Goal: Task Accomplishment & Management: Manage account settings

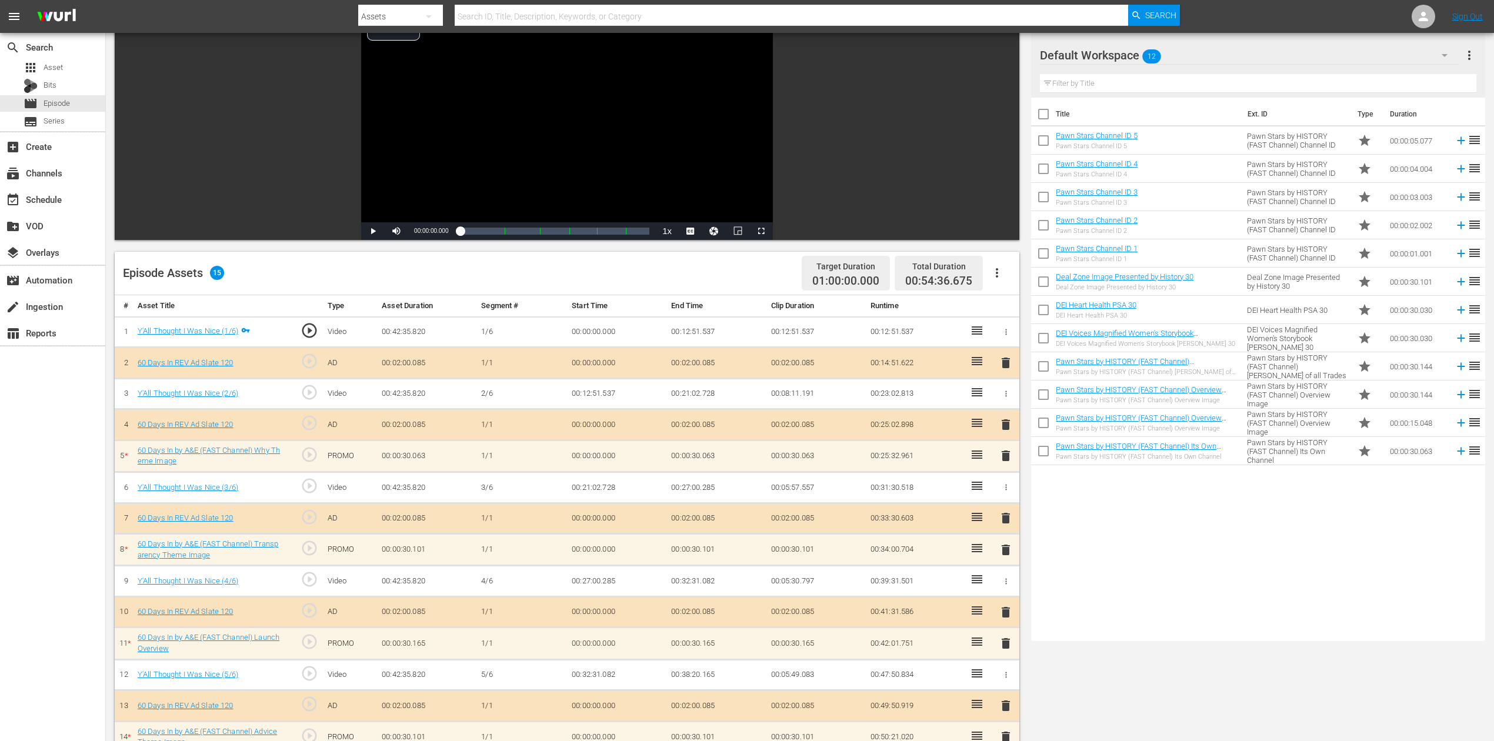
scroll to position [235, 0]
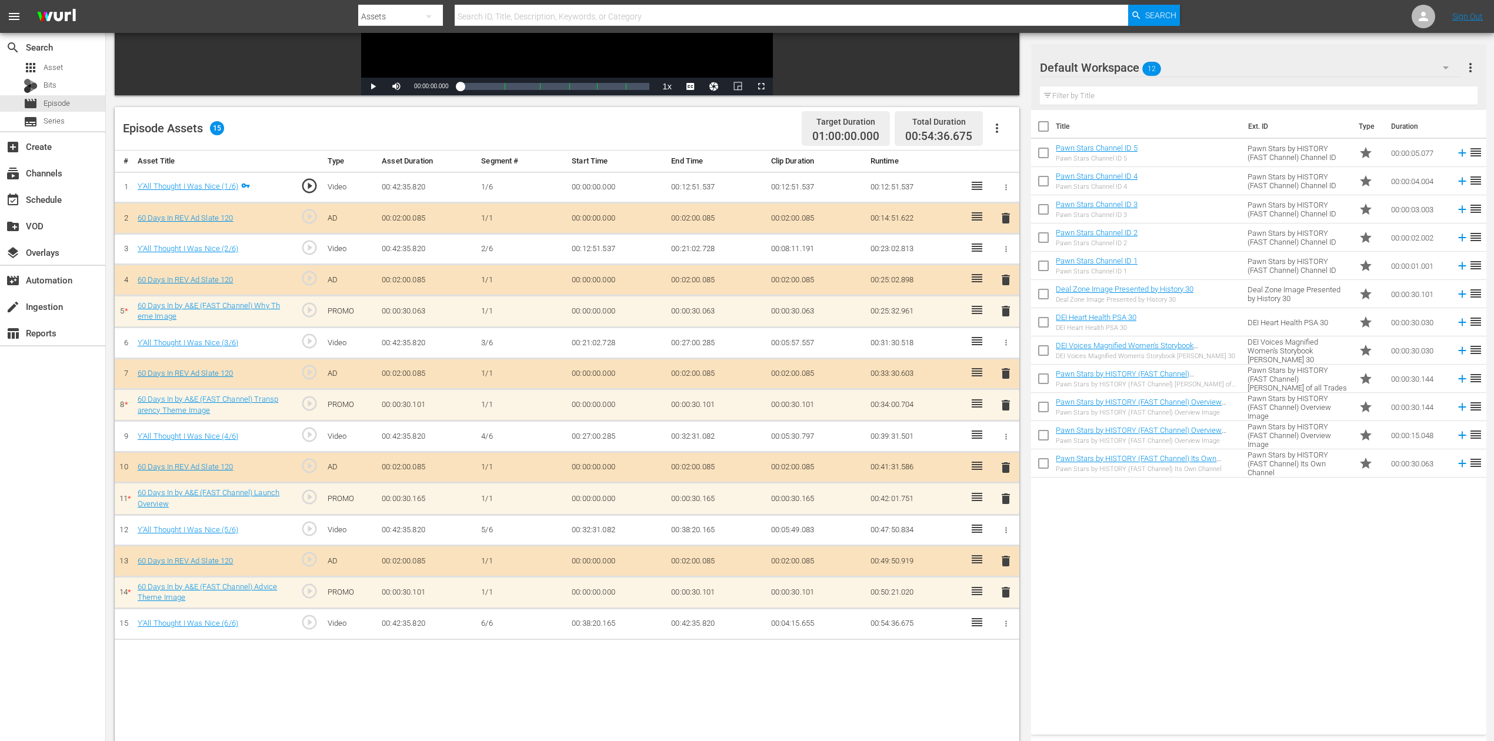
click at [1009, 589] on span "delete" at bounding box center [1006, 592] width 14 height 14
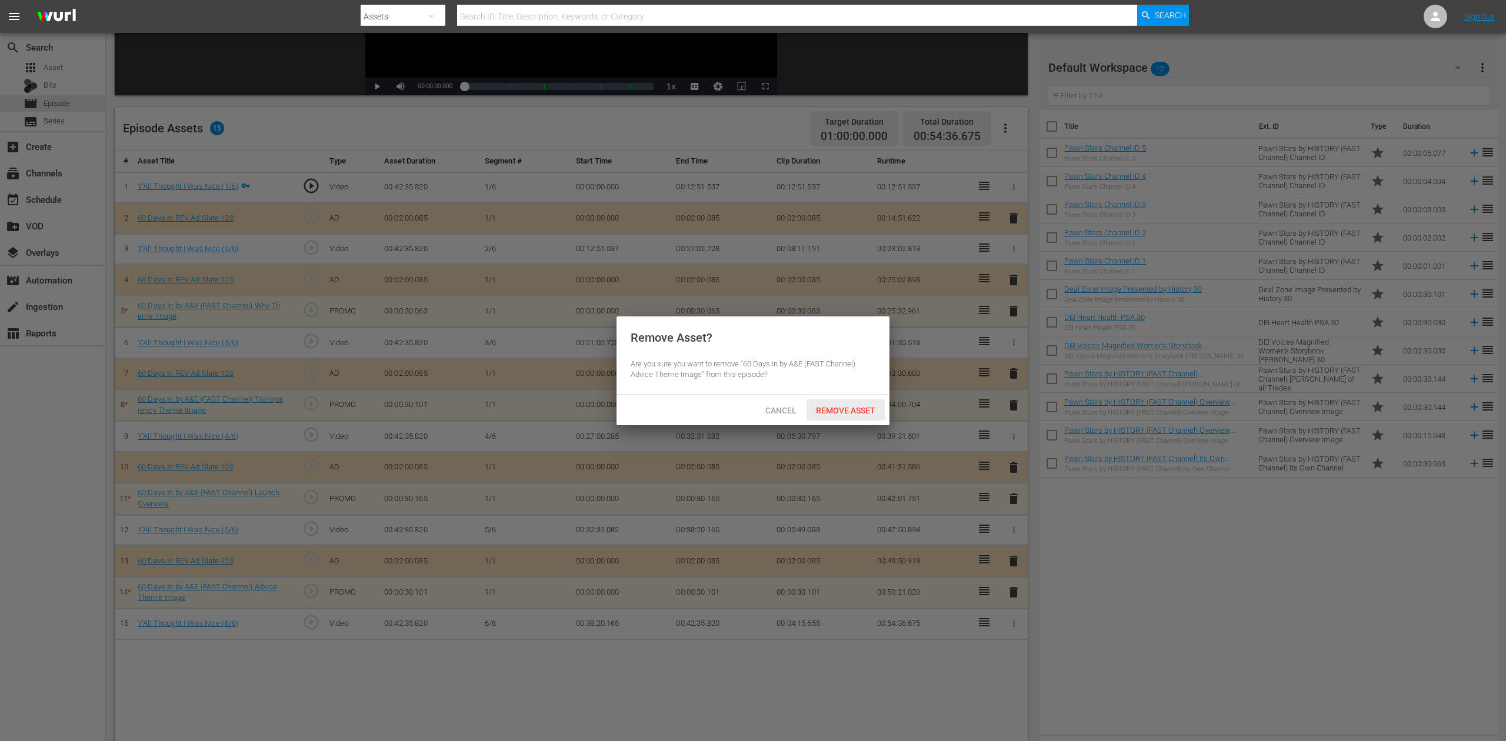
click at [855, 406] on span "Remove Asset" at bounding box center [846, 410] width 78 height 9
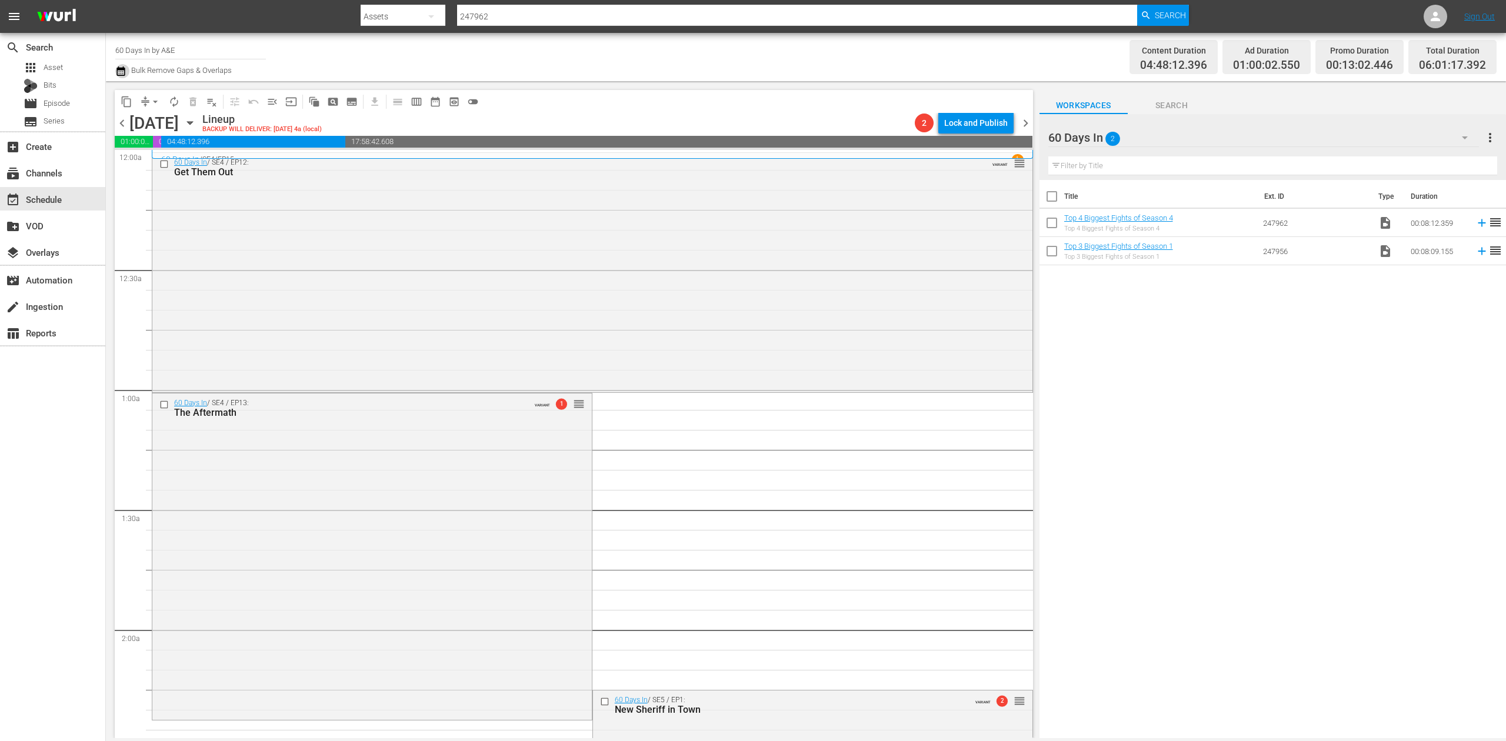
click at [122, 69] on icon "button" at bounding box center [120, 70] width 8 height 9
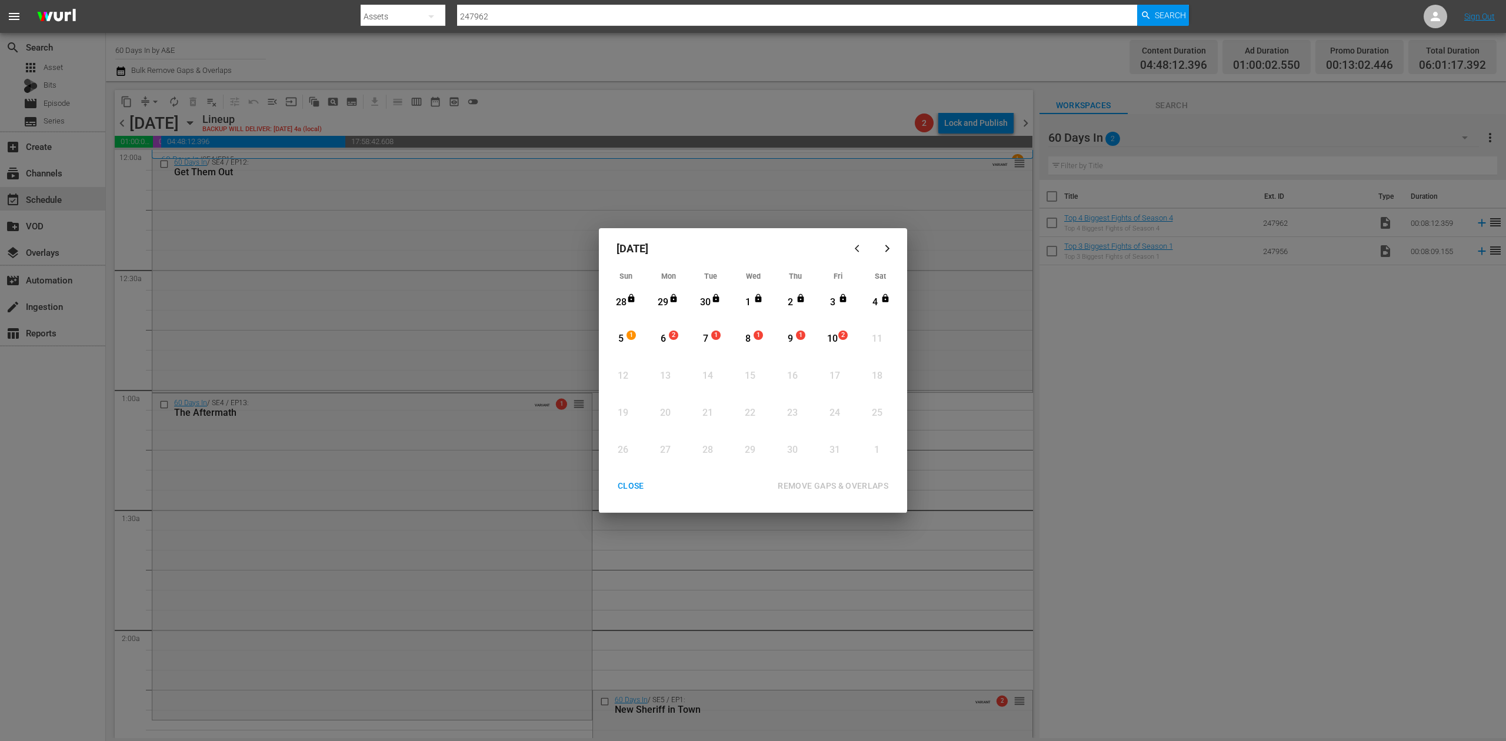
click at [662, 341] on div "6" at bounding box center [663, 339] width 15 height 14
click at [868, 487] on div "REMOVE GAPS & OVERLAPS" at bounding box center [832, 486] width 129 height 15
click at [671, 332] on span "1" at bounding box center [673, 335] width 8 height 9
click at [848, 484] on div "REMOVE GAPS & OVERLAPS" at bounding box center [832, 486] width 129 height 15
click at [624, 485] on div "CLOSE" at bounding box center [630, 486] width 45 height 15
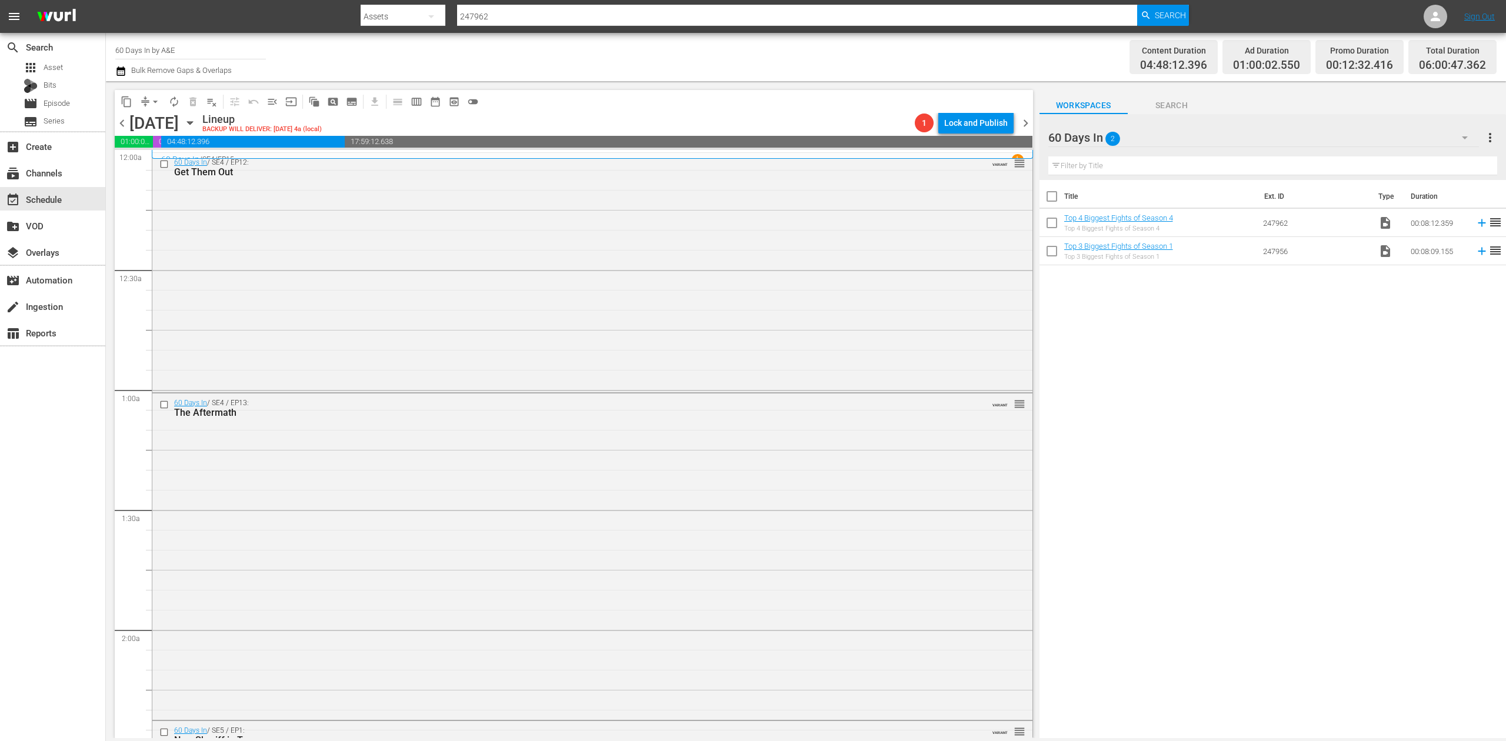
click at [122, 71] on icon "button" at bounding box center [120, 71] width 11 height 14
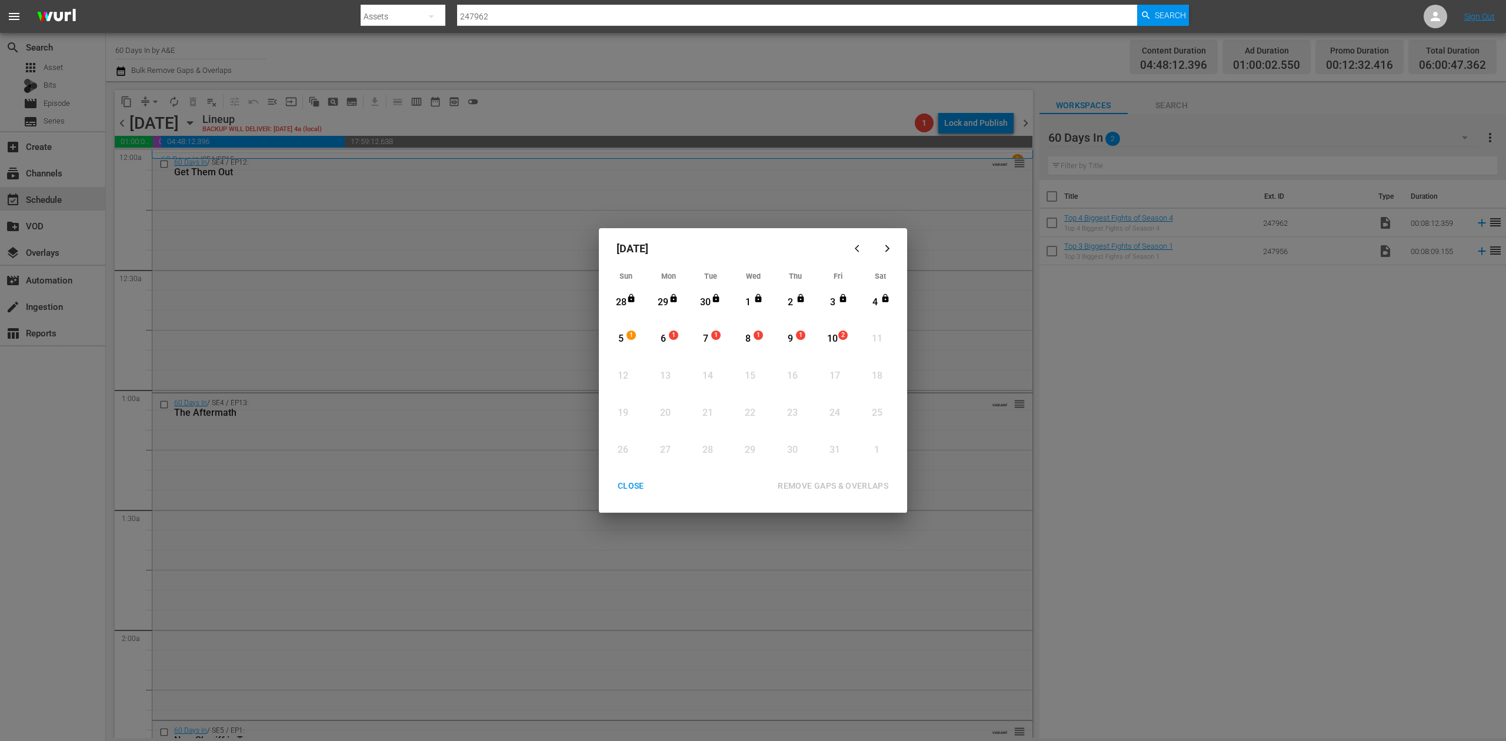
click at [665, 335] on div "6" at bounding box center [663, 339] width 15 height 14
click at [837, 483] on div "REMOVE GAPS & OVERLAPS" at bounding box center [832, 486] width 129 height 15
click at [629, 487] on div "CLOSE" at bounding box center [630, 486] width 45 height 15
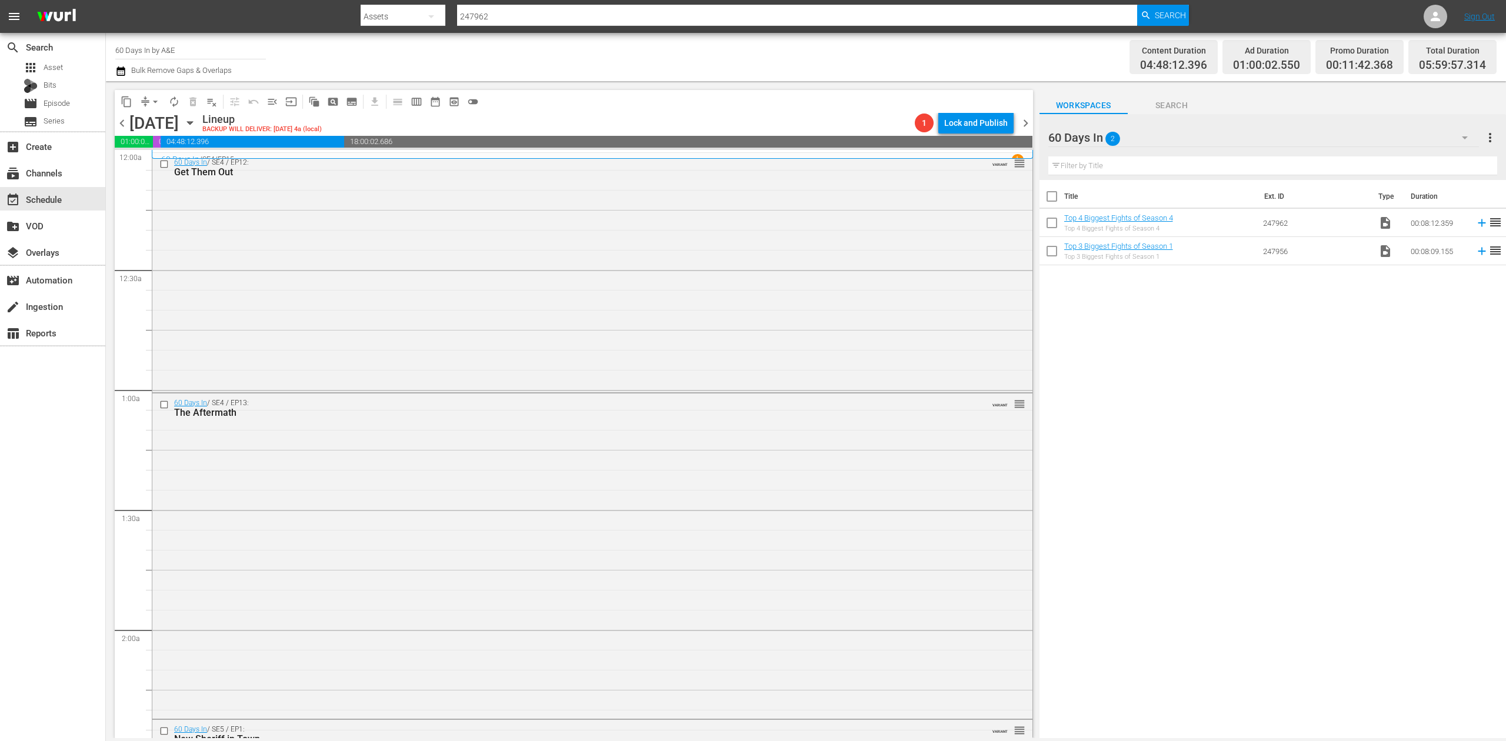
click at [120, 71] on icon "button" at bounding box center [120, 71] width 11 height 14
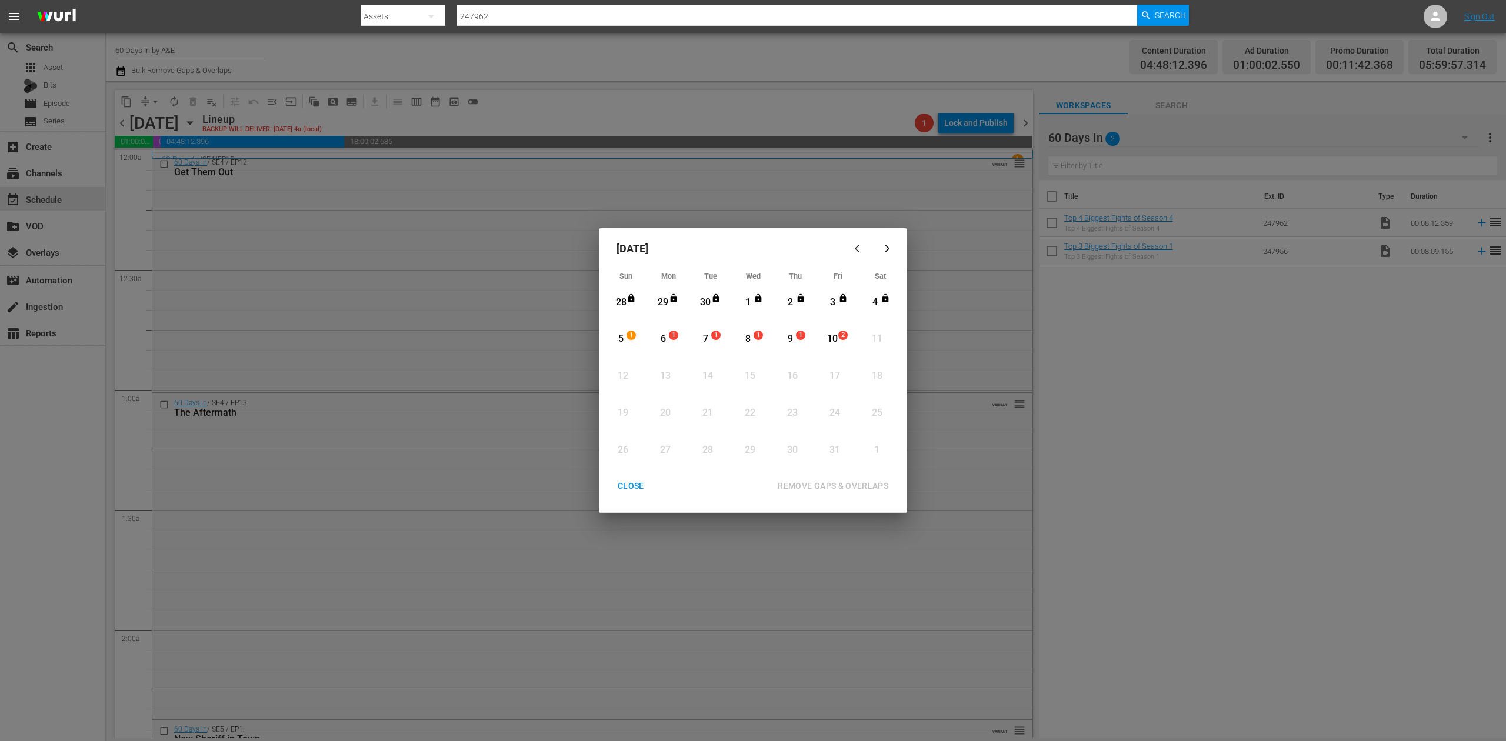
click at [661, 335] on div "6" at bounding box center [663, 339] width 15 height 14
click at [878, 483] on div "REMOVE GAPS & OVERLAPS" at bounding box center [832, 486] width 129 height 15
click at [628, 485] on div "CLOSE" at bounding box center [630, 486] width 45 height 15
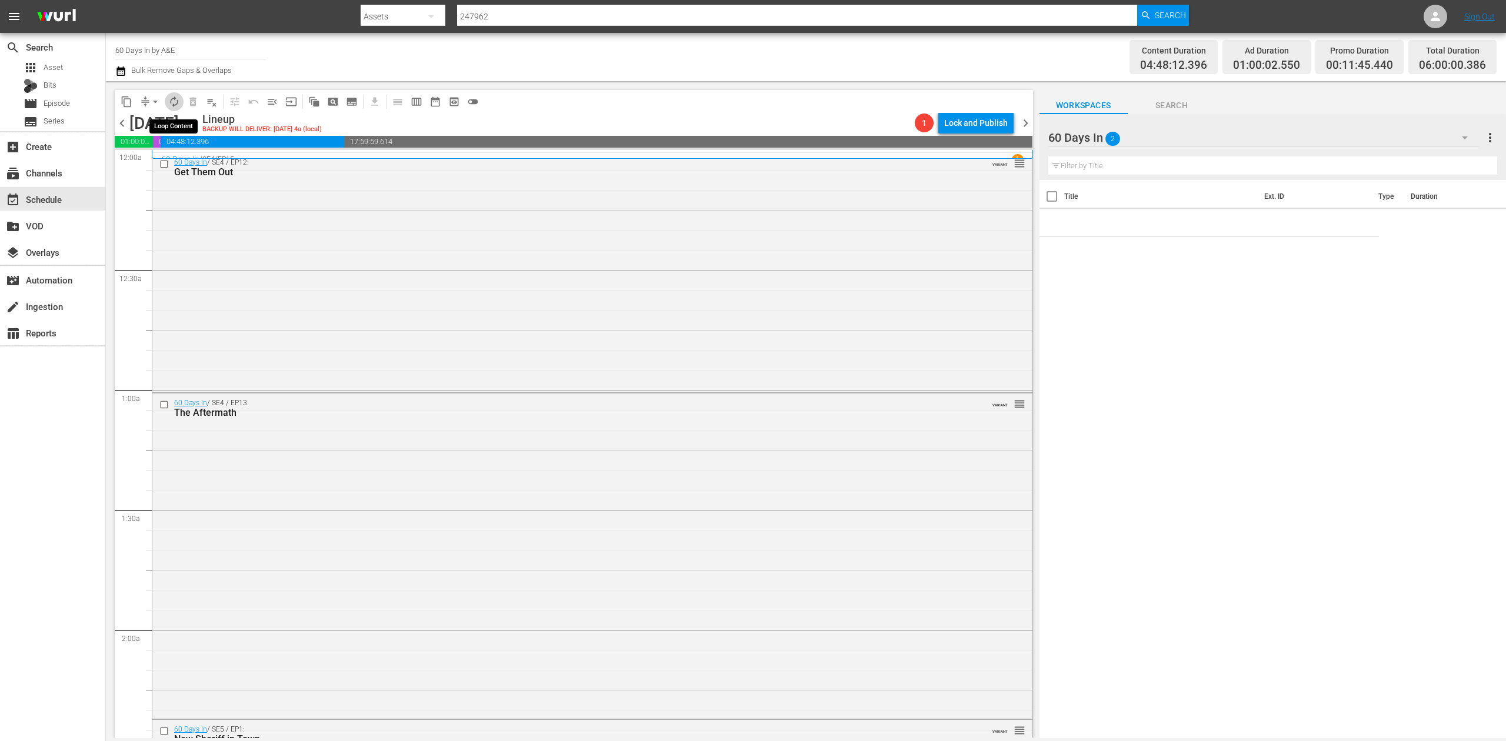
click at [173, 104] on span "autorenew_outlined" at bounding box center [174, 102] width 12 height 12
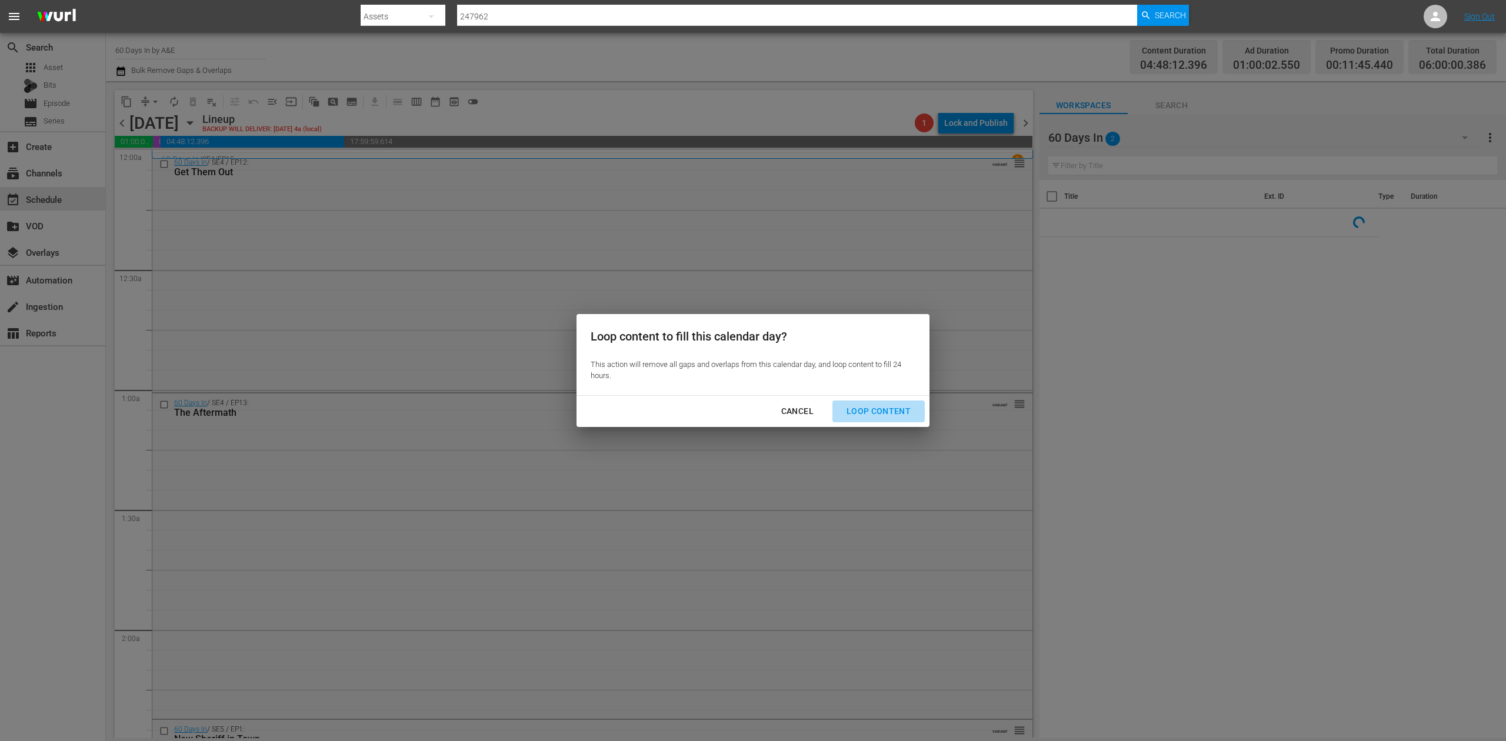
click at [890, 409] on div "Loop Content" at bounding box center [878, 411] width 83 height 15
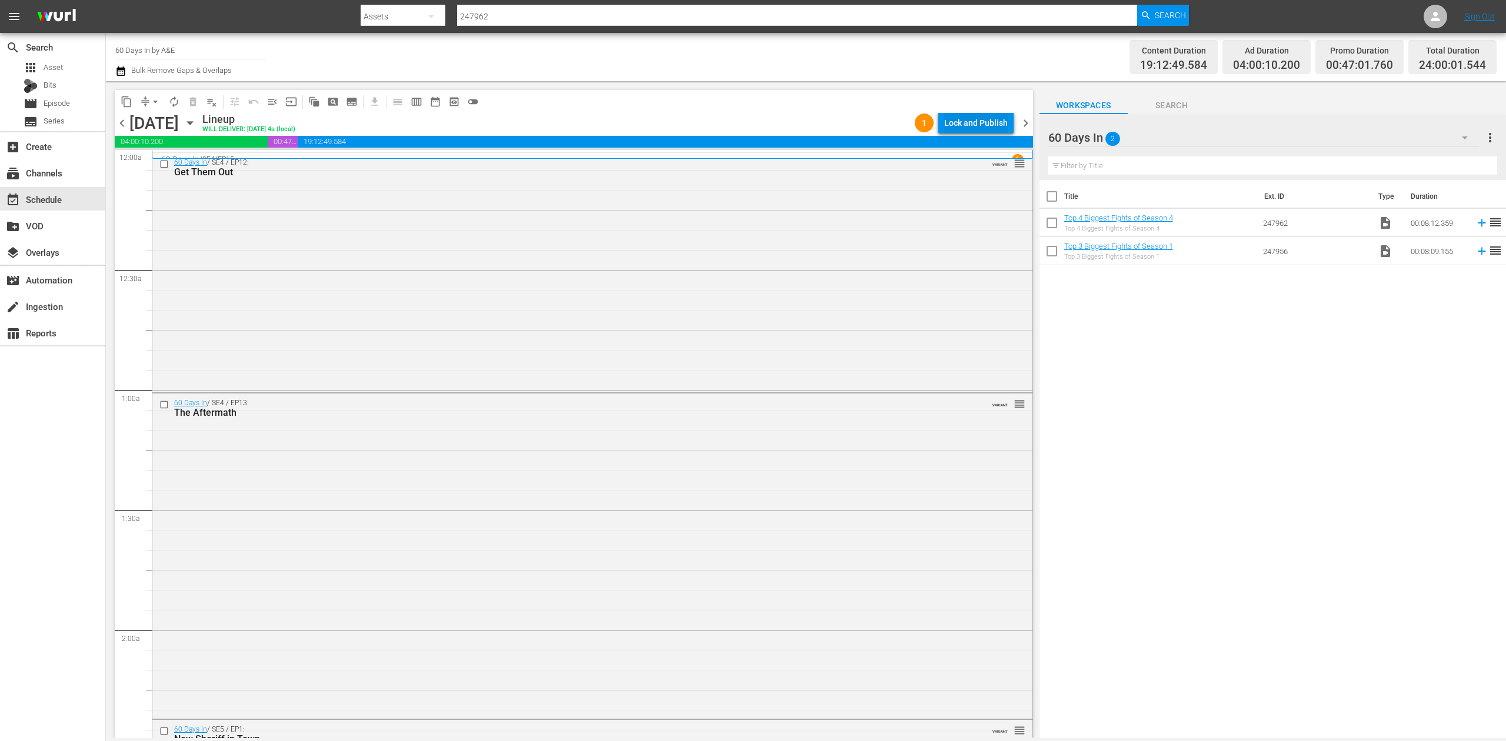
click at [1004, 126] on div "Lock and Publish" at bounding box center [976, 122] width 64 height 21
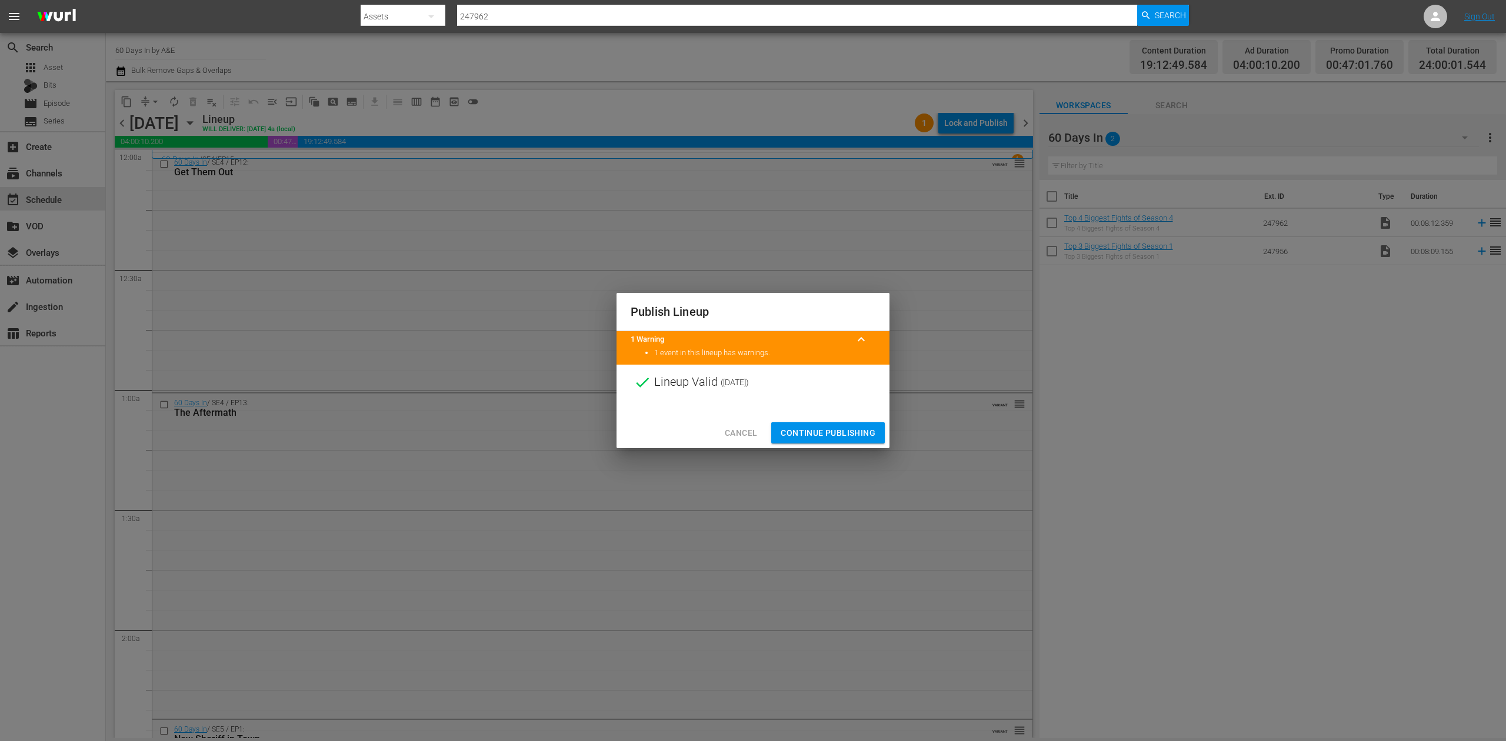
click at [841, 431] on span "Continue Publishing" at bounding box center [828, 433] width 95 height 15
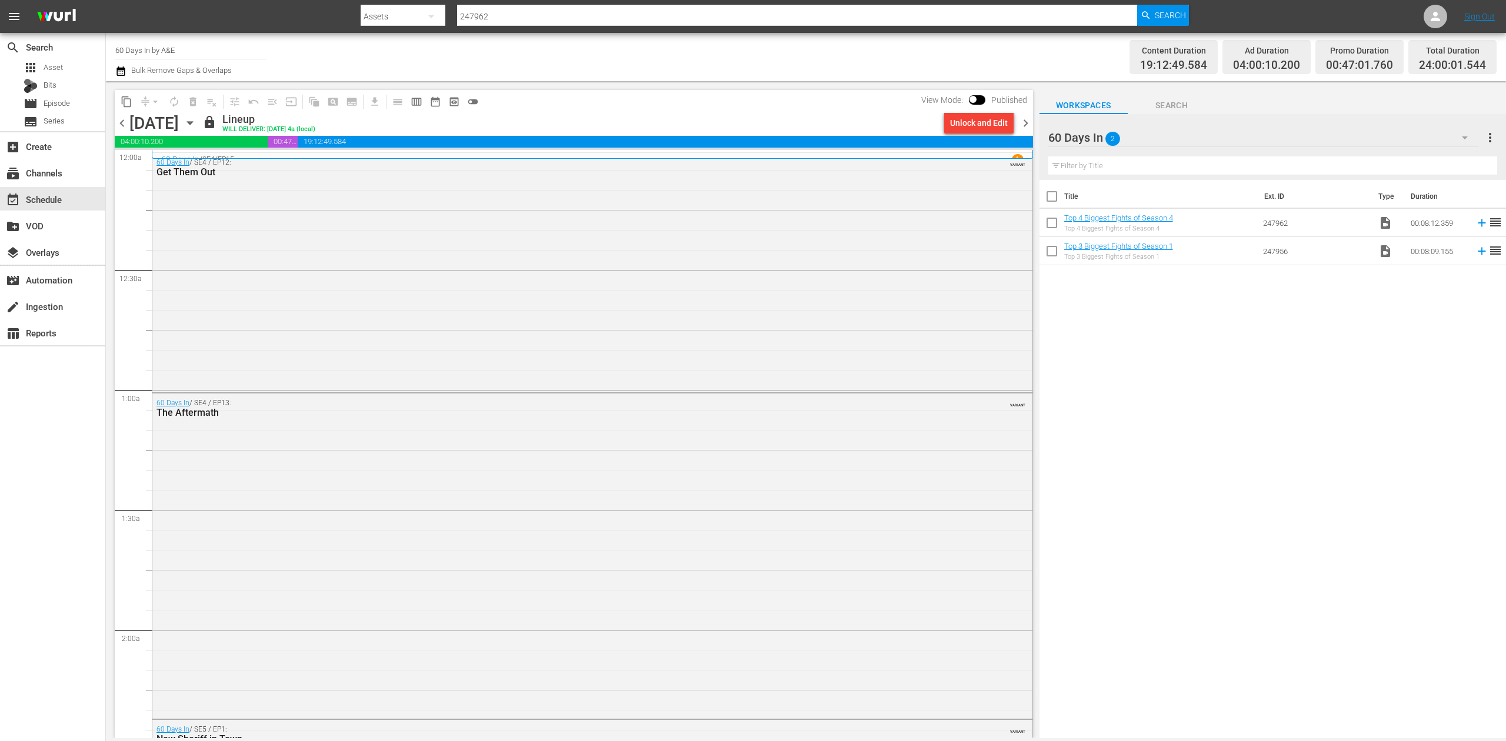
click at [121, 123] on span "chevron_left" at bounding box center [122, 123] width 15 height 15
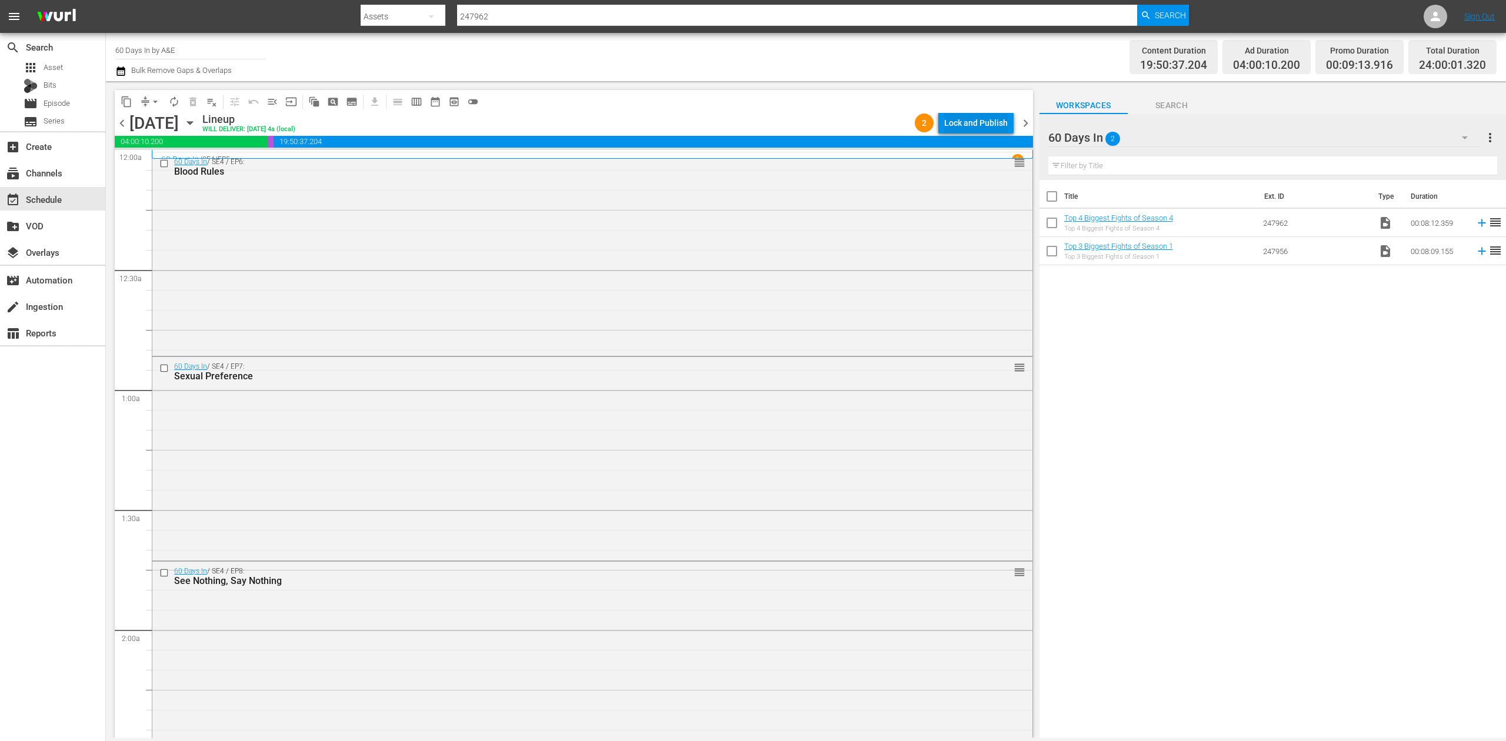
click at [977, 119] on div "Lock and Publish" at bounding box center [976, 122] width 64 height 21
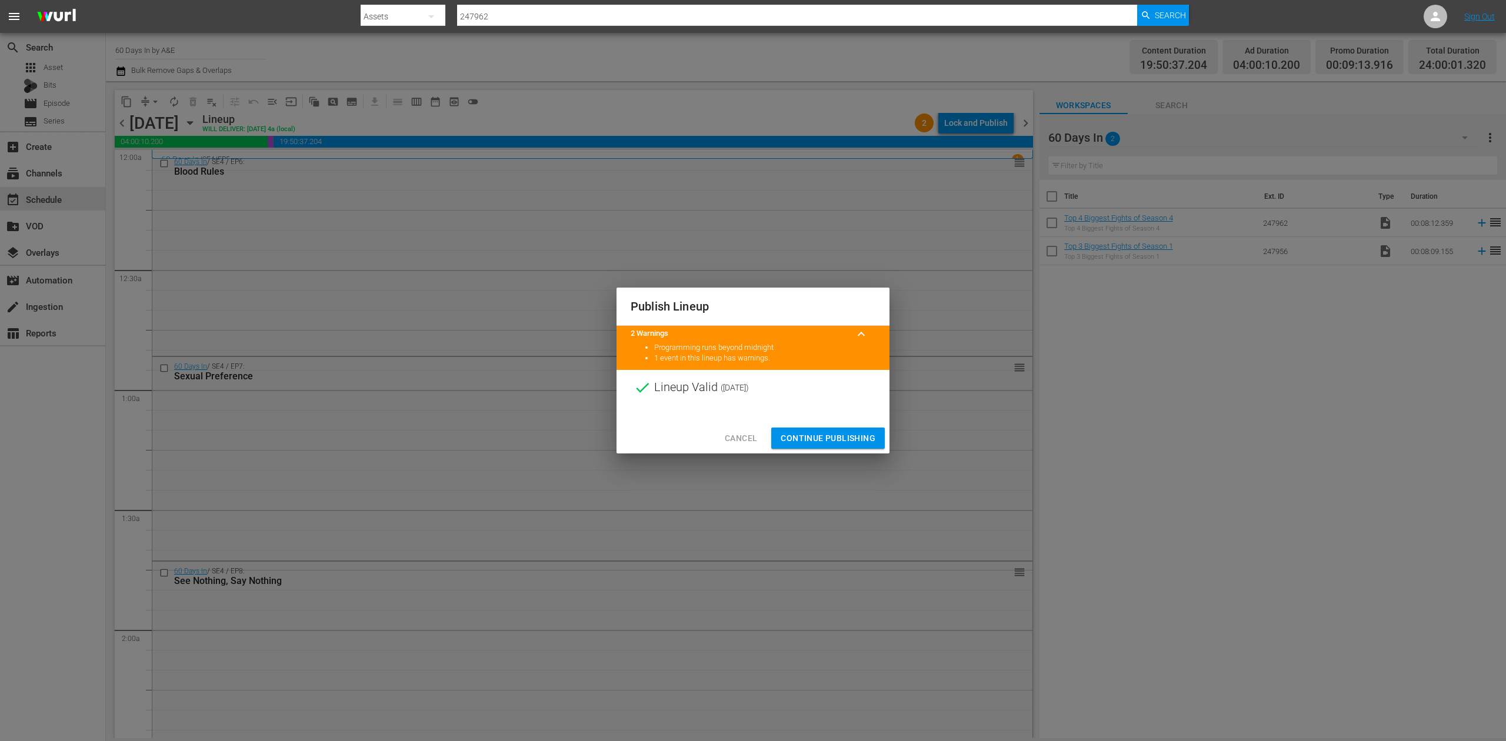
click at [846, 442] on span "Continue Publishing" at bounding box center [828, 438] width 95 height 15
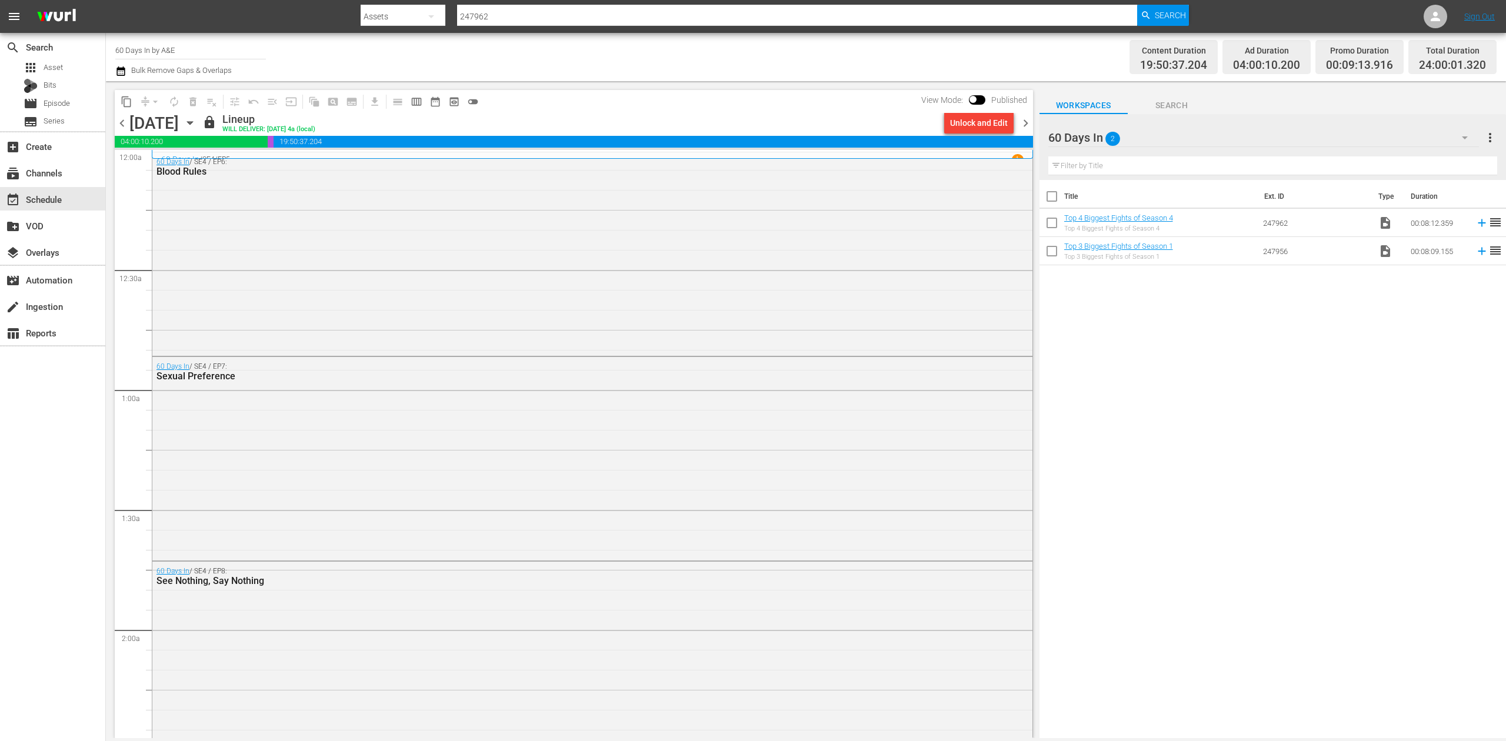
click at [1026, 122] on span "chevron_right" at bounding box center [1025, 123] width 15 height 15
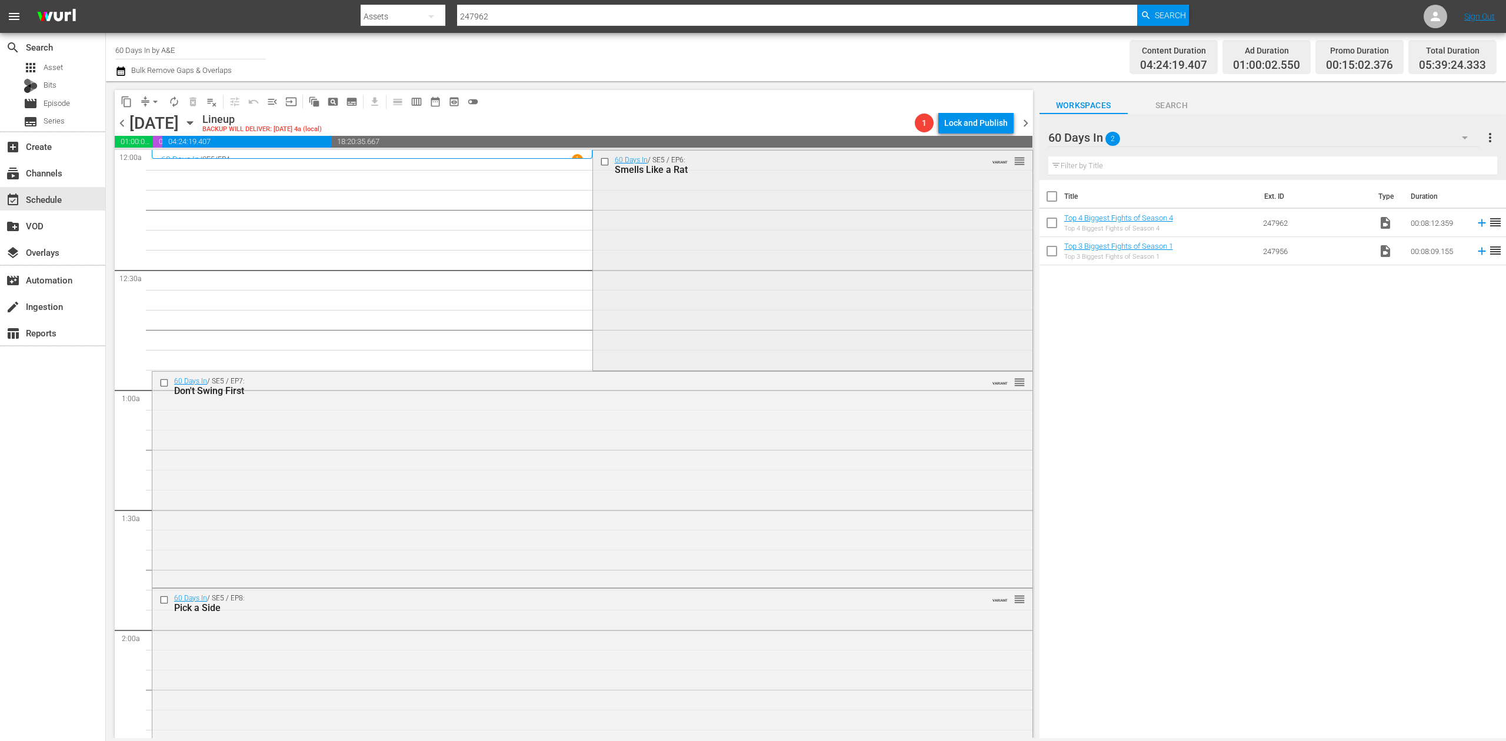
click at [664, 228] on div "60 Days In / SE5 / EP6: Smells Like a Rat VARIANT reorder" at bounding box center [812, 260] width 439 height 218
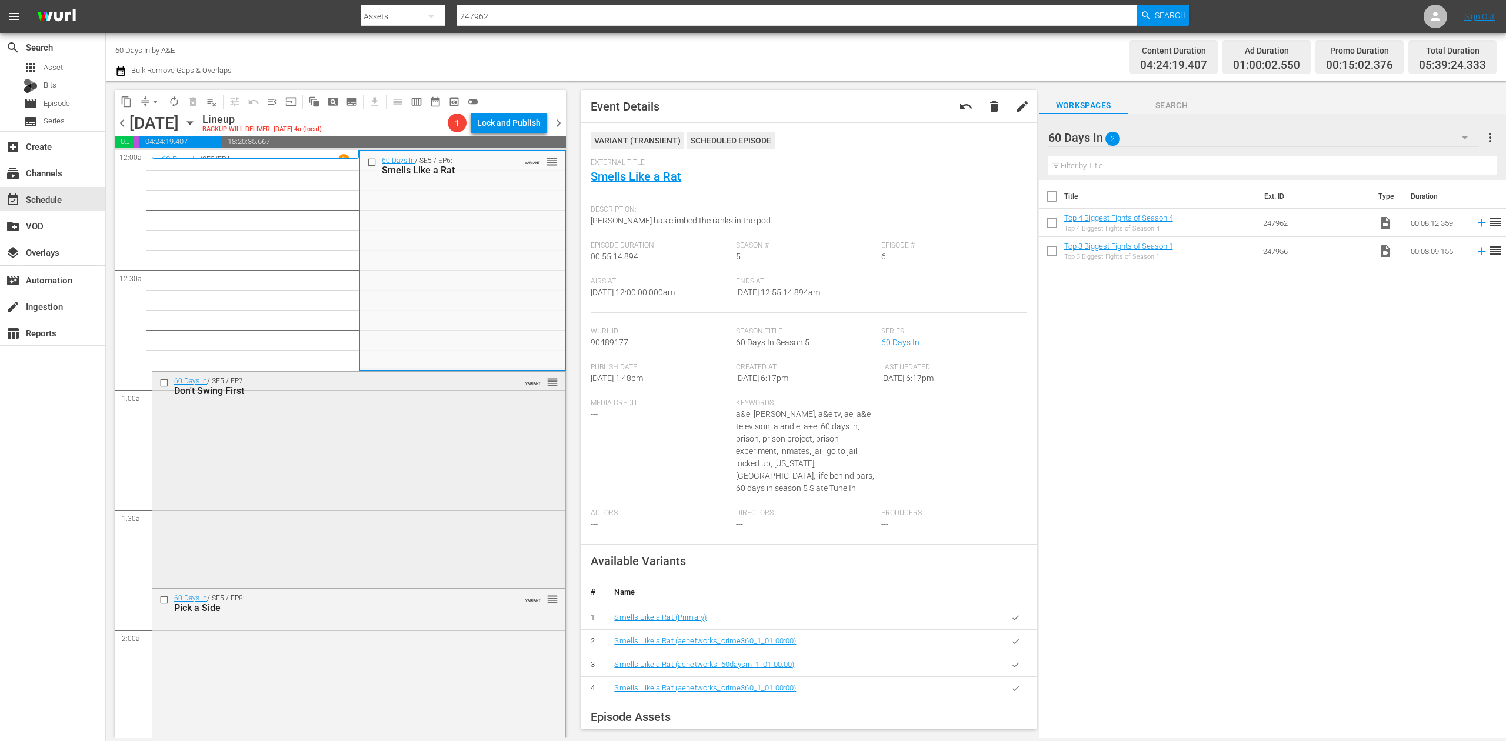
click at [344, 491] on div "60 Days In / SE5 / EP7: Don't Swing First VARIANT reorder" at bounding box center [358, 479] width 413 height 214
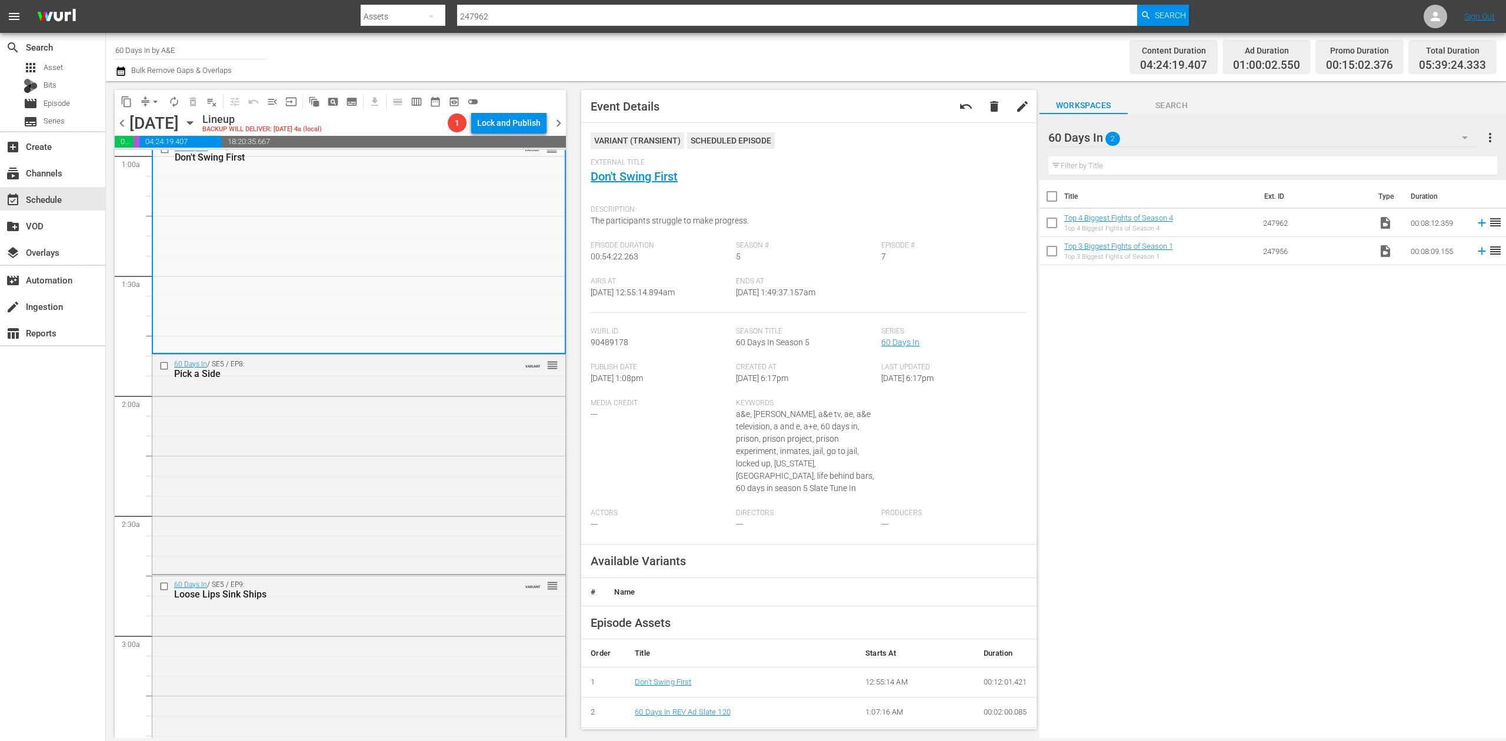
scroll to position [235, 0]
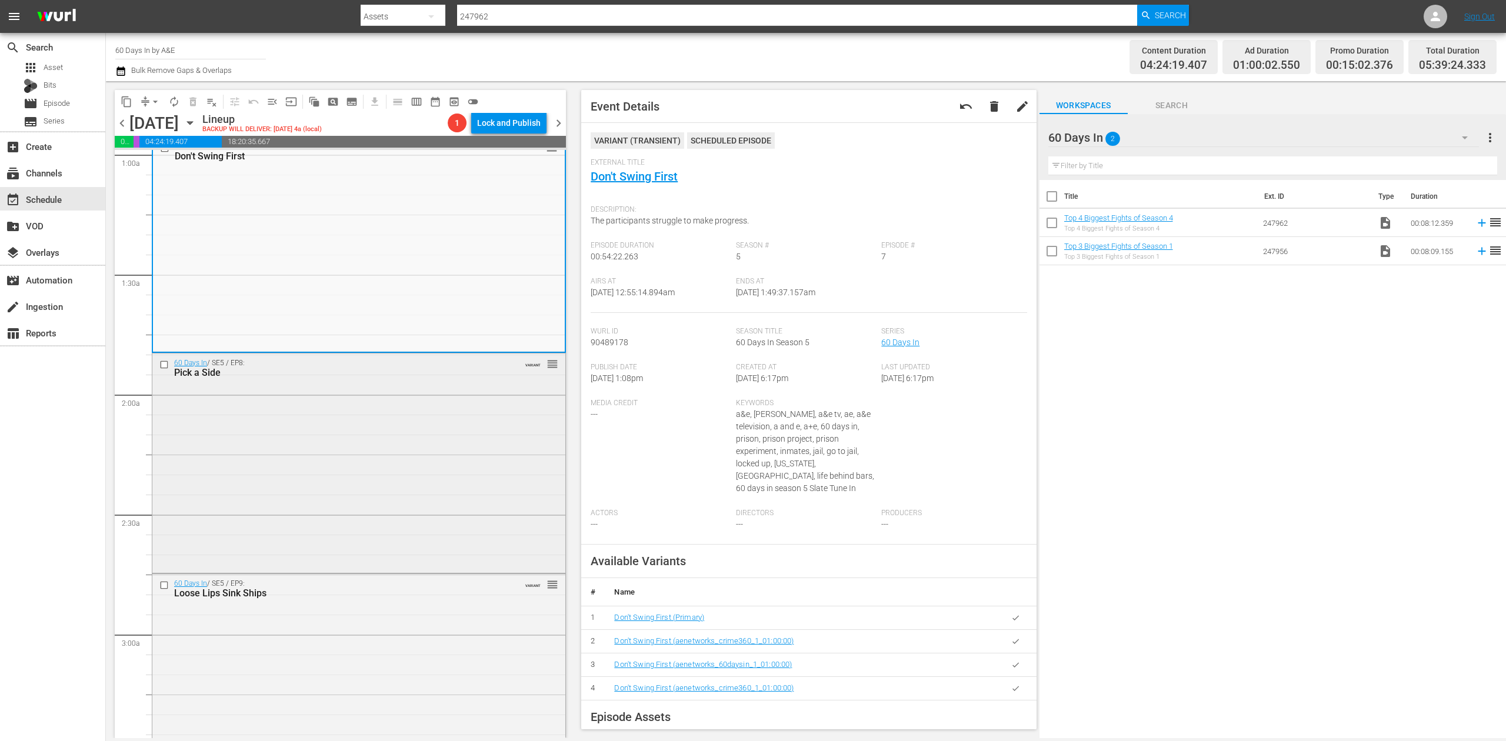
click at [391, 495] on div "60 Days In / SE5 / EP8: Pick a Side VARIANT reorder" at bounding box center [358, 462] width 413 height 217
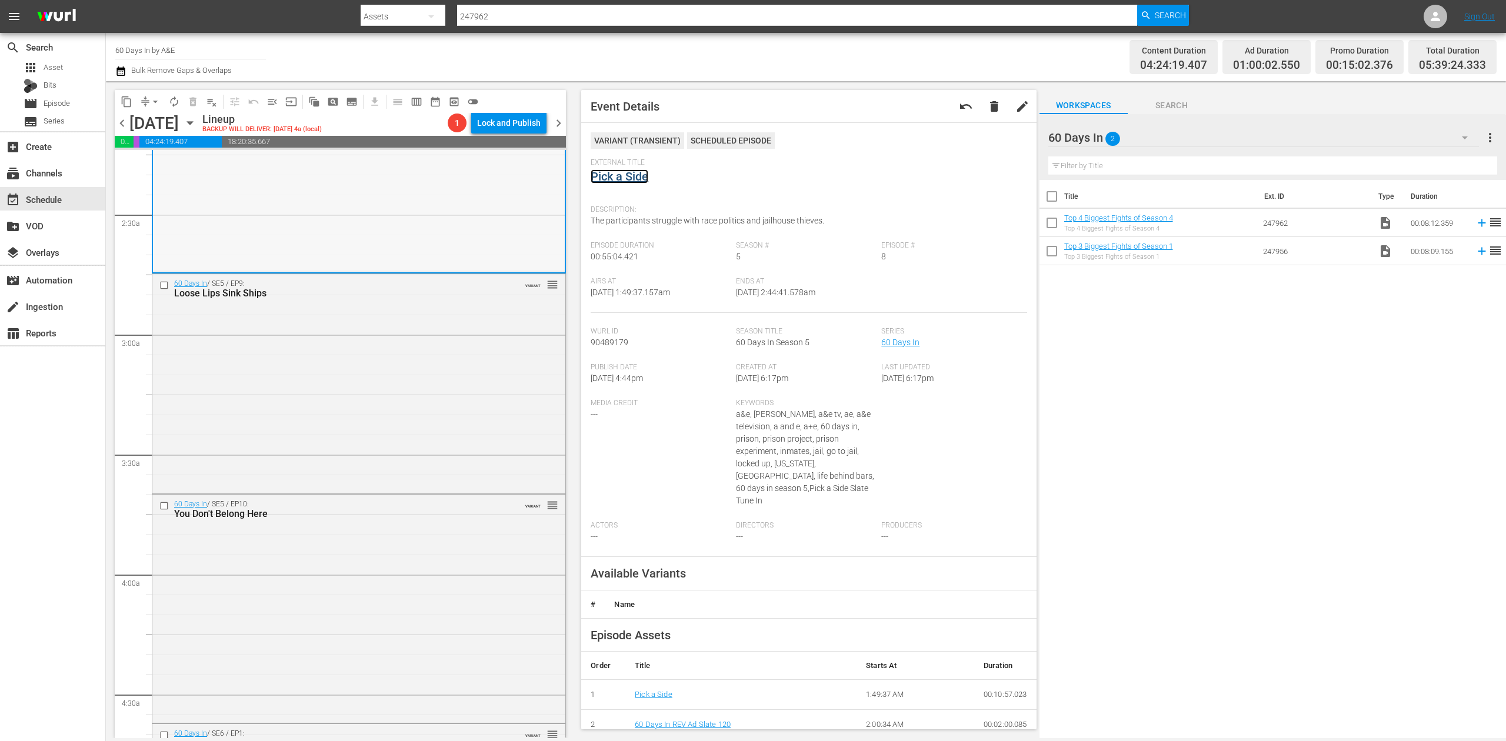
scroll to position [549, 0]
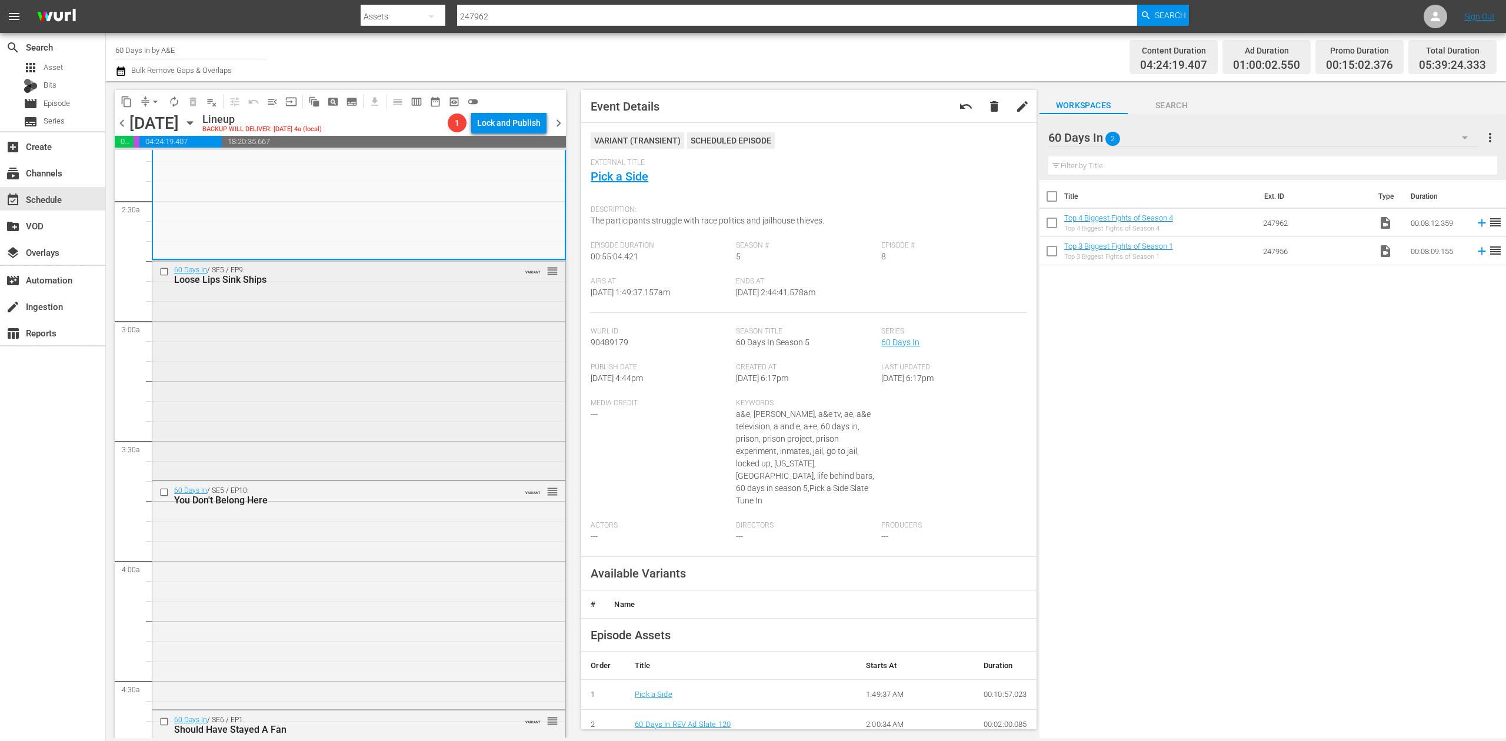
click at [464, 392] on div "60 Days In / SE5 / EP9: Loose Lips Sink Ships VARIANT reorder" at bounding box center [358, 370] width 413 height 218
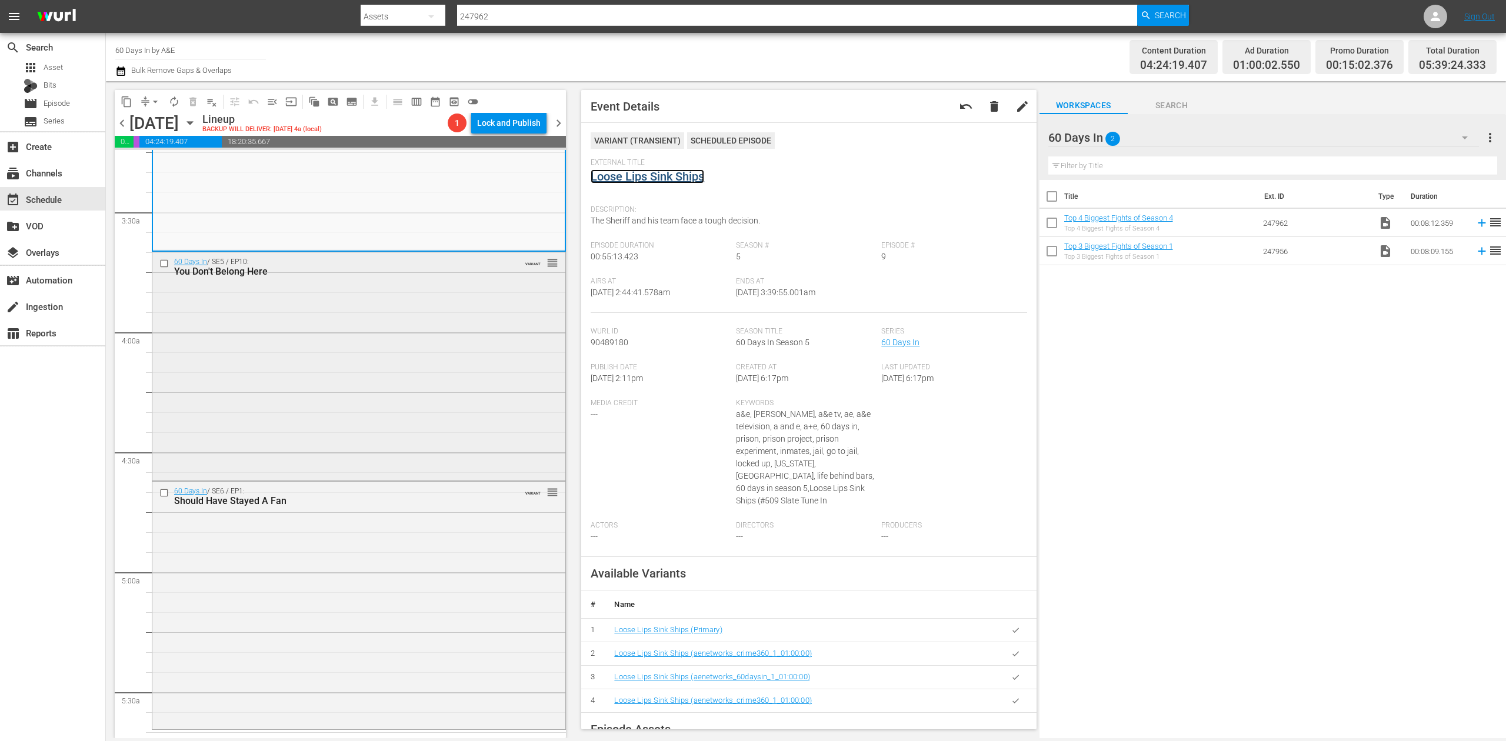
scroll to position [784, 0]
click at [406, 354] on div "60 Days In / SE5 / EP10: You Don't Belong Here VARIANT reorder" at bounding box center [358, 359] width 413 height 226
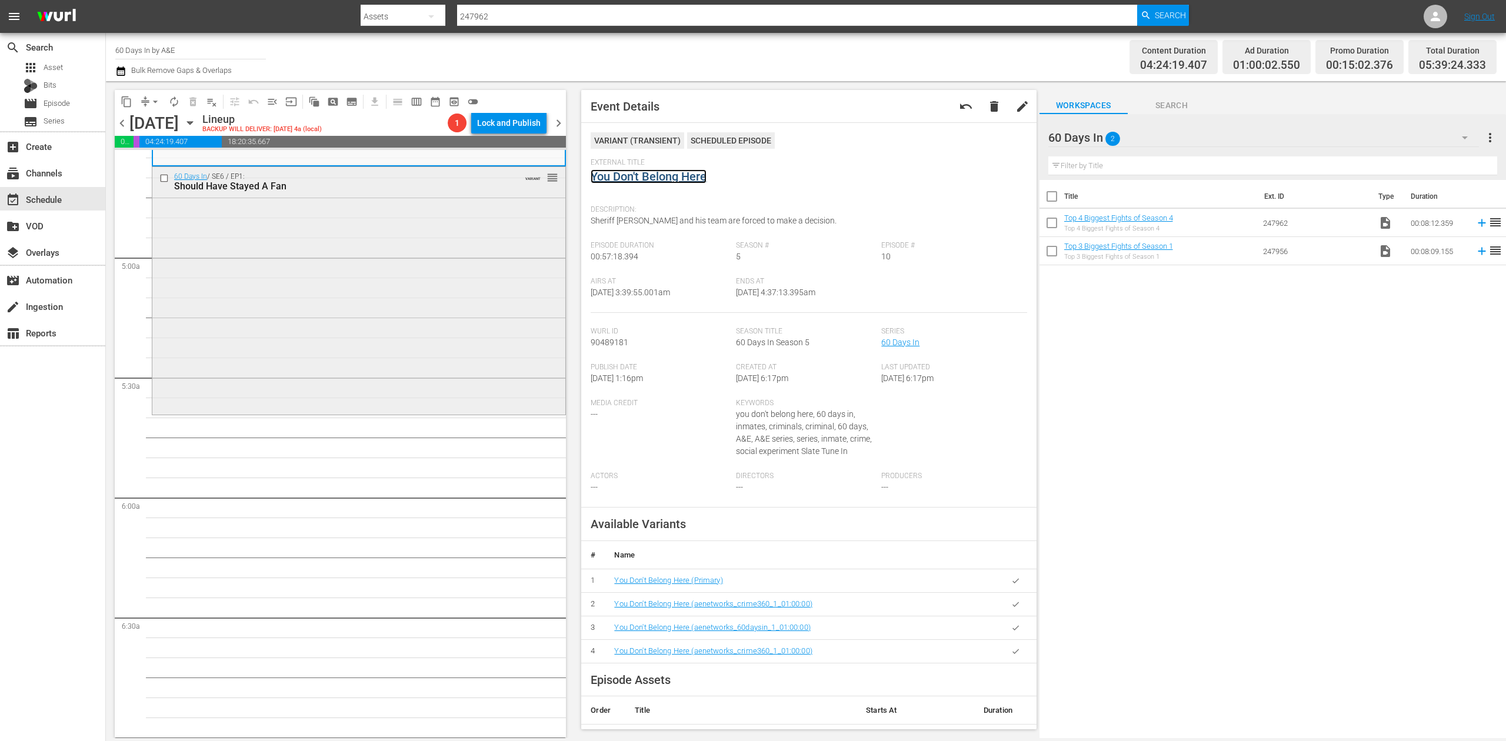
scroll to position [1098, 0]
click at [431, 274] on div "60 Days In / SE6 / EP1: Should Have Stayed A Fan VARIANT reorder" at bounding box center [358, 284] width 413 height 245
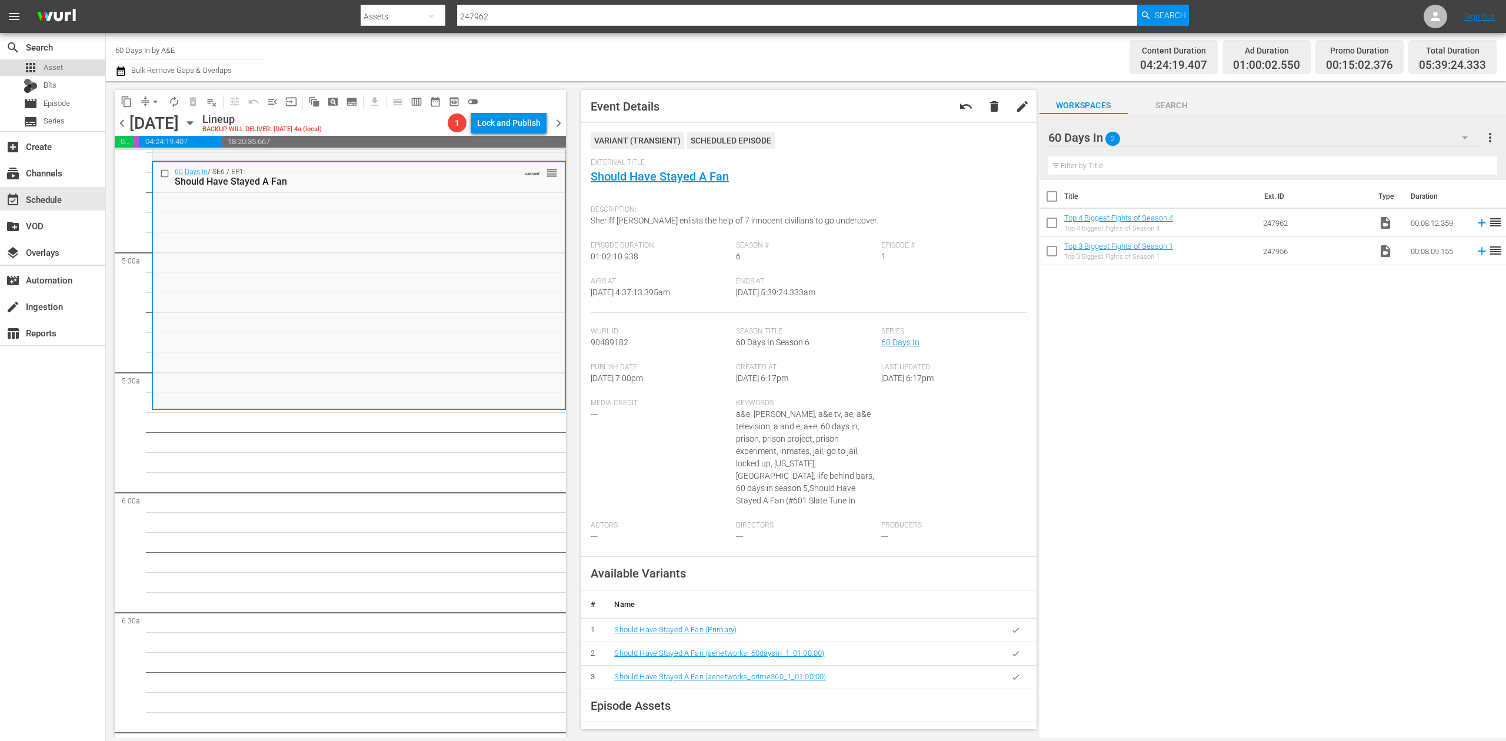
click at [59, 72] on span "Asset" at bounding box center [53, 68] width 19 height 12
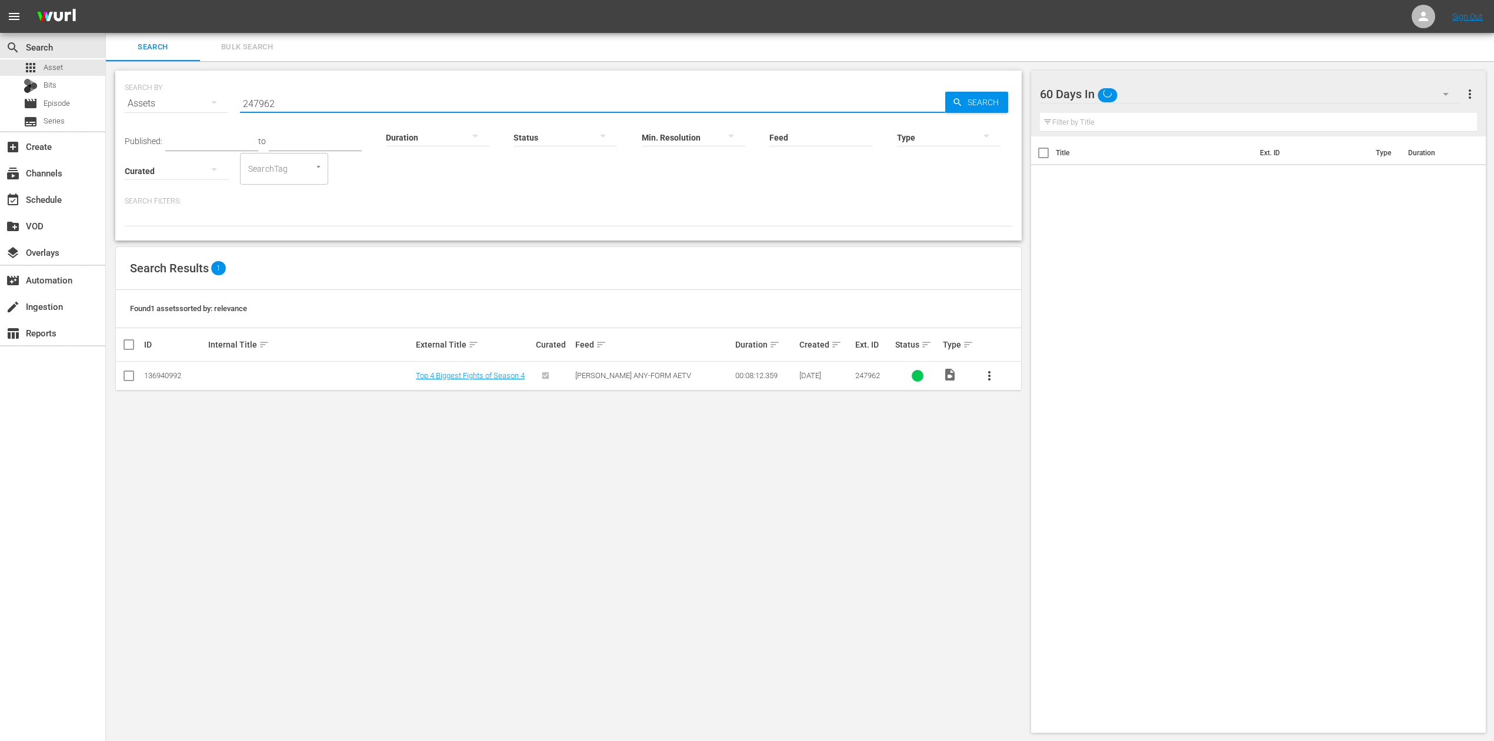
drag, startPoint x: 281, startPoint y: 100, endPoint x: 188, endPoint y: 98, distance: 92.4
click at [188, 98] on div "SEARCH BY Search By Assets Search ID, Title, Description, Keywords, or Category…" at bounding box center [569, 96] width 888 height 42
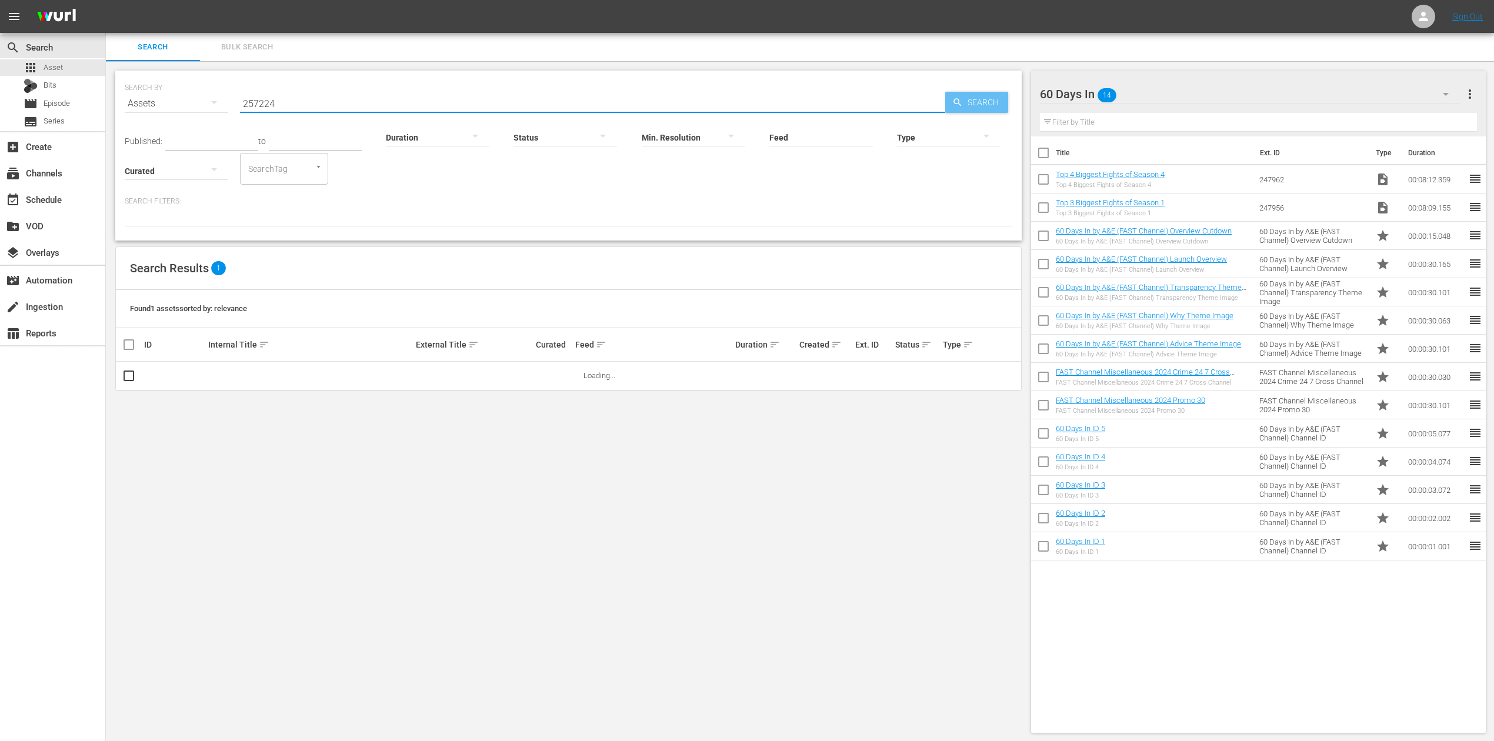
type input "257224"
click at [989, 104] on span "Search" at bounding box center [985, 102] width 45 height 21
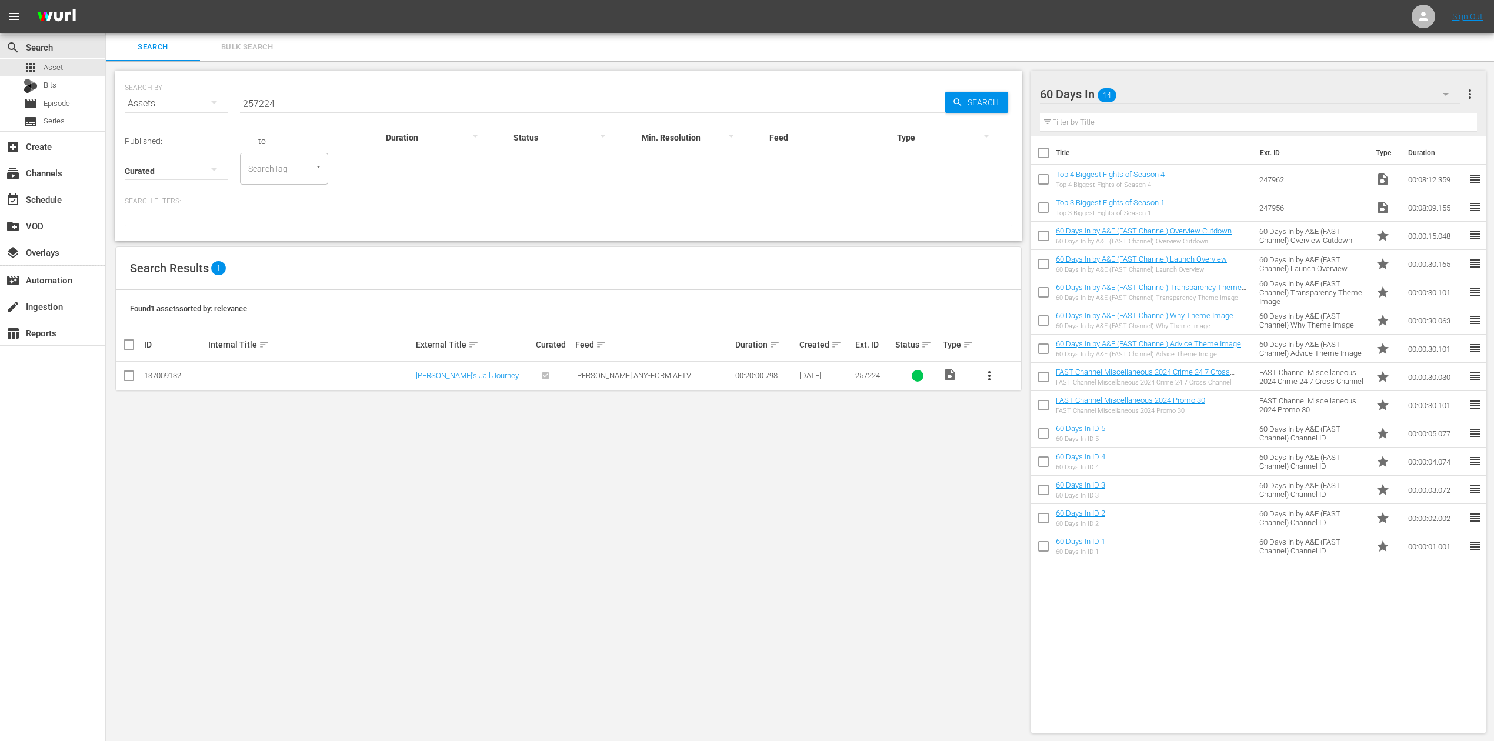
click at [129, 379] on input "checkbox" at bounding box center [129, 378] width 14 height 14
checkbox input "true"
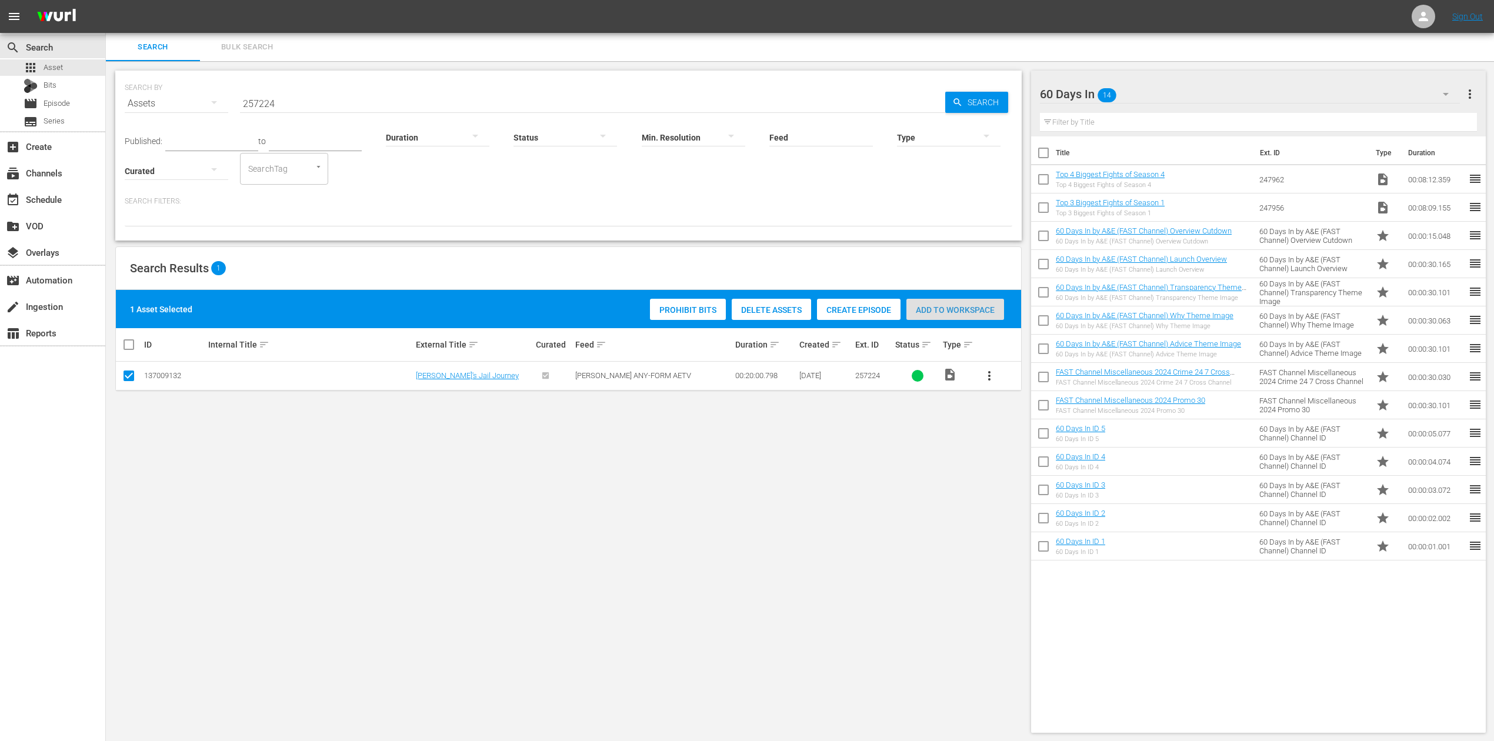
click at [964, 308] on span "Add to Workspace" at bounding box center [956, 309] width 98 height 9
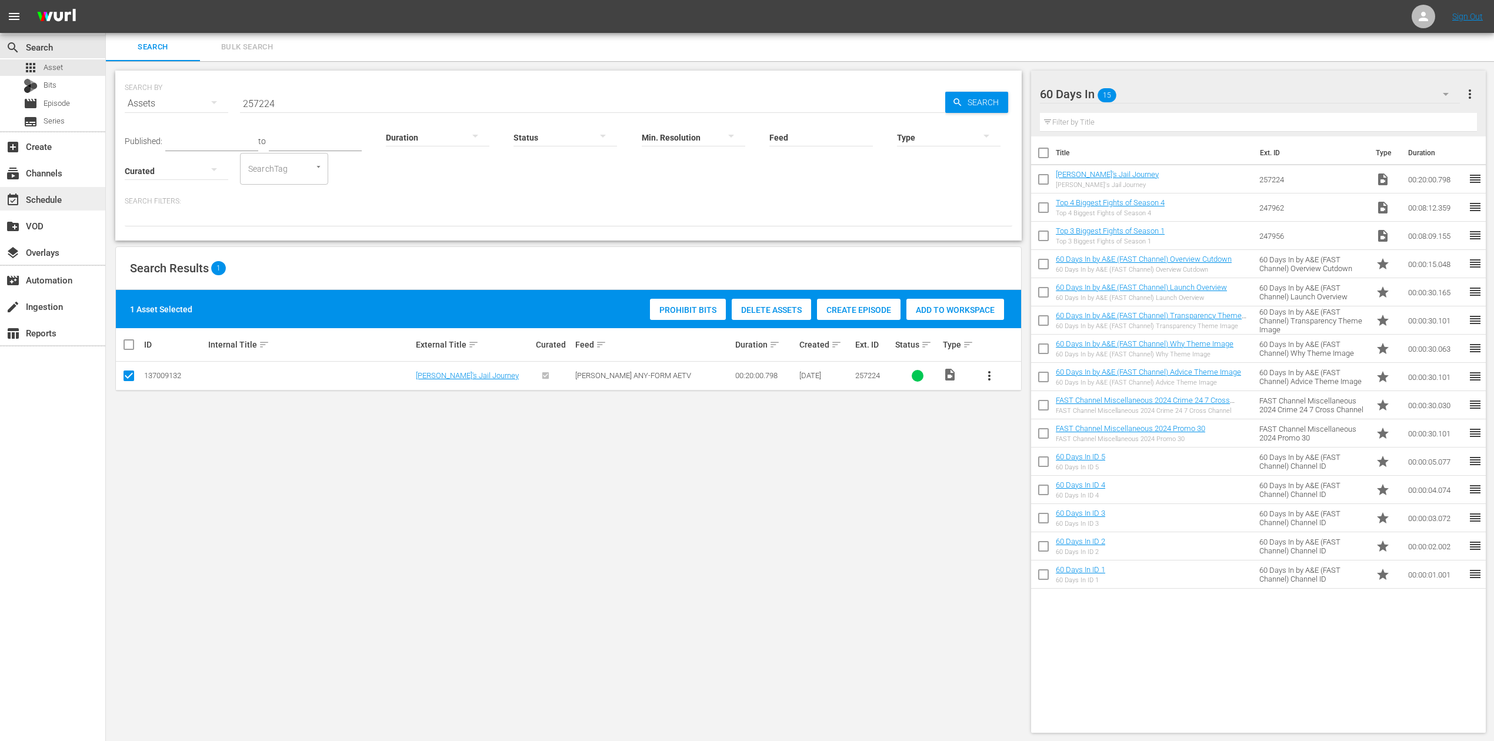
click at [56, 196] on div "event_available Schedule" at bounding box center [33, 197] width 66 height 11
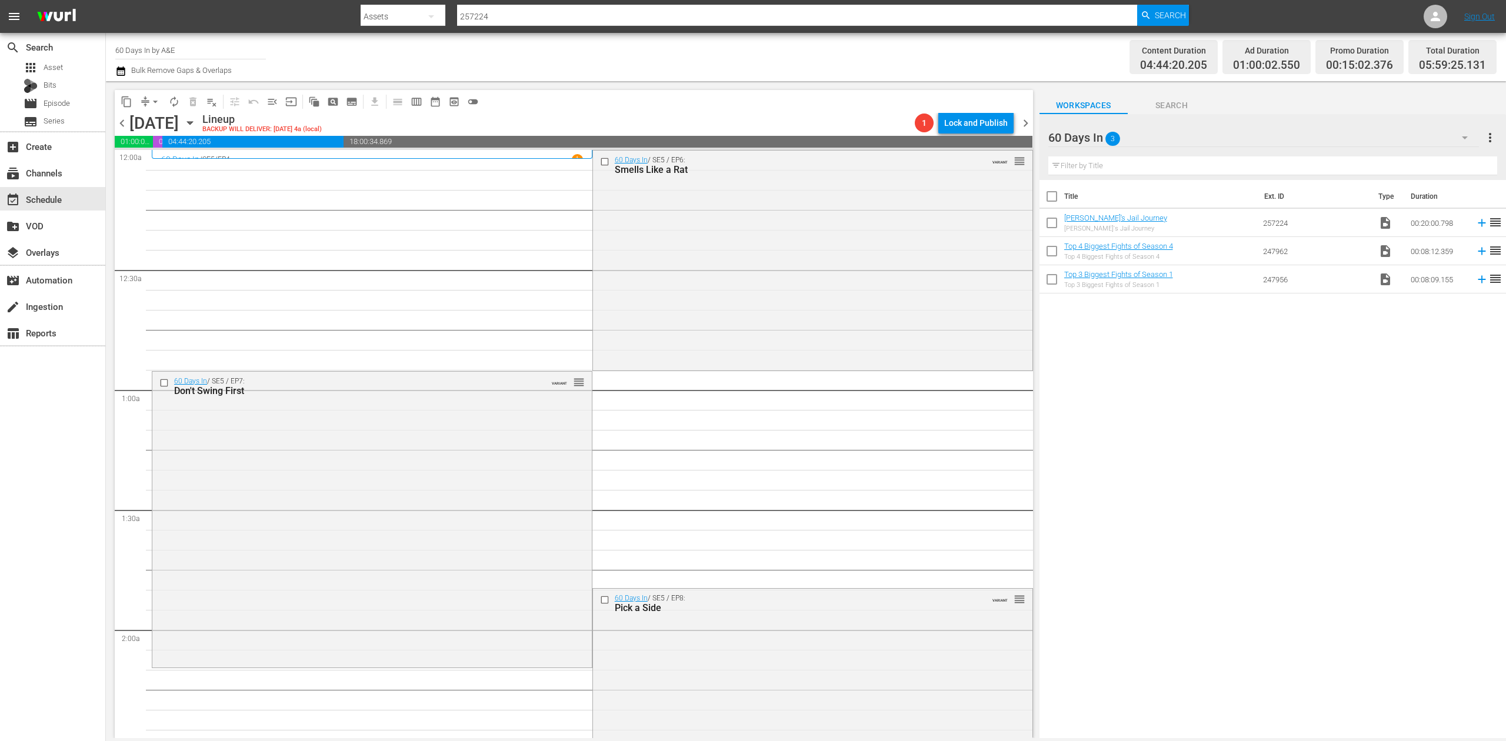
click at [122, 68] on icon "button" at bounding box center [120, 70] width 8 height 9
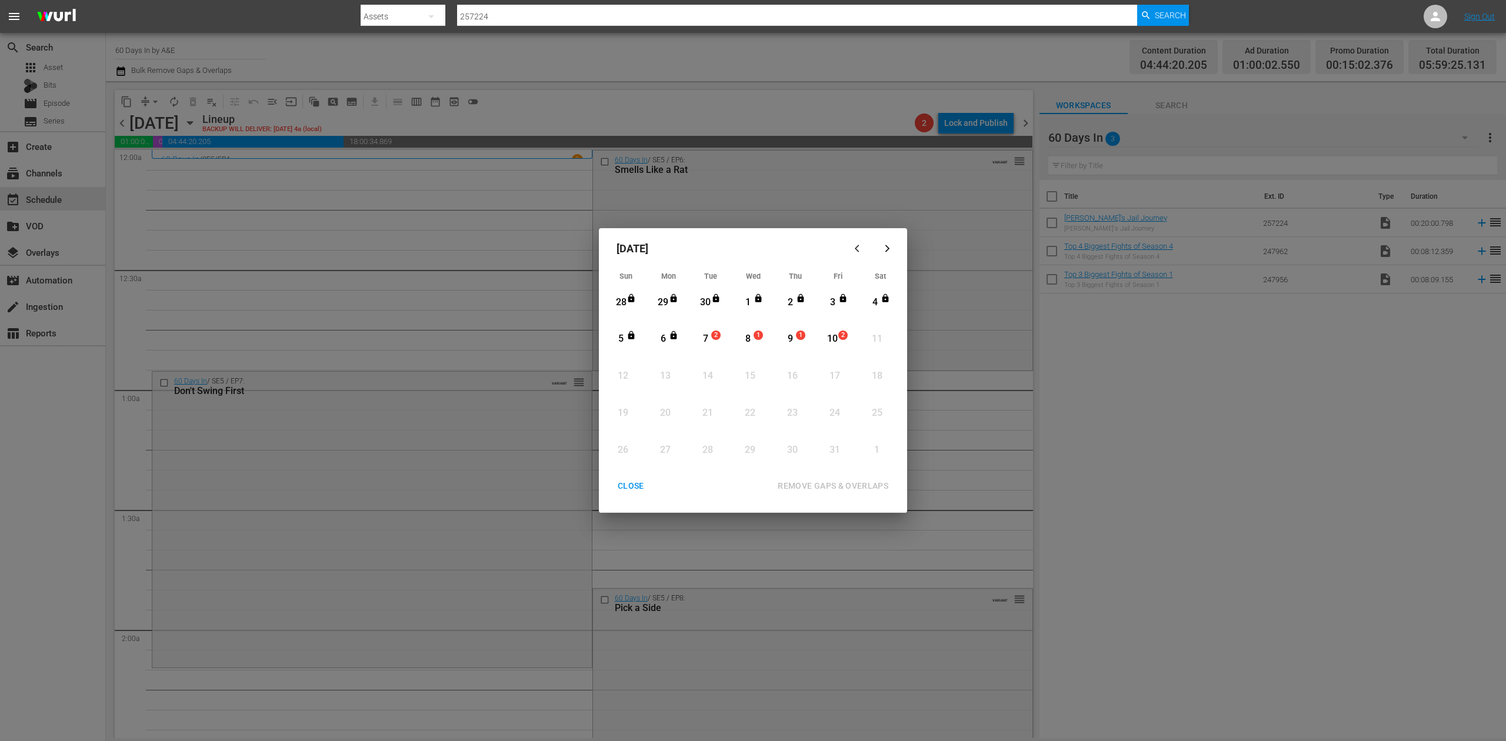
click at [707, 340] on div "7" at bounding box center [705, 339] width 15 height 14
click at [848, 479] on div "REMOVE GAPS & OVERLAPS" at bounding box center [832, 486] width 129 height 15
click at [632, 481] on div "CLOSE" at bounding box center [630, 486] width 45 height 15
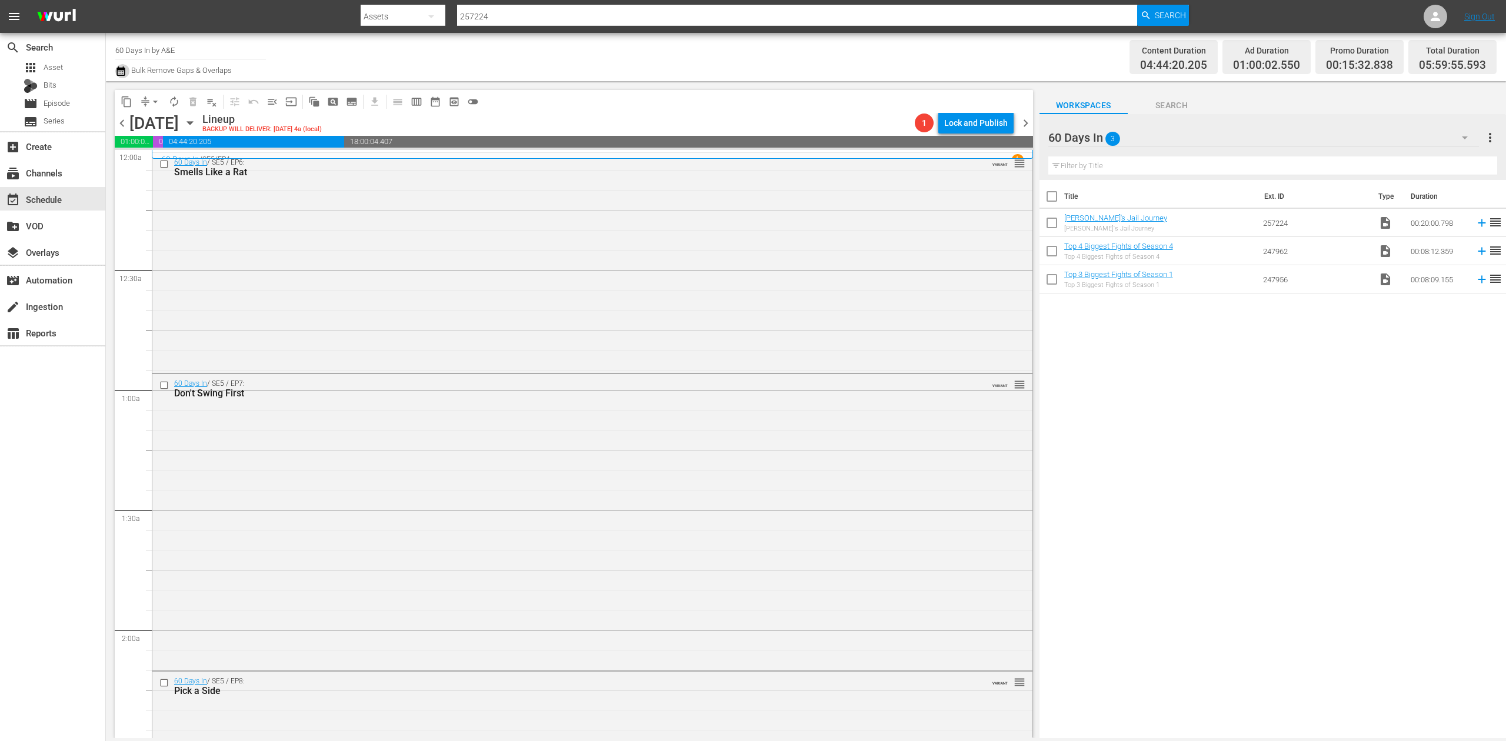
click at [121, 69] on icon "button" at bounding box center [120, 70] width 8 height 9
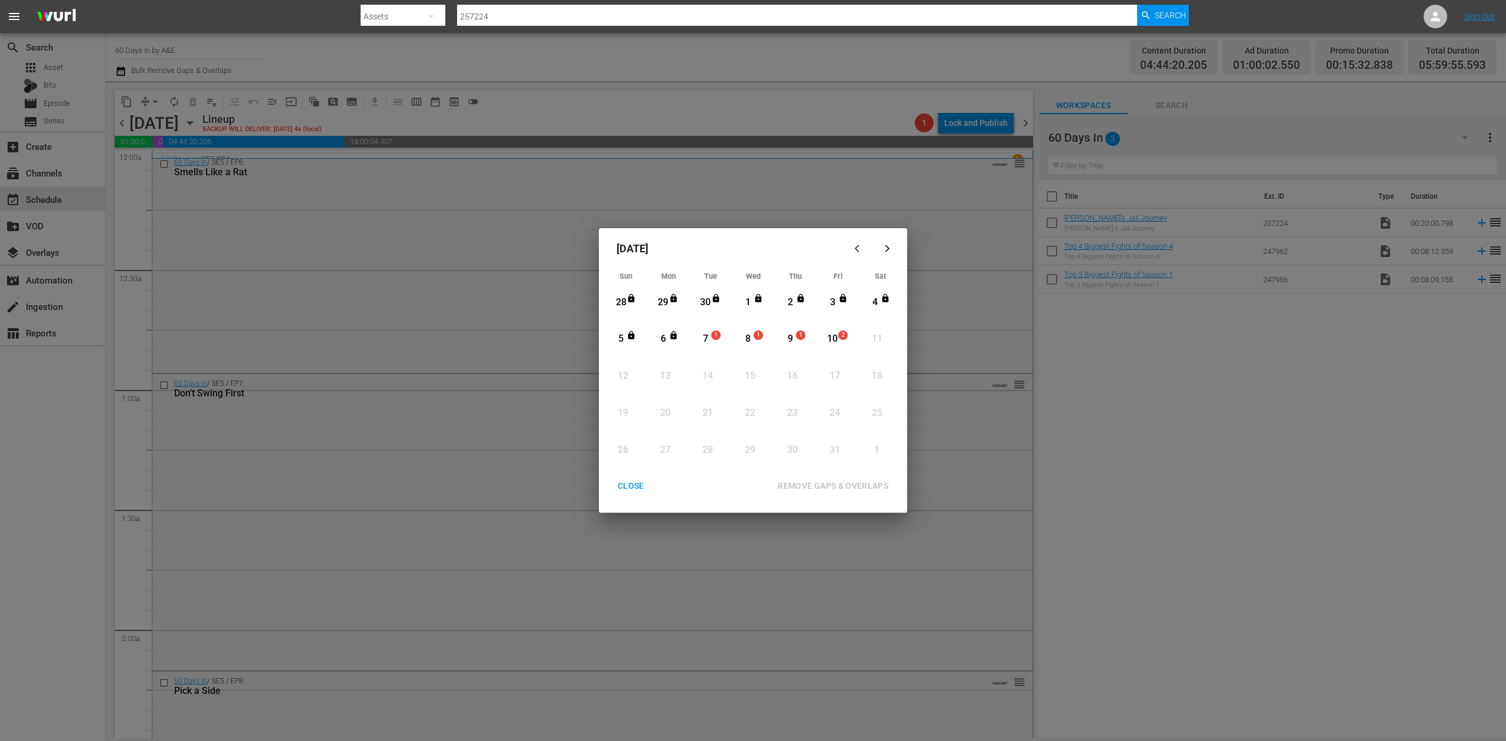
click at [708, 335] on div "7" at bounding box center [705, 339] width 15 height 14
click at [827, 480] on div "REMOVE GAPS & OVERLAPS" at bounding box center [832, 486] width 129 height 15
click at [622, 481] on div "CLOSE" at bounding box center [630, 486] width 45 height 15
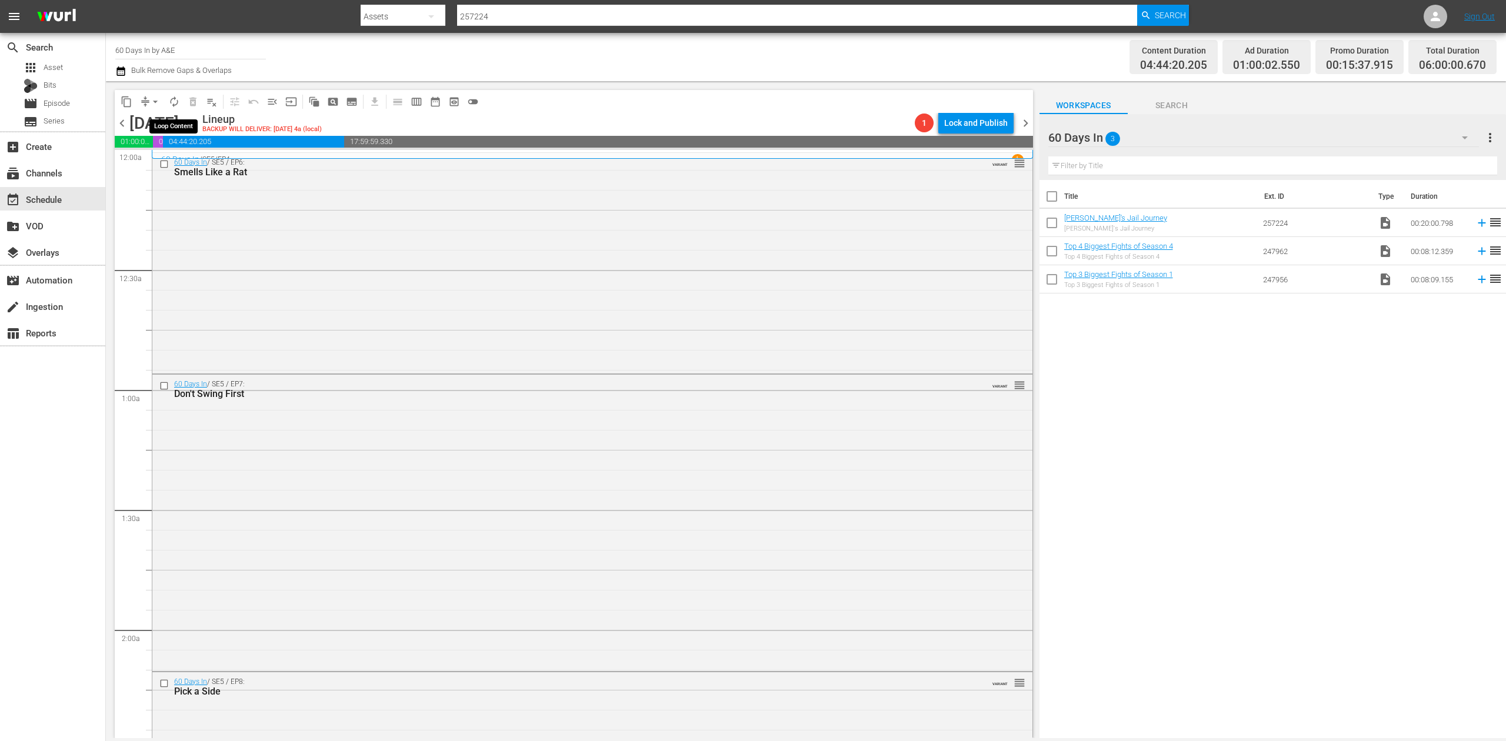
click at [173, 105] on span "autorenew_outlined" at bounding box center [174, 102] width 12 height 12
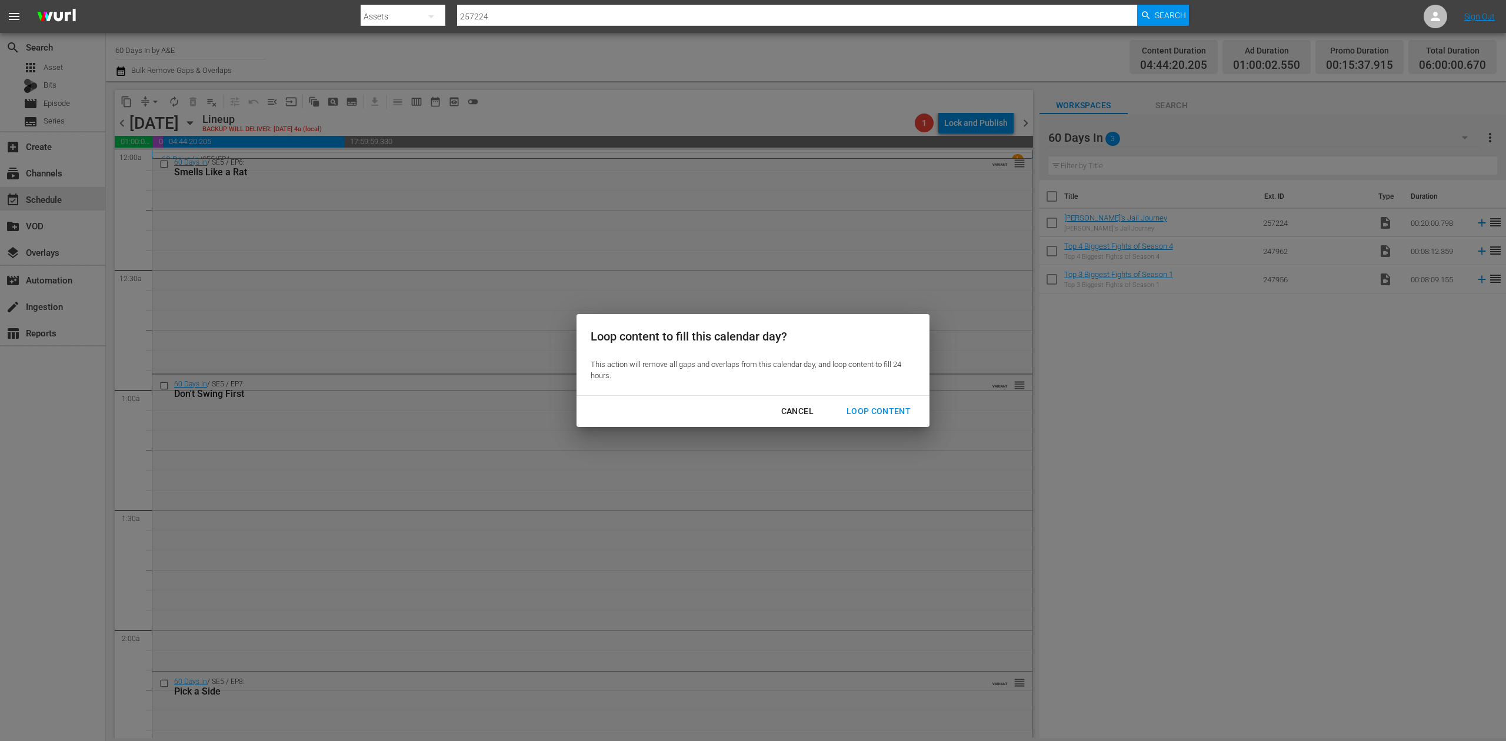
click at [872, 405] on div "Loop Content" at bounding box center [878, 411] width 83 height 15
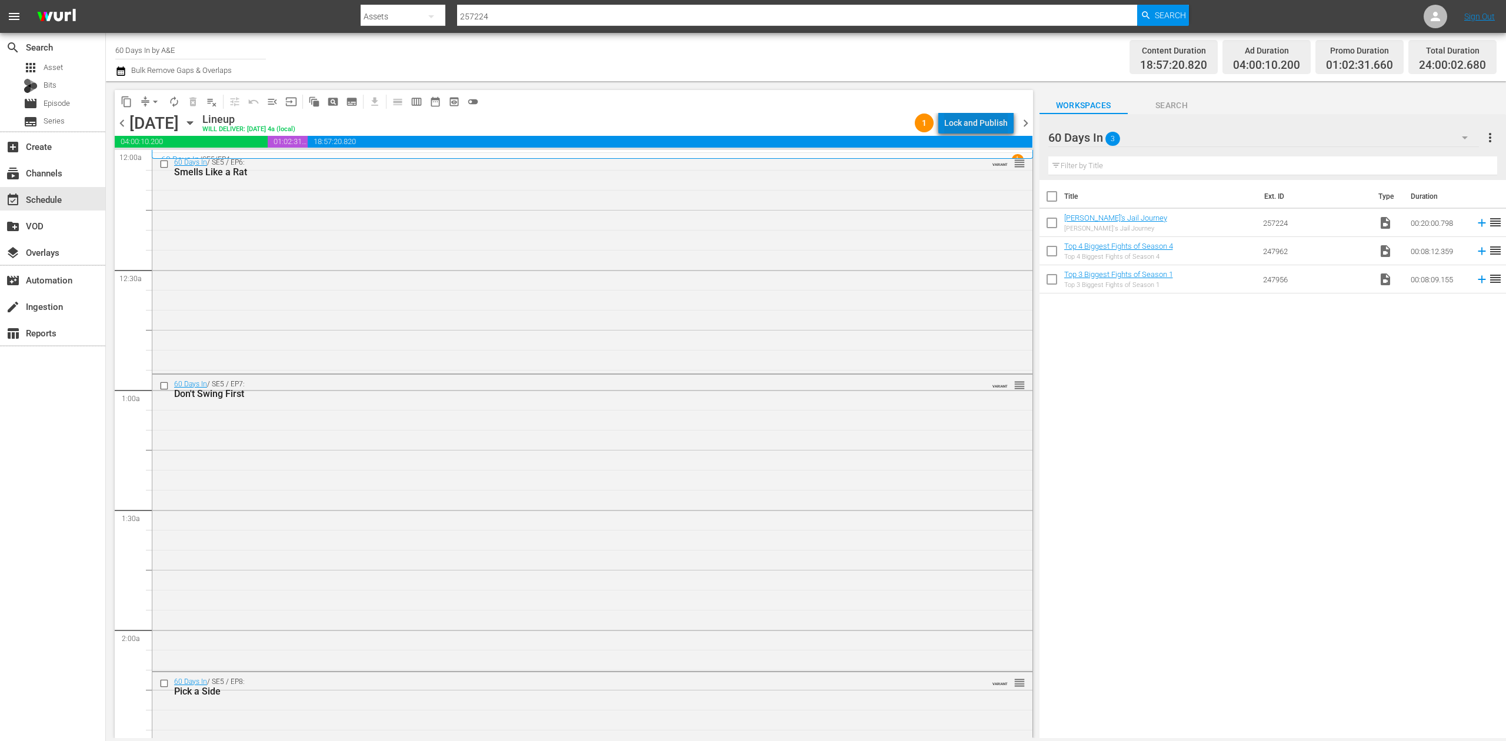
click at [987, 116] on div "Lock and Publish" at bounding box center [976, 122] width 64 height 21
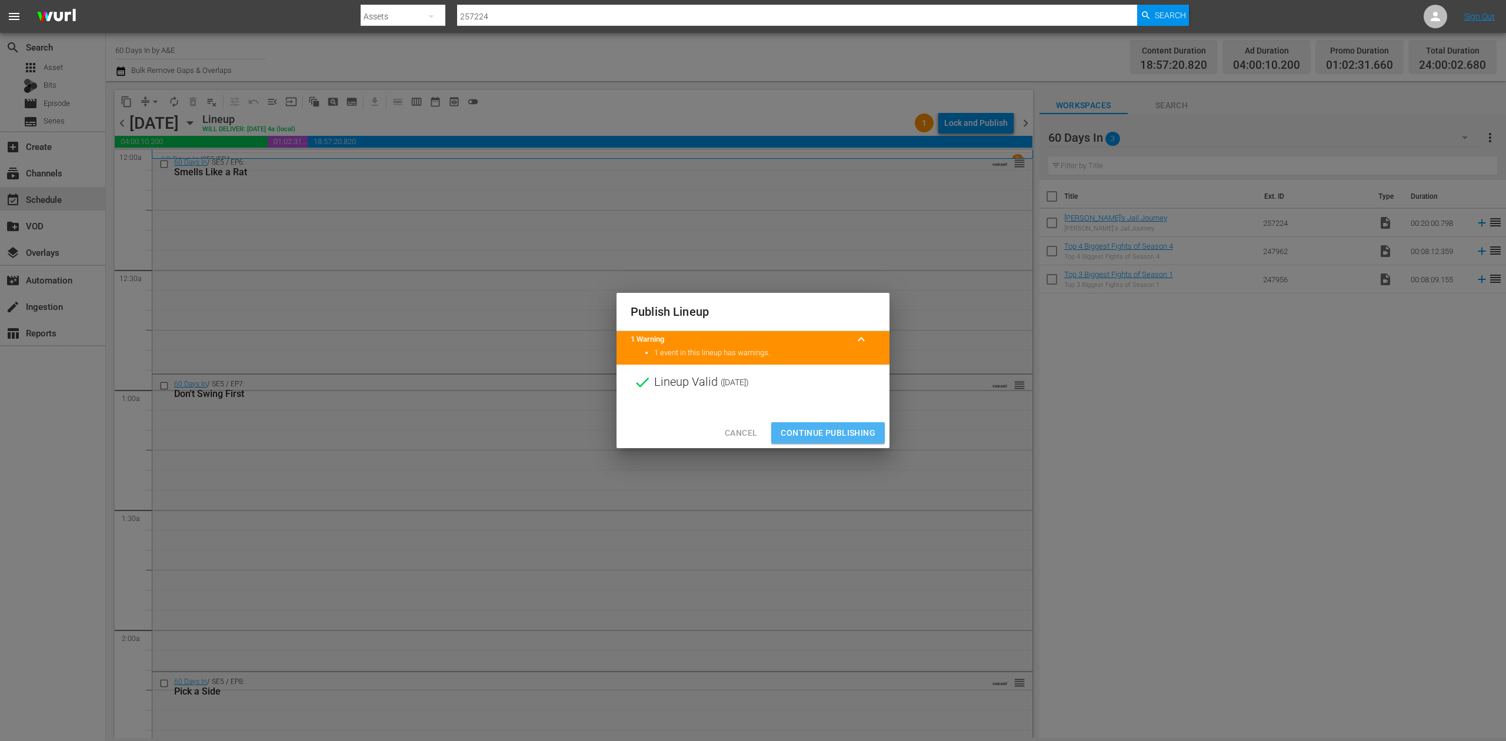
click at [839, 431] on span "Continue Publishing" at bounding box center [828, 433] width 95 height 15
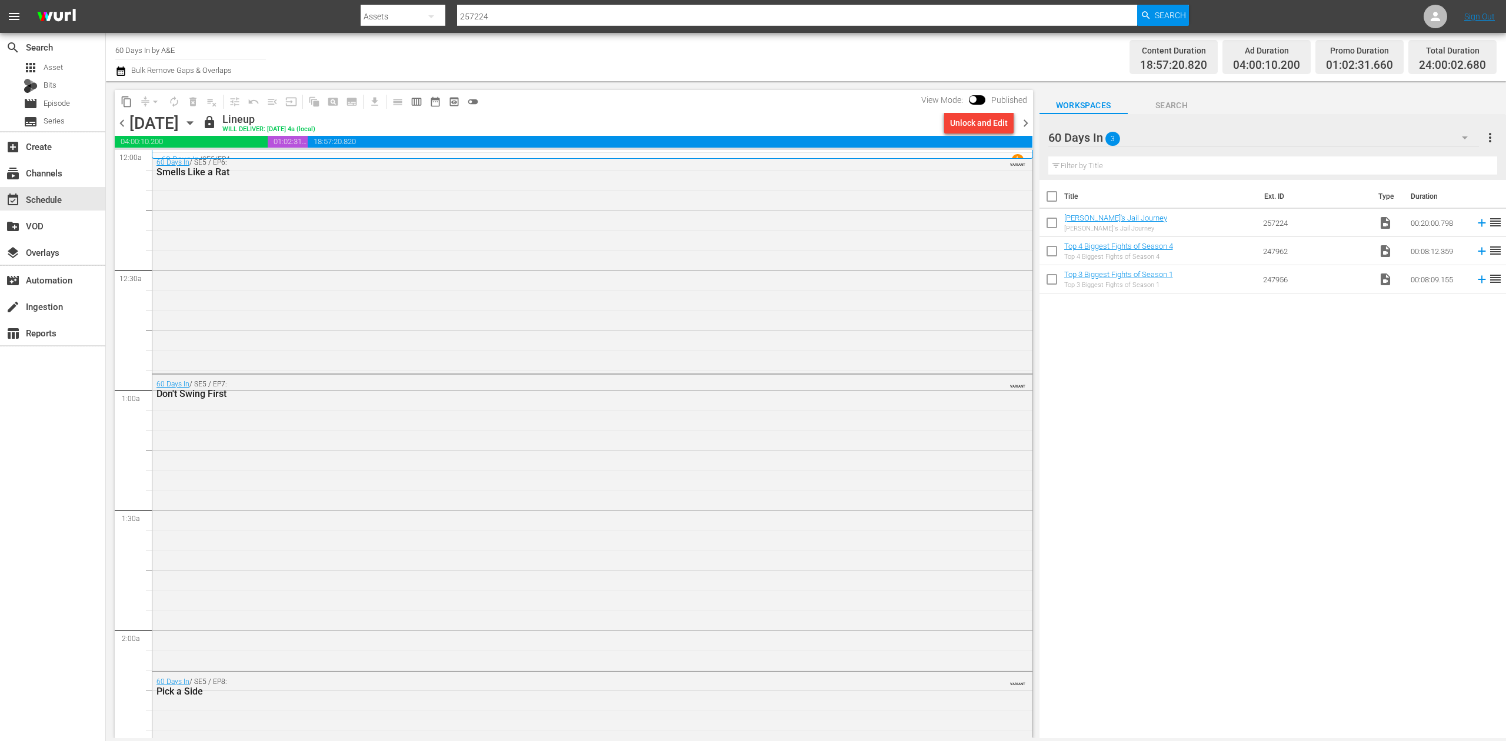
click at [1027, 120] on span "chevron_right" at bounding box center [1025, 123] width 15 height 15
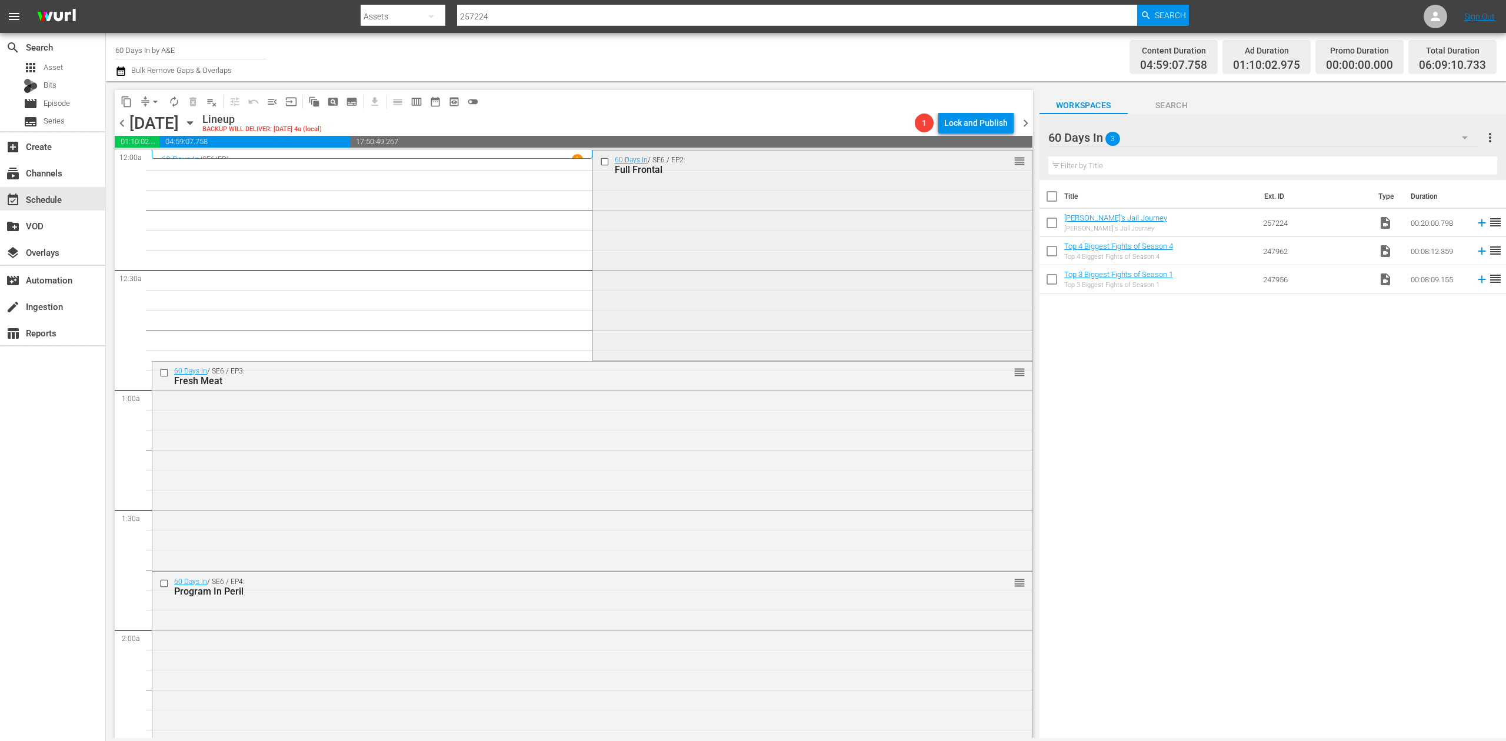
click at [784, 231] on div "60 Days In / SE6 / EP2: Full Frontal reorder" at bounding box center [812, 255] width 439 height 208
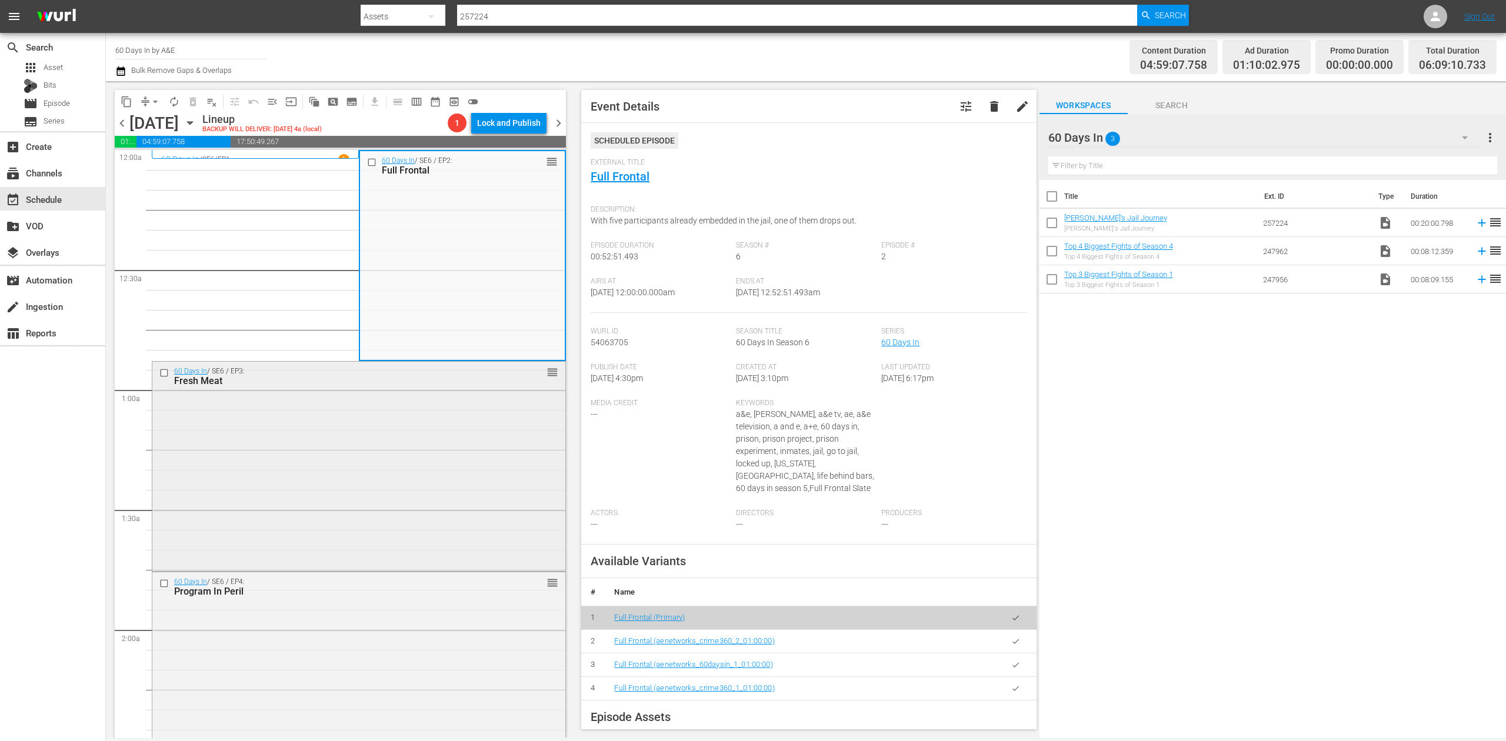
click at [432, 480] on div "60 Days In / SE6 / EP3: Fresh Meat reorder" at bounding box center [358, 465] width 413 height 206
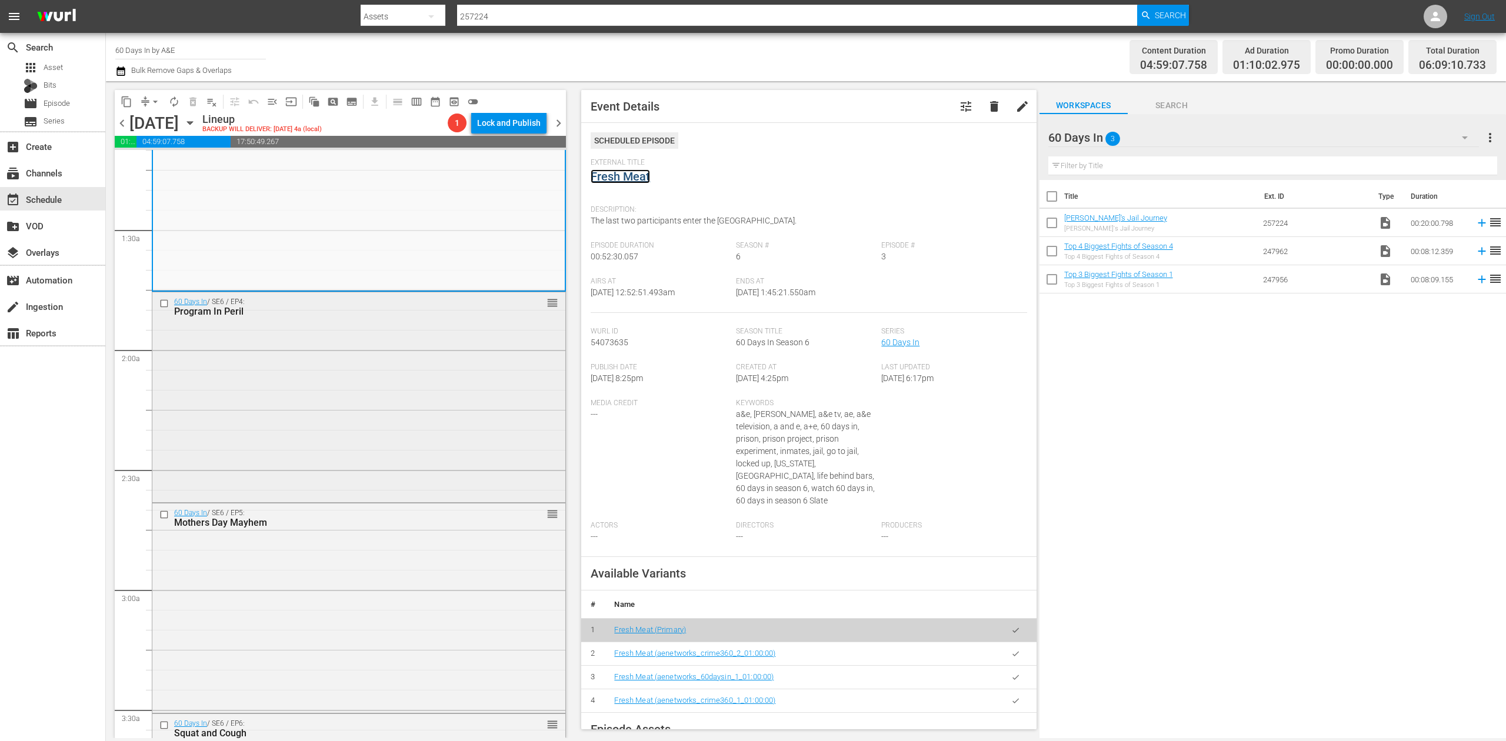
scroll to position [314, 0]
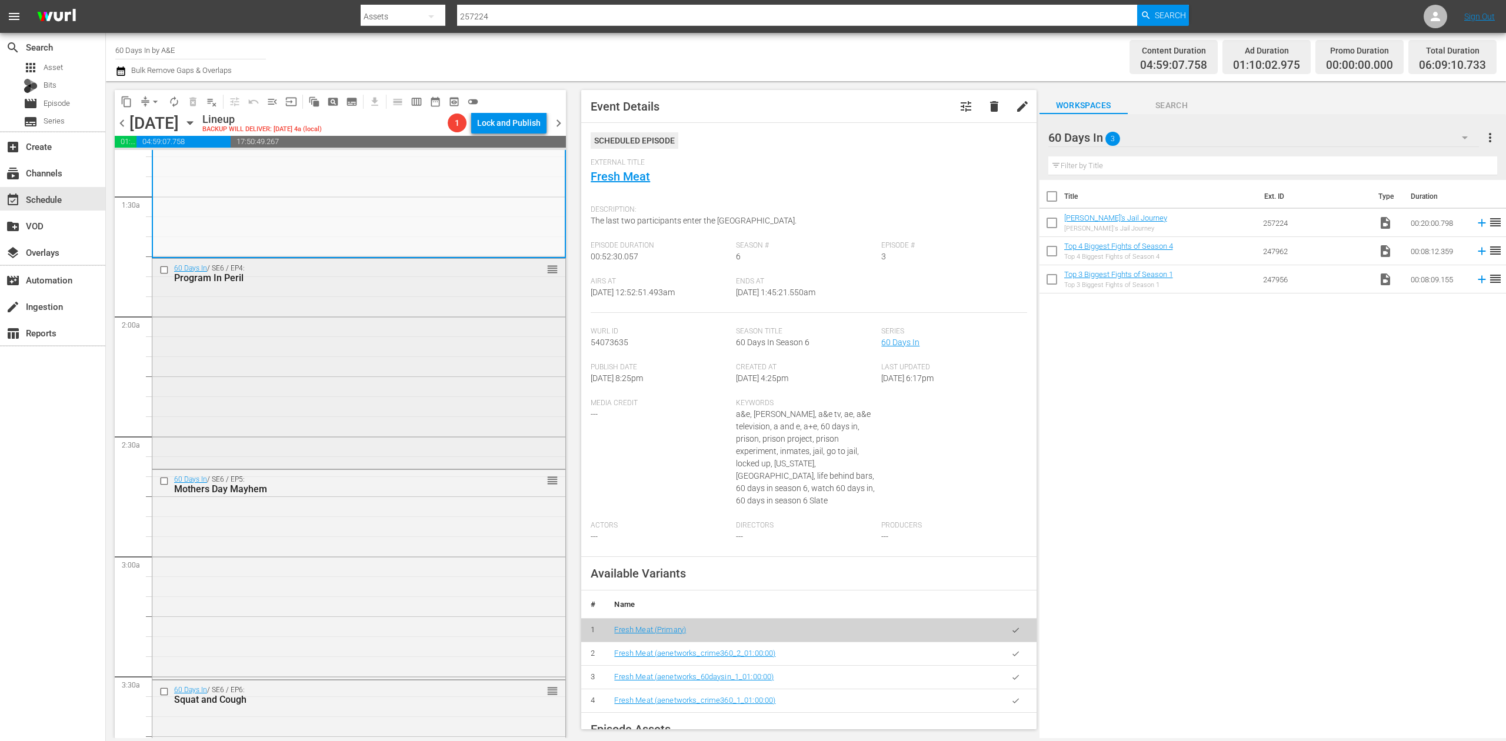
click at [446, 391] on div "60 Days In / SE6 / EP4: Program In Peril reorder" at bounding box center [358, 363] width 413 height 208
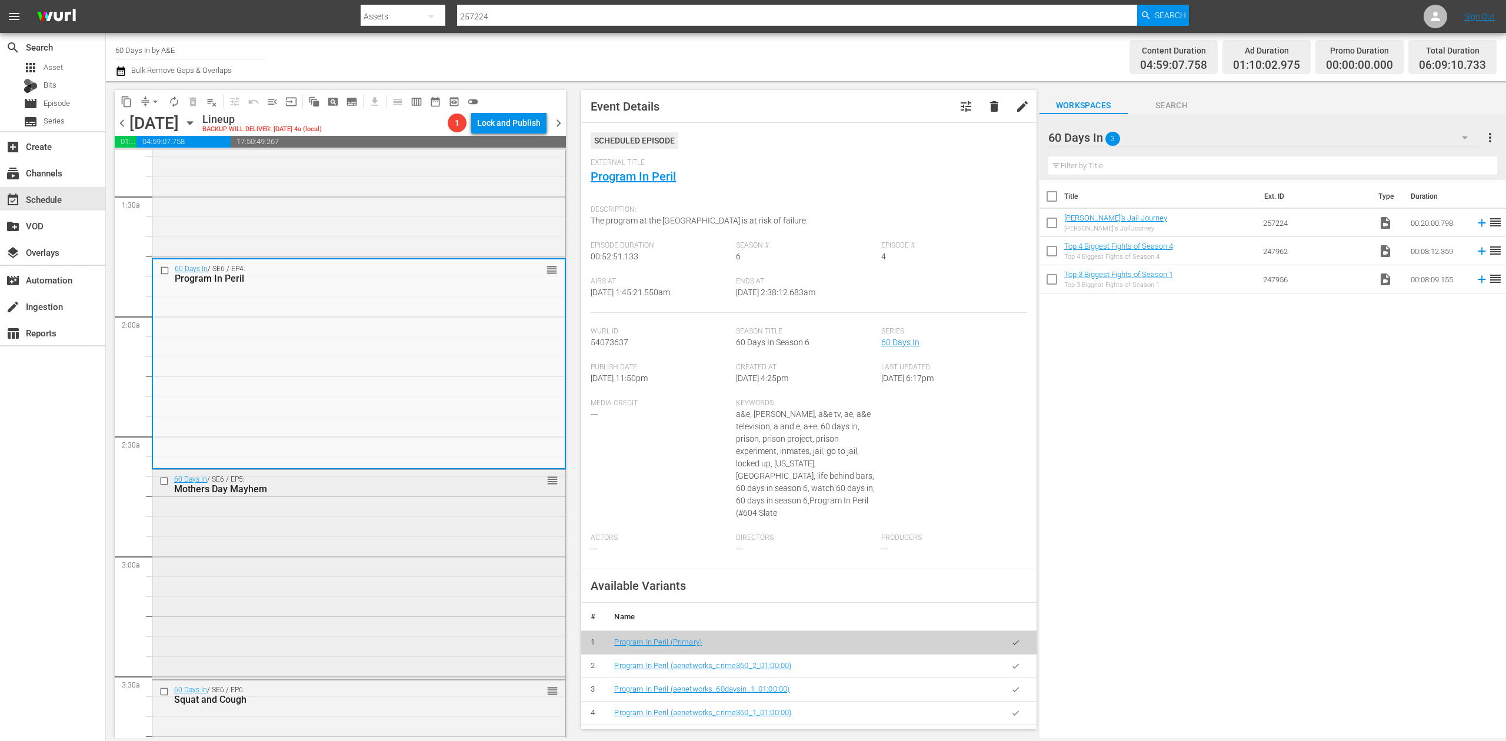
click at [432, 601] on div "60 Days In / SE6 / EP5: Mothers Day Mayhem reorder" at bounding box center [358, 574] width 413 height 208
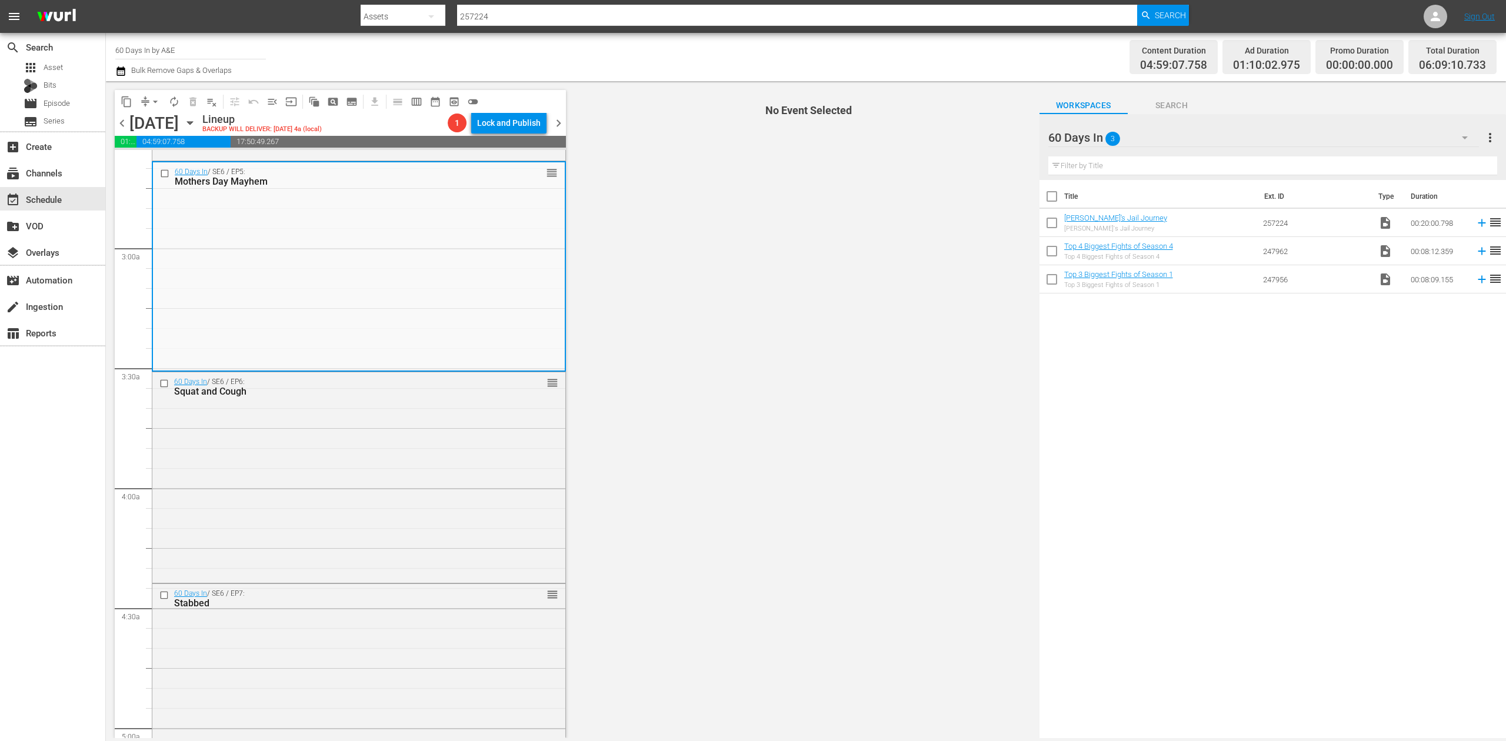
scroll to position [627, 0]
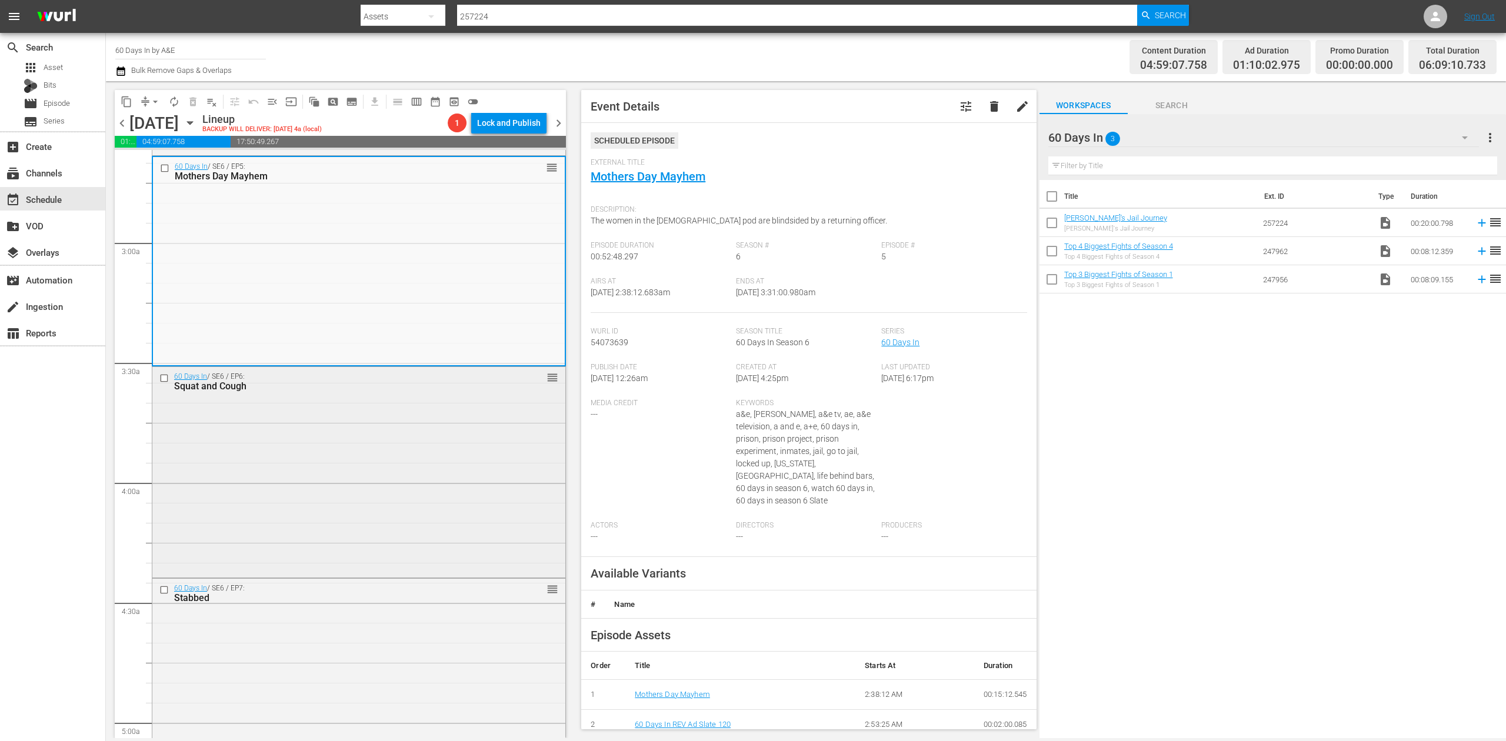
click at [409, 446] on div "60 Days In / SE6 / EP6: Squat and Cough reorder" at bounding box center [358, 471] width 413 height 208
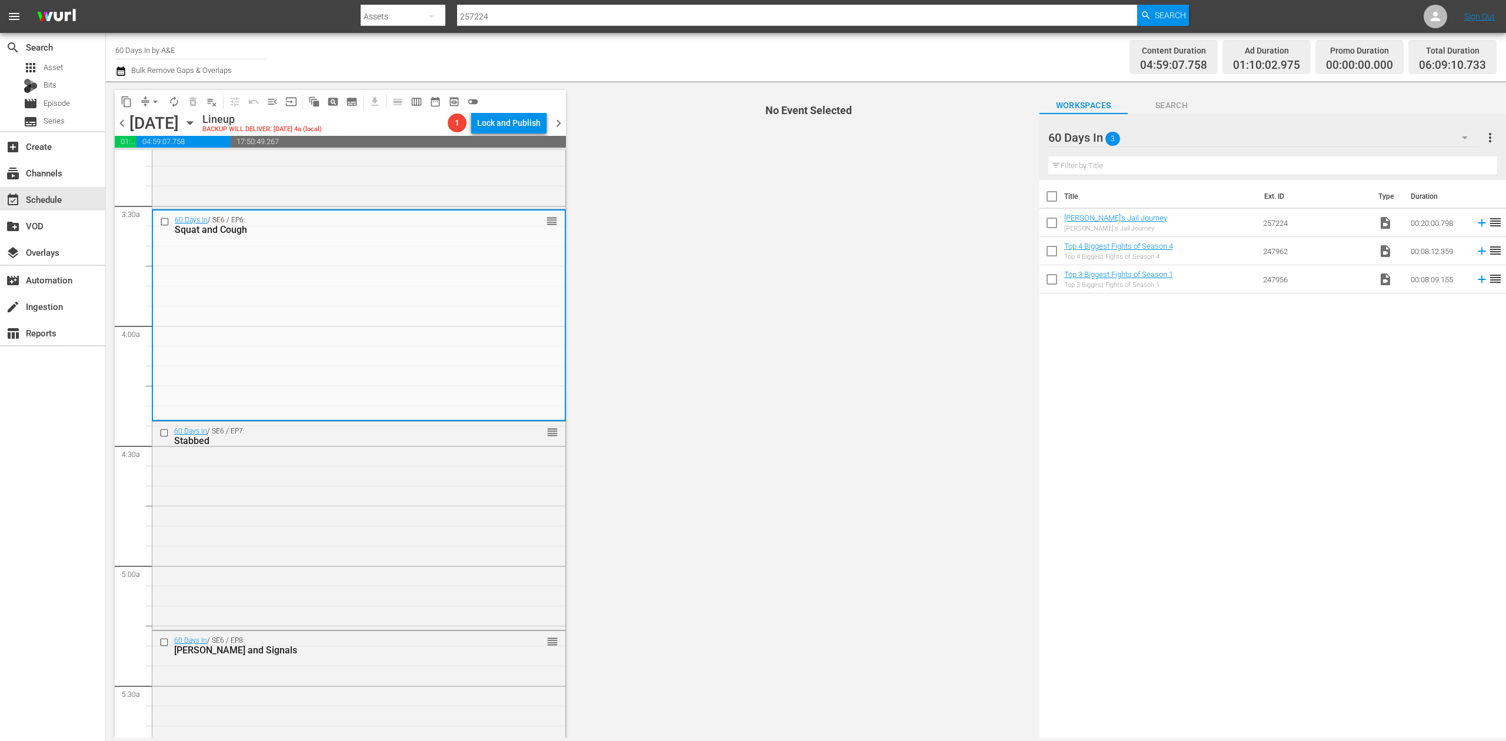
scroll to position [862, 0]
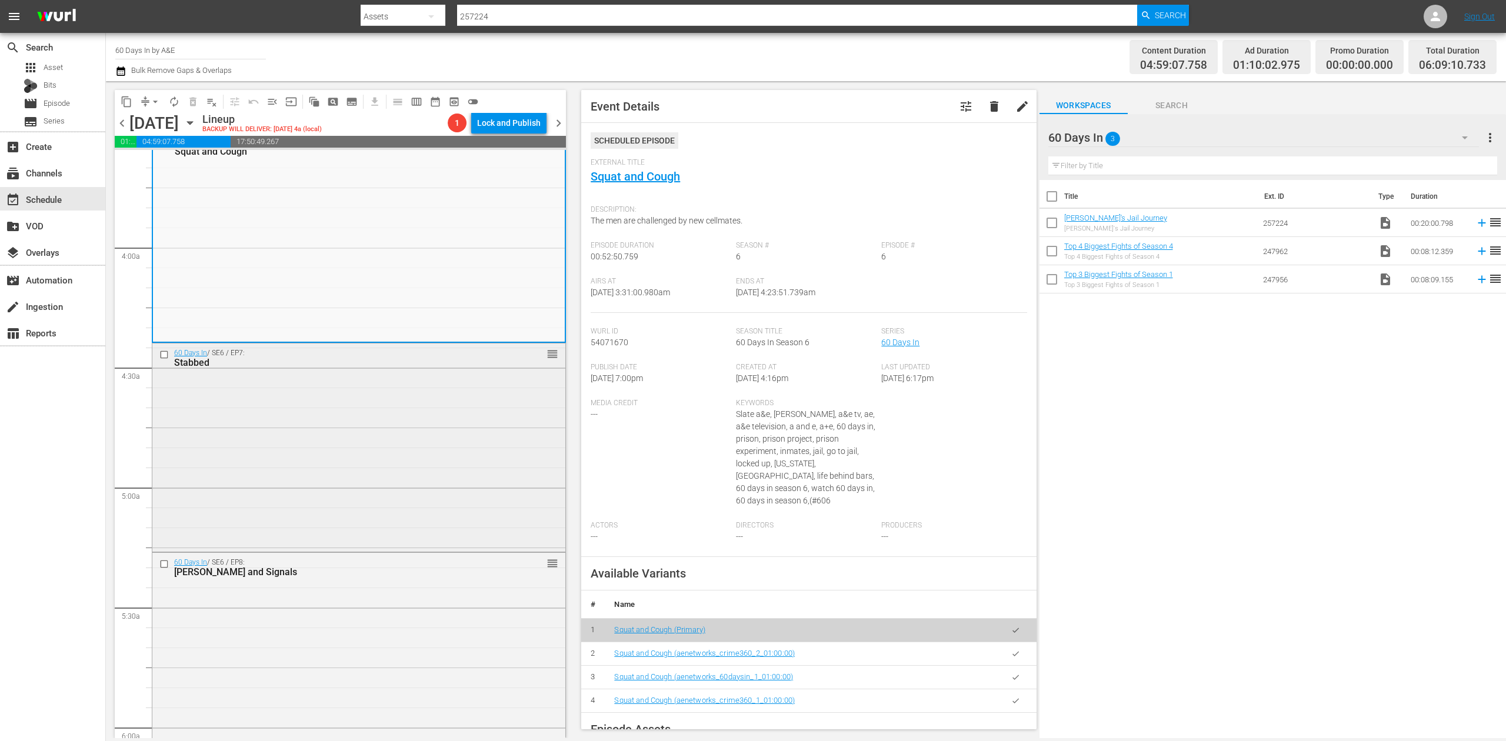
click at [396, 421] on div "60 Days In / SE6 / EP7: Stabbed reorder" at bounding box center [358, 447] width 413 height 206
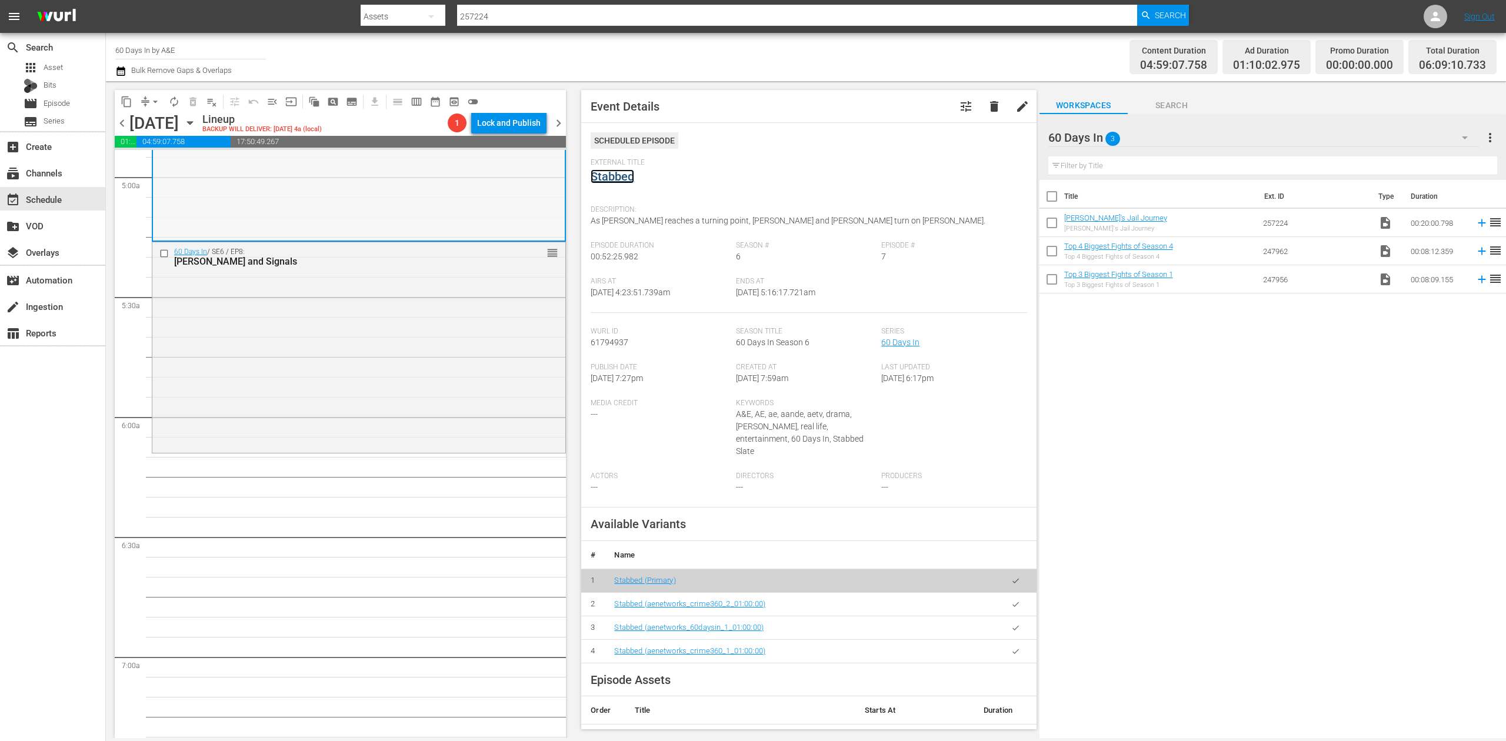
scroll to position [1177, 0]
click at [425, 415] on div "60 Days In / SE6 / EP8: Shanks and Signals reorder" at bounding box center [358, 343] width 413 height 208
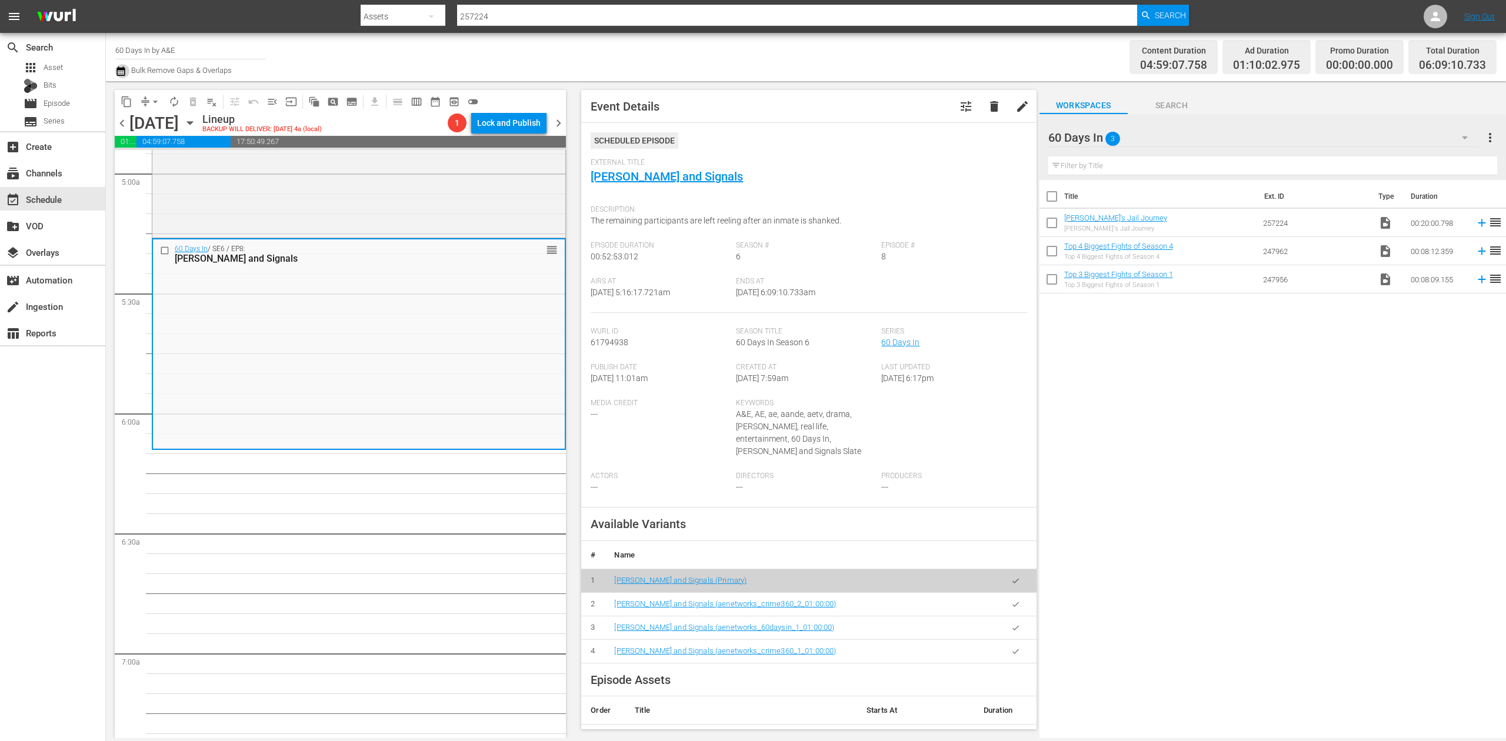
click at [121, 68] on icon "button" at bounding box center [120, 70] width 8 height 9
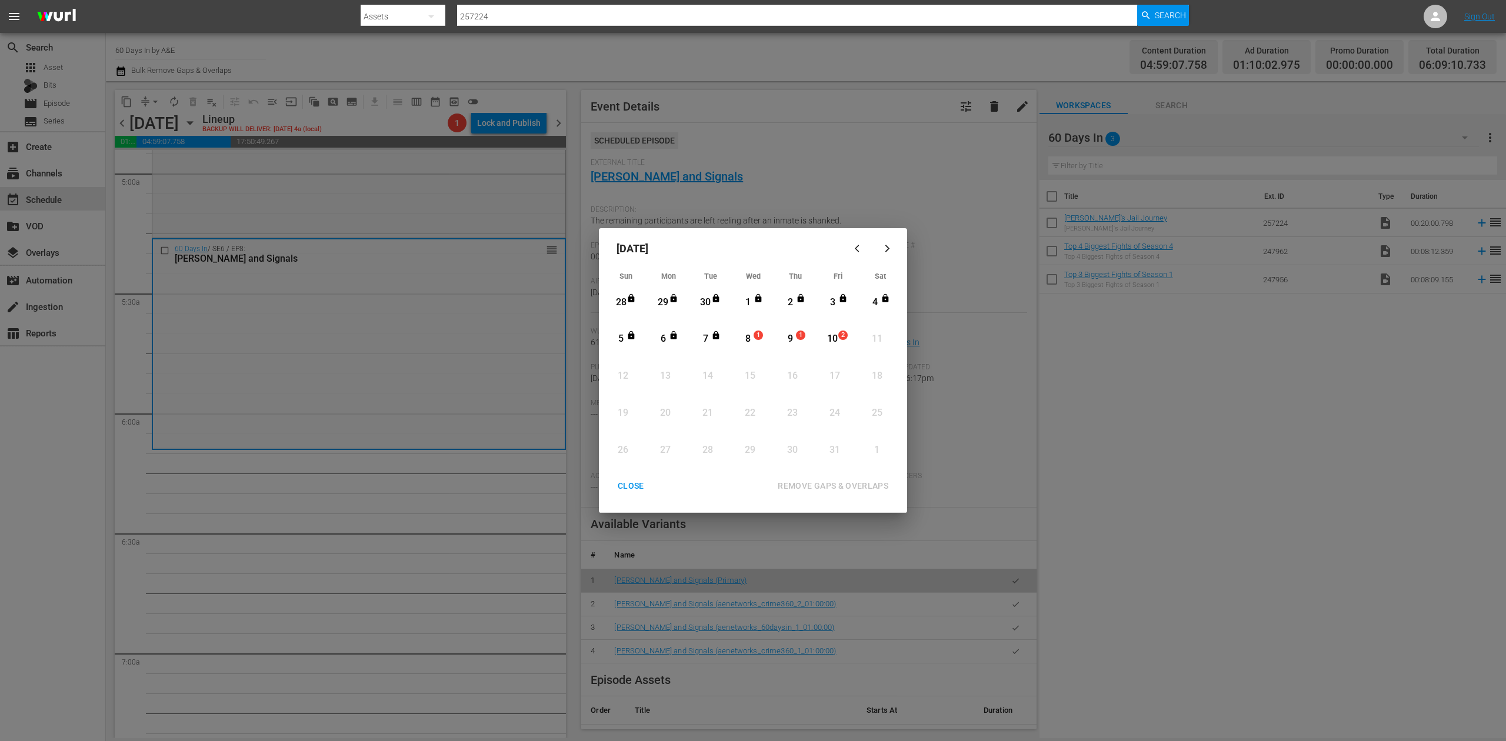
click at [748, 342] on div "8" at bounding box center [748, 339] width 15 height 14
click at [834, 483] on div "REMOVE GAPS & OVERLAPS" at bounding box center [832, 486] width 129 height 15
click at [624, 488] on div "CLOSE" at bounding box center [630, 486] width 45 height 15
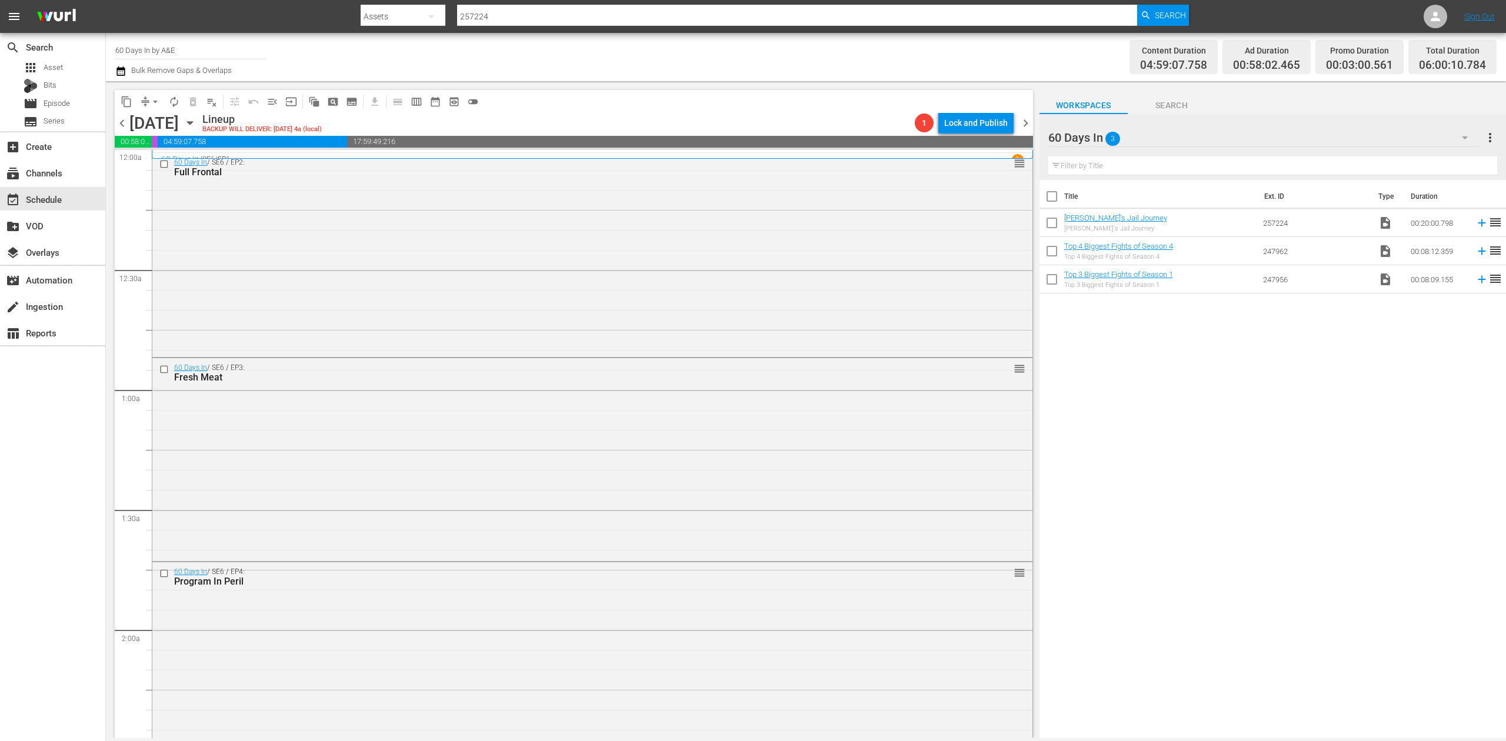
click at [118, 66] on icon "button" at bounding box center [120, 71] width 11 height 14
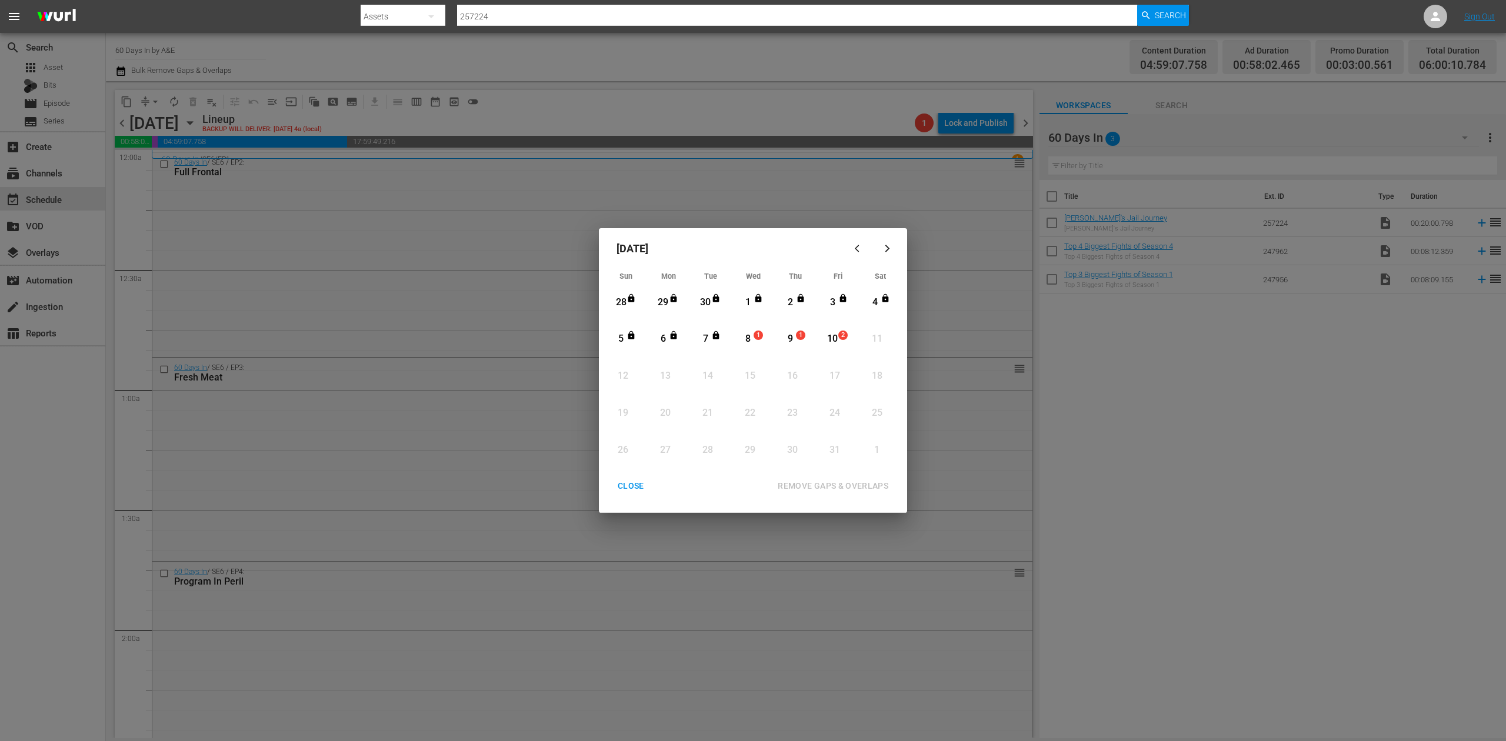
click at [749, 342] on div "8" at bounding box center [748, 339] width 15 height 14
click at [834, 481] on div "REMOVE GAPS & OVERLAPS" at bounding box center [832, 486] width 129 height 15
click at [756, 338] on span "1" at bounding box center [758, 335] width 8 height 9
click at [839, 481] on div "REMOVE GAPS & OVERLAPS" at bounding box center [832, 486] width 129 height 15
click at [635, 488] on div "CLOSE" at bounding box center [630, 486] width 45 height 15
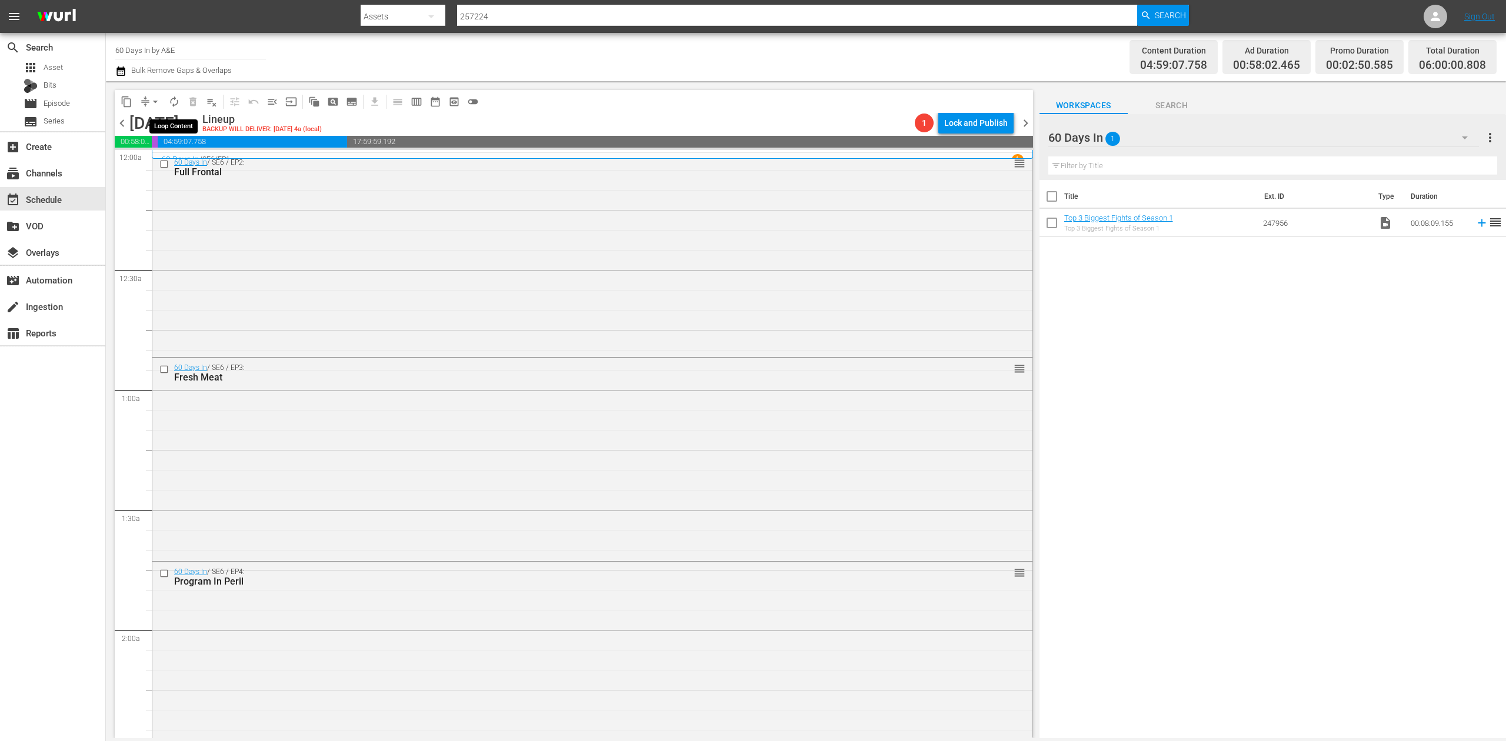
click at [175, 101] on span "autorenew_outlined" at bounding box center [174, 102] width 12 height 12
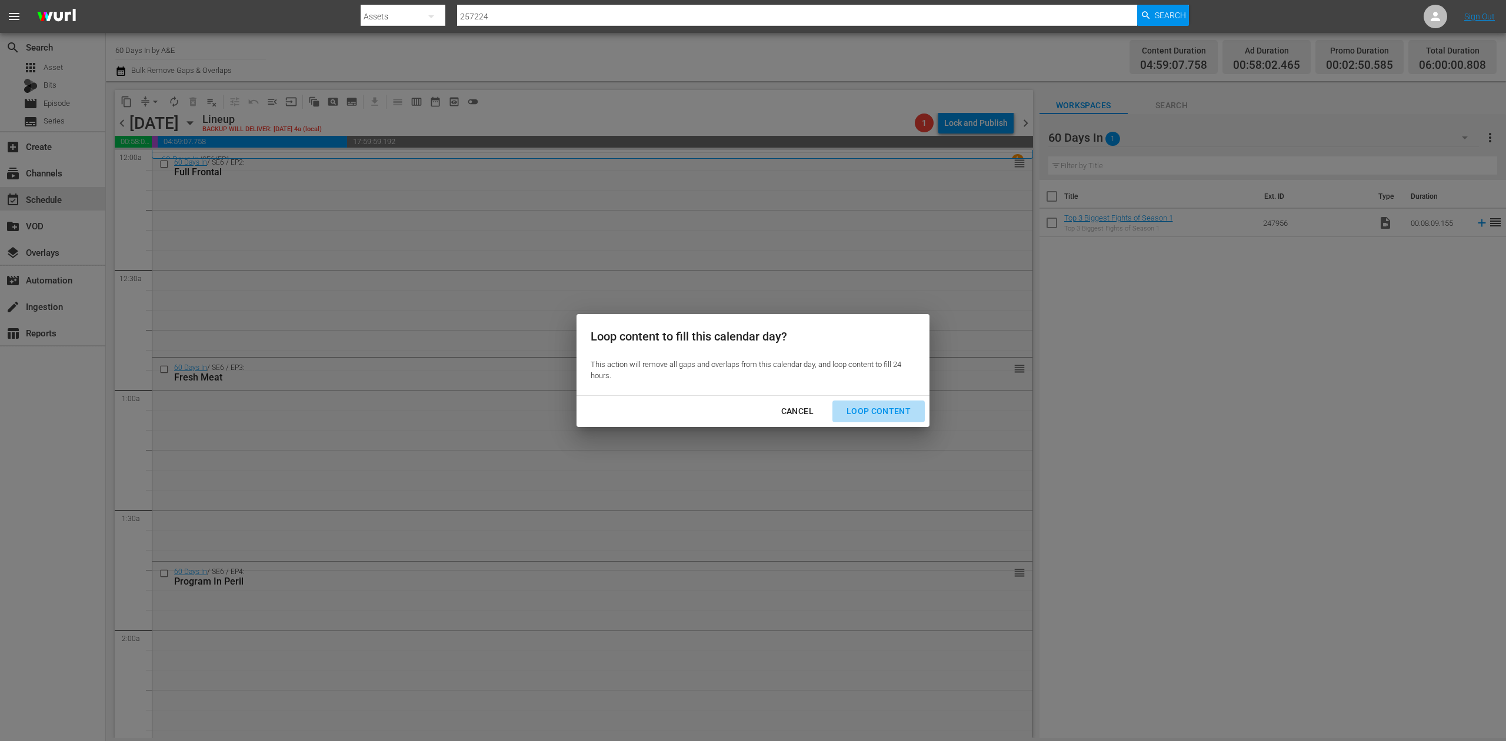
click at [888, 408] on div "Loop Content" at bounding box center [878, 411] width 83 height 15
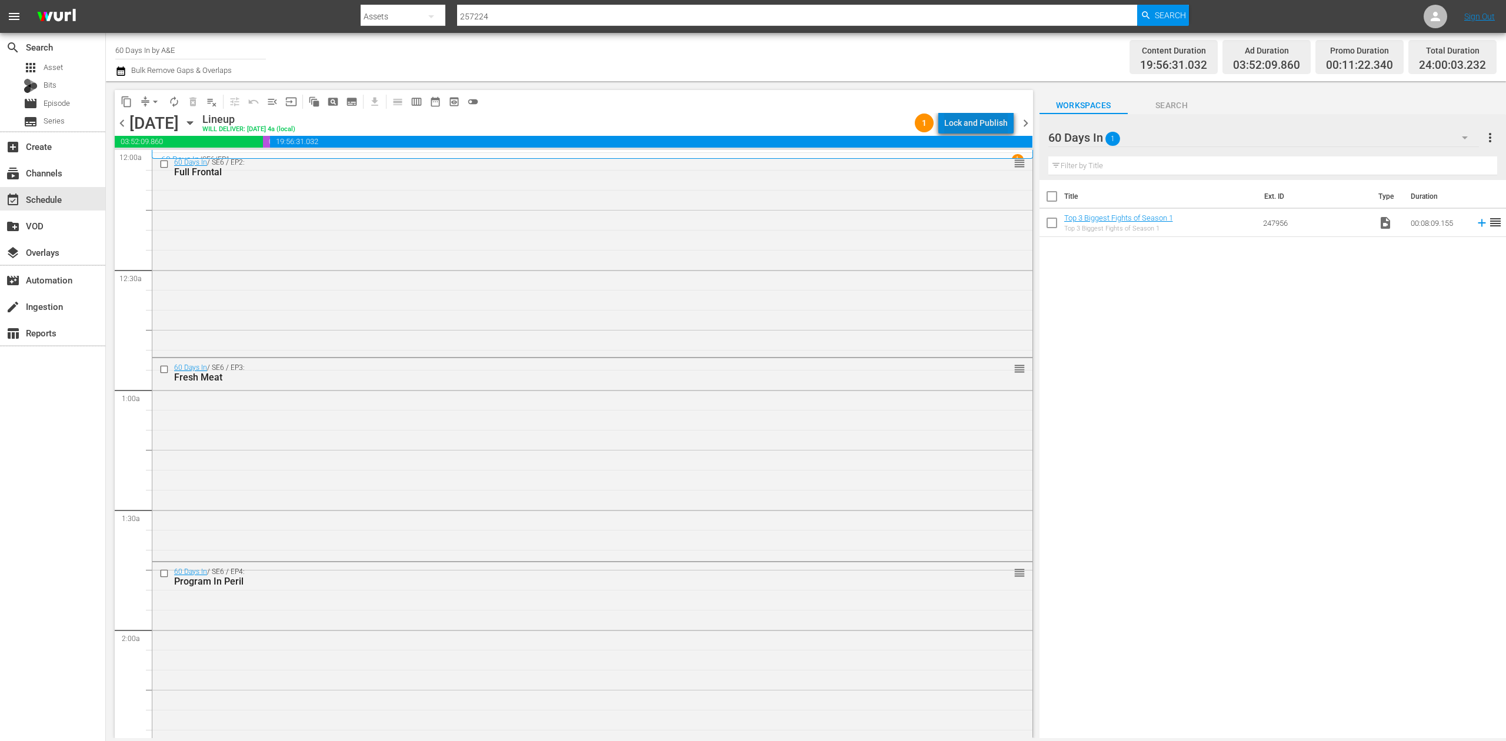
click at [989, 123] on div "Lock and Publish" at bounding box center [976, 122] width 64 height 21
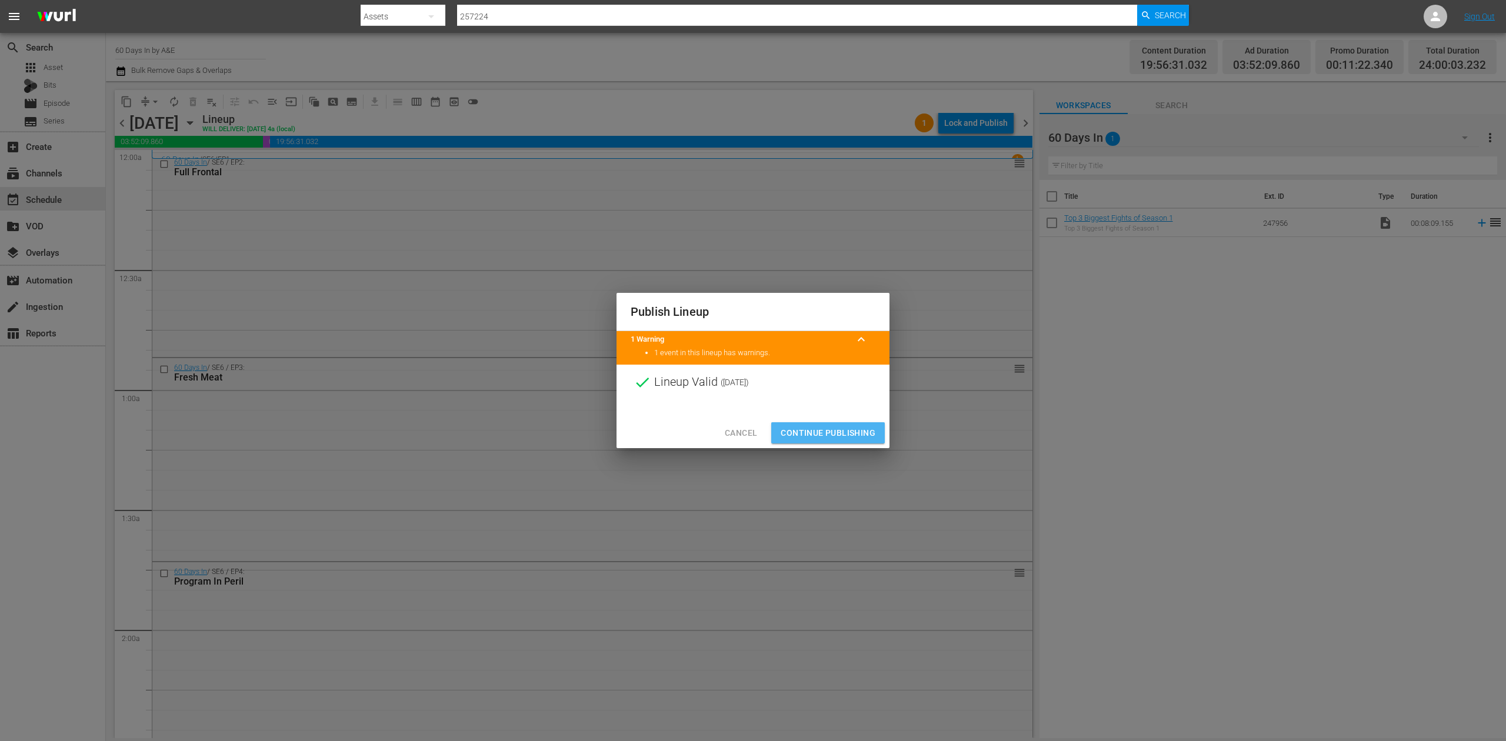
click at [840, 434] on span "Continue Publishing" at bounding box center [828, 433] width 95 height 15
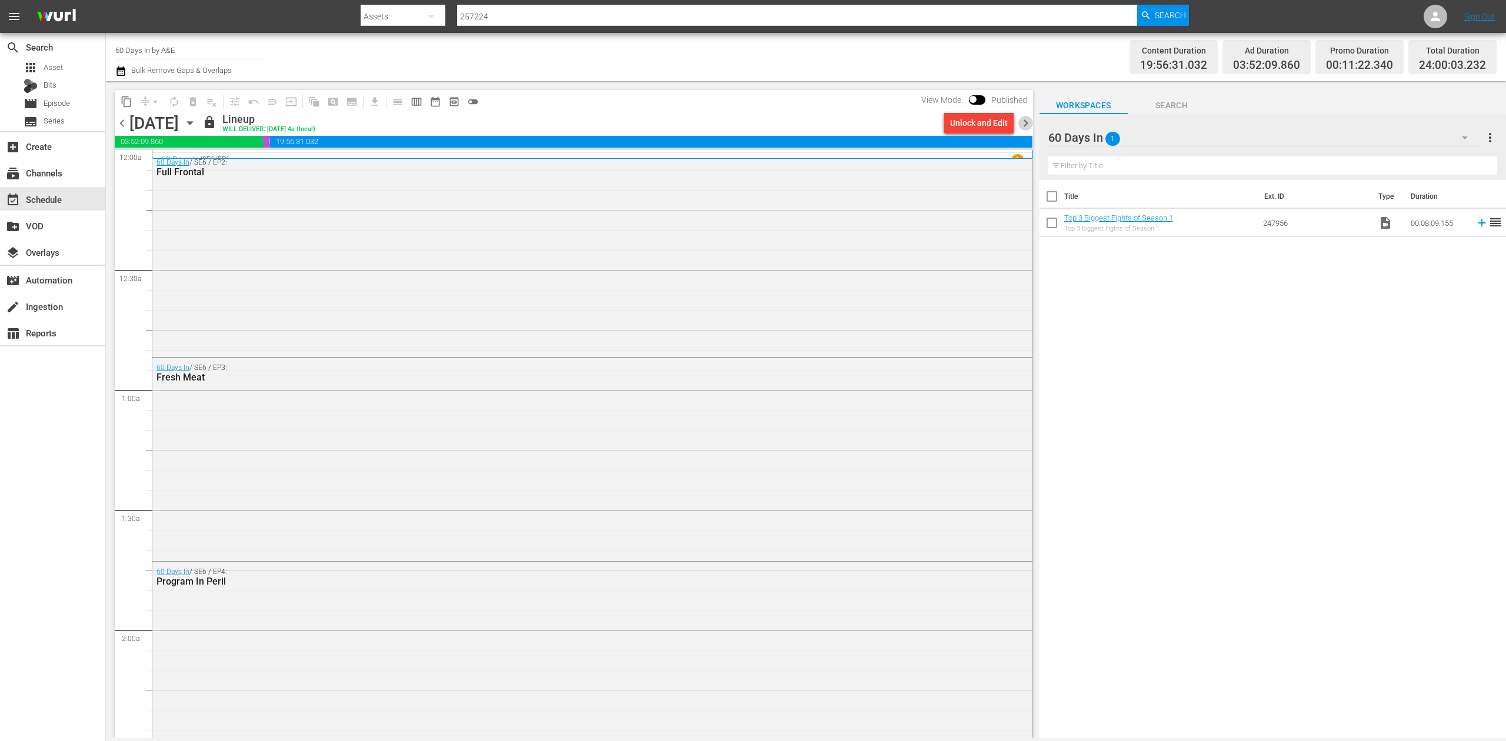
click at [1027, 118] on span "chevron_right" at bounding box center [1025, 123] width 15 height 15
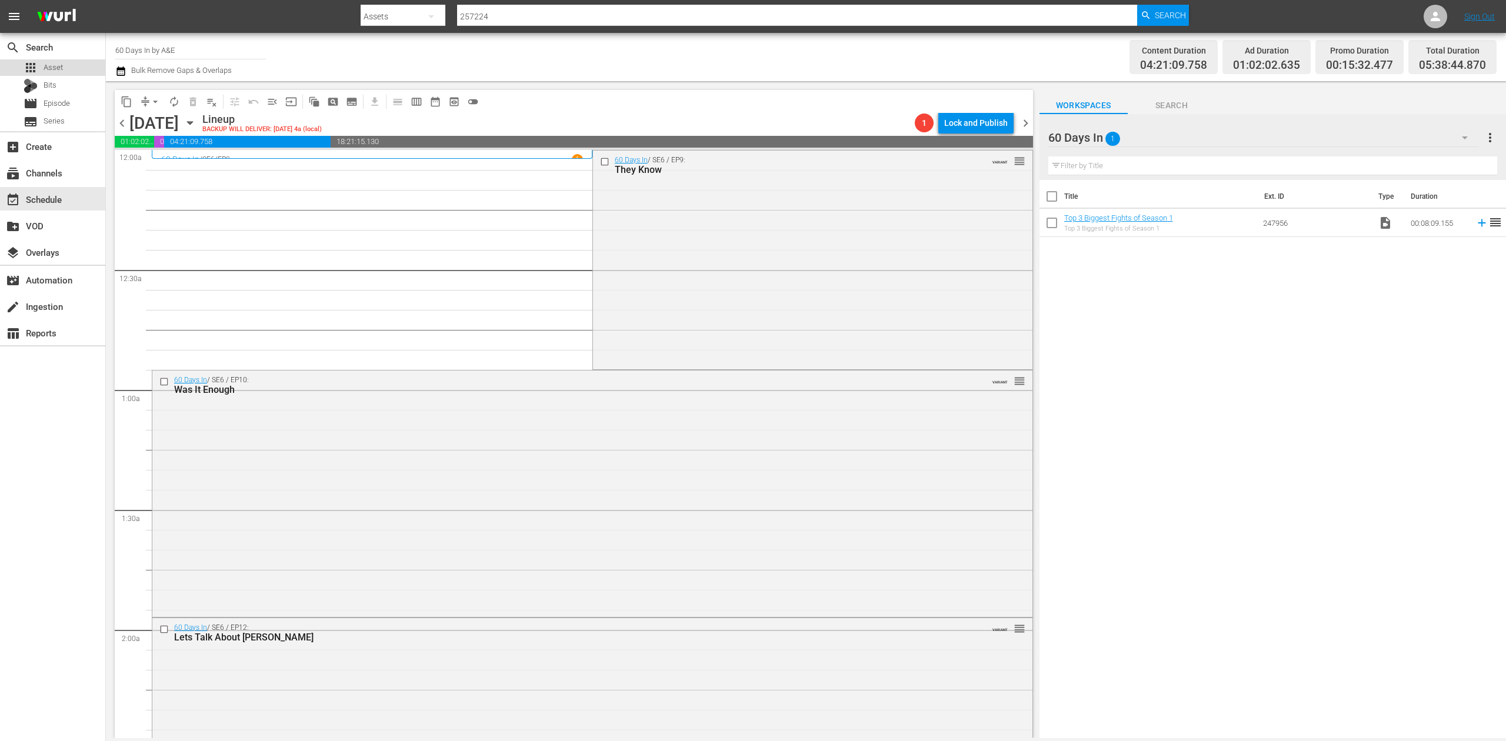
click at [55, 69] on span "Asset" at bounding box center [53, 68] width 19 height 12
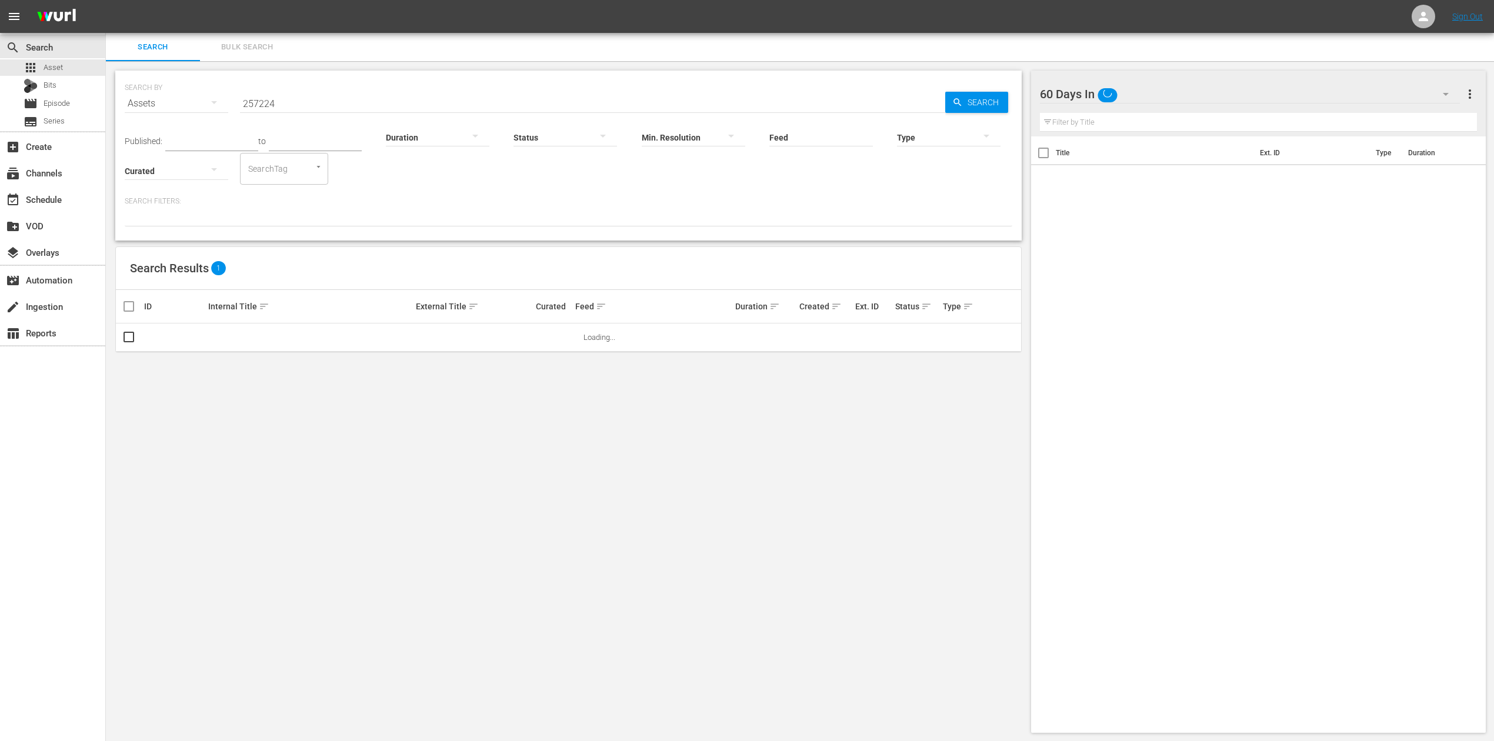
click at [302, 104] on input "257224" at bounding box center [592, 103] width 705 height 28
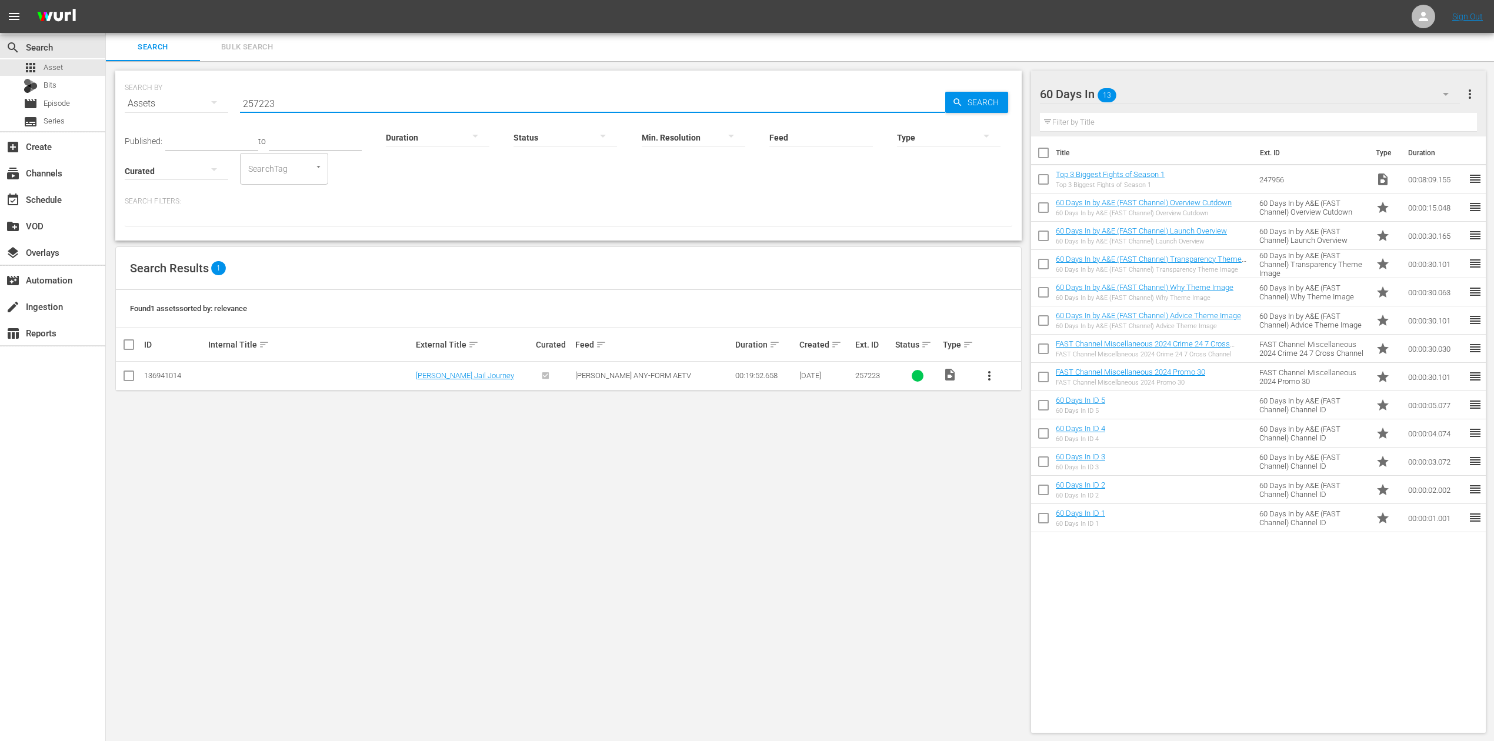
type input "257223"
click at [129, 377] on input "checkbox" at bounding box center [129, 378] width 14 height 14
checkbox input "true"
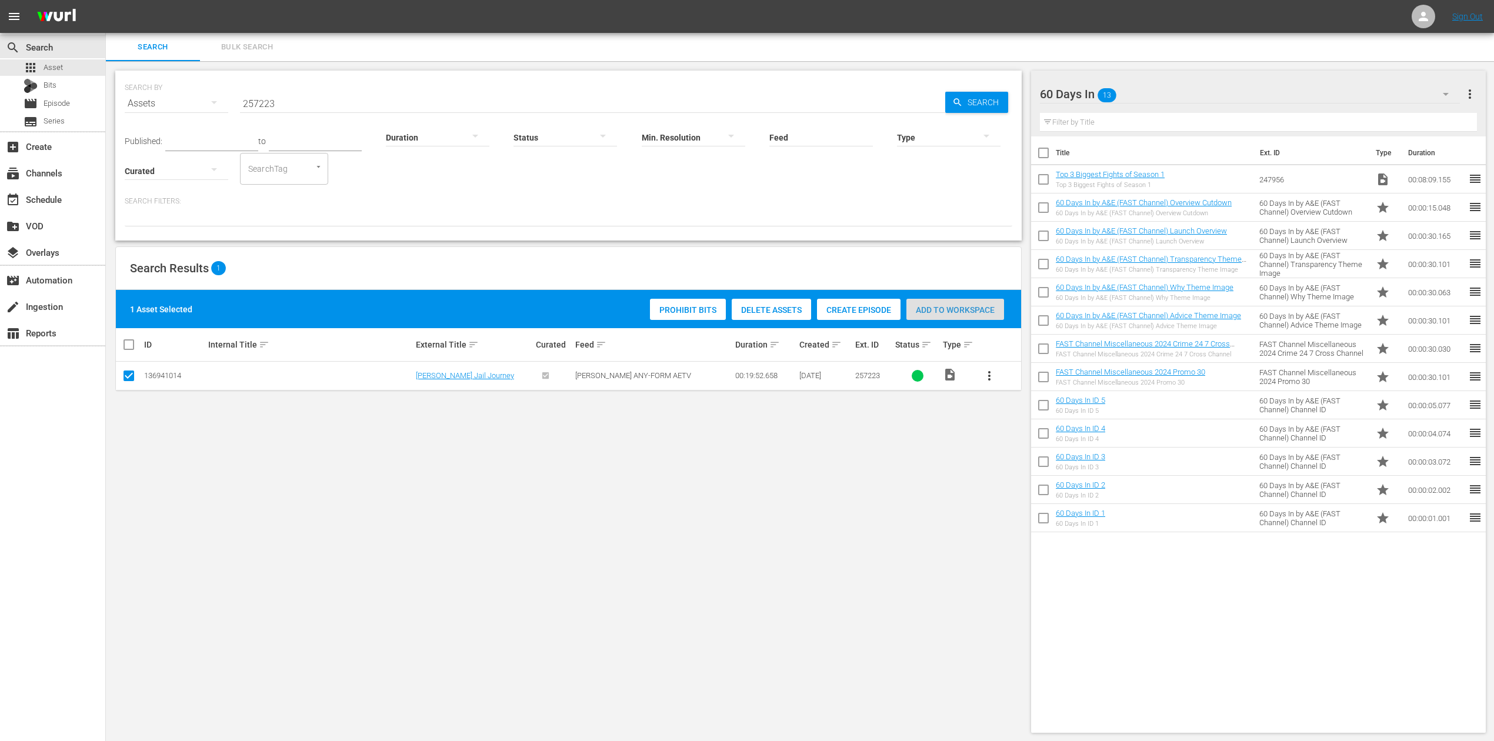
click at [969, 313] on span "Add to Workspace" at bounding box center [956, 309] width 98 height 9
click at [48, 203] on div "event_available Schedule" at bounding box center [33, 197] width 66 height 11
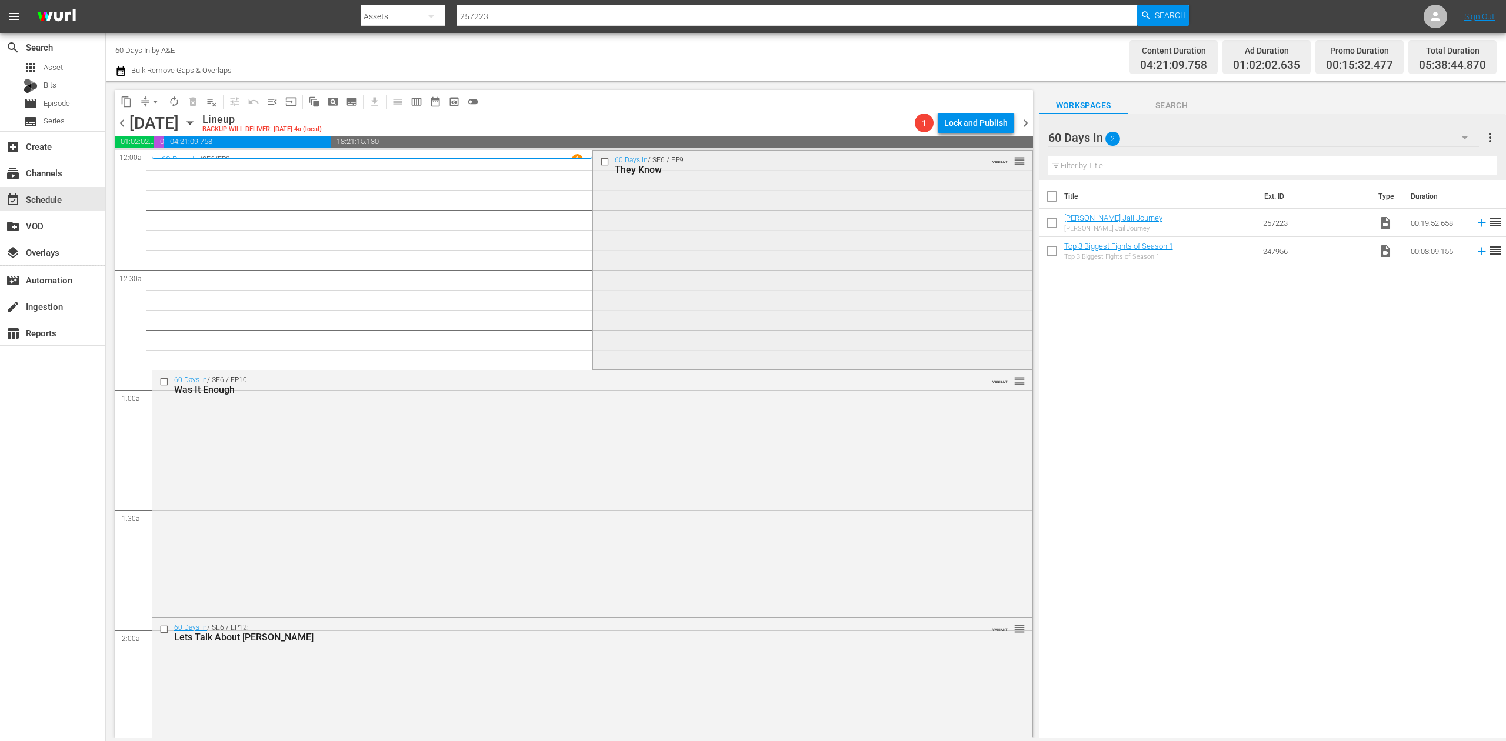
click at [688, 281] on div "60 Days In / SE6 / EP9: They Know VARIANT reorder" at bounding box center [812, 259] width 439 height 217
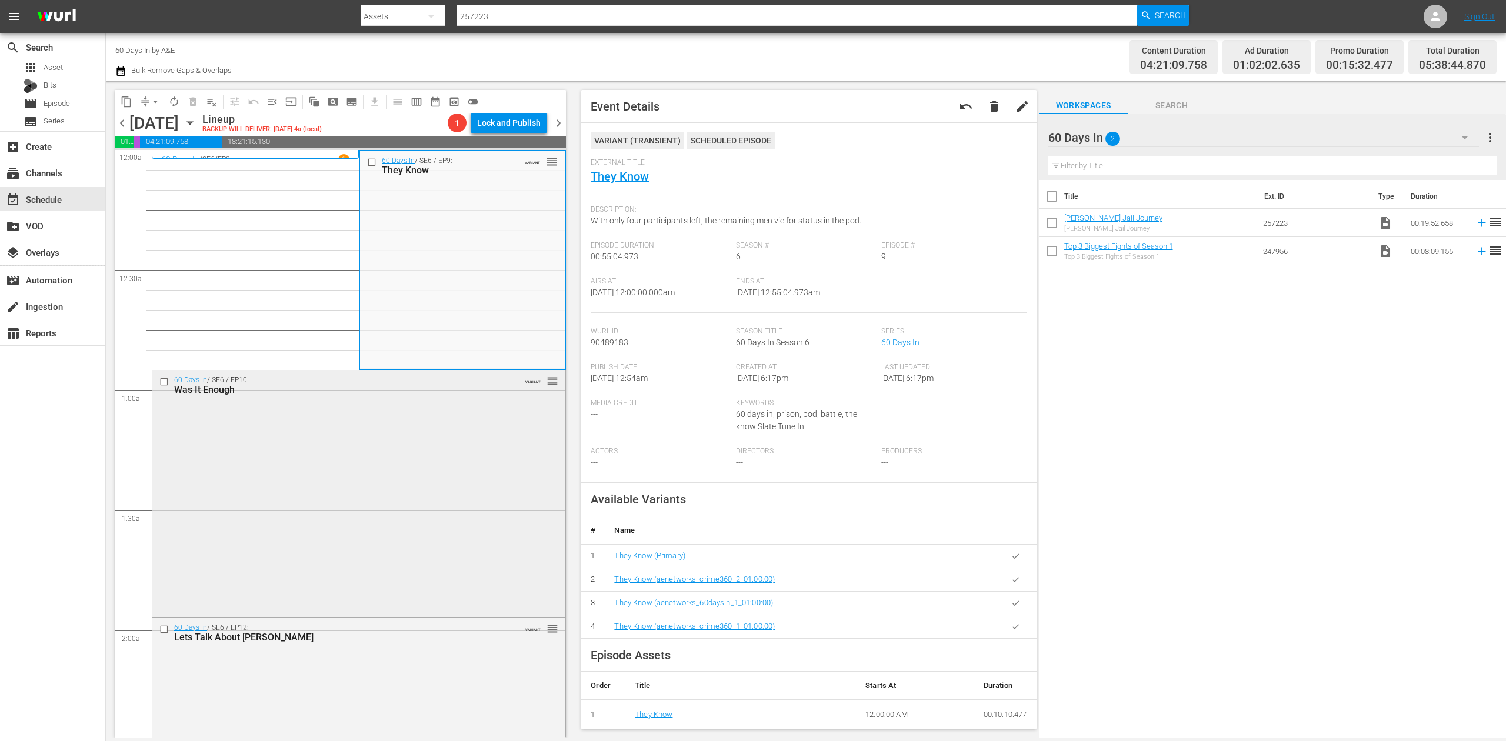
click at [427, 478] on div "60 Days In / SE6 / EP10: Was It Enough VARIANT reorder" at bounding box center [358, 493] width 413 height 244
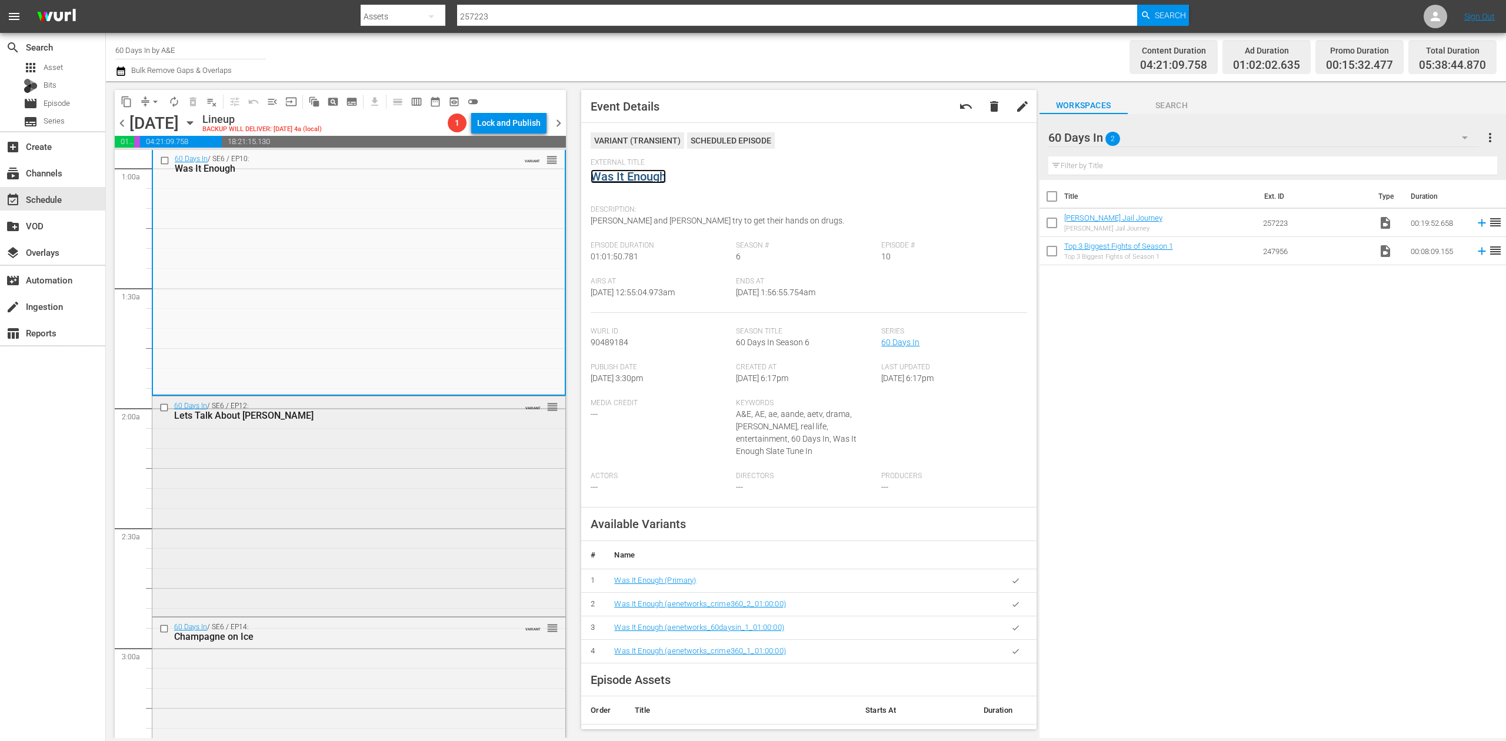
scroll to position [235, 0]
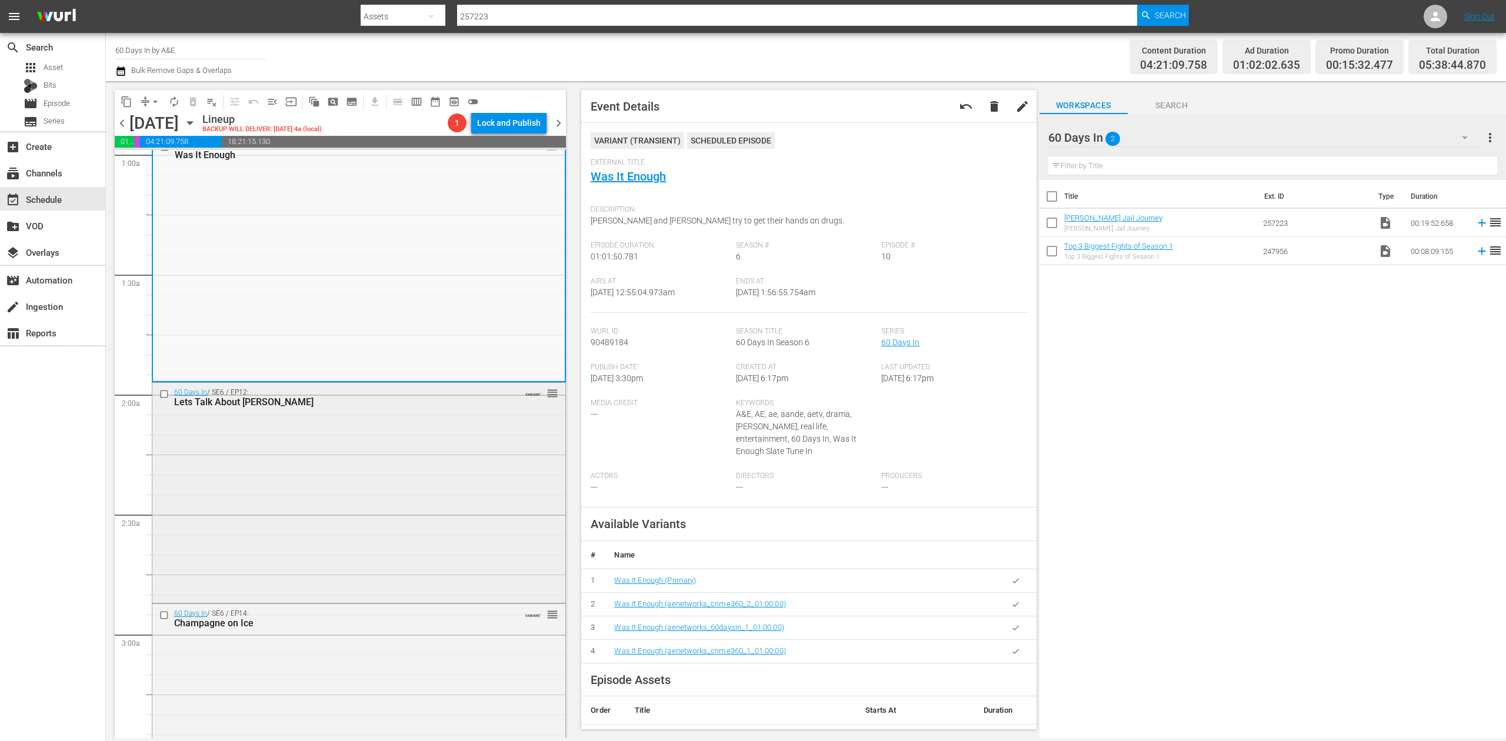
click at [447, 471] on div "60 Days In / SE6 / EP12: Lets Talk About Mark VARIANT reorder" at bounding box center [358, 492] width 413 height 218
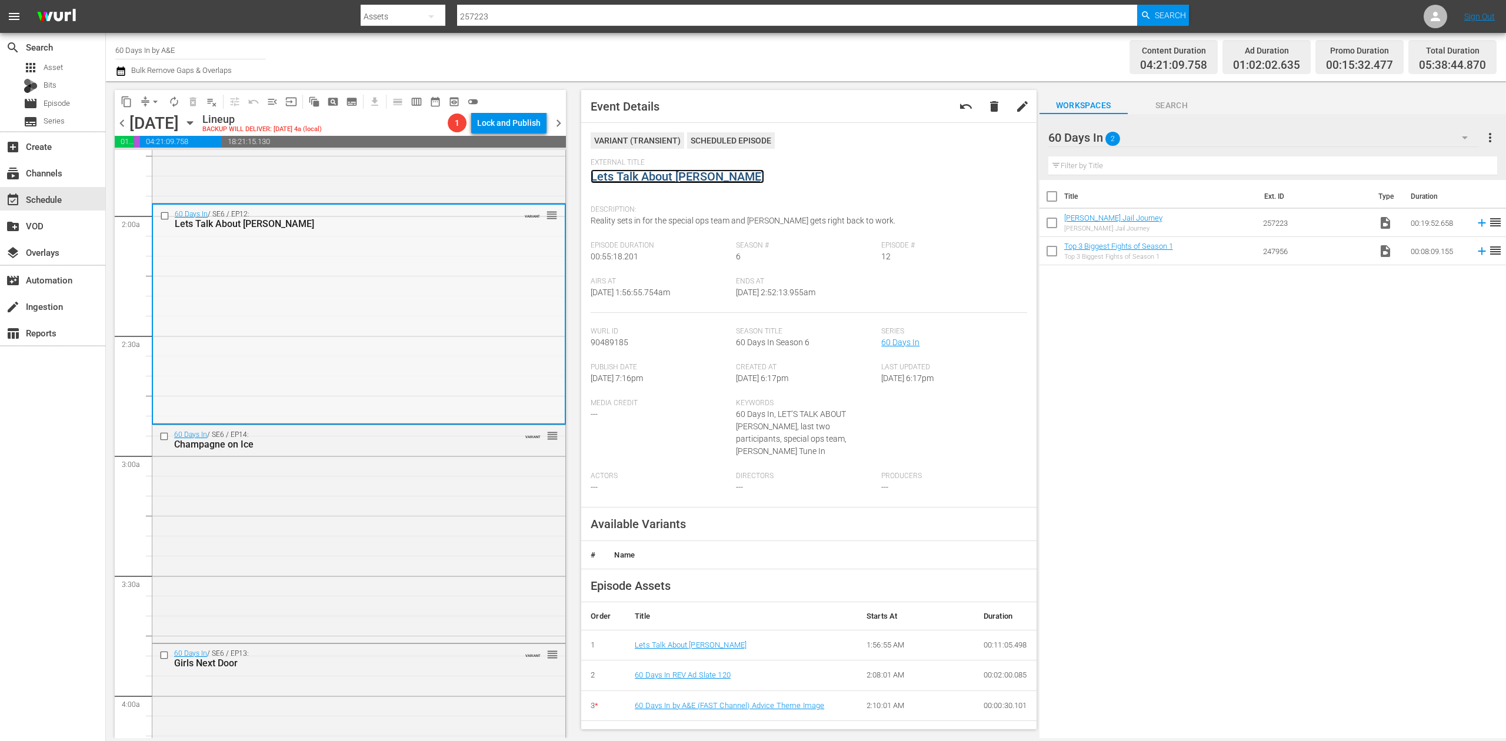
scroll to position [471, 0]
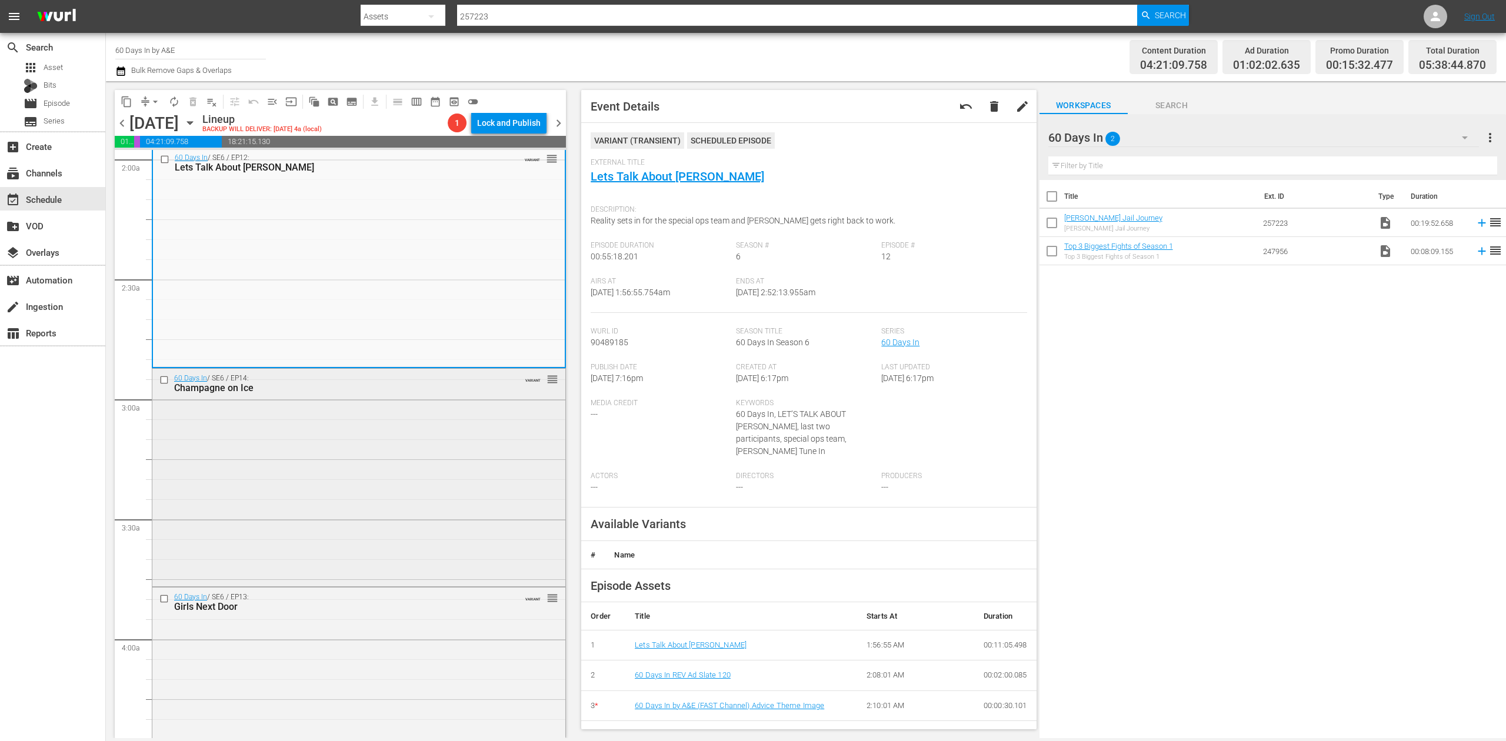
click at [365, 436] on div "60 Days In / SE6 / EP14: Champagne on Ice VARIANT reorder" at bounding box center [358, 476] width 413 height 215
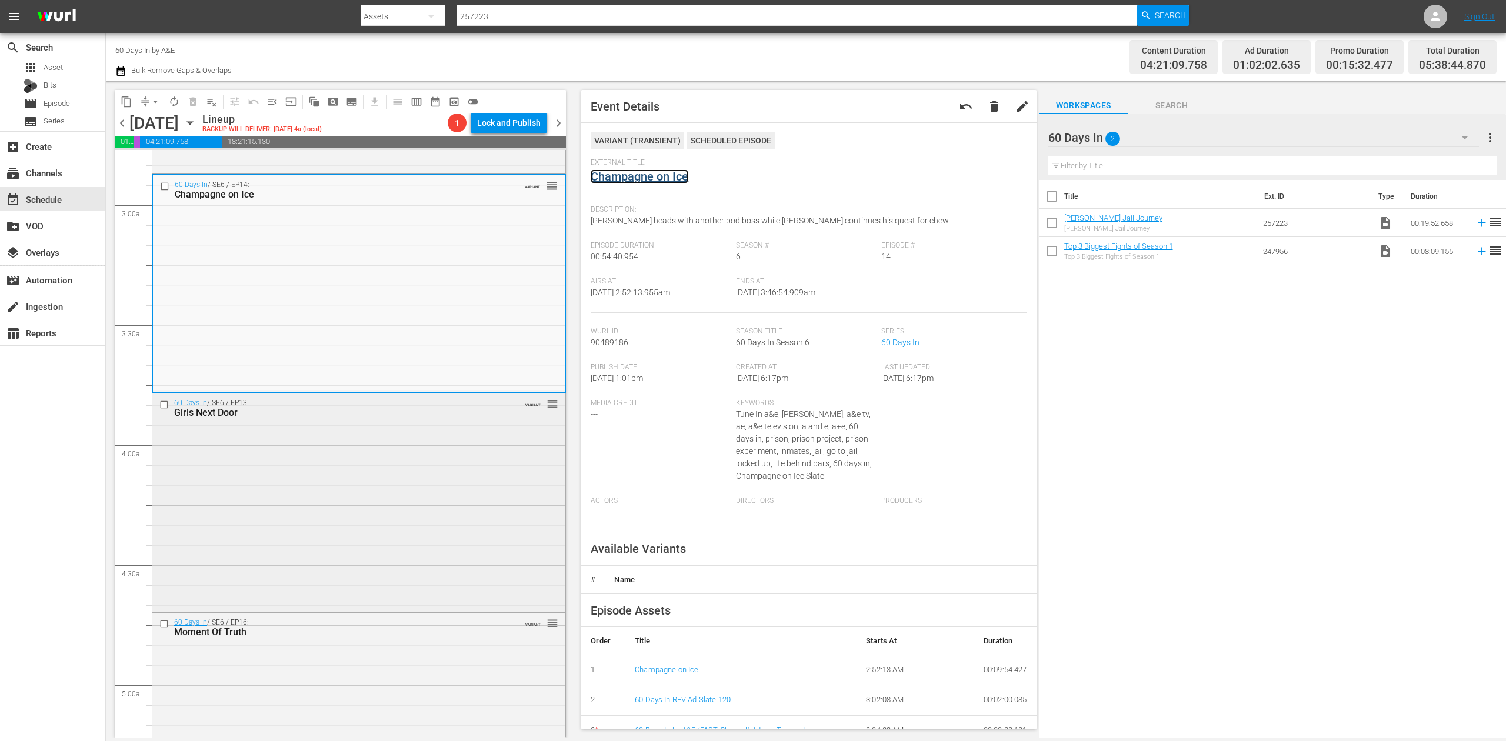
scroll to position [706, 0]
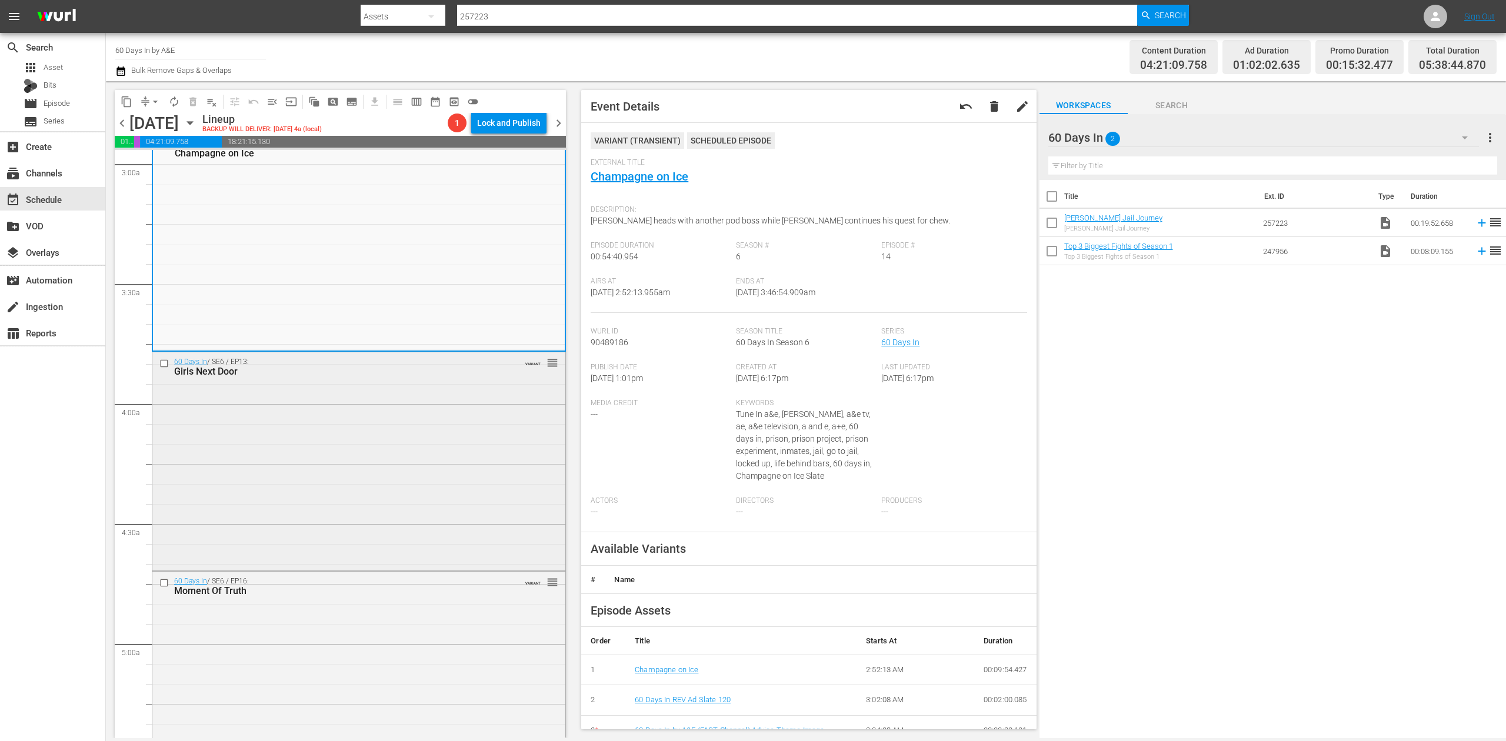
click at [431, 447] on div "60 Days In / SE6 / EP13: Girls Next Door VARIANT reorder" at bounding box center [358, 460] width 413 height 216
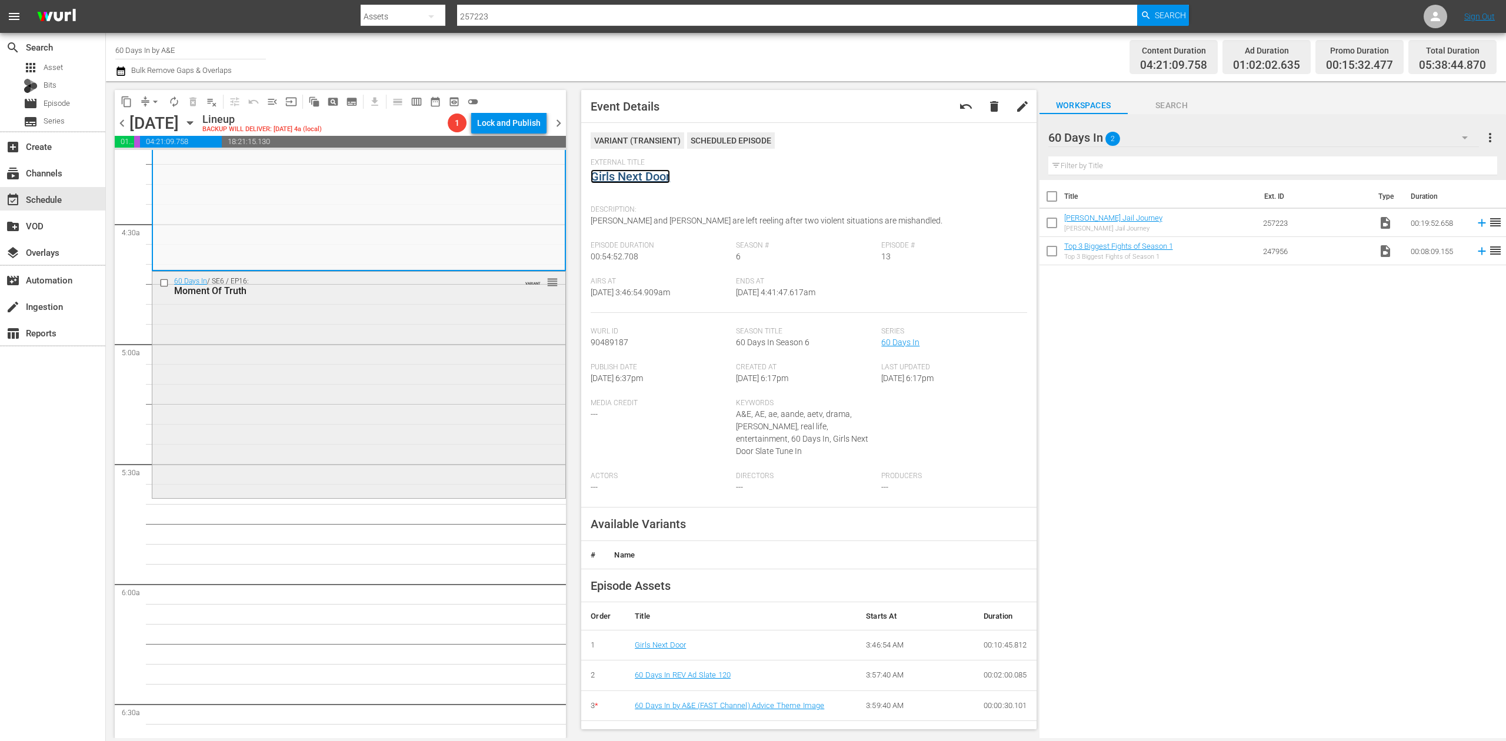
scroll to position [1019, 0]
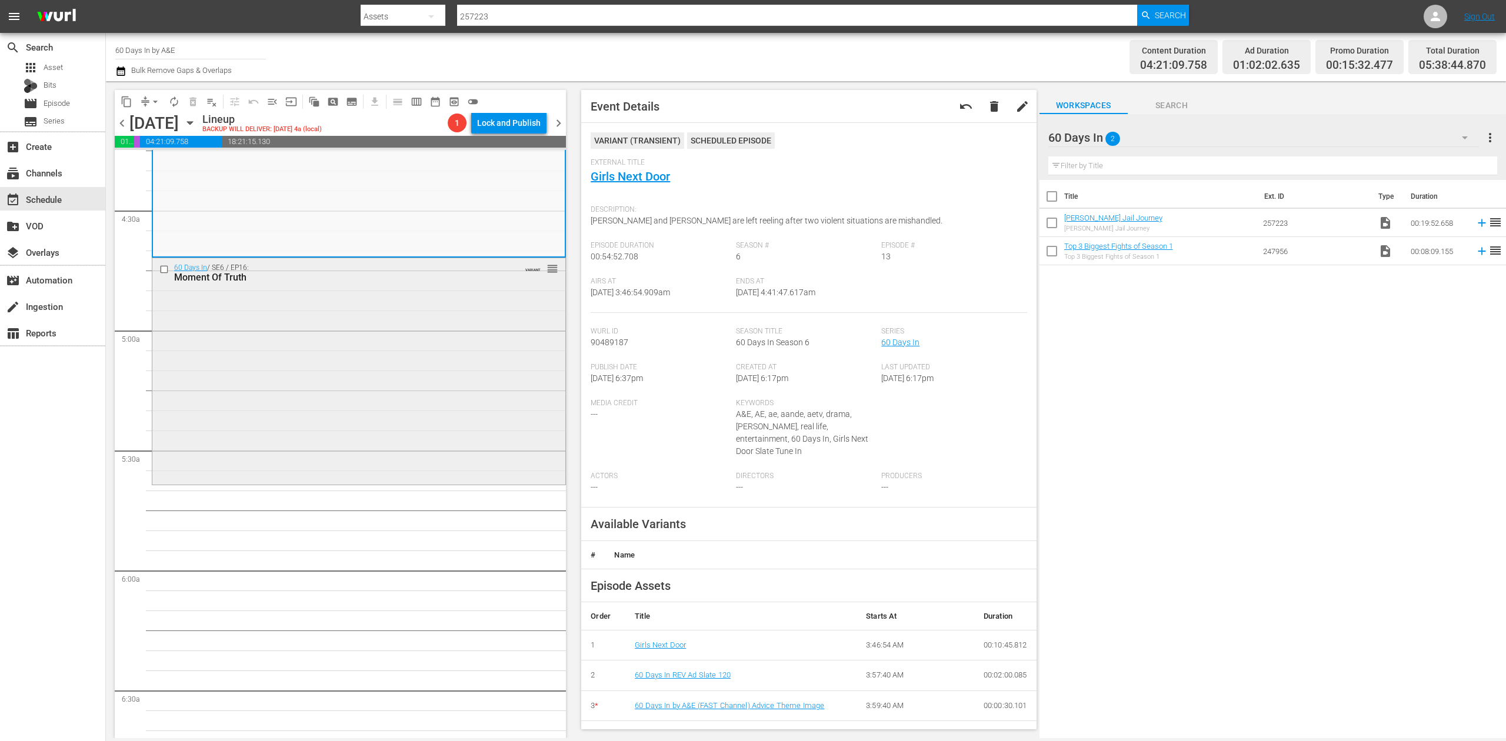
click at [432, 403] on div "60 Days In / SE6 / EP16: Moment Of Truth VARIANT reorder" at bounding box center [358, 370] width 413 height 224
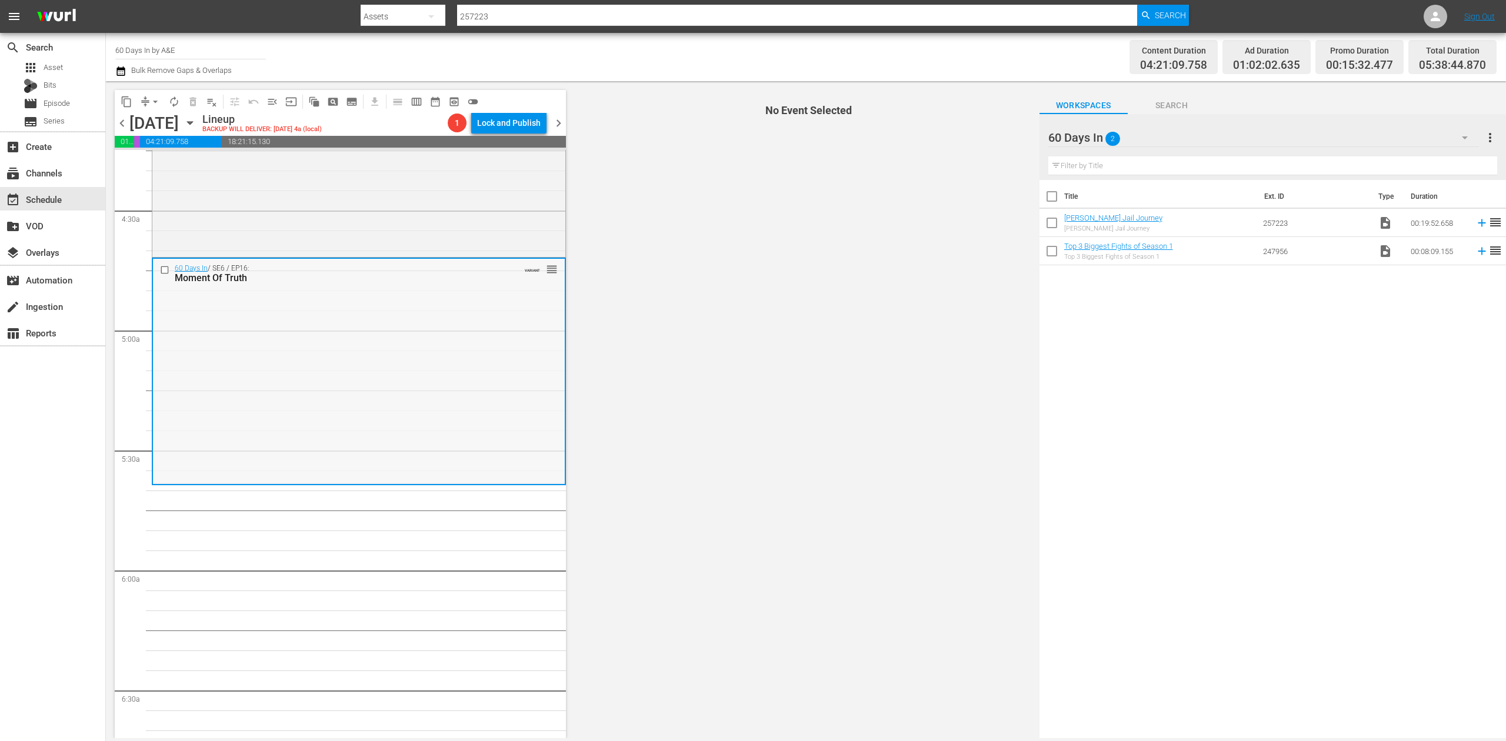
click at [432, 379] on div "60 Days In / SE6 / EP16: Moment Of Truth VARIANT reorder" at bounding box center [359, 371] width 412 height 224
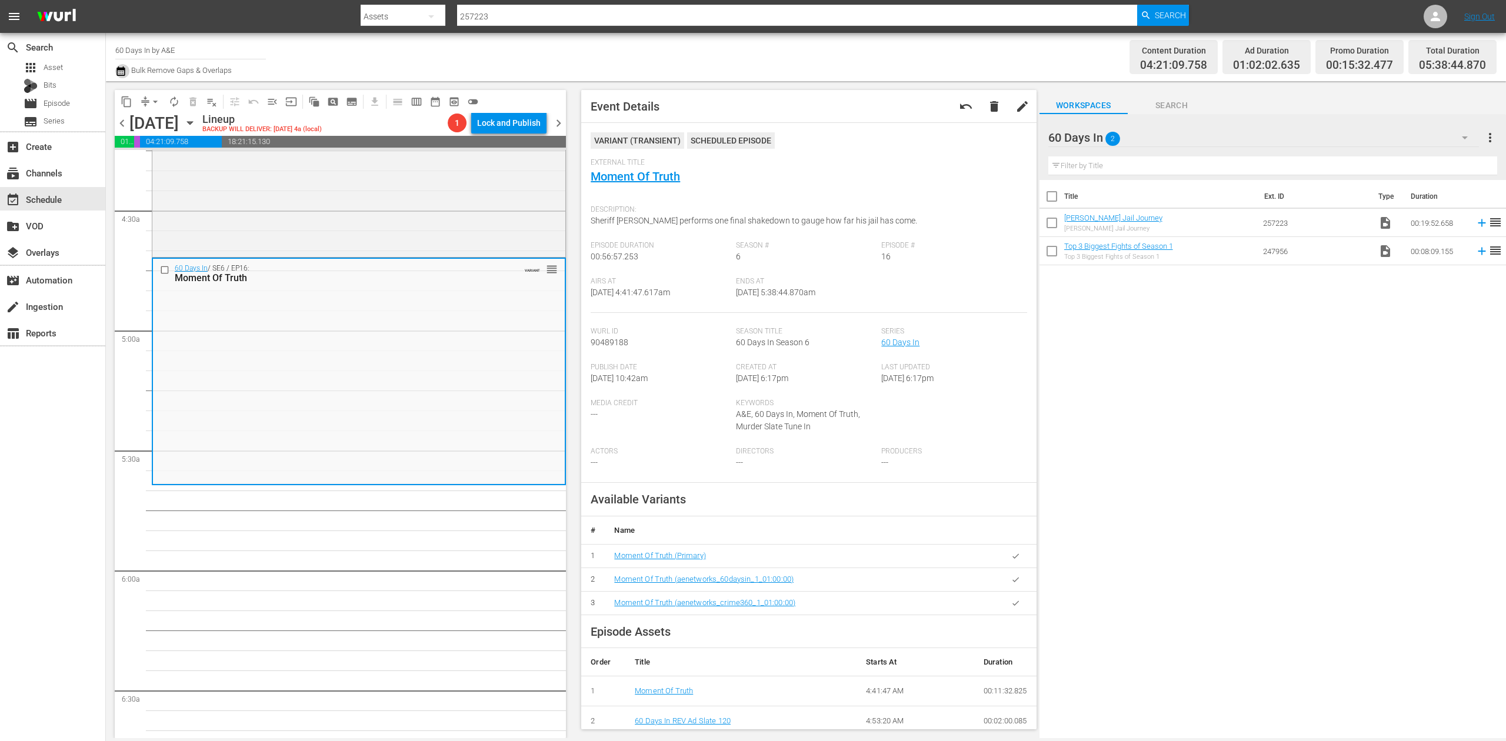
click at [121, 65] on icon "button" at bounding box center [120, 71] width 11 height 14
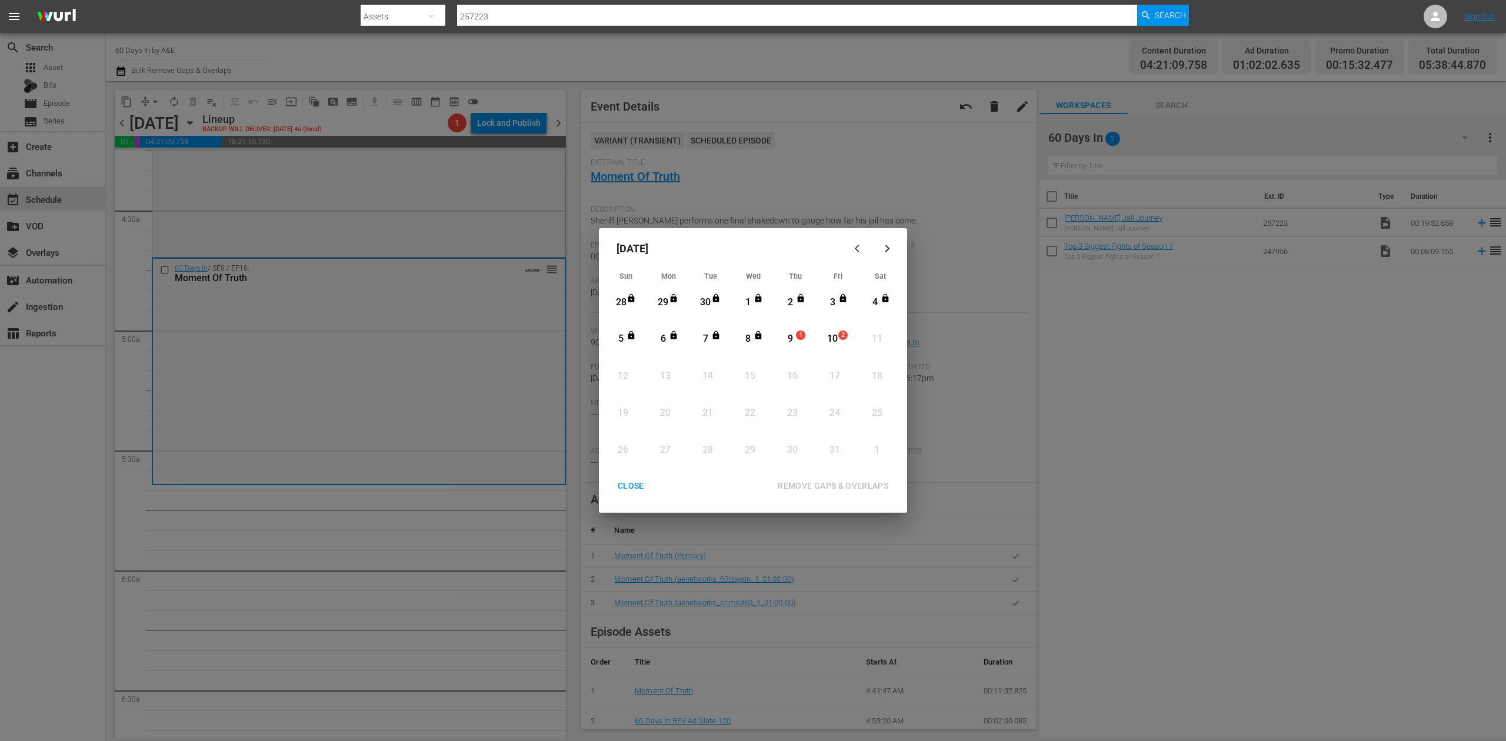
click at [791, 332] on div "9" at bounding box center [790, 339] width 15 height 14
click at [839, 481] on div "REMOVE GAPS & OVERLAPS" at bounding box center [832, 486] width 129 height 15
click at [792, 334] on div "9" at bounding box center [790, 339] width 15 height 14
click at [853, 485] on div "REMOVE GAPS & OVERLAPS" at bounding box center [832, 486] width 129 height 15
click at [787, 338] on div "9" at bounding box center [790, 339] width 15 height 14
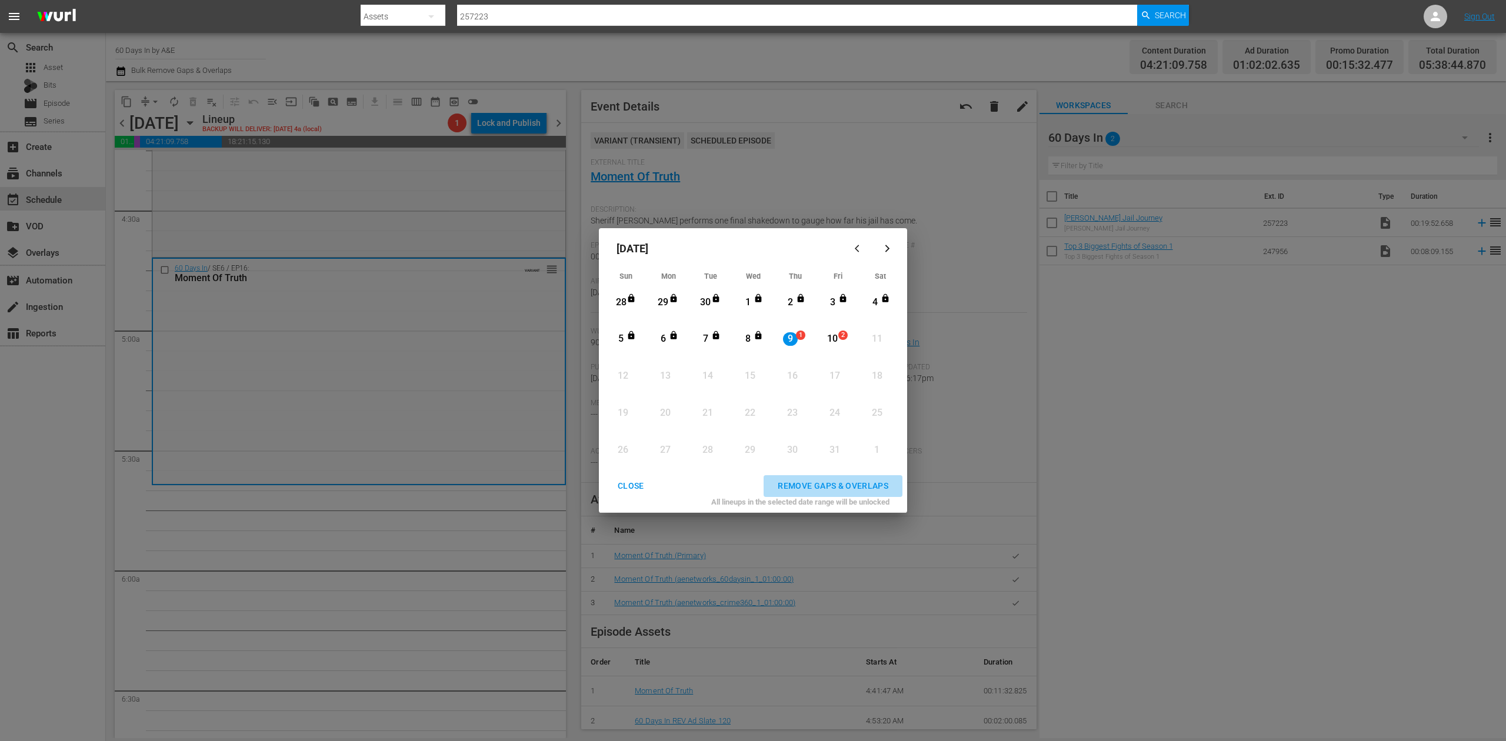
click at [846, 481] on div "REMOVE GAPS & OVERLAPS" at bounding box center [832, 486] width 129 height 15
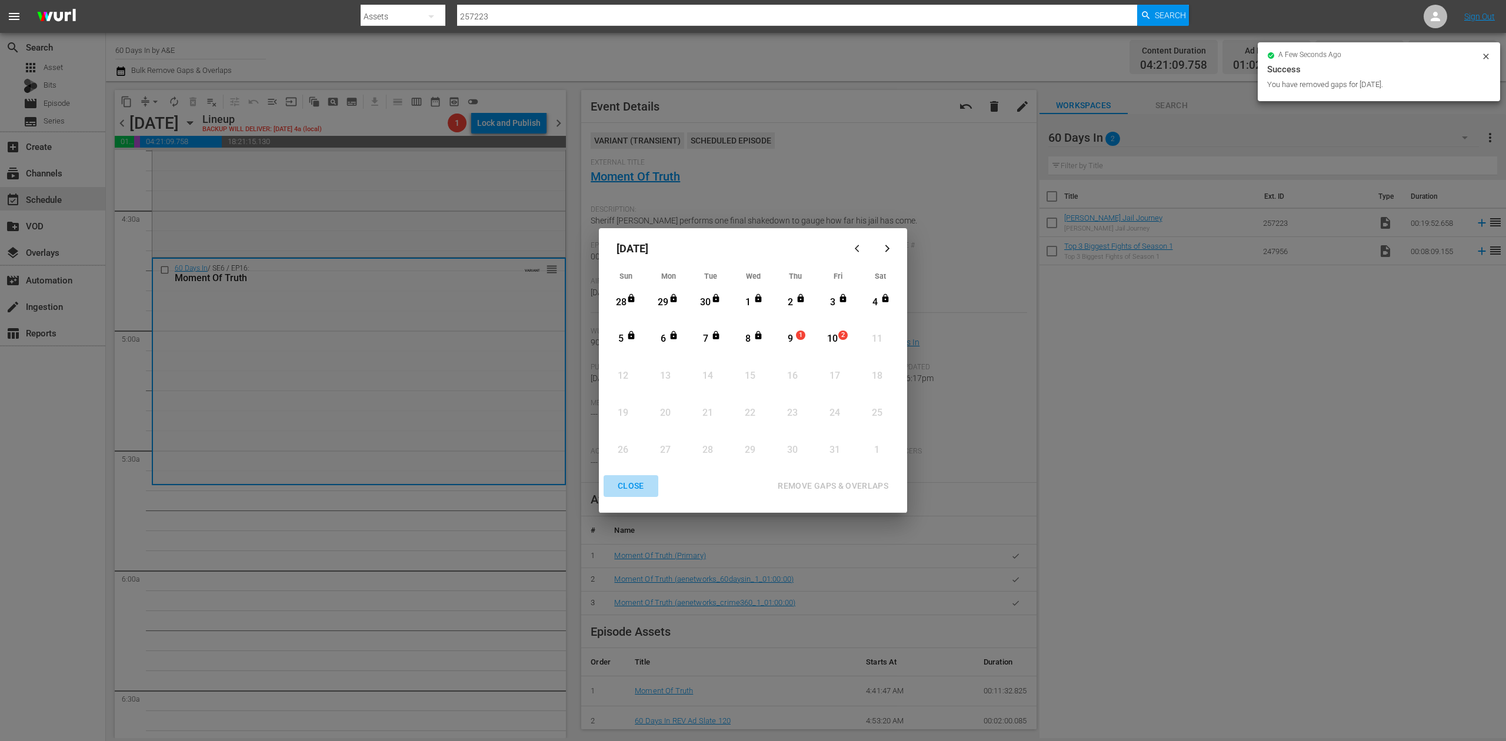
click at [629, 485] on div "CLOSE" at bounding box center [630, 486] width 45 height 15
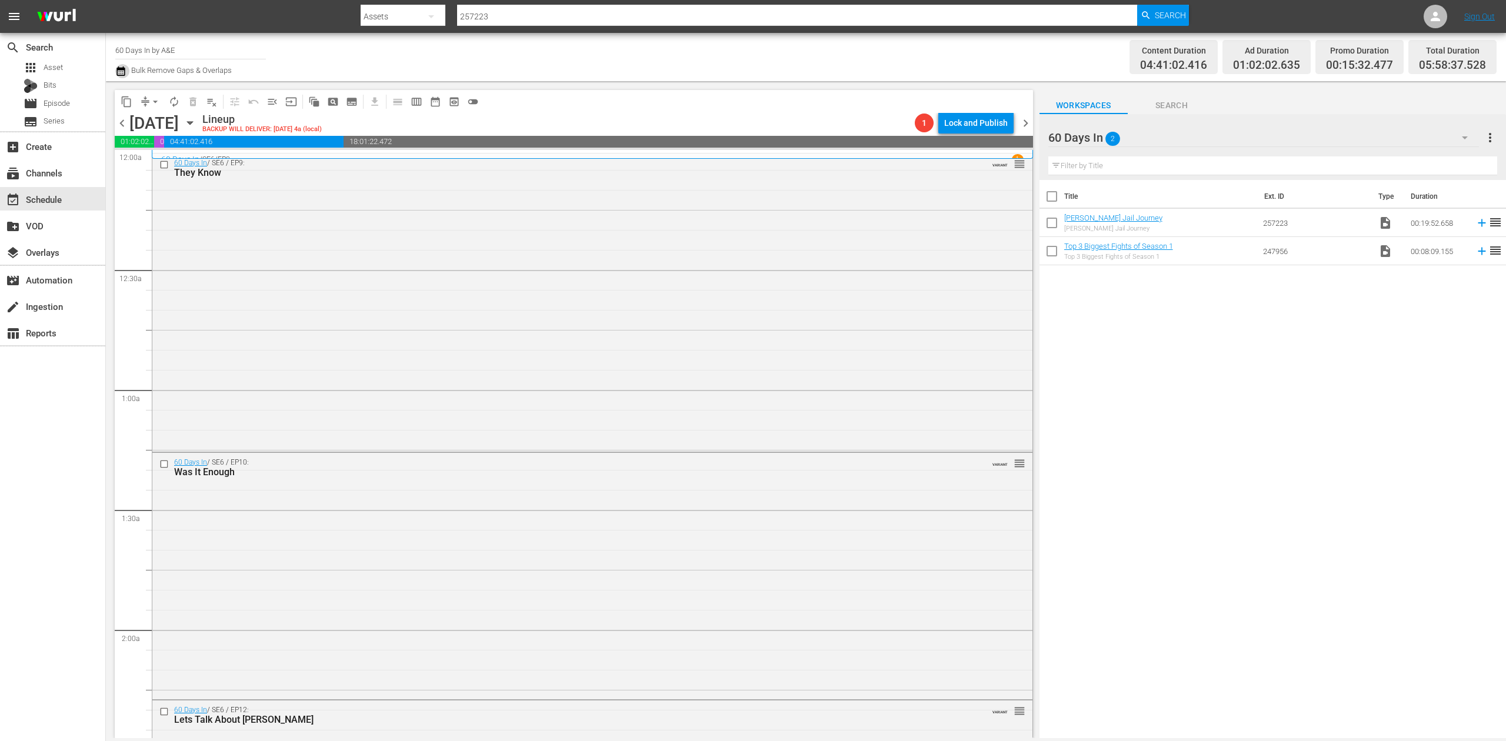
click at [120, 74] on icon "button" at bounding box center [120, 71] width 11 height 14
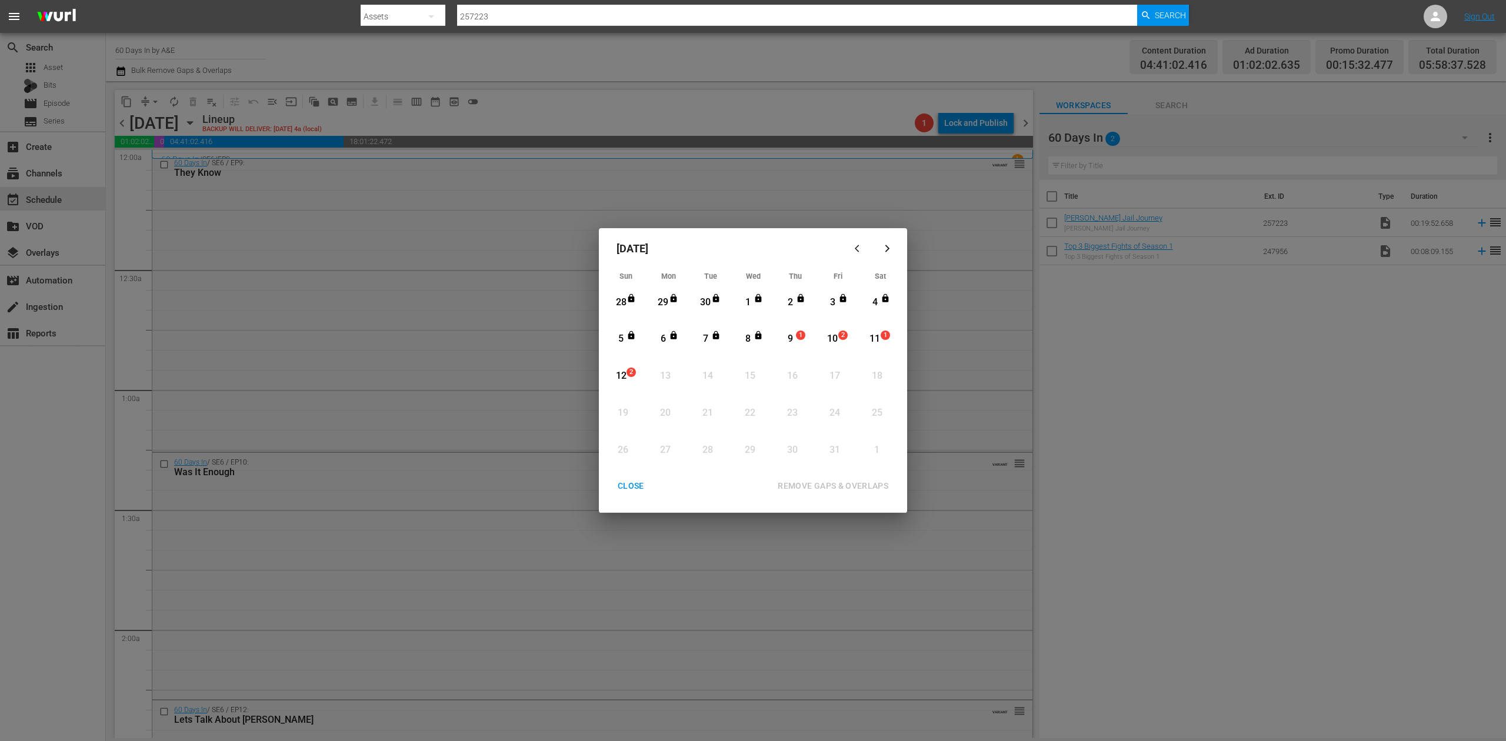
click at [792, 339] on div "9" at bounding box center [790, 339] width 15 height 14
click at [850, 481] on div "REMOVE GAPS & OVERLAPS" at bounding box center [832, 486] width 129 height 15
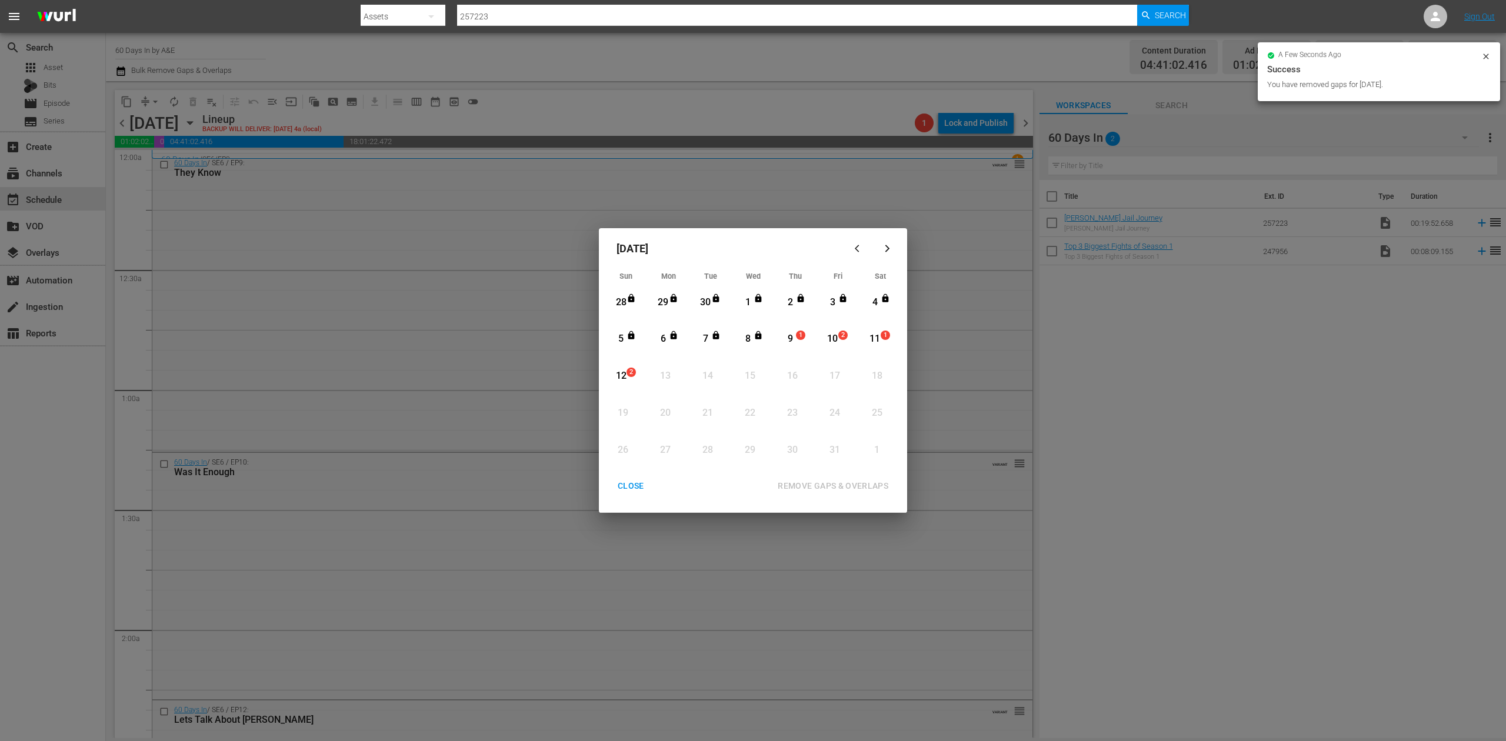
click at [627, 491] on div "CLOSE" at bounding box center [630, 486] width 45 height 15
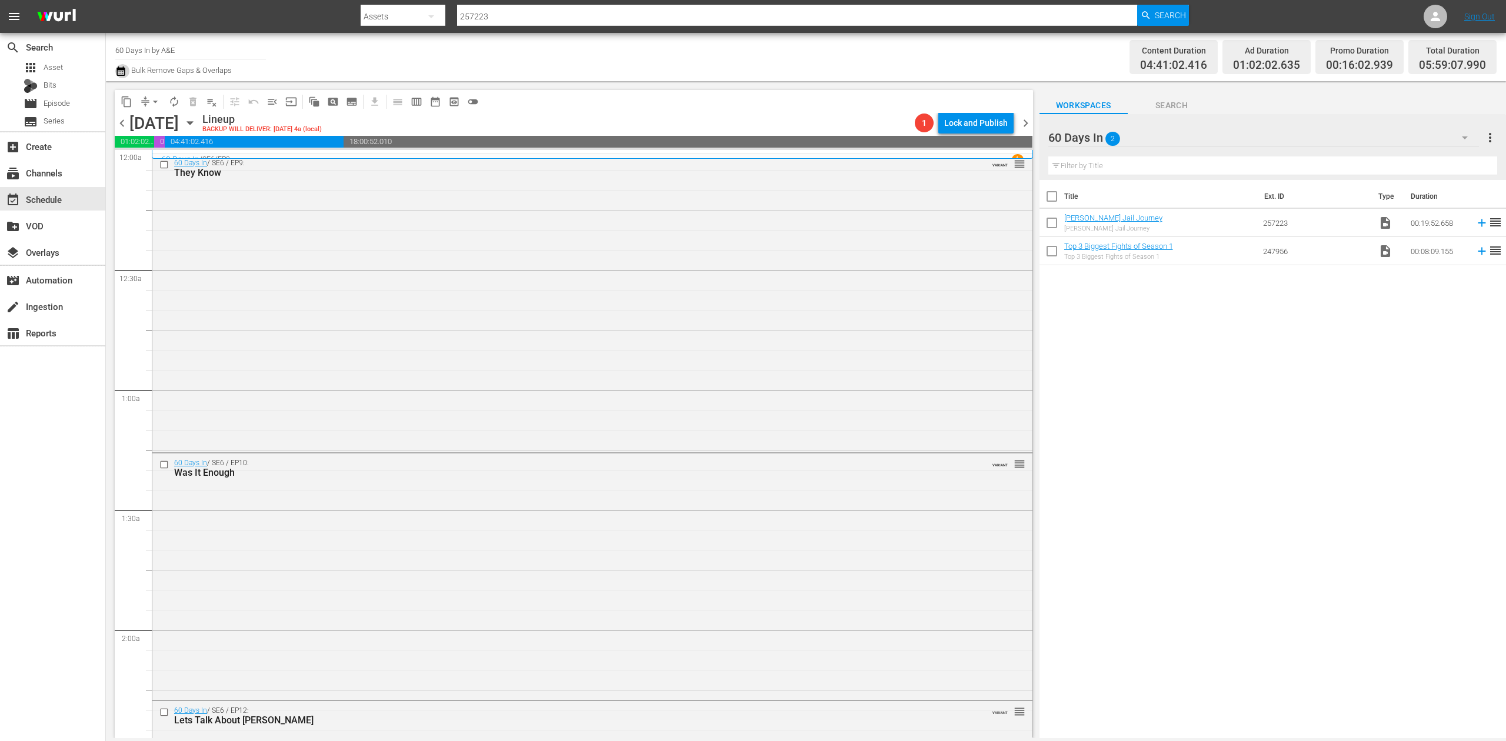
click at [121, 74] on icon "button" at bounding box center [120, 71] width 11 height 14
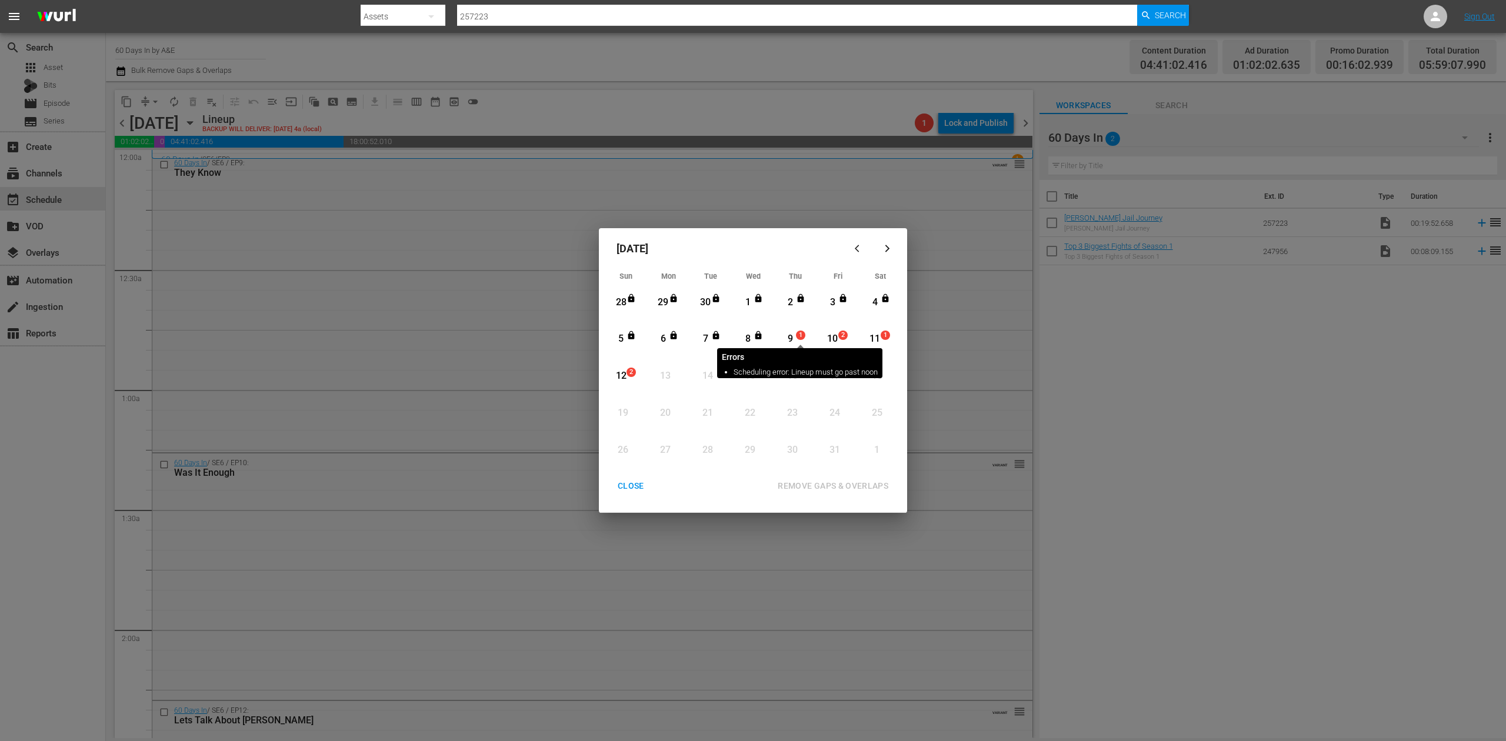
click at [800, 333] on span "1" at bounding box center [801, 335] width 8 height 9
click at [852, 487] on div "REMOVE GAPS & OVERLAPS" at bounding box center [832, 486] width 129 height 15
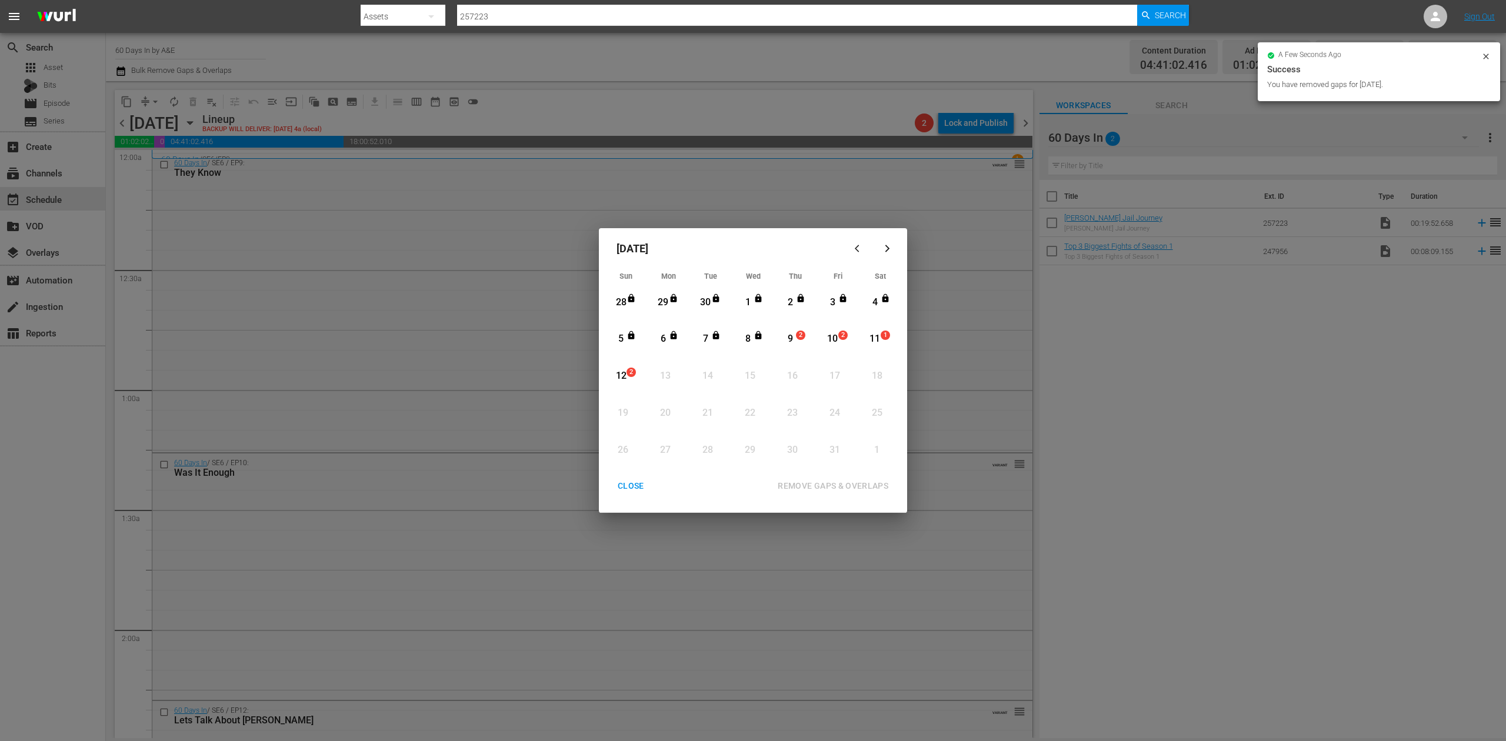
click at [627, 483] on div "CLOSE" at bounding box center [630, 486] width 45 height 15
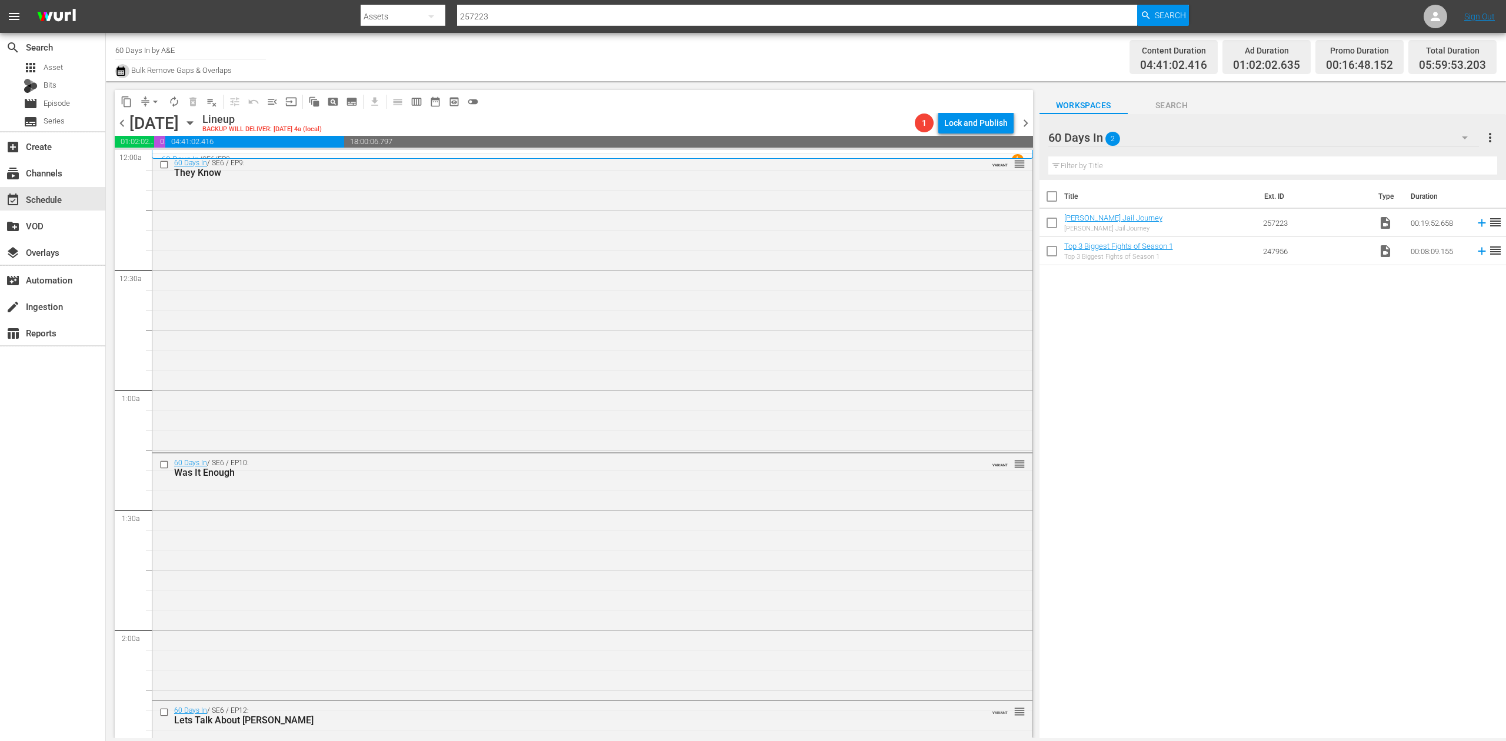
click at [123, 72] on icon "button" at bounding box center [120, 71] width 11 height 14
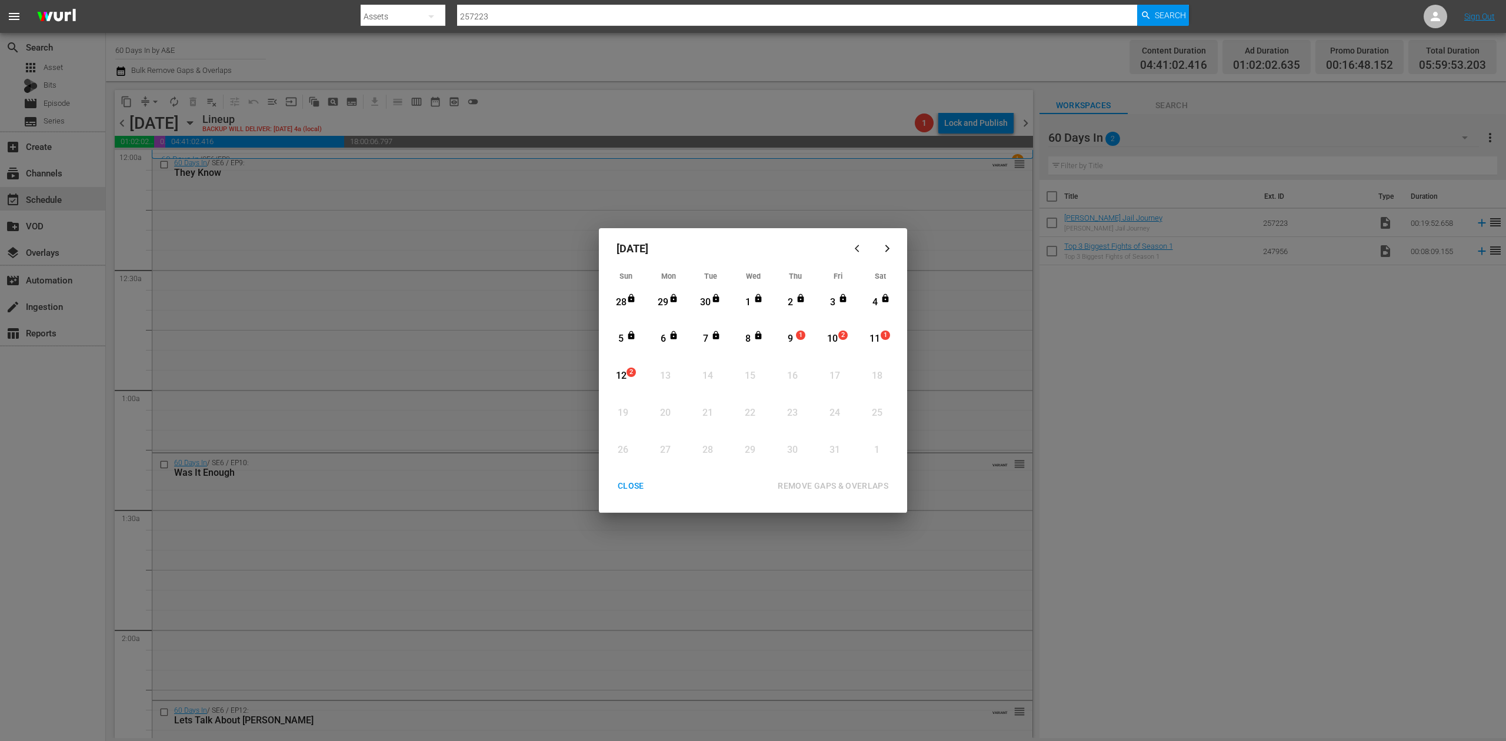
click at [792, 335] on div "9" at bounding box center [790, 339] width 15 height 14
click at [852, 485] on div "REMOVE GAPS & OVERLAPS" at bounding box center [832, 486] width 129 height 15
click at [637, 483] on div "CLOSE" at bounding box center [630, 486] width 45 height 15
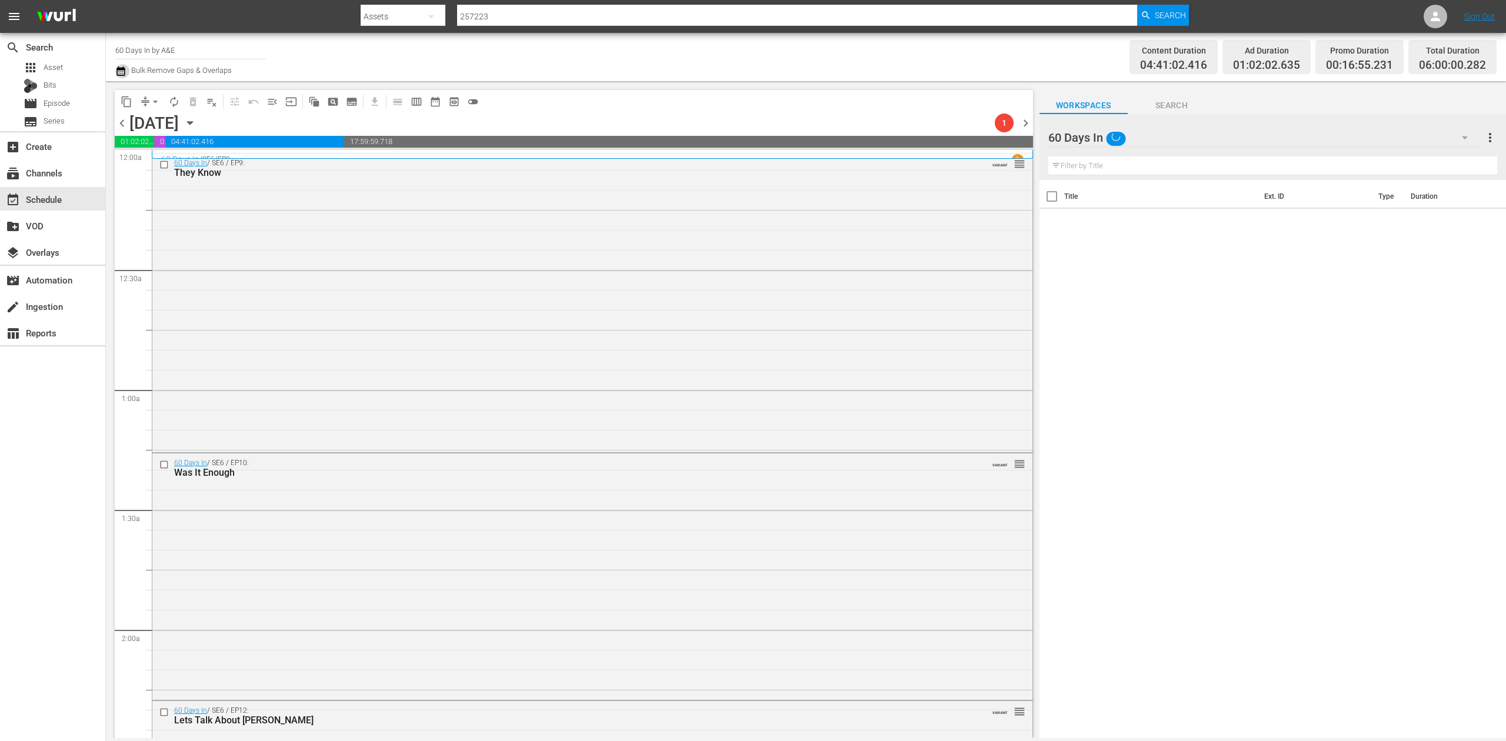
click at [122, 71] on icon "button" at bounding box center [120, 71] width 11 height 14
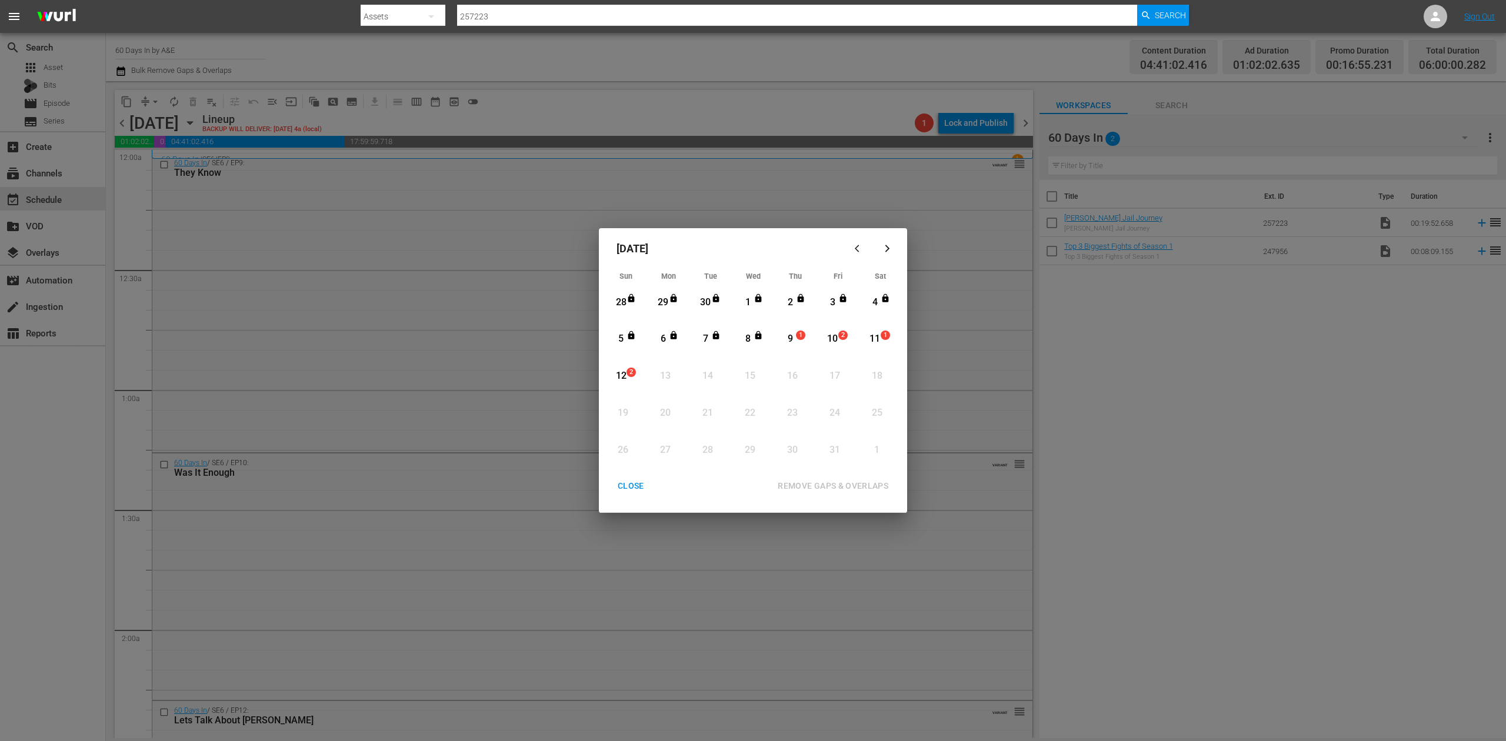
click at [795, 338] on div "9" at bounding box center [790, 339] width 15 height 14
click at [871, 482] on div "REMOVE GAPS & OVERLAPS" at bounding box center [832, 486] width 129 height 15
click at [794, 333] on div "9" at bounding box center [790, 339] width 15 height 14
click at [832, 481] on div "REMOVE GAPS & OVERLAPS" at bounding box center [832, 486] width 129 height 15
click at [635, 486] on div "CLOSE" at bounding box center [630, 486] width 45 height 15
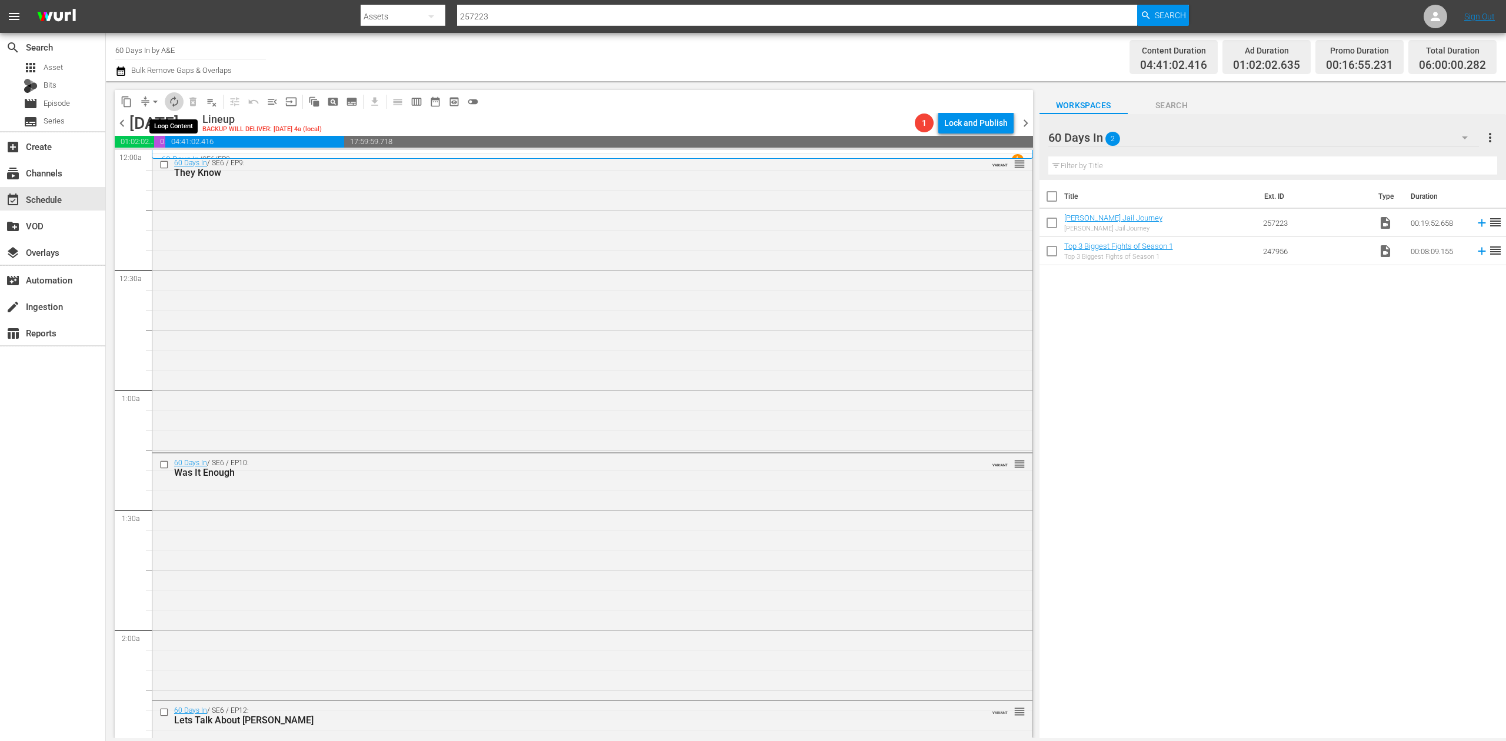
click at [175, 102] on span "autorenew_outlined" at bounding box center [174, 102] width 12 height 12
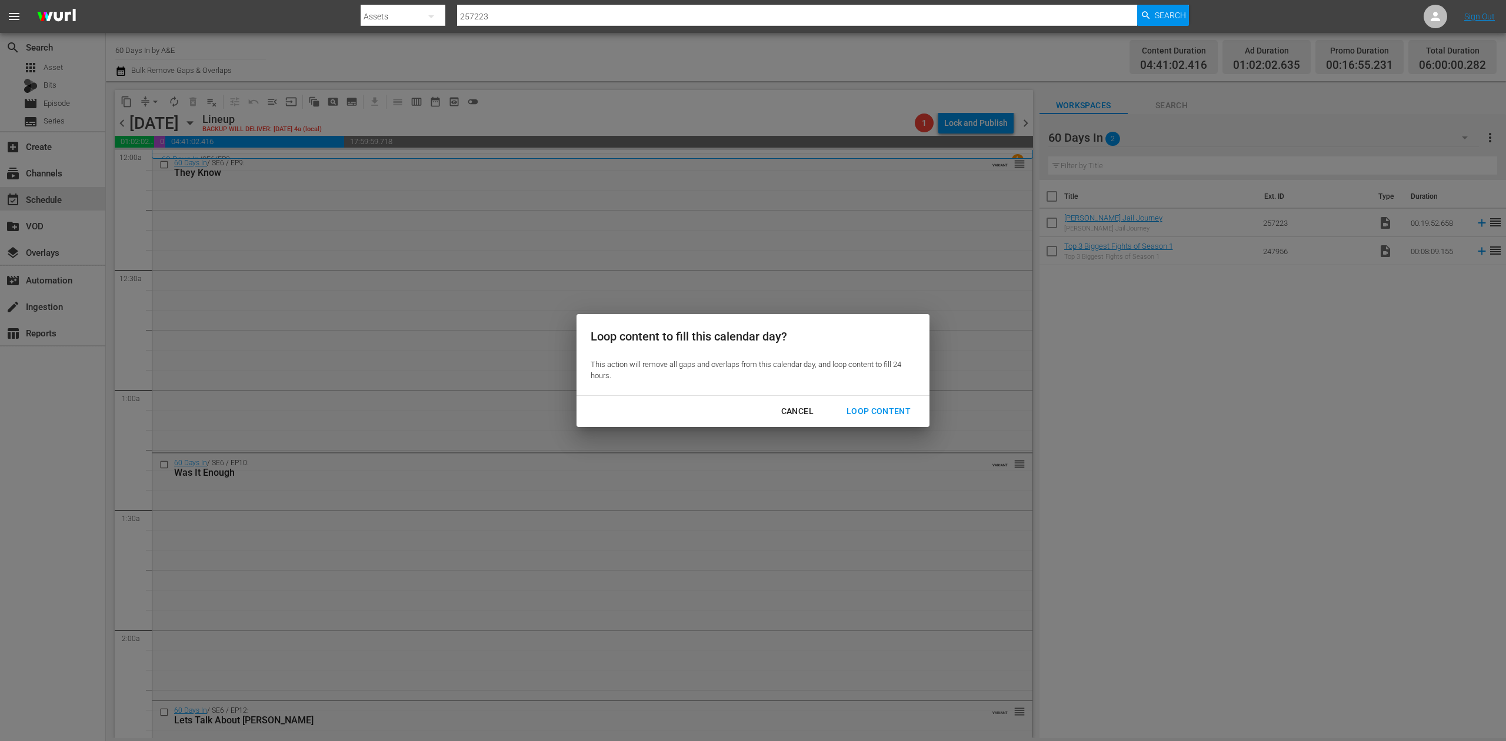
click at [901, 403] on button "Loop Content" at bounding box center [878, 412] width 92 height 22
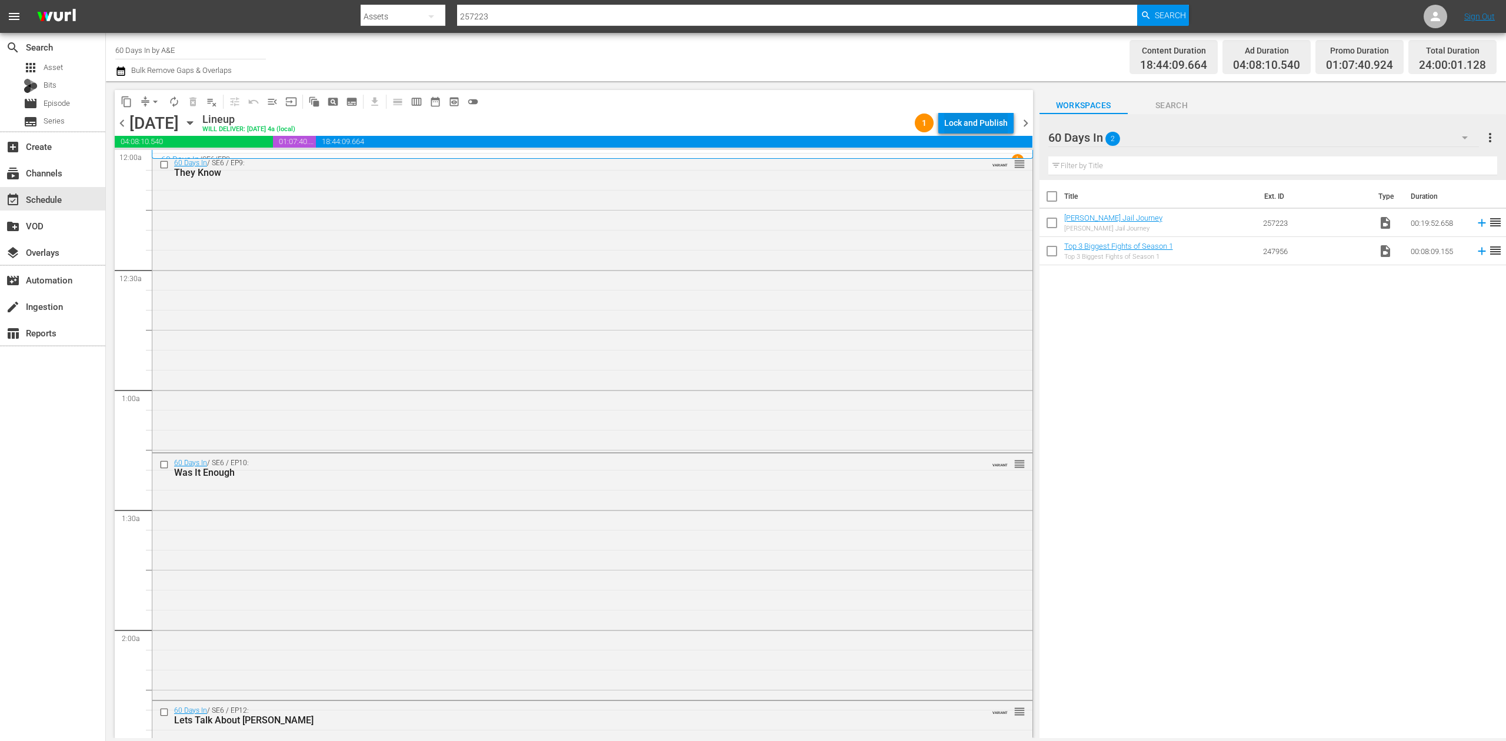
click at [978, 121] on div "Lock and Publish" at bounding box center [976, 122] width 64 height 21
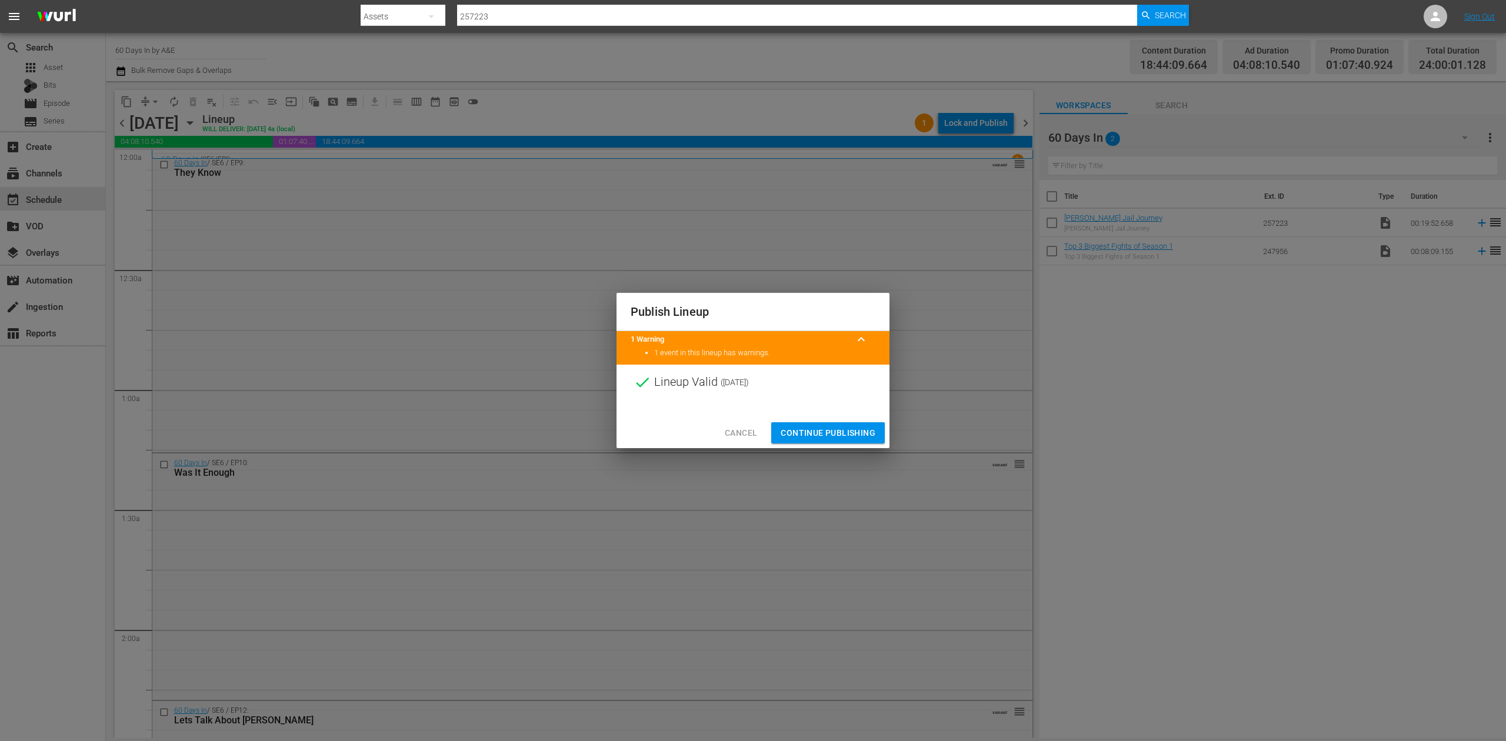
click at [828, 432] on span "Continue Publishing" at bounding box center [828, 433] width 95 height 15
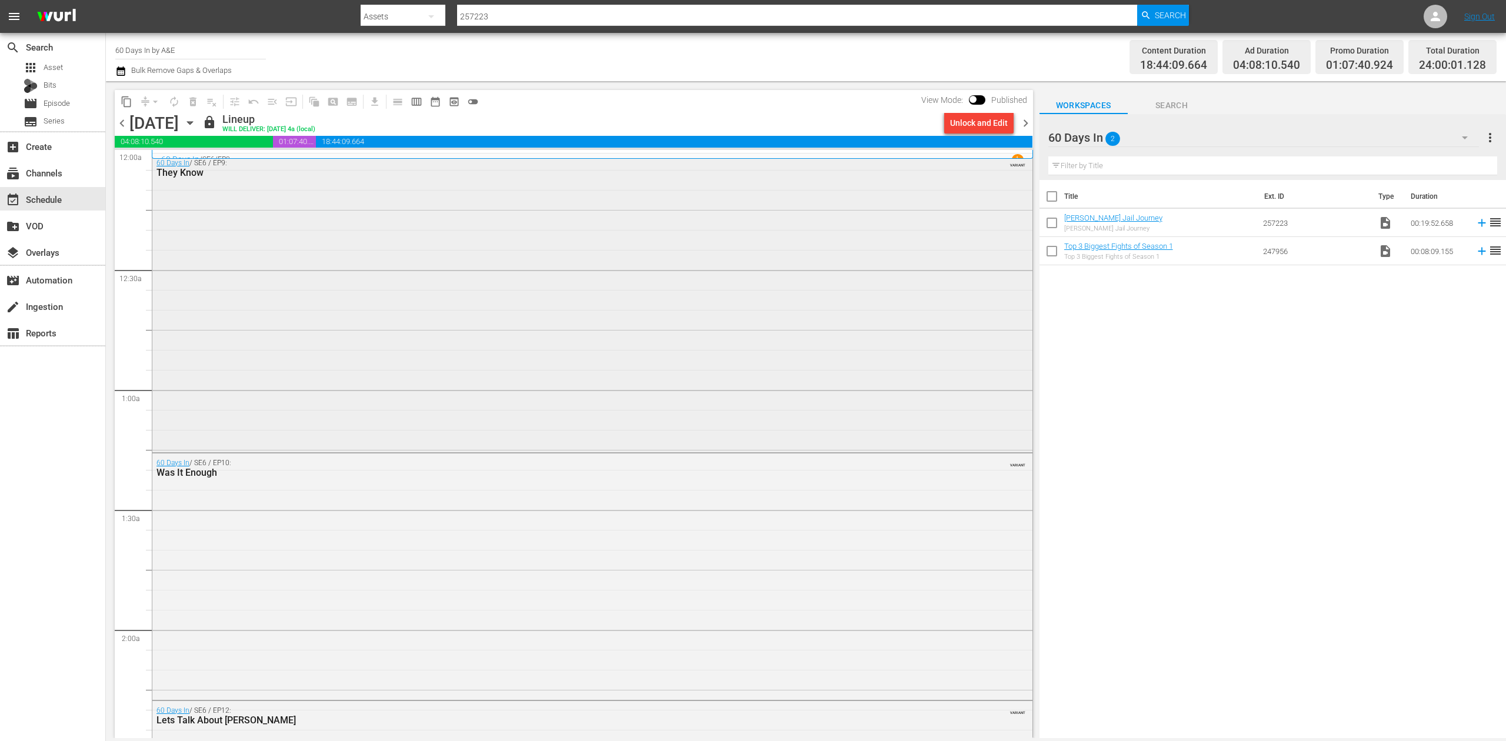
click at [312, 185] on div "60 Days In / SE6 / EP9: They Know VARIANT" at bounding box center [592, 302] width 880 height 296
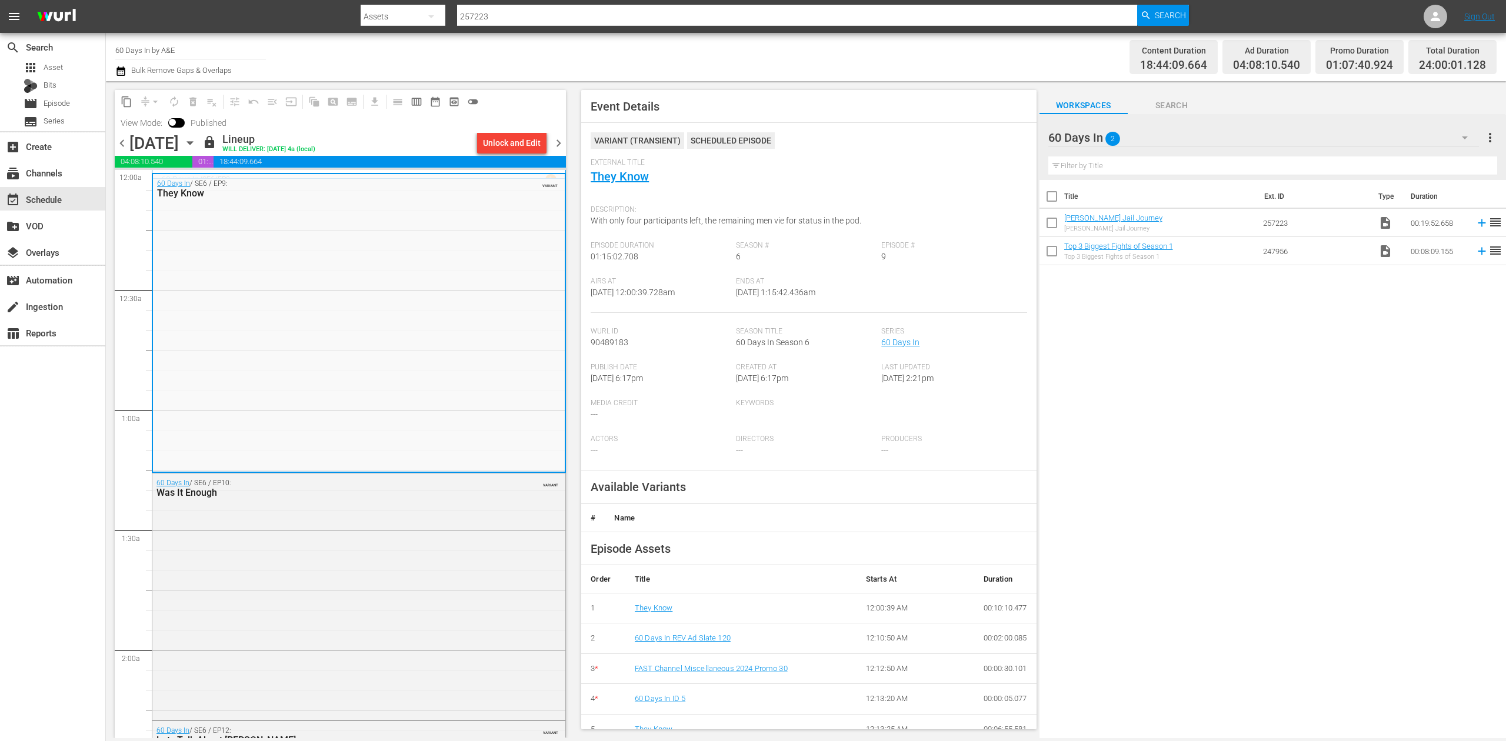
click at [558, 142] on span "chevron_right" at bounding box center [558, 143] width 15 height 15
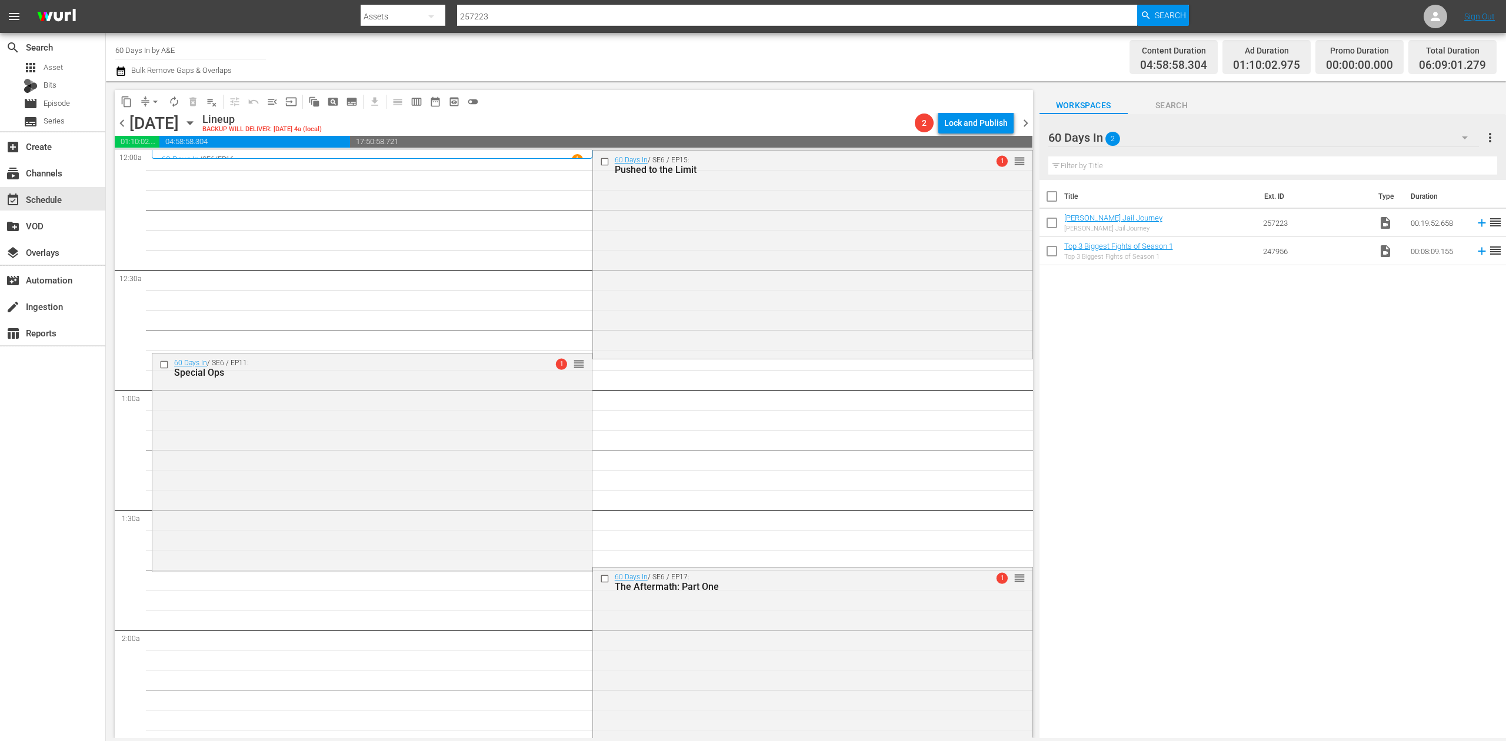
click at [120, 72] on icon "button" at bounding box center [120, 71] width 11 height 14
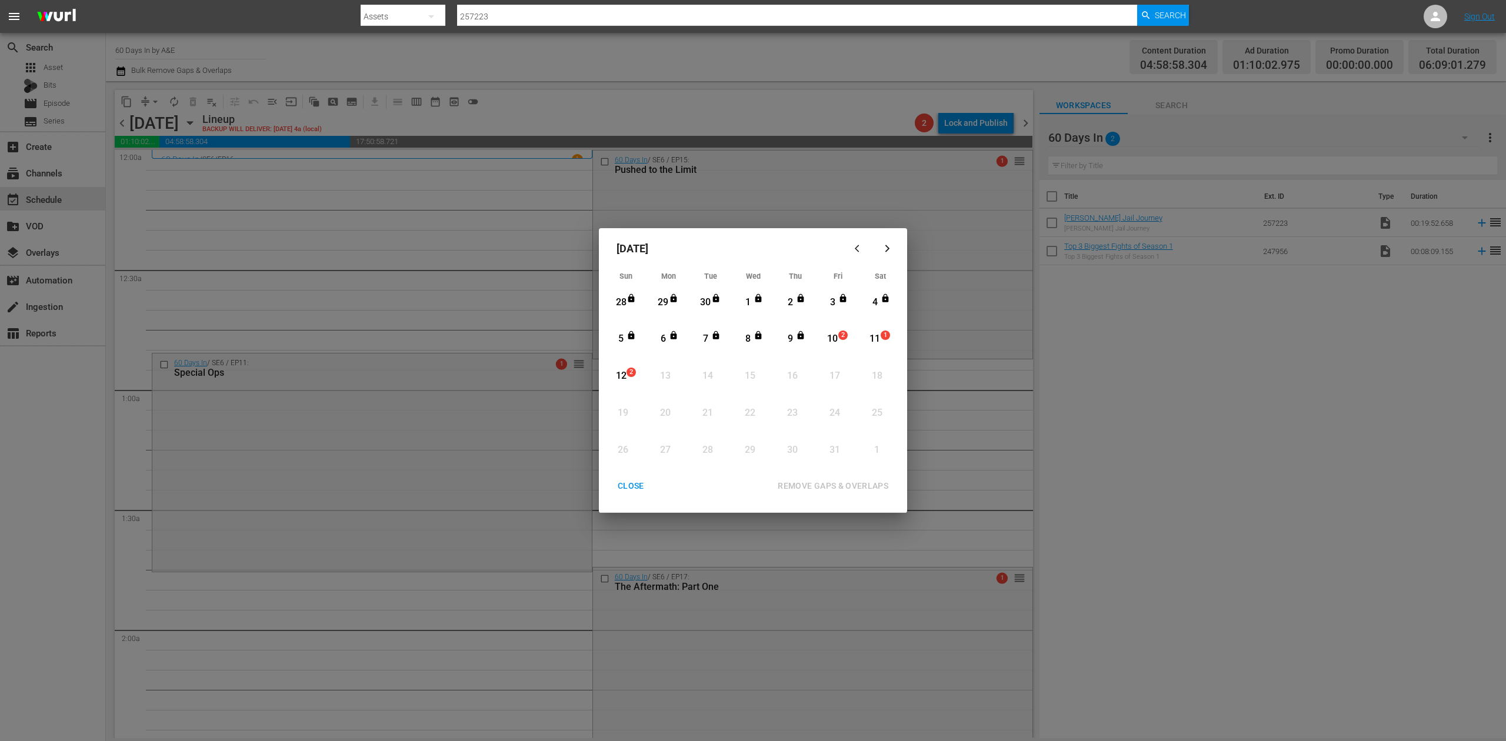
click at [831, 341] on div "10" at bounding box center [832, 339] width 15 height 14
click at [855, 483] on div "REMOVE GAPS & OVERLAPS" at bounding box center [832, 486] width 129 height 15
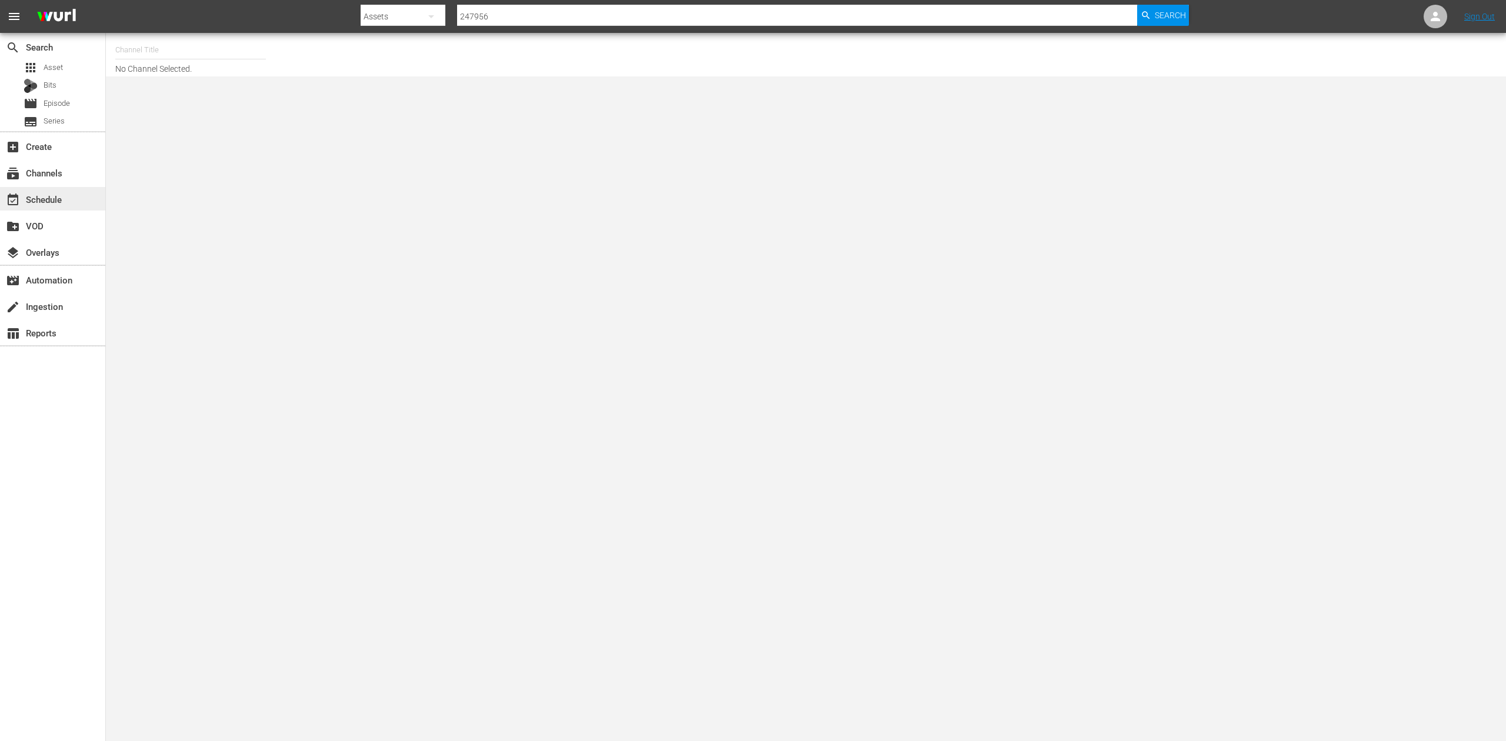
click at [52, 203] on div "event_available Schedule" at bounding box center [33, 197] width 66 height 11
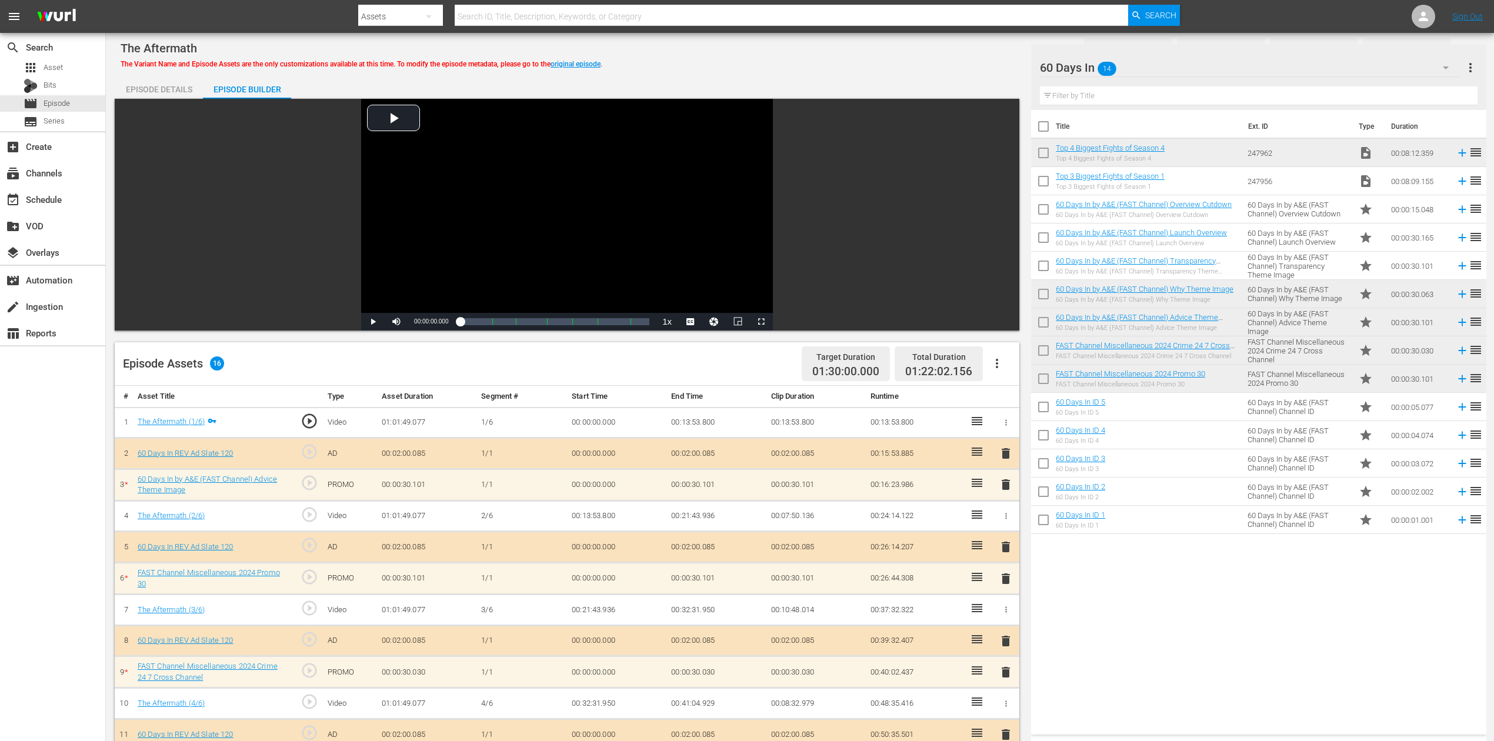
scroll to position [306, 0]
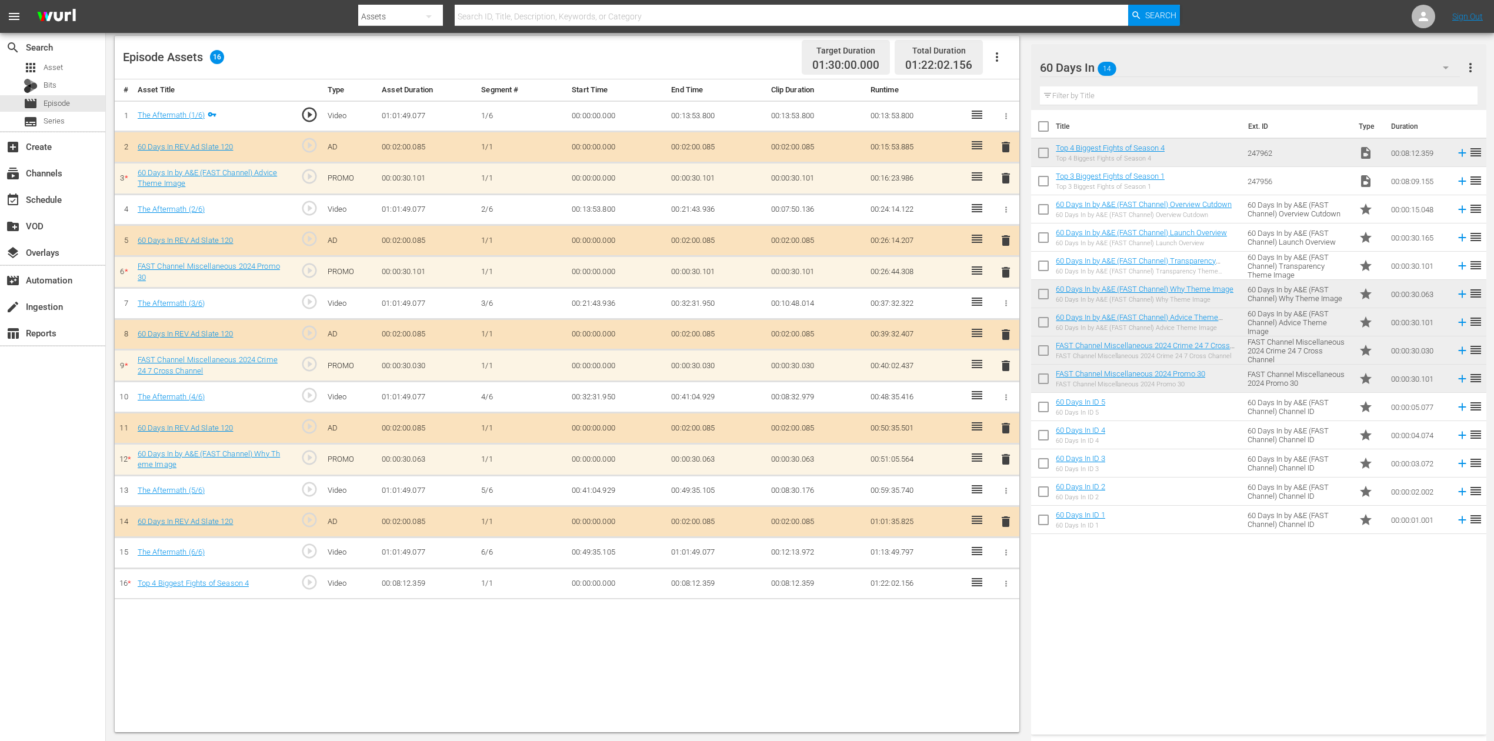
click at [1002, 179] on span "delete" at bounding box center [1006, 178] width 14 height 14
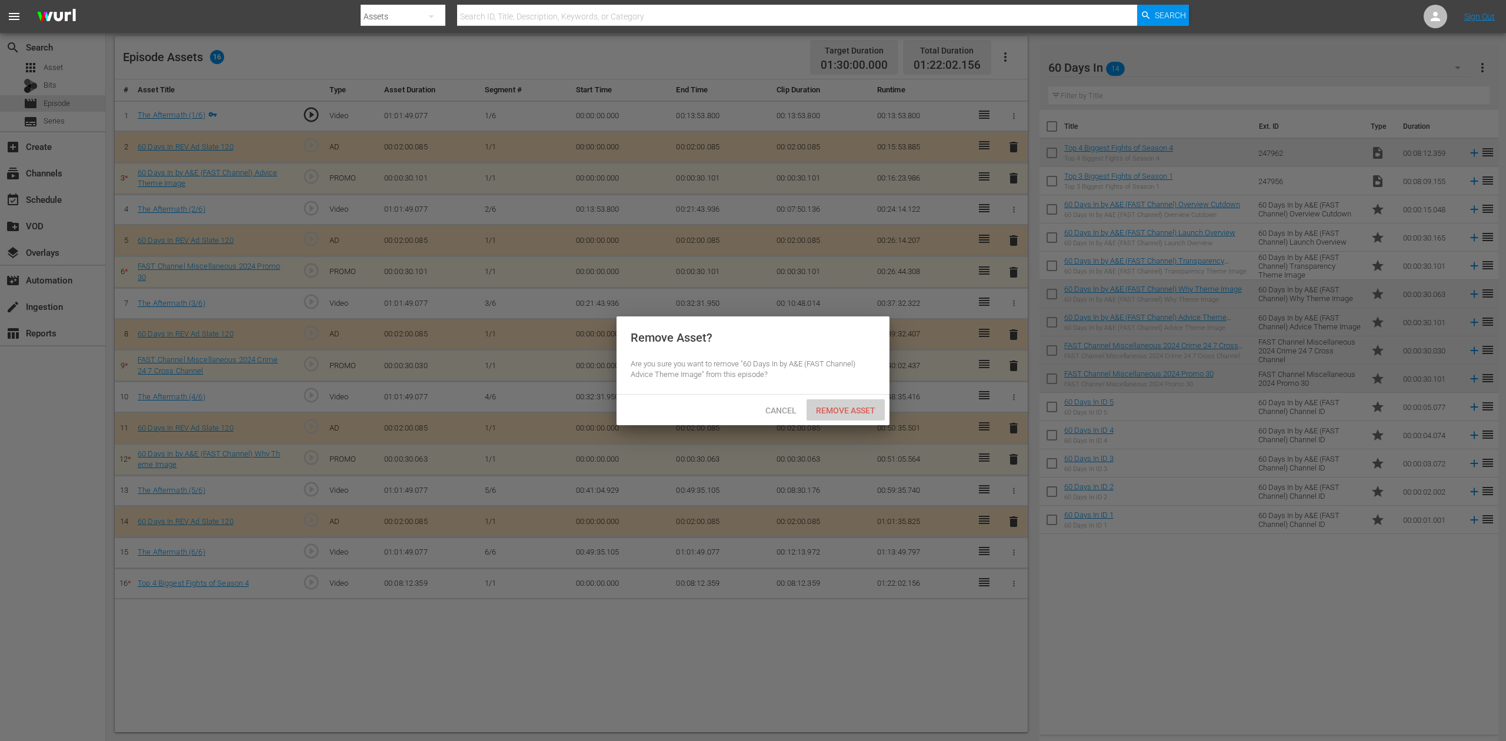
click at [850, 402] on div "Remove Asset" at bounding box center [846, 410] width 78 height 22
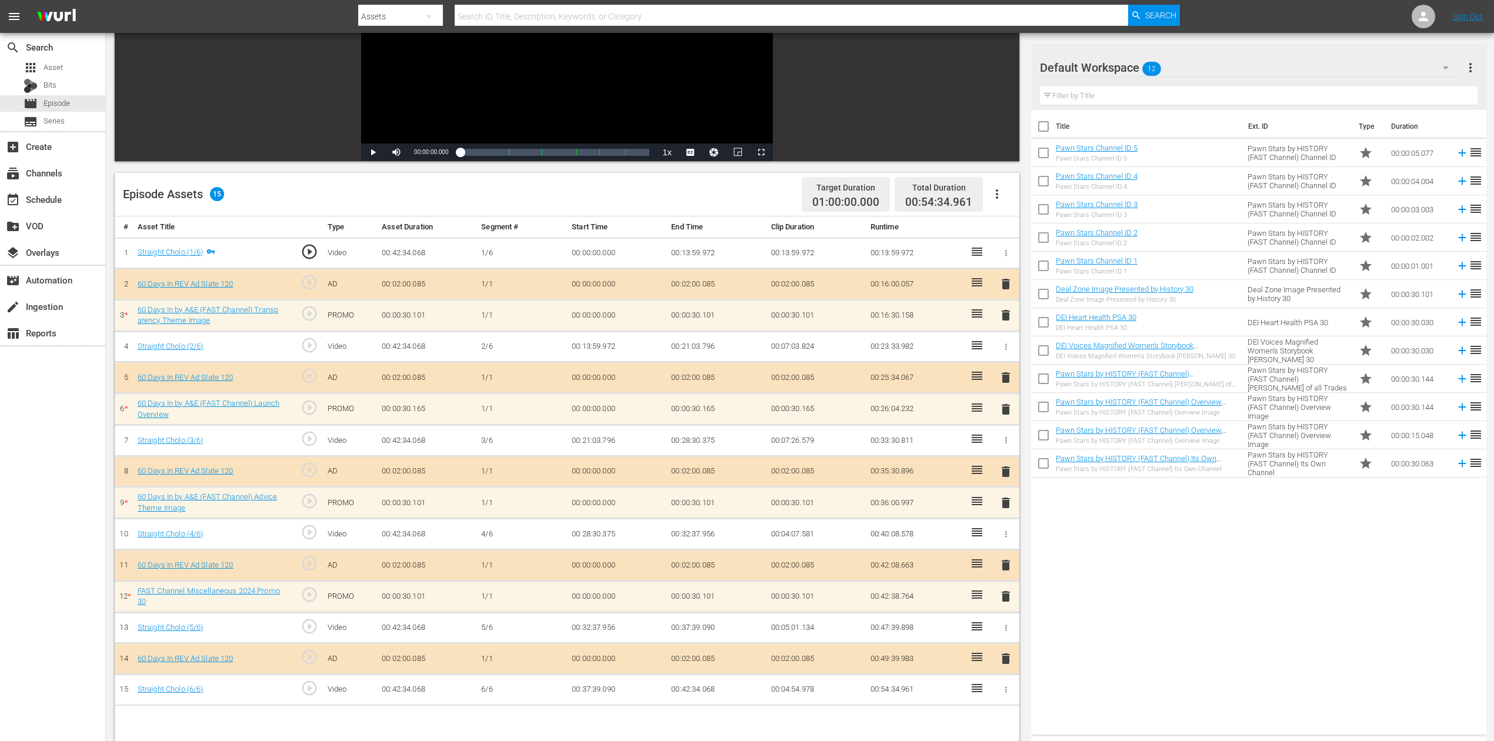
scroll to position [228, 0]
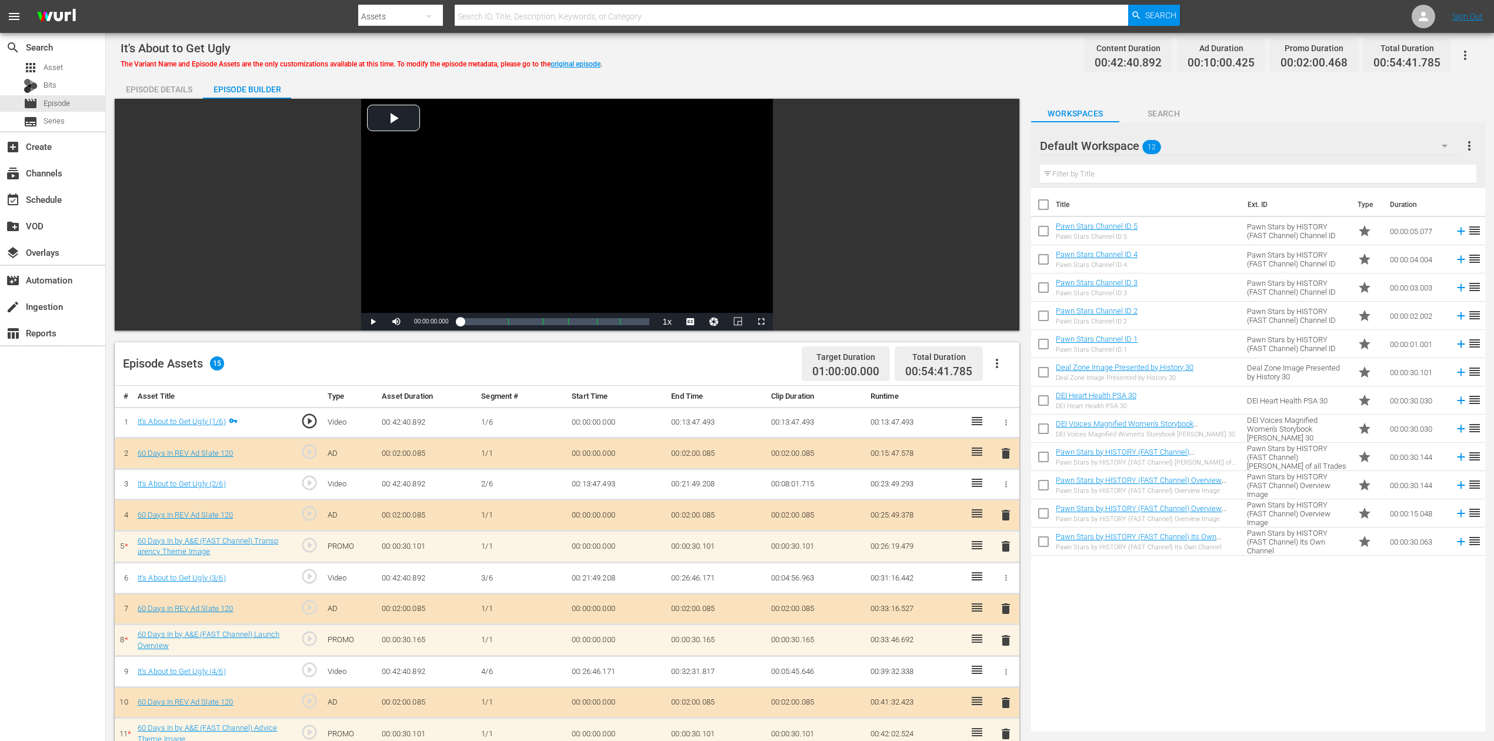
click at [1443, 142] on icon "button" at bounding box center [1445, 146] width 14 height 14
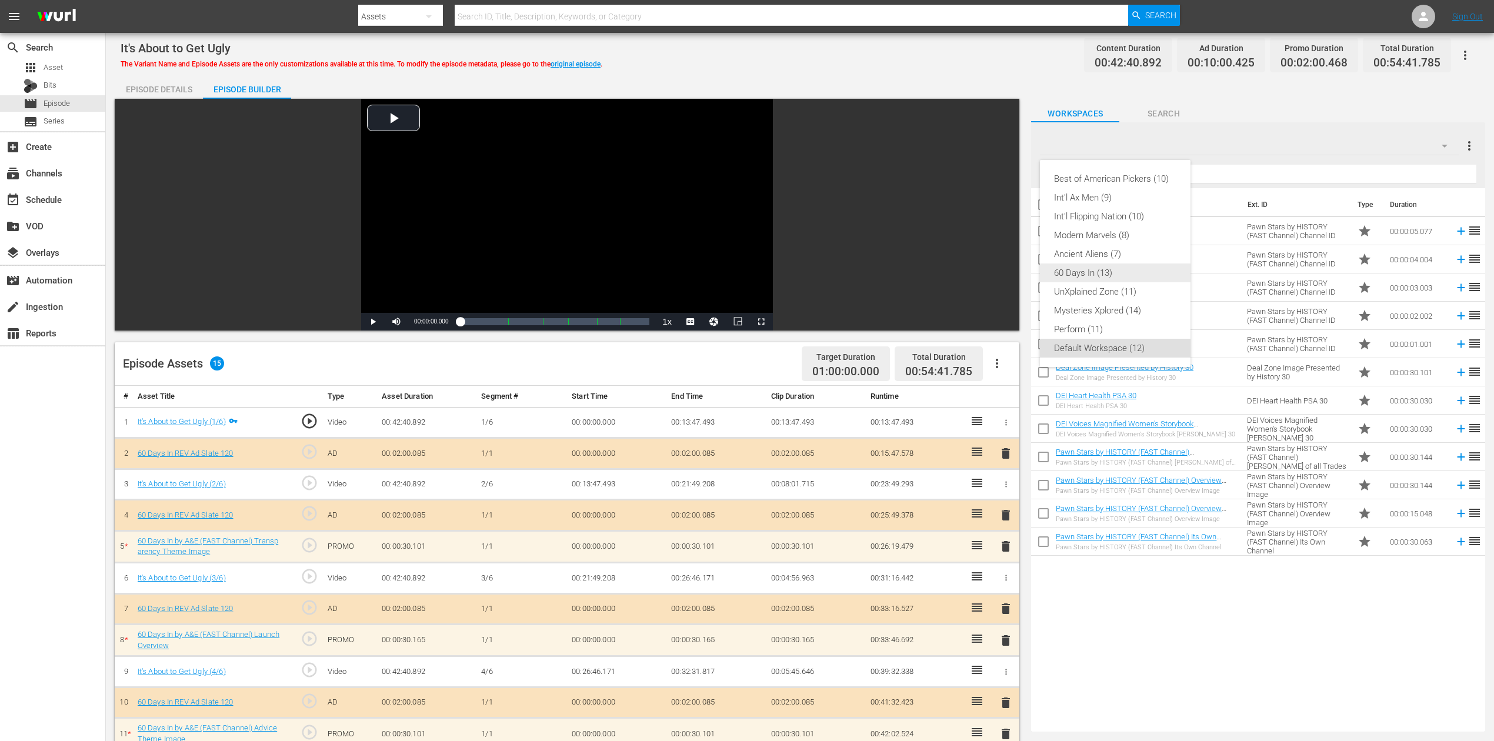
click at [1124, 274] on div "60 Days In (13)" at bounding box center [1115, 273] width 122 height 19
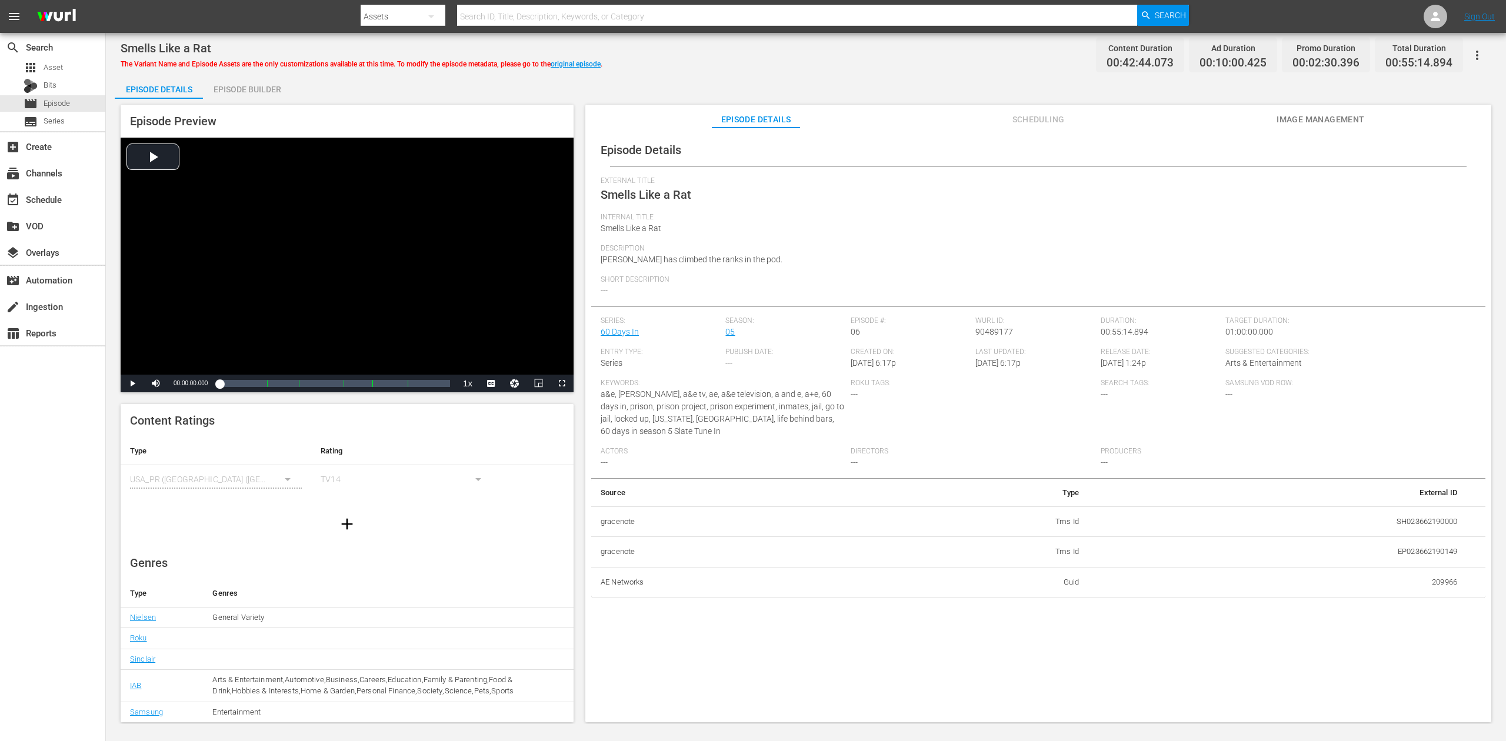
click at [234, 91] on div "Episode Builder" at bounding box center [247, 89] width 88 height 28
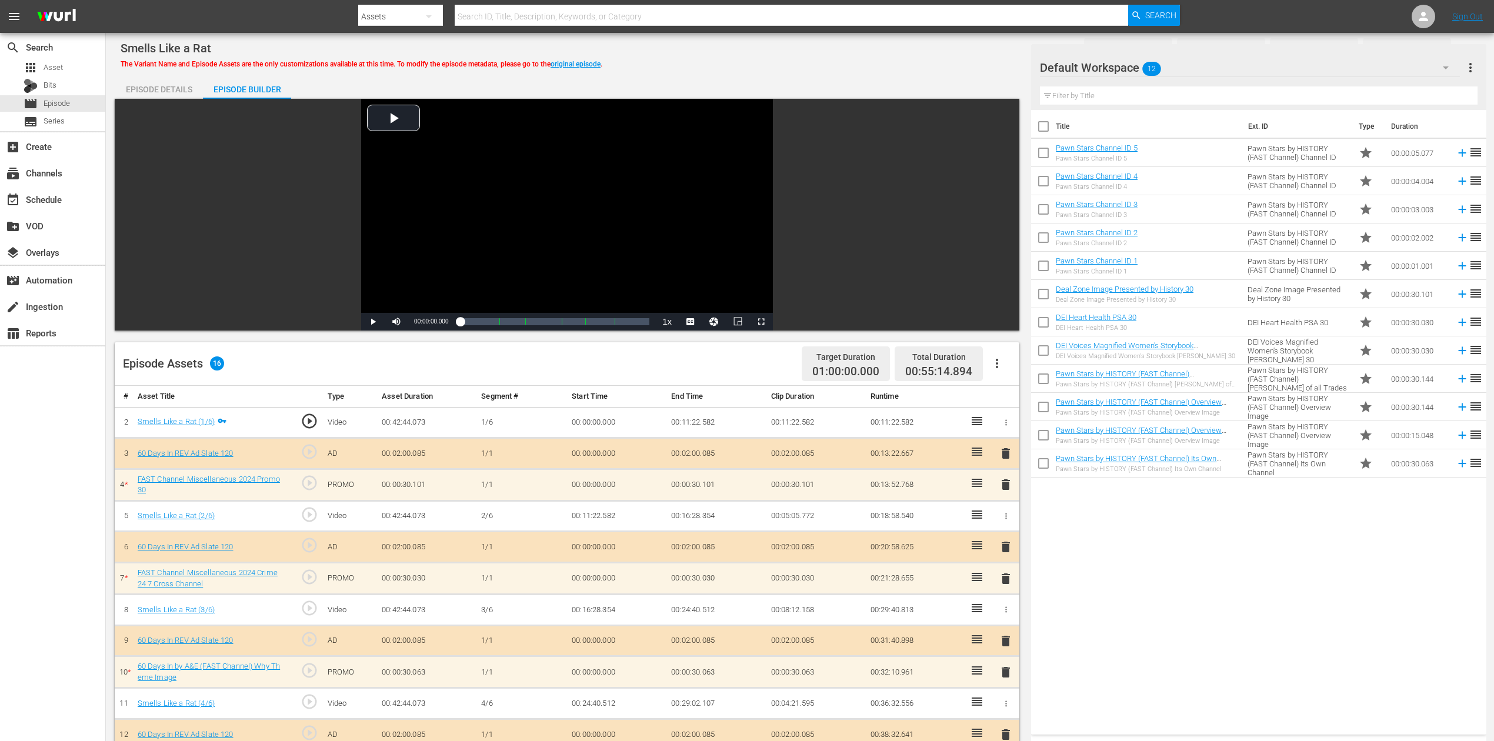
scroll to position [306, 0]
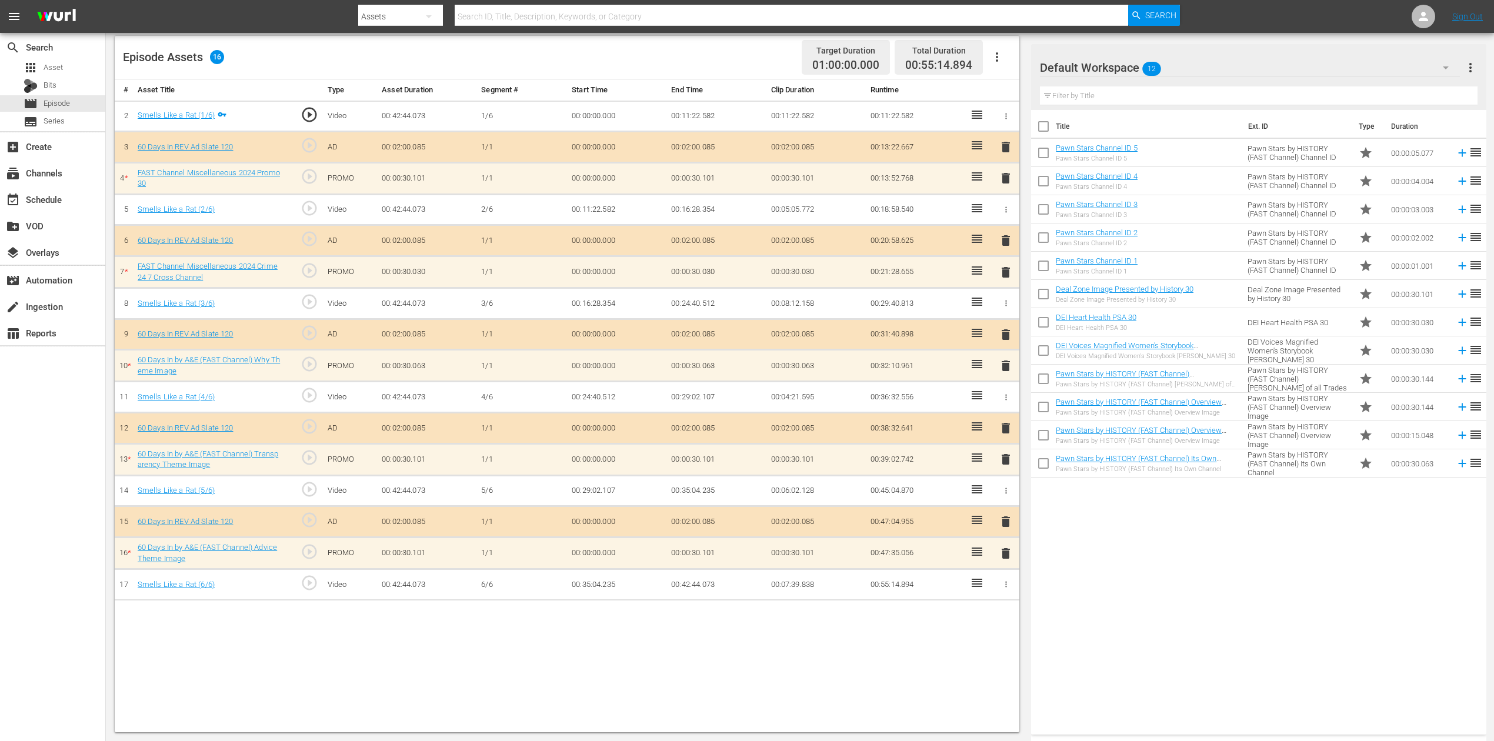
click at [1129, 62] on icon "button" at bounding box center [1446, 68] width 14 height 14
click at [1107, 198] on div "60 Days In (14)" at bounding box center [1115, 194] width 122 height 19
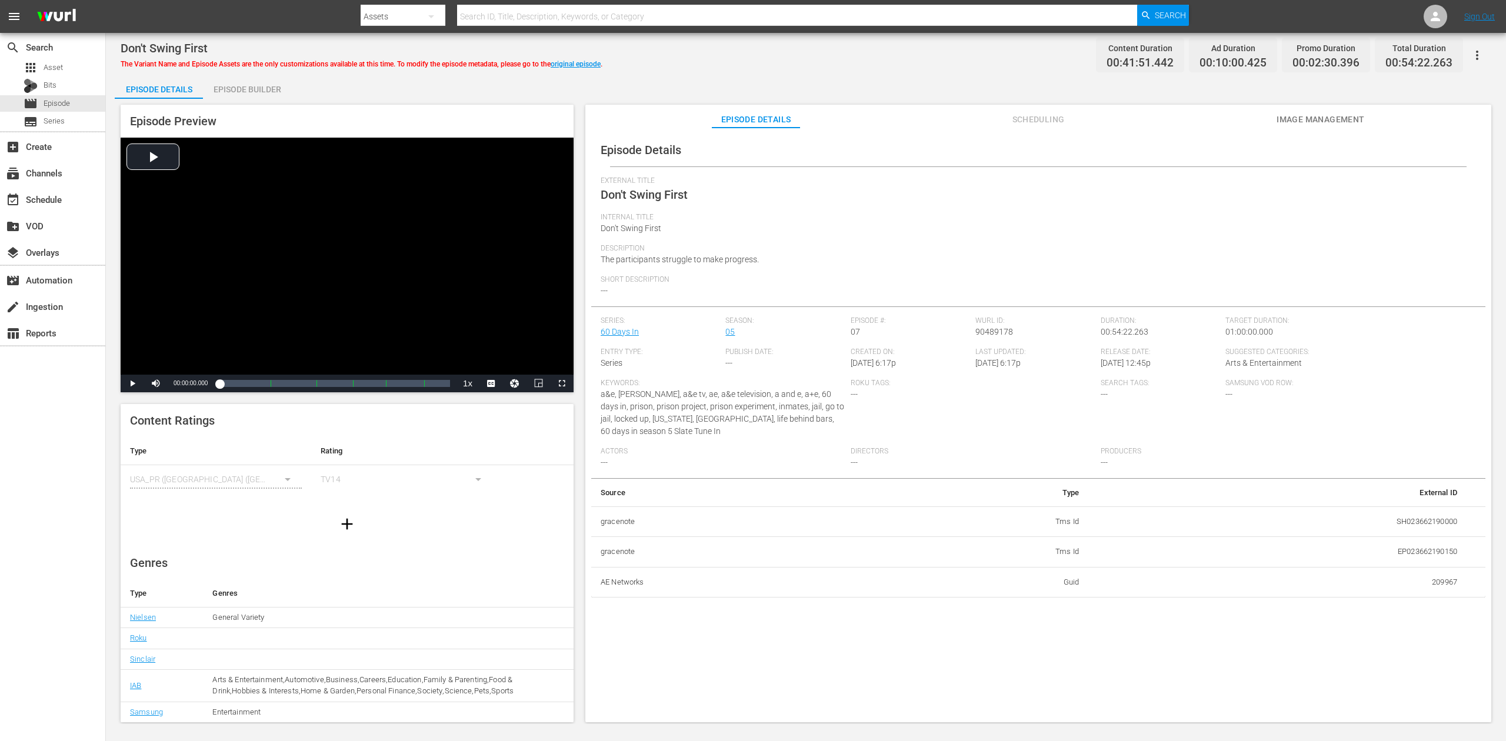
click at [265, 86] on div "Episode Builder" at bounding box center [247, 89] width 88 height 28
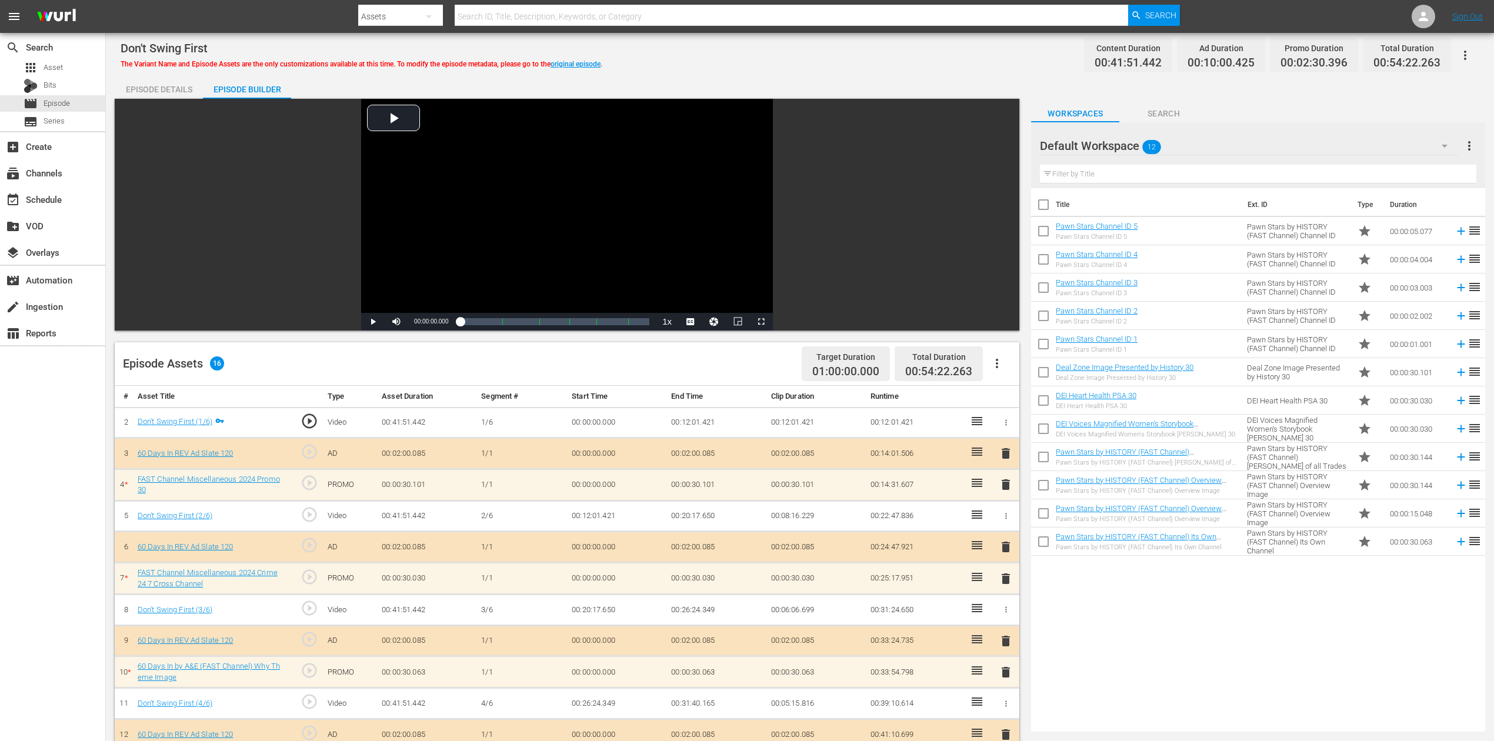
click at [1129, 142] on icon "button" at bounding box center [1445, 146] width 14 height 14
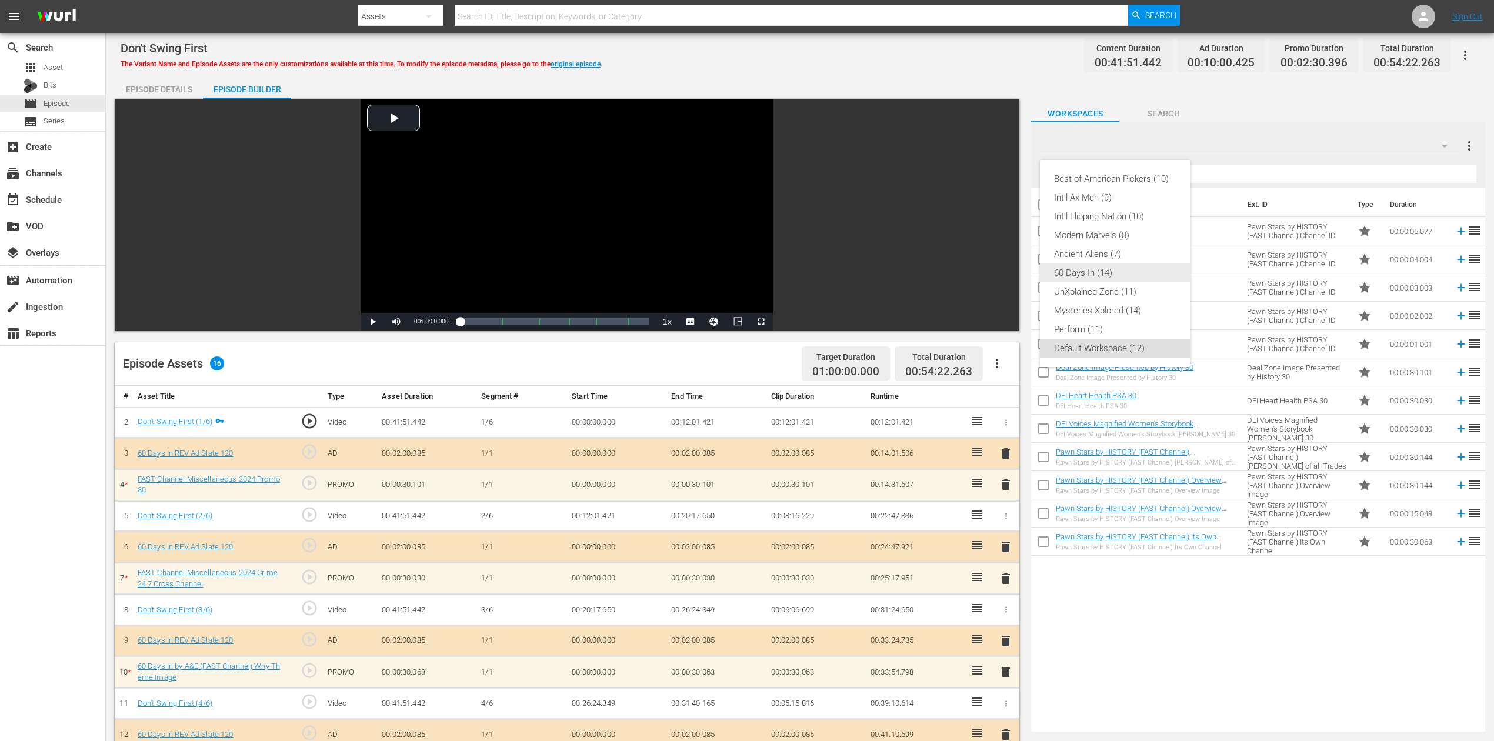
click at [1104, 273] on div "60 Days In (14)" at bounding box center [1115, 273] width 122 height 19
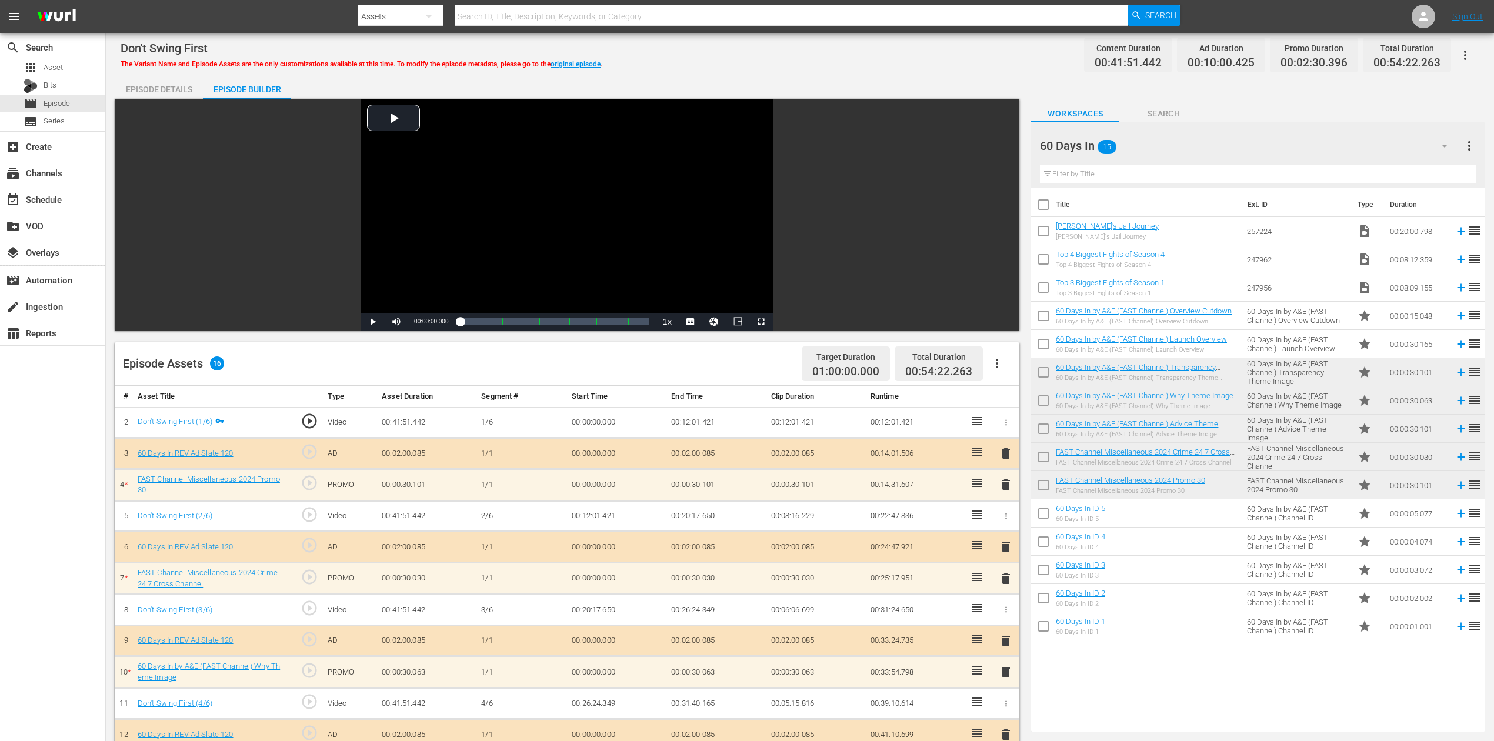
scroll to position [306, 0]
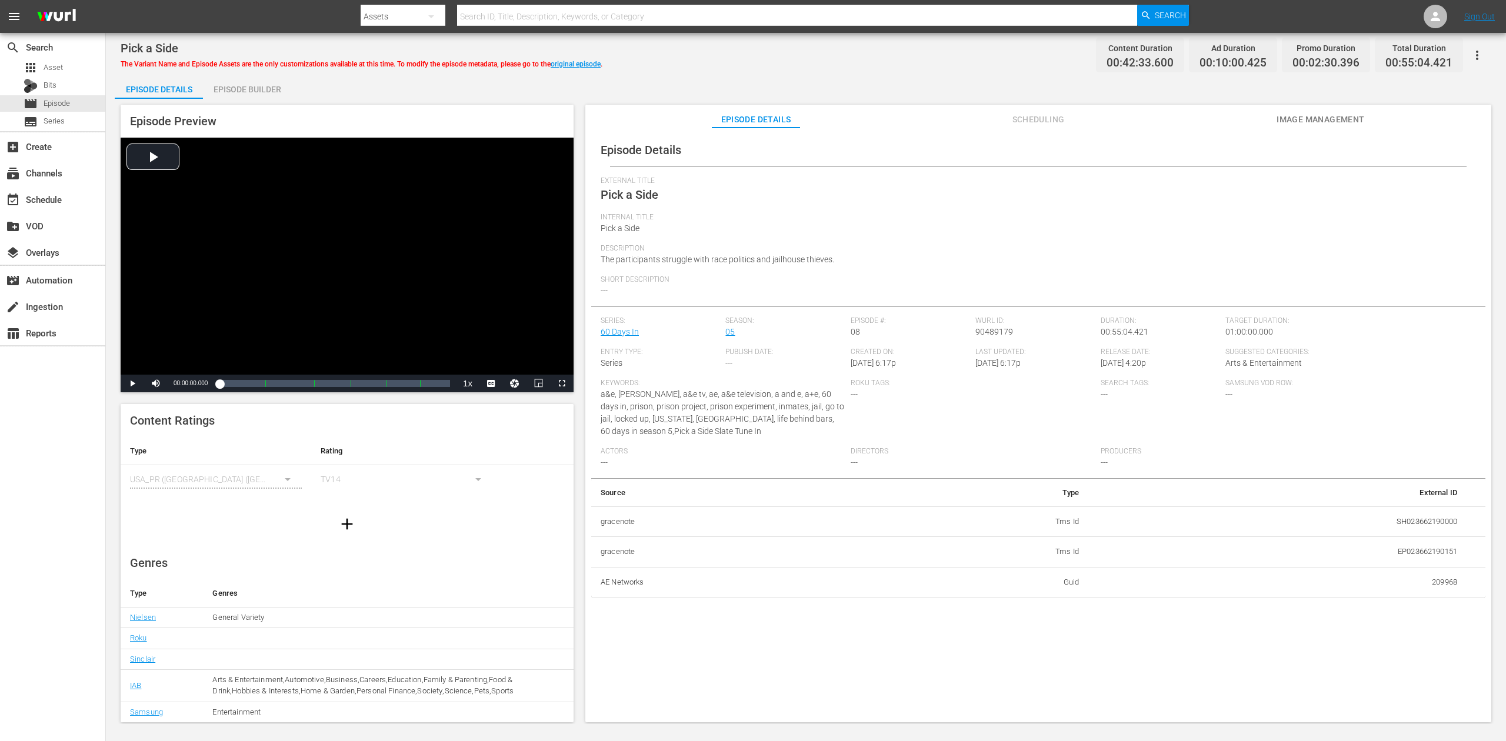
click at [241, 87] on div "Episode Builder" at bounding box center [247, 89] width 88 height 28
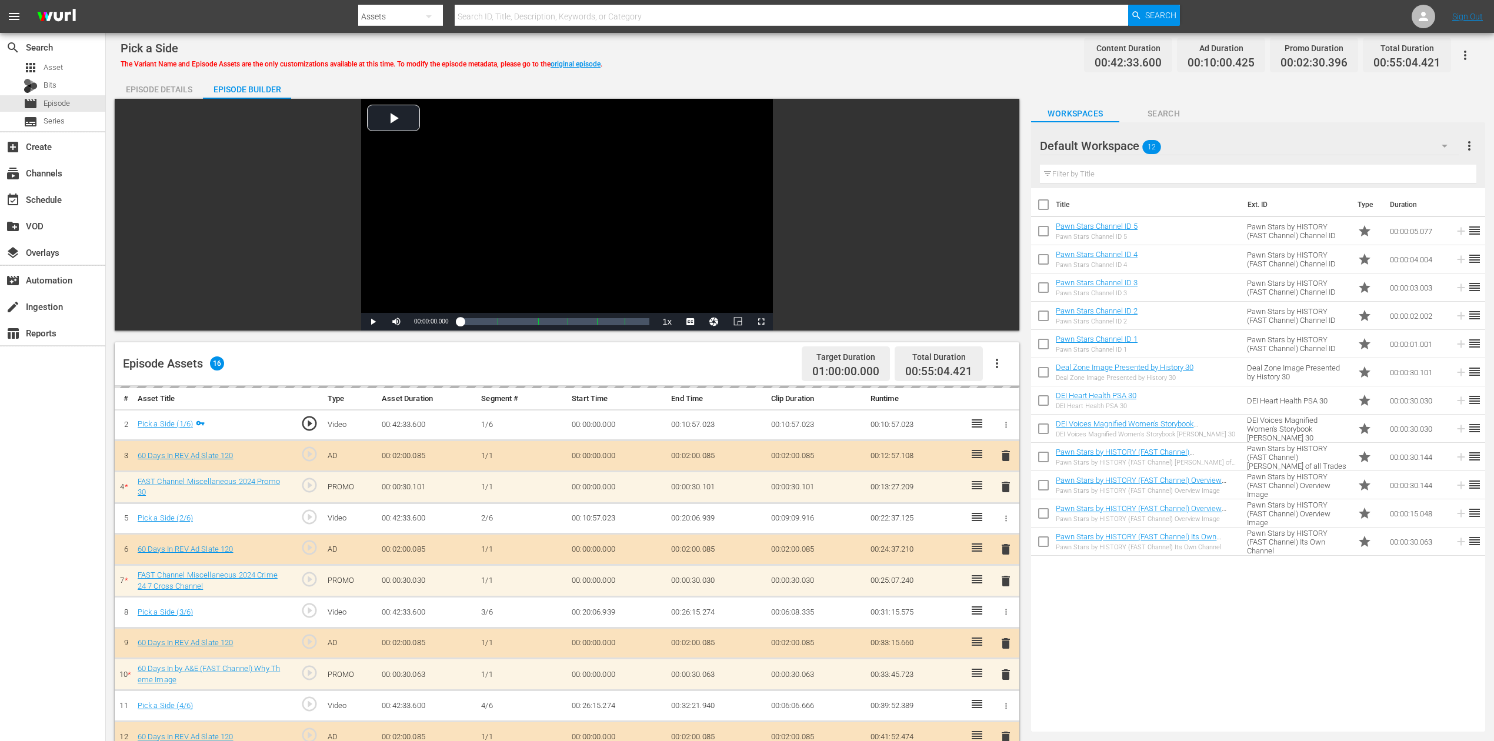
click at [1129, 142] on icon "button" at bounding box center [1445, 146] width 14 height 14
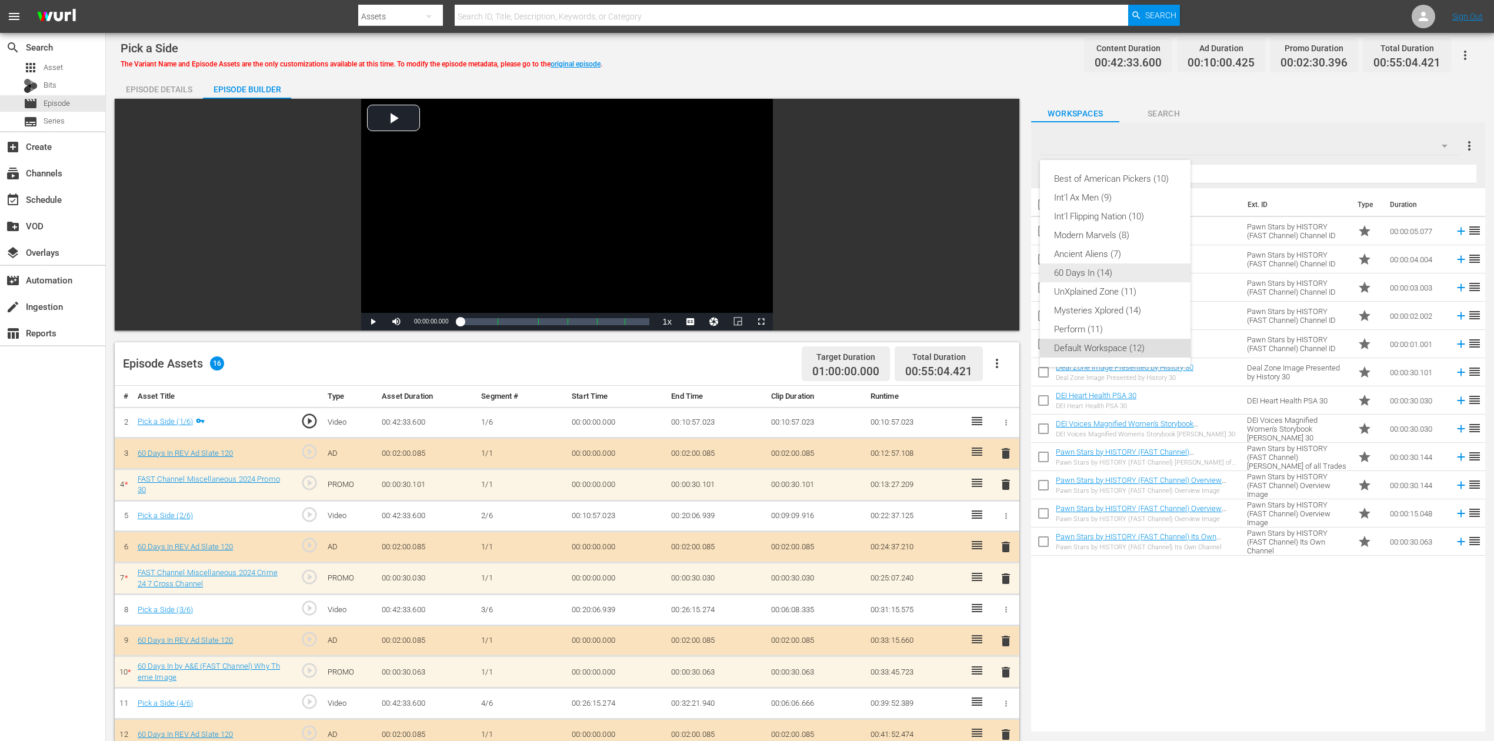
click at [1115, 276] on div "60 Days In (14)" at bounding box center [1115, 273] width 122 height 19
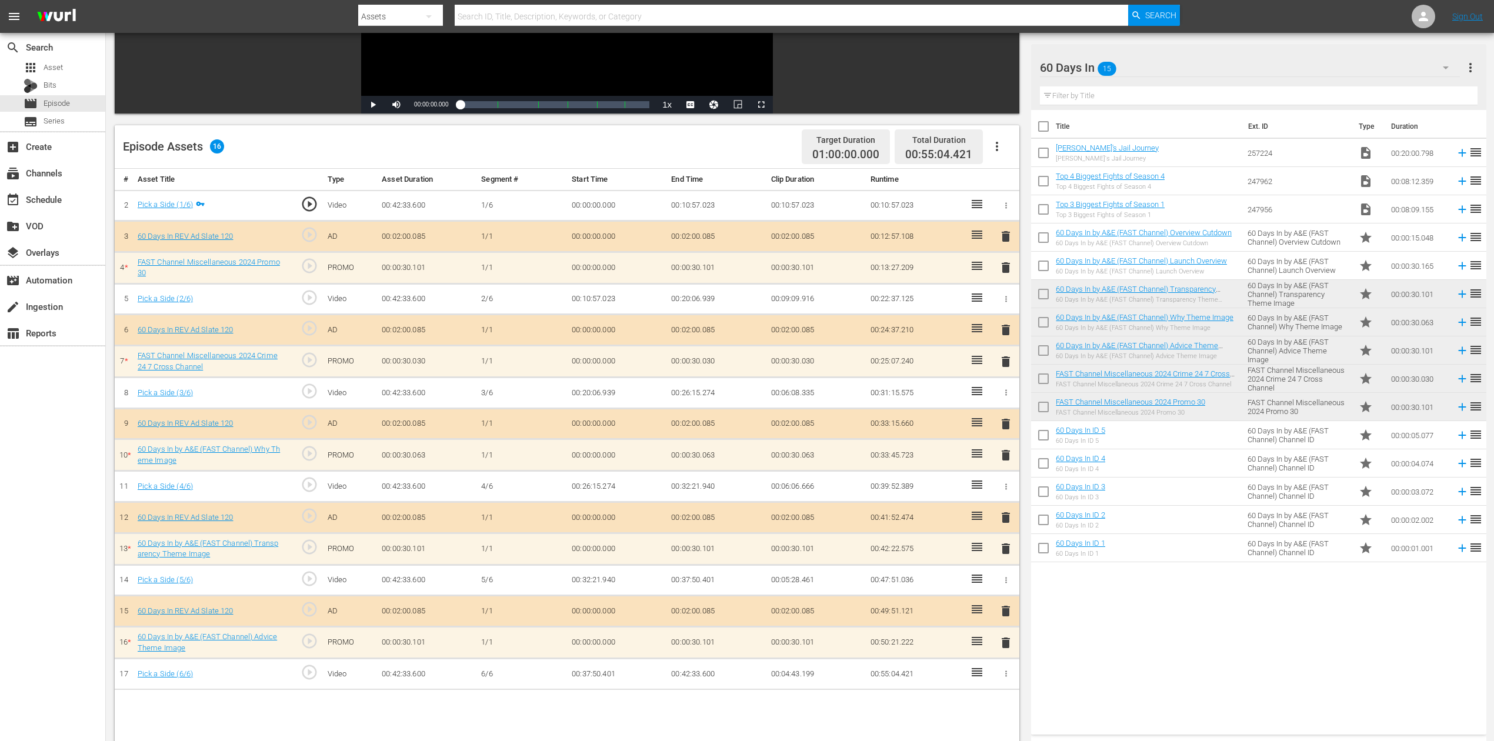
scroll to position [235, 0]
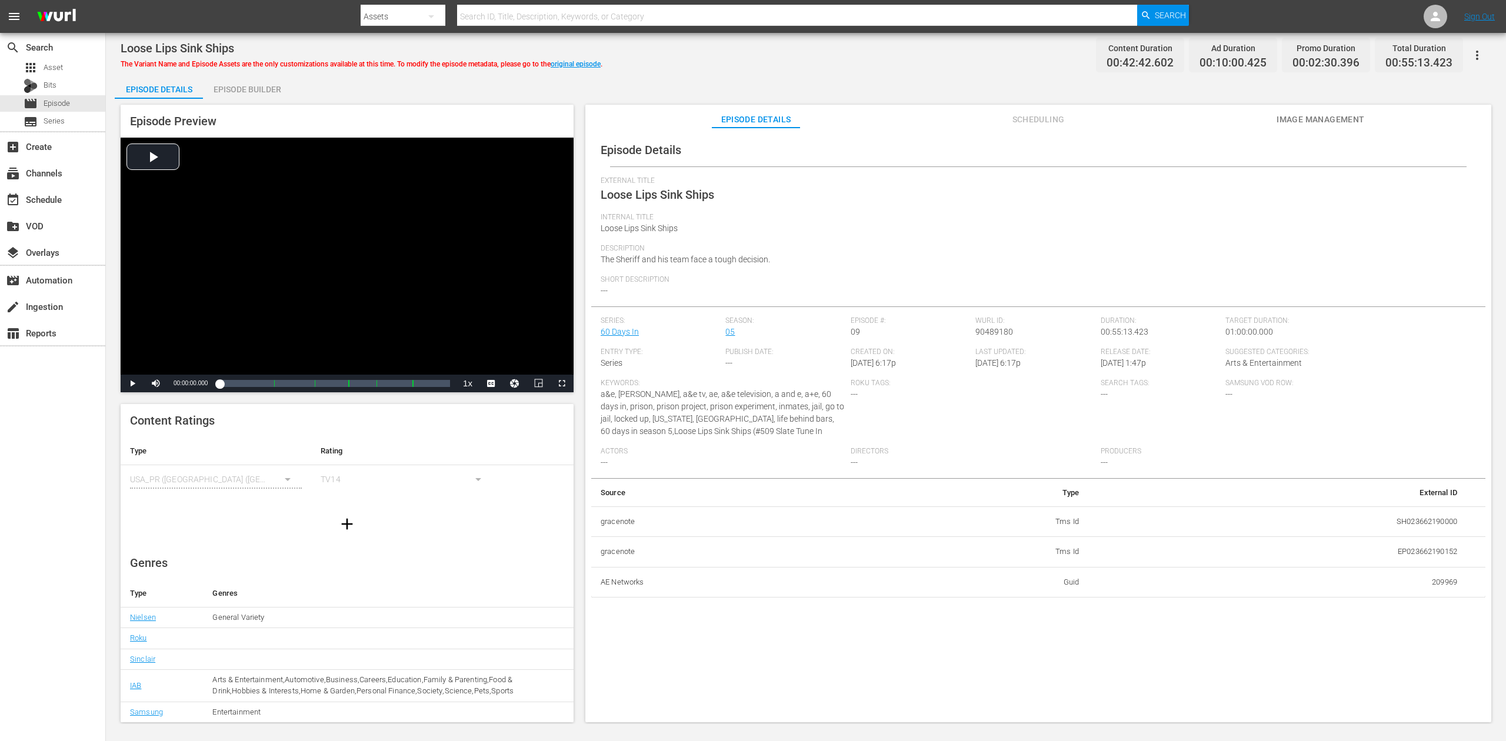
click at [245, 92] on div "Episode Builder" at bounding box center [247, 89] width 88 height 28
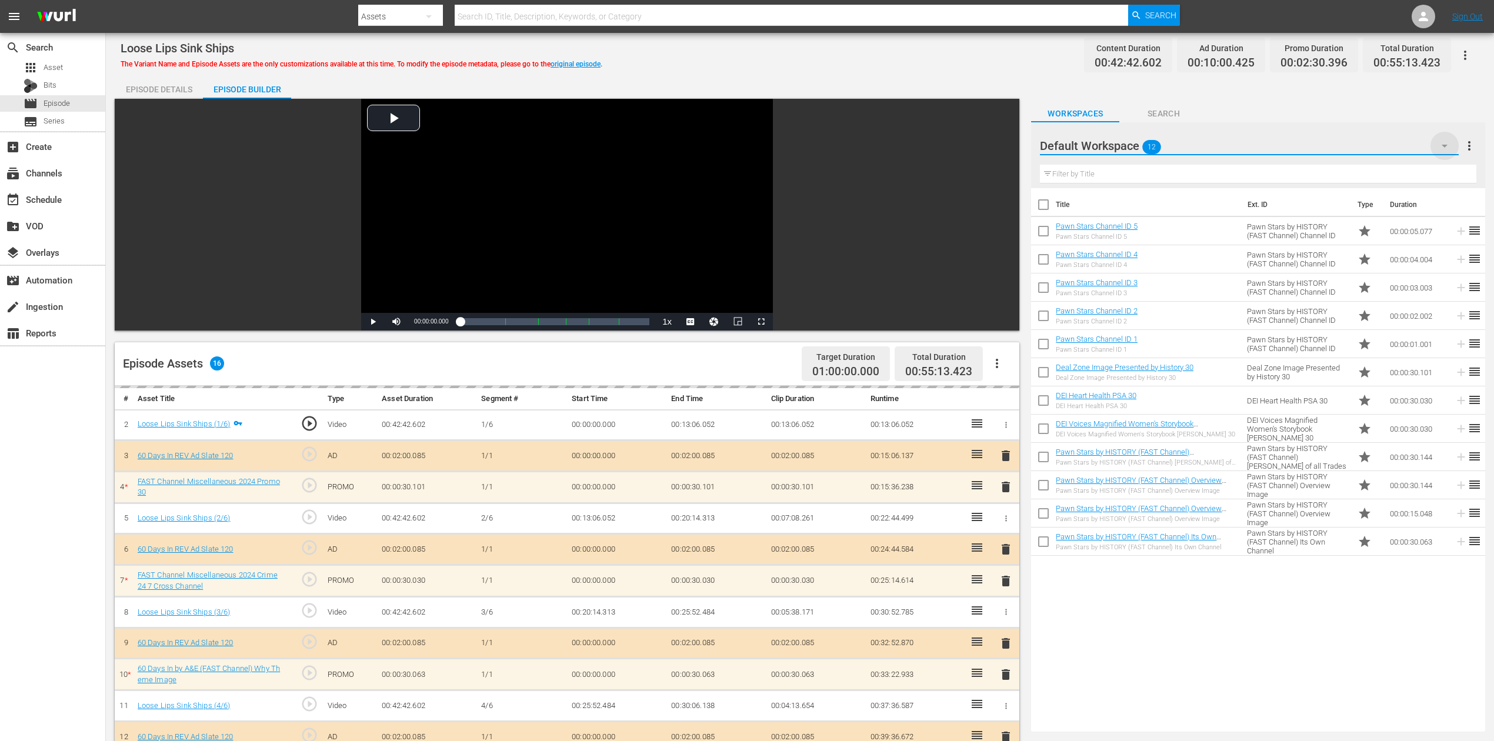
click at [1129, 142] on icon "button" at bounding box center [1445, 146] width 14 height 14
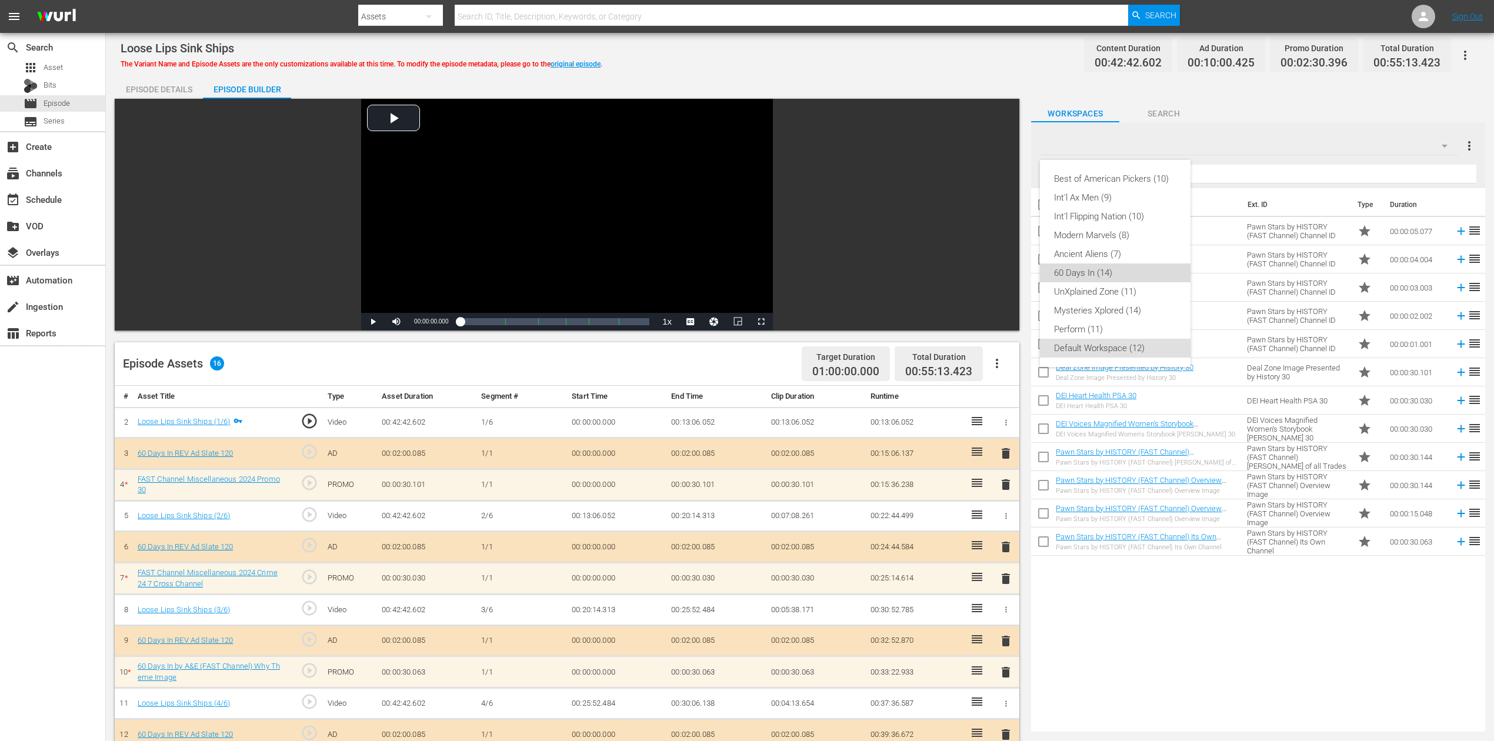
click at [1117, 271] on div "60 Days In (14)" at bounding box center [1115, 273] width 122 height 19
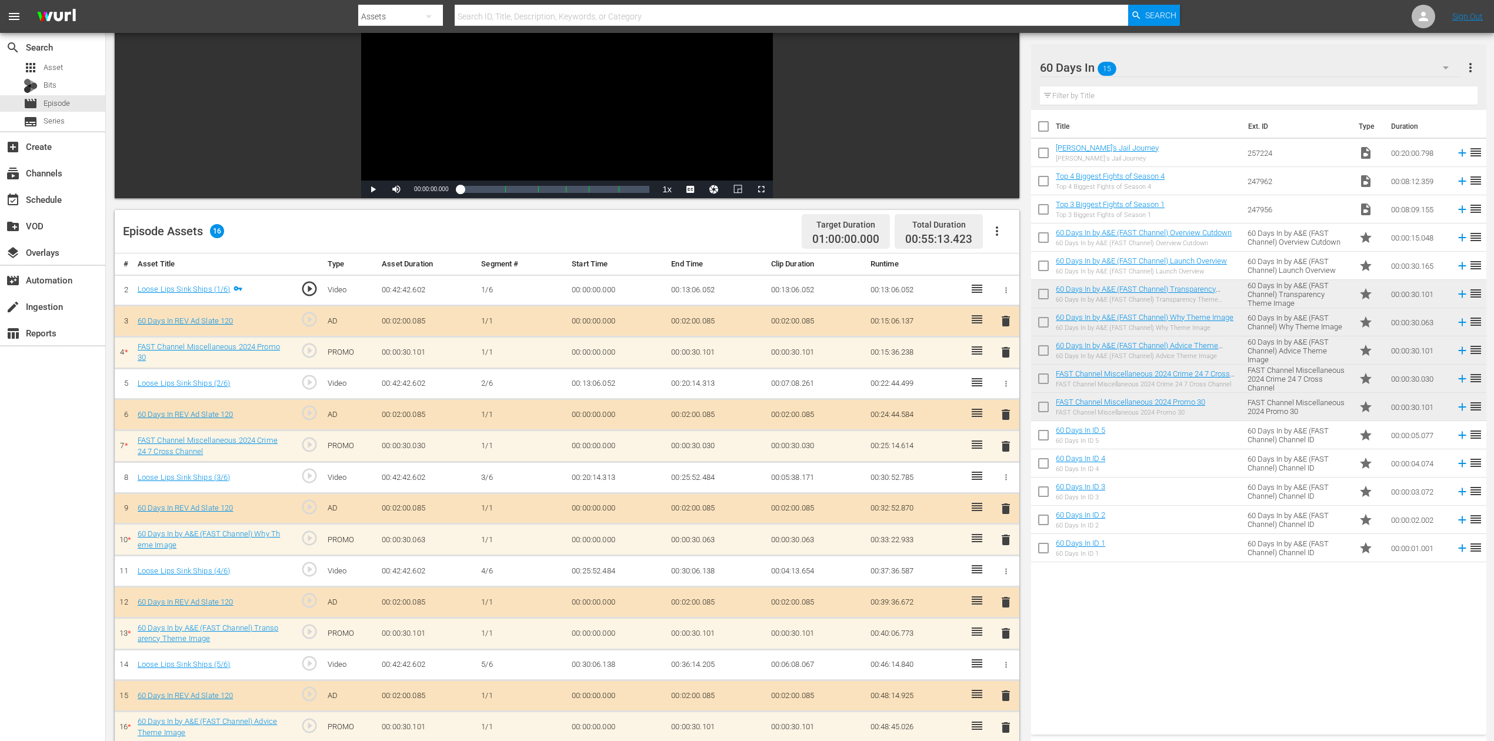
scroll to position [156, 0]
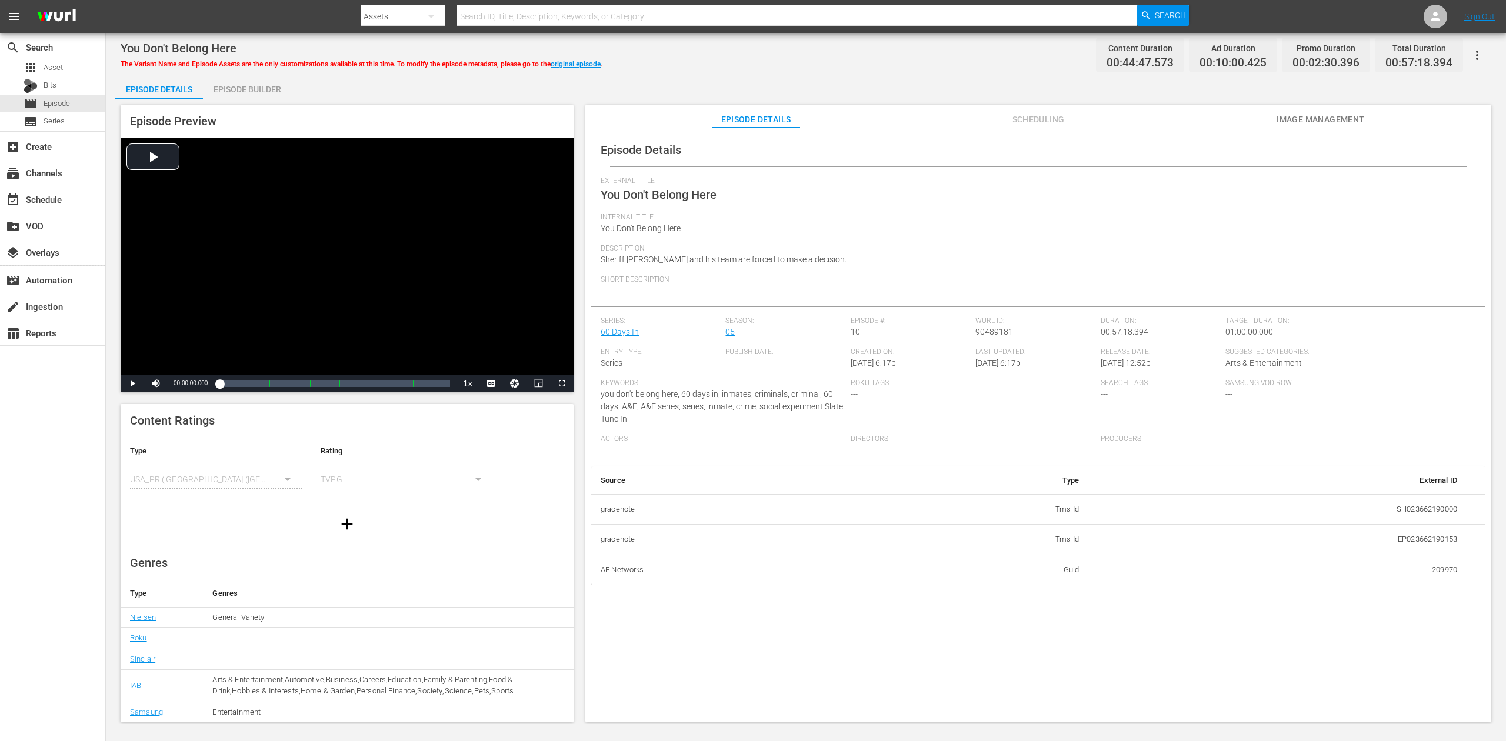
click at [246, 88] on div "Episode Builder" at bounding box center [247, 89] width 88 height 28
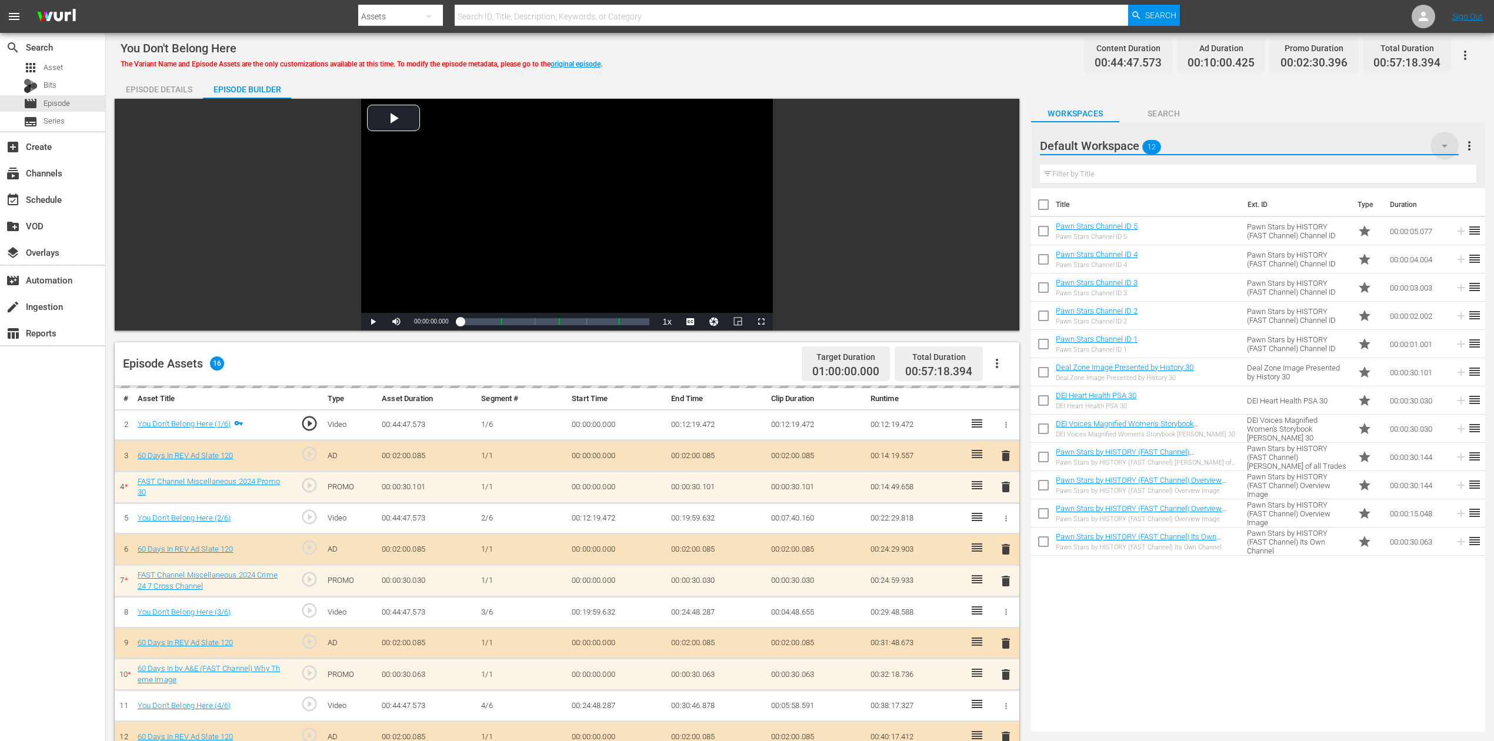
click at [1129, 139] on icon "button" at bounding box center [1445, 146] width 14 height 14
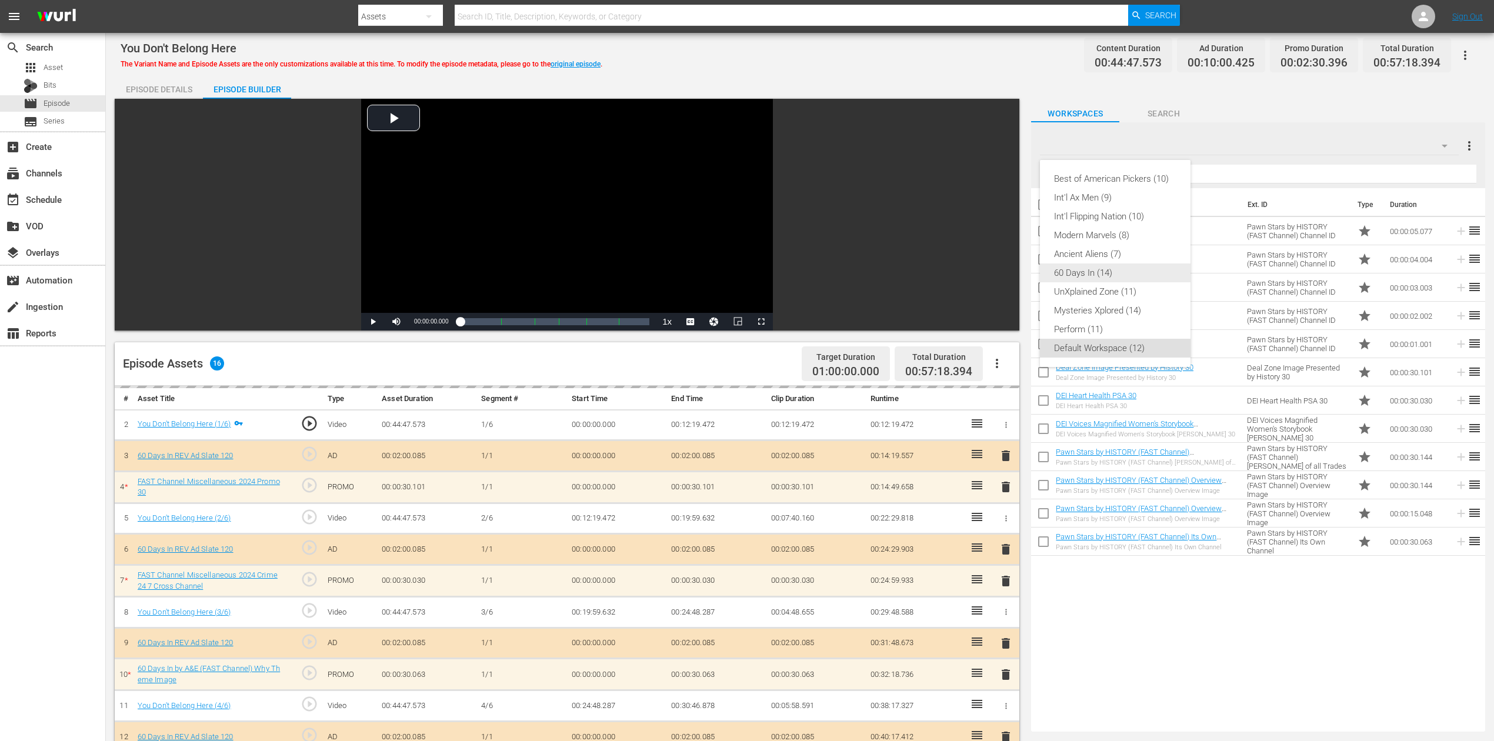
click at [1093, 276] on div "60 Days In (14)" at bounding box center [1115, 273] width 122 height 19
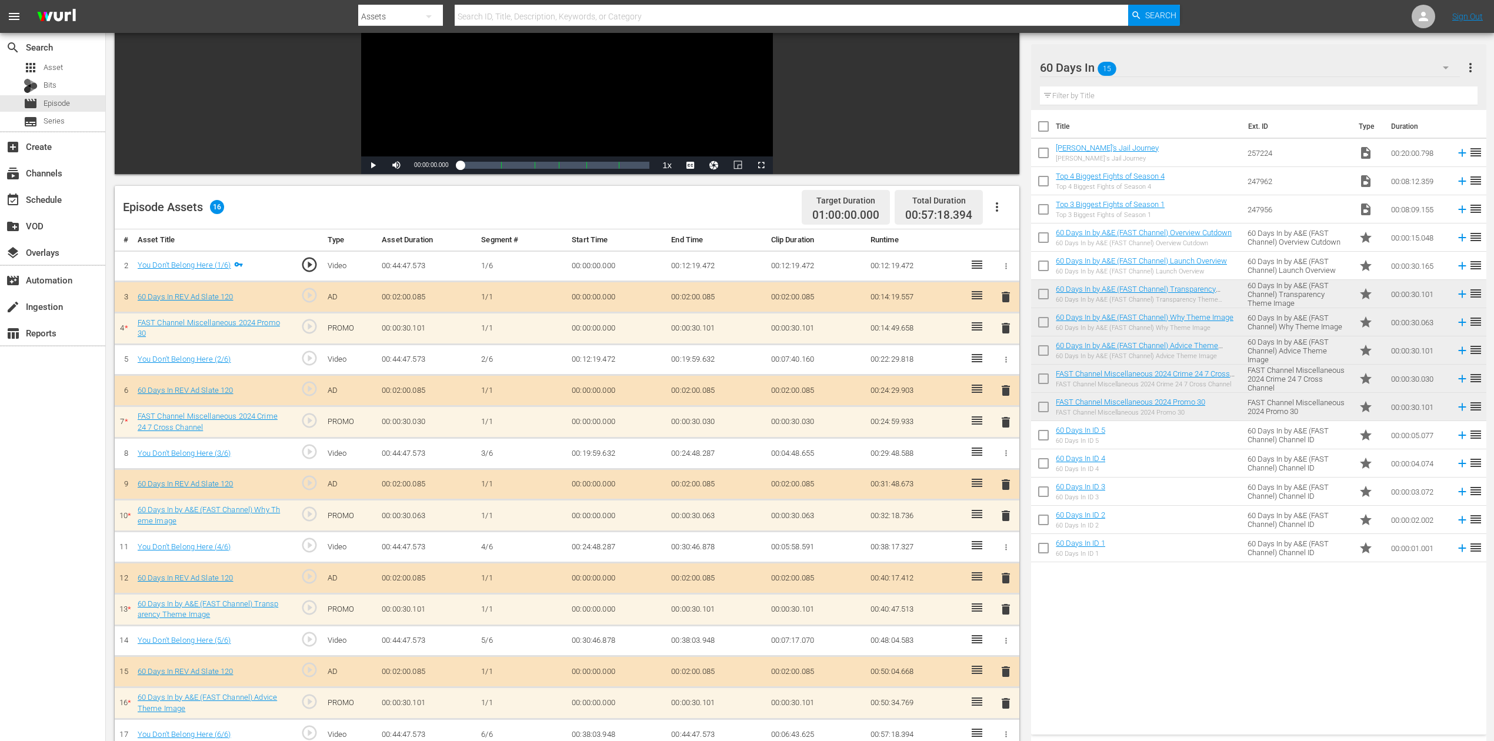
scroll to position [235, 0]
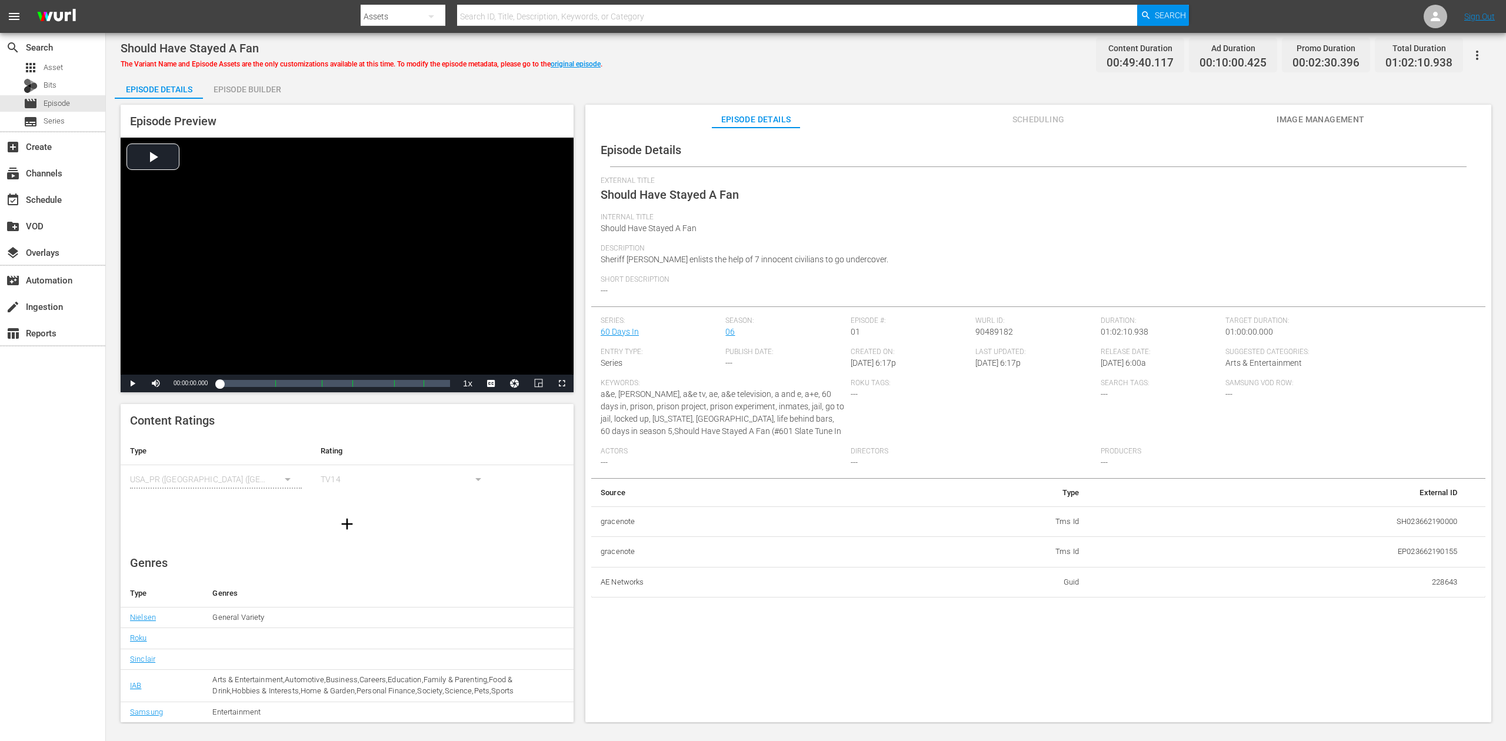
click at [248, 89] on div "Episode Builder" at bounding box center [247, 89] width 88 height 28
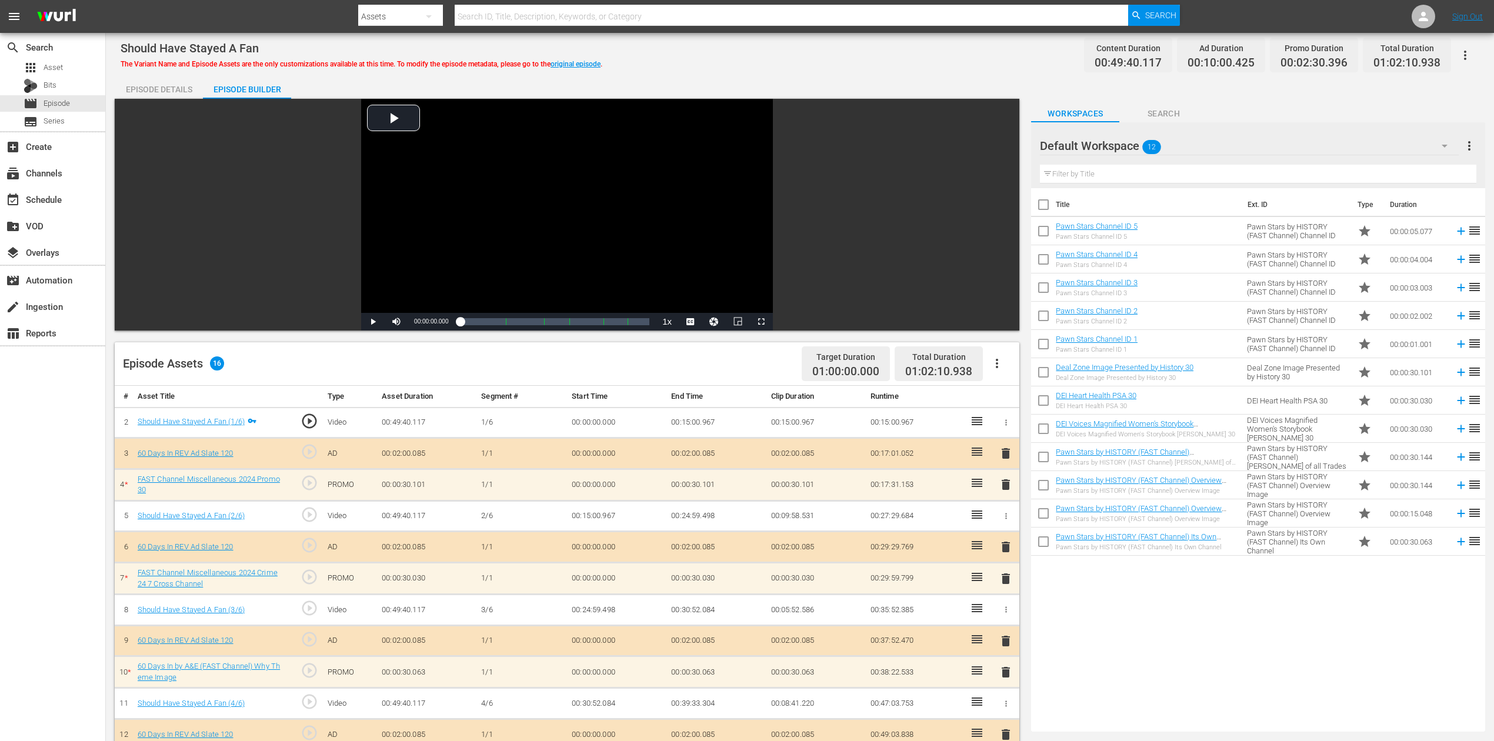
click at [1129, 144] on icon "button" at bounding box center [1445, 146] width 14 height 14
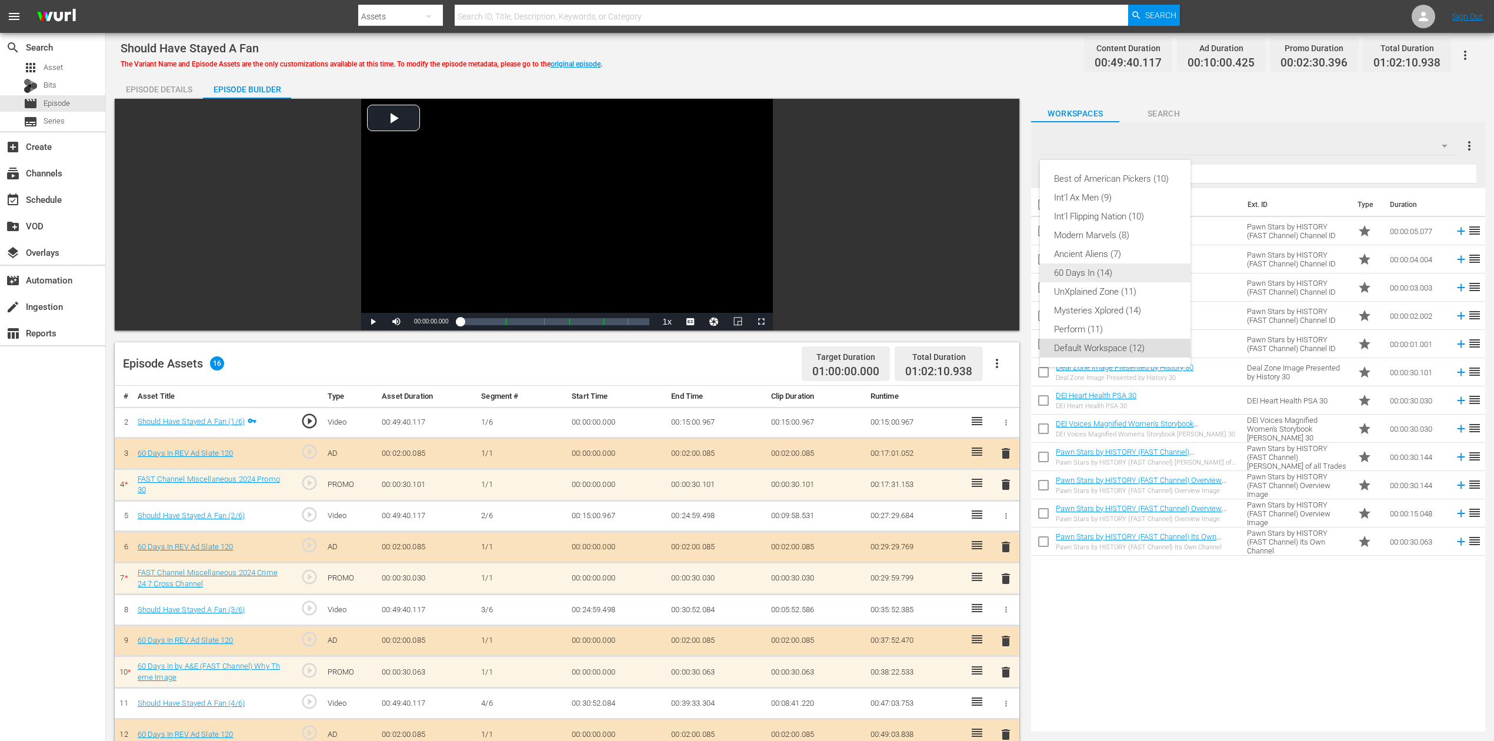
click at [1105, 269] on div "60 Days In (14)" at bounding box center [1115, 273] width 122 height 19
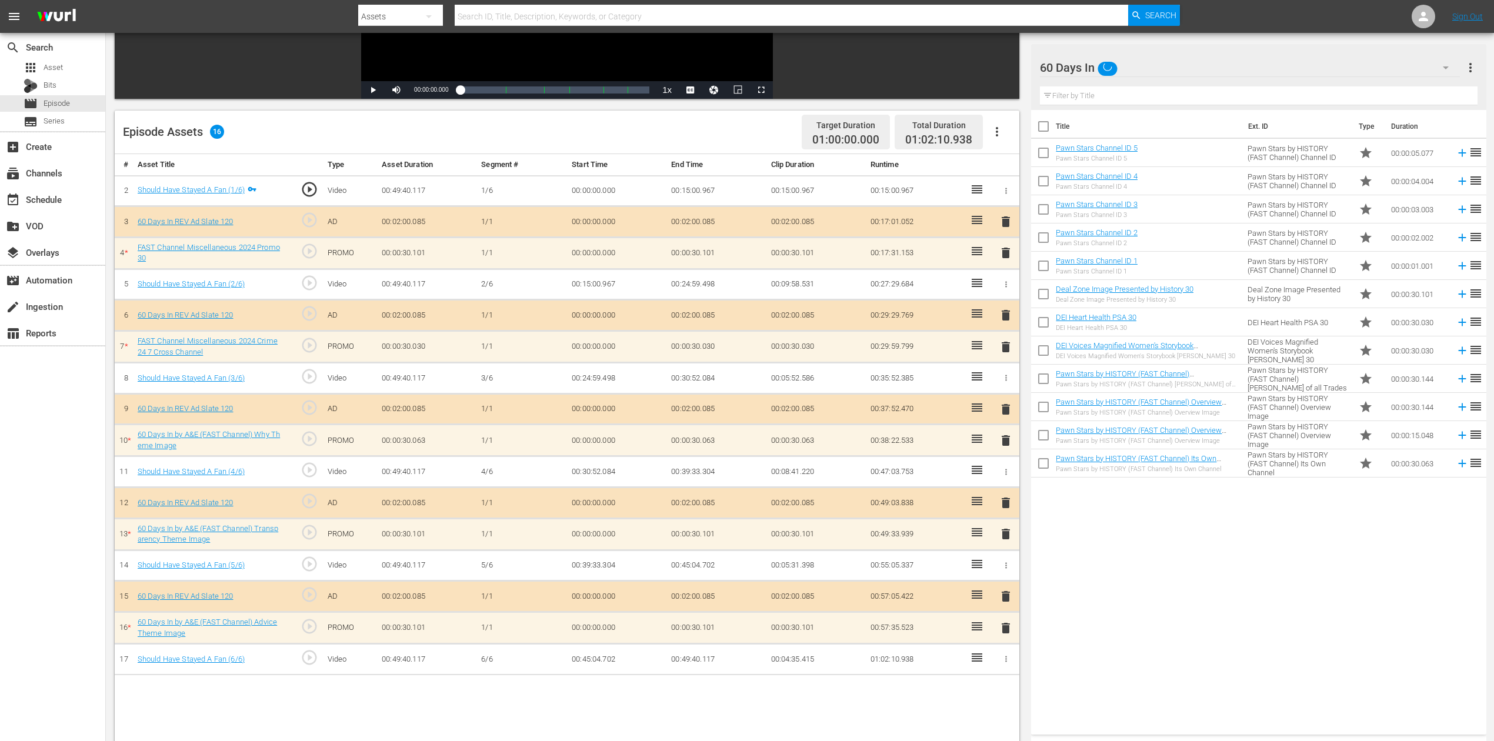
scroll to position [235, 0]
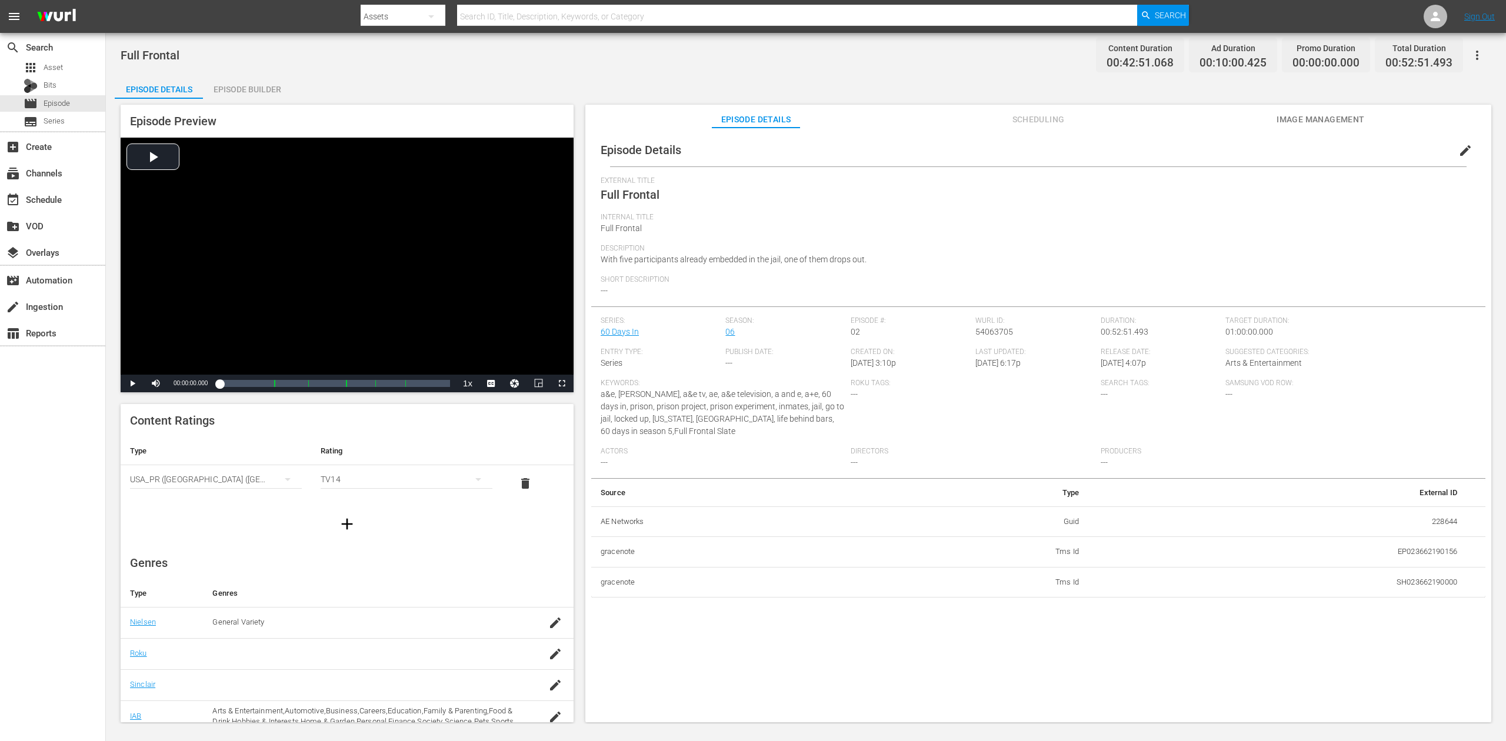
click at [231, 86] on div "Episode Builder" at bounding box center [247, 89] width 88 height 28
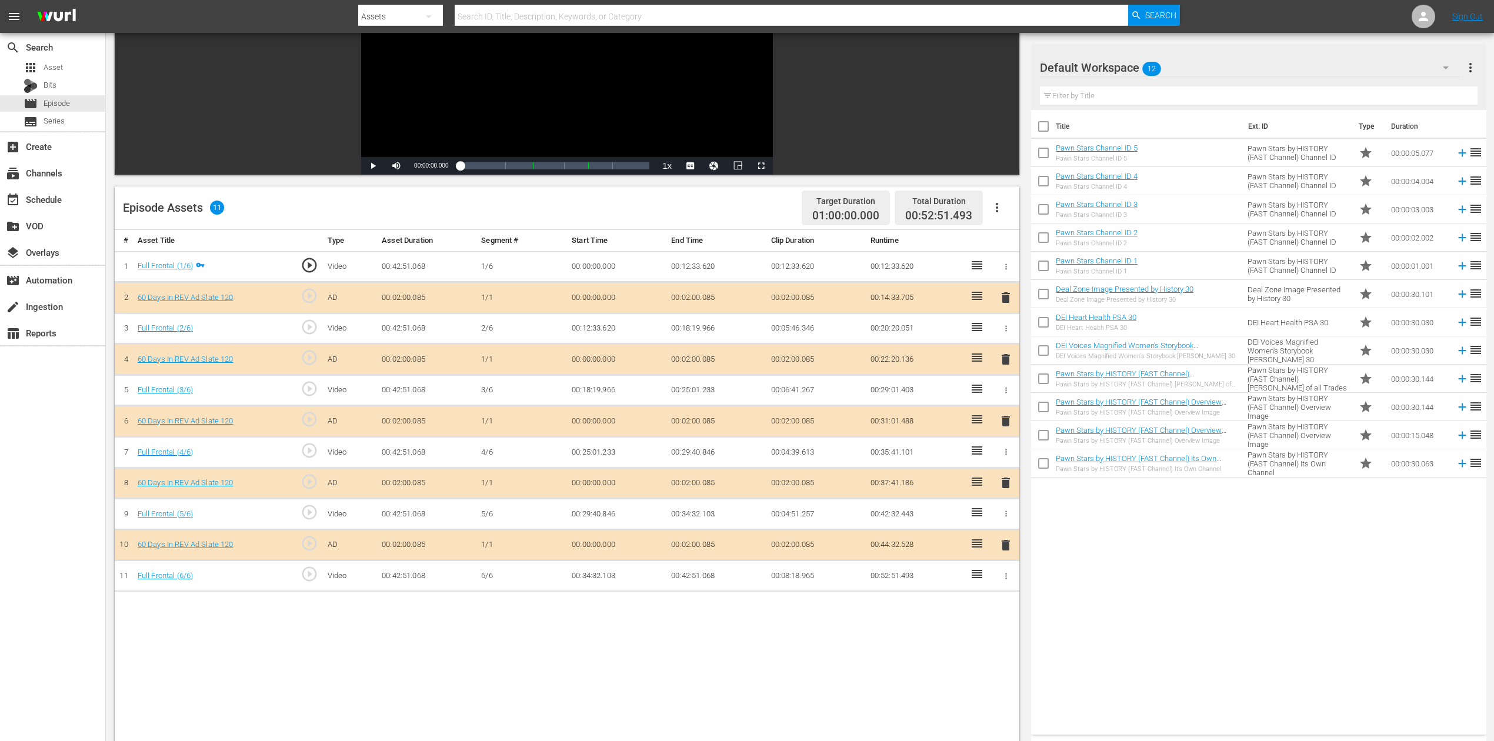
scroll to position [156, 0]
click at [1006, 414] on span "delete" at bounding box center [1006, 421] width 14 height 14
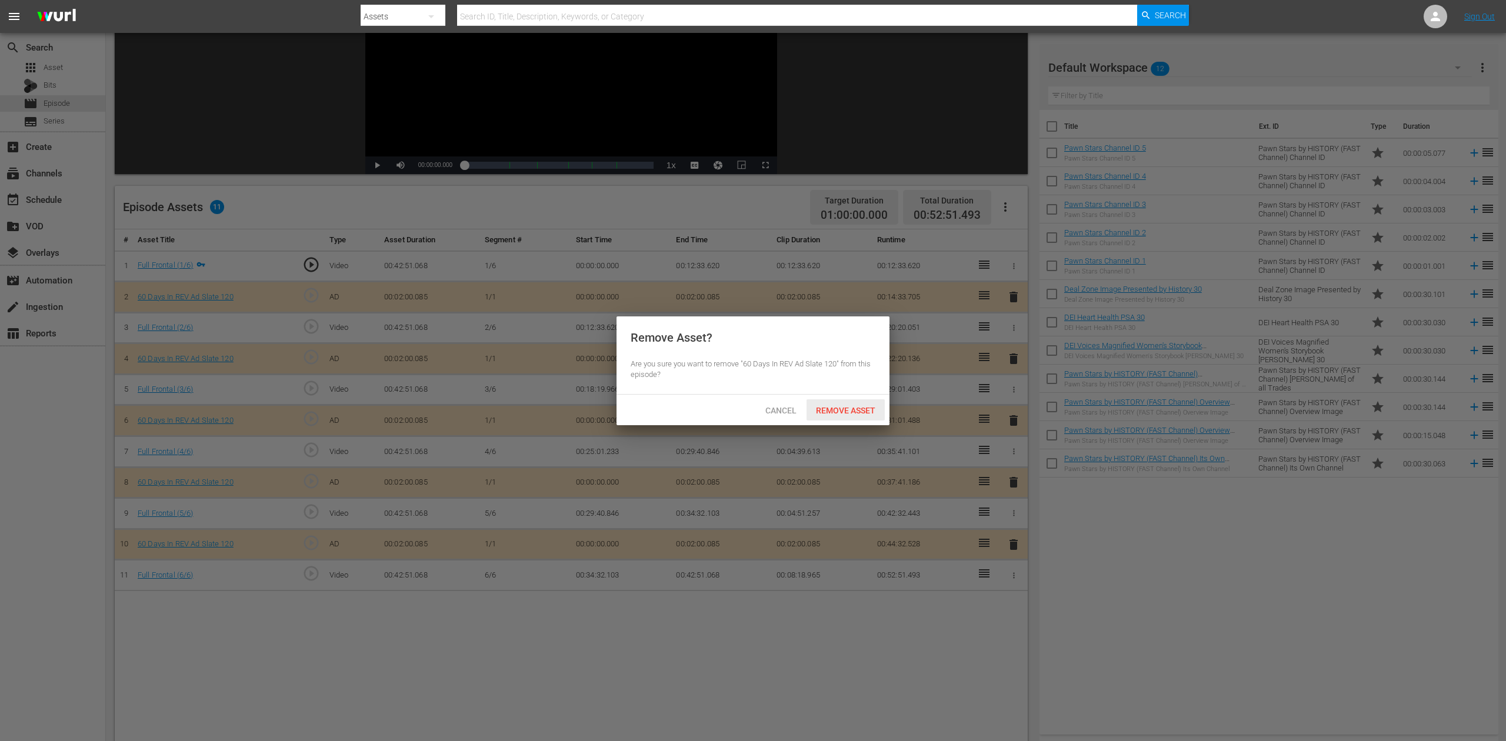
click at [846, 407] on span "Remove Asset" at bounding box center [846, 410] width 78 height 9
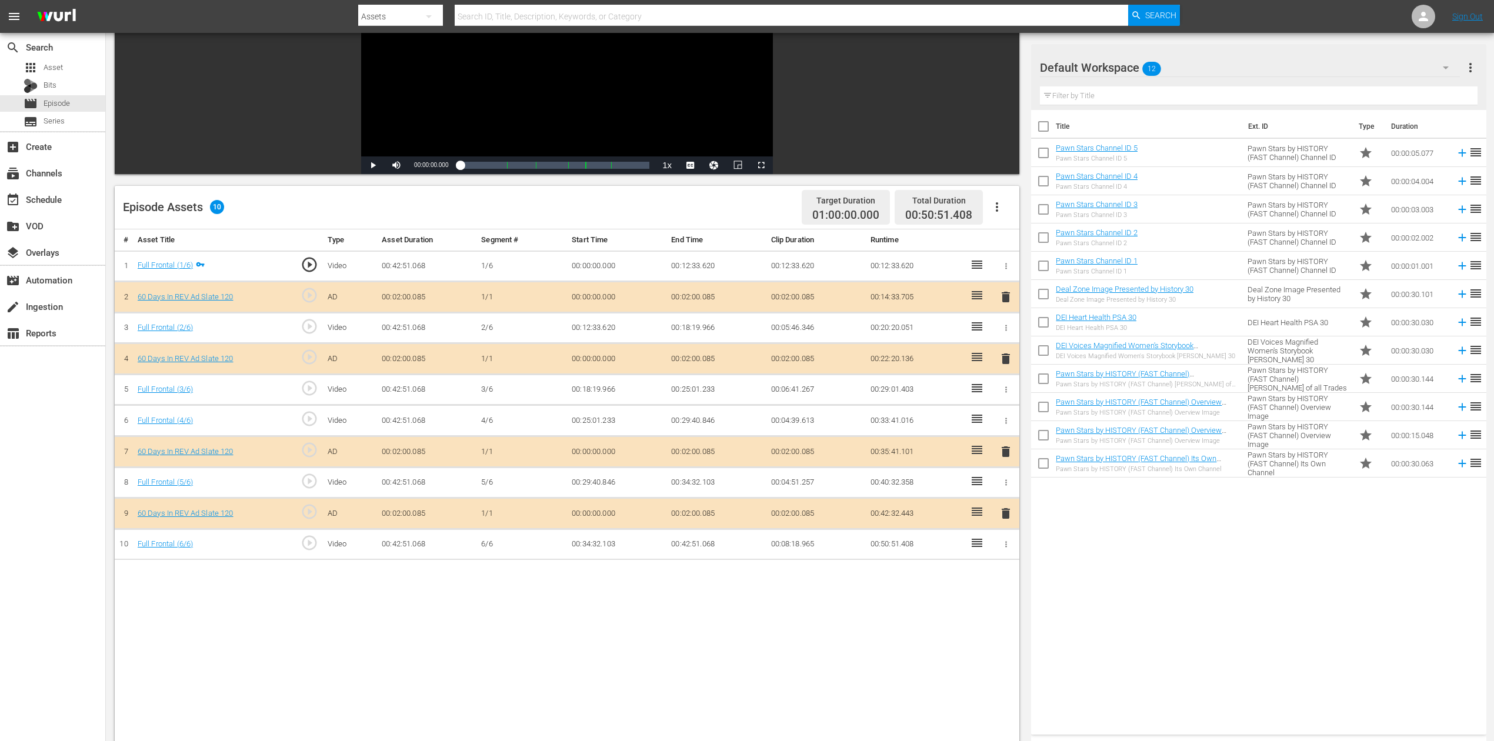
click at [1129, 65] on icon "button" at bounding box center [1446, 68] width 14 height 14
click at [1097, 194] on div "60 Days In (15)" at bounding box center [1115, 194] width 122 height 19
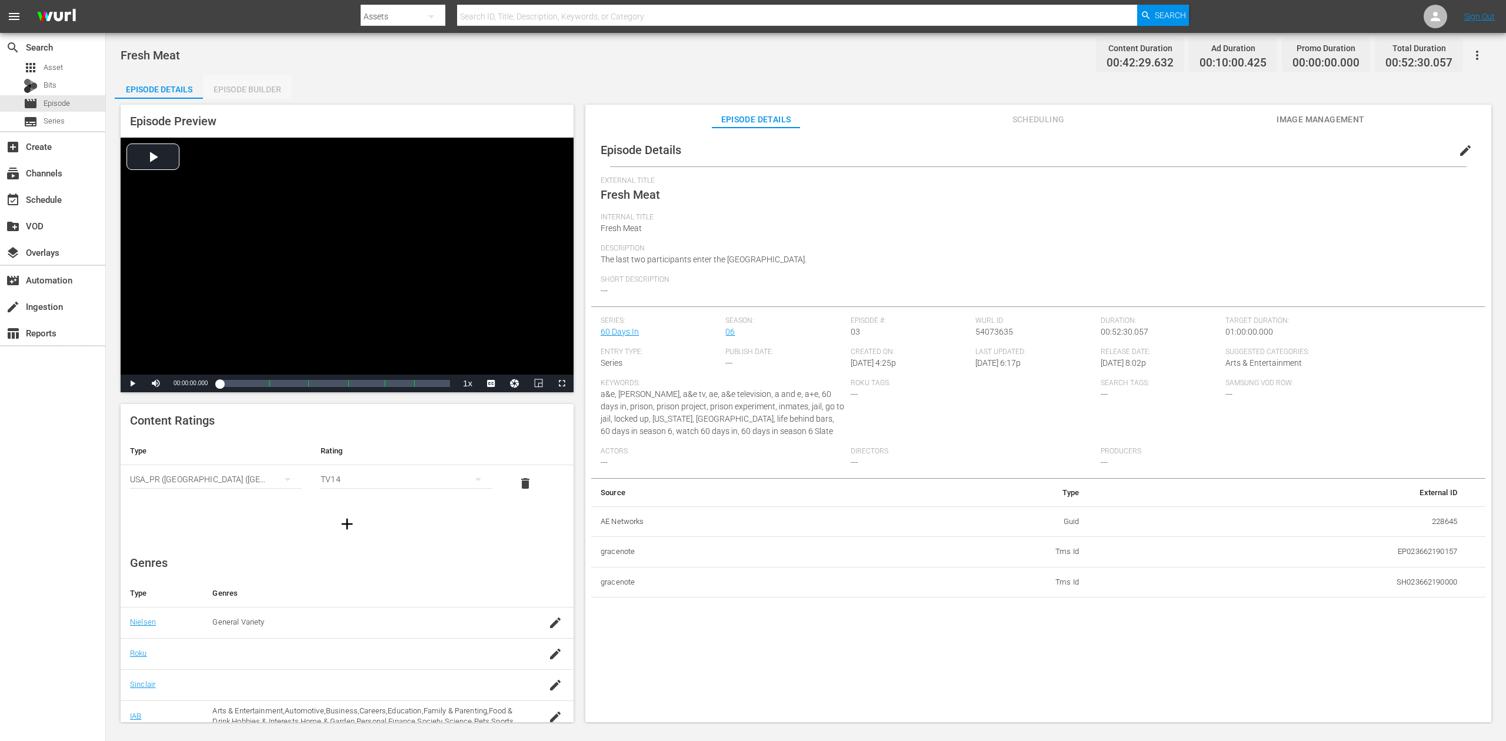
click at [254, 81] on div "Episode Builder" at bounding box center [247, 89] width 88 height 28
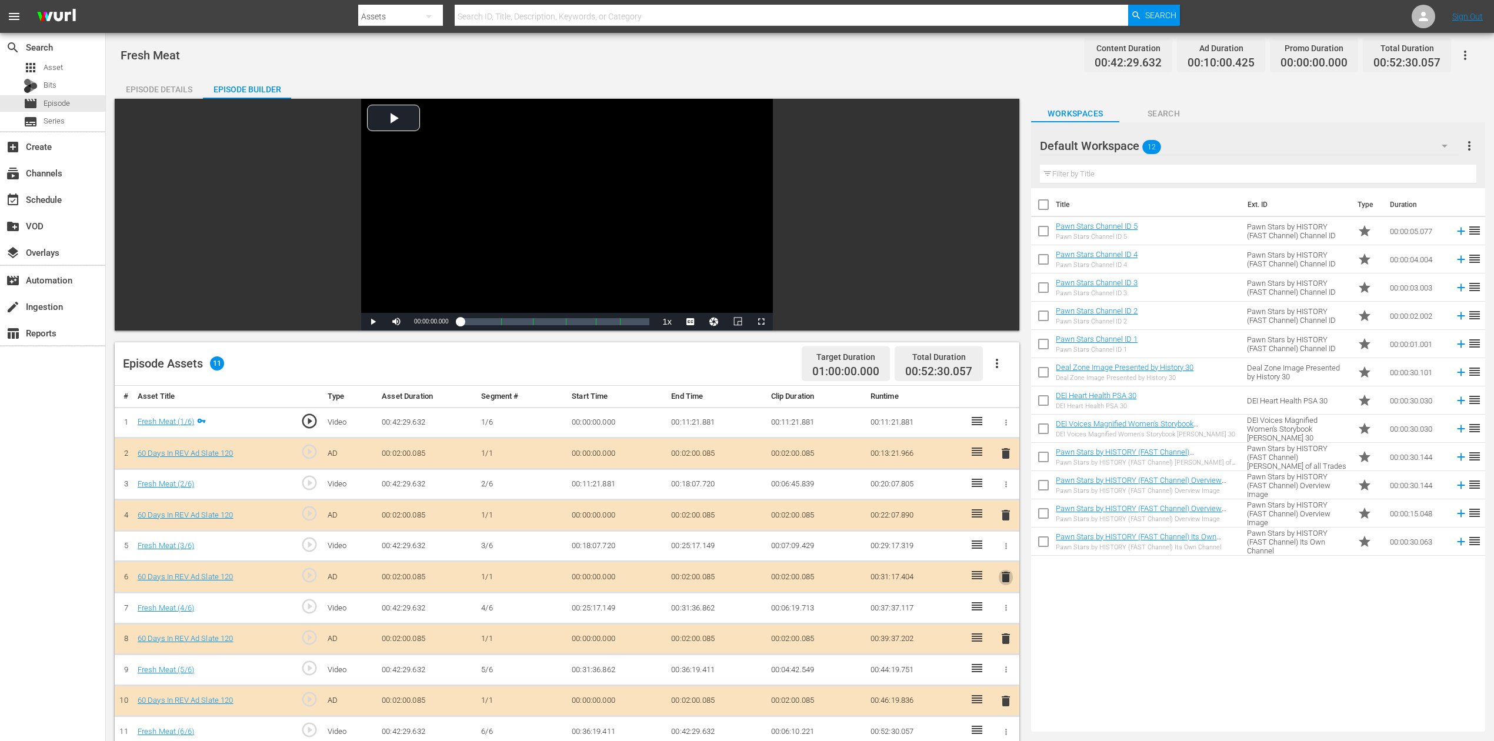
click at [1007, 555] on span "delete" at bounding box center [1006, 577] width 14 height 14
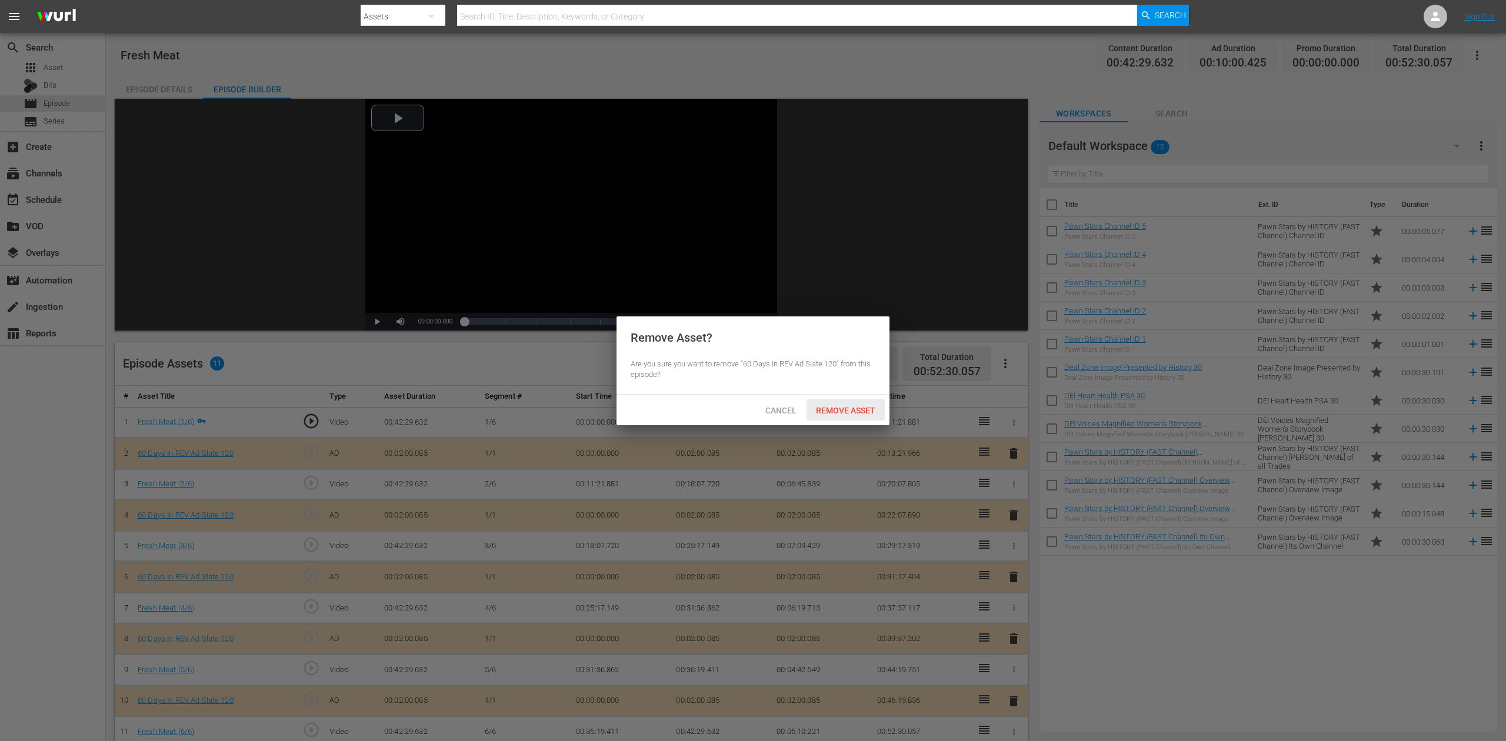
click at [849, 410] on span "Remove Asset" at bounding box center [846, 410] width 78 height 9
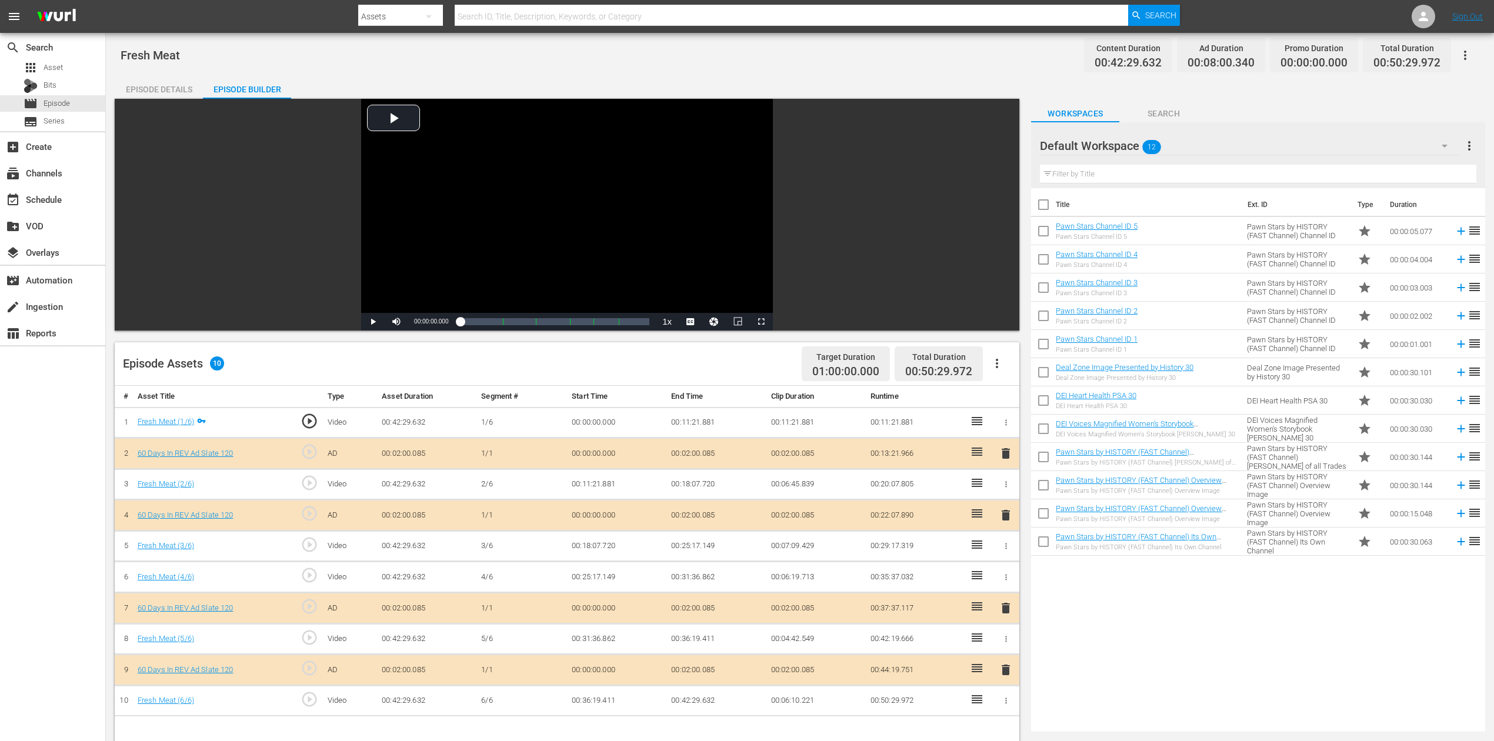
click at [1129, 142] on icon "button" at bounding box center [1445, 146] width 14 height 14
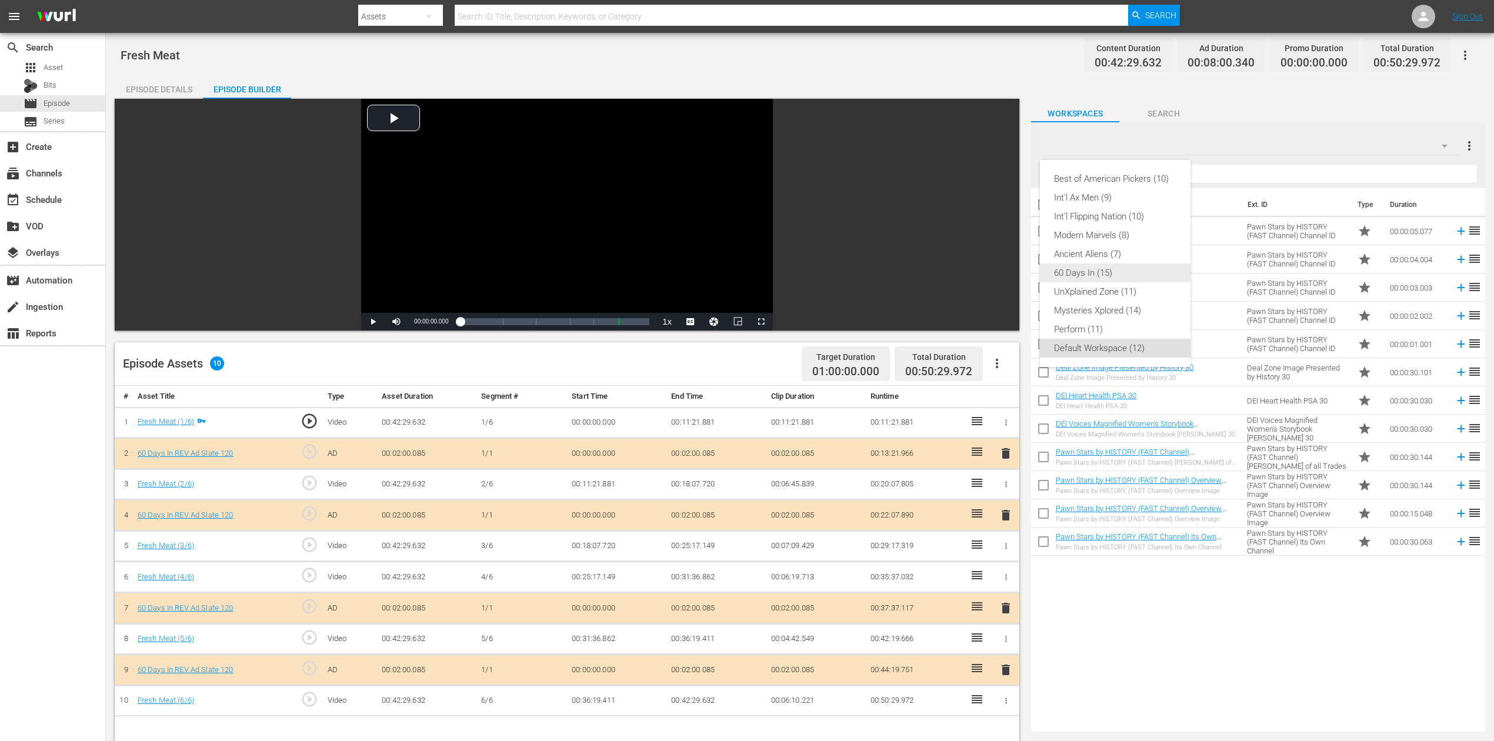
click at [1108, 280] on div "60 Days In (15)" at bounding box center [1115, 273] width 122 height 19
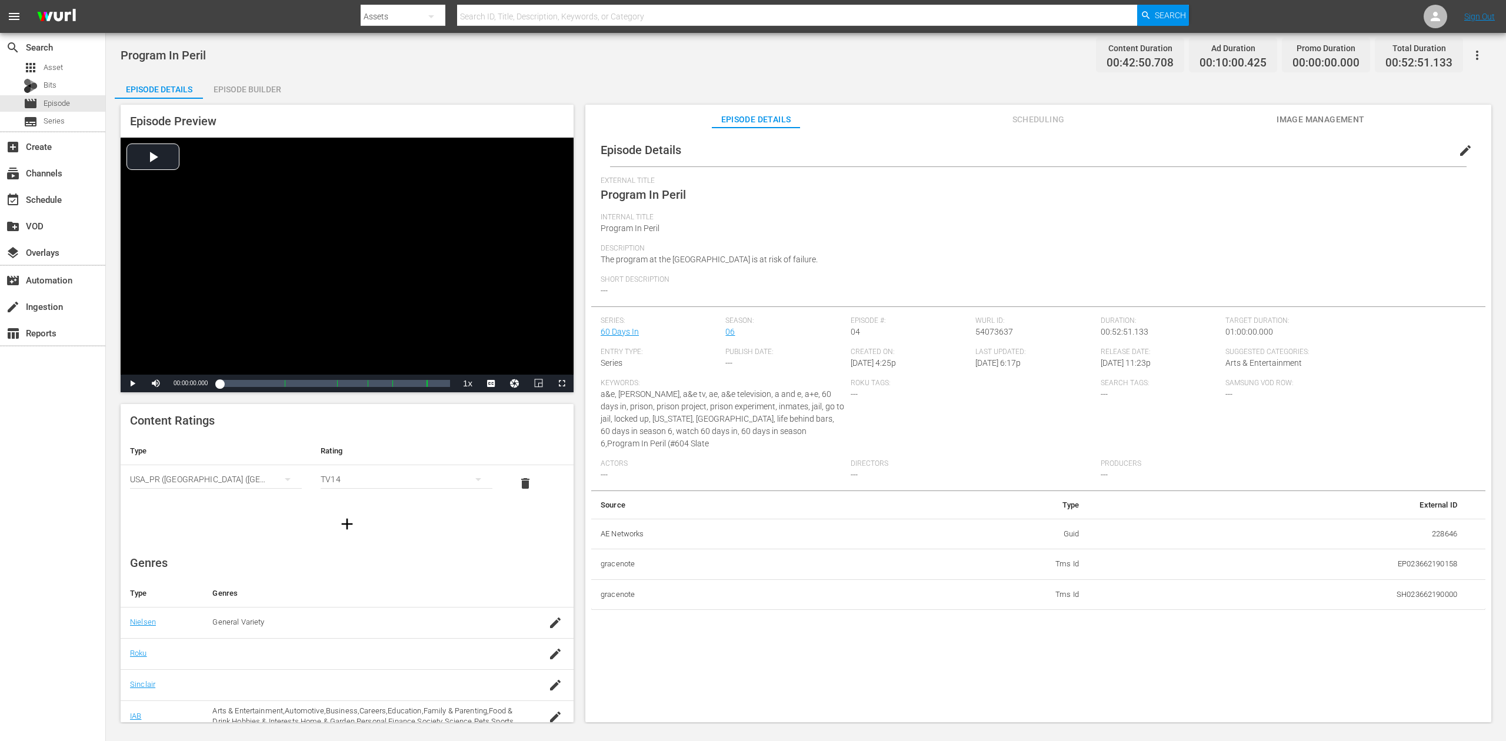
click at [259, 94] on div "Episode Builder" at bounding box center [247, 89] width 88 height 28
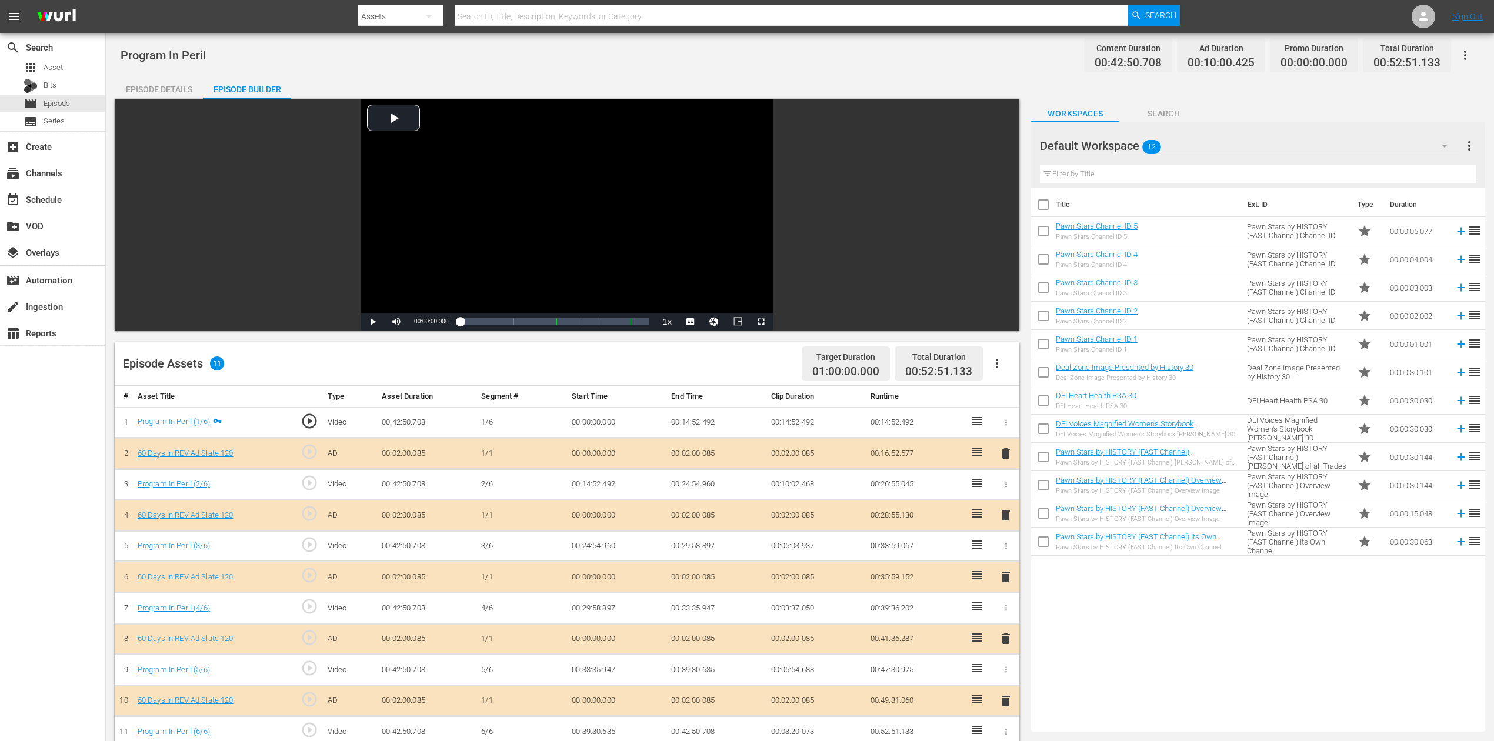
click at [1012, 555] on span "delete" at bounding box center [1006, 577] width 14 height 14
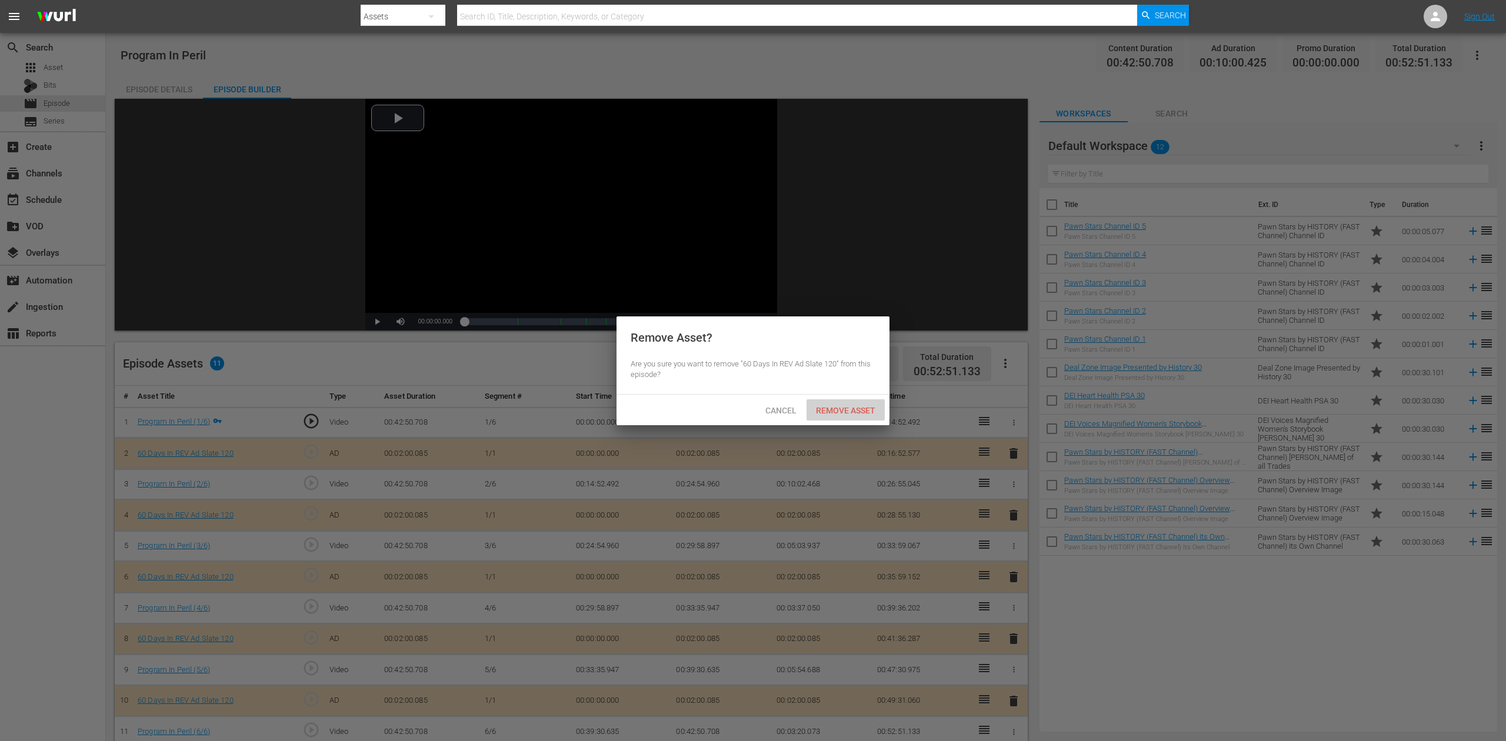
click at [849, 409] on span "Remove Asset" at bounding box center [846, 410] width 78 height 9
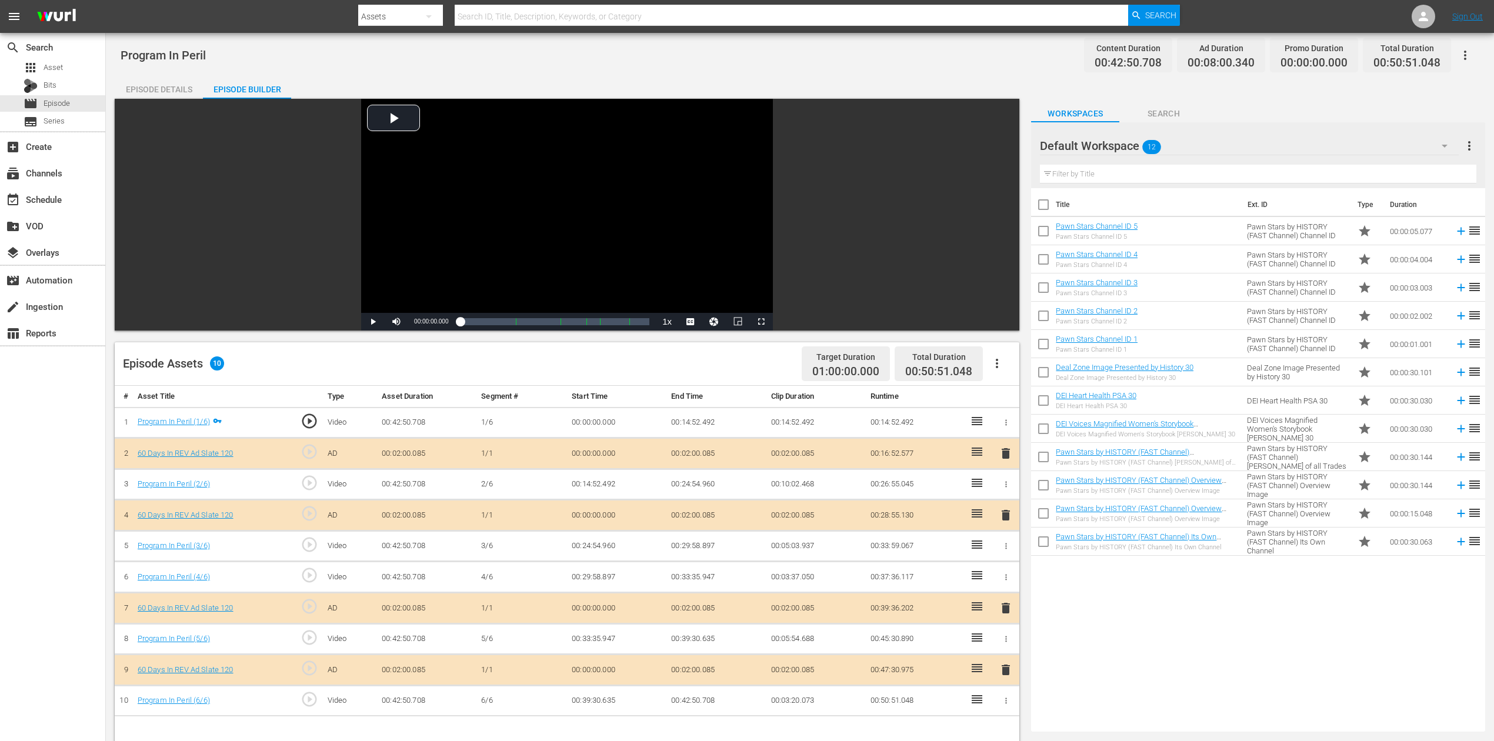
click at [1129, 140] on icon "button" at bounding box center [1445, 146] width 14 height 14
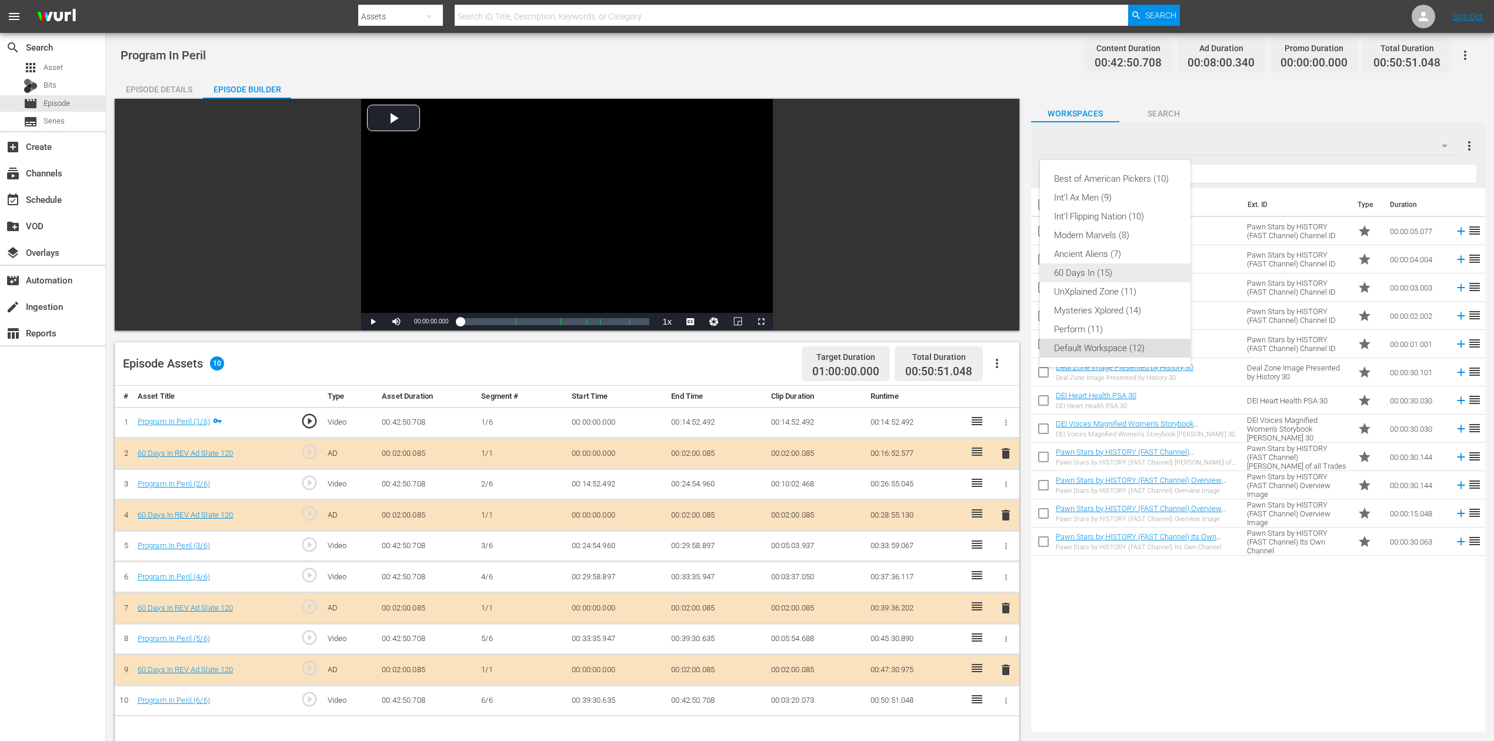
click at [1101, 268] on div "60 Days In (15)" at bounding box center [1115, 273] width 122 height 19
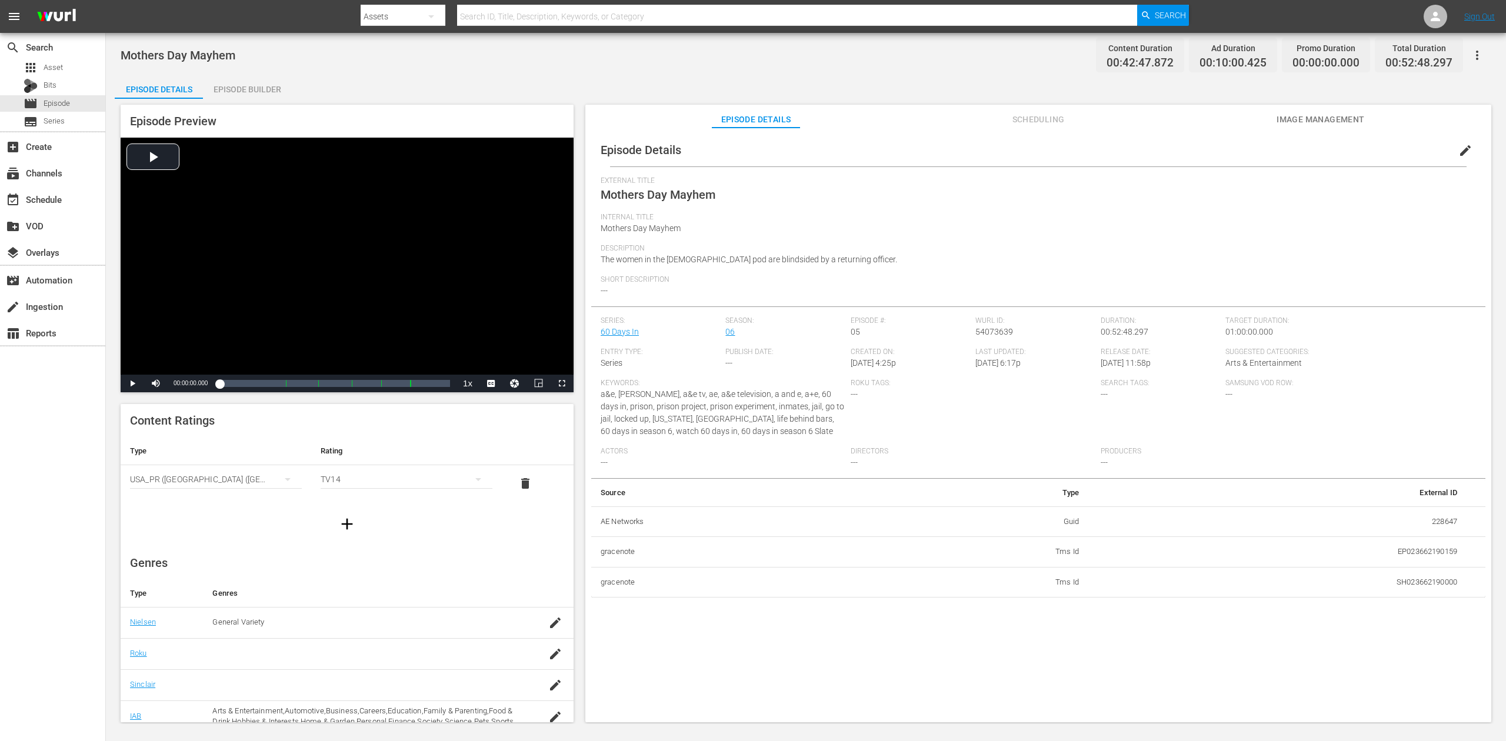
click at [269, 87] on div "Episode Builder" at bounding box center [247, 89] width 88 height 28
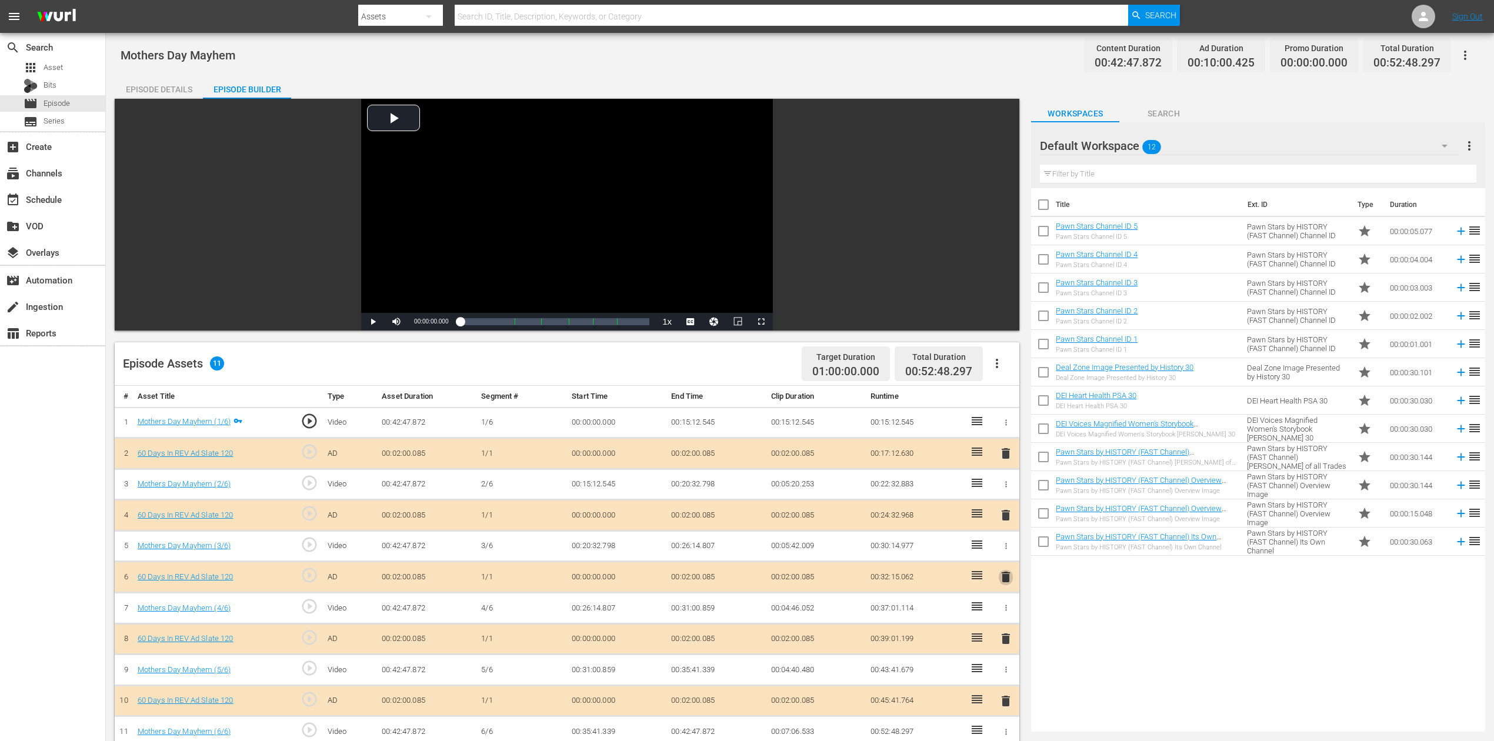
click at [1005, 555] on span "delete" at bounding box center [1006, 577] width 14 height 14
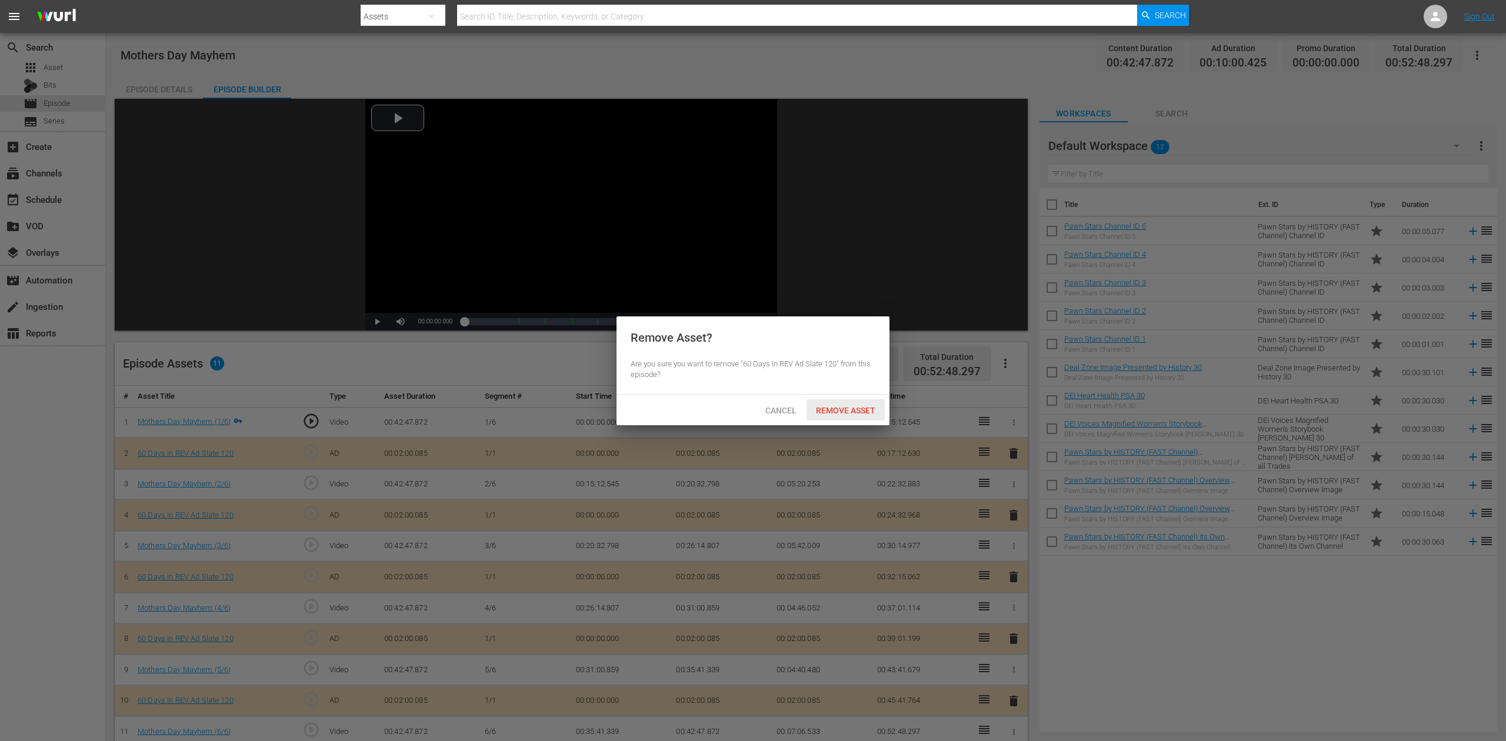
click at [834, 407] on span "Remove Asset" at bounding box center [846, 410] width 78 height 9
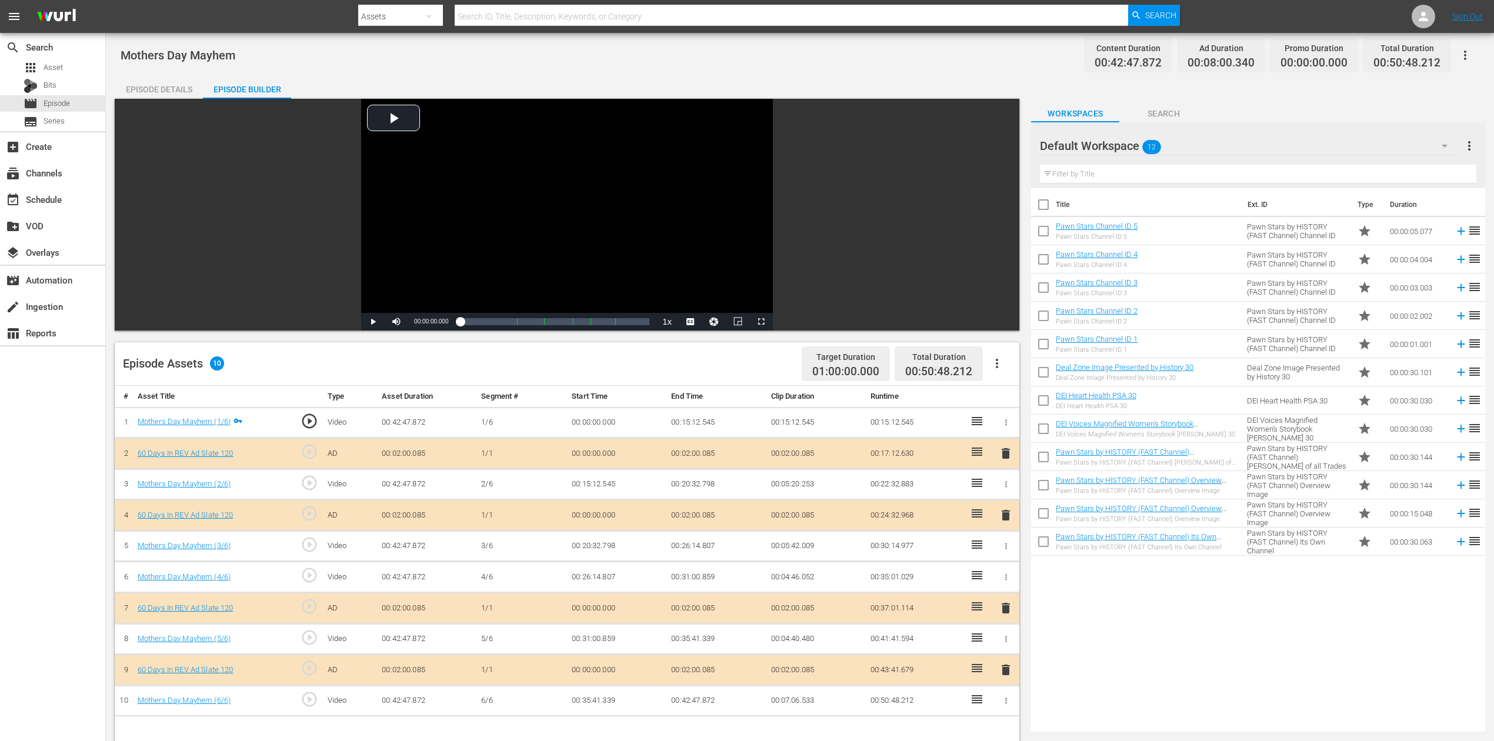
click at [1129, 149] on icon "button" at bounding box center [1445, 146] width 14 height 14
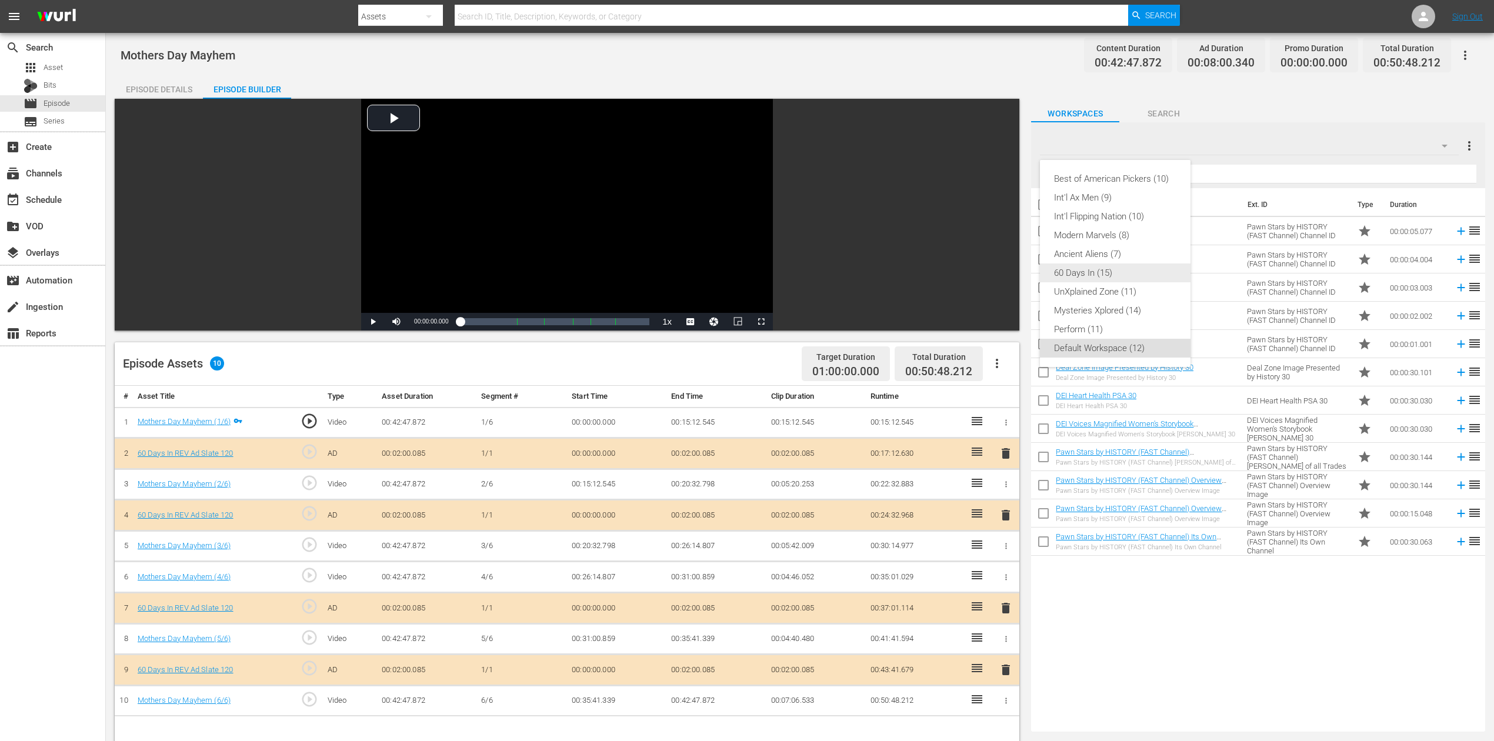
click at [1111, 273] on div "60 Days In (15)" at bounding box center [1115, 273] width 122 height 19
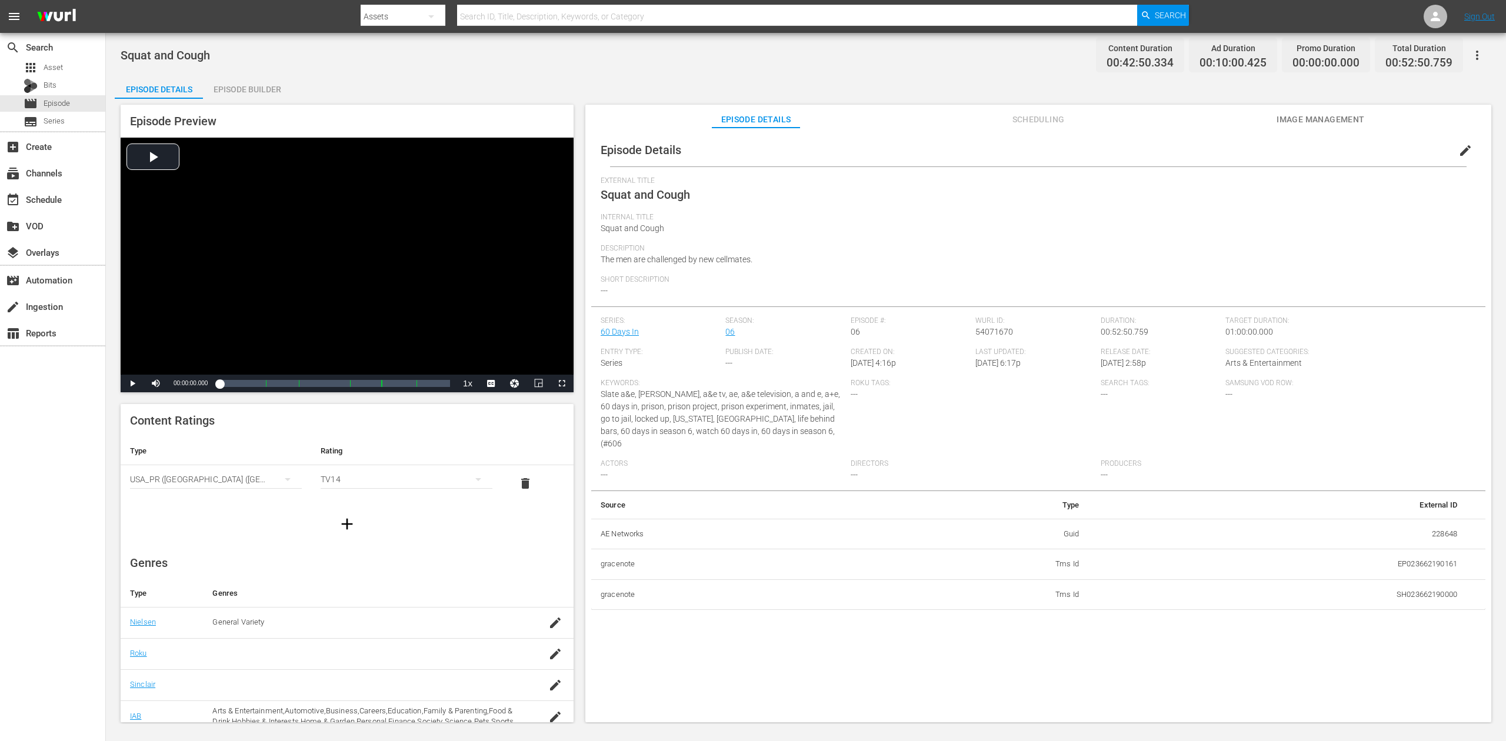
click at [250, 88] on div "Episode Builder" at bounding box center [247, 89] width 88 height 28
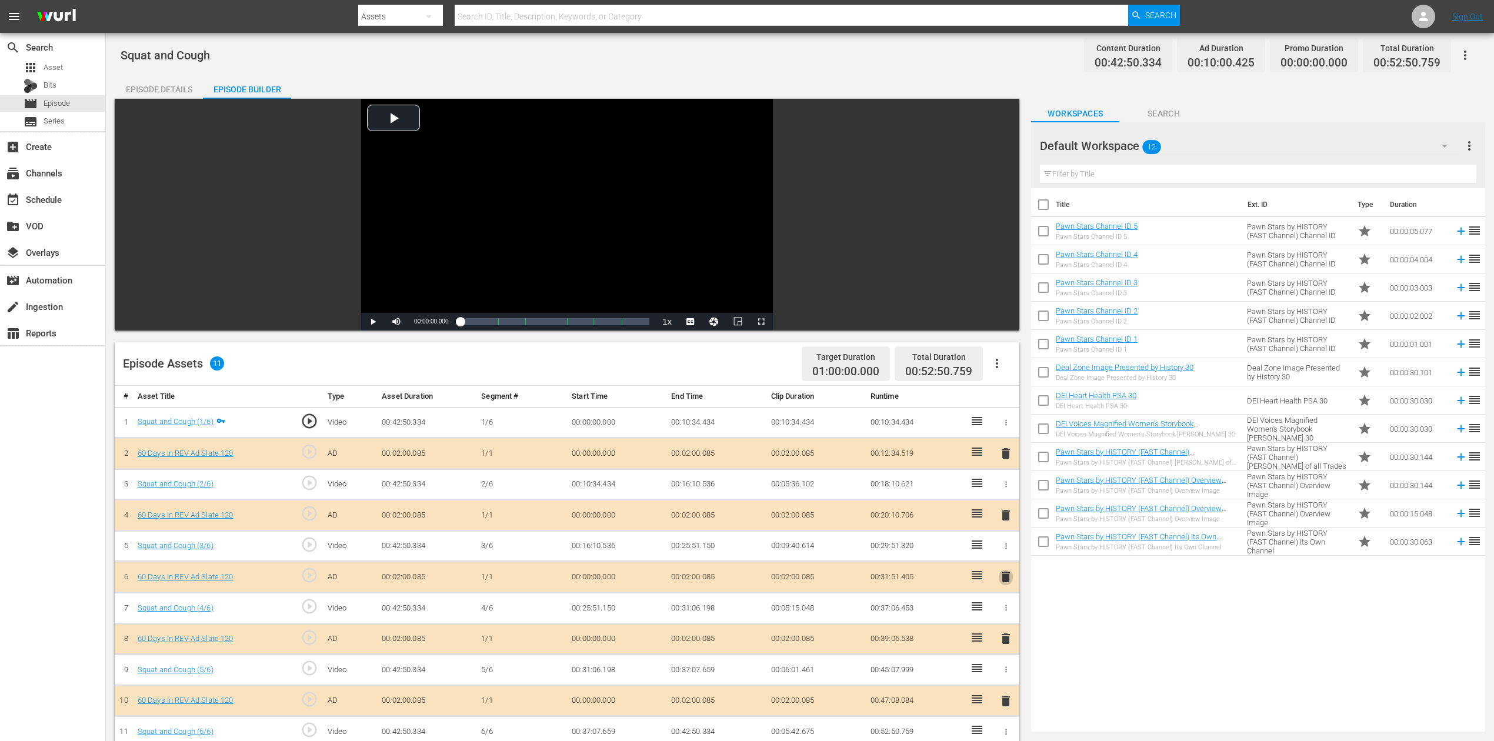
click at [1007, 555] on span "delete" at bounding box center [1006, 577] width 14 height 14
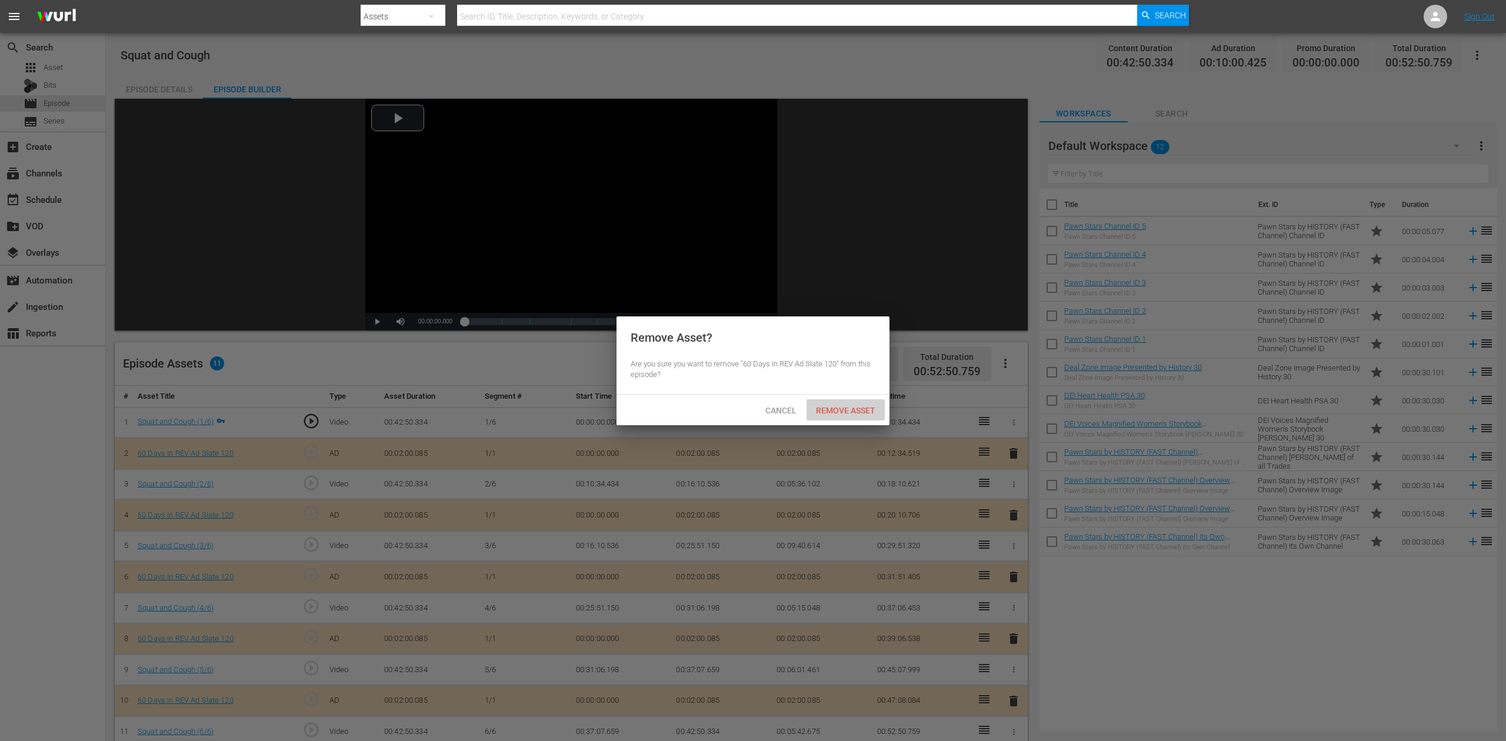
click at [857, 413] on span "Remove Asset" at bounding box center [846, 410] width 78 height 9
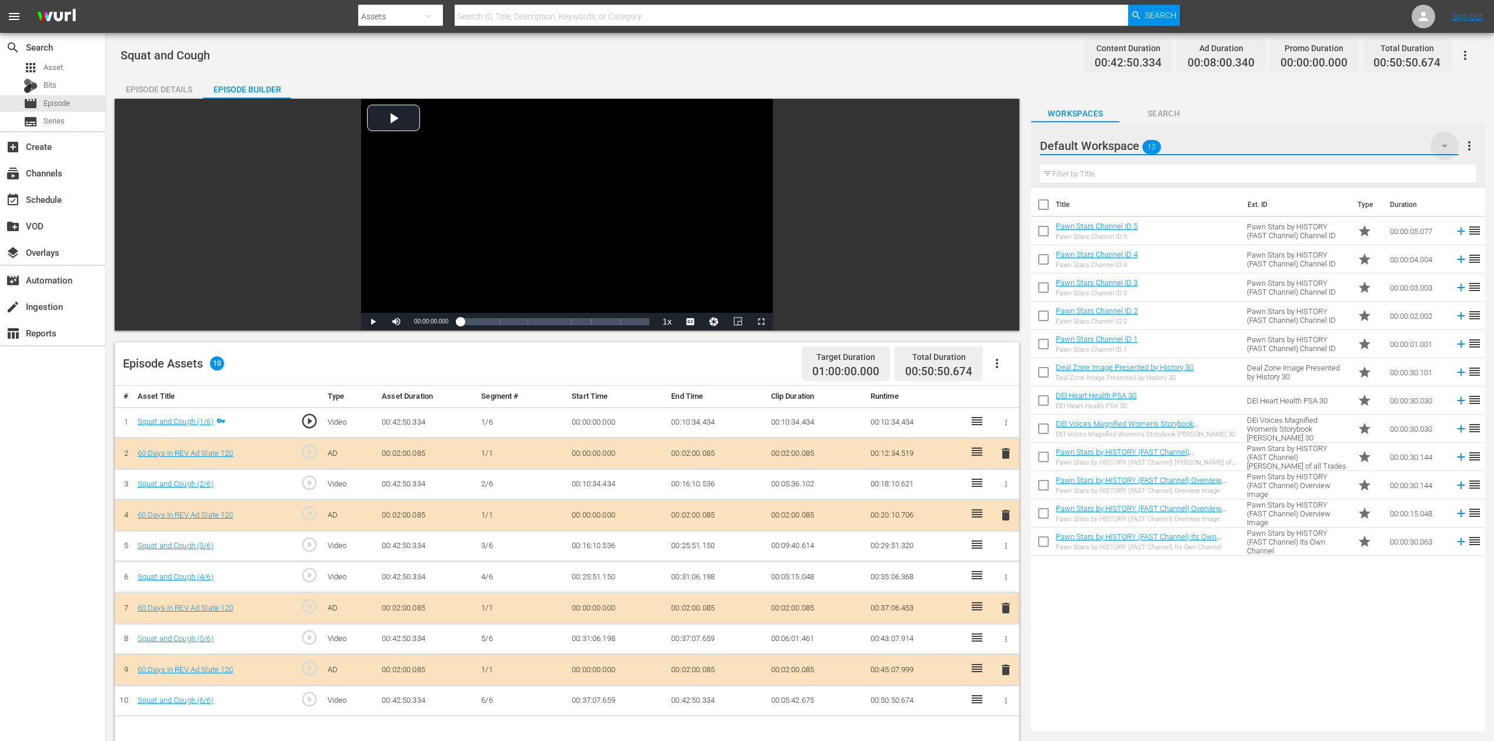
click at [1129, 146] on icon "button" at bounding box center [1445, 146] width 6 height 3
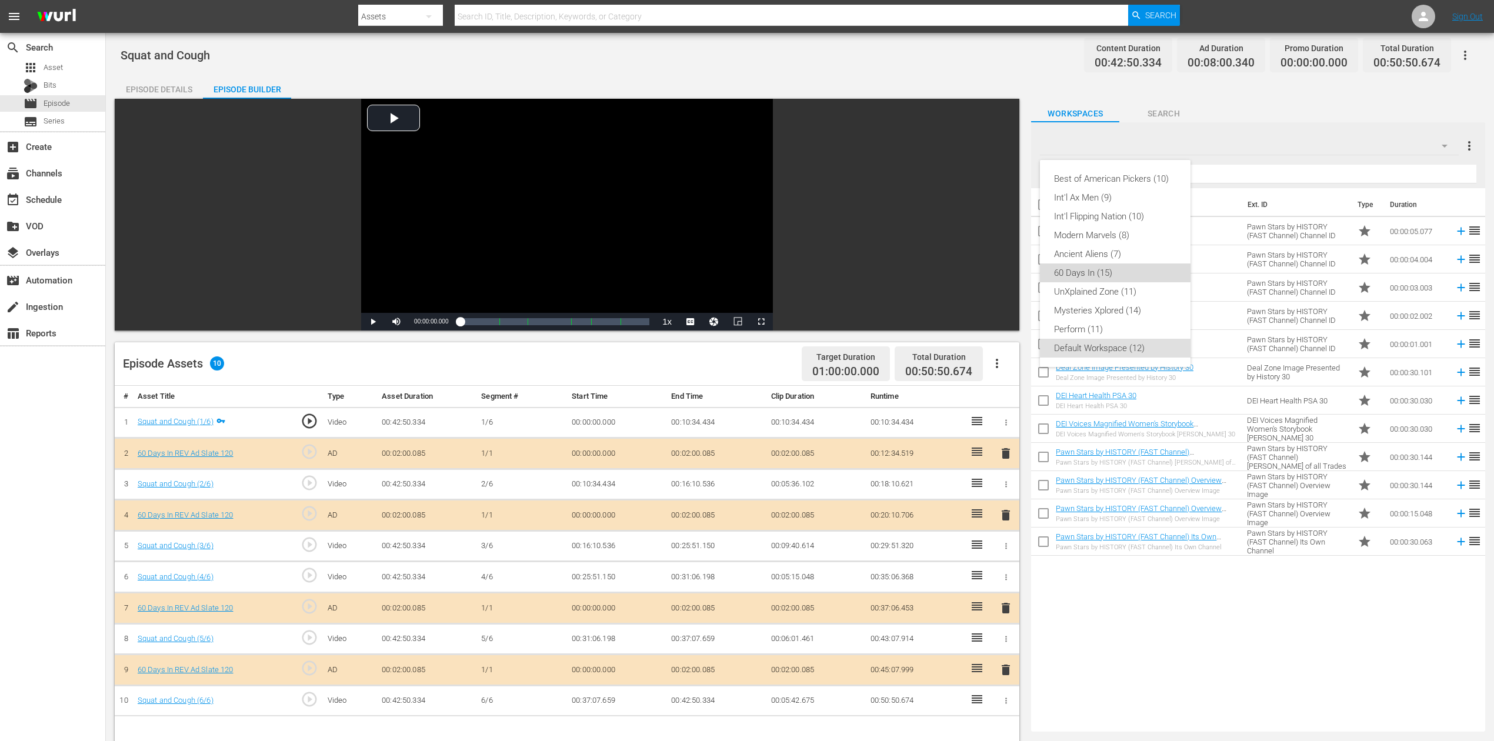
click at [1083, 269] on div "60 Days In (15)" at bounding box center [1115, 273] width 122 height 19
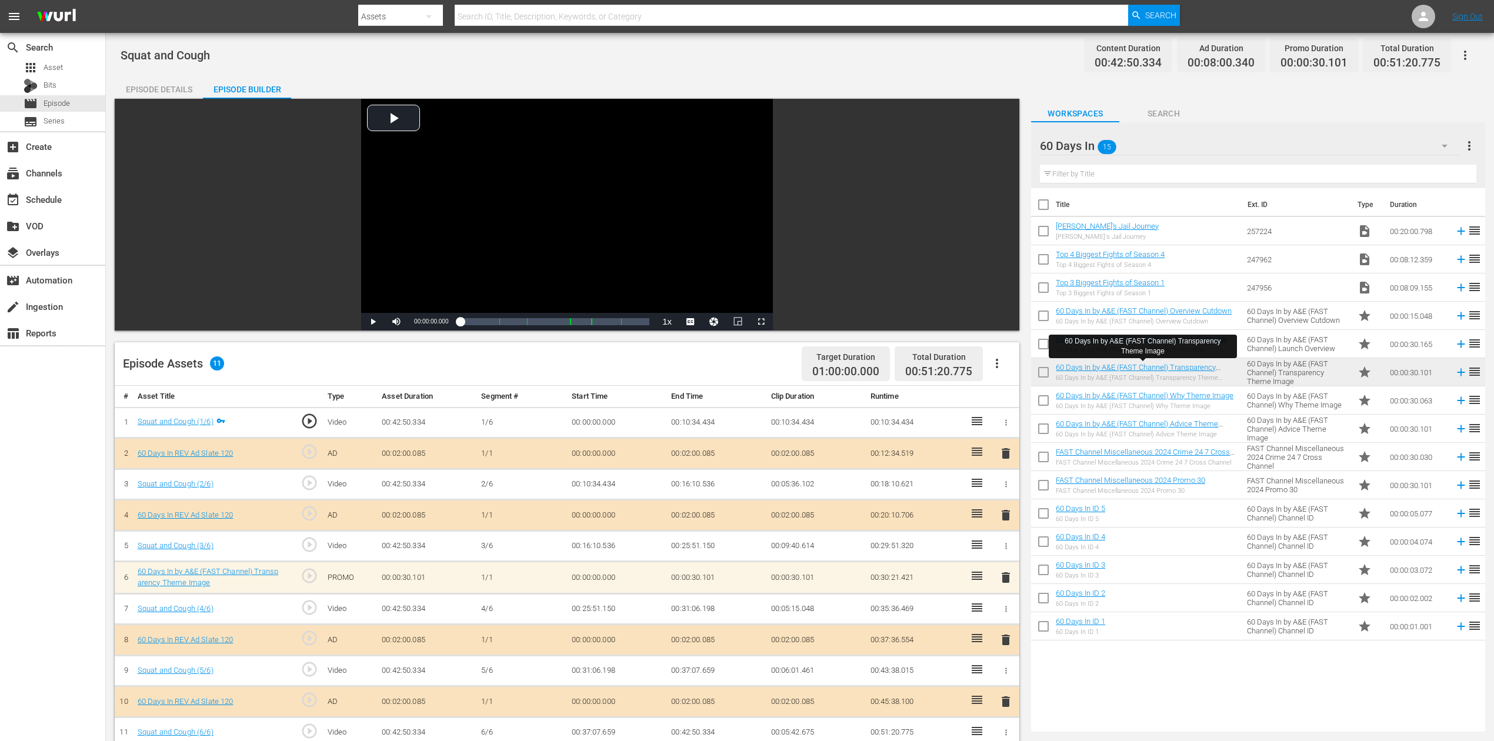
click at [1001, 555] on span "delete" at bounding box center [1006, 578] width 14 height 14
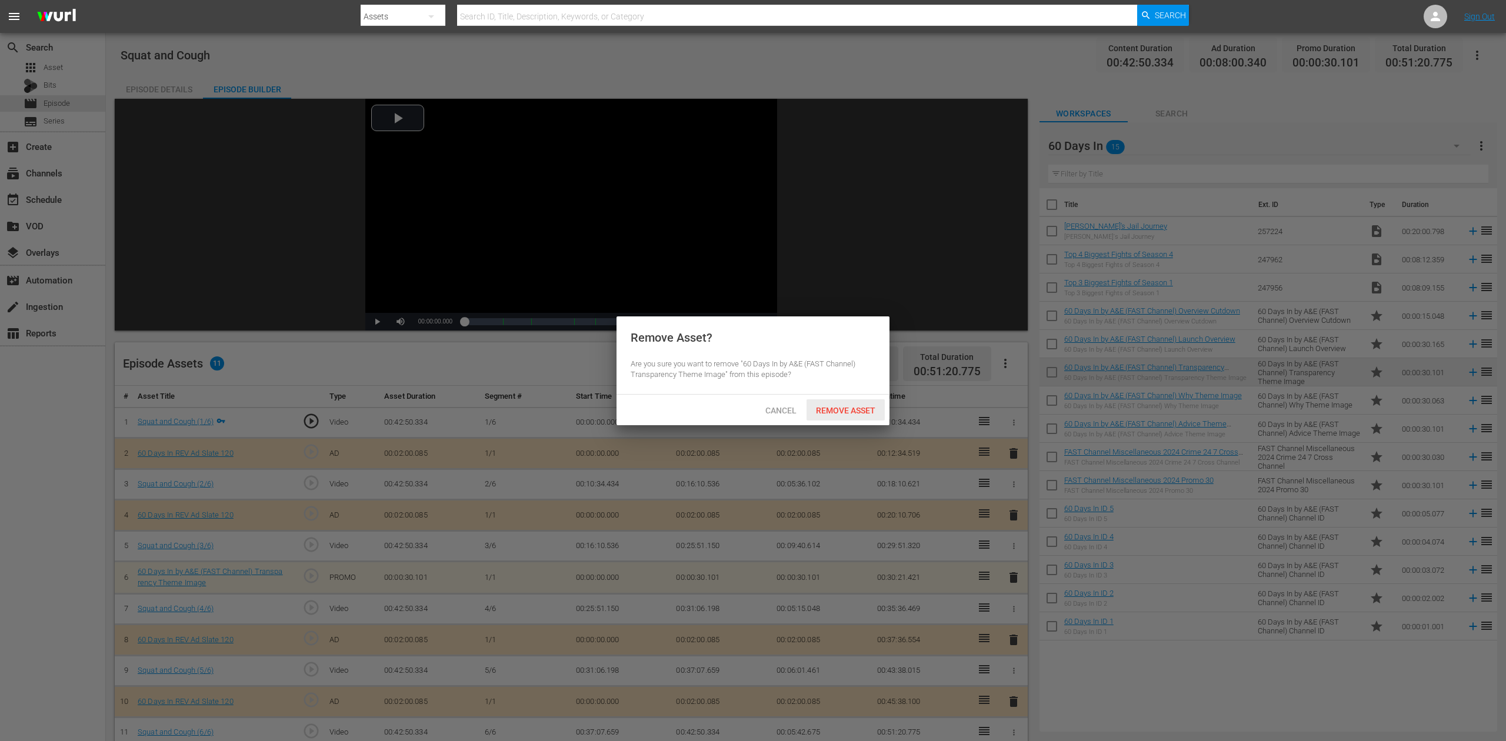
click at [839, 412] on span "Remove Asset" at bounding box center [846, 410] width 78 height 9
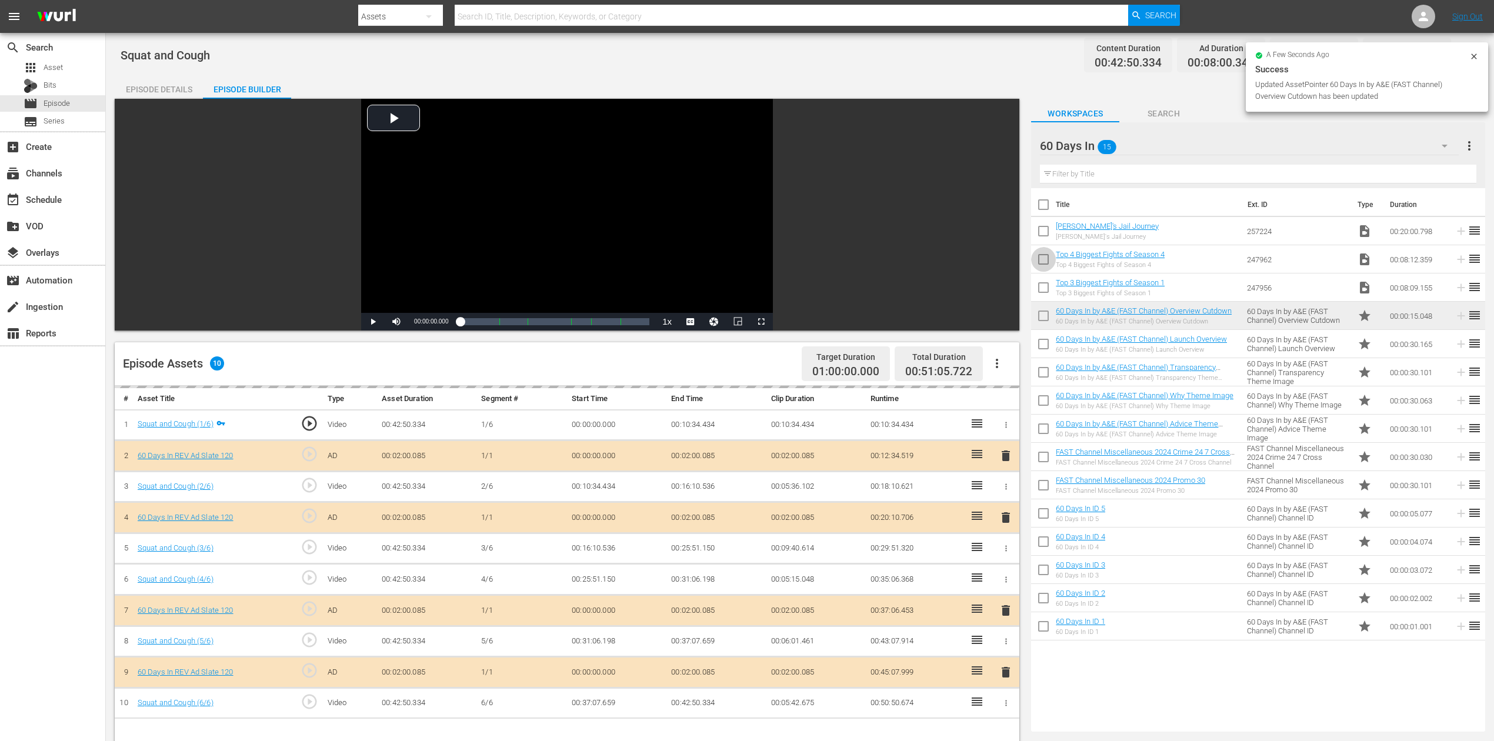
click at [1046, 255] on input "checkbox" at bounding box center [1043, 261] width 25 height 25
checkbox input "true"
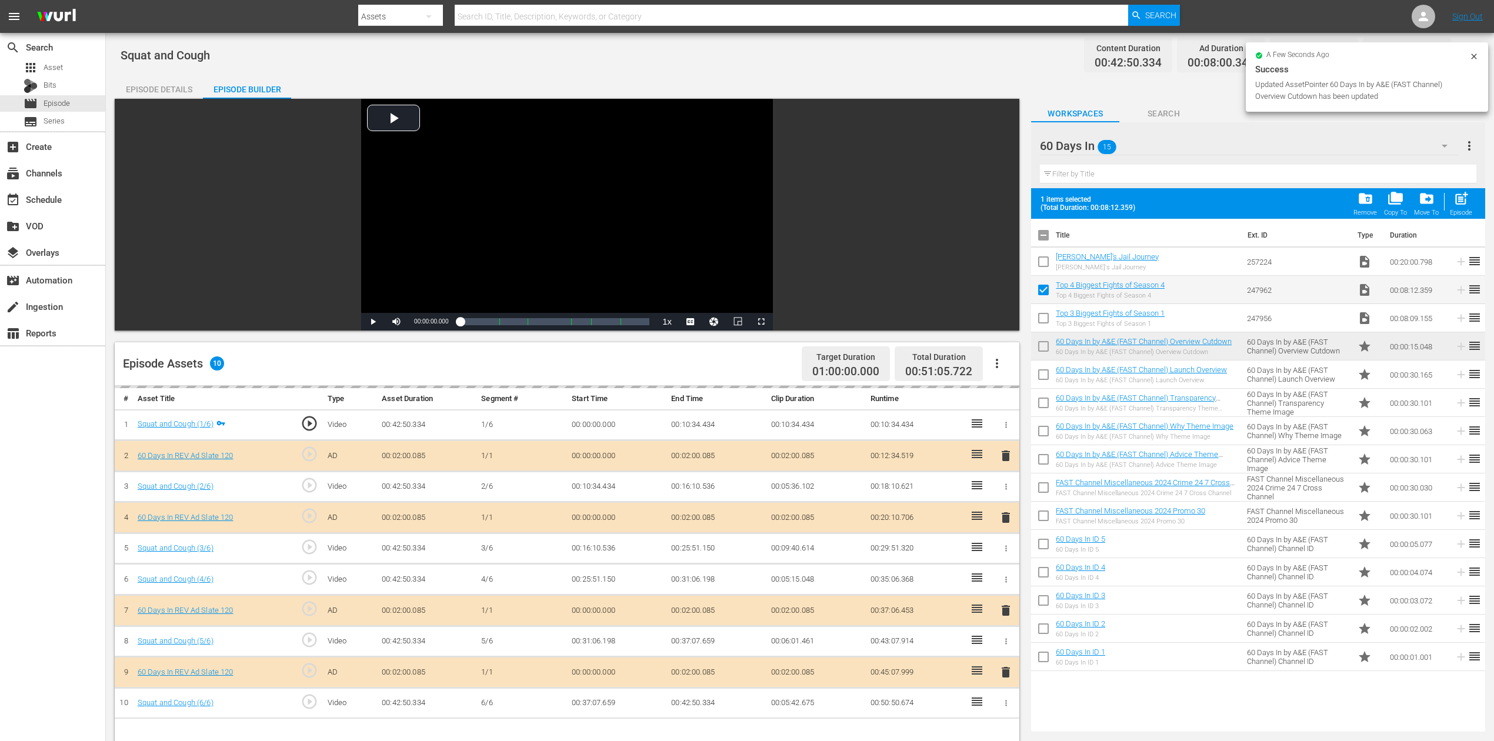
click at [1041, 257] on input "checkbox" at bounding box center [1043, 264] width 25 height 25
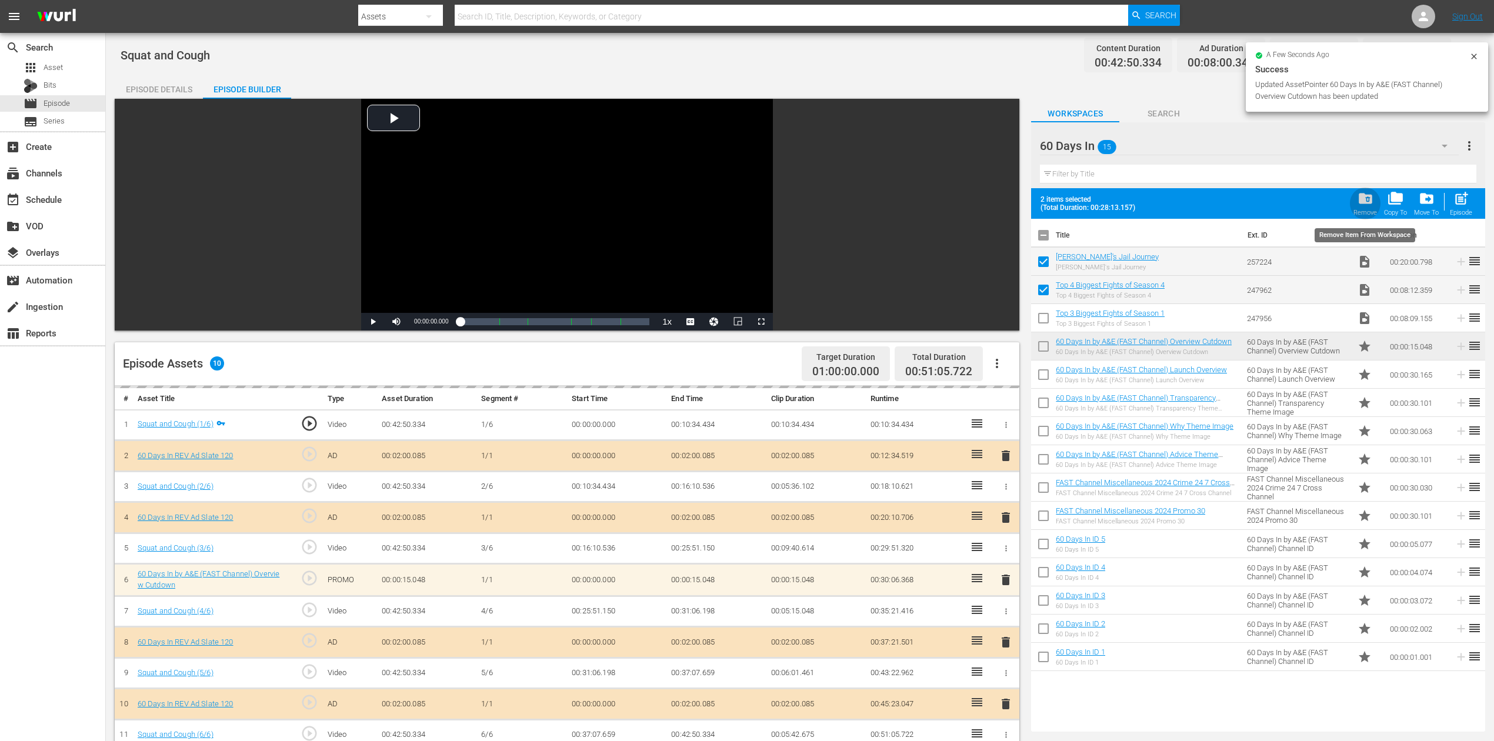
click at [1129, 198] on span "folder_delete" at bounding box center [1366, 199] width 16 height 16
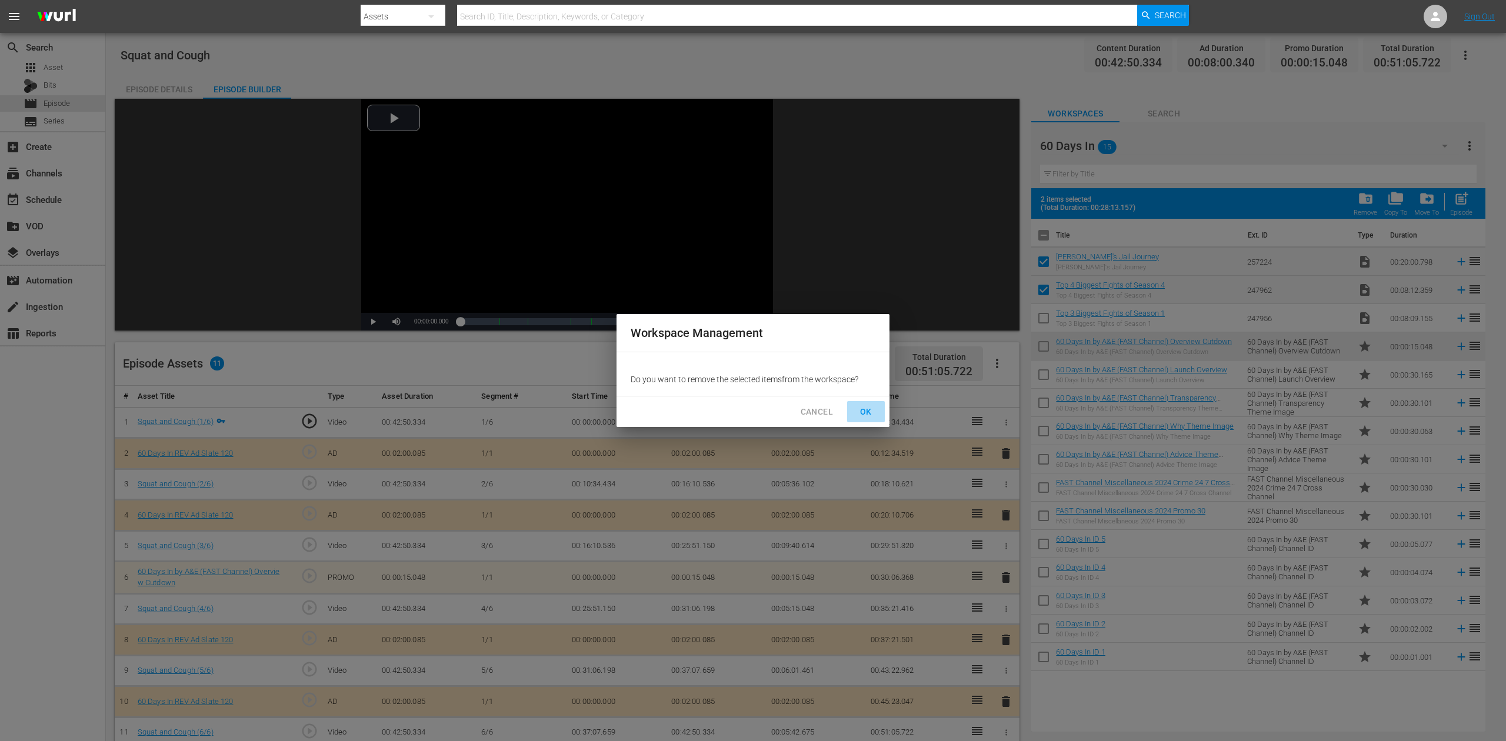
click at [871, 411] on span "OK" at bounding box center [866, 412] width 19 height 15
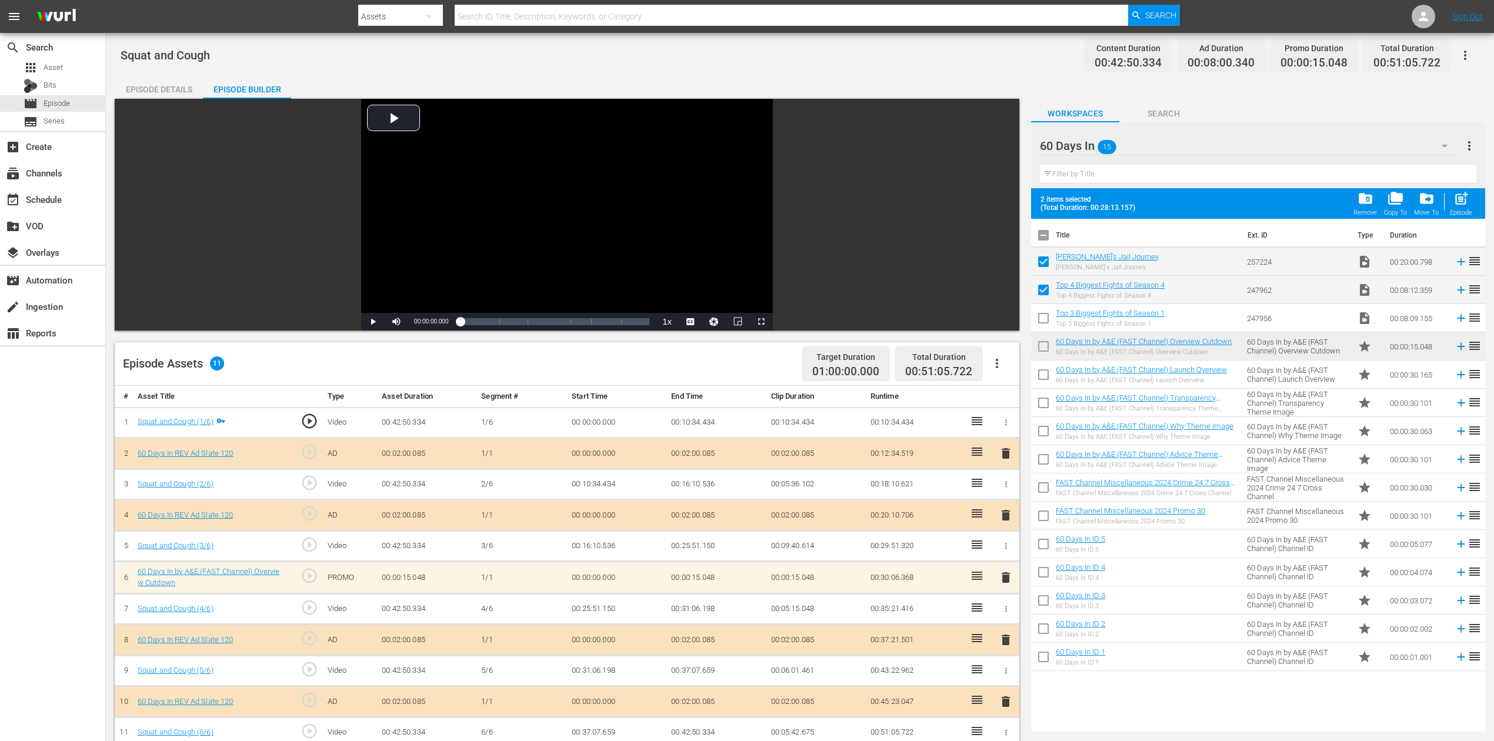
checkbox input "false"
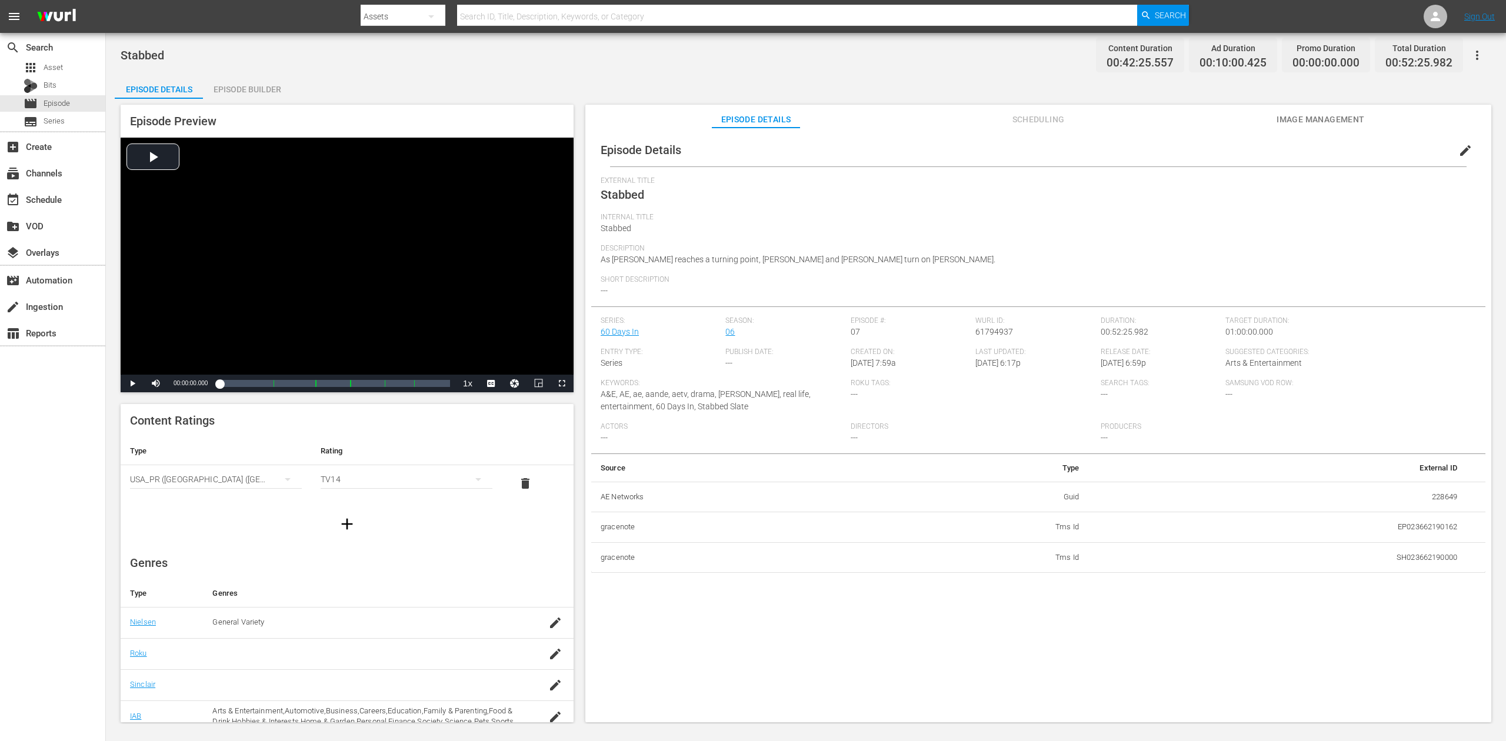
click at [245, 91] on div "Episode Builder" at bounding box center [247, 89] width 88 height 28
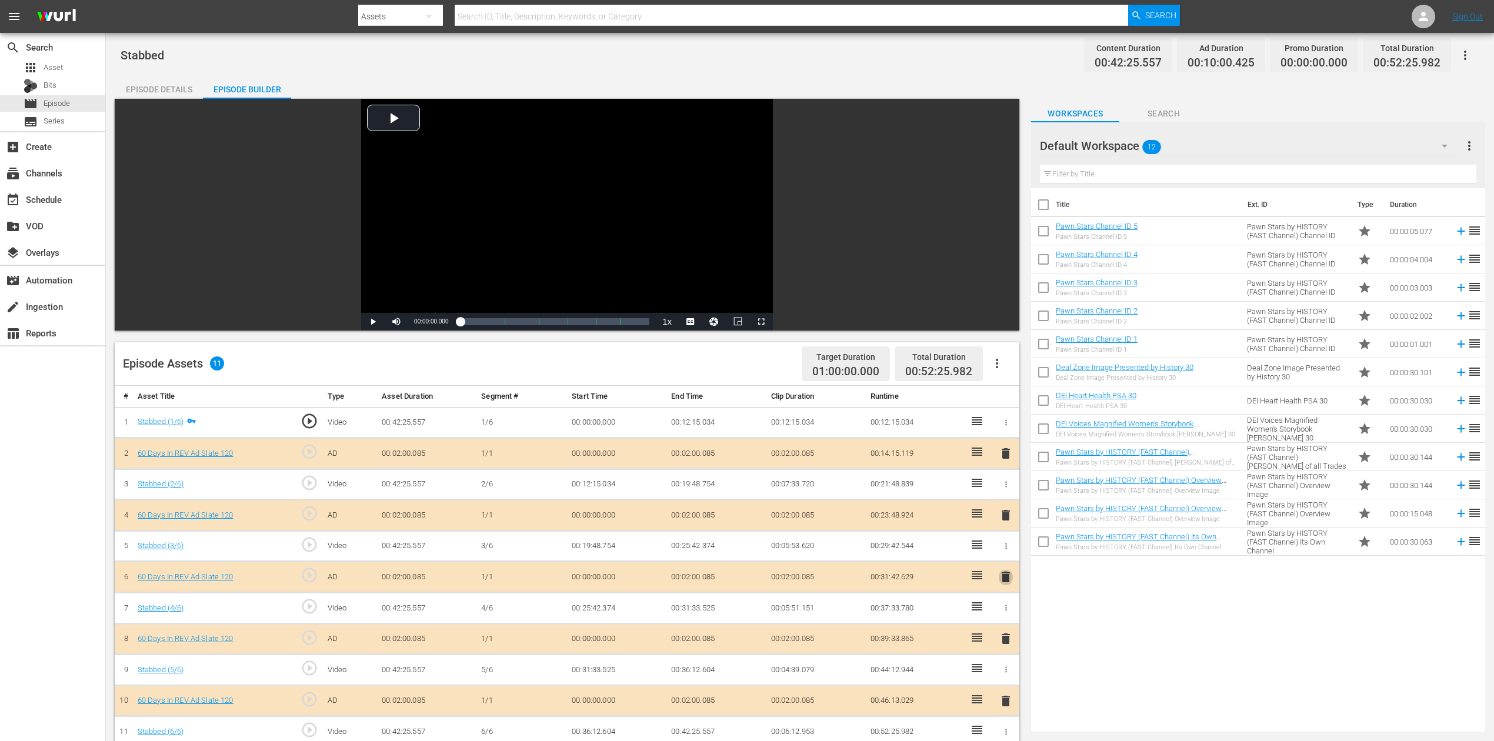
click at [1007, 555] on span "delete" at bounding box center [1006, 577] width 14 height 14
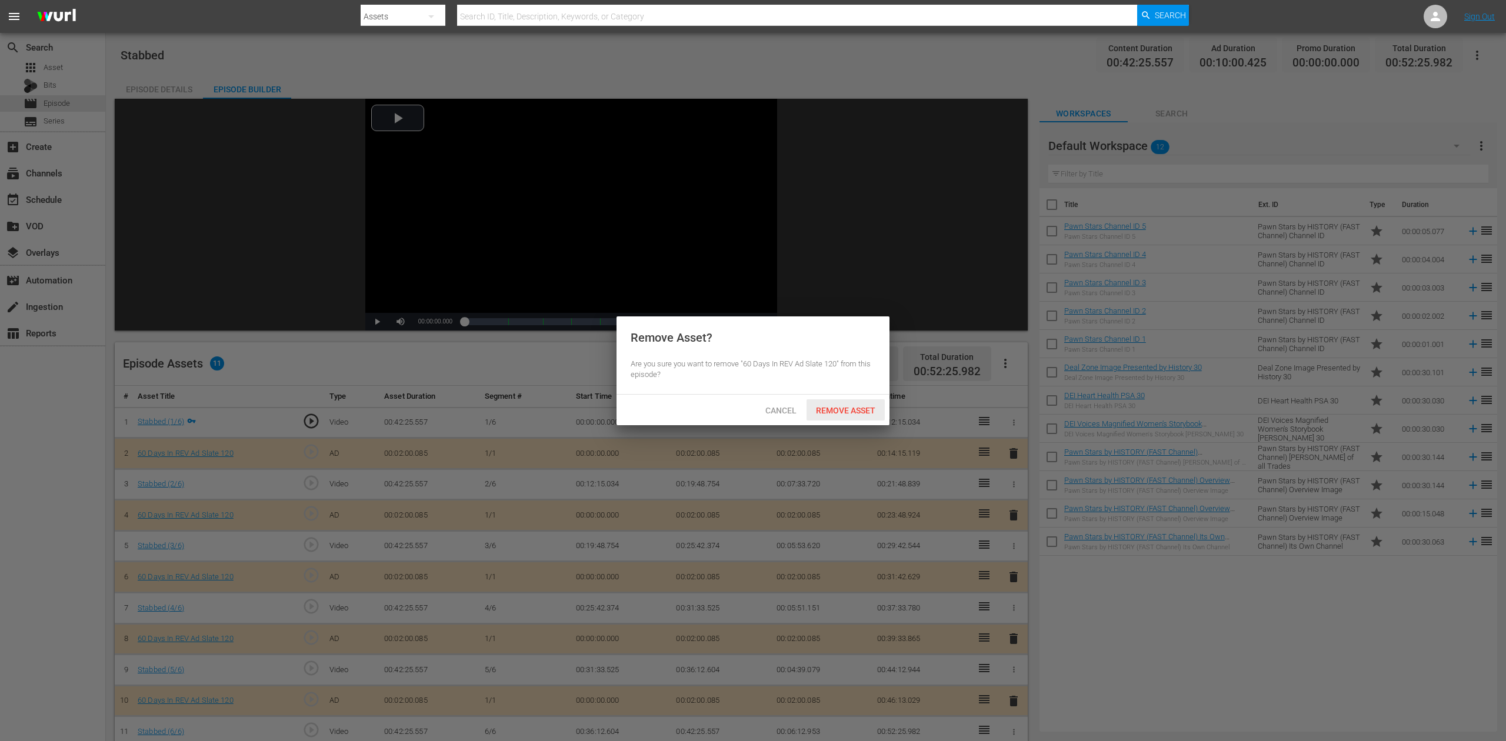
click at [857, 414] on span "Remove Asset" at bounding box center [846, 410] width 78 height 9
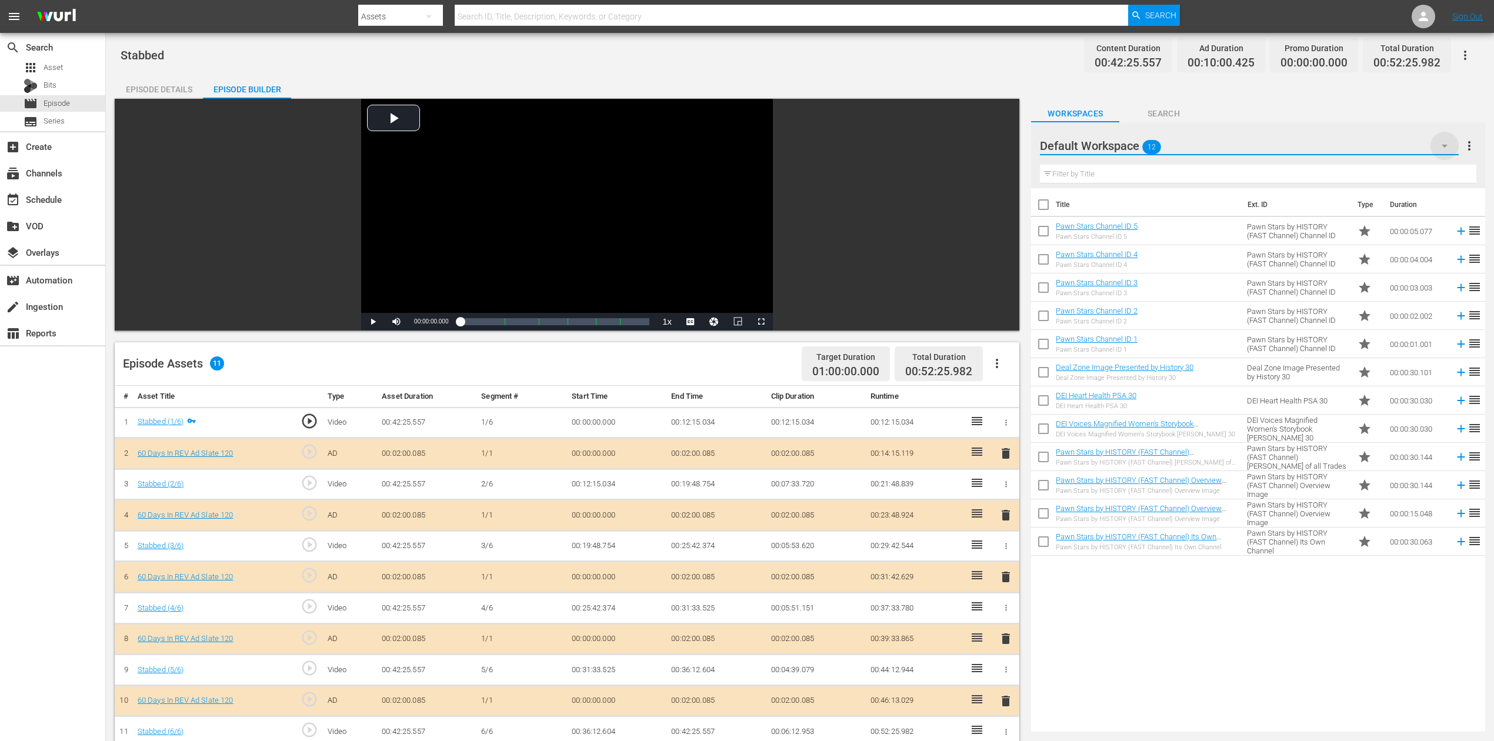
click at [1129, 142] on icon "button" at bounding box center [1445, 146] width 14 height 14
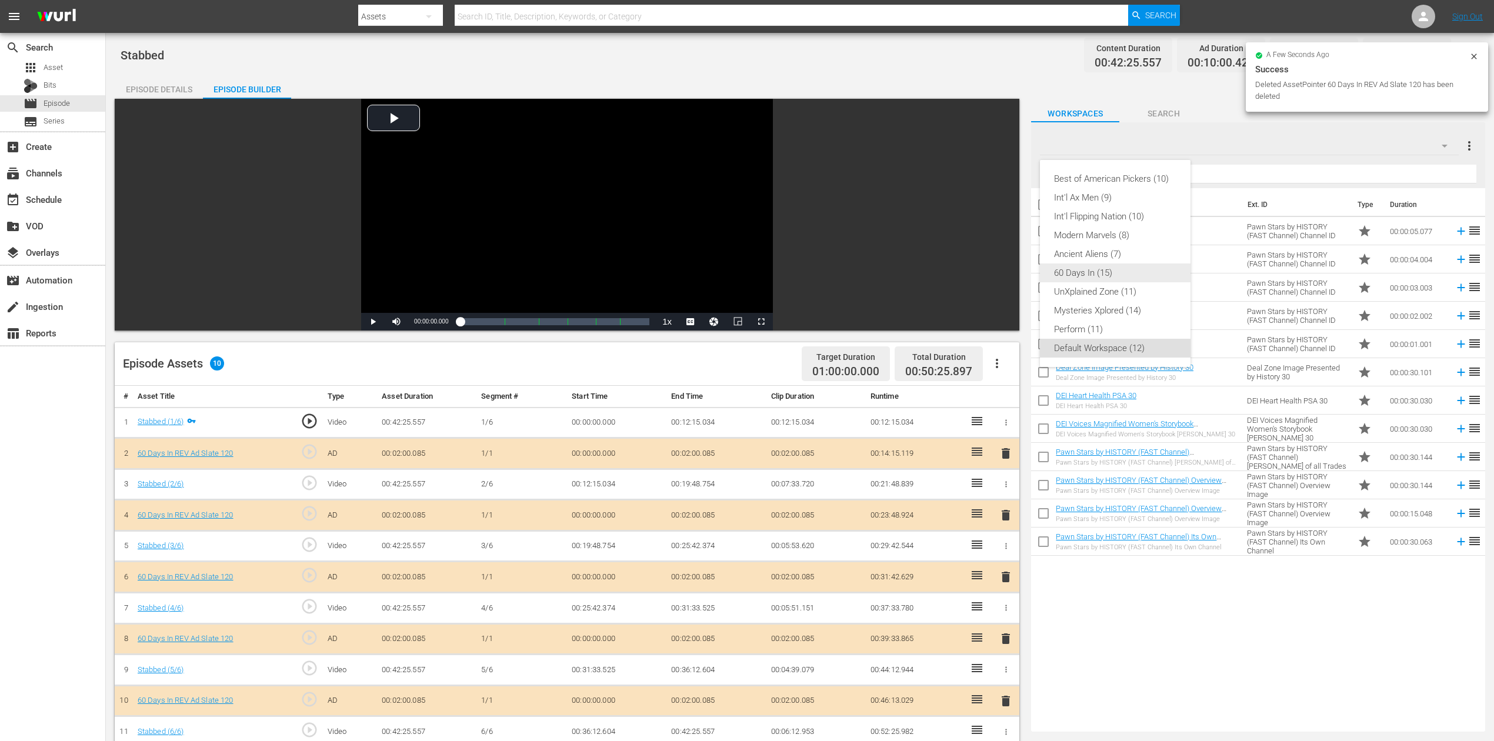
click at [1092, 276] on div "60 Days In (15)" at bounding box center [1115, 273] width 122 height 19
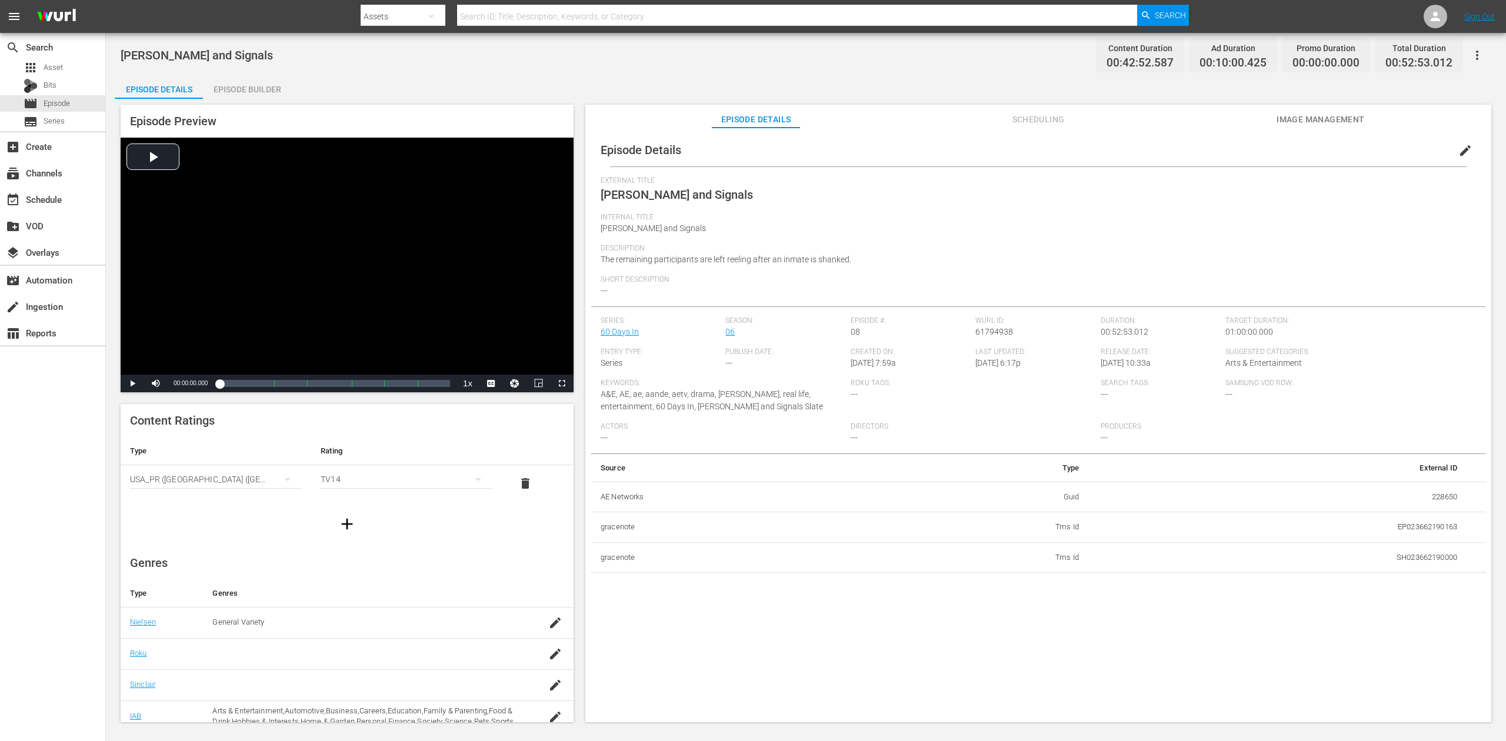
click at [262, 89] on div "Episode Builder" at bounding box center [247, 89] width 88 height 28
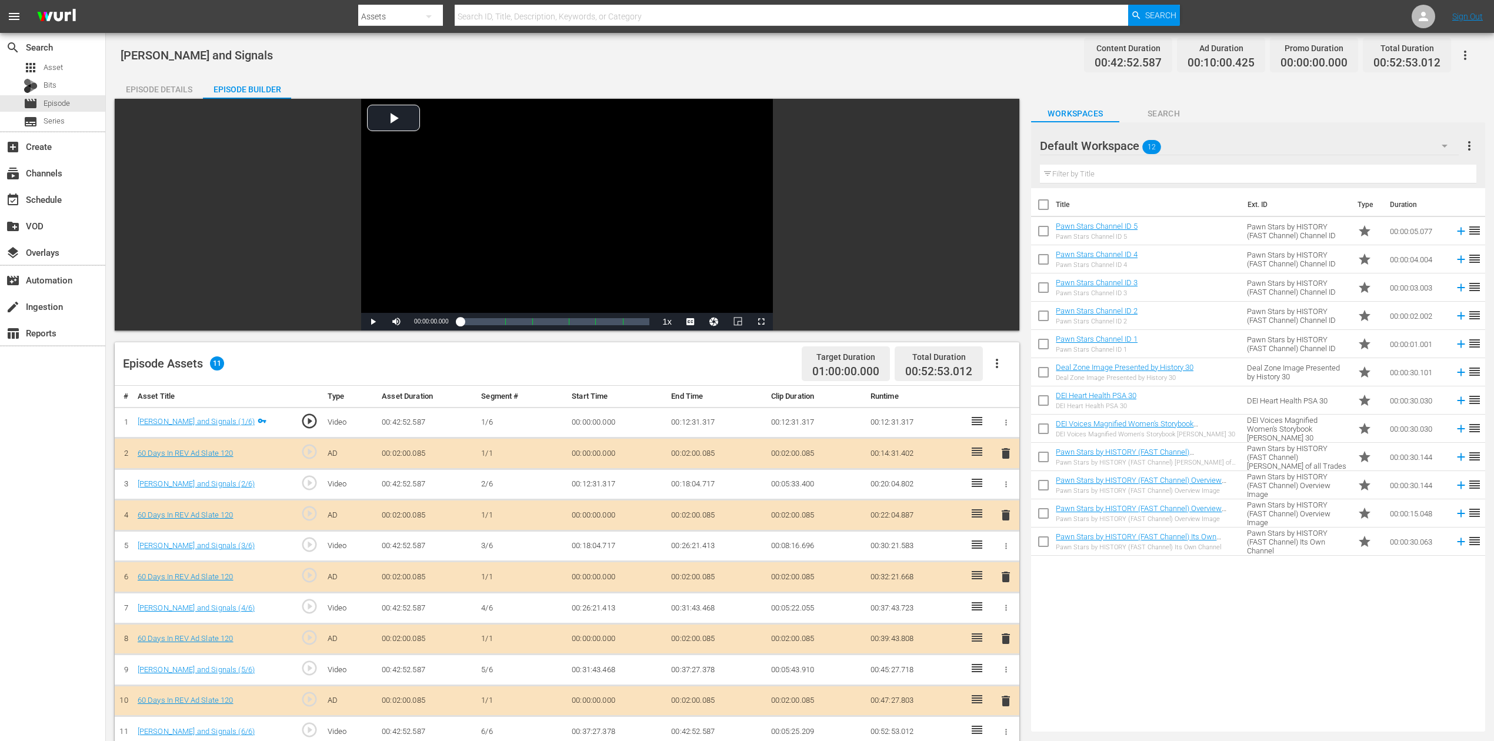
click at [1129, 139] on icon "button" at bounding box center [1445, 146] width 14 height 14
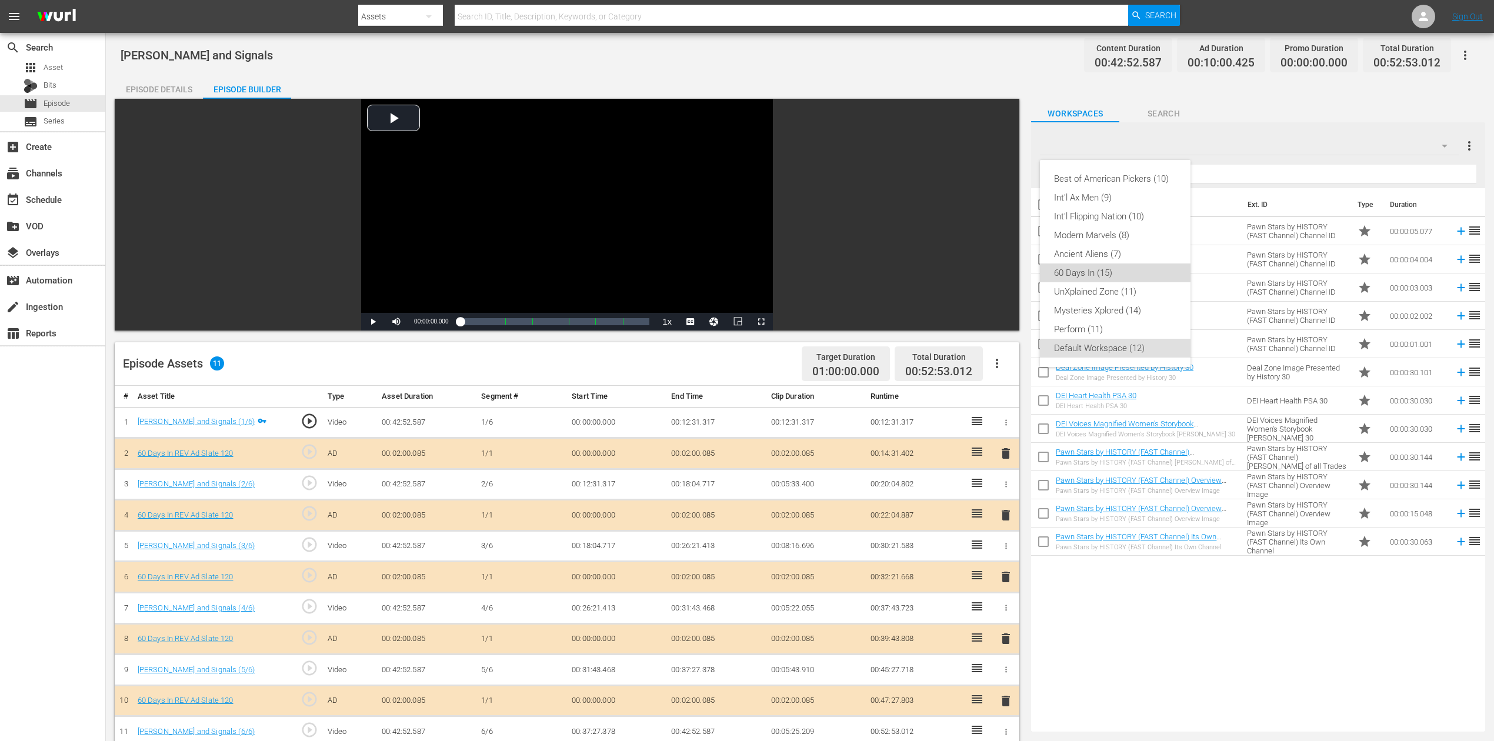
click at [1129, 264] on div "60 Days In (15)" at bounding box center [1115, 273] width 122 height 19
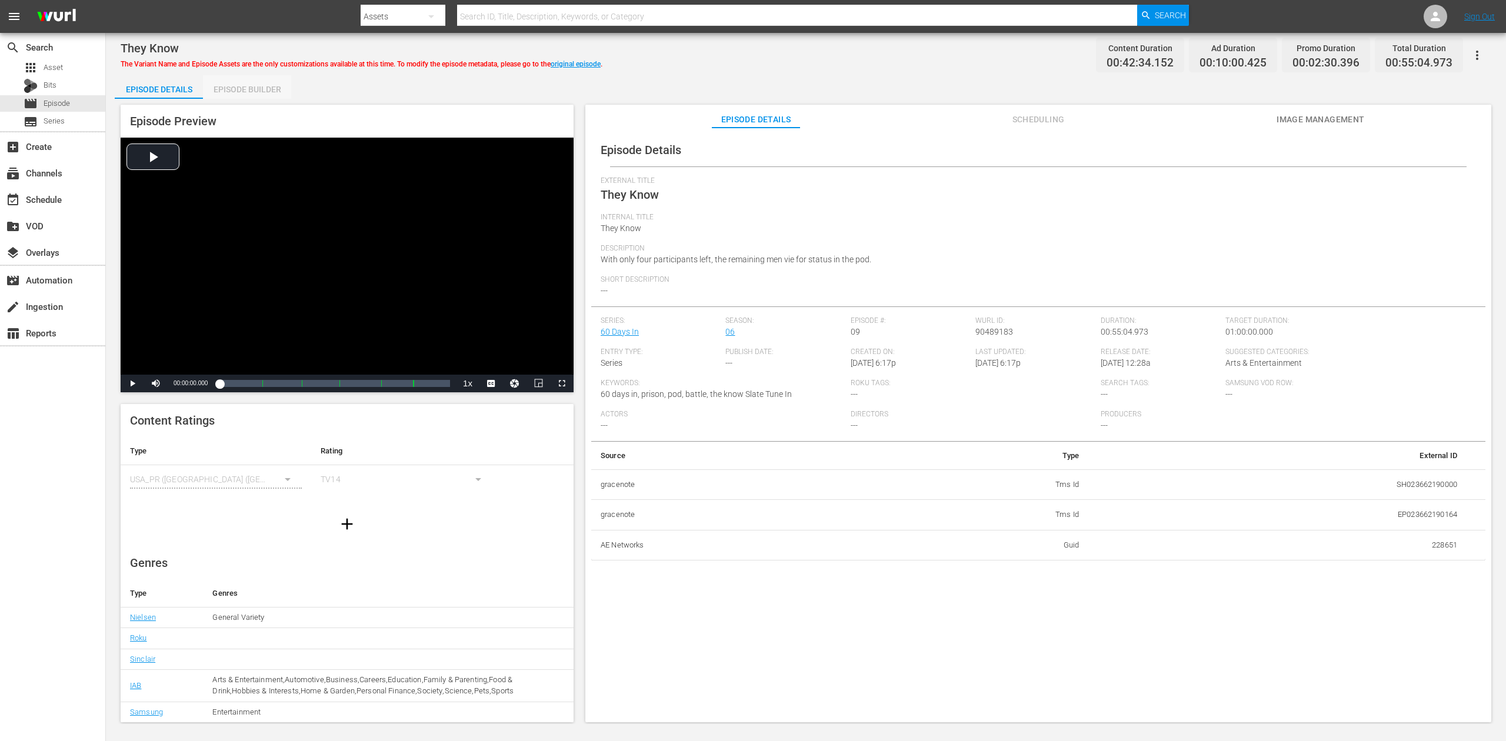
click at [251, 86] on div "Episode Builder" at bounding box center [247, 89] width 88 height 28
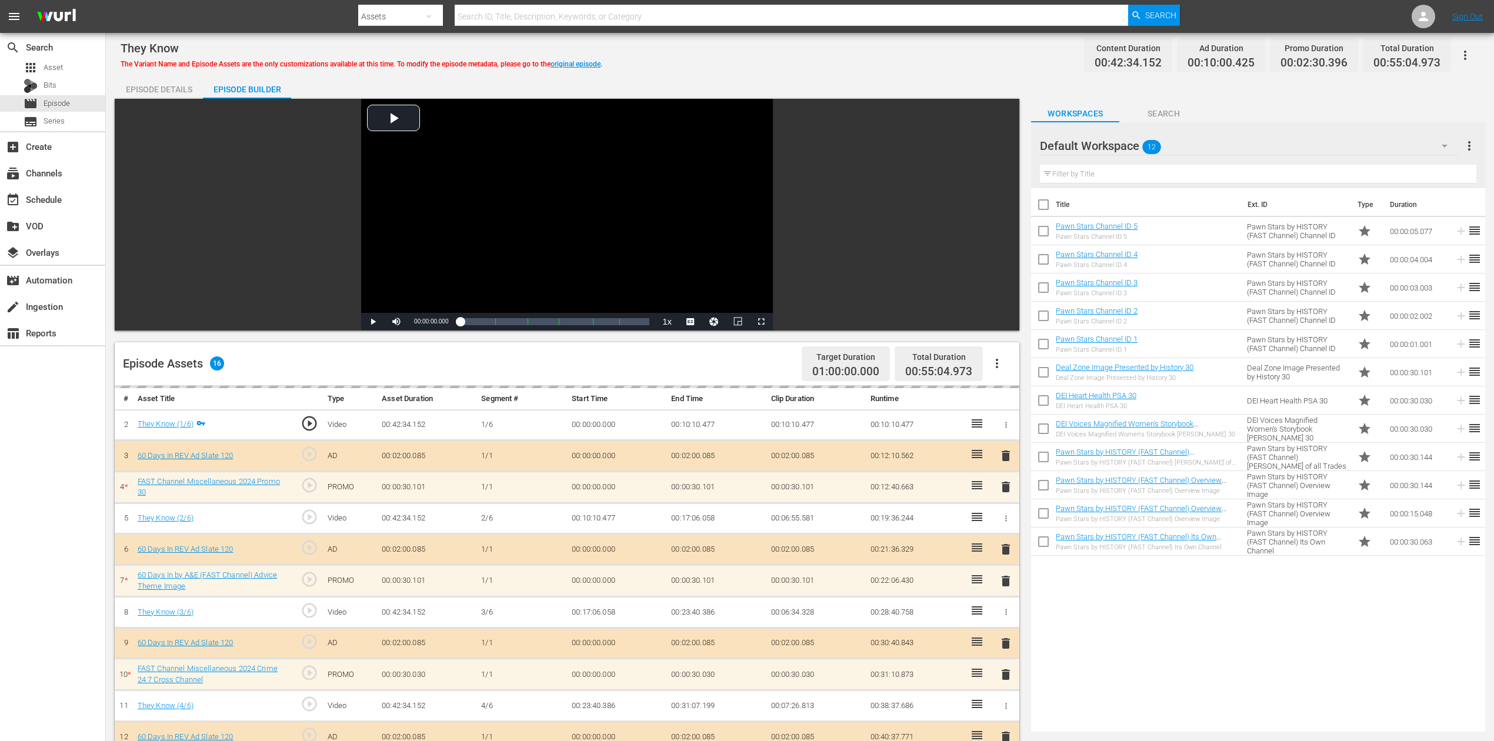
click at [1129, 144] on icon "button" at bounding box center [1445, 146] width 14 height 14
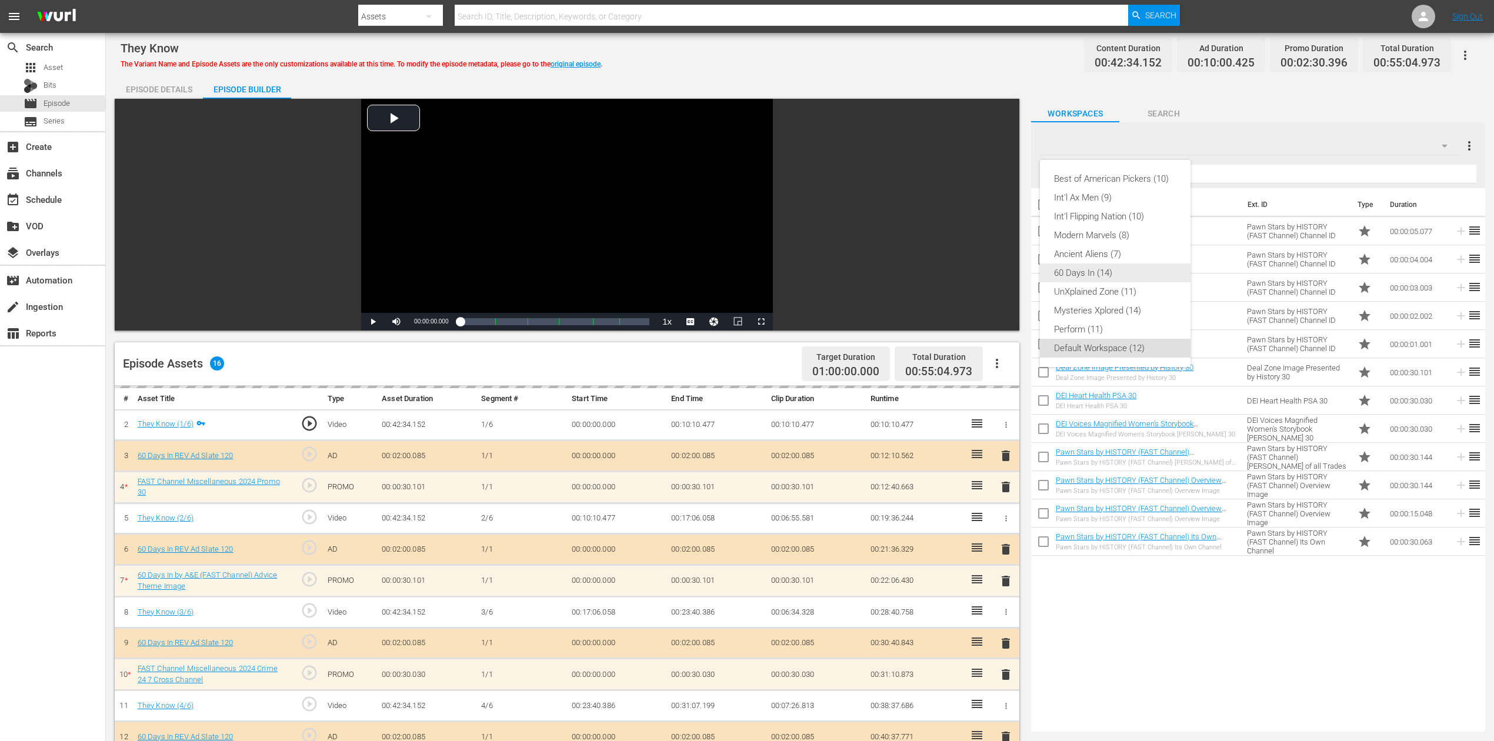
click at [1120, 275] on div "60 Days In (14)" at bounding box center [1115, 273] width 122 height 19
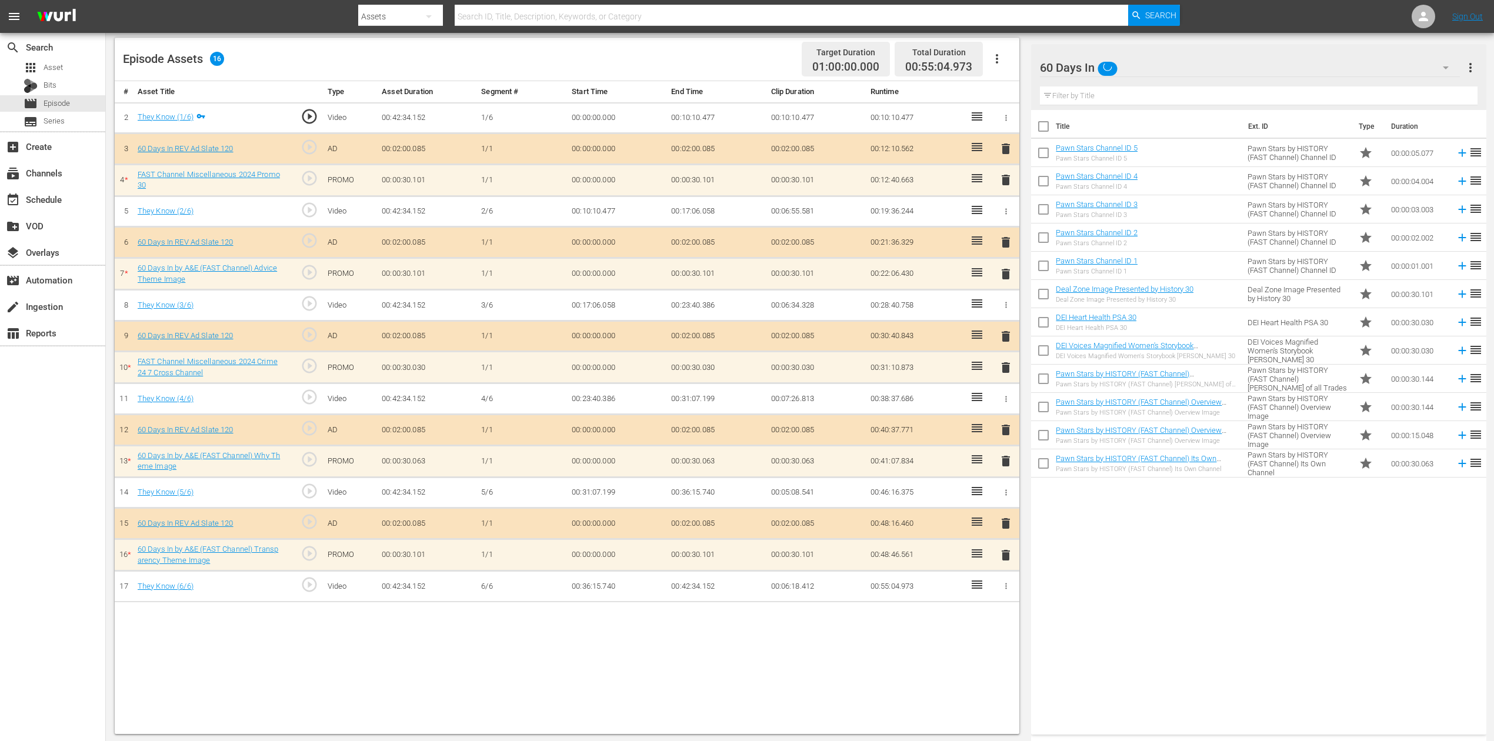
scroll to position [306, 0]
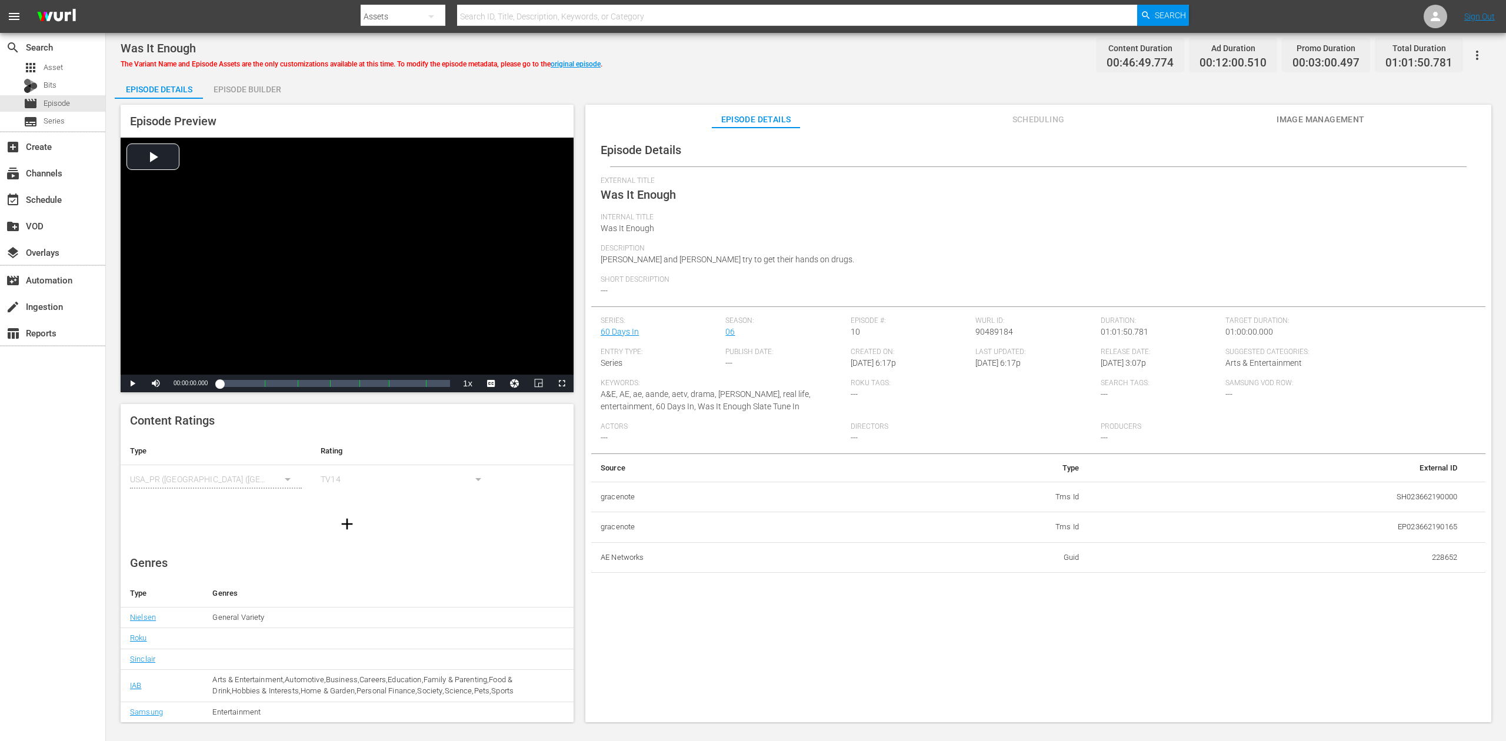
click at [238, 88] on div "Episode Builder" at bounding box center [247, 89] width 88 height 28
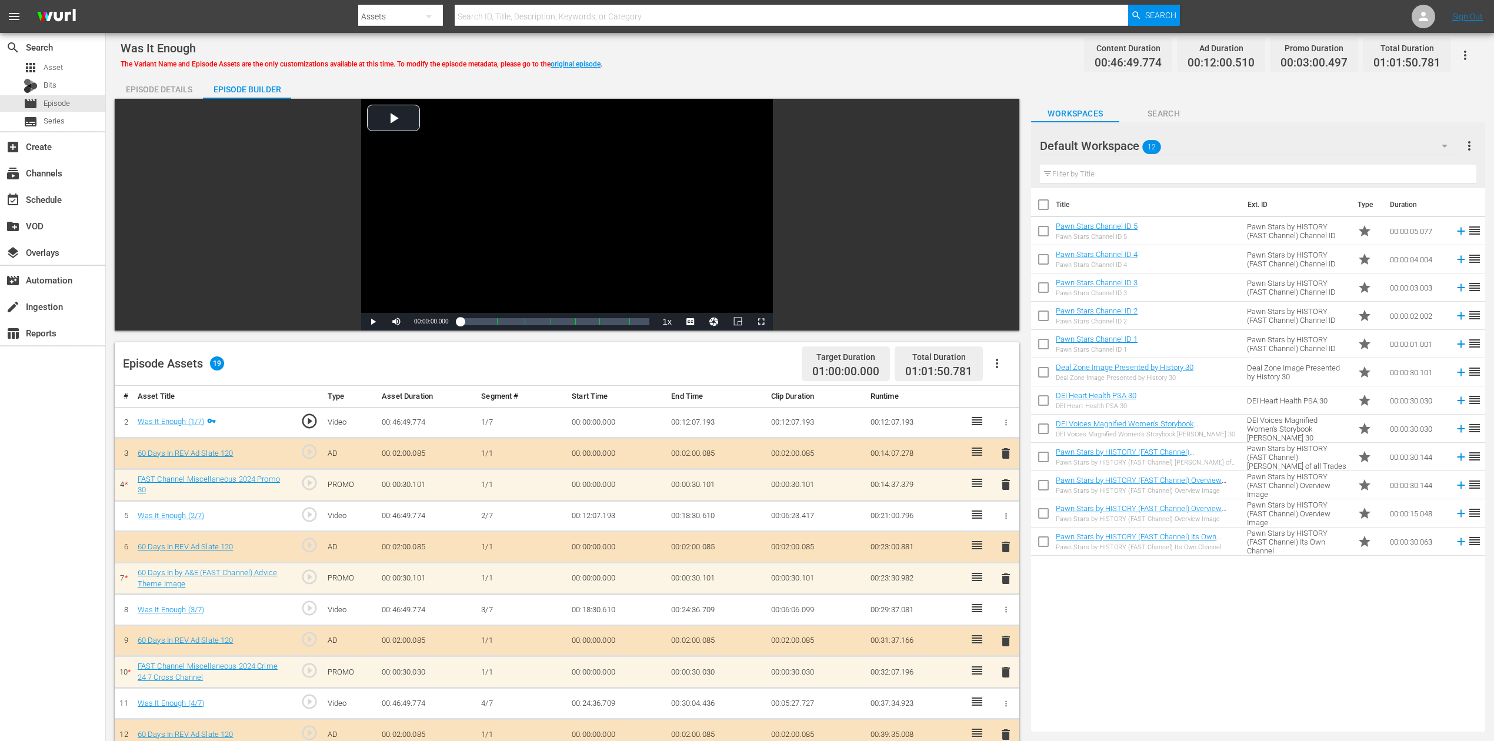
click at [1129, 146] on icon "button" at bounding box center [1445, 146] width 14 height 14
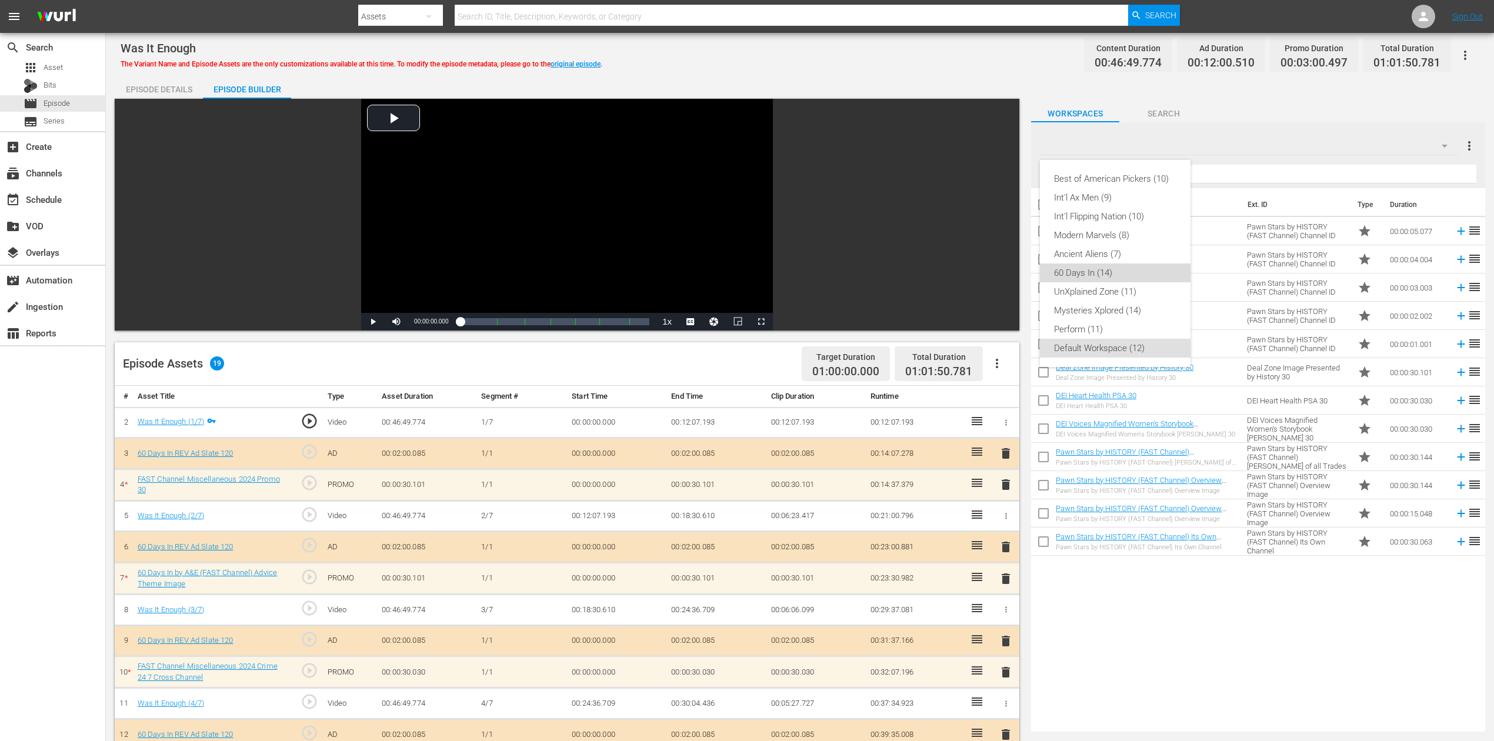
click at [1121, 271] on div "60 Days In (14)" at bounding box center [1115, 273] width 122 height 19
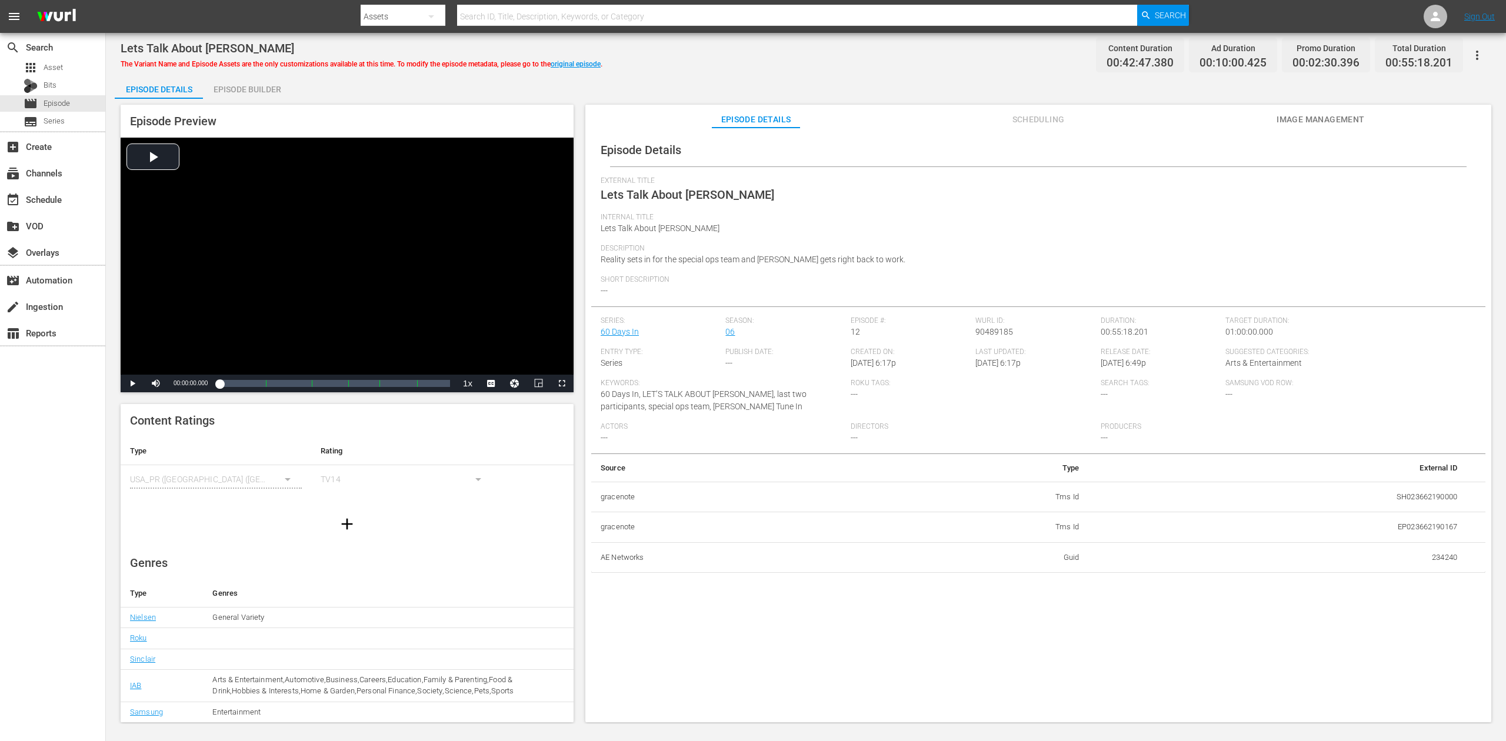
click at [261, 88] on div "Episode Builder" at bounding box center [247, 89] width 88 height 28
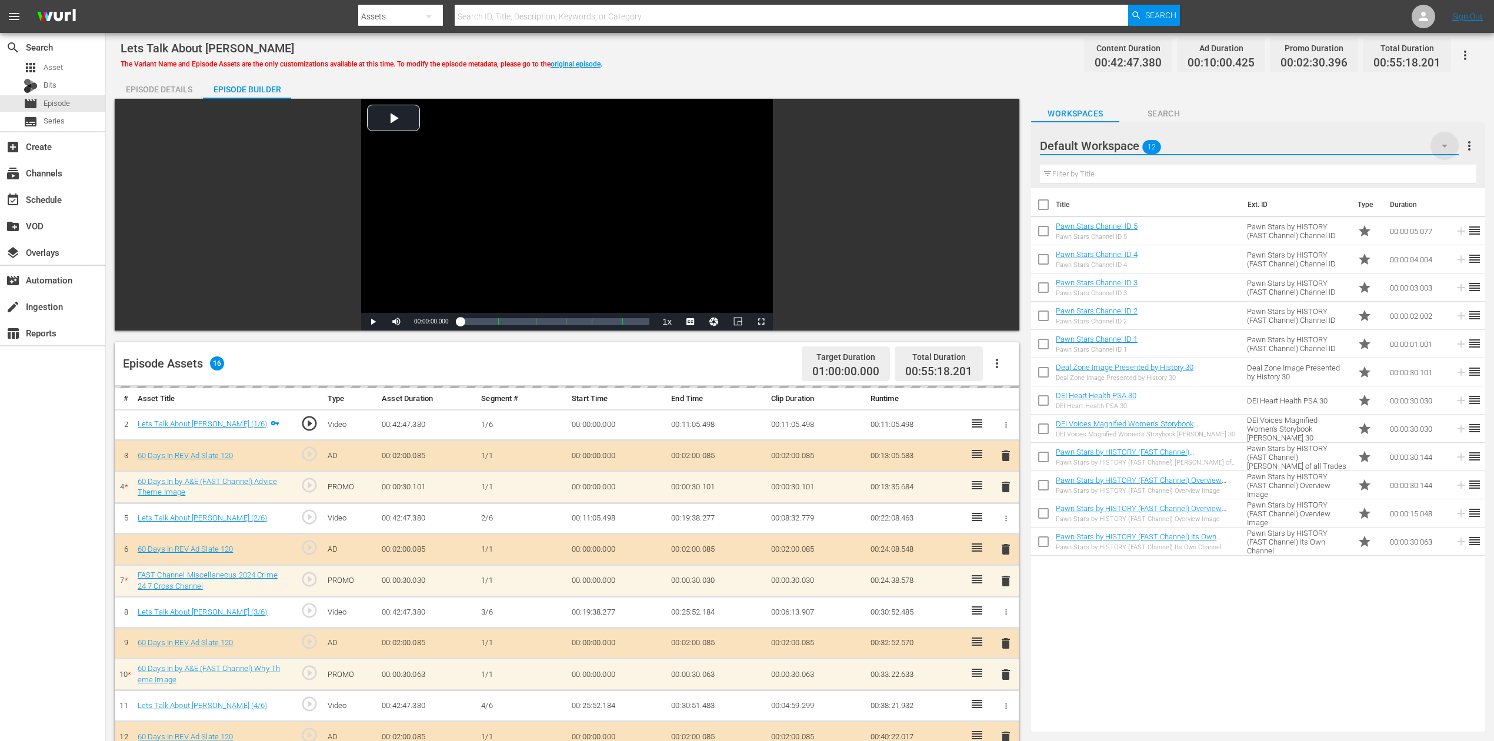
click at [1129, 142] on icon "button" at bounding box center [1445, 146] width 14 height 14
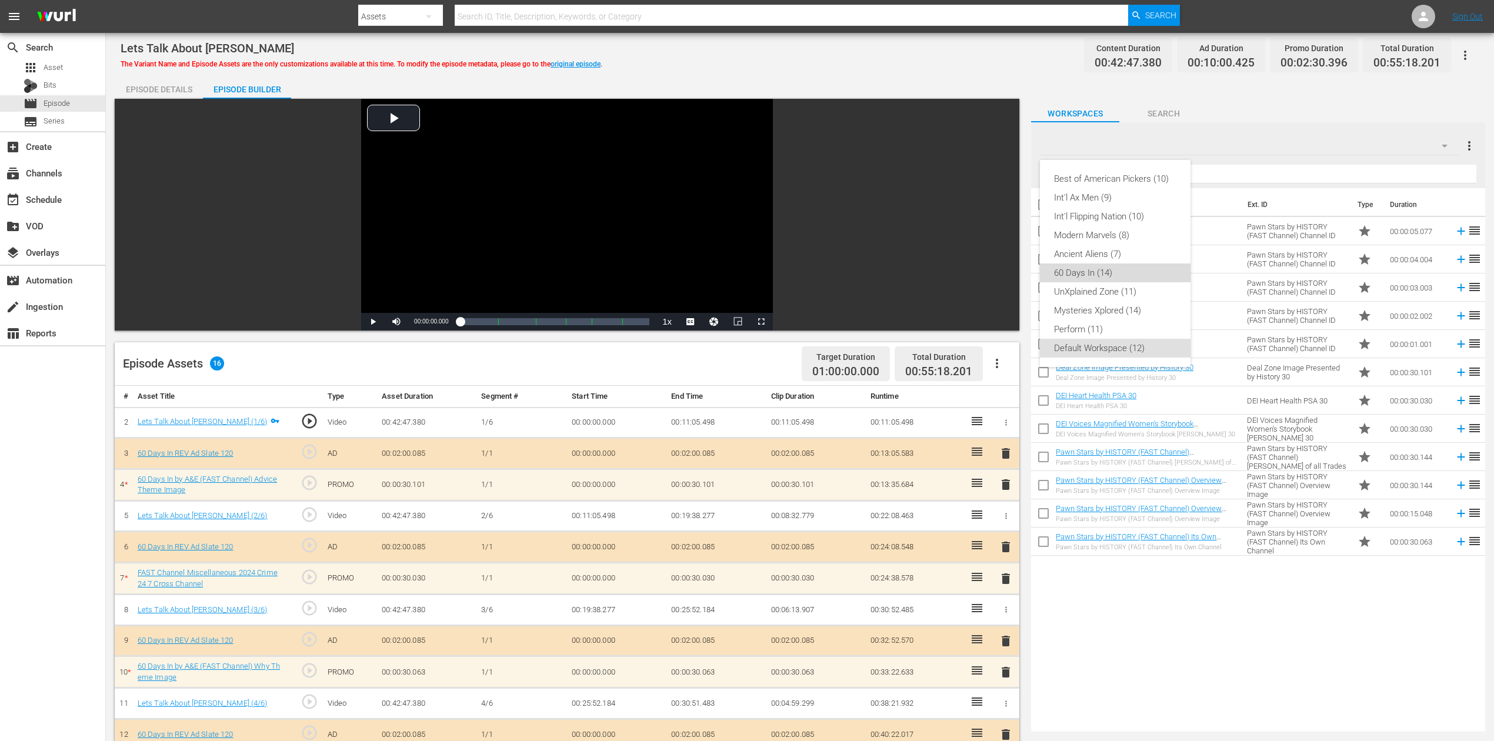
click at [1099, 266] on div "60 Days In (14)" at bounding box center [1115, 273] width 122 height 19
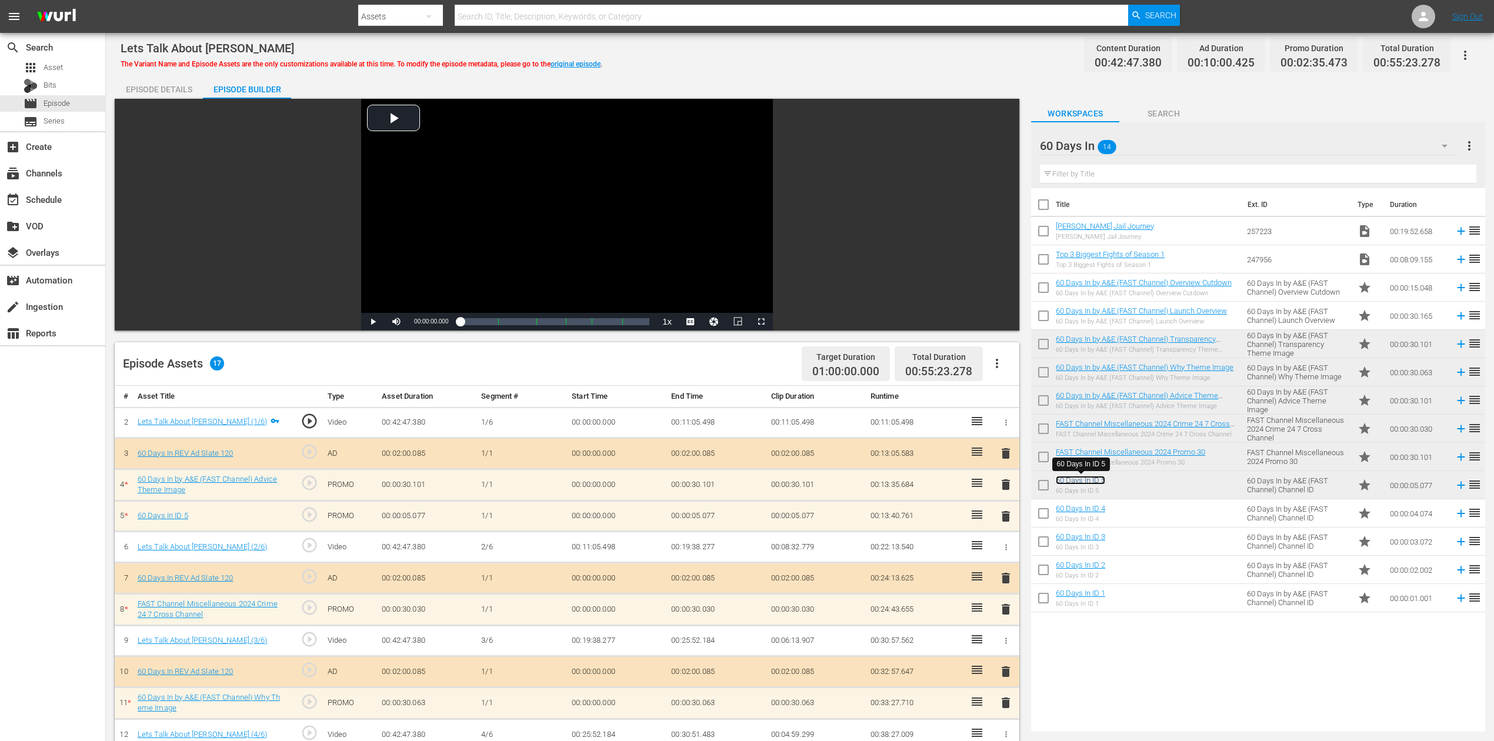
scroll to position [306, 0]
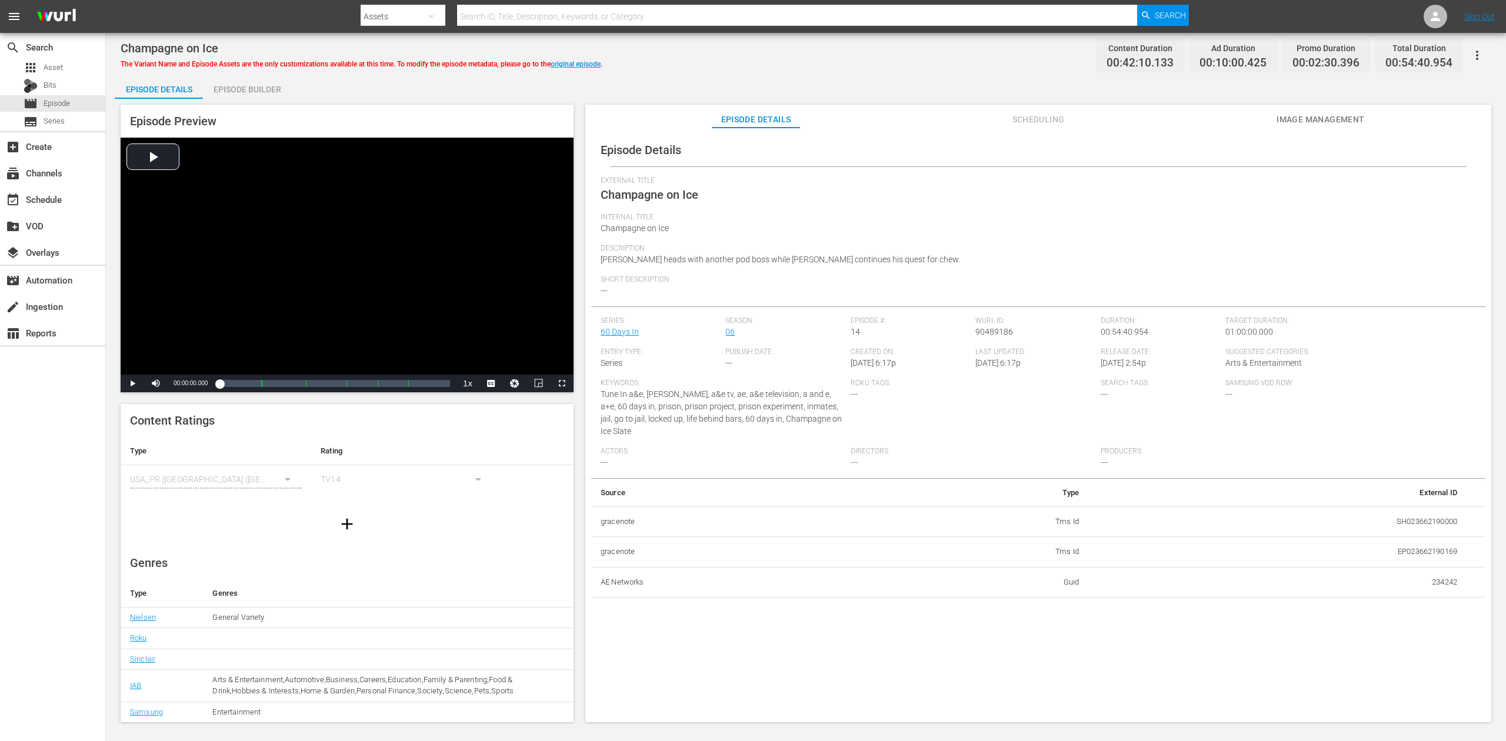
click at [273, 90] on div "Episode Builder" at bounding box center [247, 89] width 88 height 28
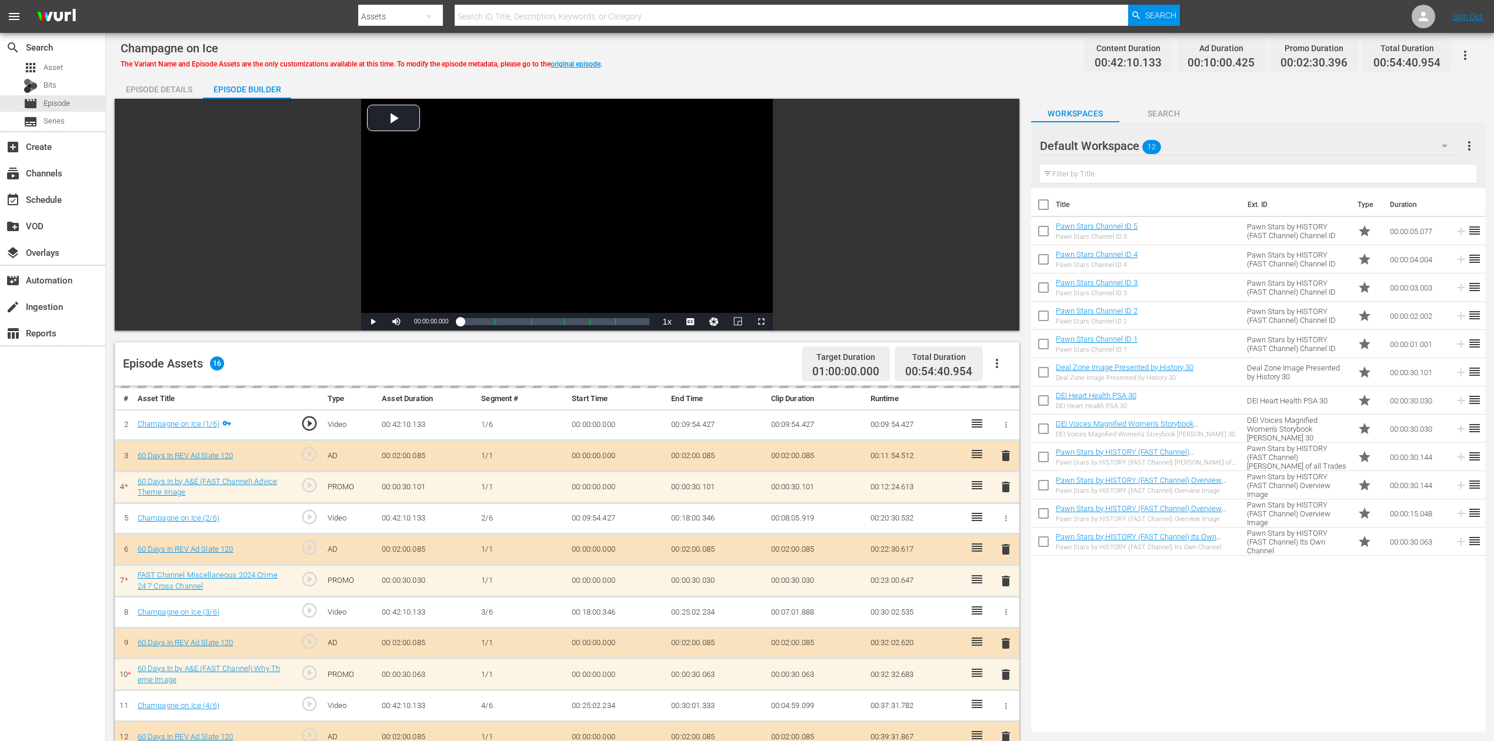
click at [1129, 144] on icon "button" at bounding box center [1445, 146] width 14 height 14
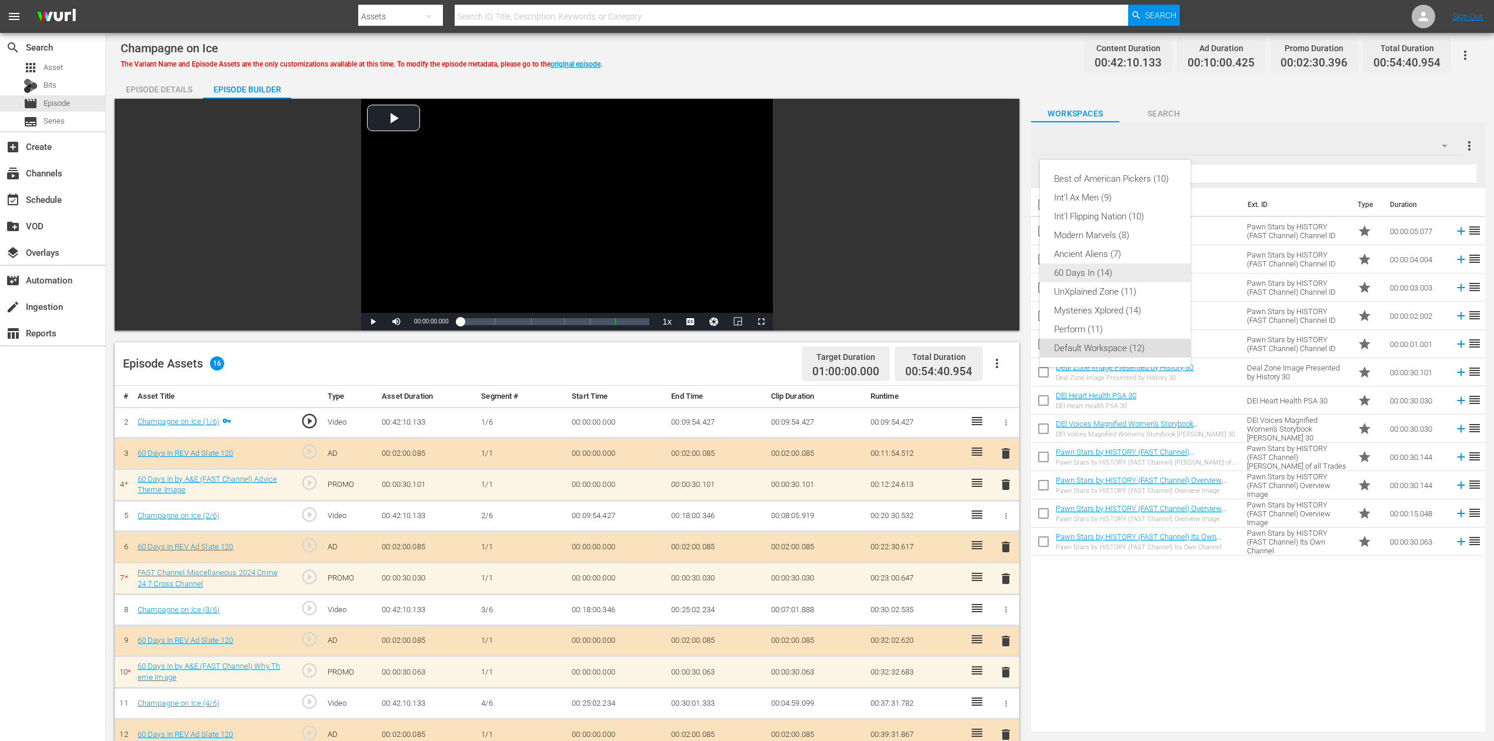
click at [1121, 268] on div "60 Days In (14)" at bounding box center [1115, 273] width 122 height 19
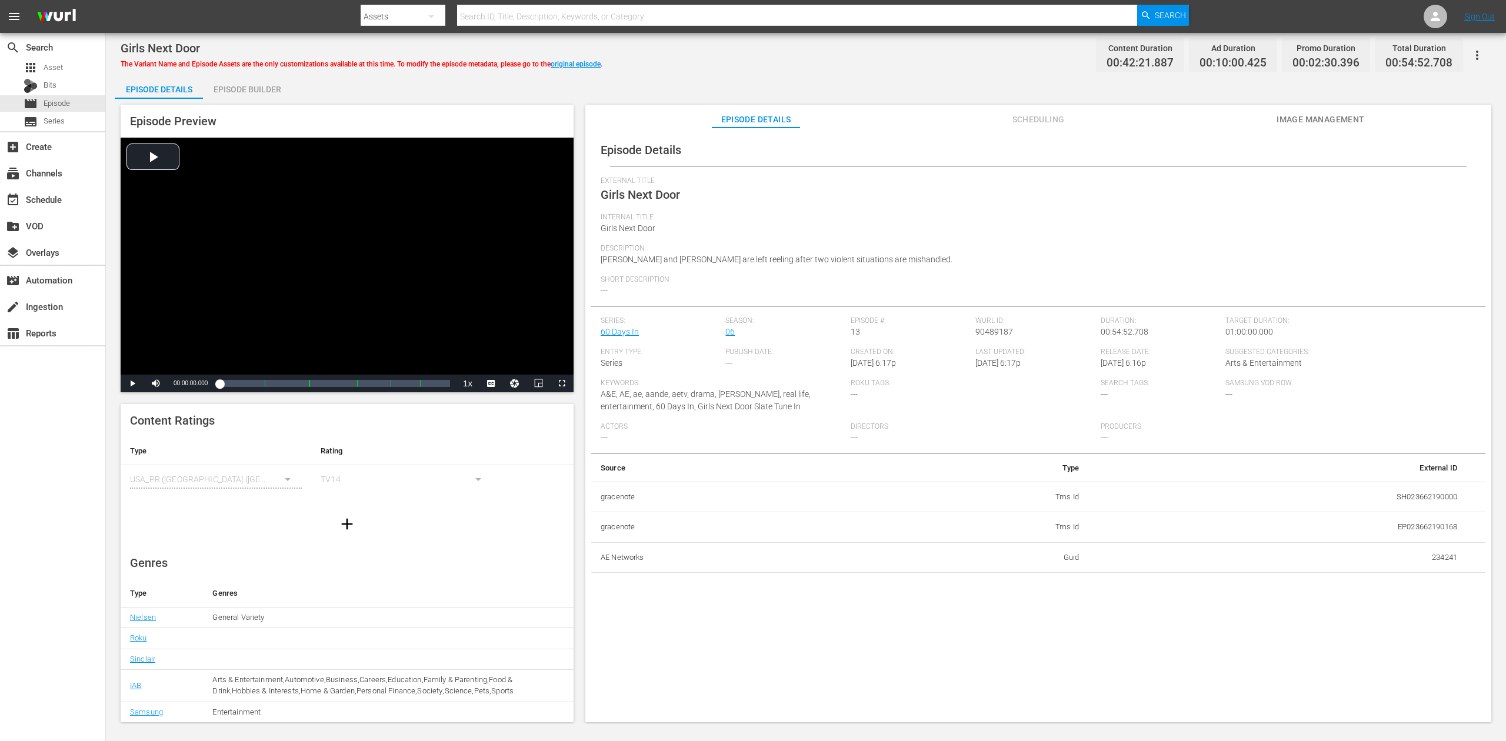
click at [250, 88] on div "Episode Builder" at bounding box center [247, 89] width 88 height 28
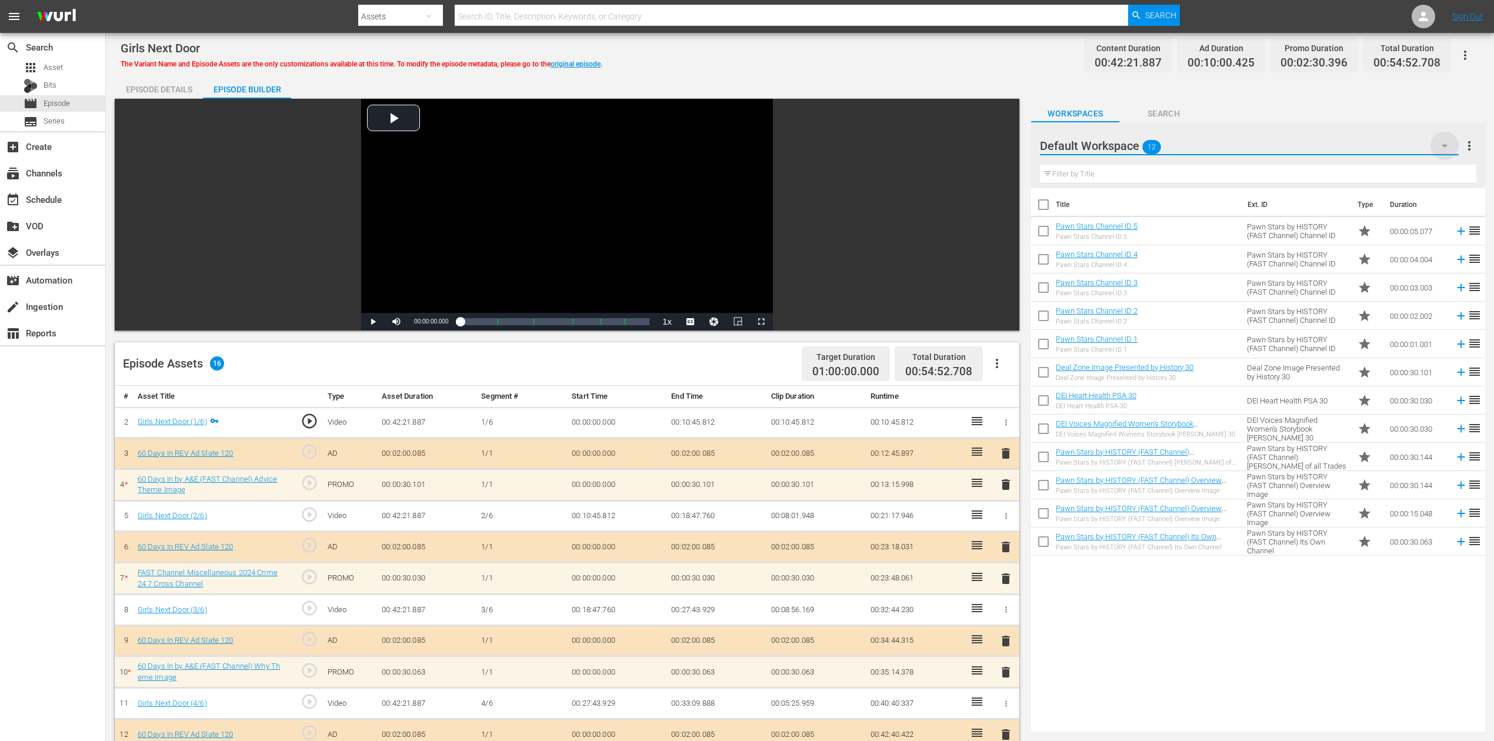
click at [1129, 145] on icon "button" at bounding box center [1445, 146] width 14 height 14
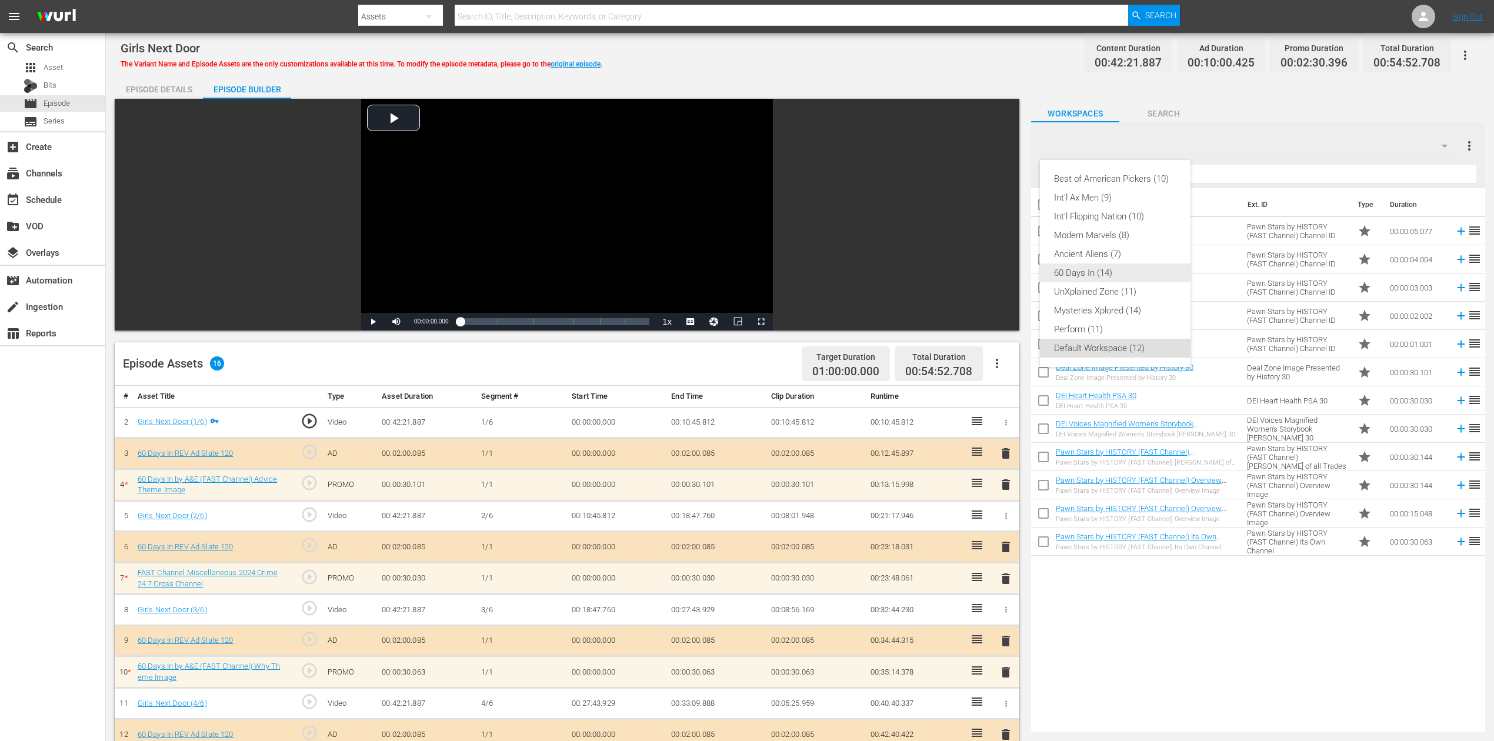
click at [1101, 276] on div "60 Days In (14)" at bounding box center [1115, 273] width 122 height 19
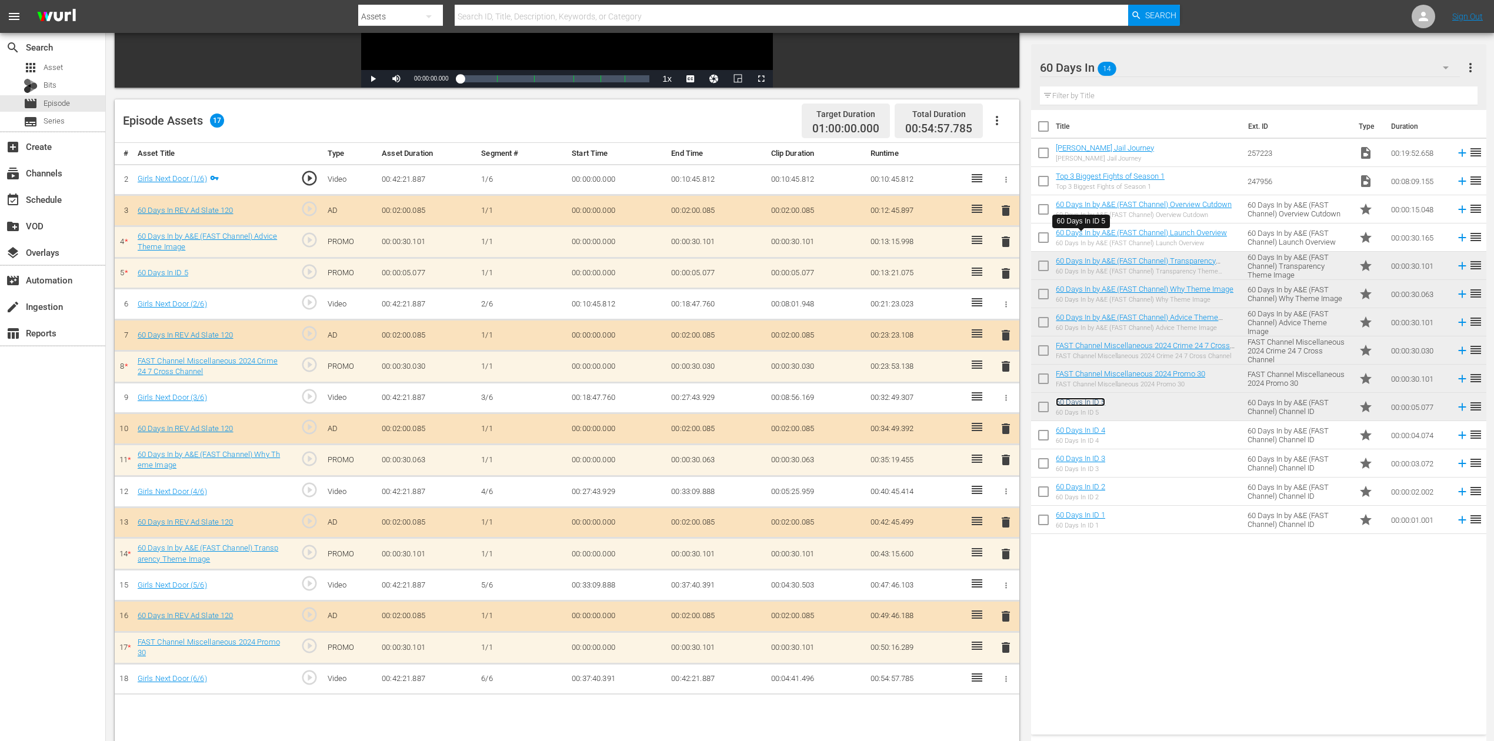
scroll to position [306, 0]
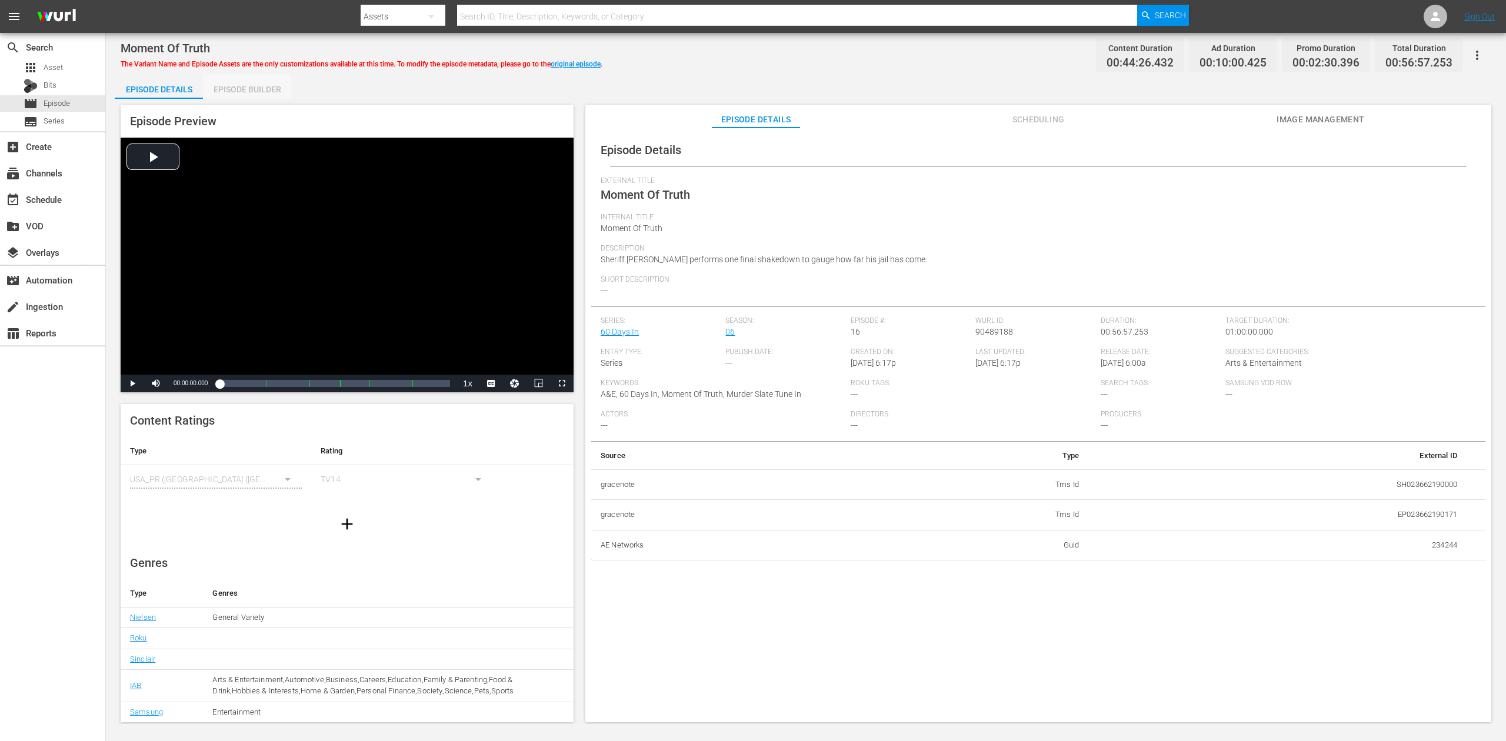
click at [242, 90] on div "Episode Builder" at bounding box center [247, 89] width 88 height 28
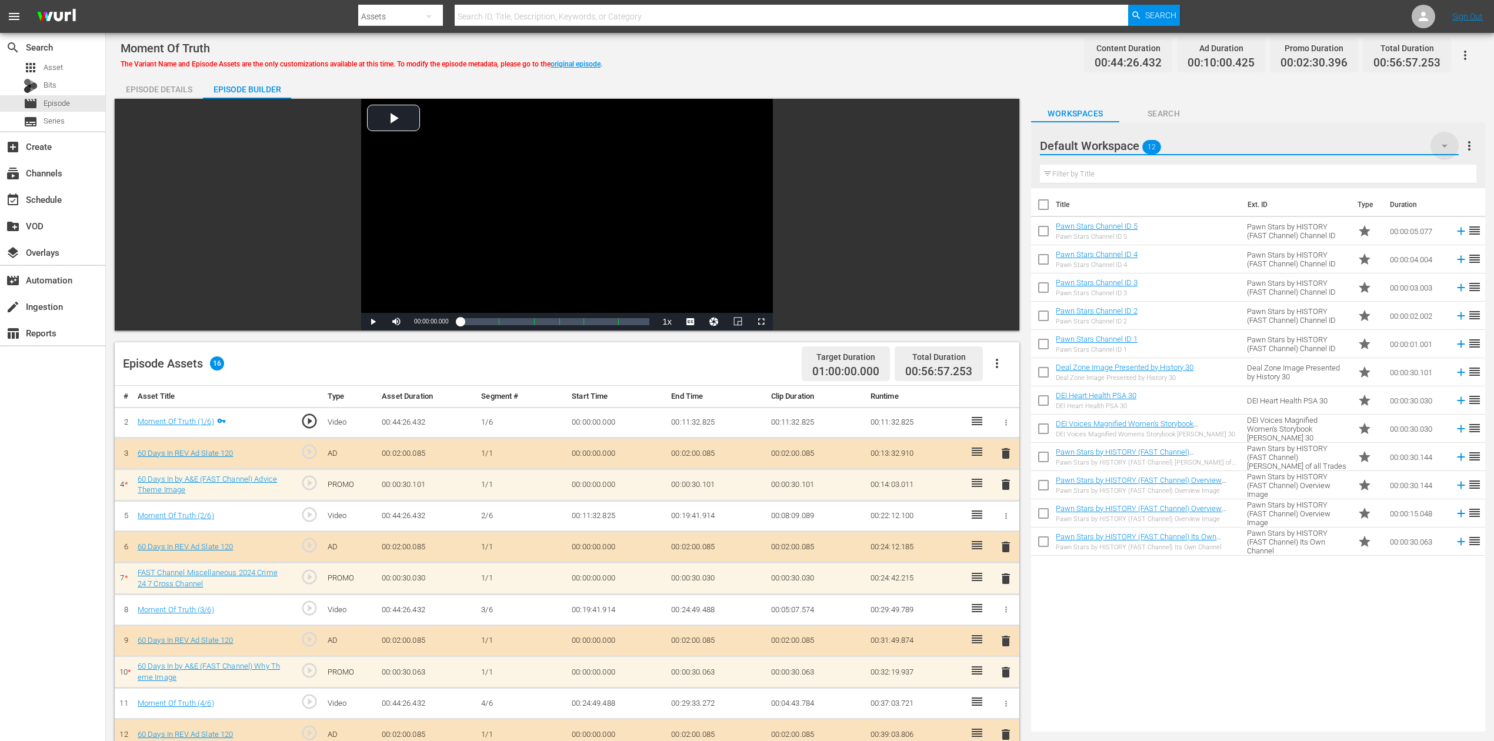
click at [1129, 141] on icon "button" at bounding box center [1445, 146] width 14 height 14
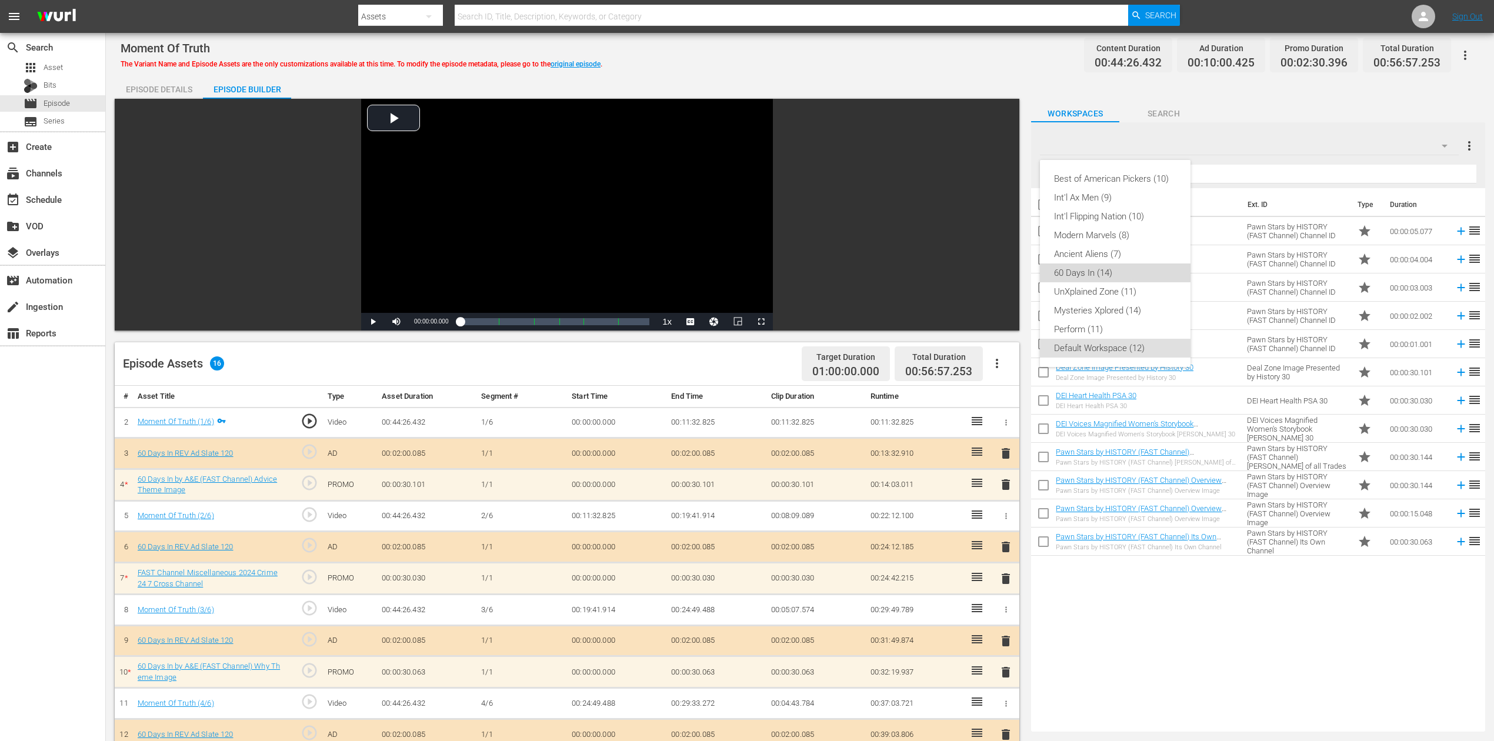
click at [1122, 276] on div "60 Days In (14)" at bounding box center [1115, 273] width 122 height 19
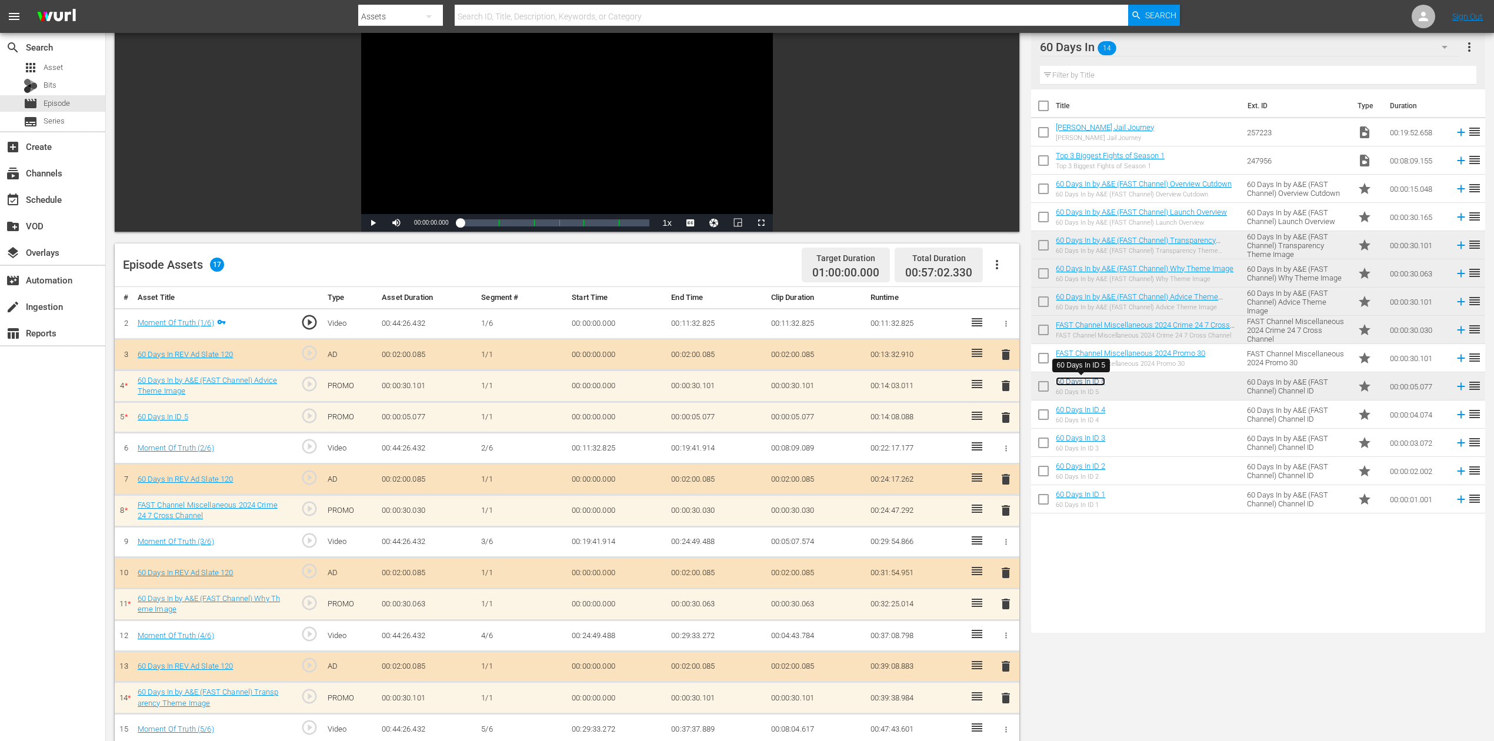
scroll to position [306, 0]
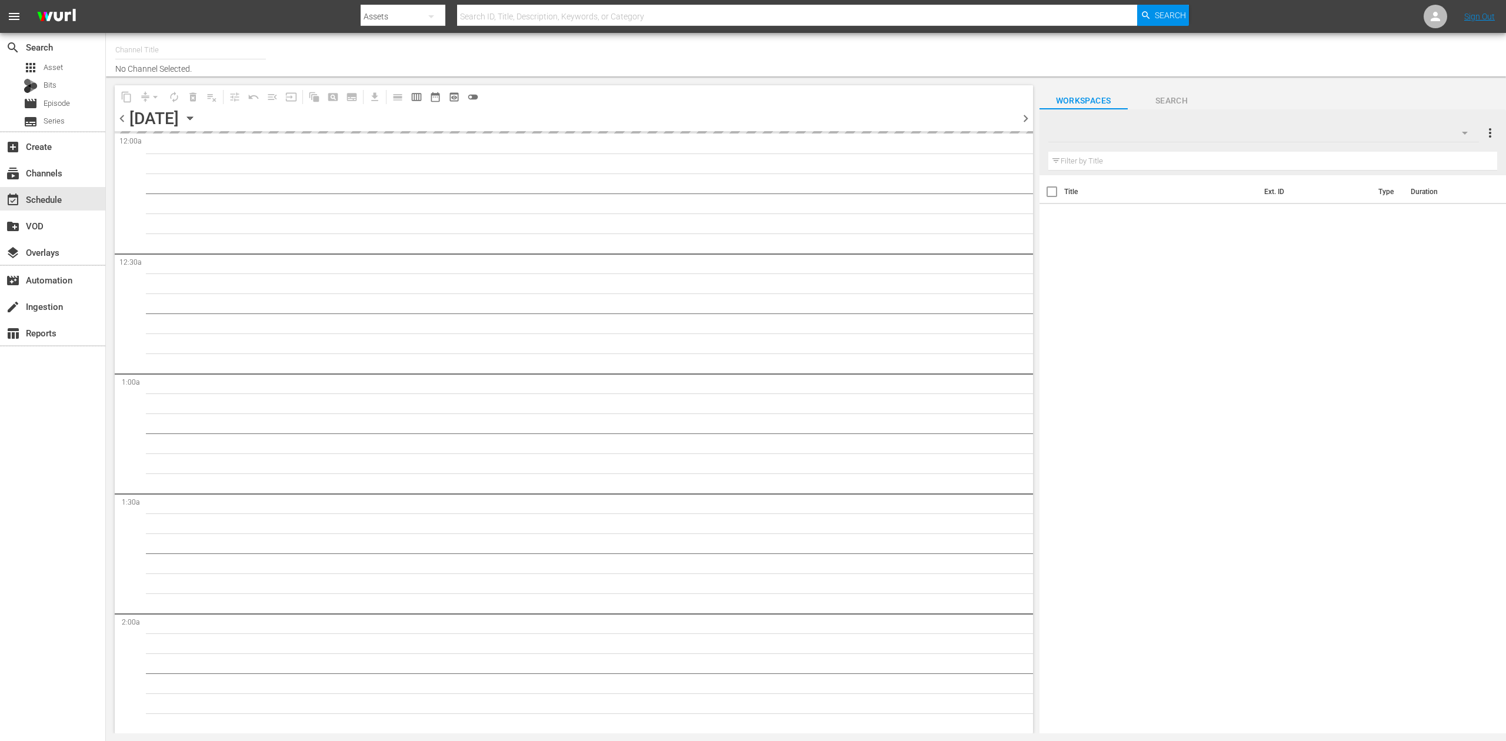
type input "60 Days In by A&E (1603)"
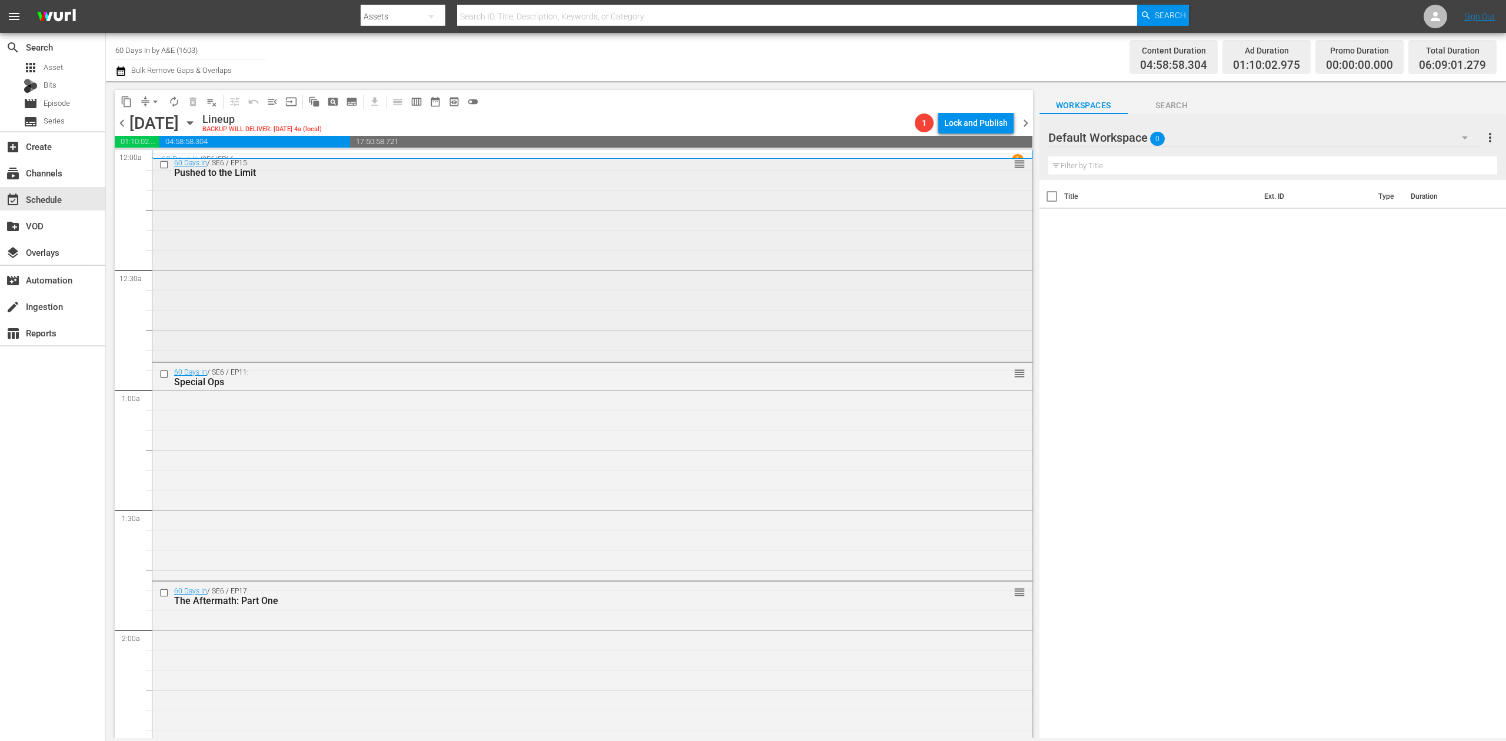
click at [553, 241] on div "60 Days In / SE6 / EP15: Pushed to the Limit reorder" at bounding box center [592, 257] width 880 height 206
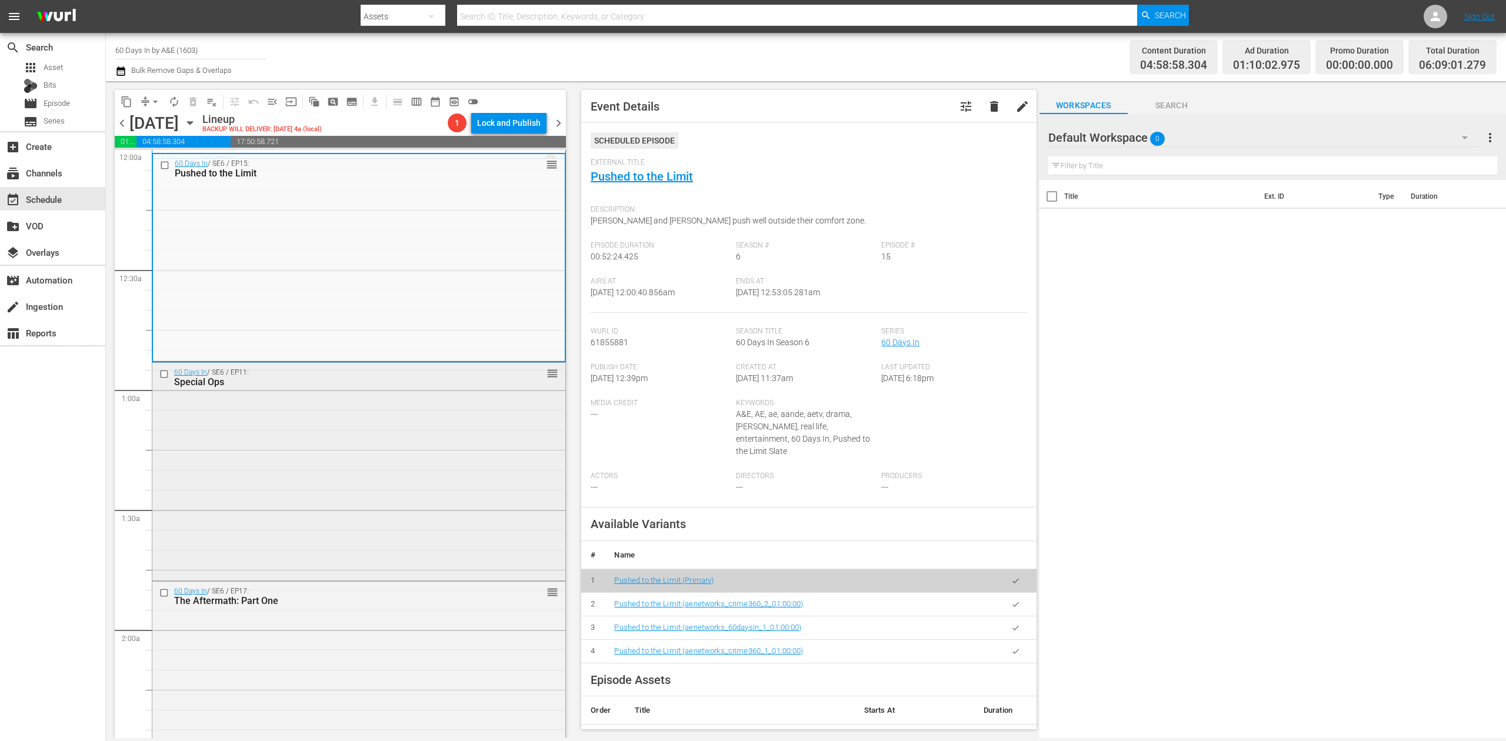
click at [434, 480] on div "60 Days In / SE6 / EP11: Special Ops reorder" at bounding box center [358, 471] width 413 height 216
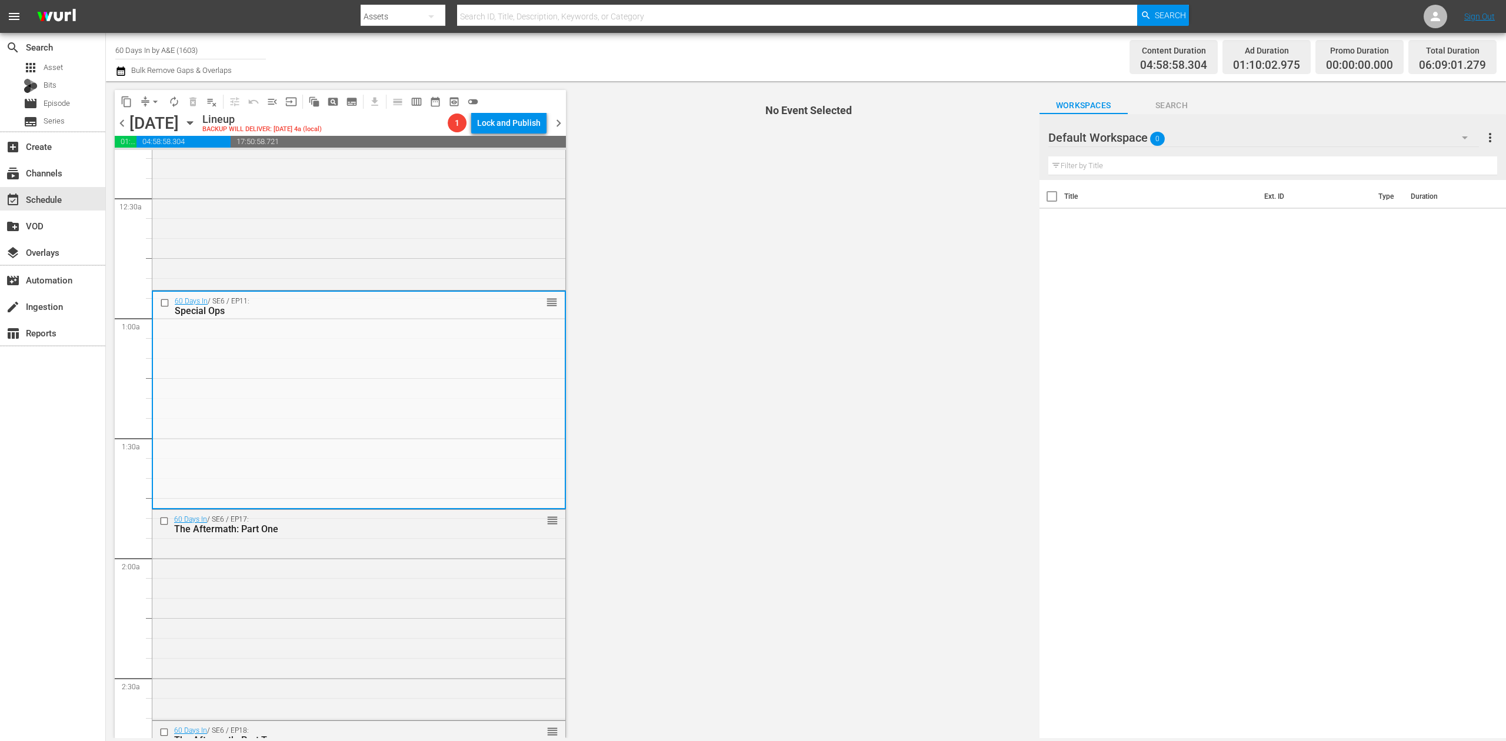
scroll to position [156, 0]
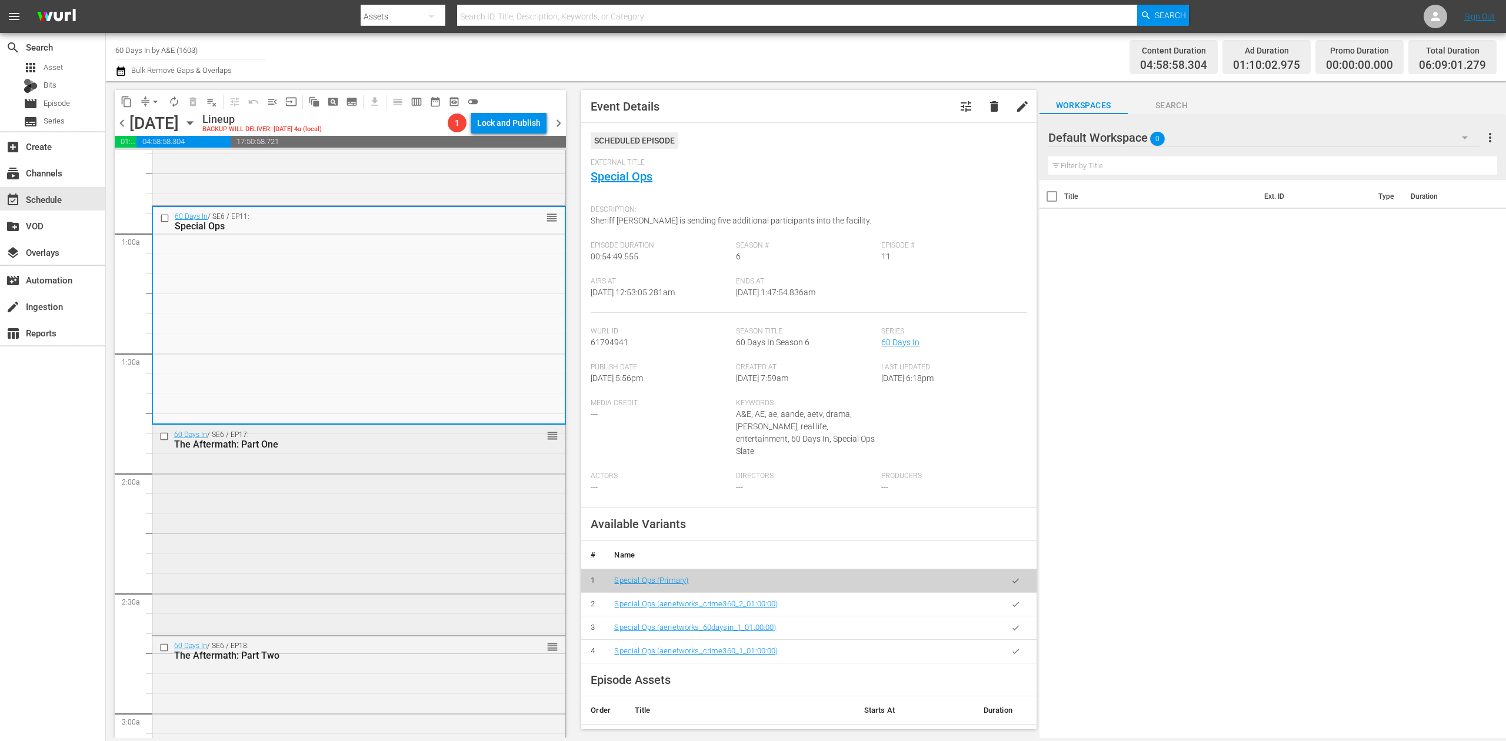
click at [427, 504] on div "60 Days In / SE6 / EP17: The Aftermath: Part One reorder" at bounding box center [358, 528] width 413 height 207
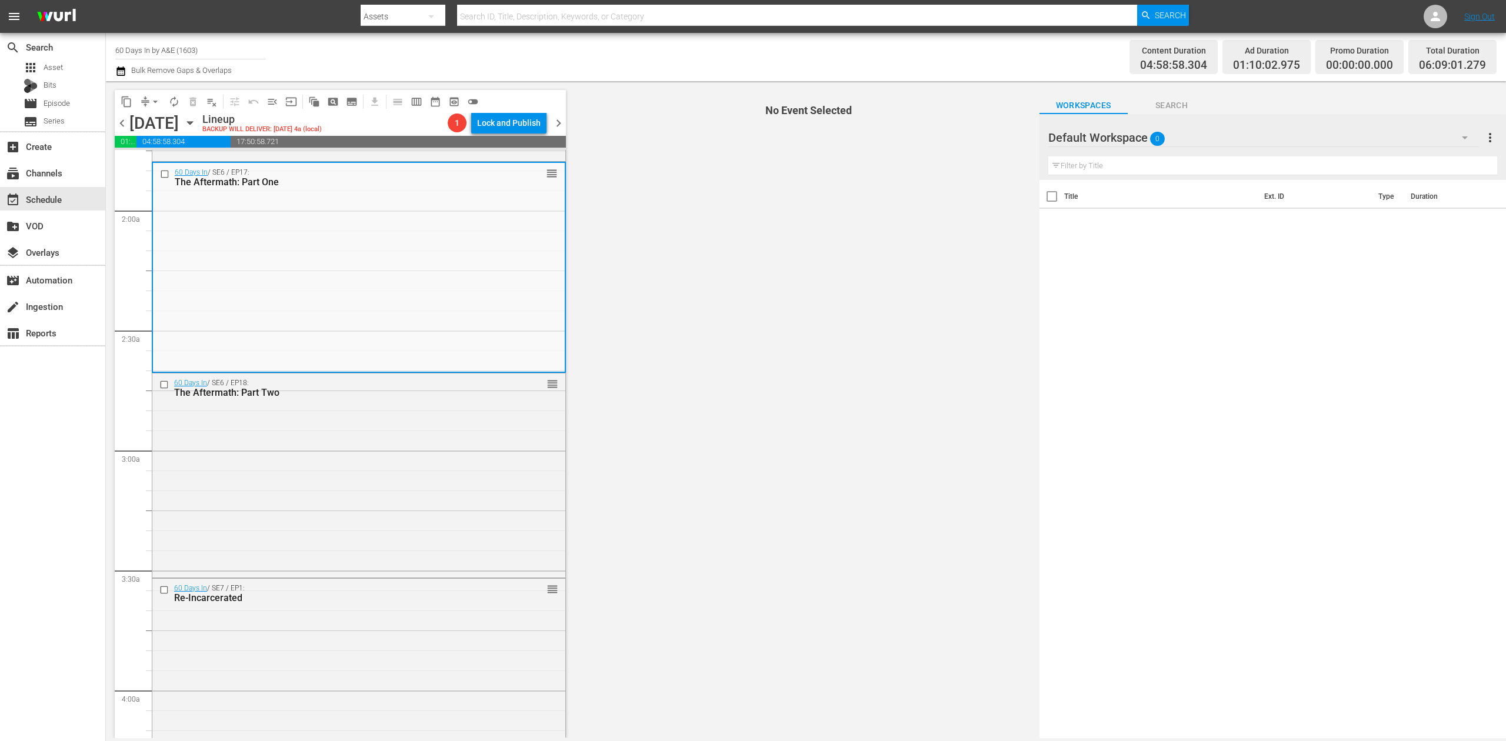
scroll to position [392, 0]
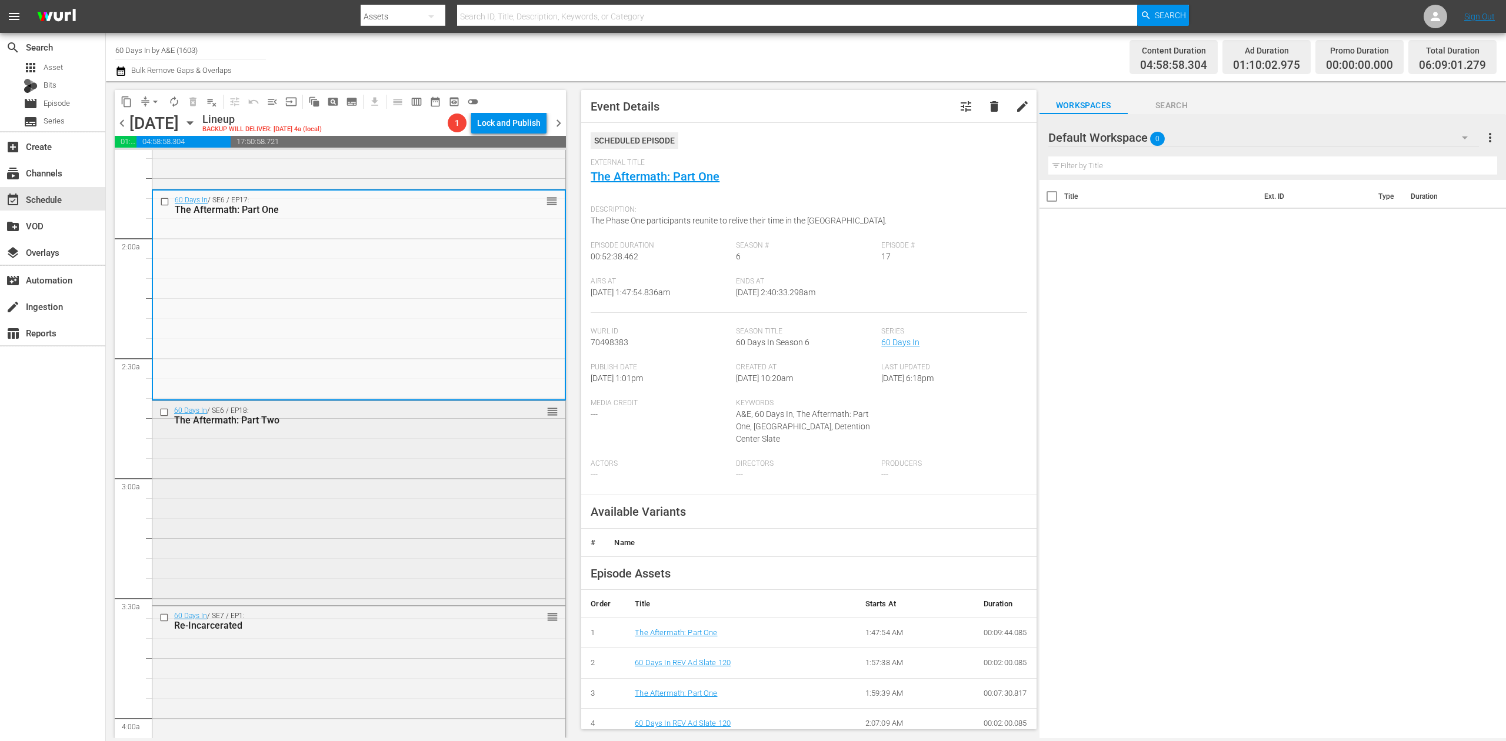
click at [429, 457] on div "60 Days In / SE6 / EP18: The Aftermath: Part Two reorder" at bounding box center [358, 502] width 413 height 202
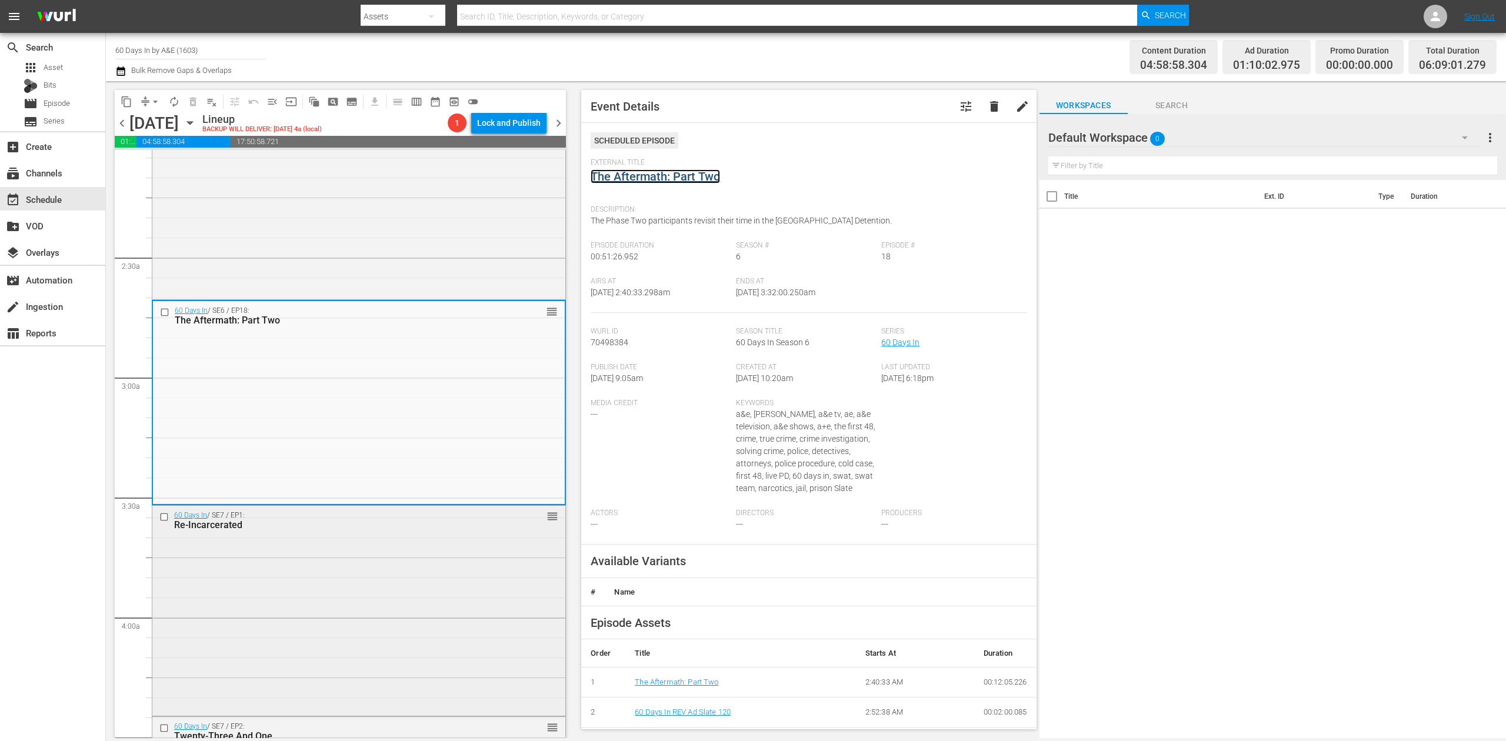
scroll to position [784, 0]
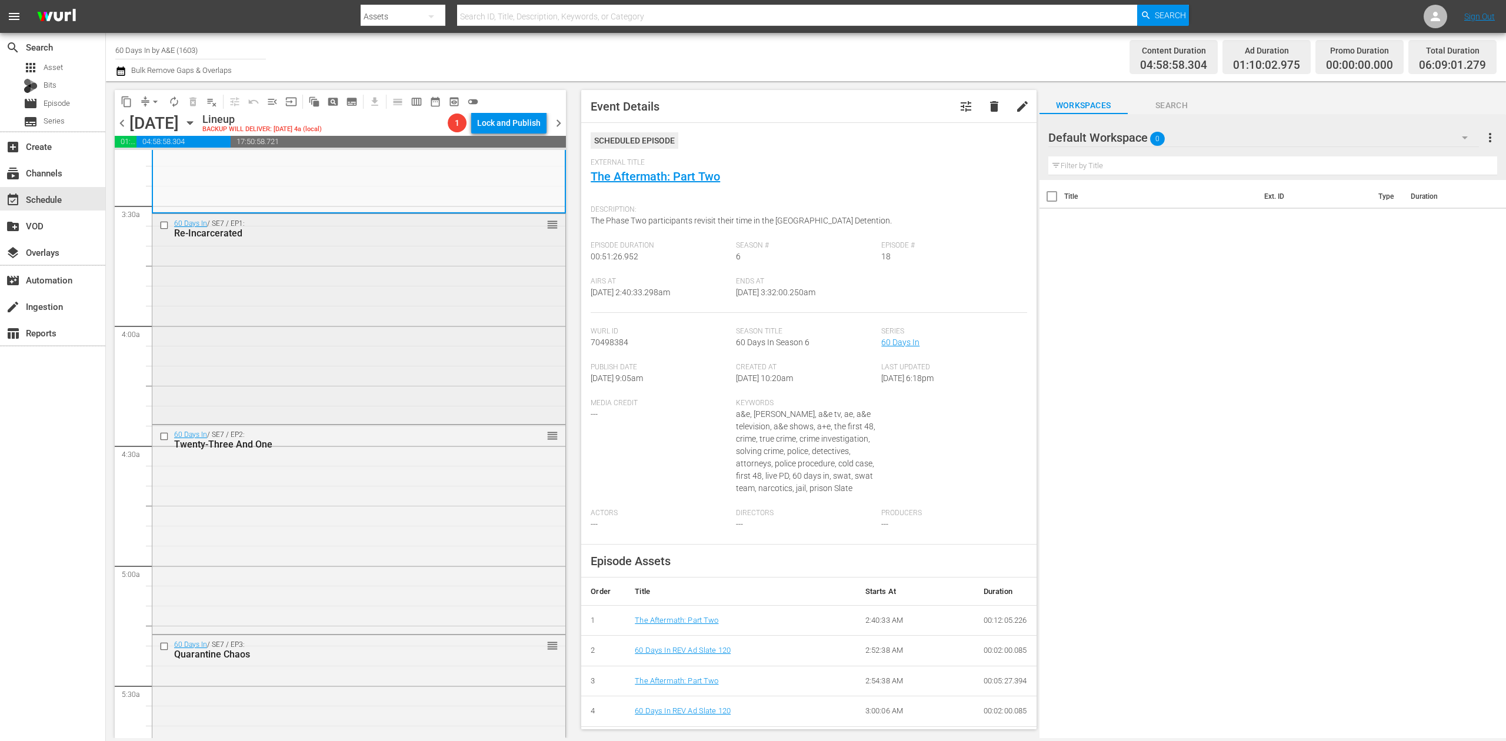
click at [471, 365] on div "60 Days In / SE7 / EP1: Re-Incarcerated reorder" at bounding box center [358, 318] width 413 height 208
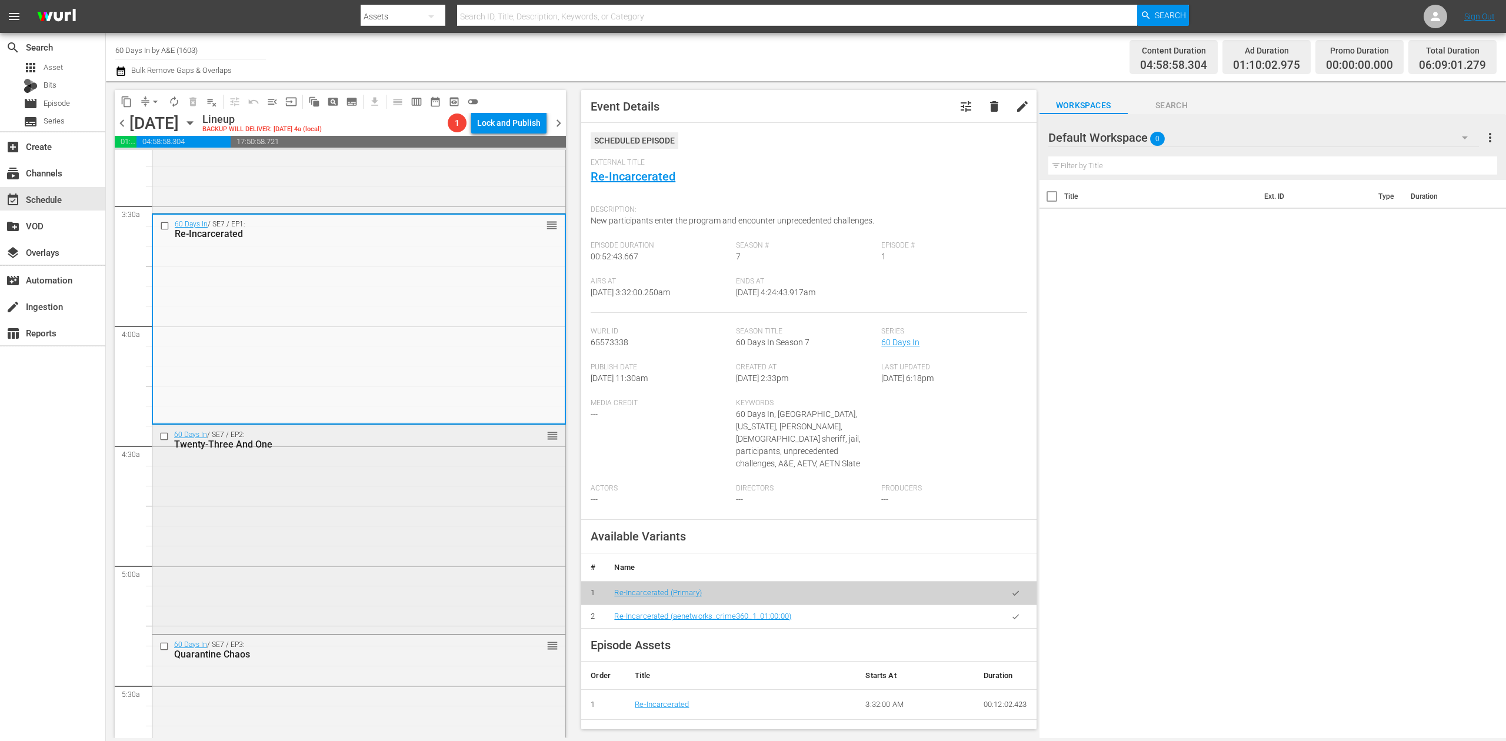
click at [382, 533] on div "60 Days In / SE7 / EP2: Twenty-Three And One reorder" at bounding box center [358, 528] width 413 height 206
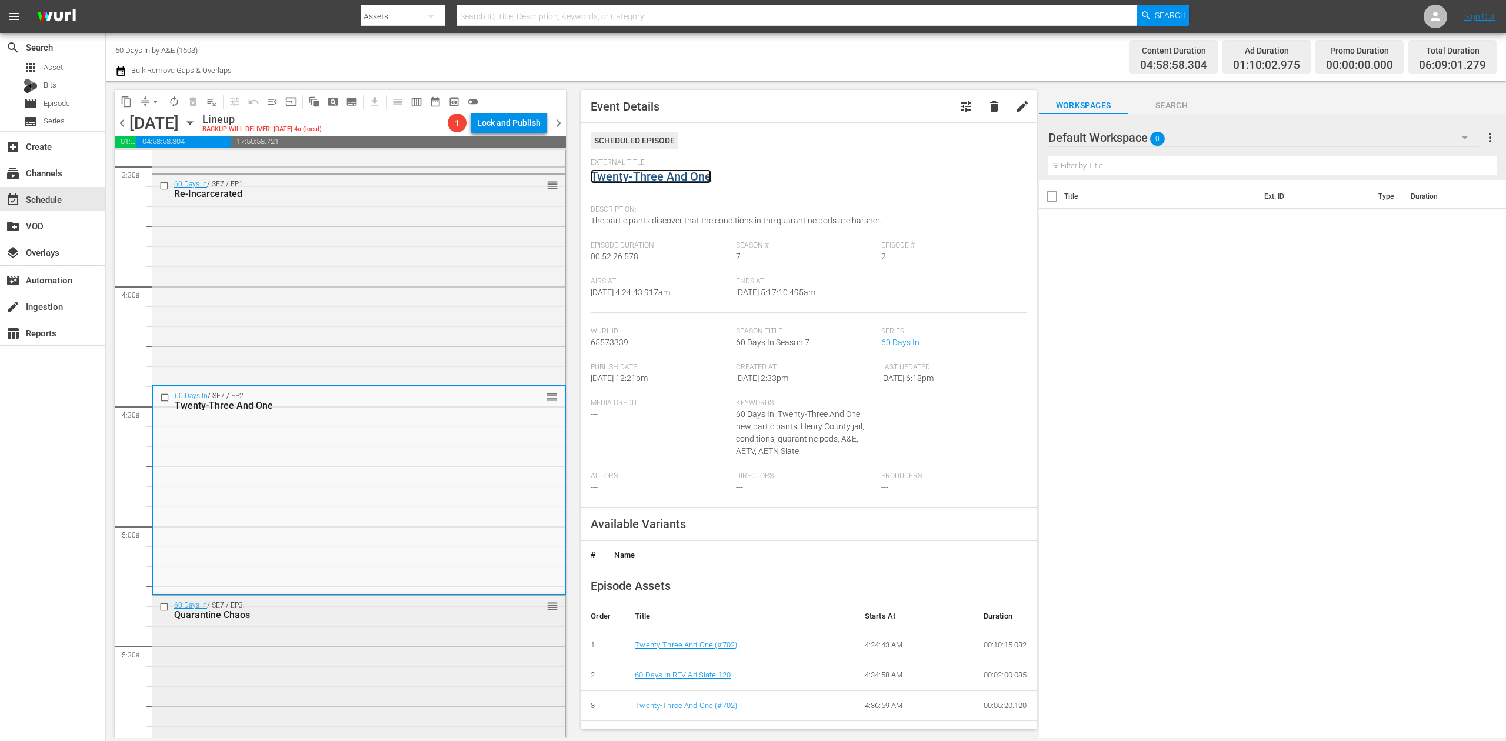
scroll to position [1019, 0]
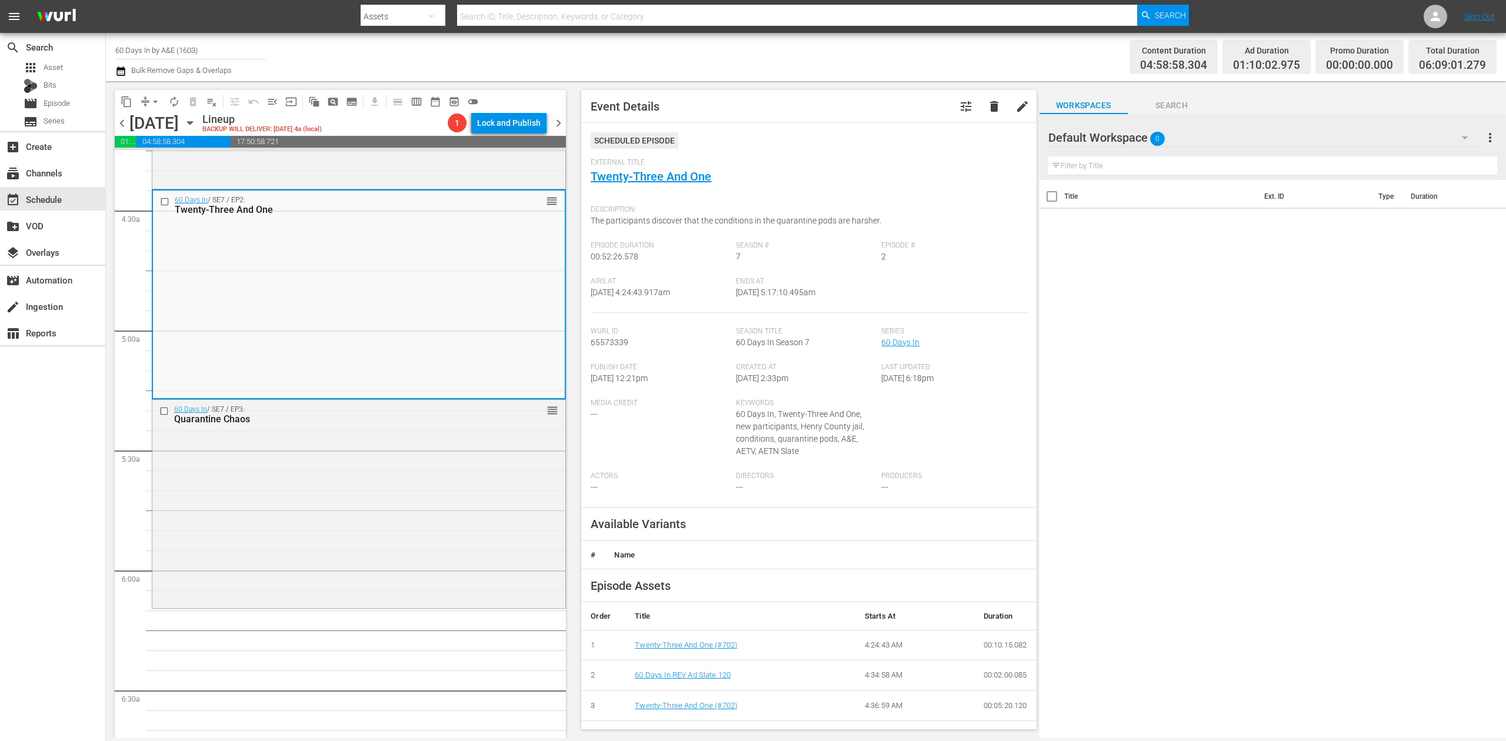
click at [391, 483] on div "60 Days In / SE7 / EP3: Quarantine Chaos reorder" at bounding box center [358, 503] width 413 height 206
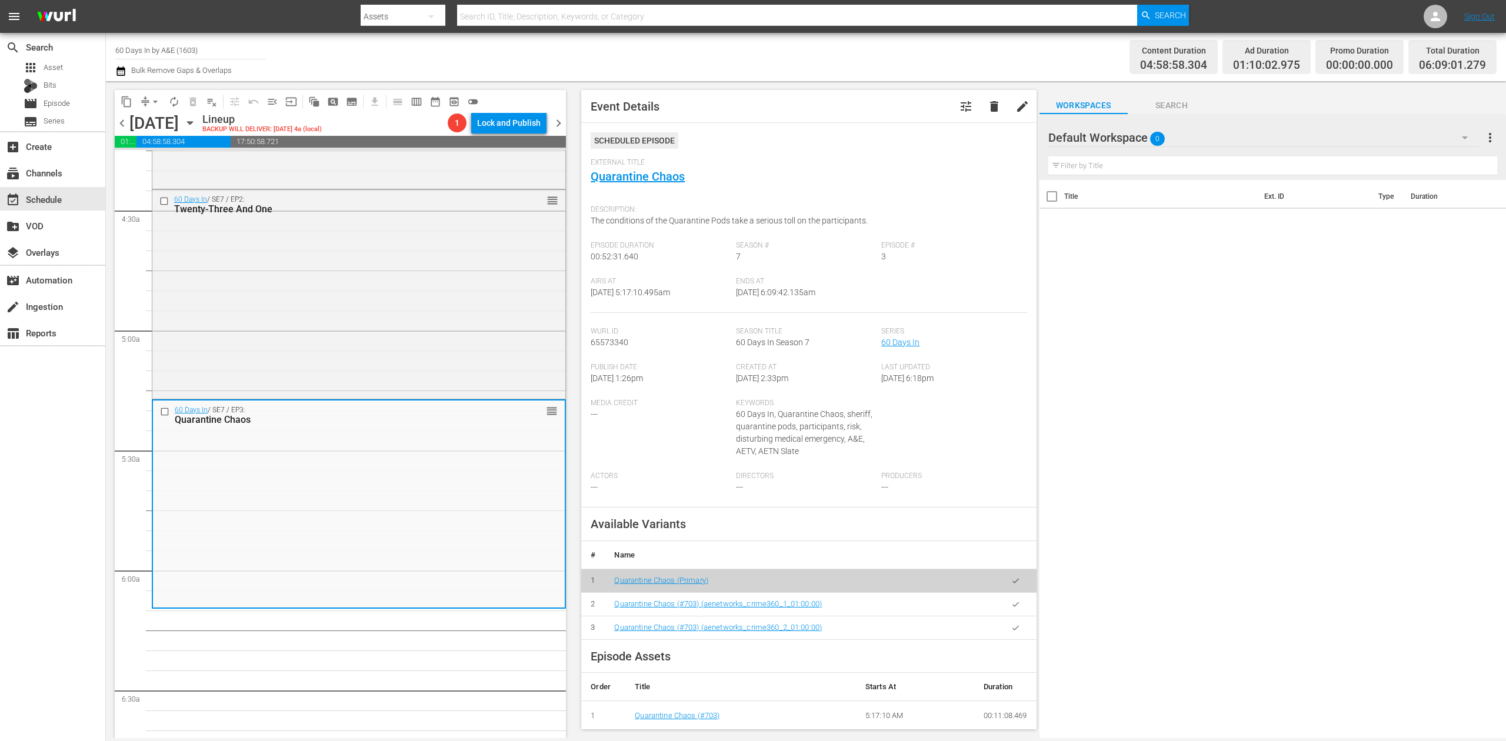
click at [116, 69] on icon "button" at bounding box center [120, 70] width 8 height 9
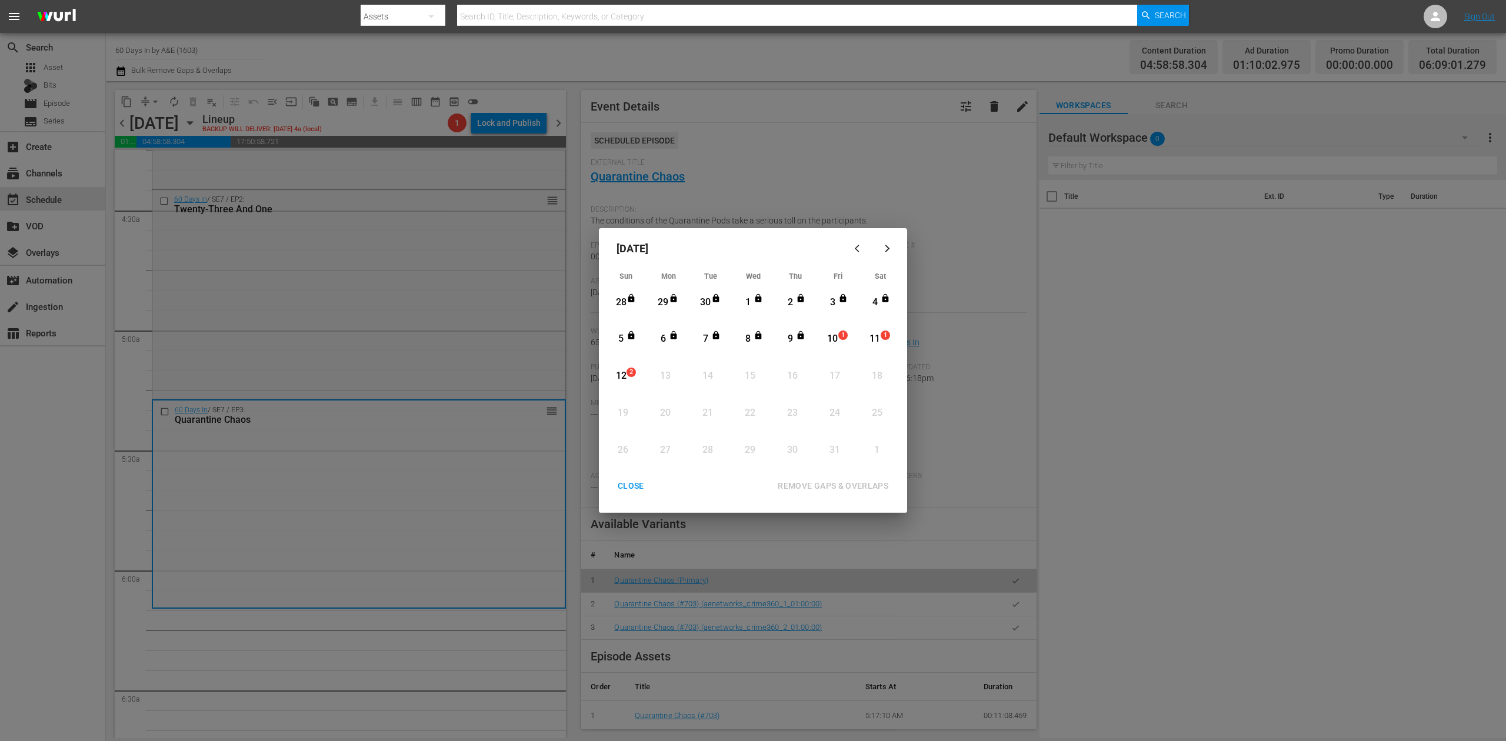
click at [831, 336] on div "10" at bounding box center [832, 339] width 15 height 14
click at [846, 485] on div "REMOVE GAPS & OVERLAPS" at bounding box center [832, 486] width 129 height 15
click at [632, 482] on div "CLOSE" at bounding box center [630, 486] width 45 height 15
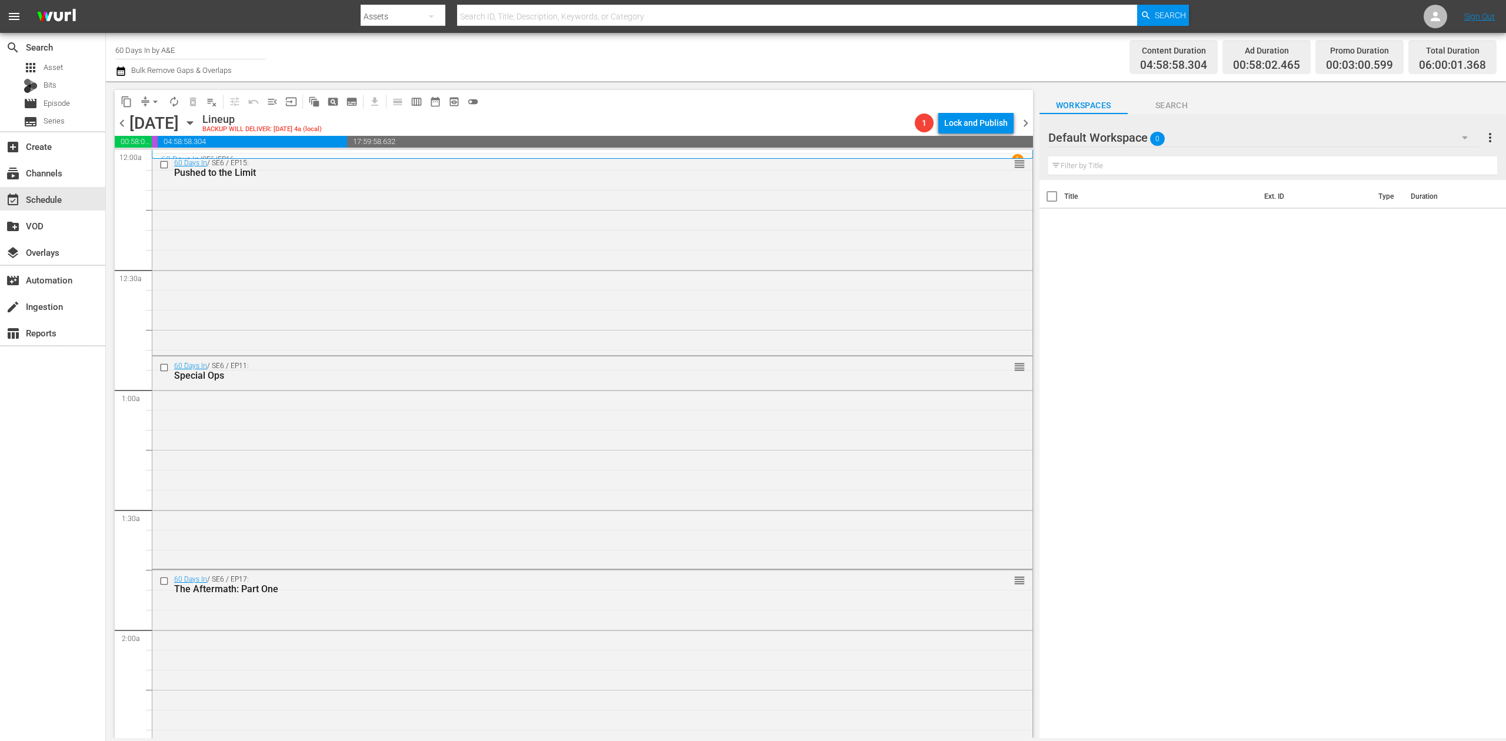
click at [125, 71] on icon "button" at bounding box center [120, 70] width 8 height 9
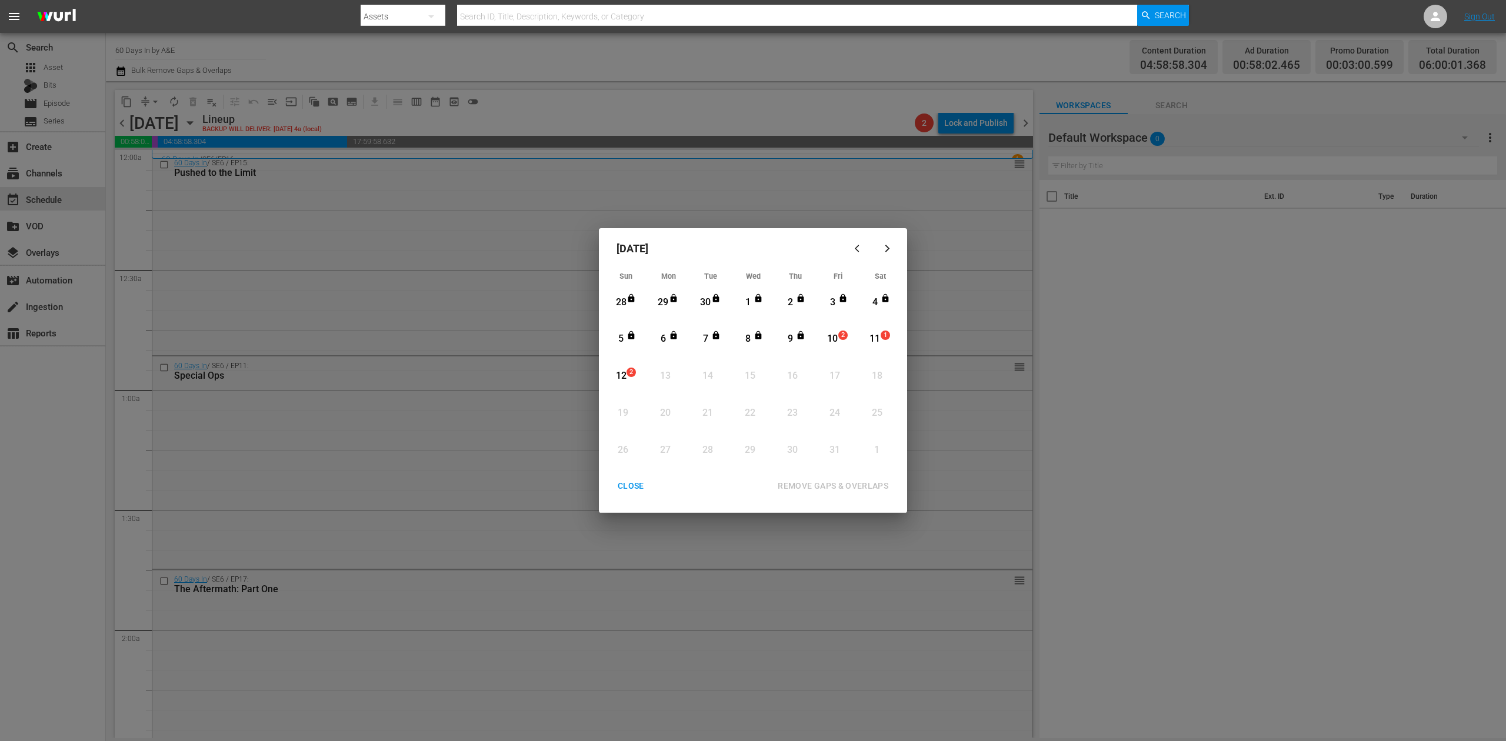
click at [825, 339] on div "10" at bounding box center [832, 339] width 15 height 14
click at [849, 483] on div "REMOVE GAPS & OVERLAPS" at bounding box center [832, 486] width 129 height 15
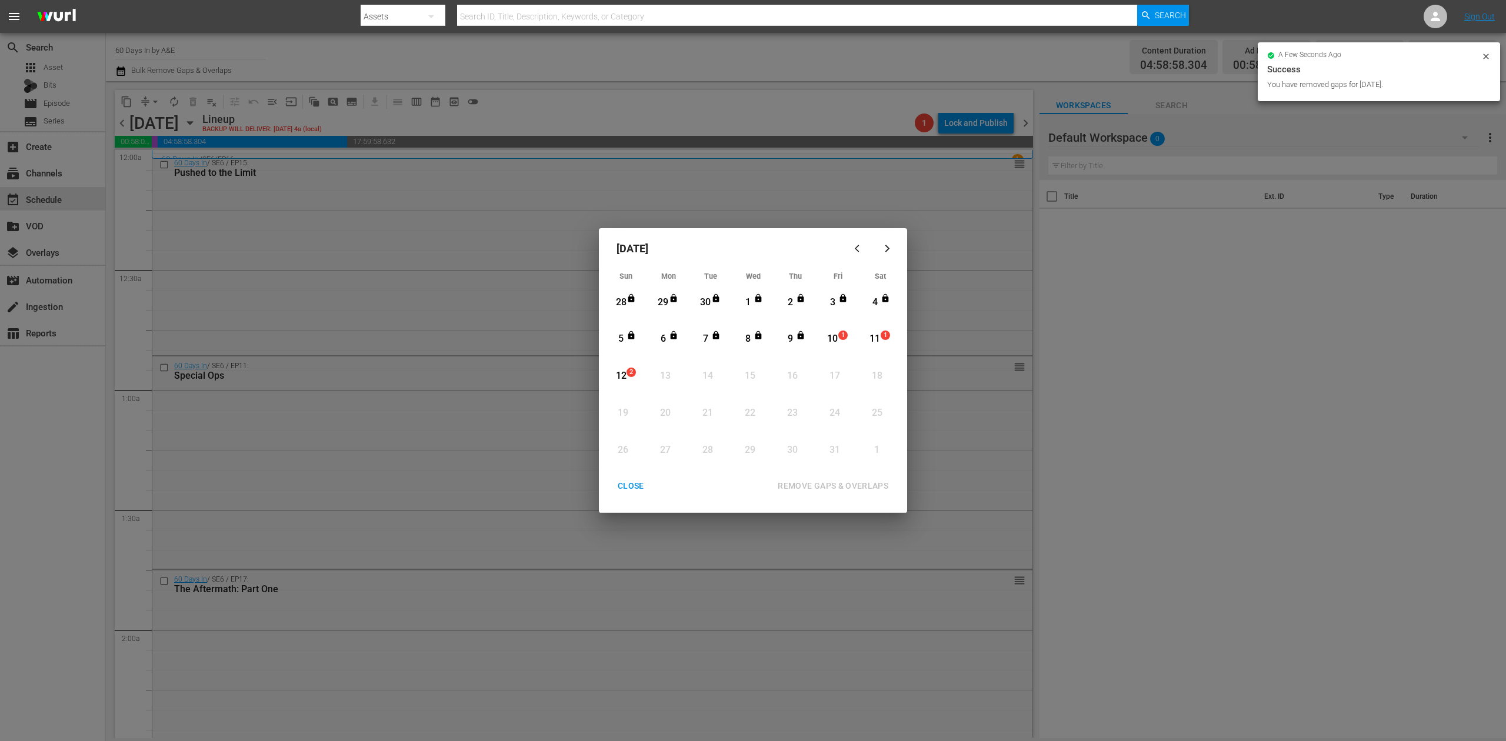
click at [636, 479] on div "CLOSE" at bounding box center [630, 486] width 45 height 15
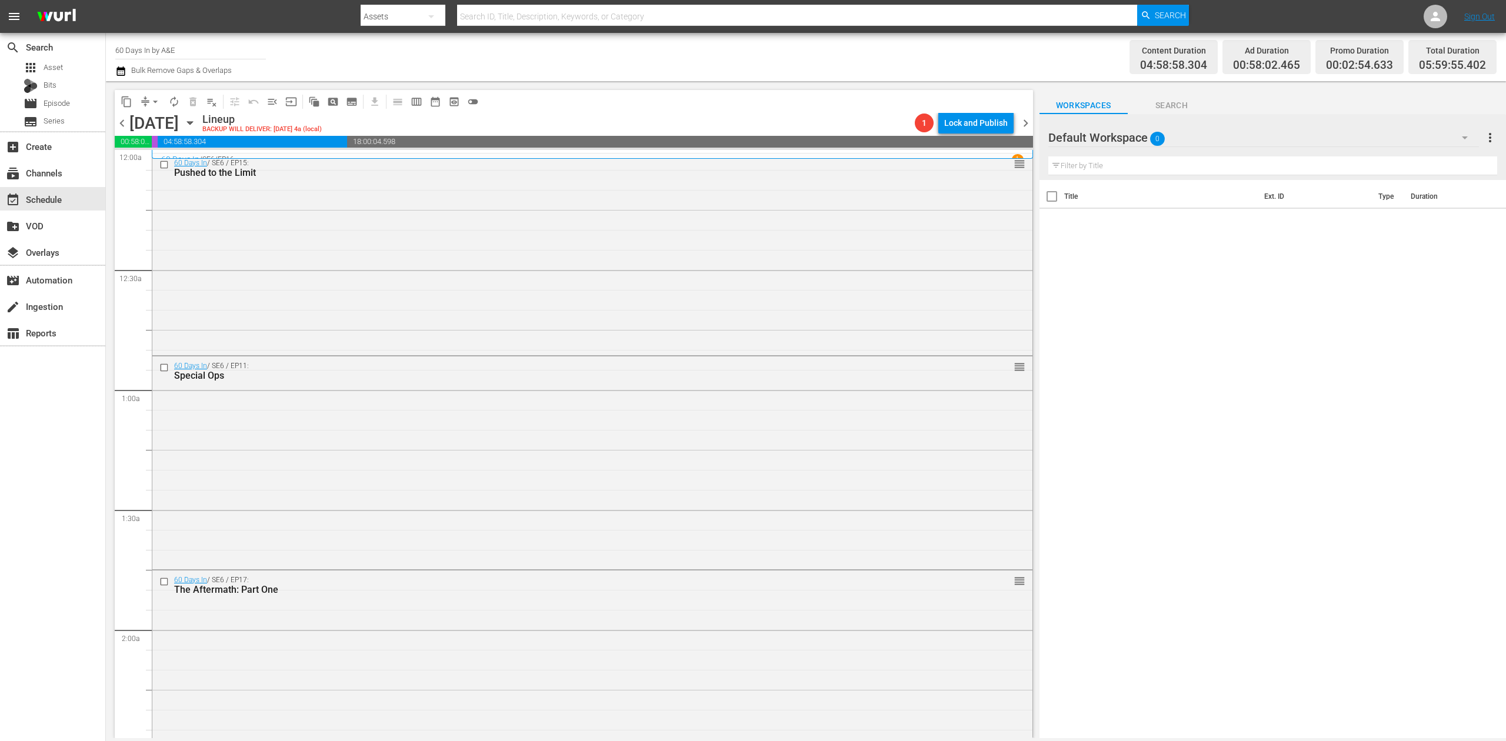
click at [119, 65] on icon "button" at bounding box center [120, 71] width 11 height 14
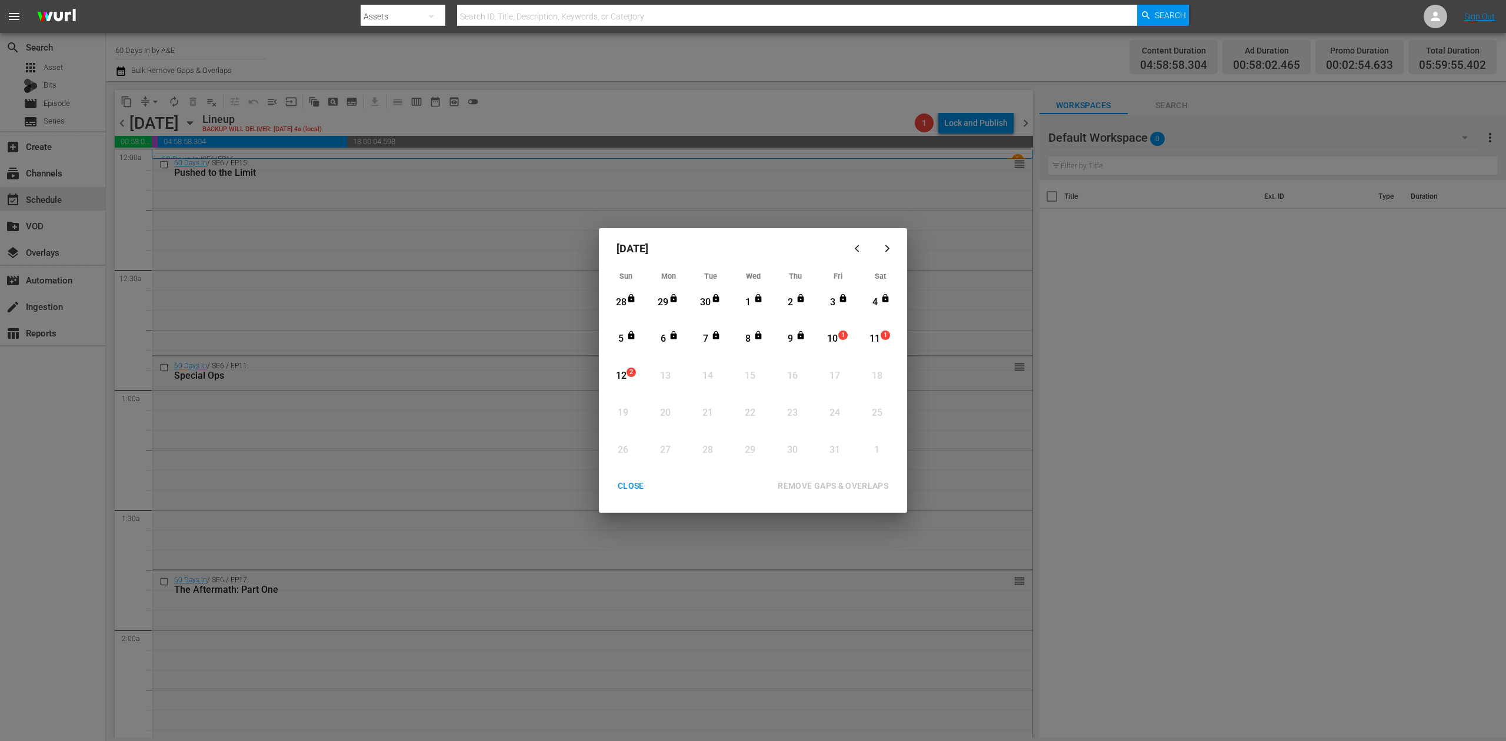
click at [838, 339] on div "10" at bounding box center [832, 339] width 15 height 14
click at [848, 484] on div "REMOVE GAPS & OVERLAPS" at bounding box center [832, 486] width 129 height 15
click at [625, 489] on div "CLOSE" at bounding box center [630, 486] width 45 height 15
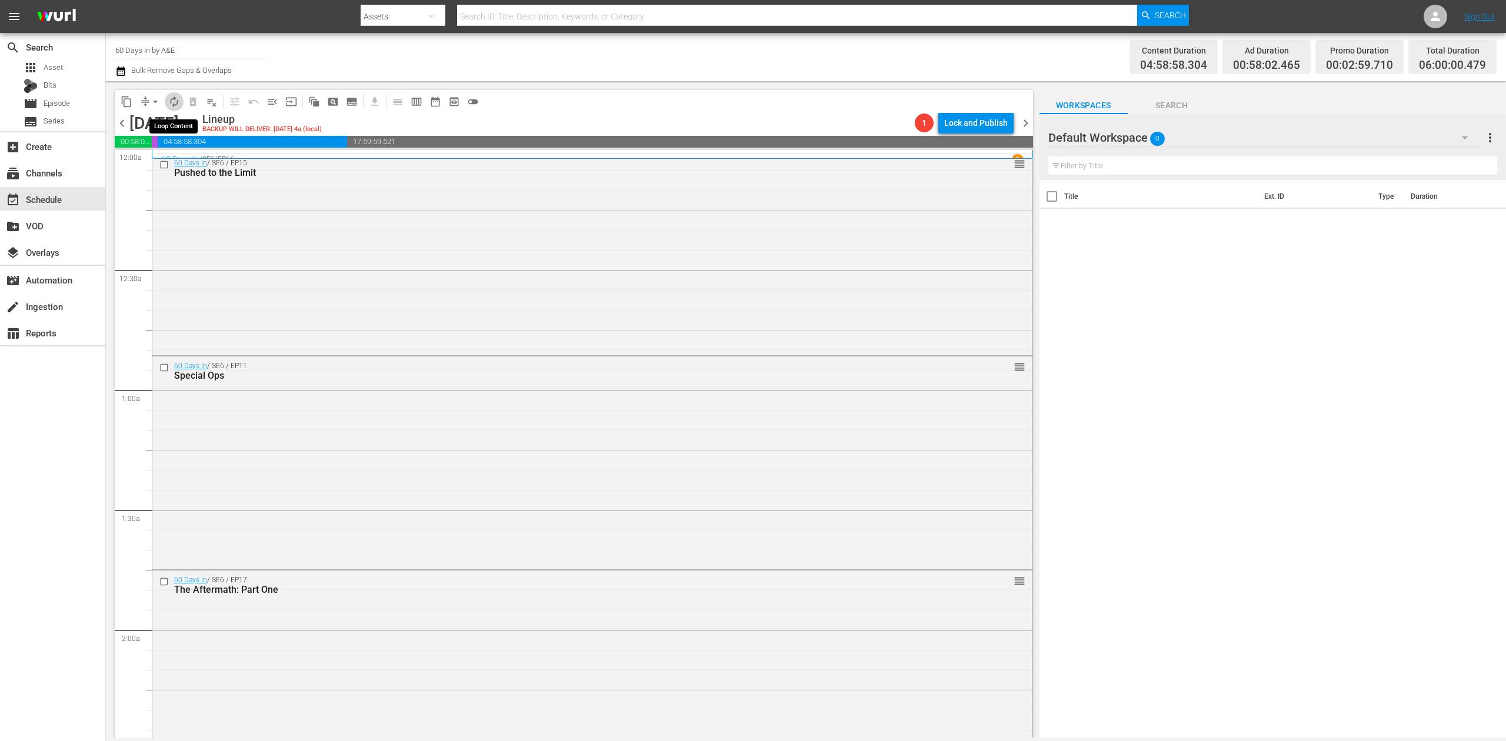
click at [172, 99] on span "autorenew_outlined" at bounding box center [174, 102] width 12 height 12
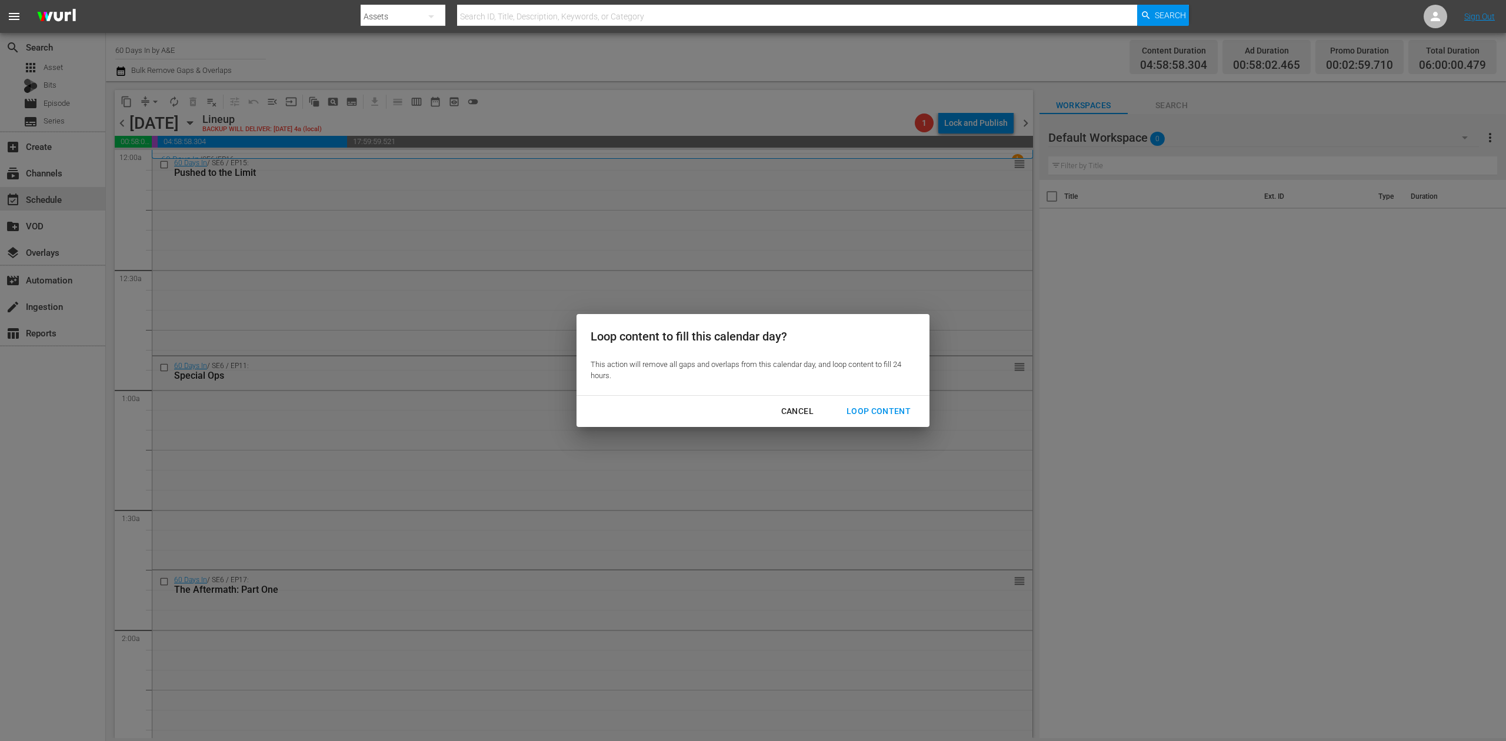
click at [890, 407] on div "Loop Content" at bounding box center [878, 411] width 83 height 15
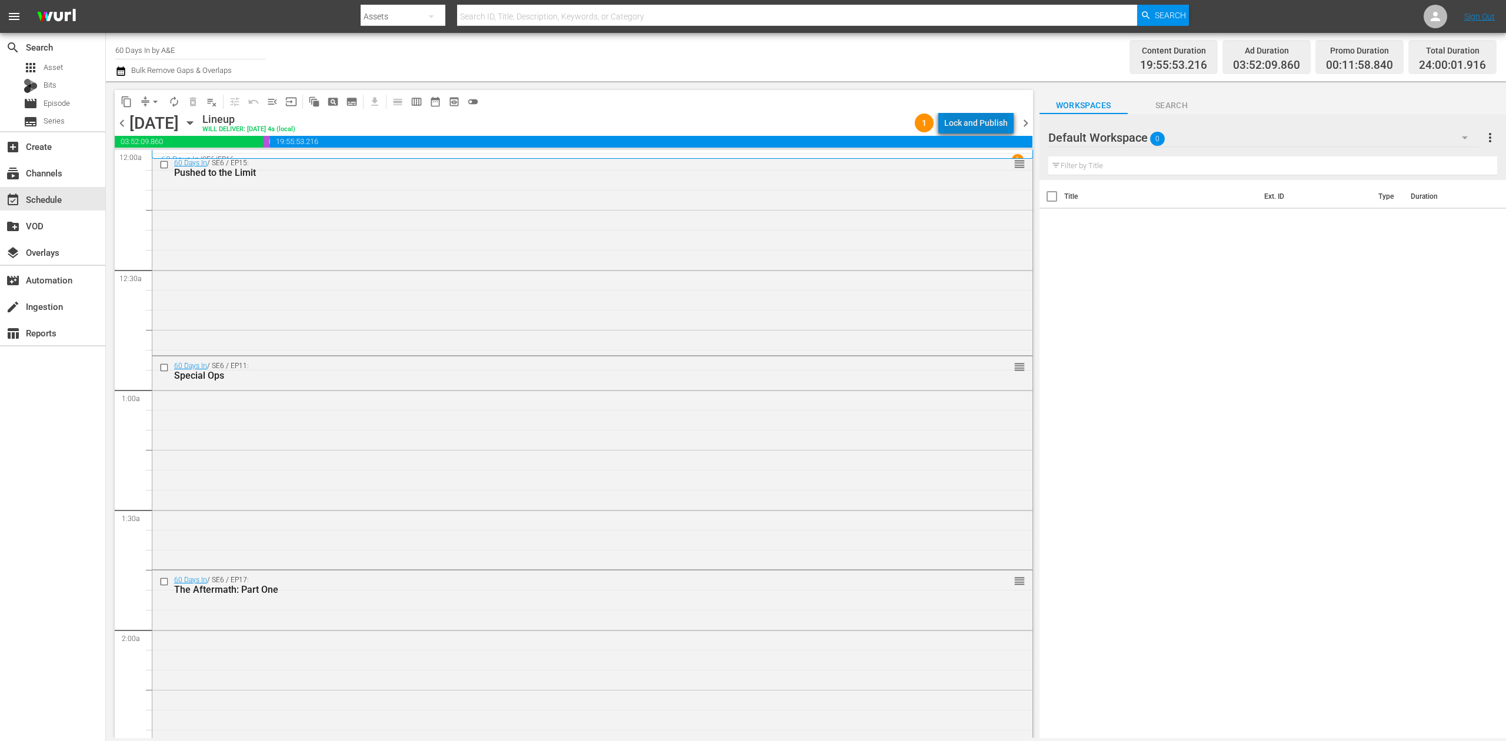
click at [984, 118] on div "Lock and Publish" at bounding box center [976, 122] width 64 height 21
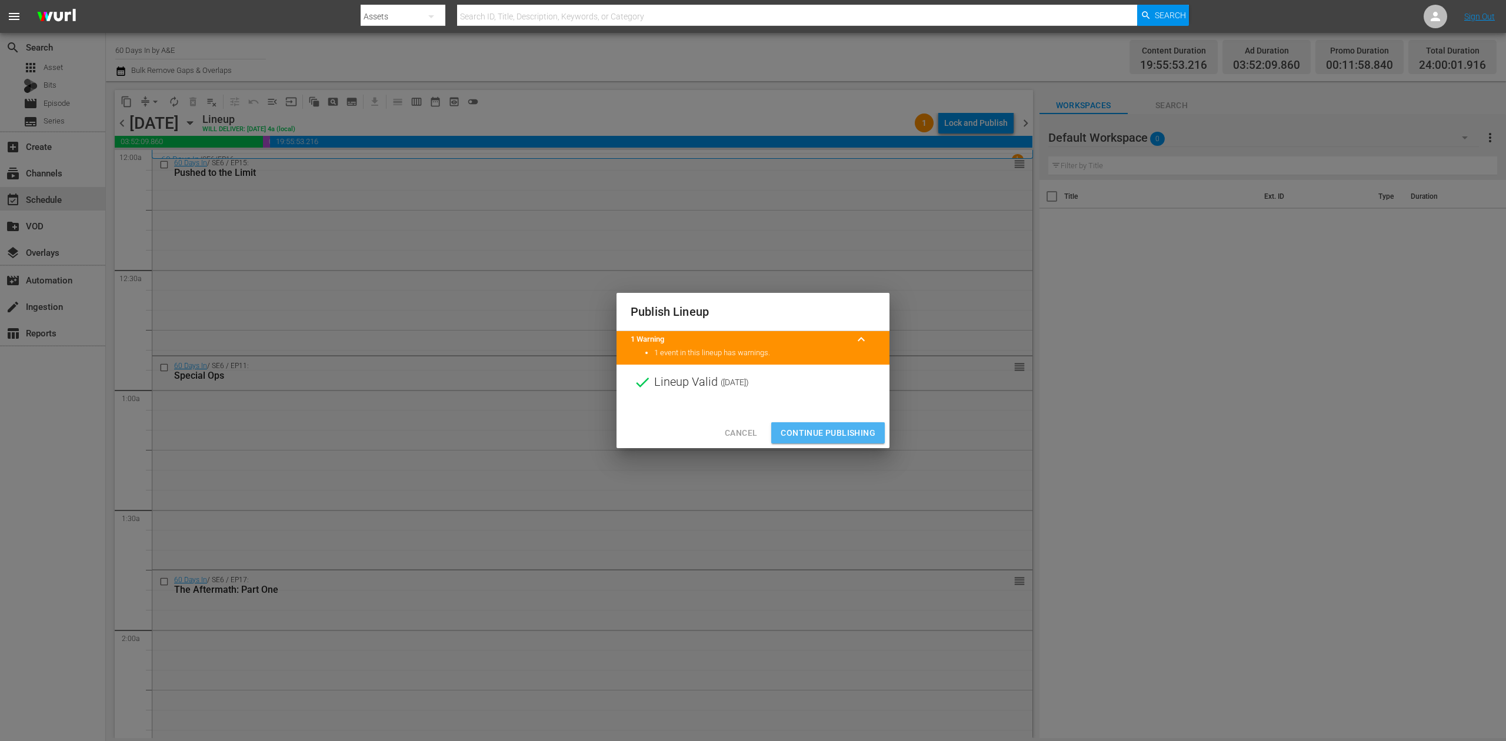
click at [834, 429] on span "Continue Publishing" at bounding box center [828, 433] width 95 height 15
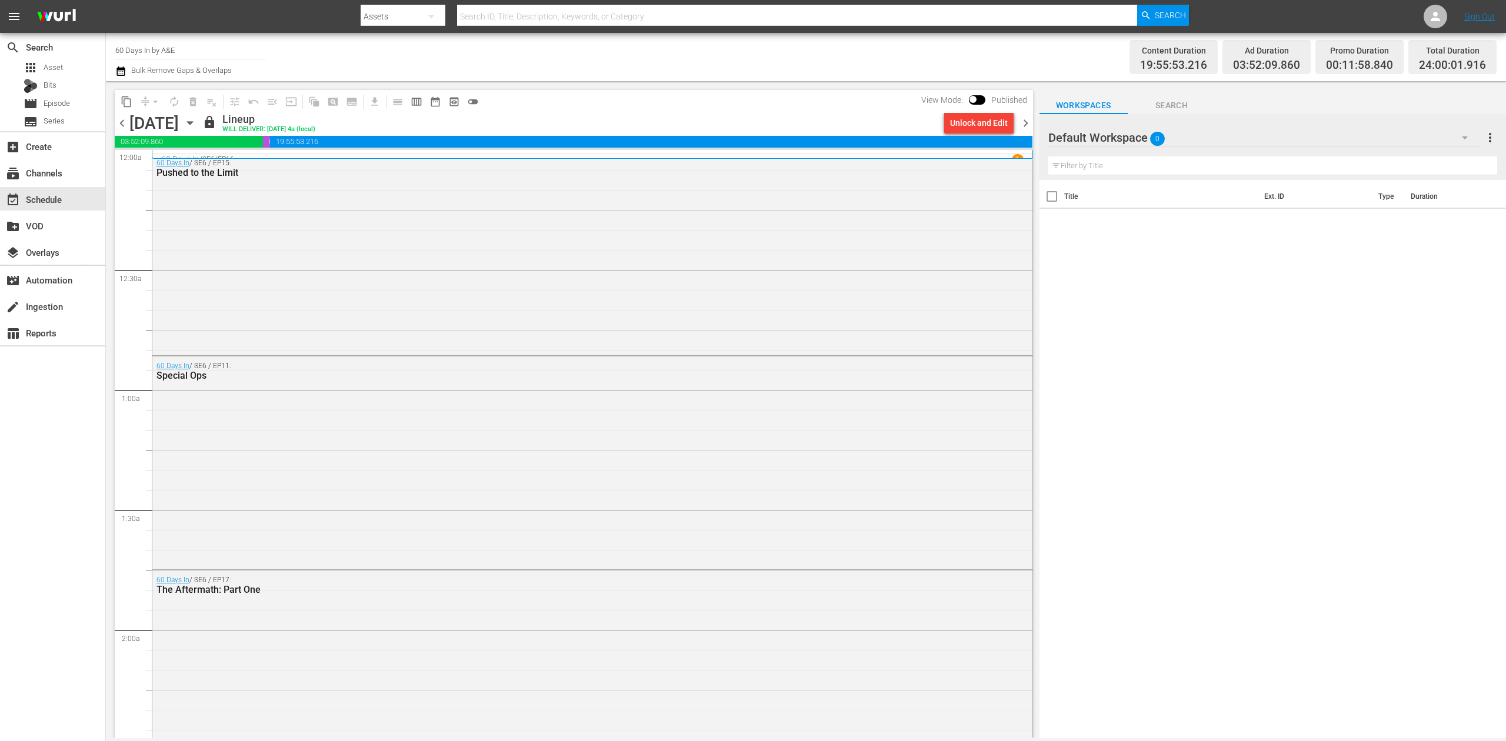
click at [1022, 121] on span "chevron_right" at bounding box center [1025, 123] width 15 height 15
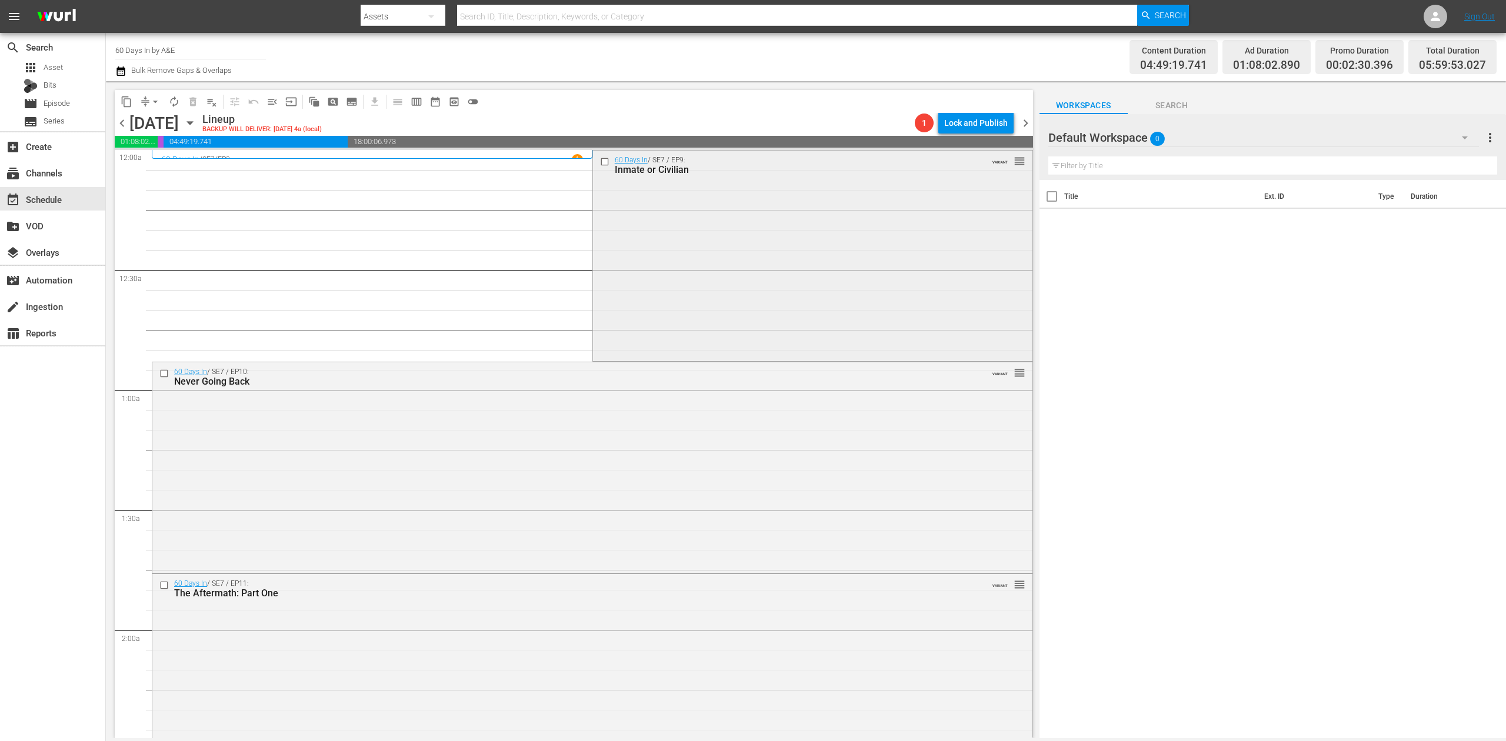
click at [779, 234] on div "60 Days In / SE7 / EP9: Inmate or Civilian VARIANT reorder" at bounding box center [812, 255] width 439 height 208
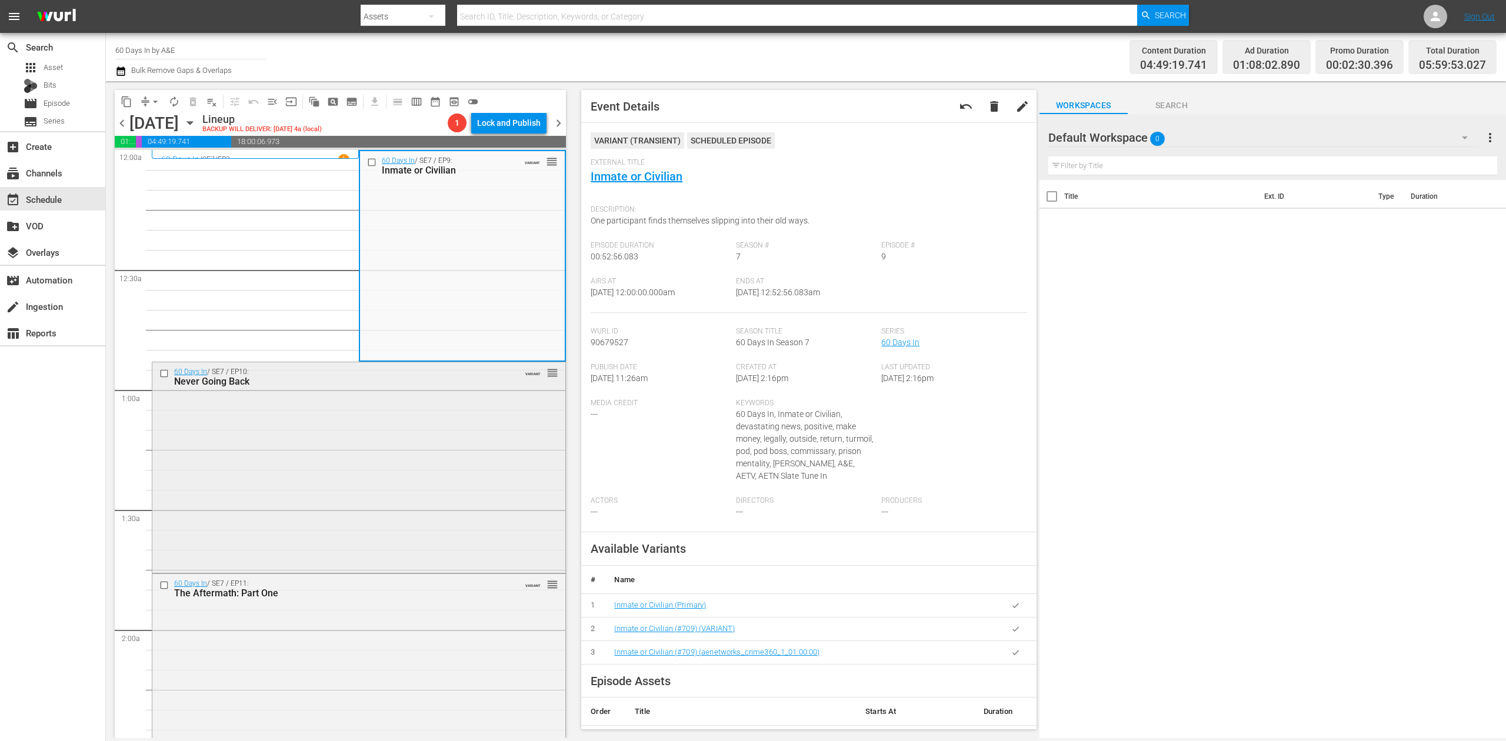
click at [417, 467] on div "60 Days In / SE7 / EP10: Never Going Back VARIANT reorder" at bounding box center [358, 466] width 413 height 209
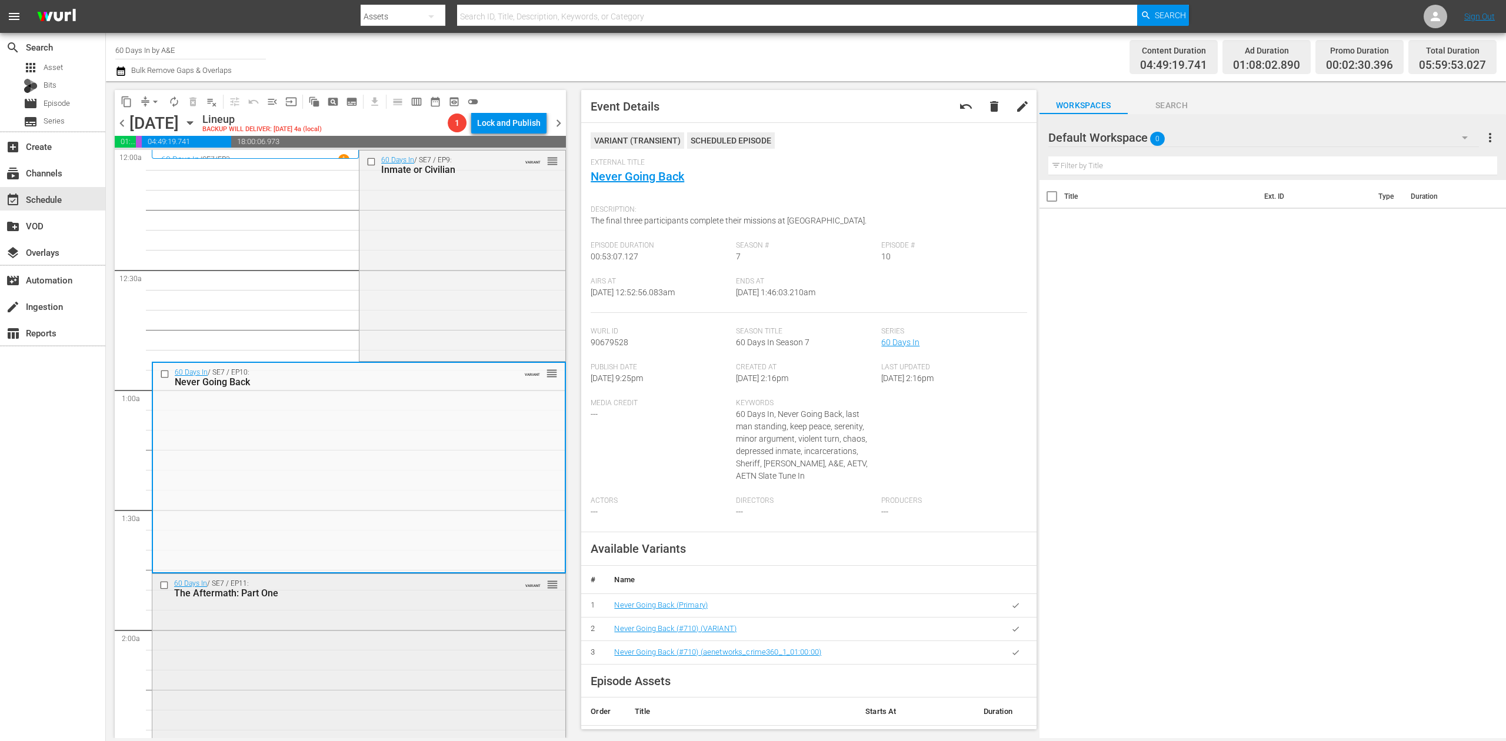
click at [457, 612] on div "60 Days In / SE7 / EP11: The Aftermath: Part One VARIANT reorder" at bounding box center [358, 675] width 413 height 203
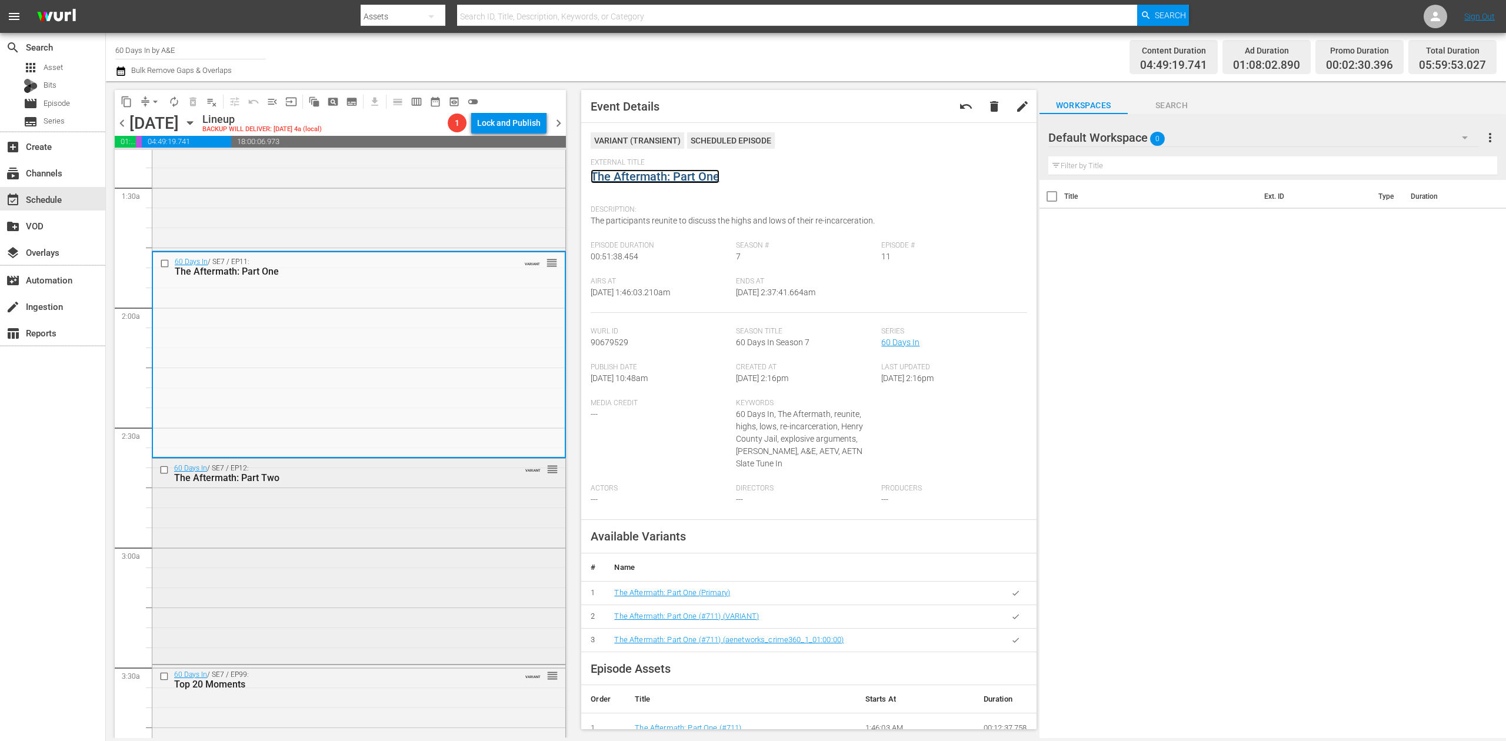
scroll to position [471, 0]
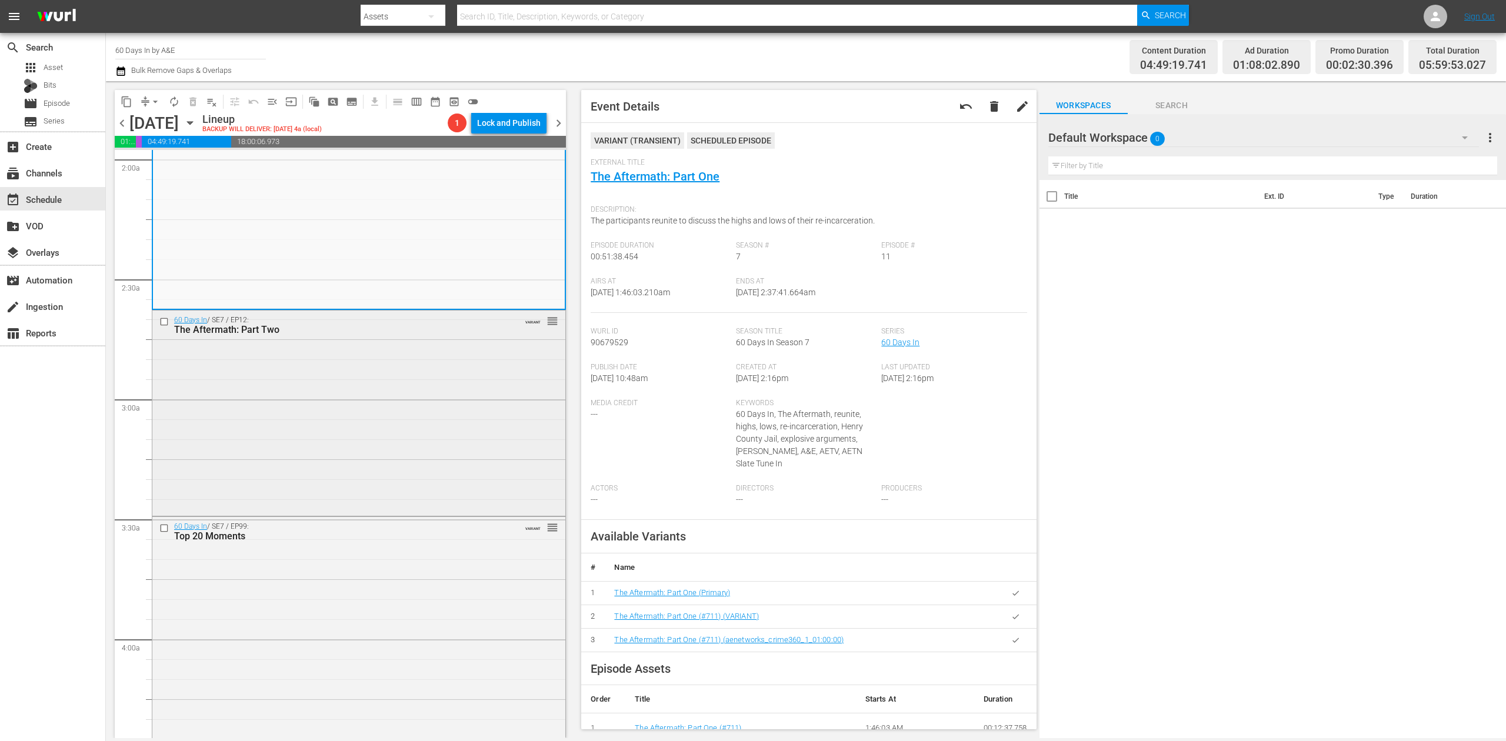
click at [448, 434] on div "60 Days In / SE7 / EP12: The Aftermath: Part Two VARIANT reorder" at bounding box center [358, 412] width 413 height 203
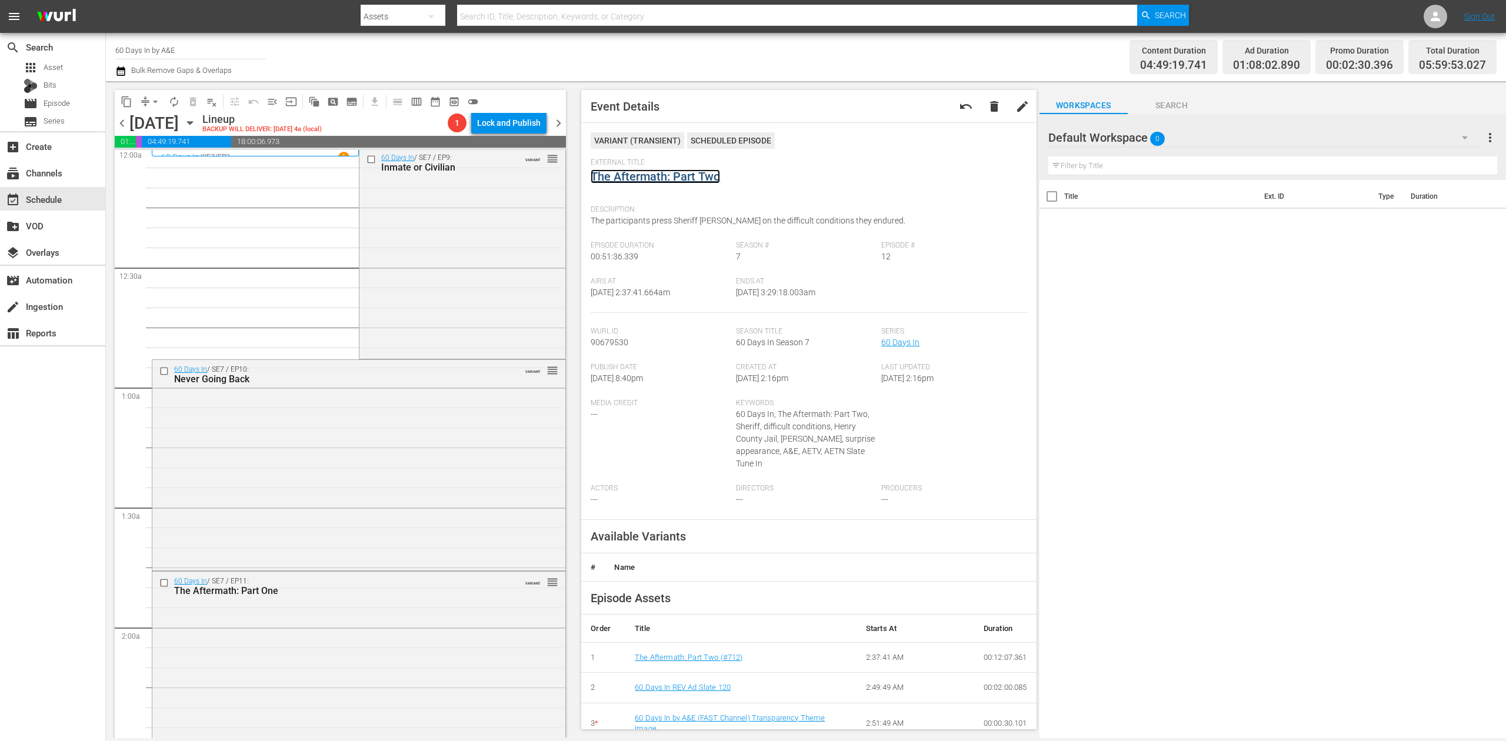
scroll to position [0, 0]
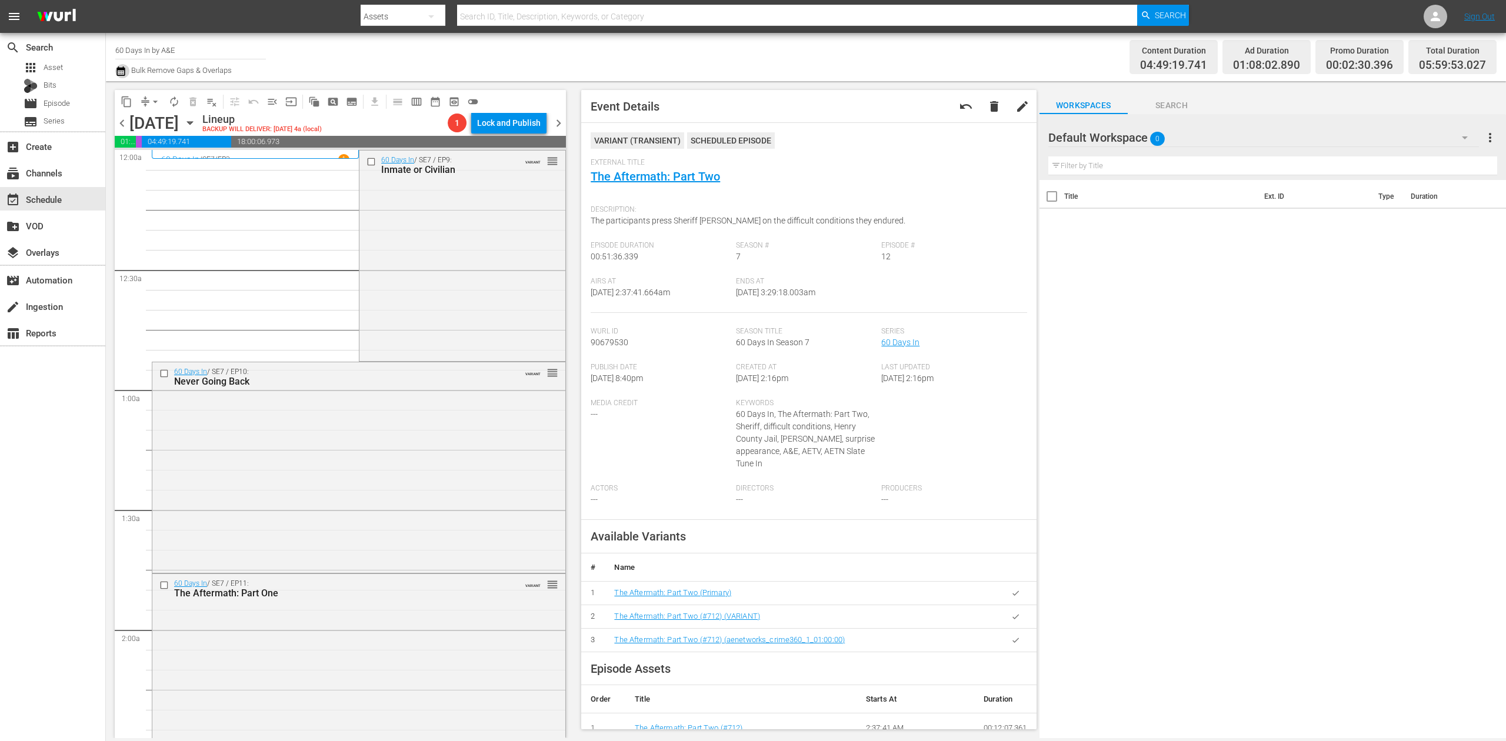
click at [124, 73] on icon "button" at bounding box center [120, 71] width 11 height 14
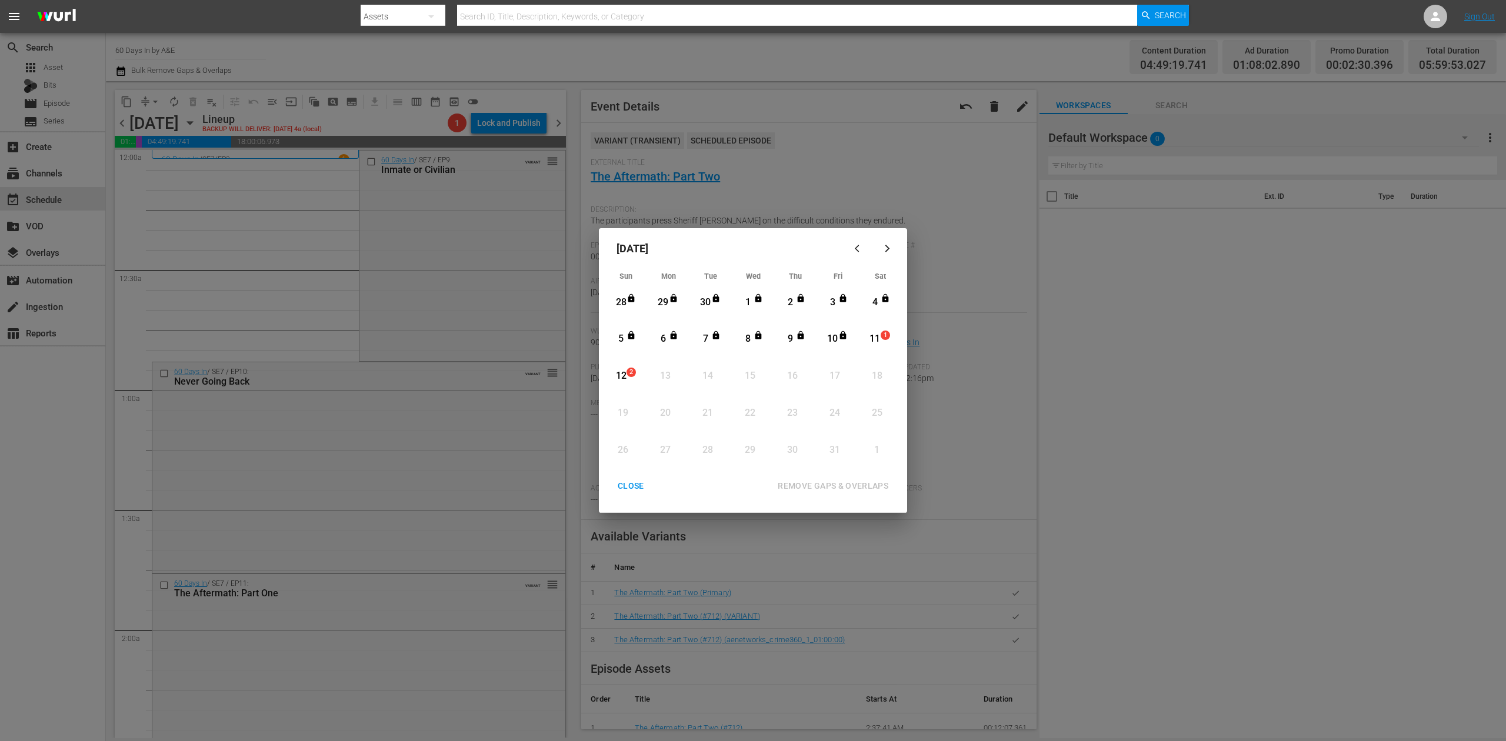
click at [878, 341] on div "11" at bounding box center [875, 339] width 15 height 14
click at [857, 483] on div "REMOVE GAPS & OVERLAPS" at bounding box center [832, 486] width 129 height 15
click at [878, 340] on div "11" at bounding box center [875, 339] width 15 height 14
click at [865, 483] on div "REMOVE GAPS & OVERLAPS" at bounding box center [832, 486] width 129 height 15
click at [638, 480] on div "CLOSE" at bounding box center [630, 486] width 45 height 15
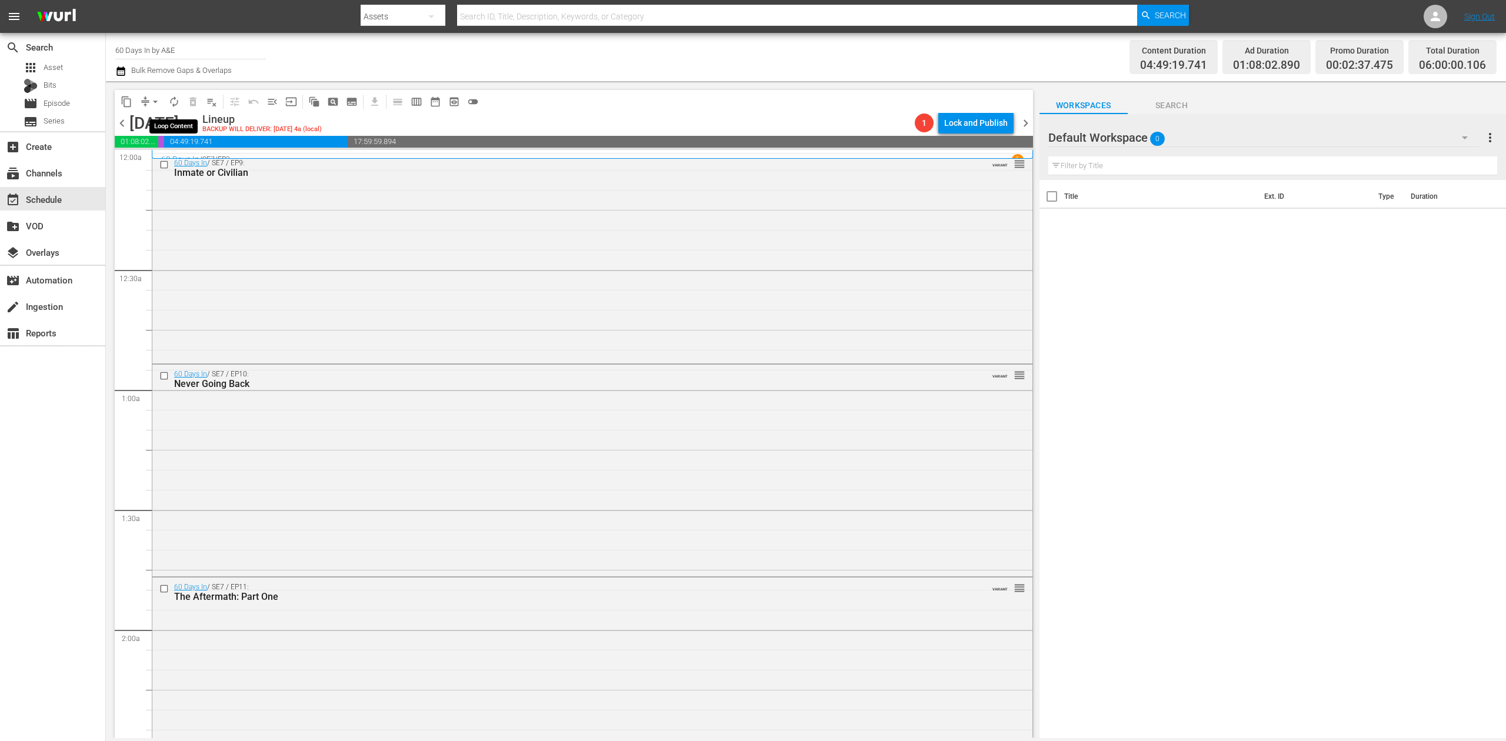
click at [169, 101] on span "autorenew_outlined" at bounding box center [174, 102] width 12 height 12
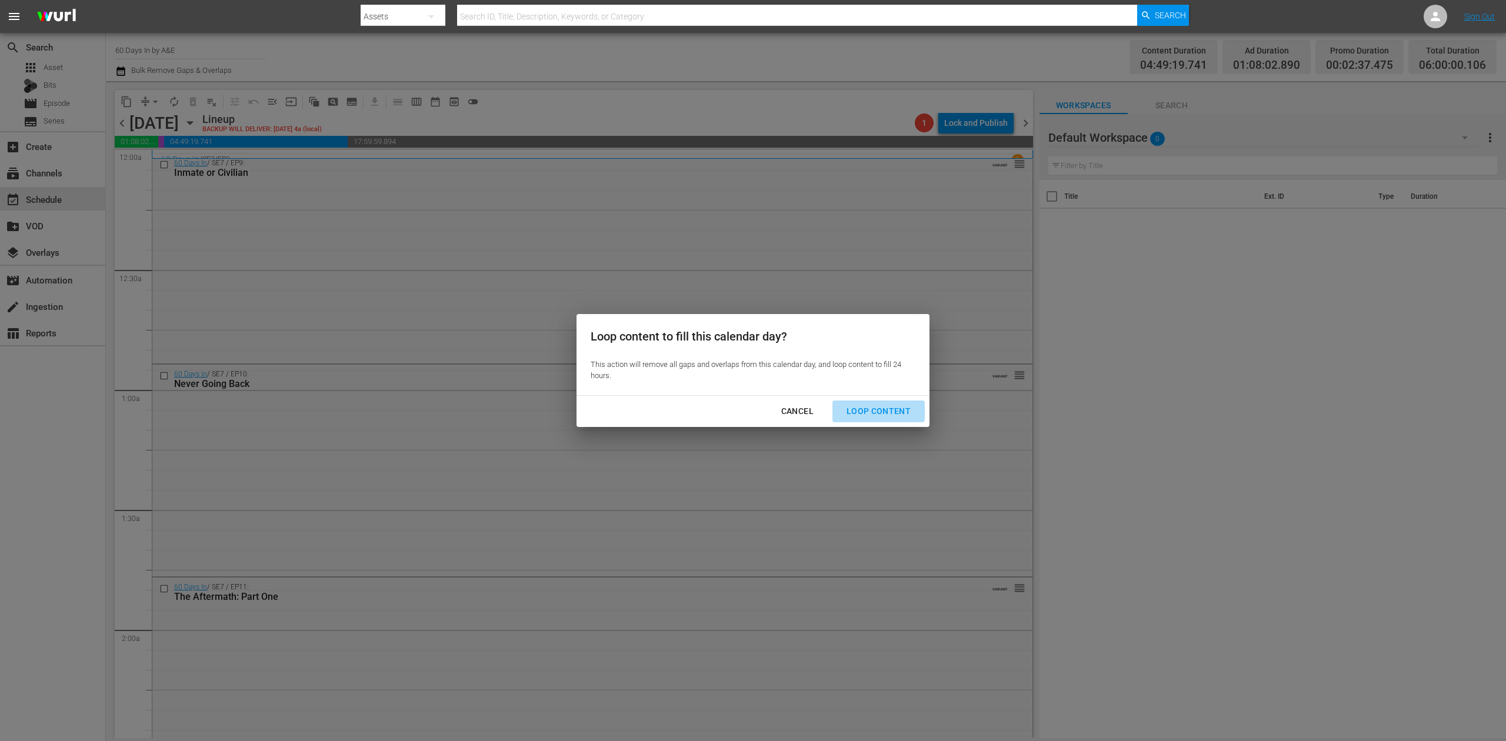
click at [869, 403] on button "Loop Content" at bounding box center [878, 412] width 92 height 22
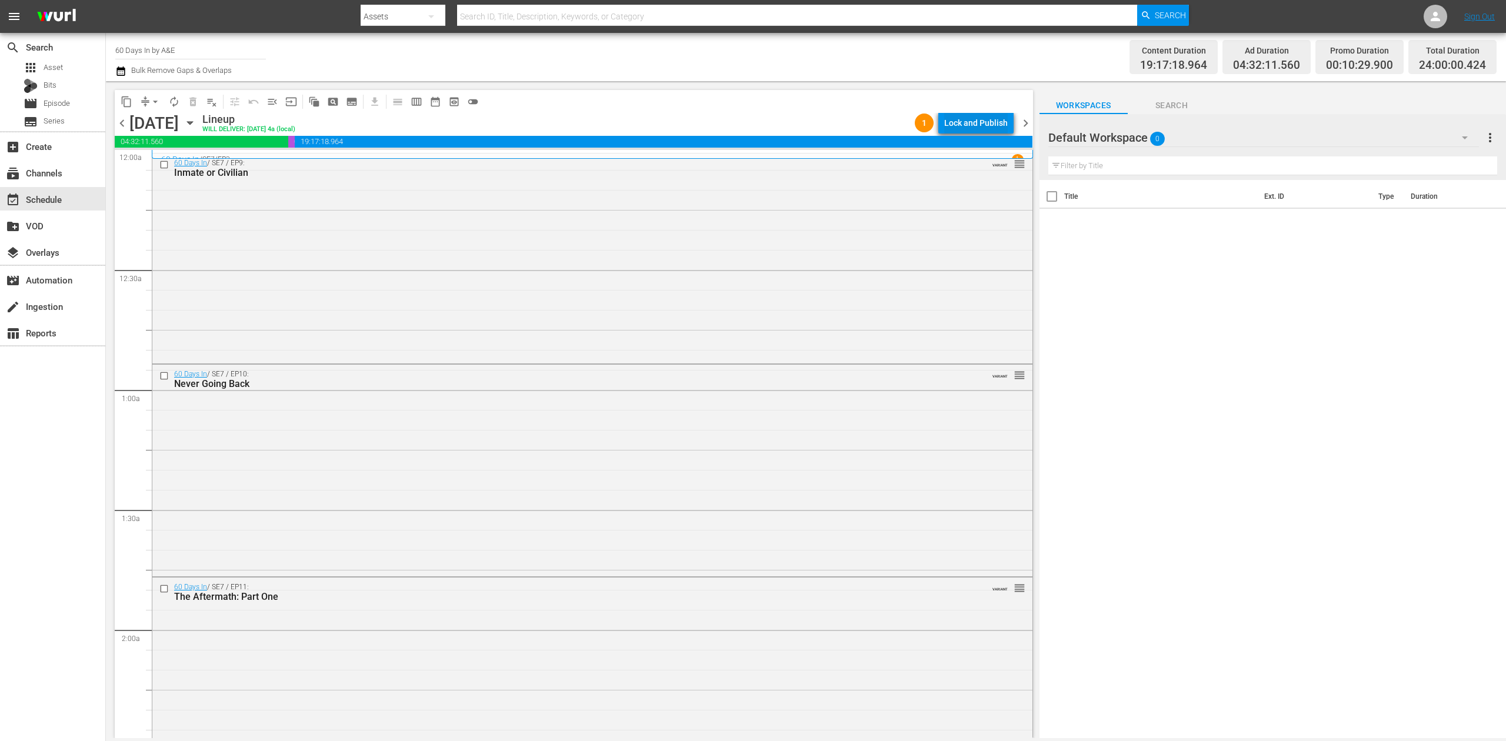
click at [963, 119] on div "Lock and Publish" at bounding box center [976, 122] width 64 height 21
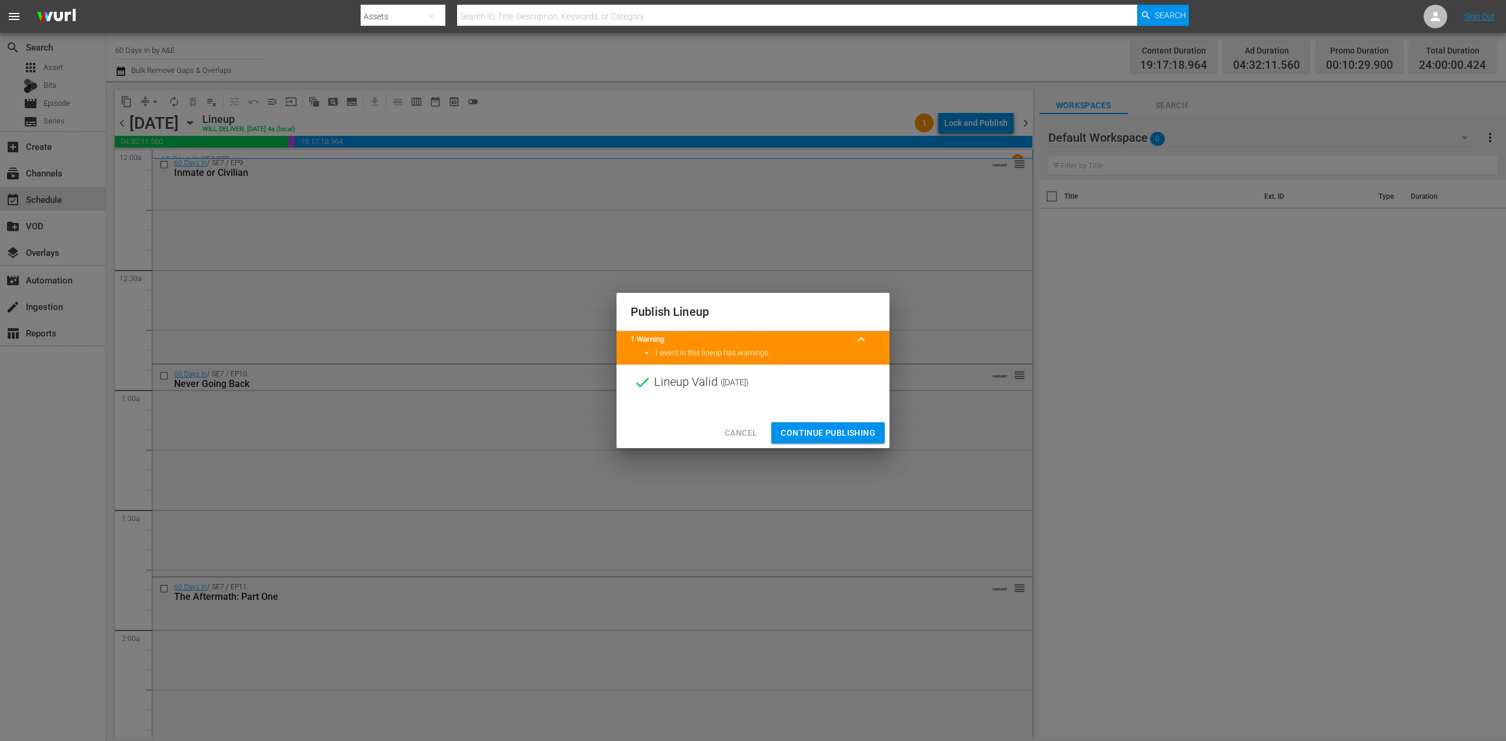
click at [840, 432] on span "Continue Publishing" at bounding box center [828, 433] width 95 height 15
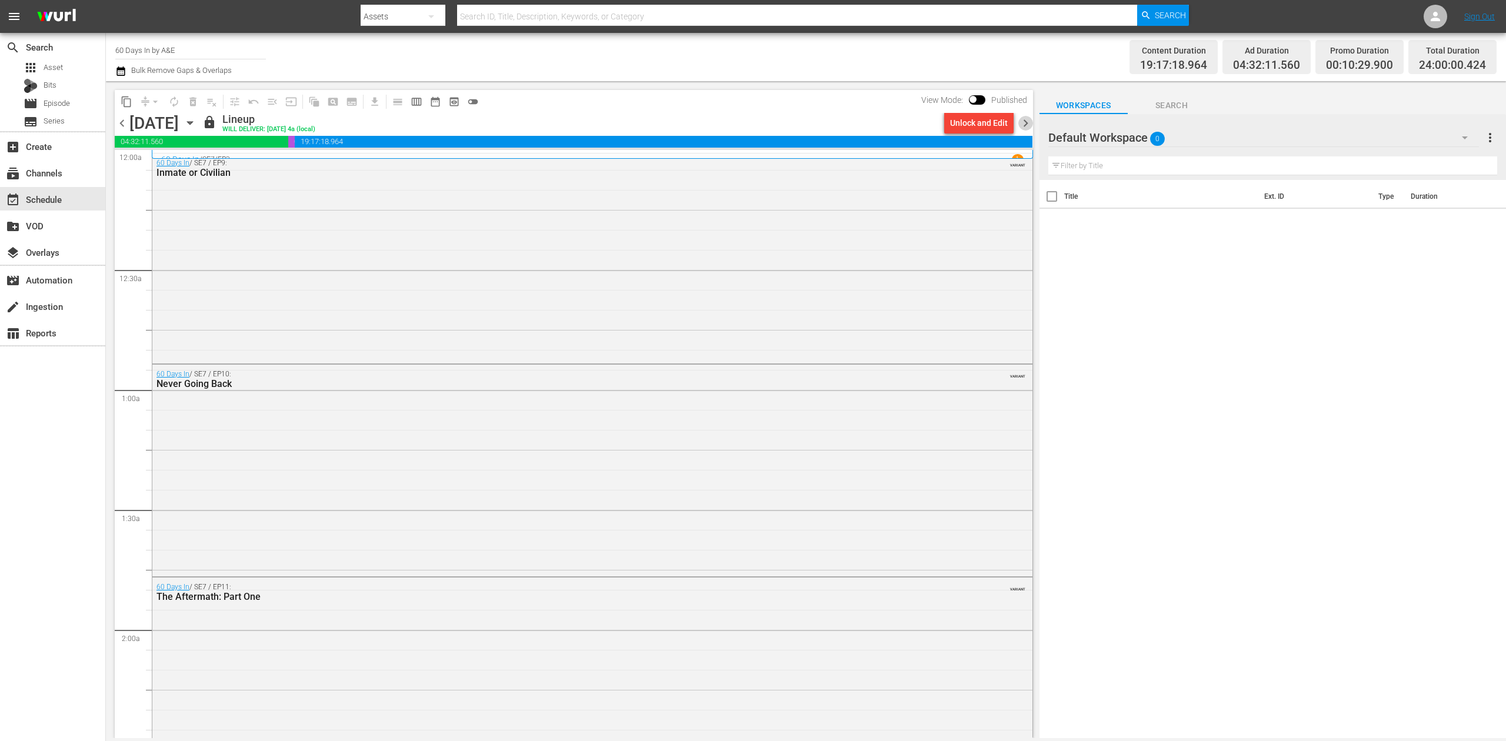
click at [1024, 119] on span "chevron_right" at bounding box center [1025, 123] width 15 height 15
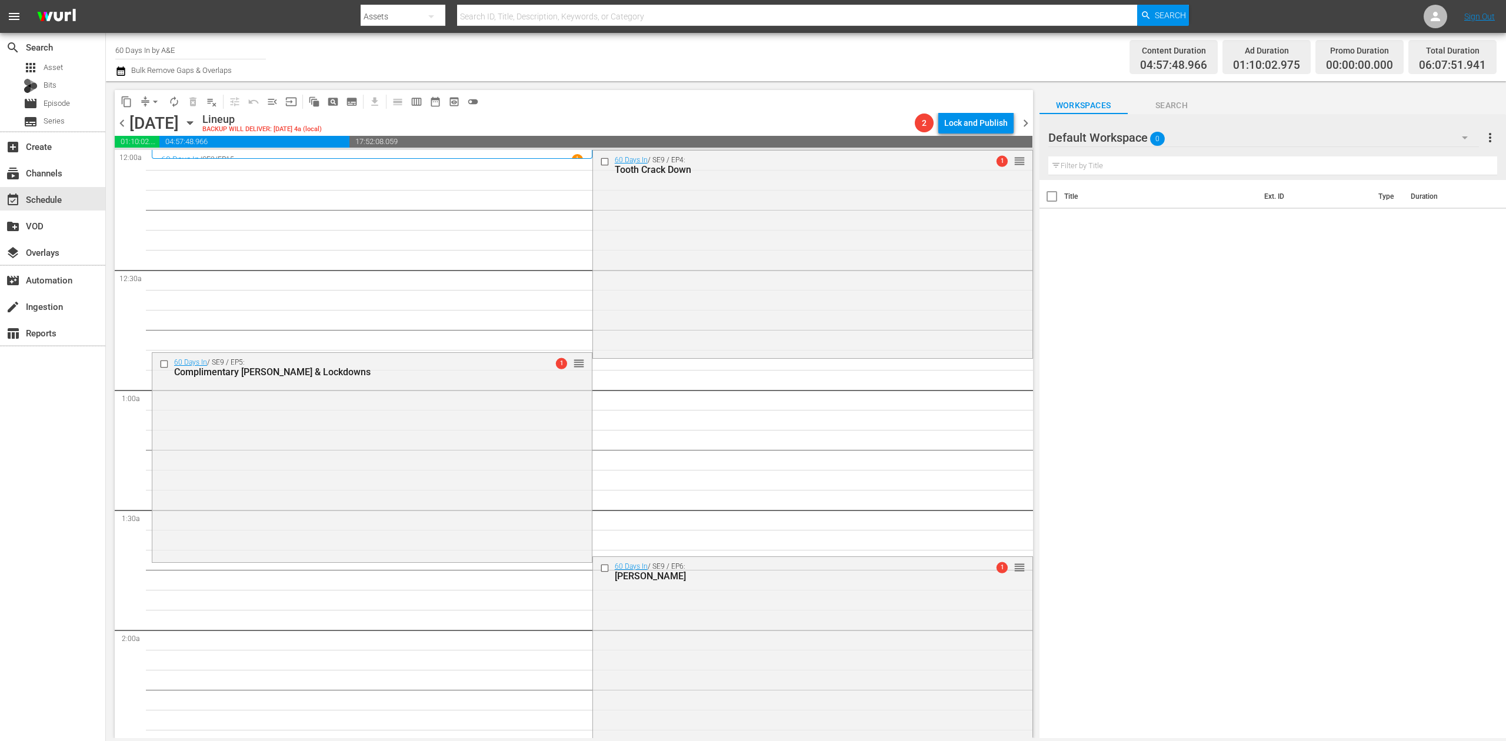
click at [121, 73] on icon "button" at bounding box center [120, 71] width 11 height 14
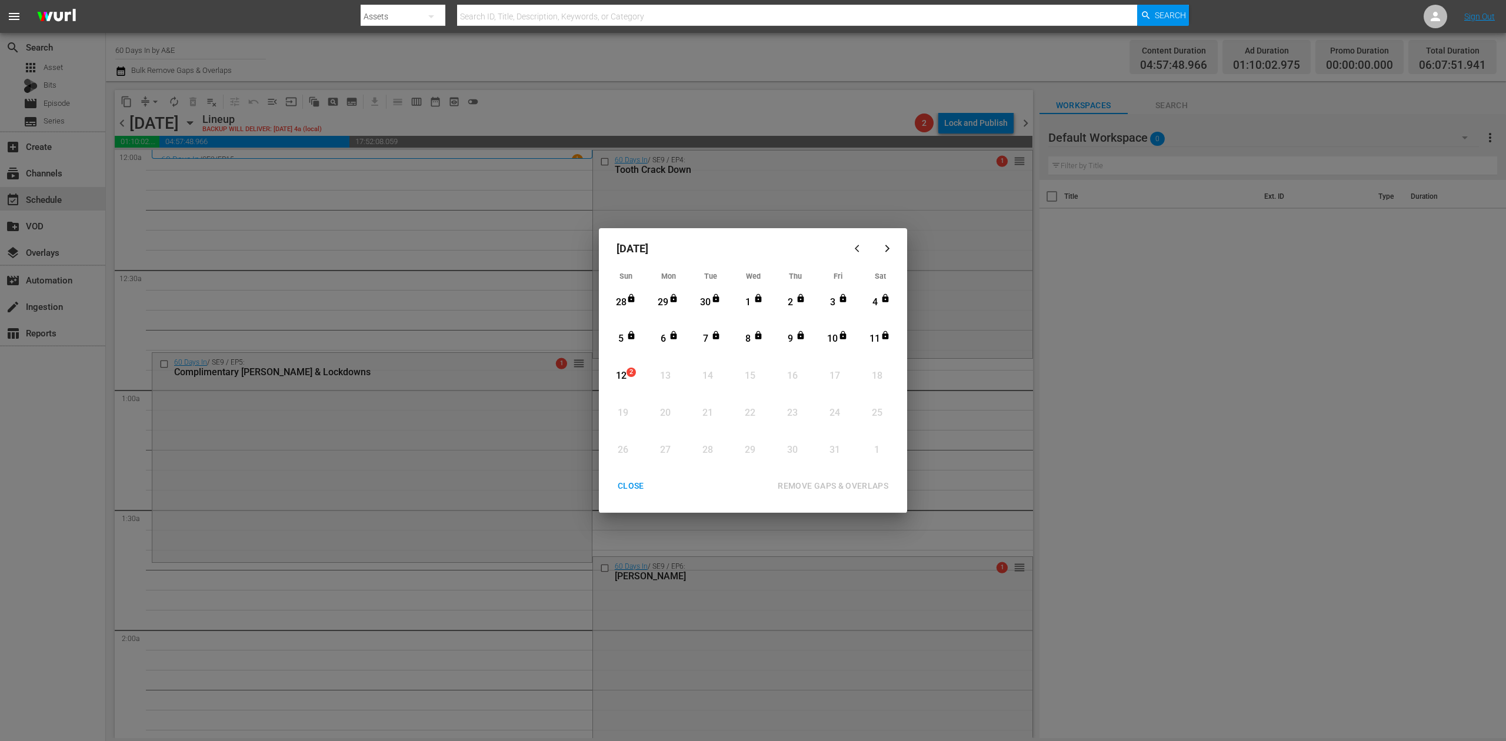
click at [622, 377] on div "12" at bounding box center [621, 376] width 15 height 14
click at [841, 478] on button "REMOVE GAPS & OVERLAPS" at bounding box center [833, 486] width 139 height 22
drag, startPoint x: 625, startPoint y: 367, endPoint x: 709, endPoint y: 412, distance: 95.3
click at [625, 367] on div "12" at bounding box center [621, 376] width 15 height 32
click at [844, 481] on div "REMOVE GAPS & OVERLAPS" at bounding box center [832, 486] width 129 height 15
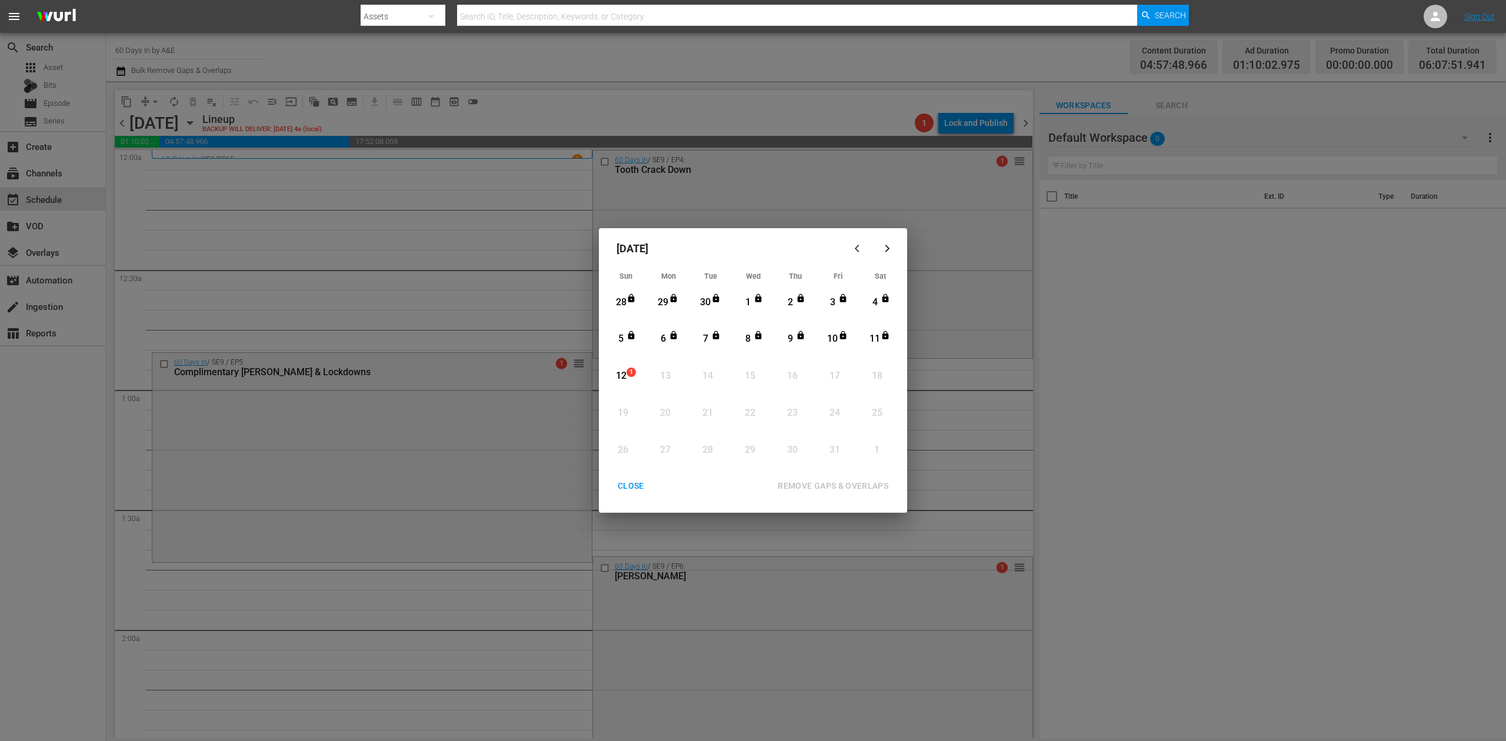
click at [629, 368] on span "1" at bounding box center [631, 372] width 8 height 9
click at [837, 485] on div "REMOVE GAPS & OVERLAPS" at bounding box center [832, 486] width 129 height 15
click at [633, 478] on button "CLOSE" at bounding box center [631, 486] width 55 height 22
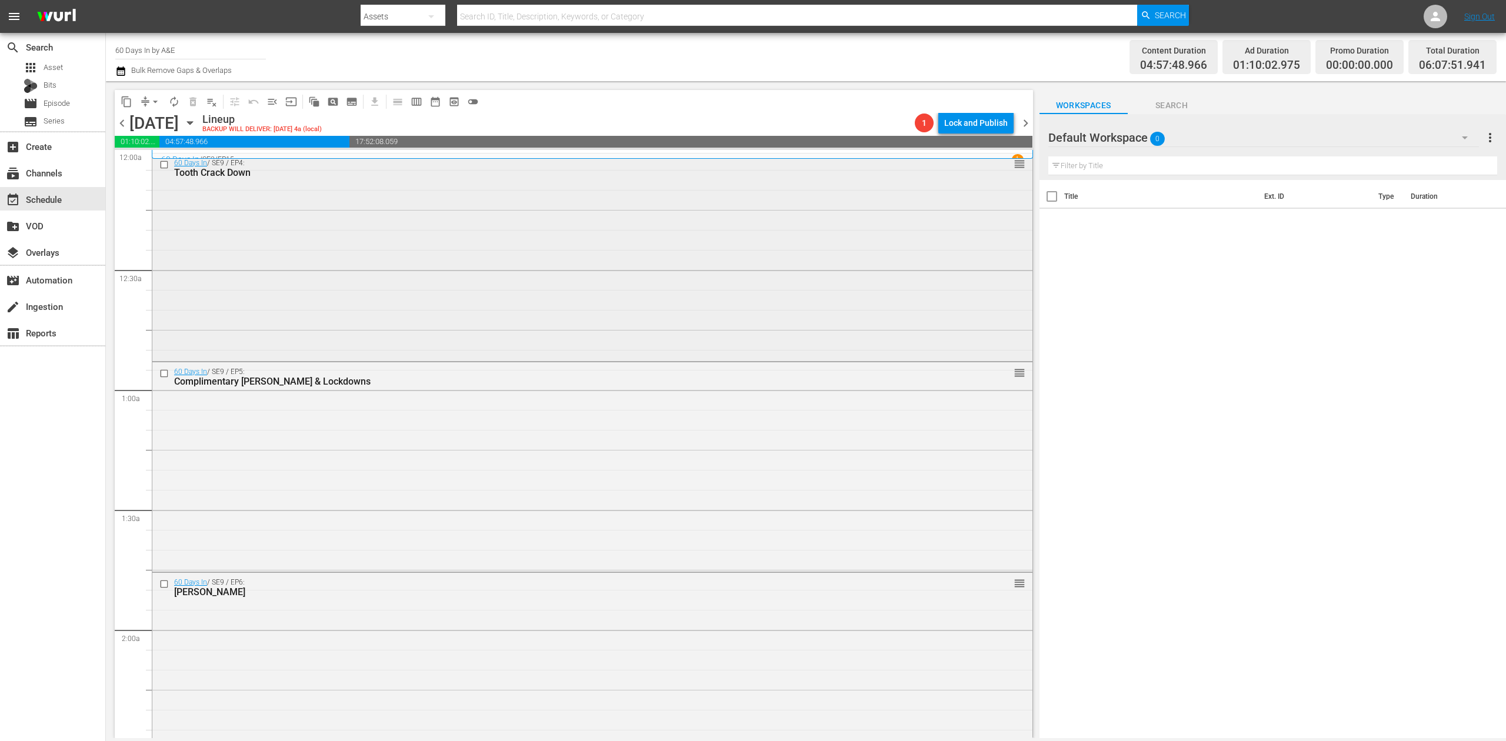
click at [581, 255] on div "60 Days In / SE9 / EP4: Tooth Crack Down reorder" at bounding box center [592, 256] width 880 height 205
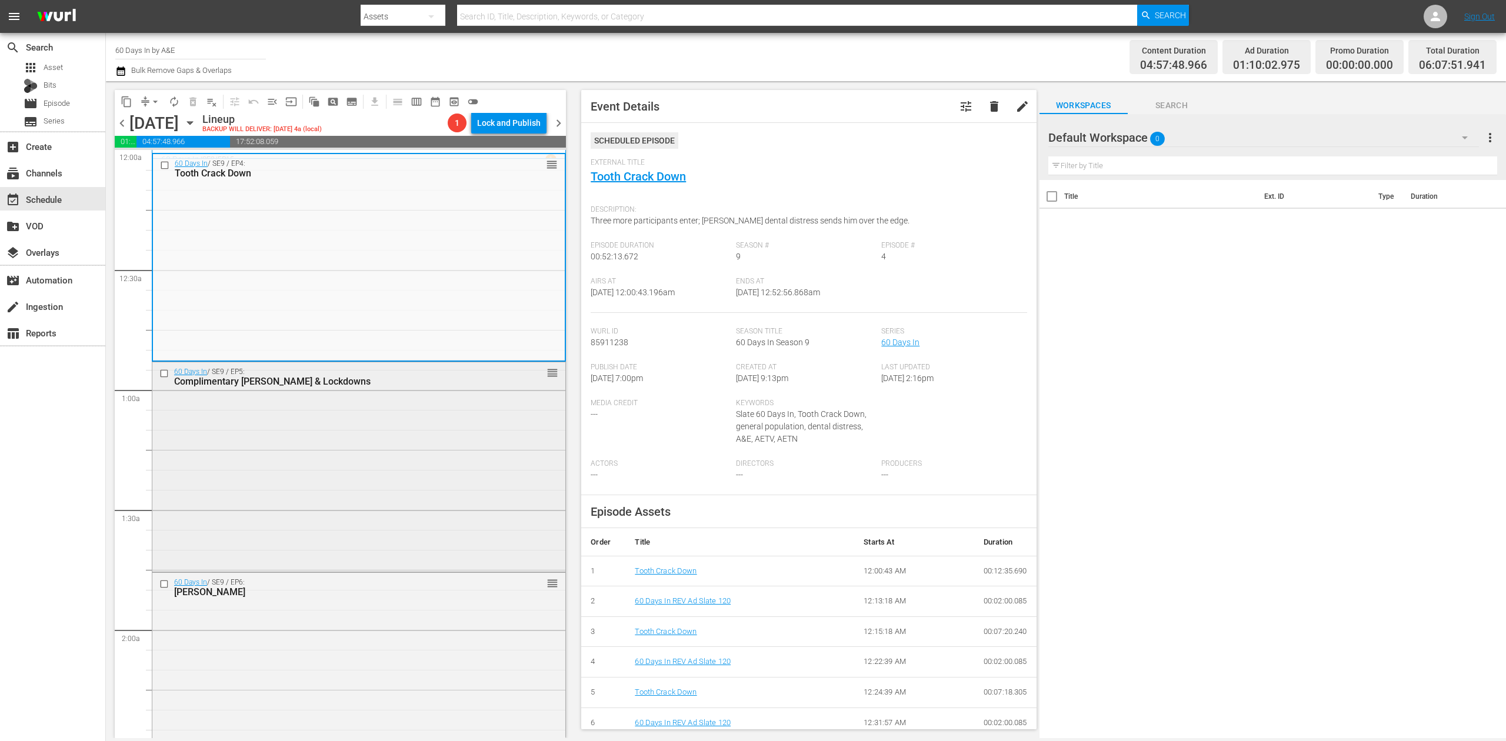
click at [421, 457] on div "60 Days In / SE9 / EP5: Complimentary Shanks & Lockdowns reorder" at bounding box center [358, 465] width 413 height 207
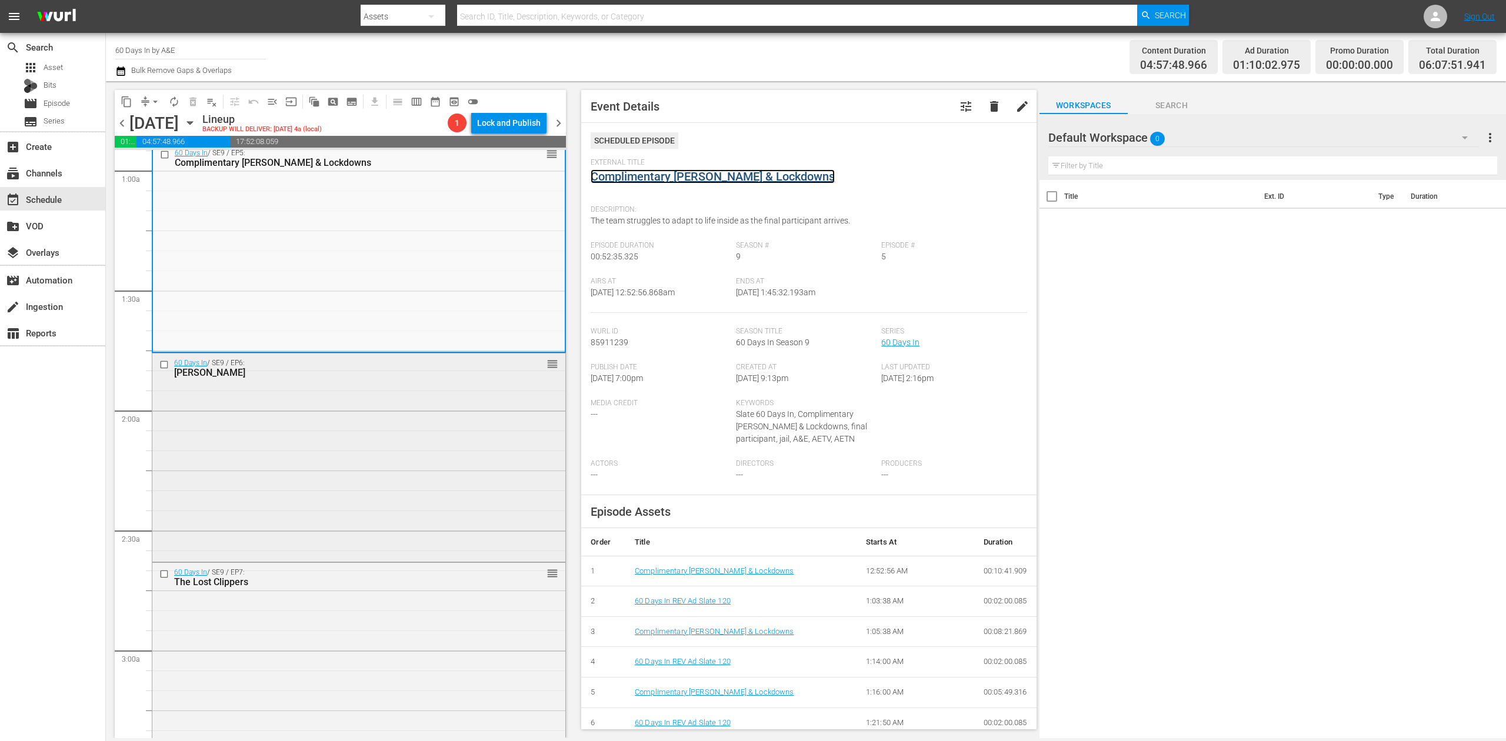
scroll to position [314, 0]
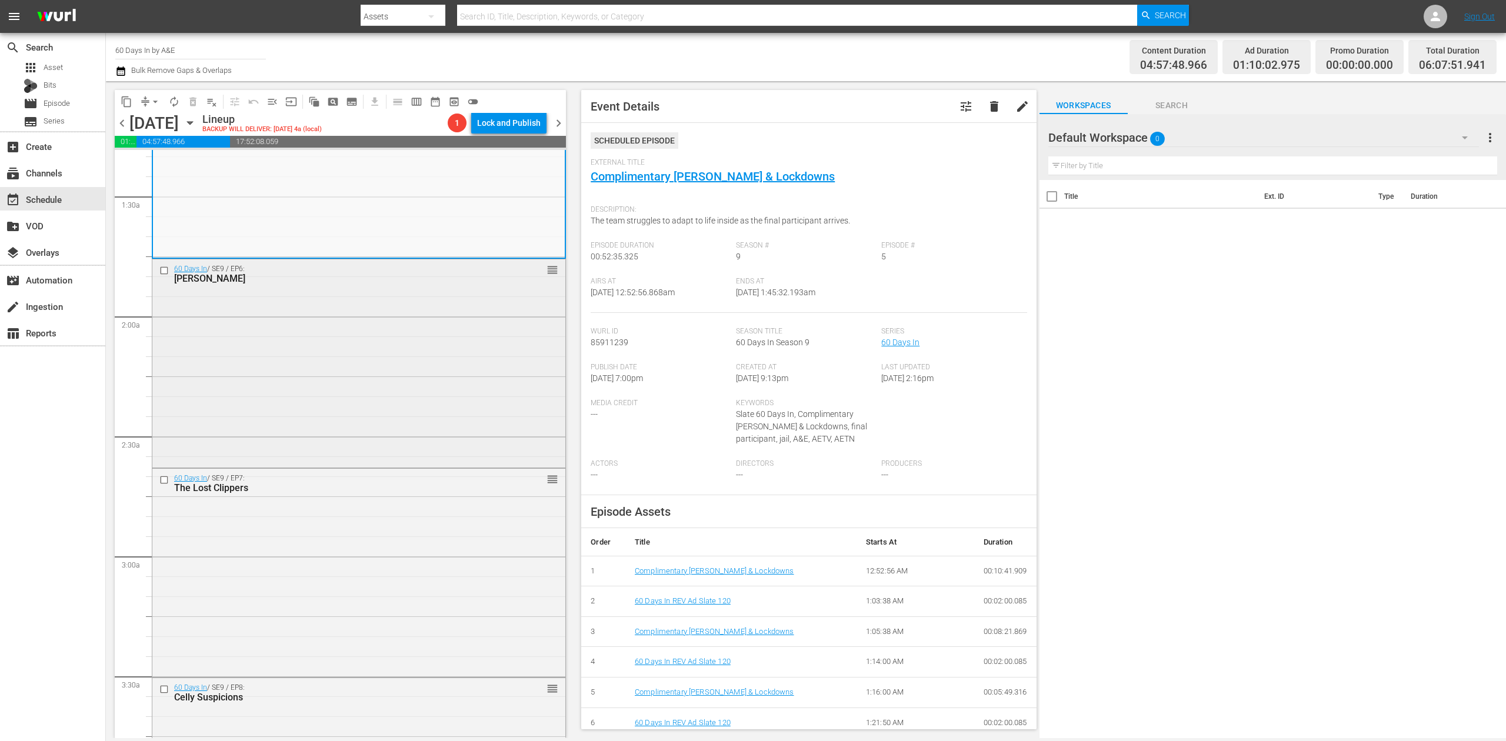
click at [443, 378] on div "60 Days In / SE9 / EP6: Jail Lunacy reorder" at bounding box center [358, 362] width 413 height 206
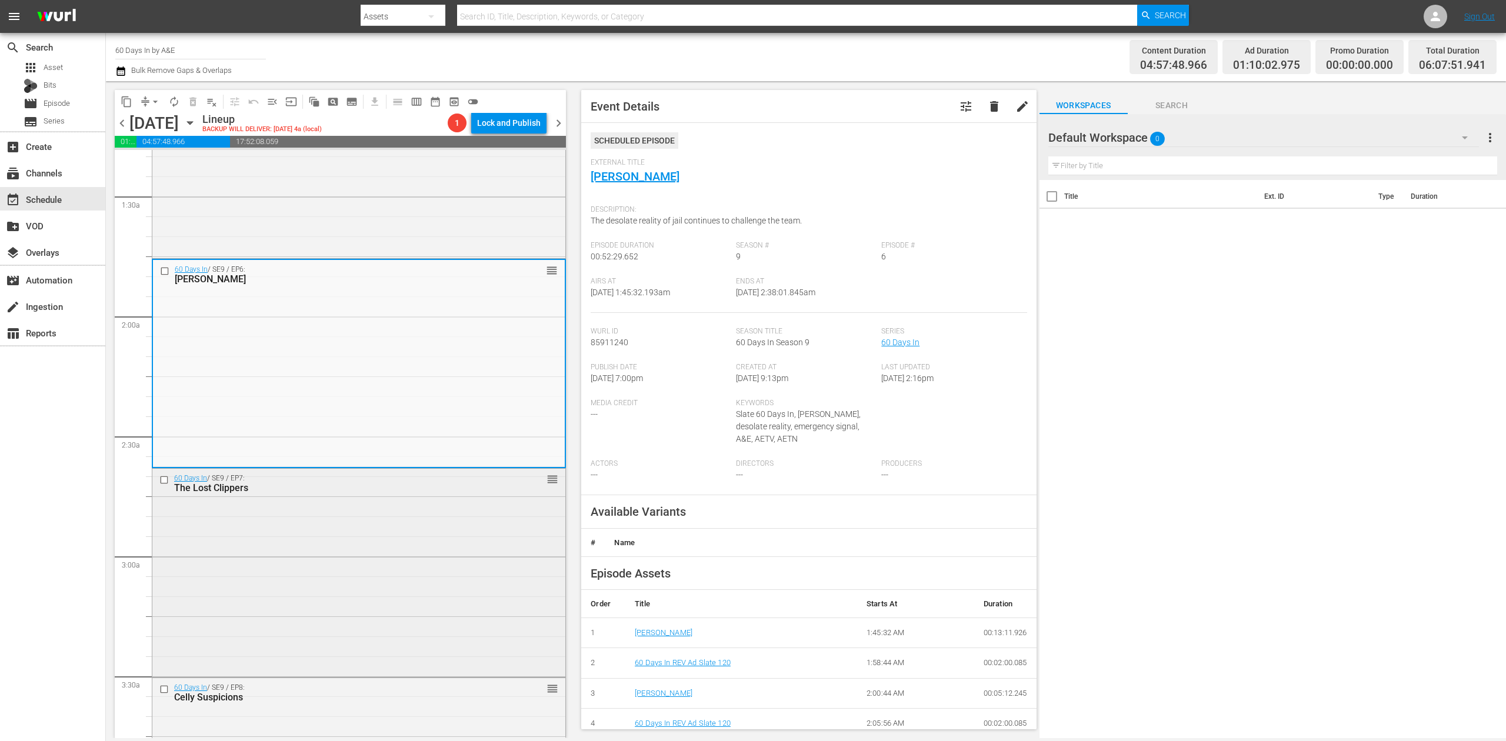
click at [504, 511] on div "60 Days In / SE9 / EP7: The Lost Clippers reorder" at bounding box center [358, 572] width 413 height 206
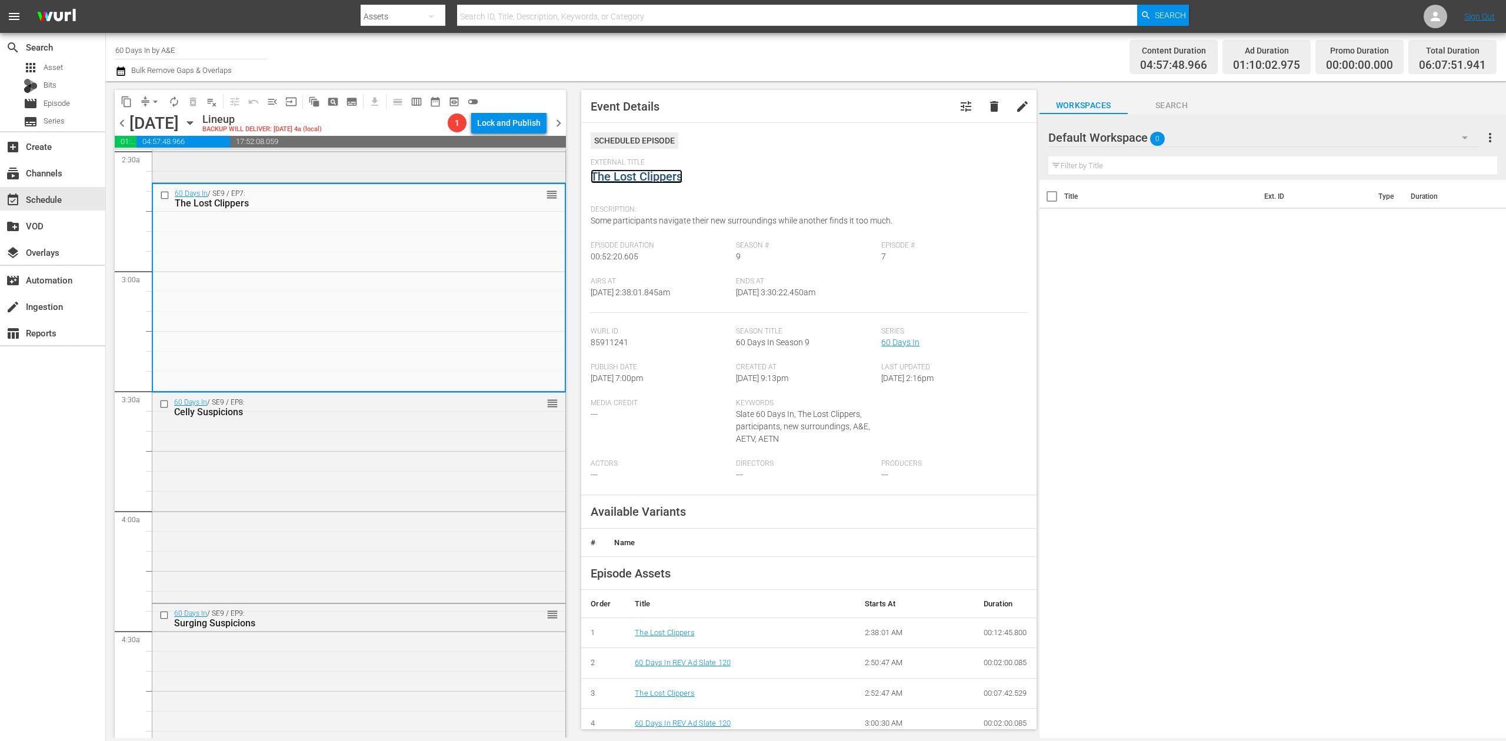
scroll to position [627, 0]
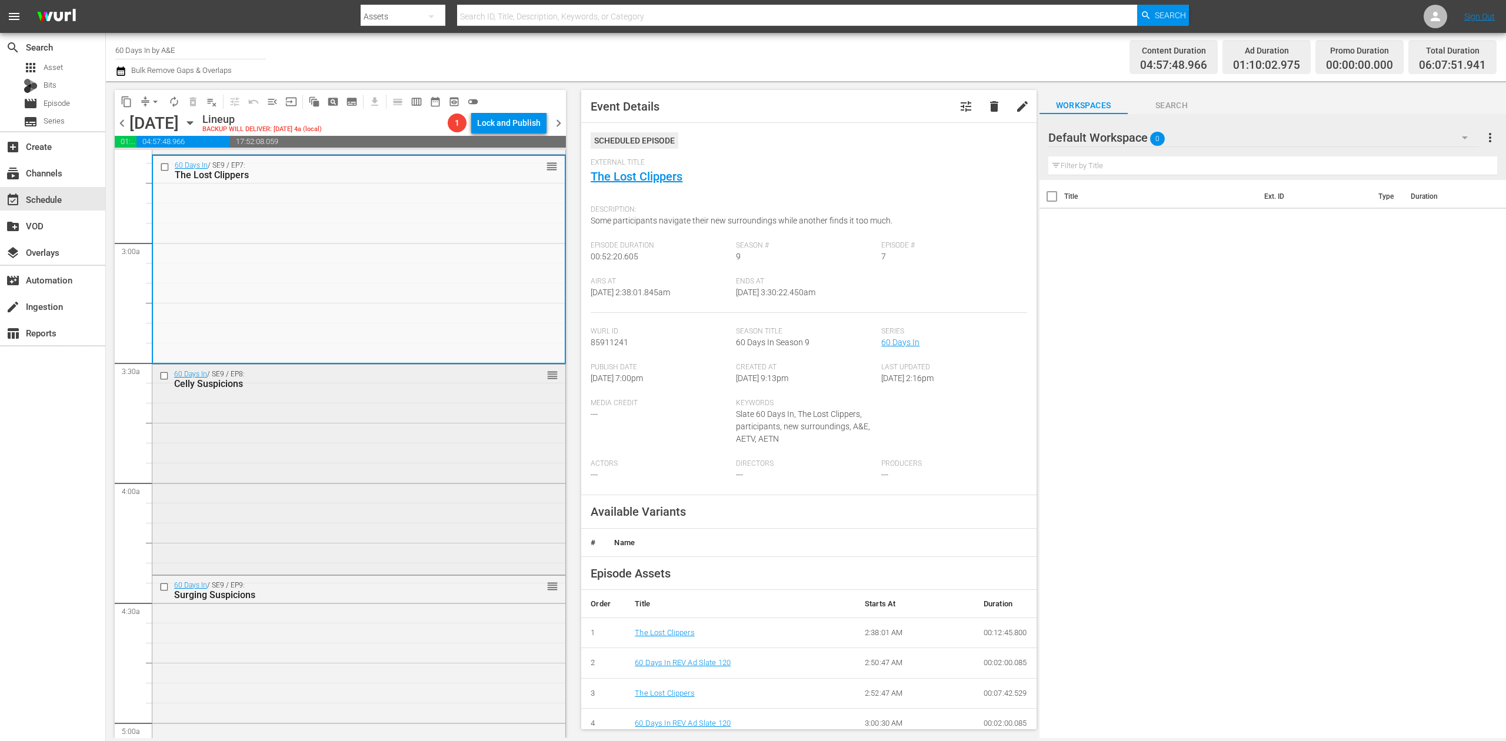
click at [457, 426] on div "60 Days In / SE9 / EP8: Celly Suspicions reorder" at bounding box center [358, 468] width 413 height 207
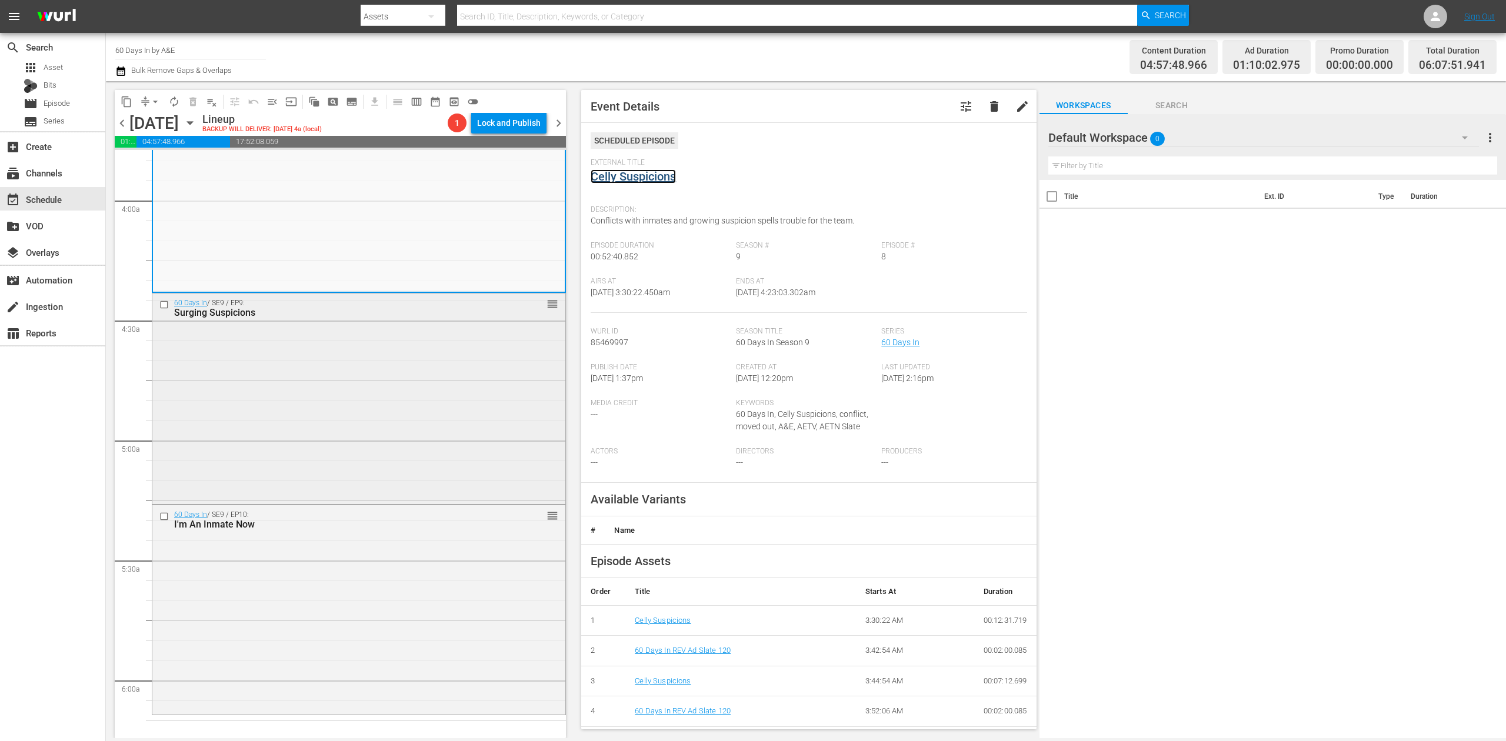
scroll to position [941, 0]
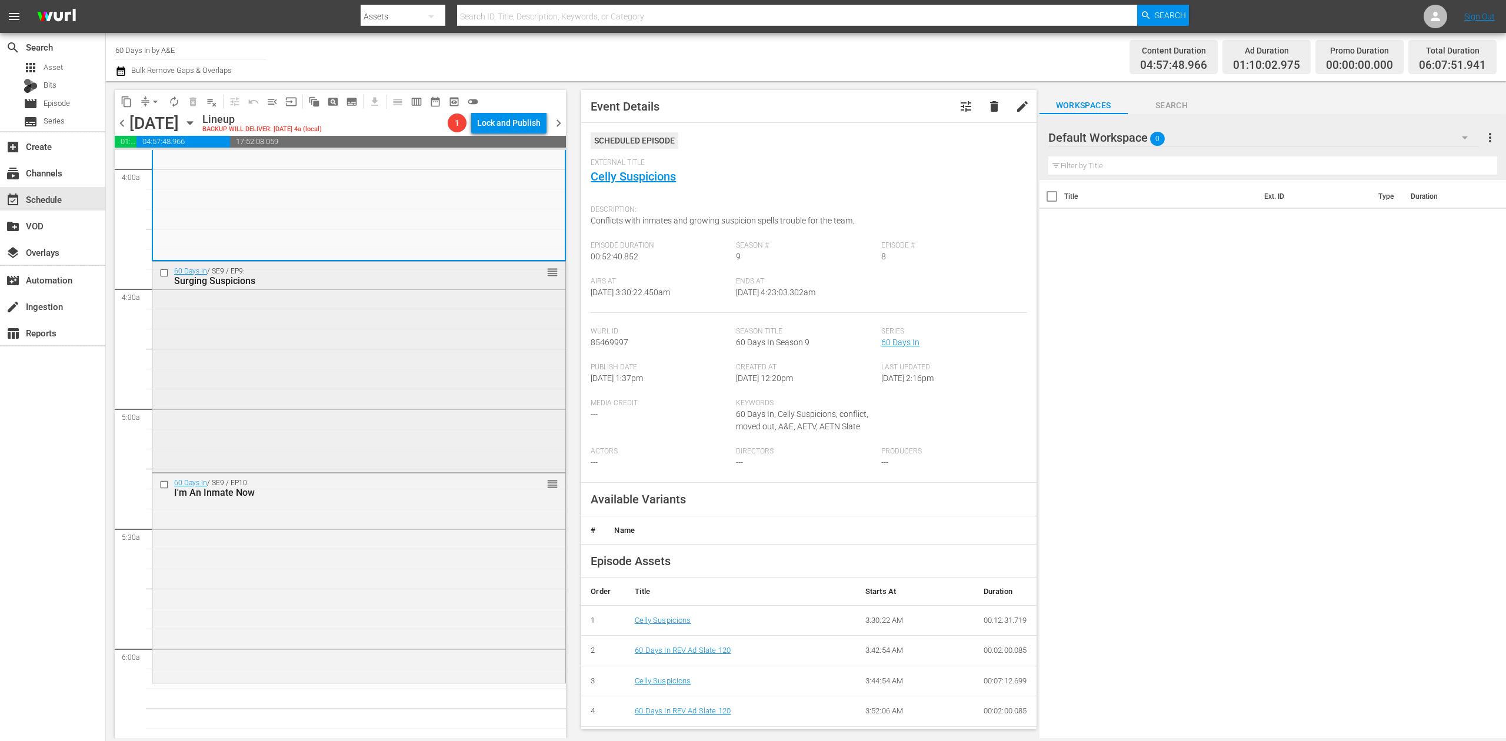
click at [481, 365] on div "60 Days In / SE9 / EP9: Surging Suspicions reorder" at bounding box center [358, 366] width 413 height 209
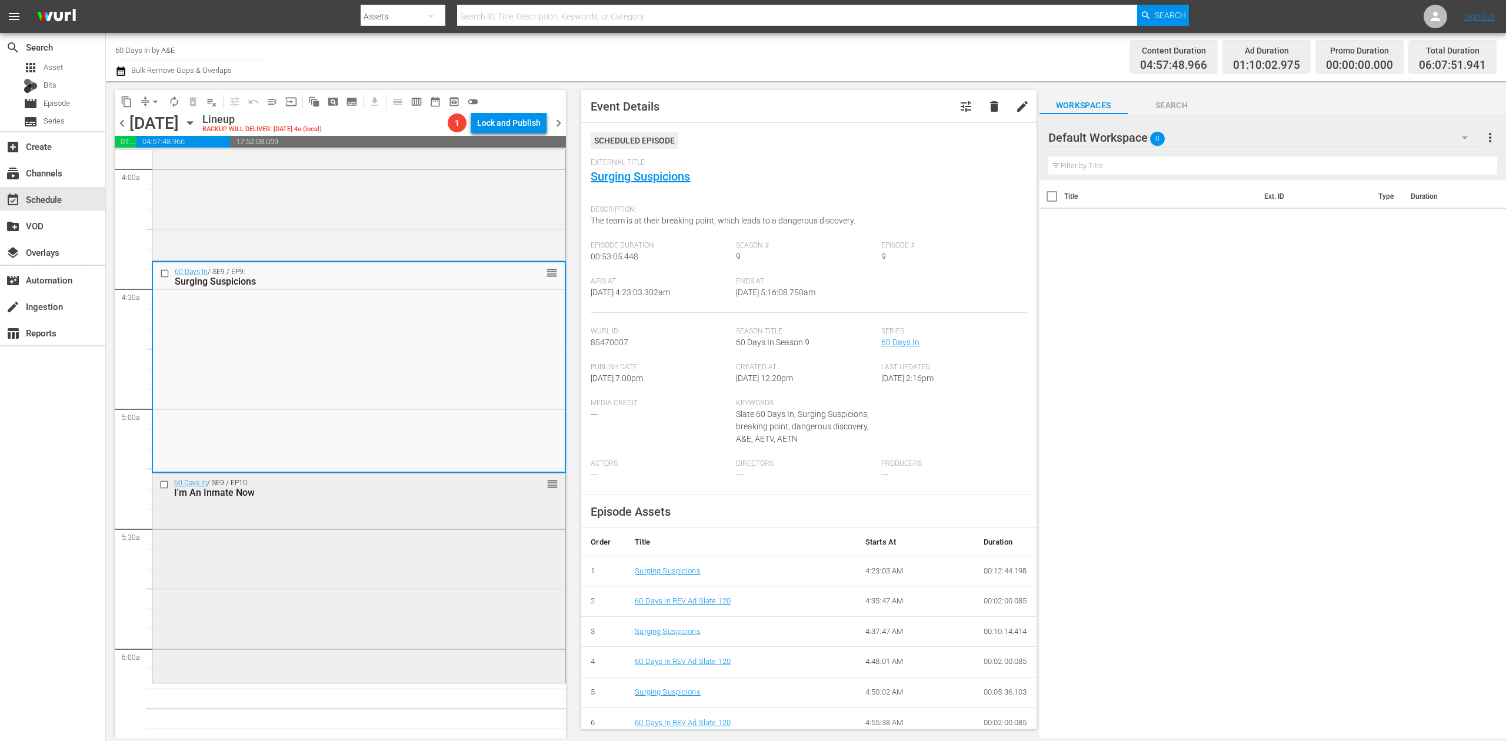
click at [468, 584] on div "60 Days In / SE9 / EP10: I'm An Inmate Now reorder" at bounding box center [358, 577] width 413 height 206
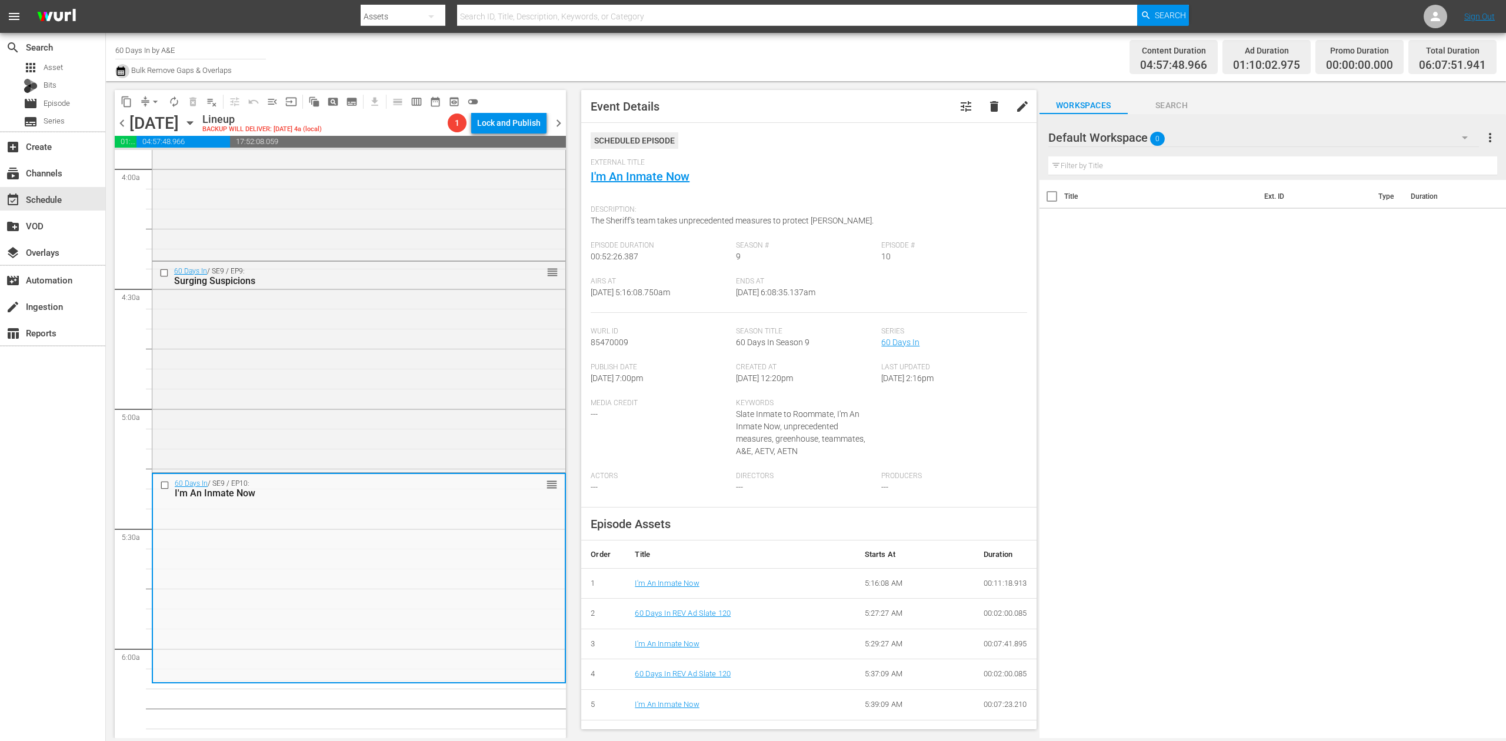
click at [120, 69] on icon "button" at bounding box center [120, 70] width 8 height 9
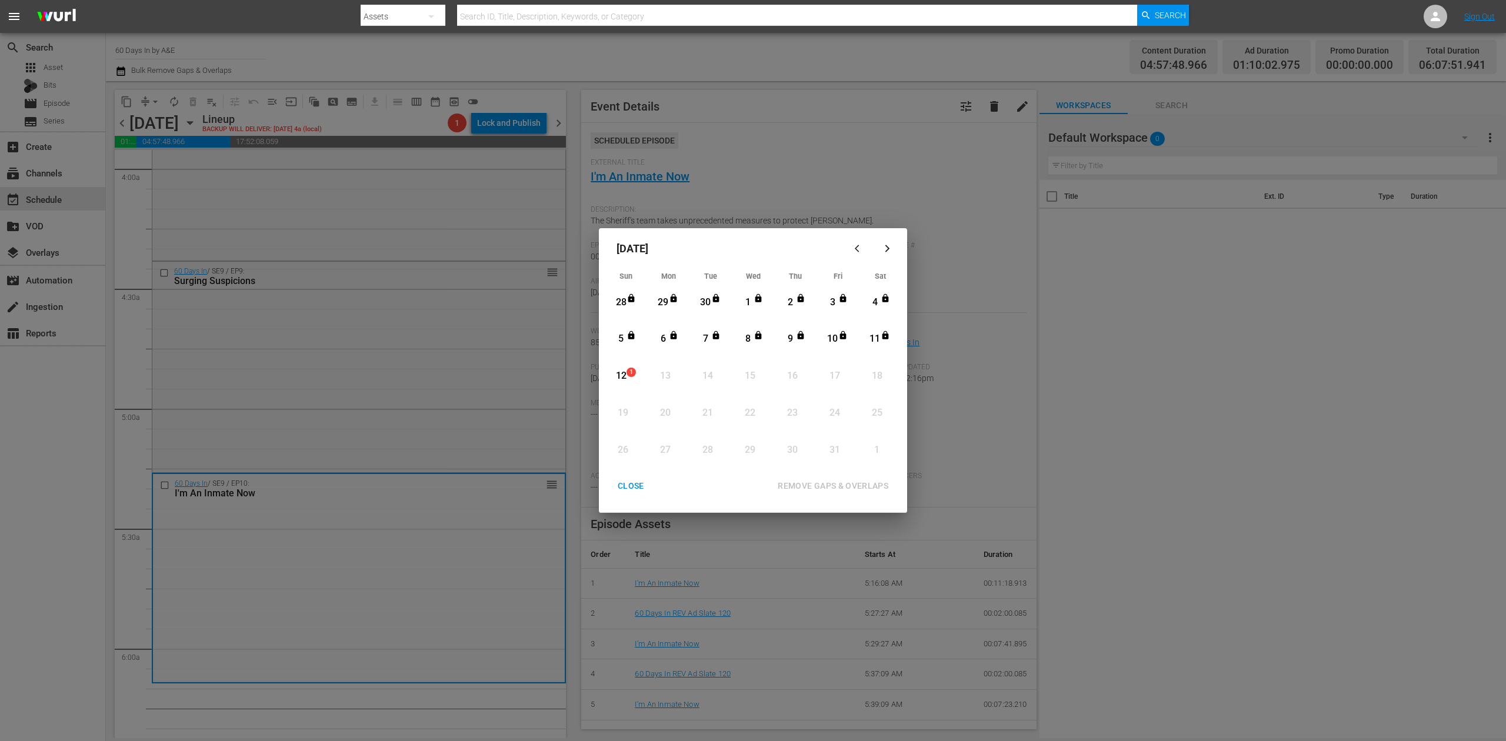
click at [624, 371] on div "12" at bounding box center [621, 376] width 15 height 14
click at [865, 480] on div "REMOVE GAPS & OVERLAPS" at bounding box center [832, 486] width 129 height 15
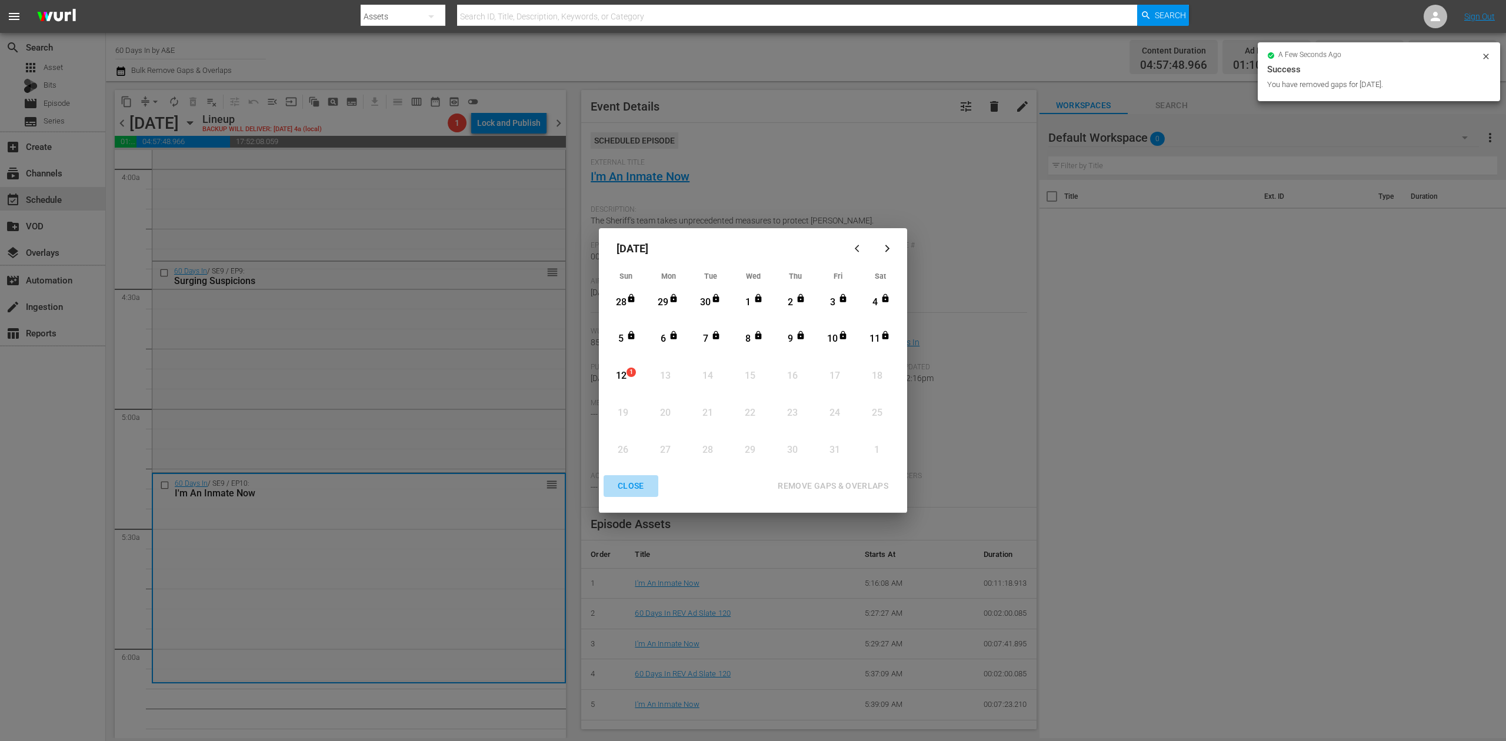
click at [628, 481] on div "CLOSE" at bounding box center [630, 486] width 45 height 15
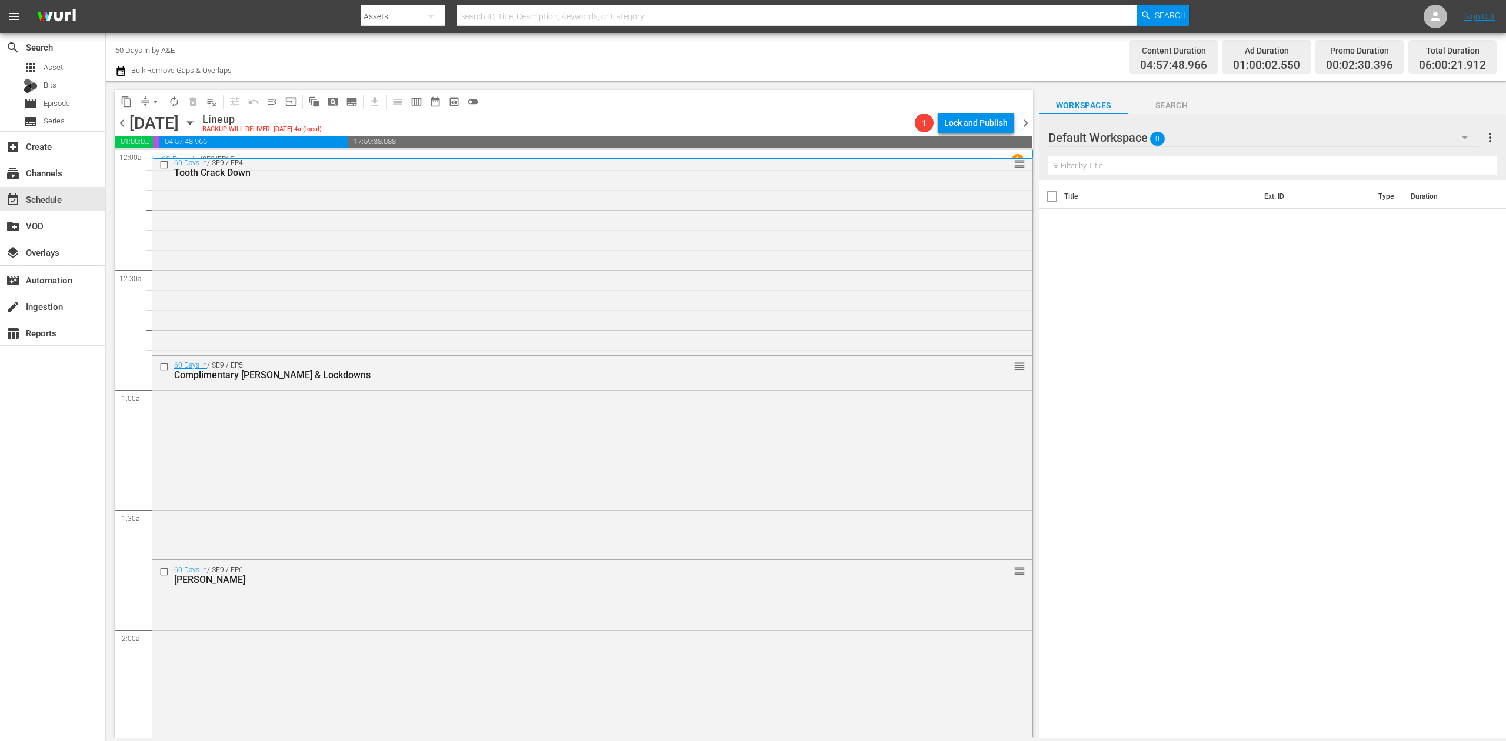
click at [116, 71] on icon "button" at bounding box center [120, 70] width 8 height 9
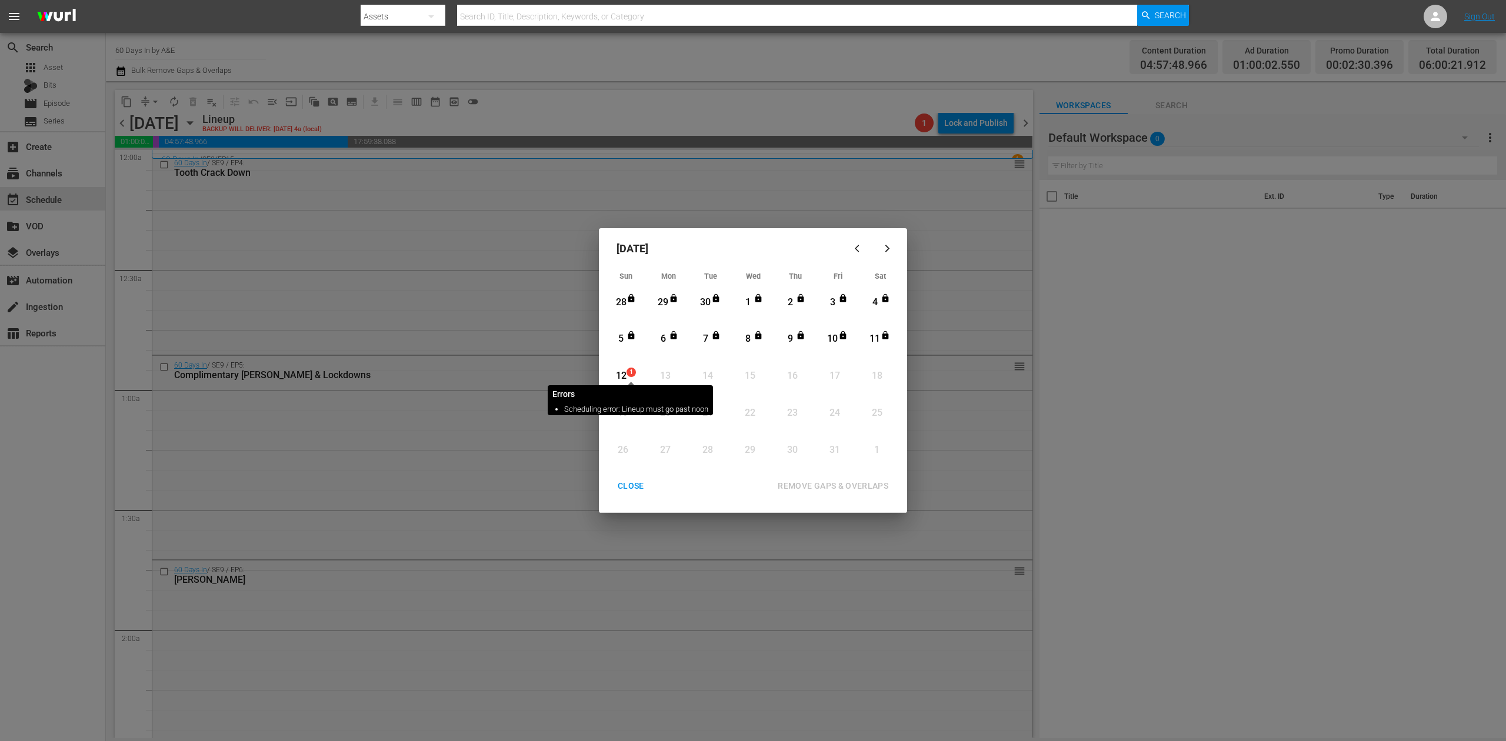
click at [629, 368] on span "1" at bounding box center [631, 372] width 8 height 9
click at [858, 485] on div "REMOVE GAPS & OVERLAPS" at bounding box center [832, 486] width 129 height 15
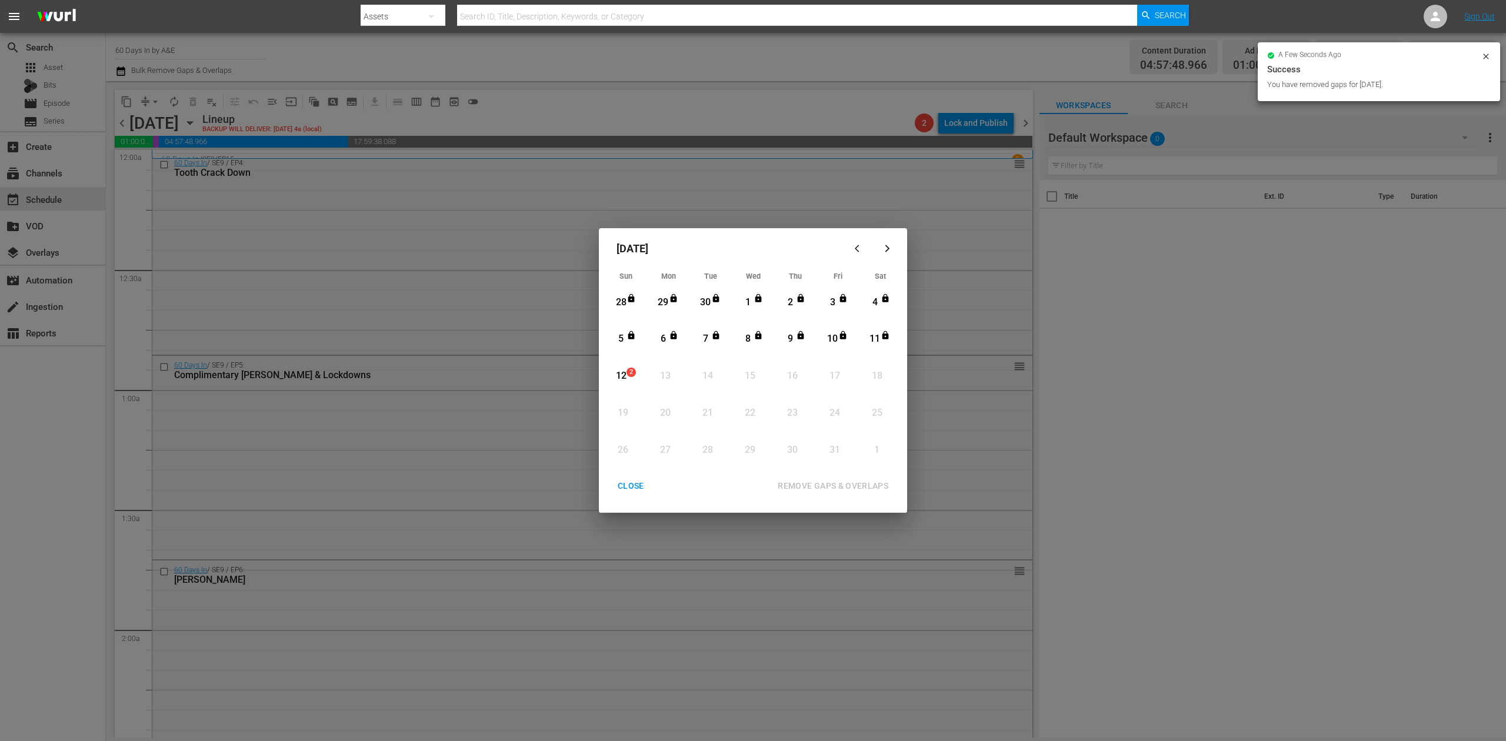
click at [626, 483] on div "CLOSE" at bounding box center [630, 486] width 45 height 15
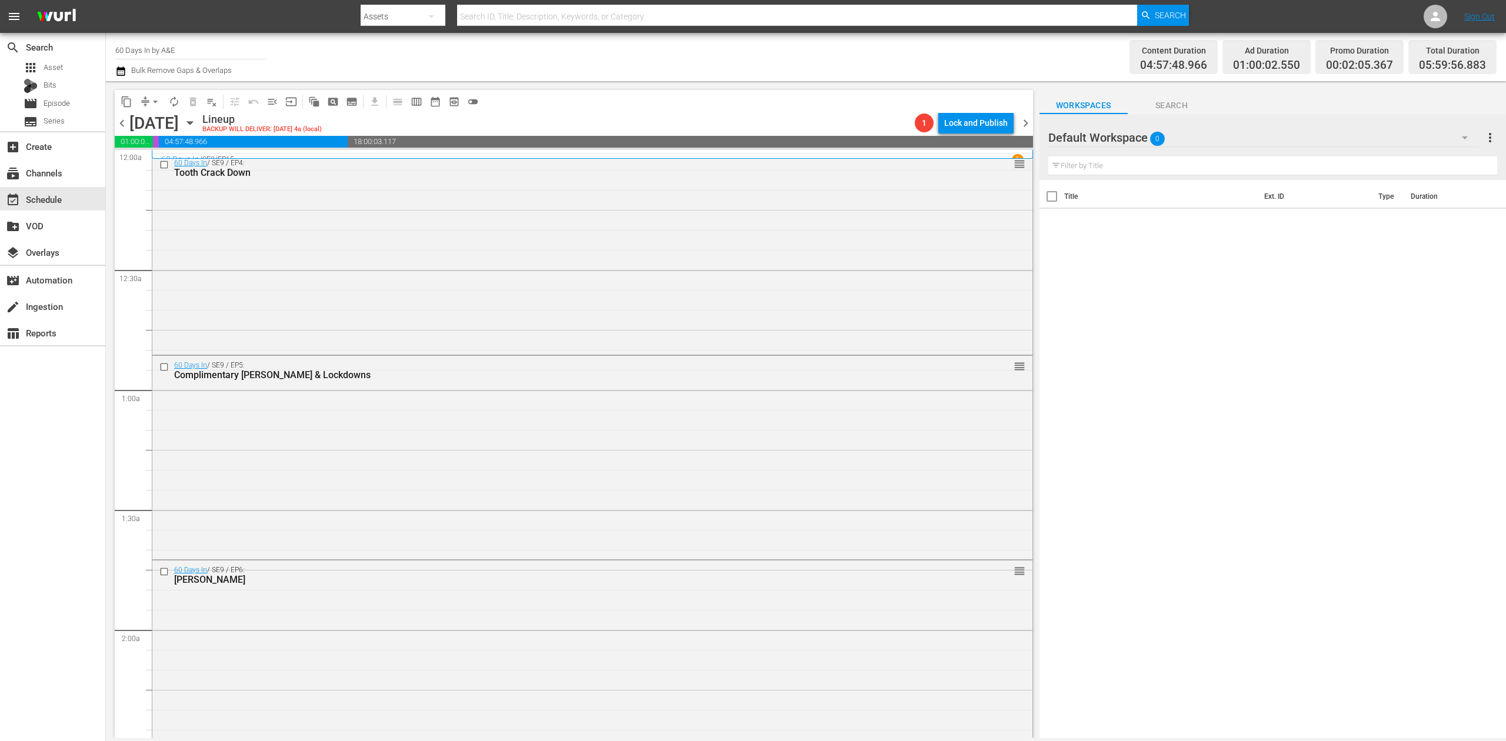
click at [118, 67] on icon "button" at bounding box center [120, 70] width 8 height 9
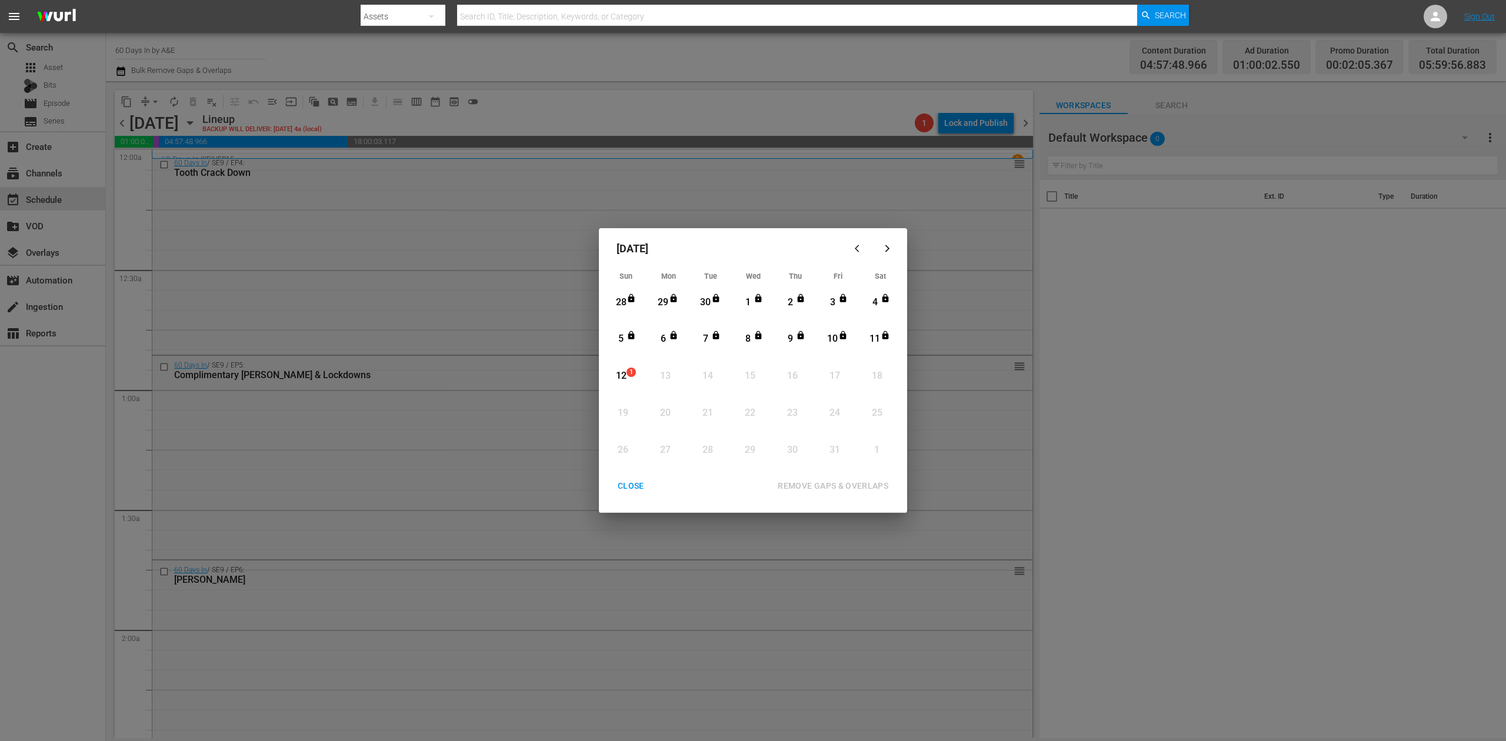
click at [615, 375] on div "12" at bounding box center [621, 376] width 15 height 14
click at [859, 487] on div "REMOVE GAPS & OVERLAPS" at bounding box center [832, 486] width 129 height 15
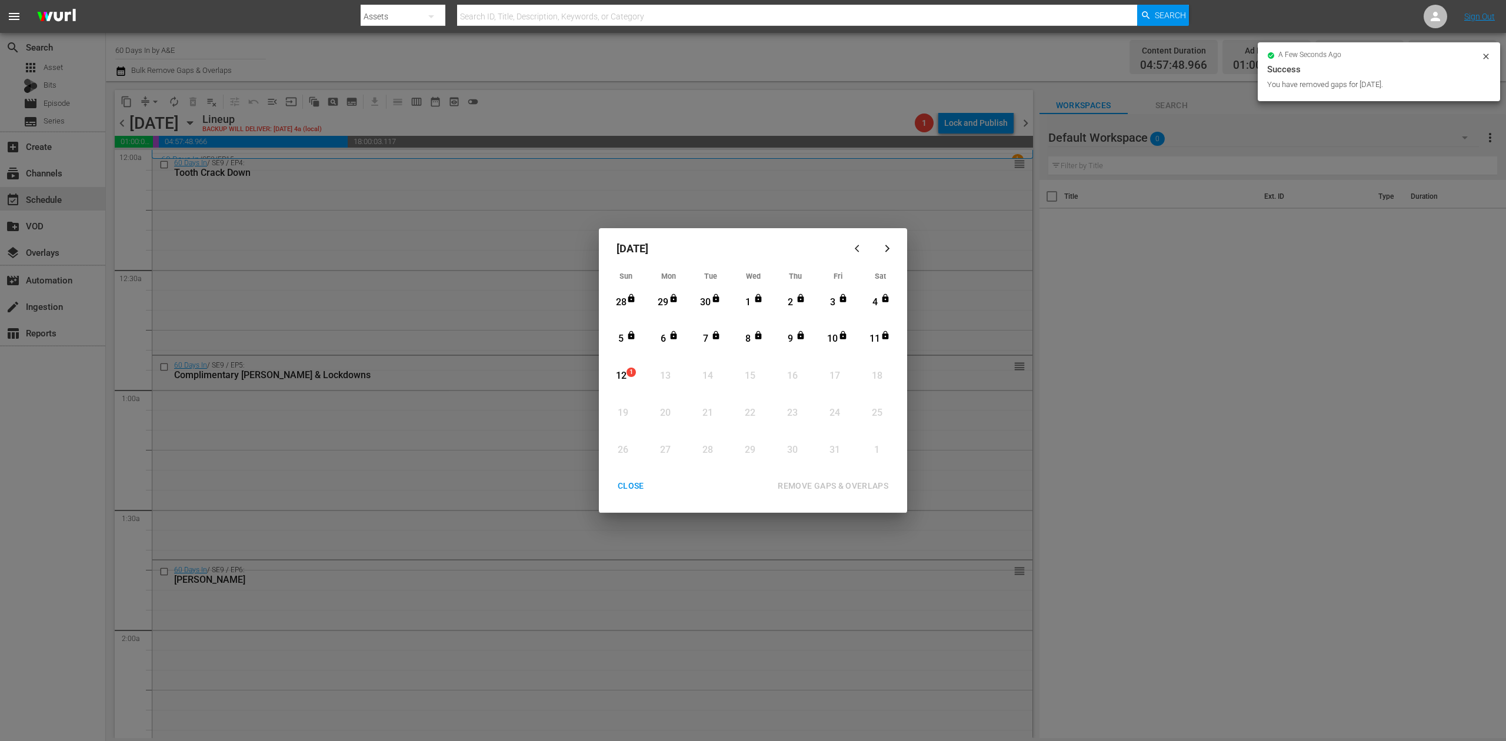
click at [618, 374] on div "12" at bounding box center [621, 376] width 15 height 14
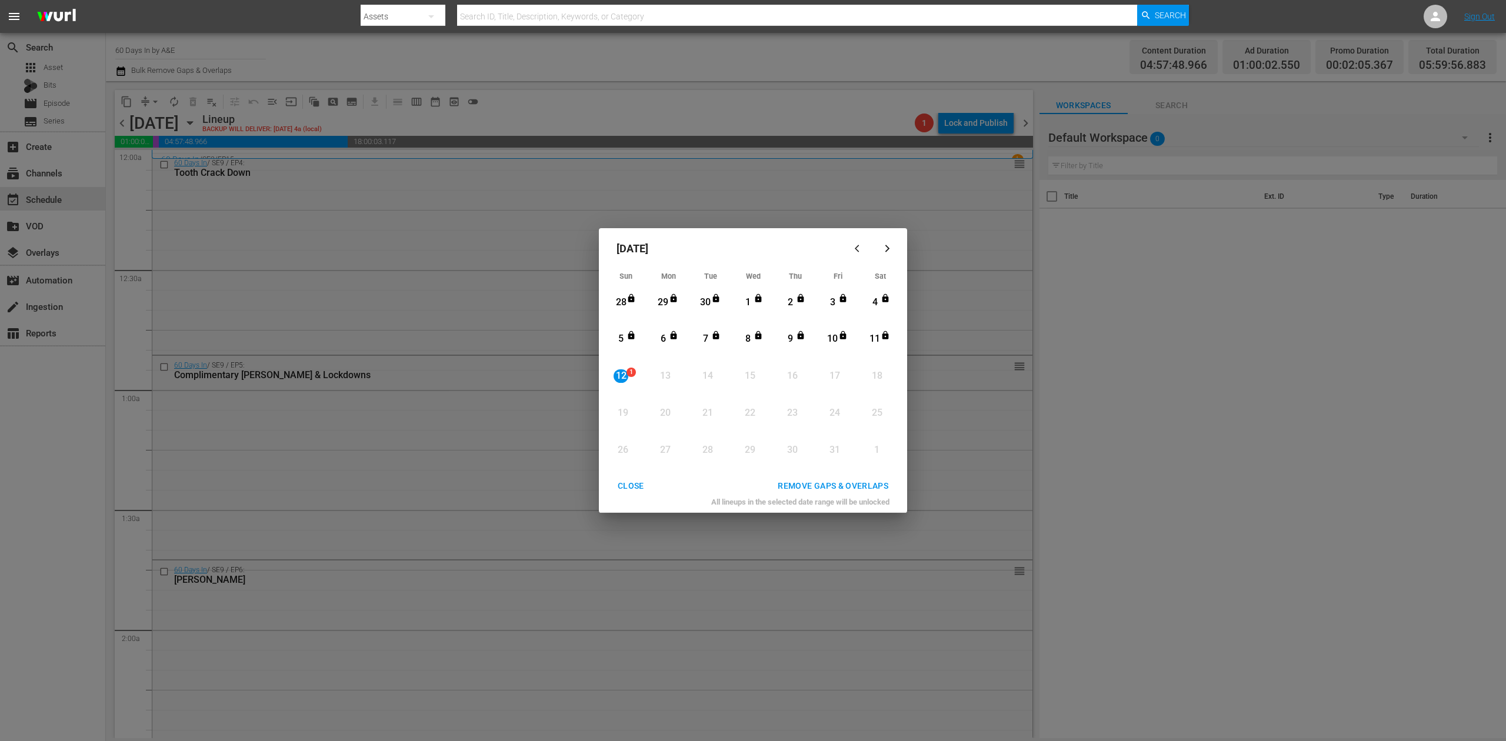
click at [866, 480] on div "REMOVE GAPS & OVERLAPS" at bounding box center [832, 486] width 129 height 15
click at [631, 483] on div "CLOSE" at bounding box center [630, 486] width 45 height 15
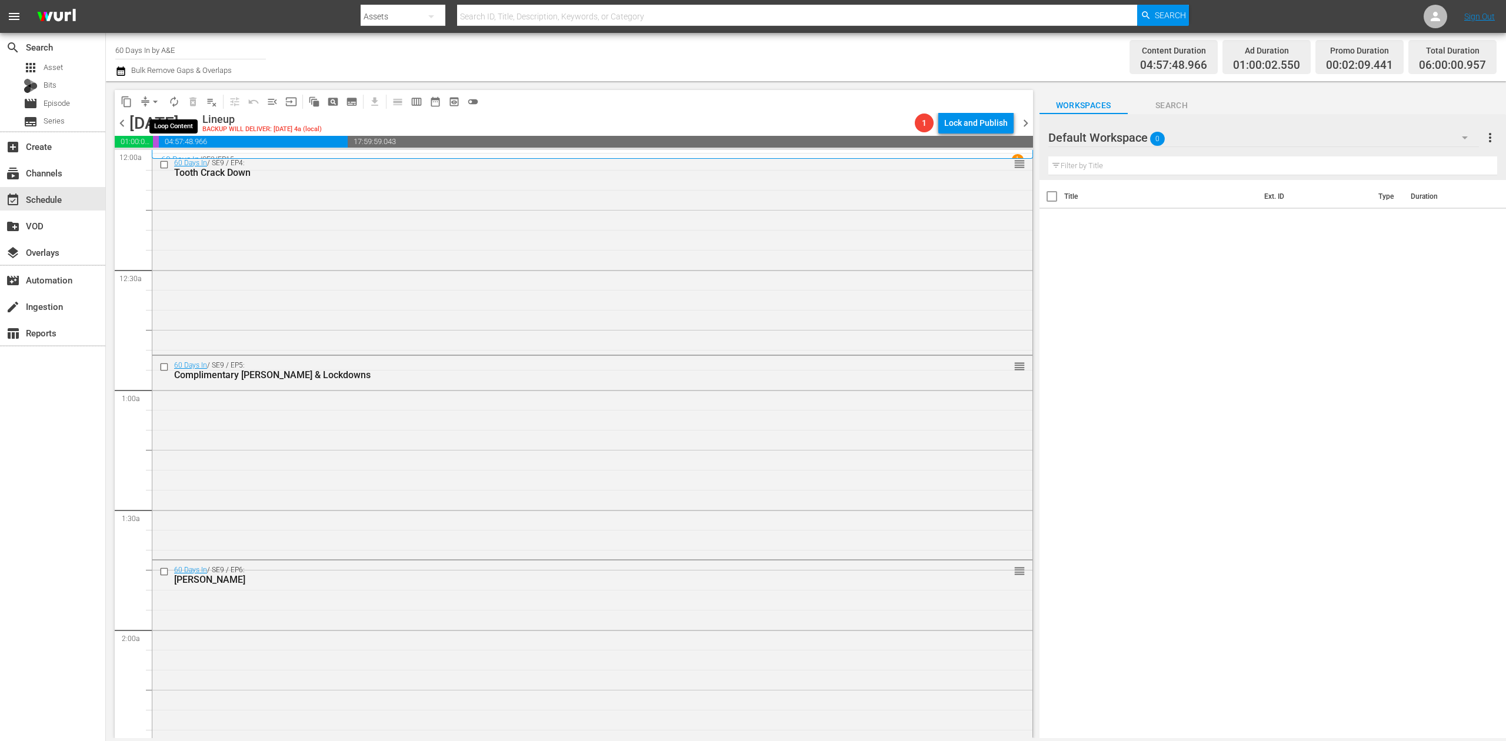
click at [175, 100] on span "autorenew_outlined" at bounding box center [174, 102] width 12 height 12
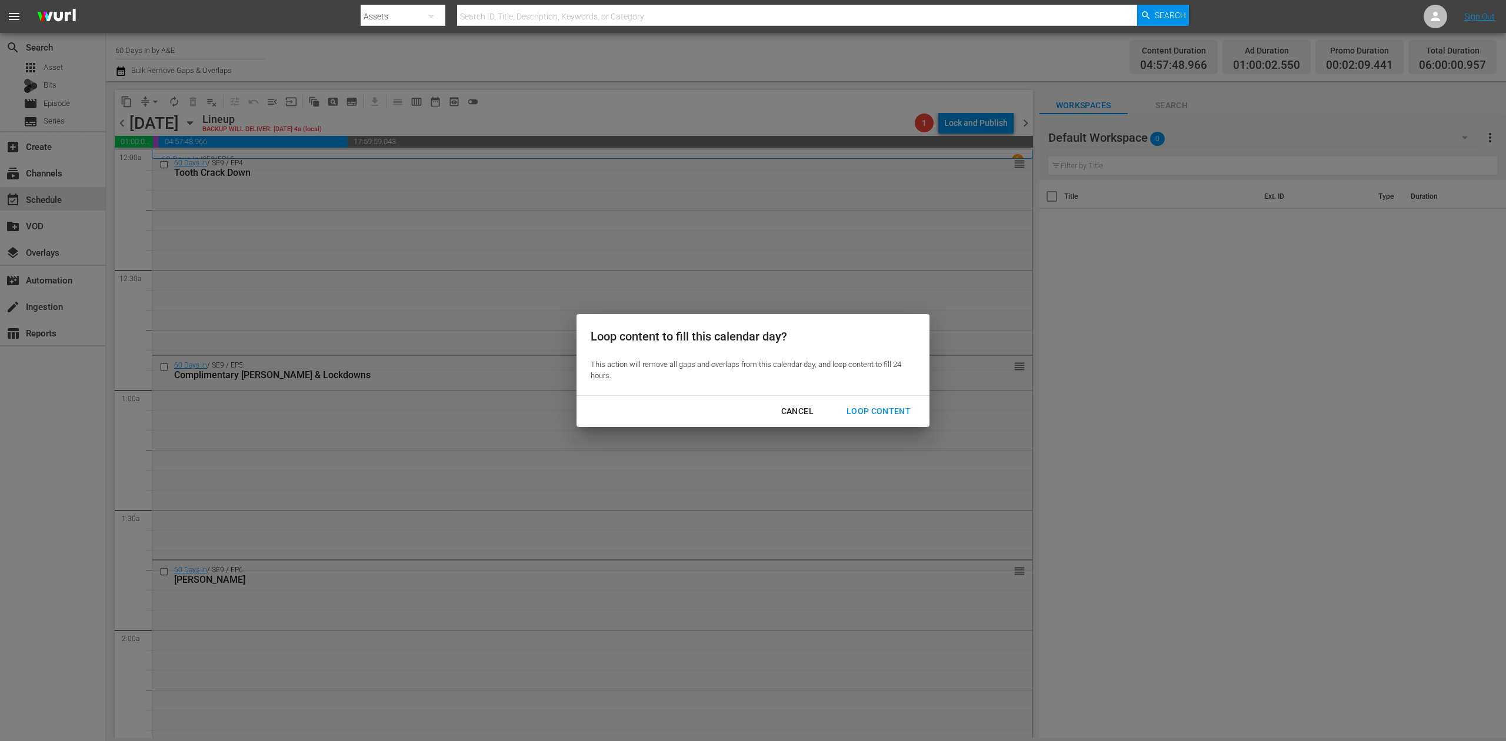
click at [897, 405] on div "Loop Content" at bounding box center [878, 411] width 83 height 15
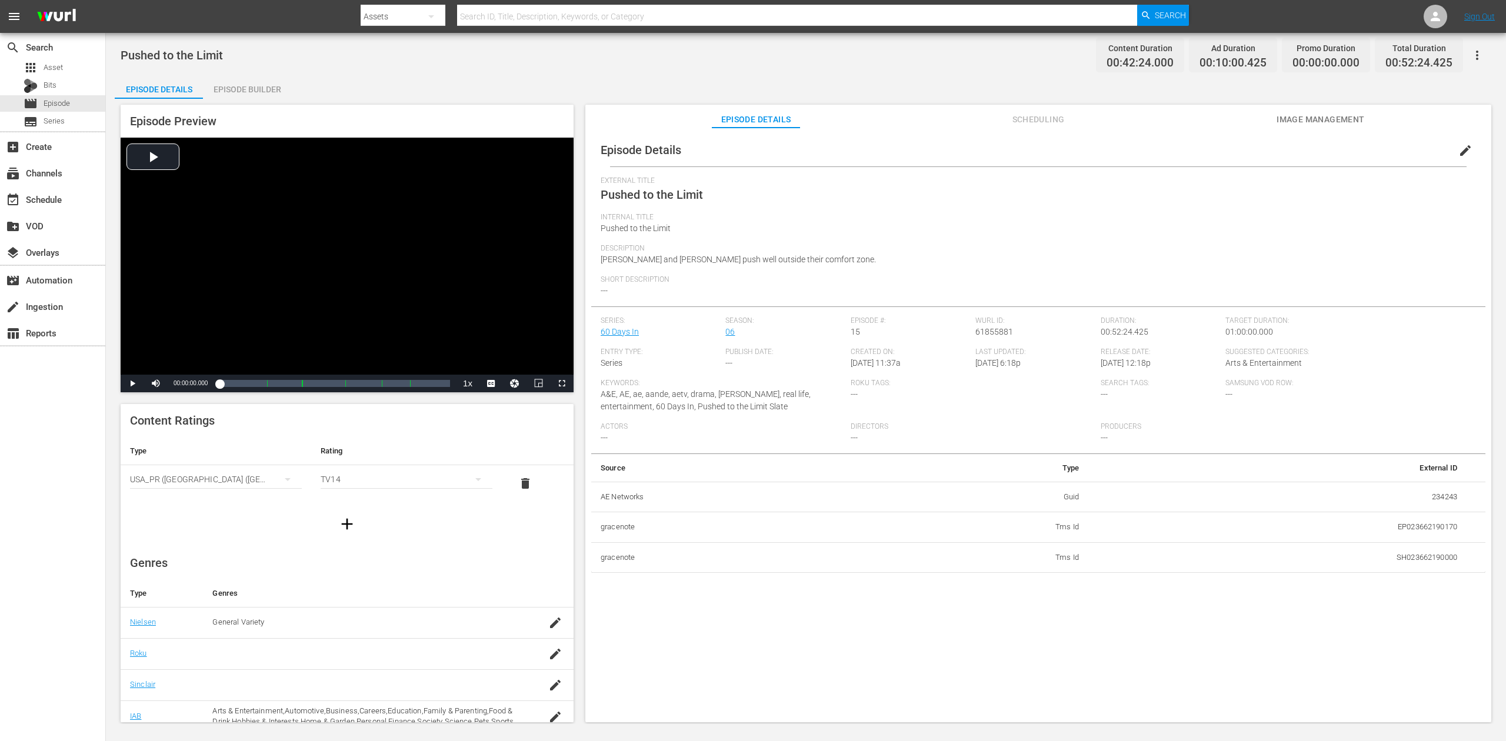
click at [229, 86] on div "Episode Builder" at bounding box center [247, 89] width 88 height 28
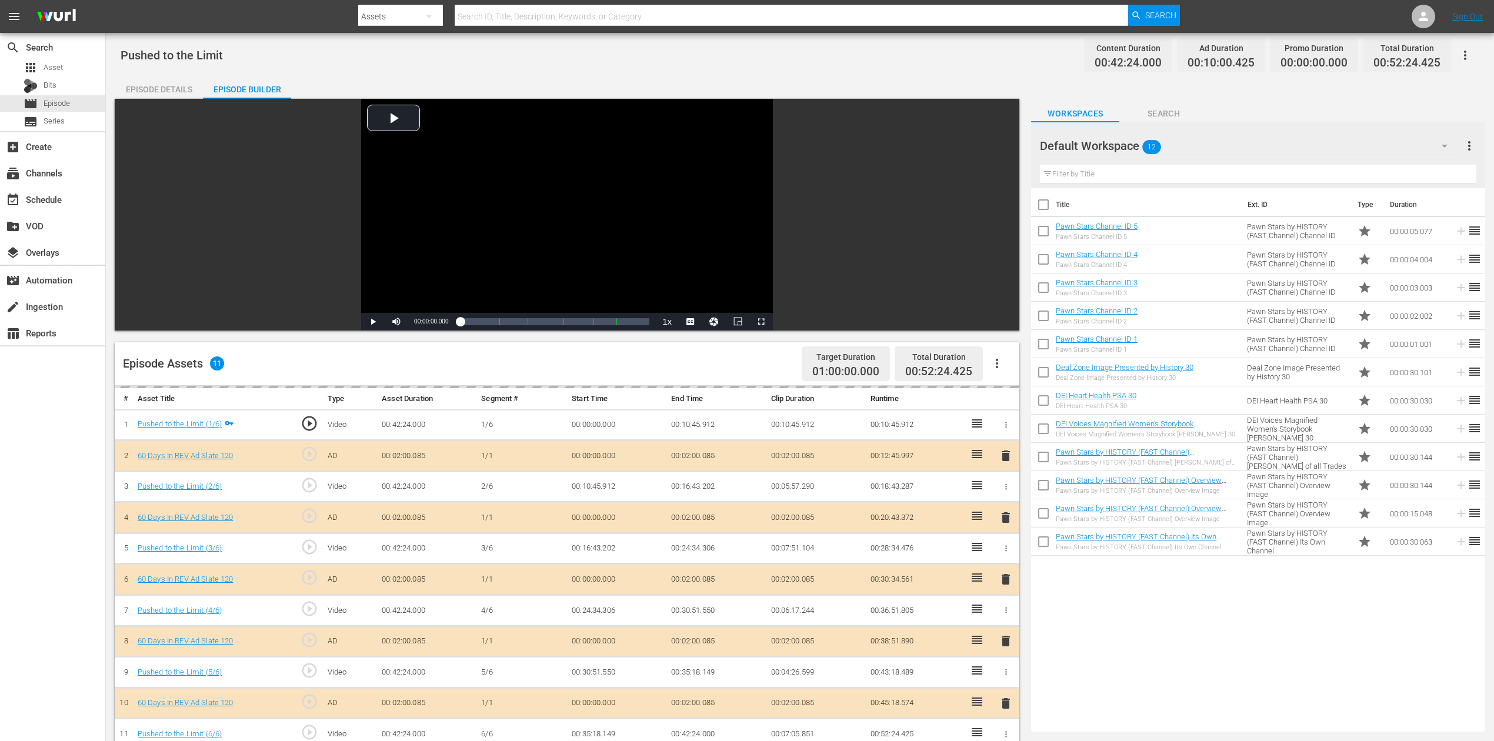
click at [1005, 555] on div "delete" at bounding box center [1006, 579] width 18 height 17
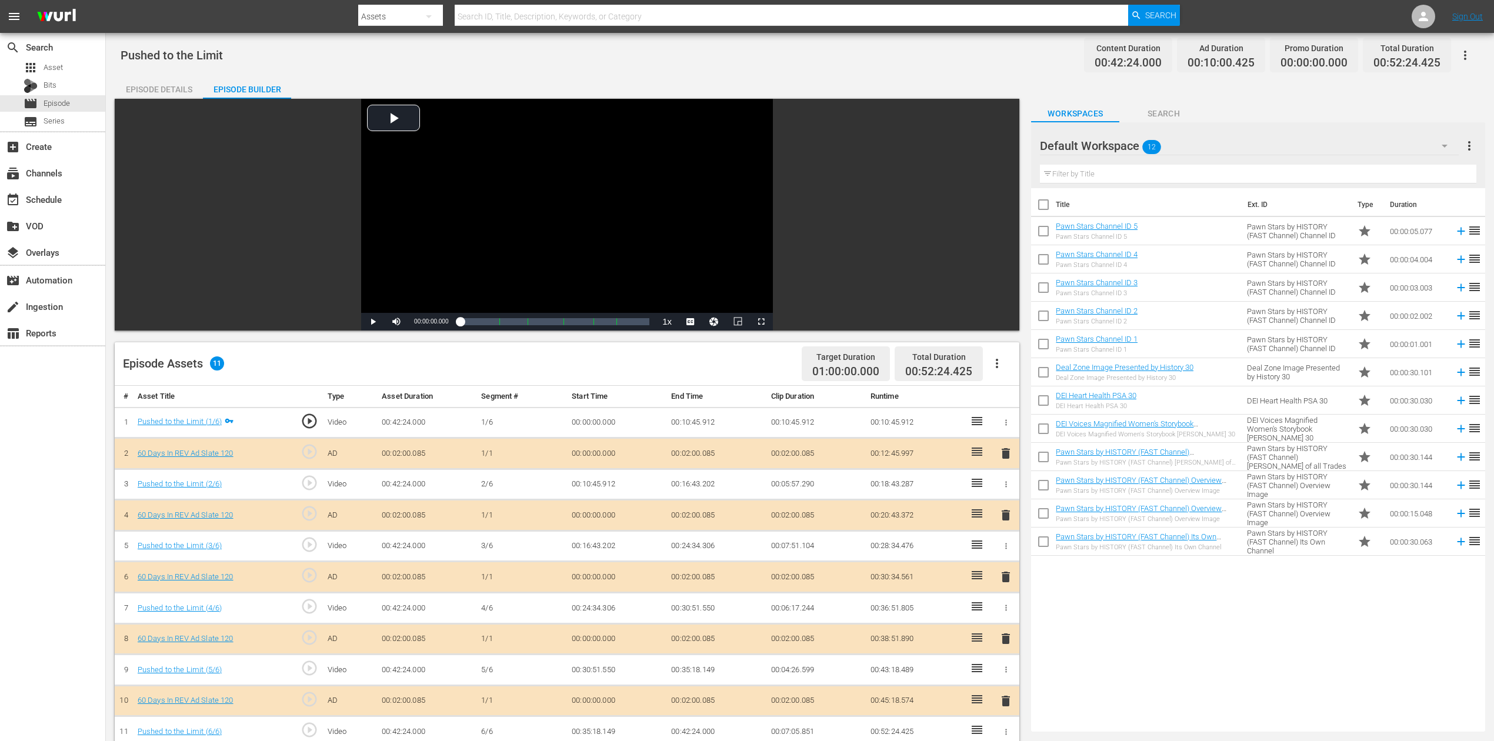
click at [1008, 555] on span "delete" at bounding box center [1006, 577] width 14 height 14
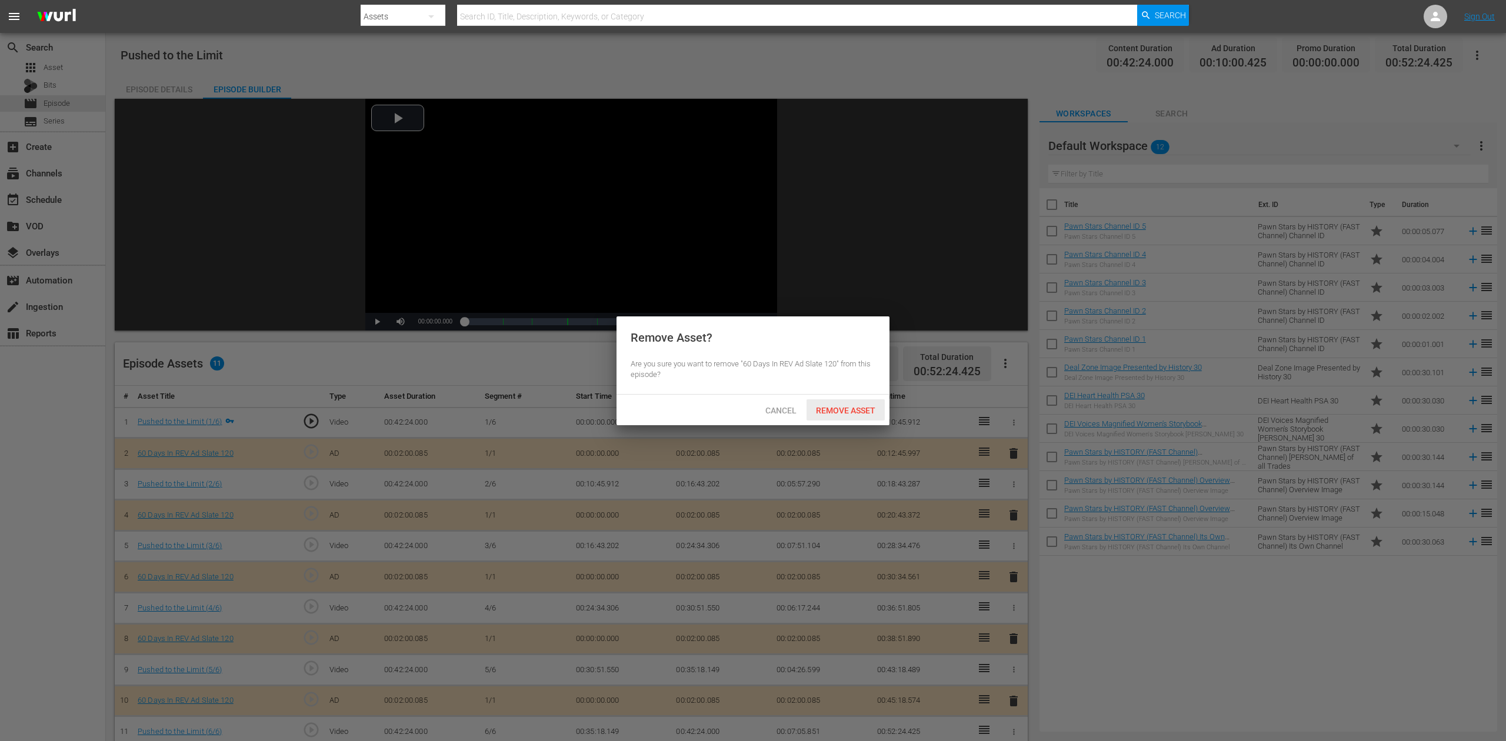
click at [859, 409] on span "Remove Asset" at bounding box center [846, 410] width 78 height 9
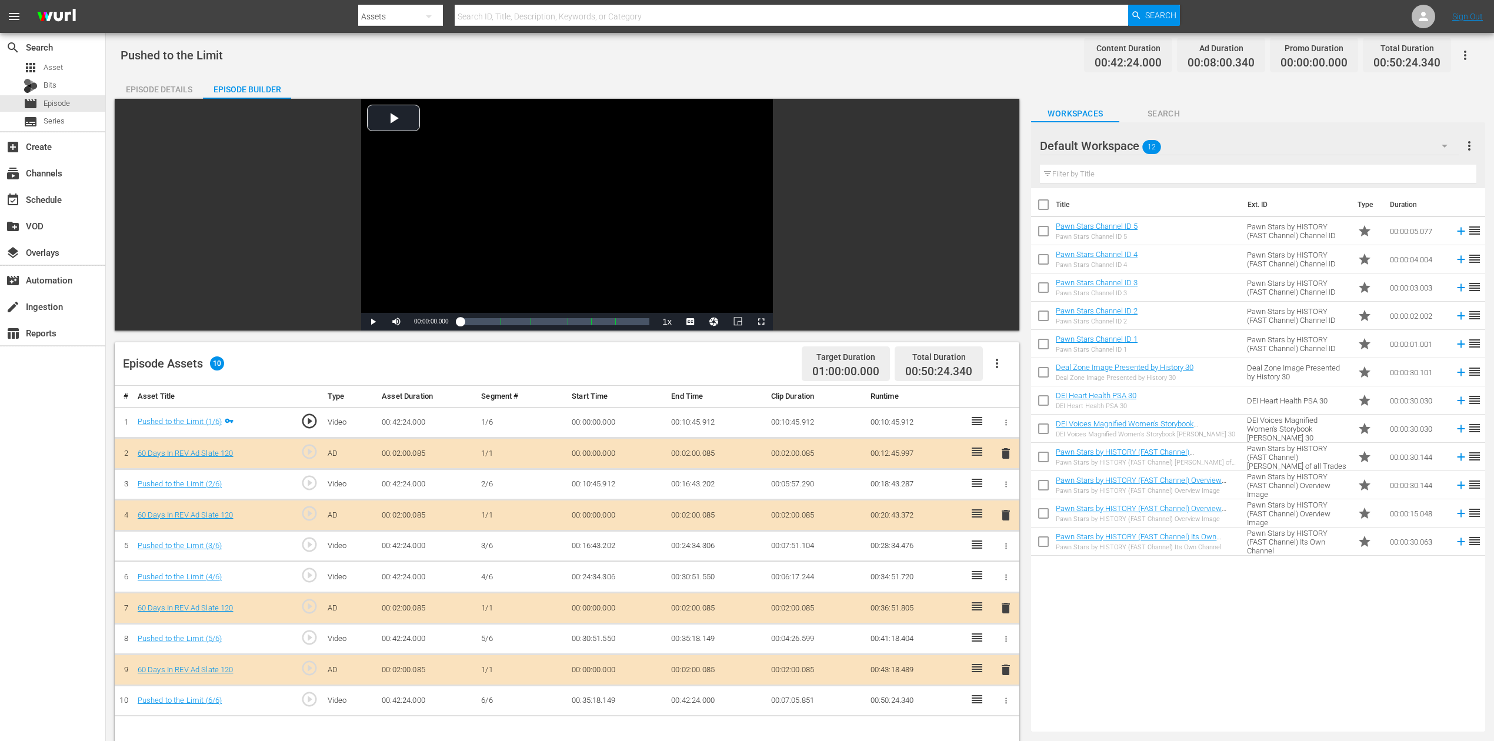
click at [1129, 144] on icon "button" at bounding box center [1445, 146] width 14 height 14
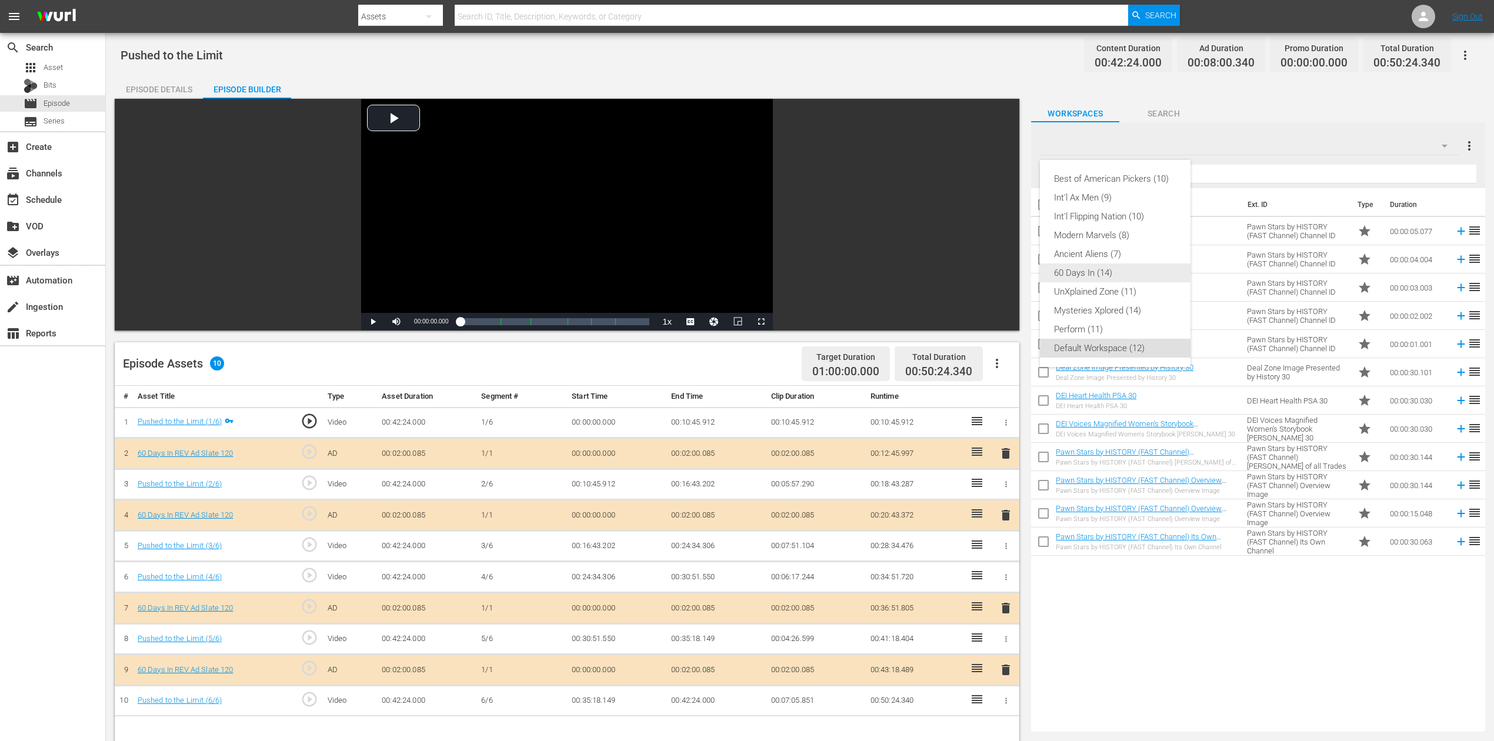
click at [1104, 269] on div "60 Days In (14)" at bounding box center [1115, 273] width 122 height 19
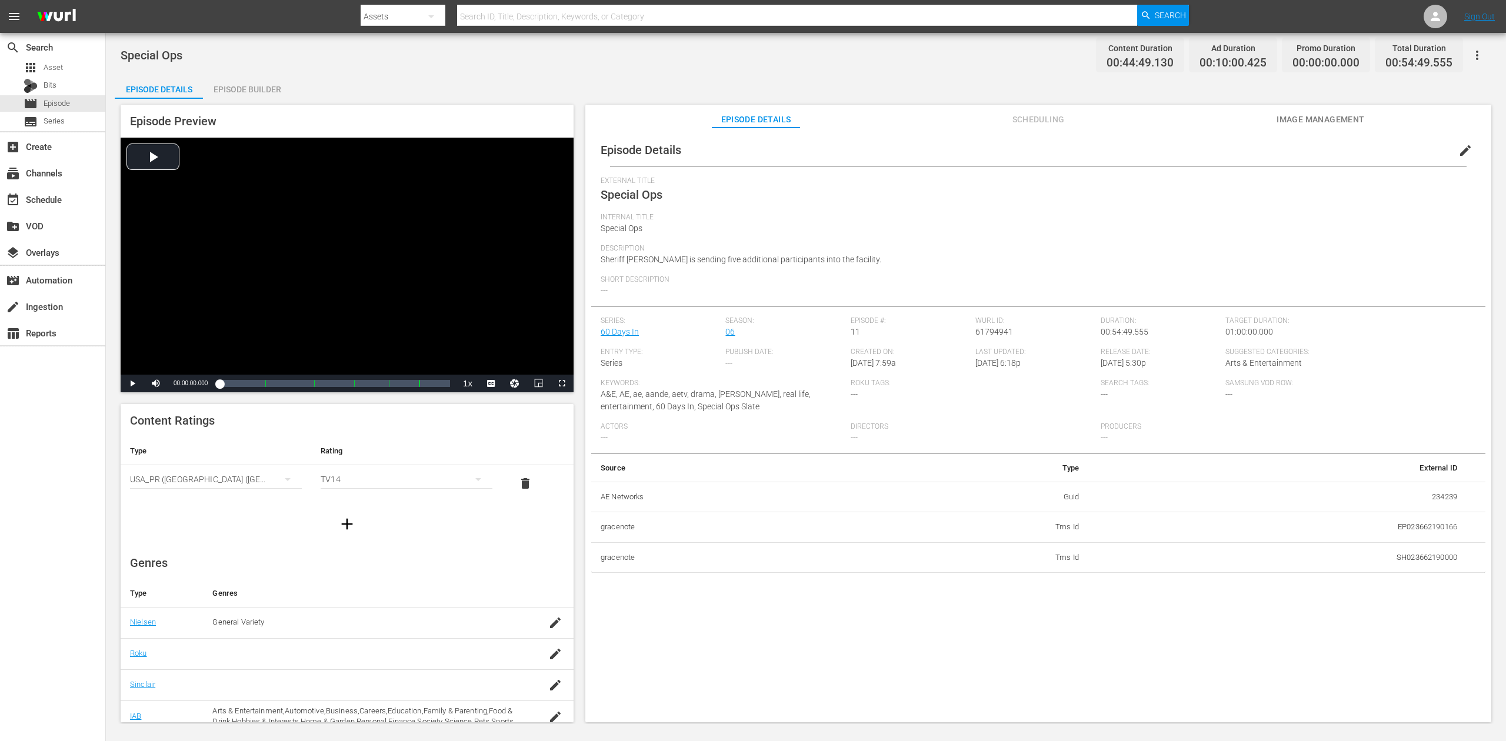
click at [249, 90] on div "Episode Builder" at bounding box center [247, 89] width 88 height 28
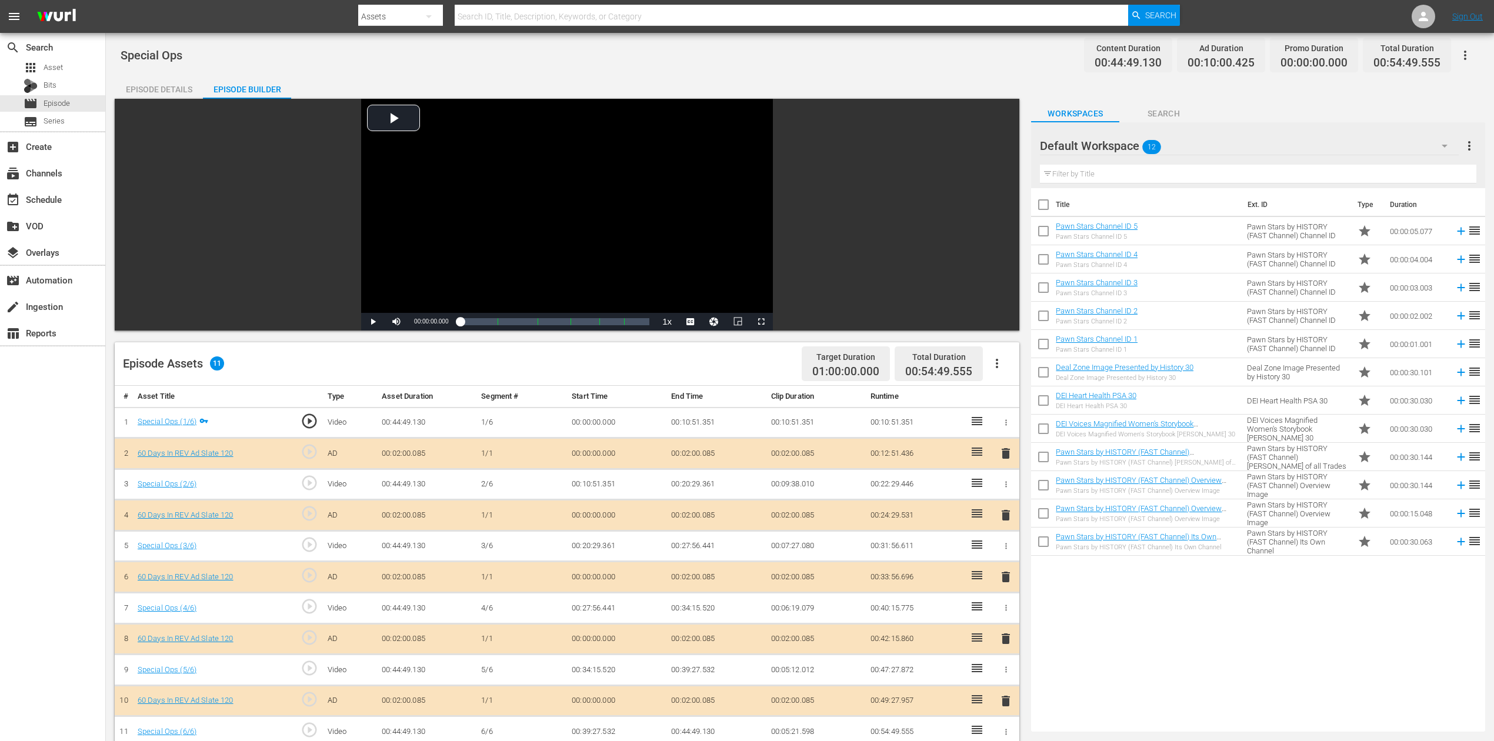
click at [1007, 555] on span "delete" at bounding box center [1006, 577] width 14 height 14
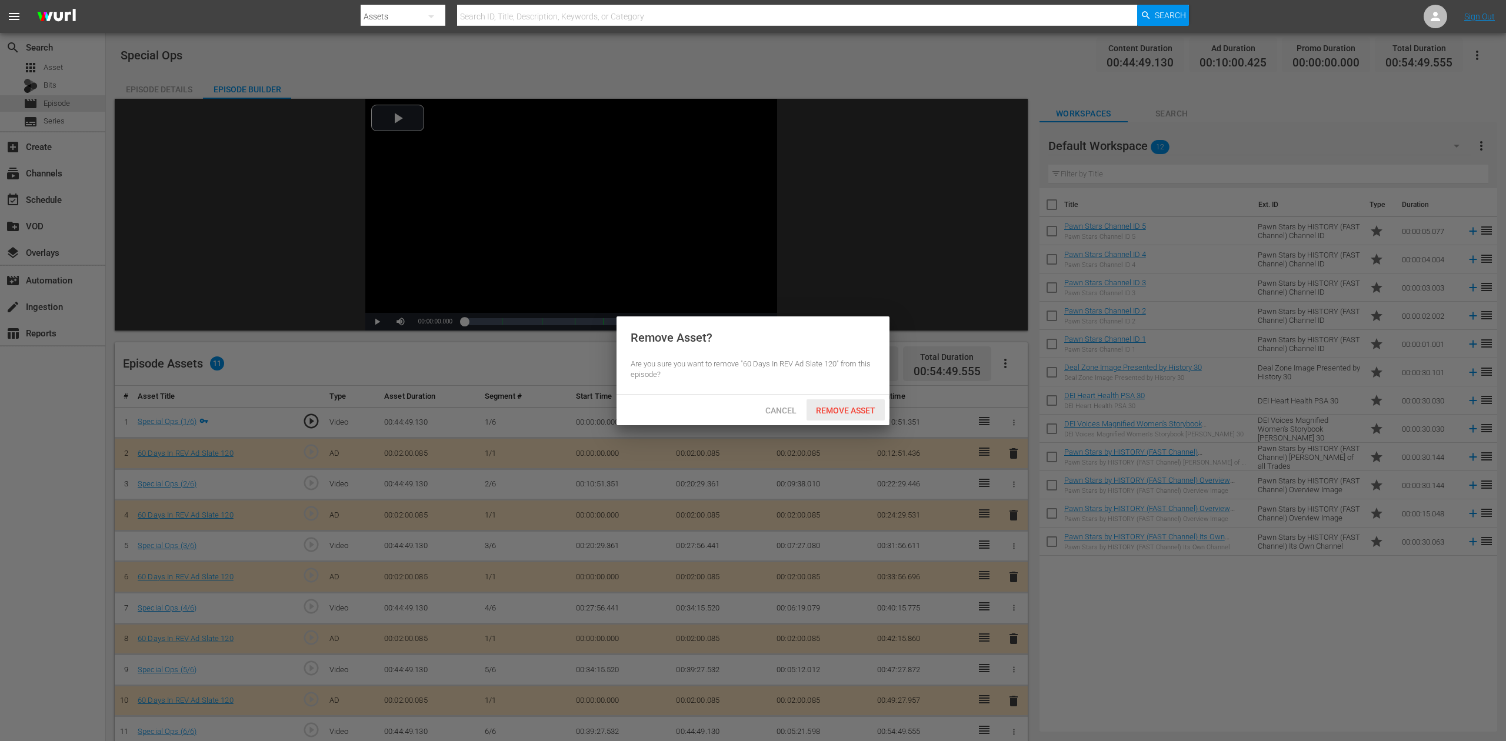
click at [844, 409] on span "Remove Asset" at bounding box center [846, 410] width 78 height 9
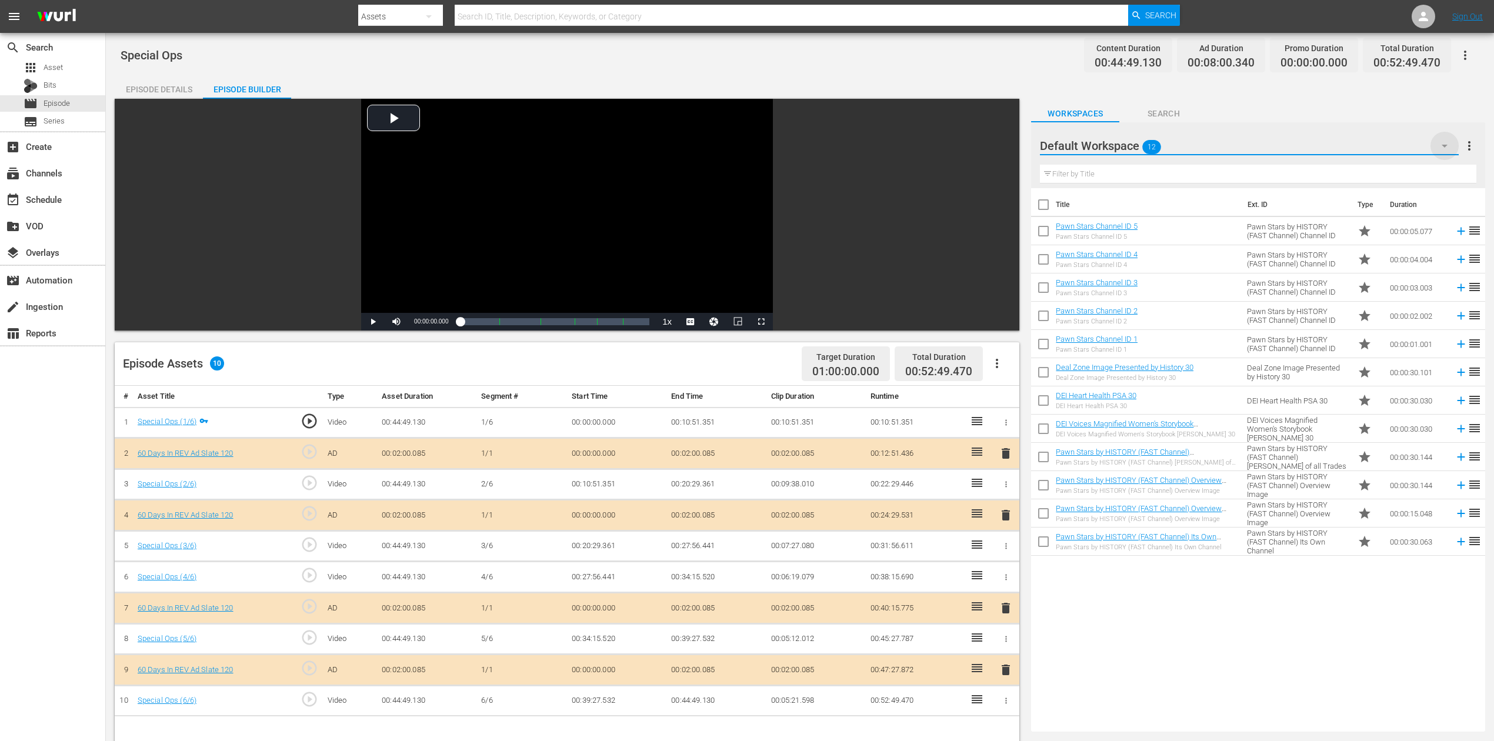
click at [1129, 146] on icon "button" at bounding box center [1445, 146] width 6 height 3
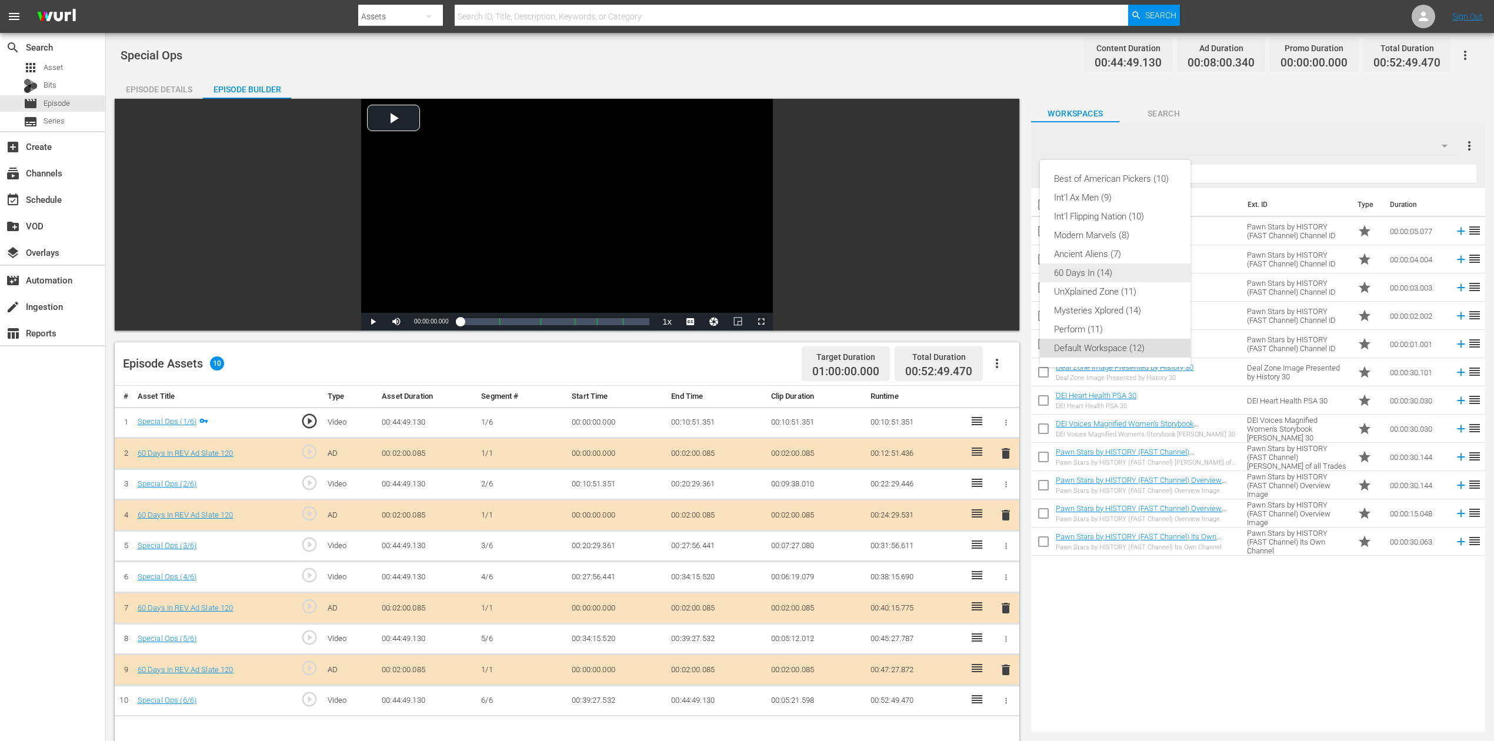
click at [1105, 272] on div "60 Days In (14)" at bounding box center [1115, 273] width 122 height 19
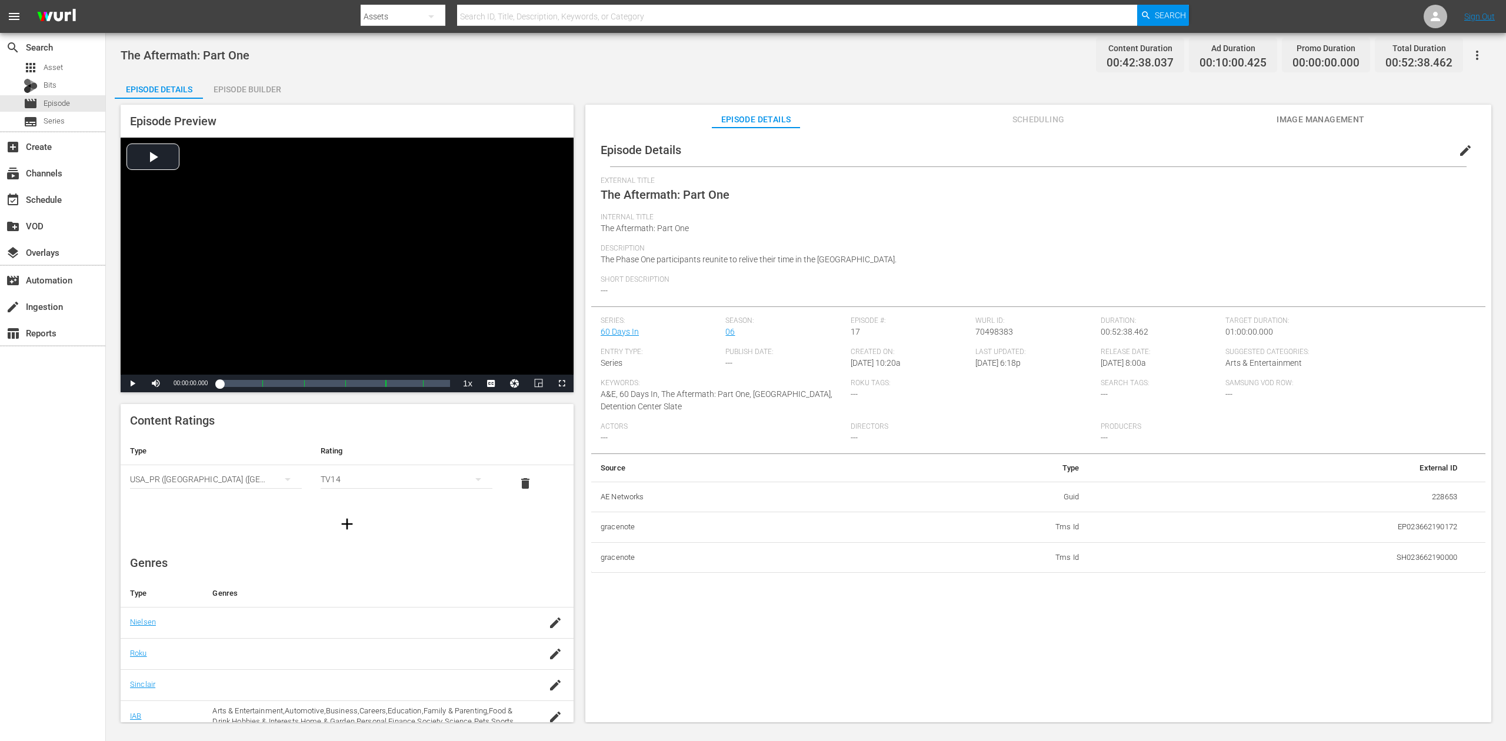
click at [259, 86] on div "Episode Builder" at bounding box center [247, 89] width 88 height 28
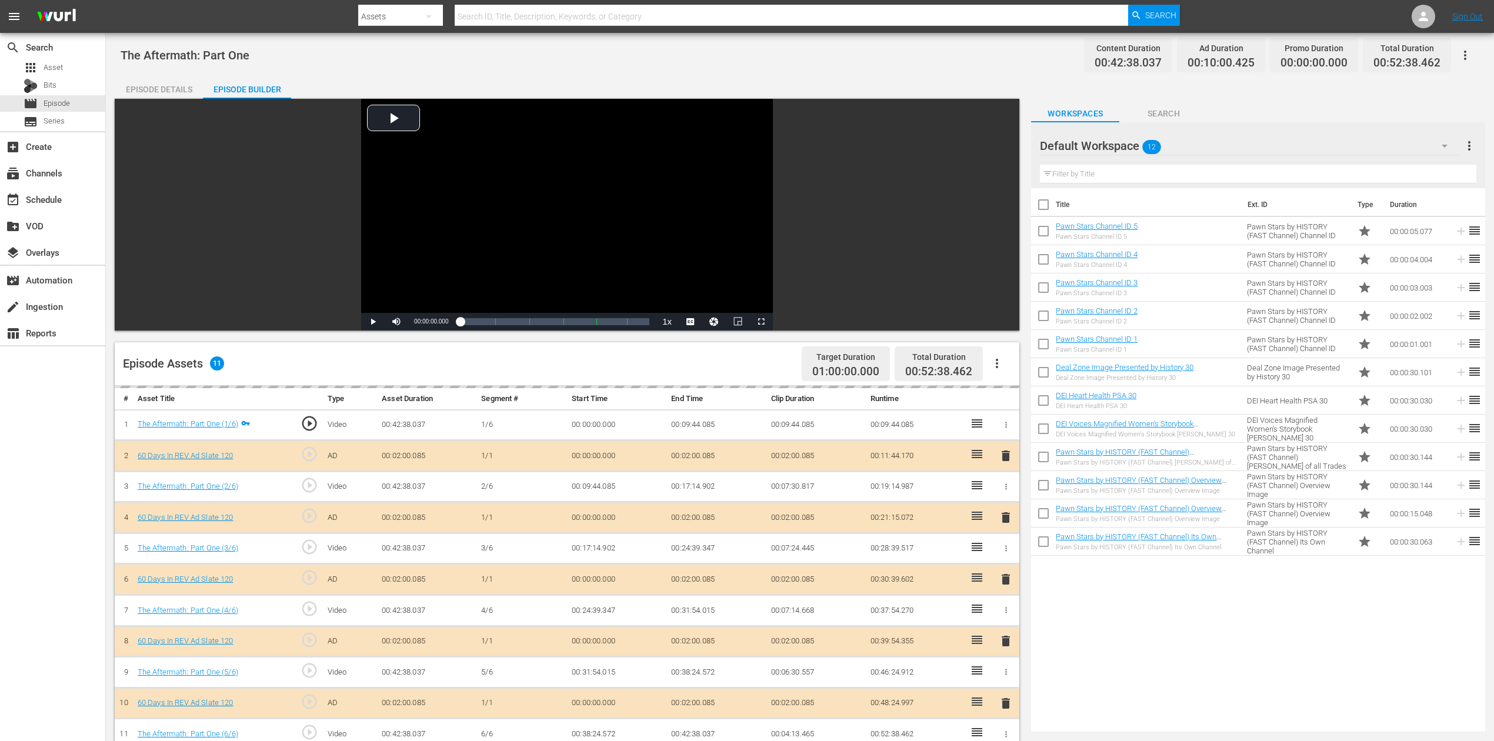
click at [1003, 555] on div "delete" at bounding box center [1006, 579] width 18 height 17
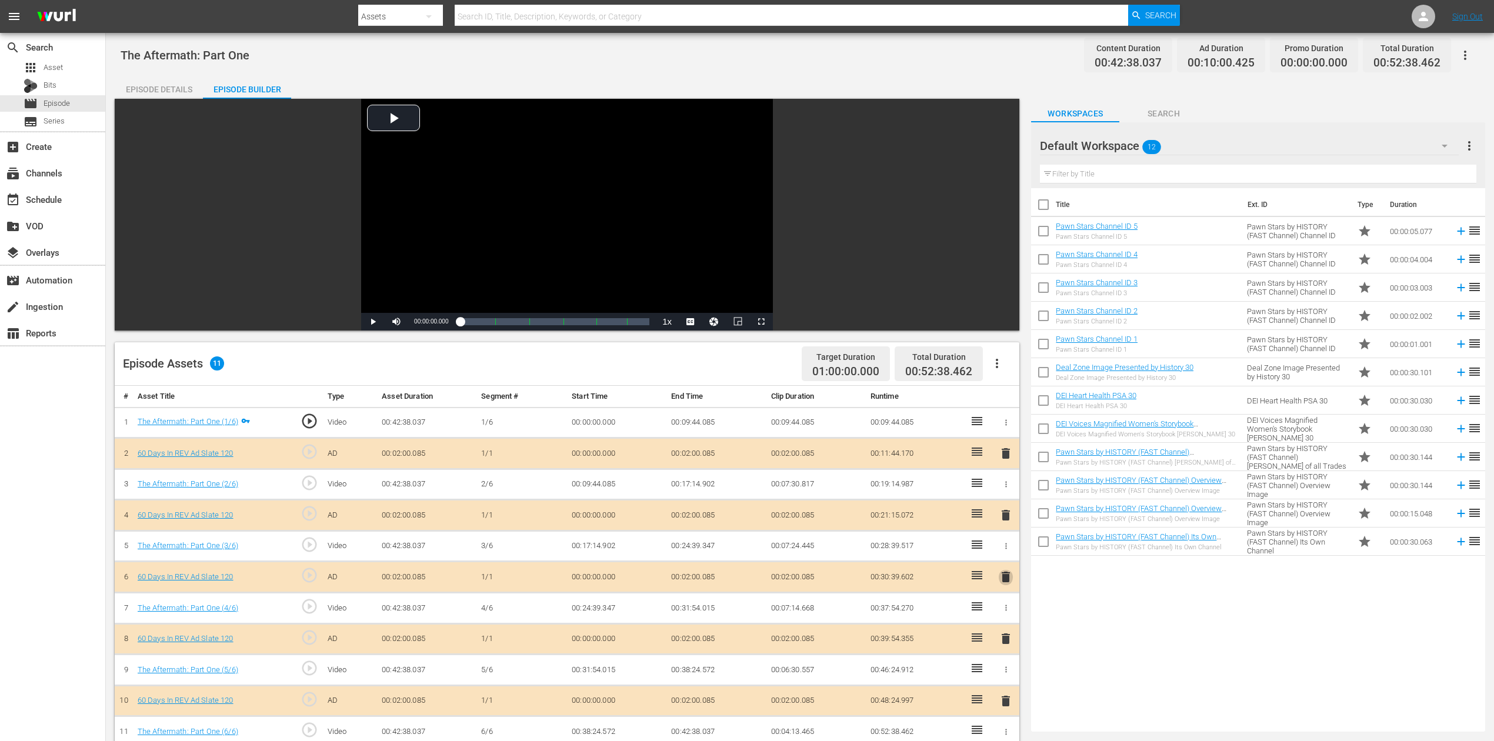
click at [1003, 555] on span "delete" at bounding box center [1006, 577] width 14 height 14
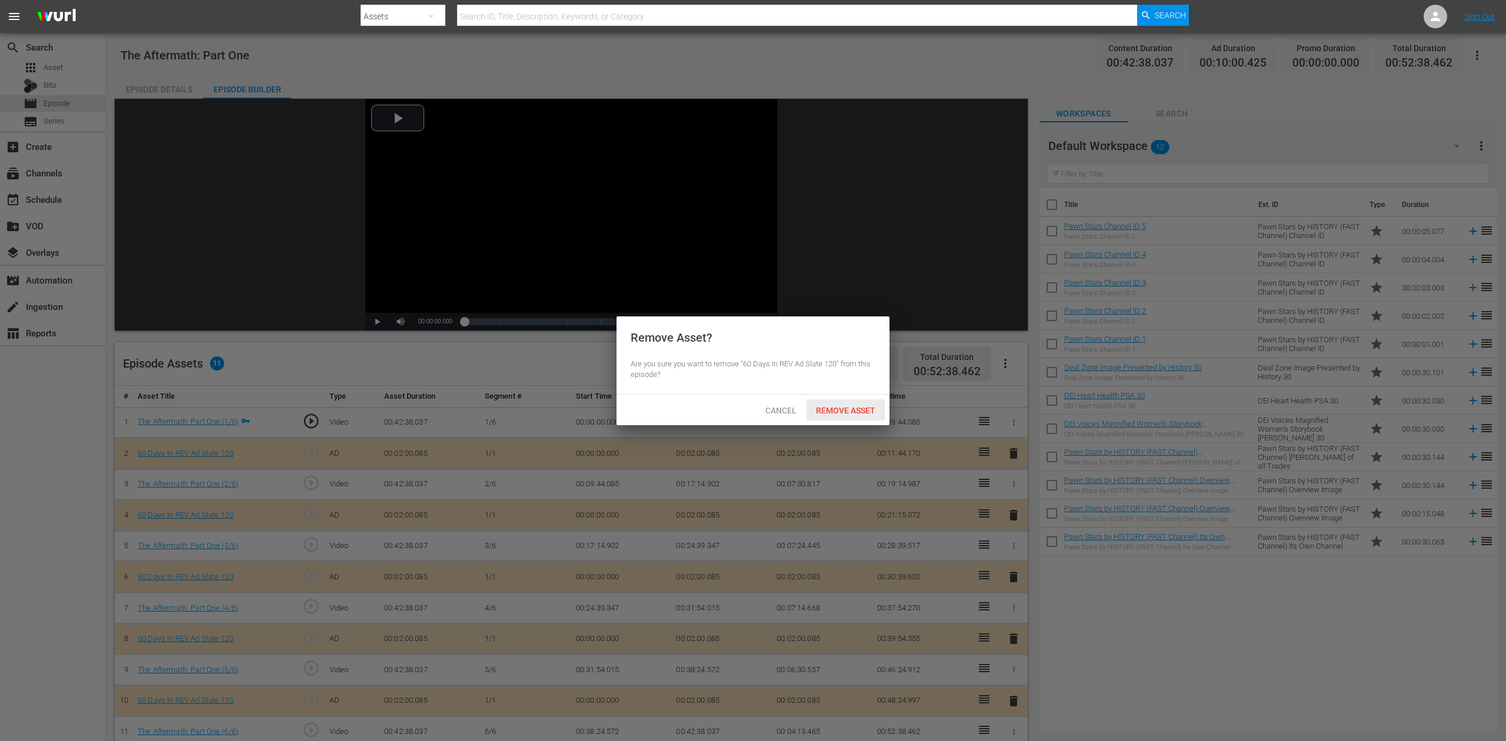
click at [857, 405] on div "Remove Asset" at bounding box center [846, 410] width 78 height 22
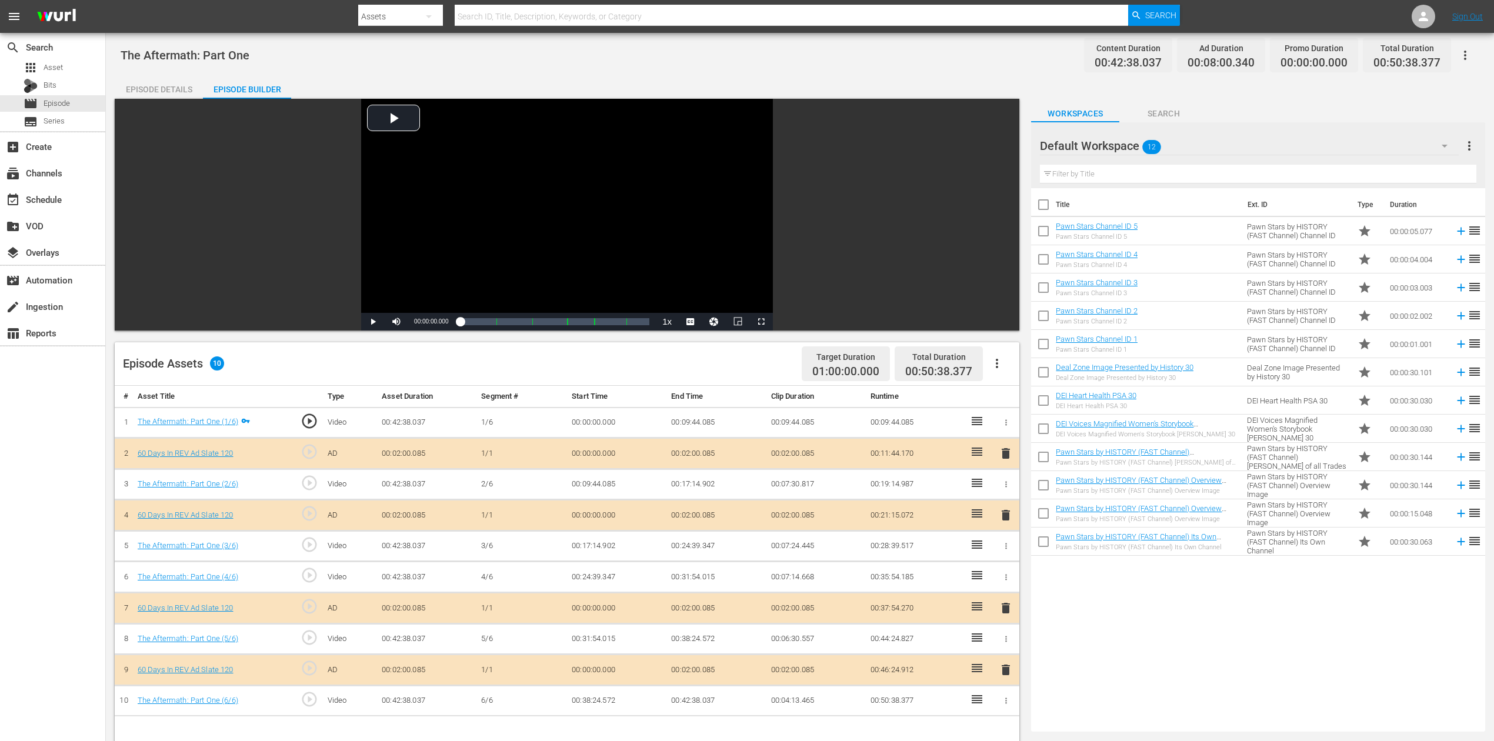
click at [1129, 142] on icon "button" at bounding box center [1445, 146] width 14 height 14
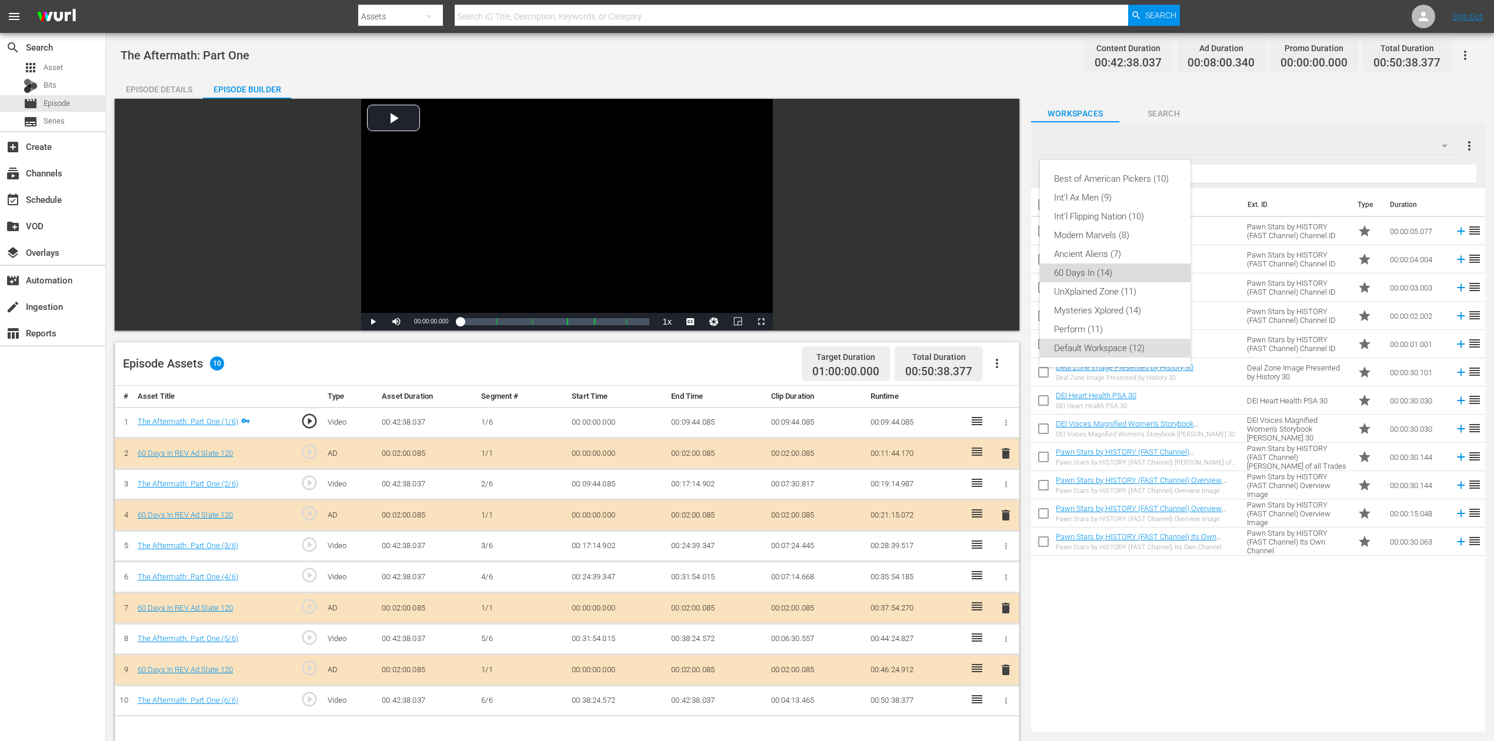
click at [1114, 274] on div "60 Days In (14)" at bounding box center [1115, 273] width 122 height 19
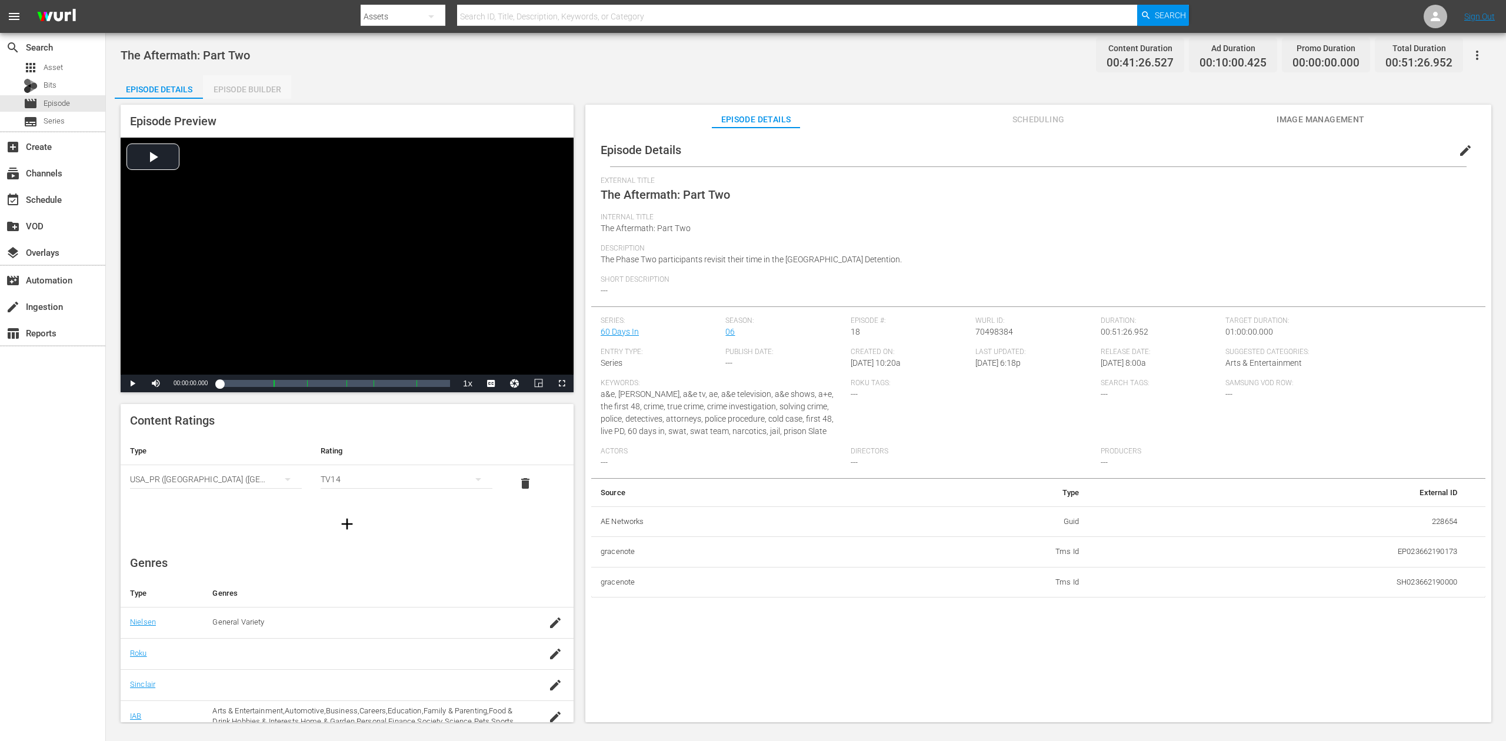
click at [259, 89] on div "Episode Builder" at bounding box center [247, 89] width 88 height 28
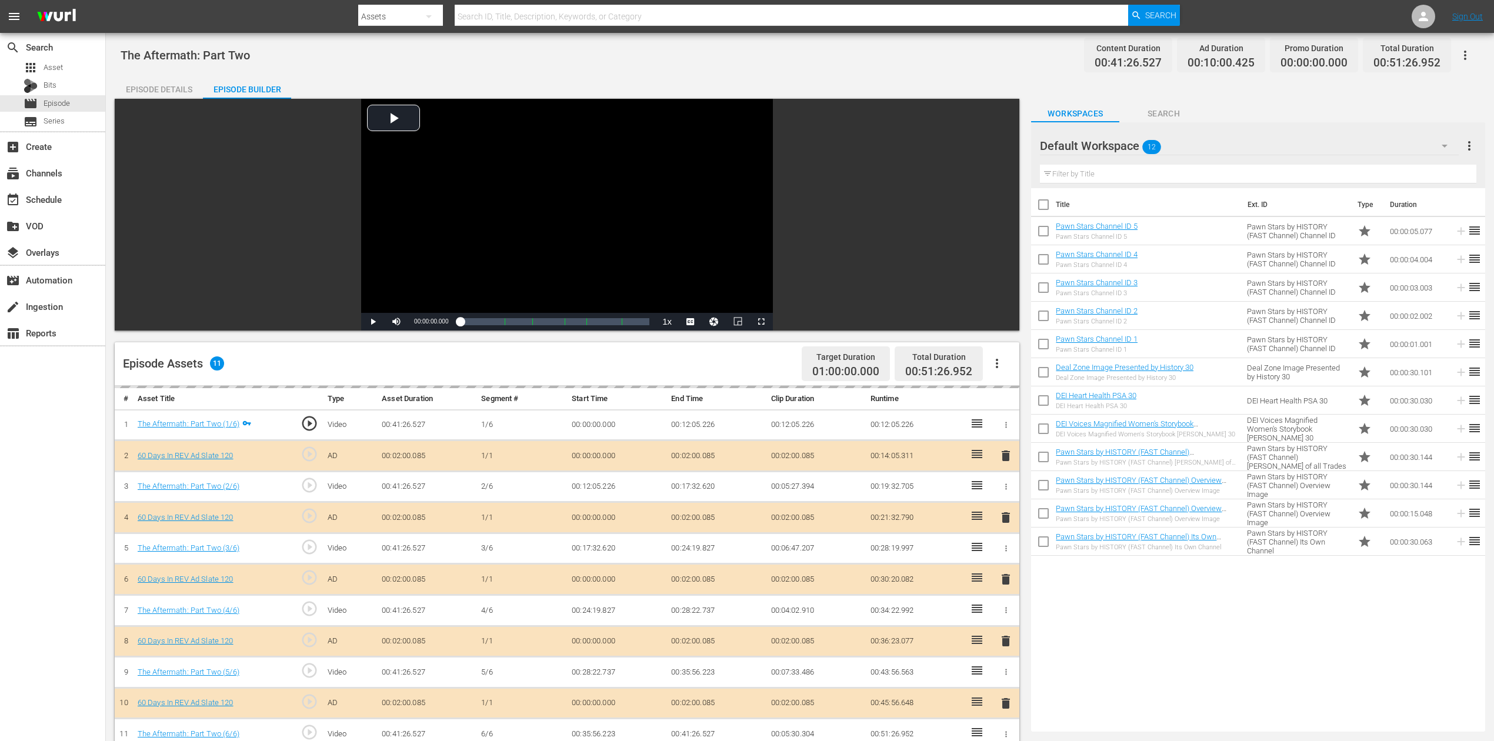
click at [1006, 555] on div "delete" at bounding box center [1006, 579] width 18 height 17
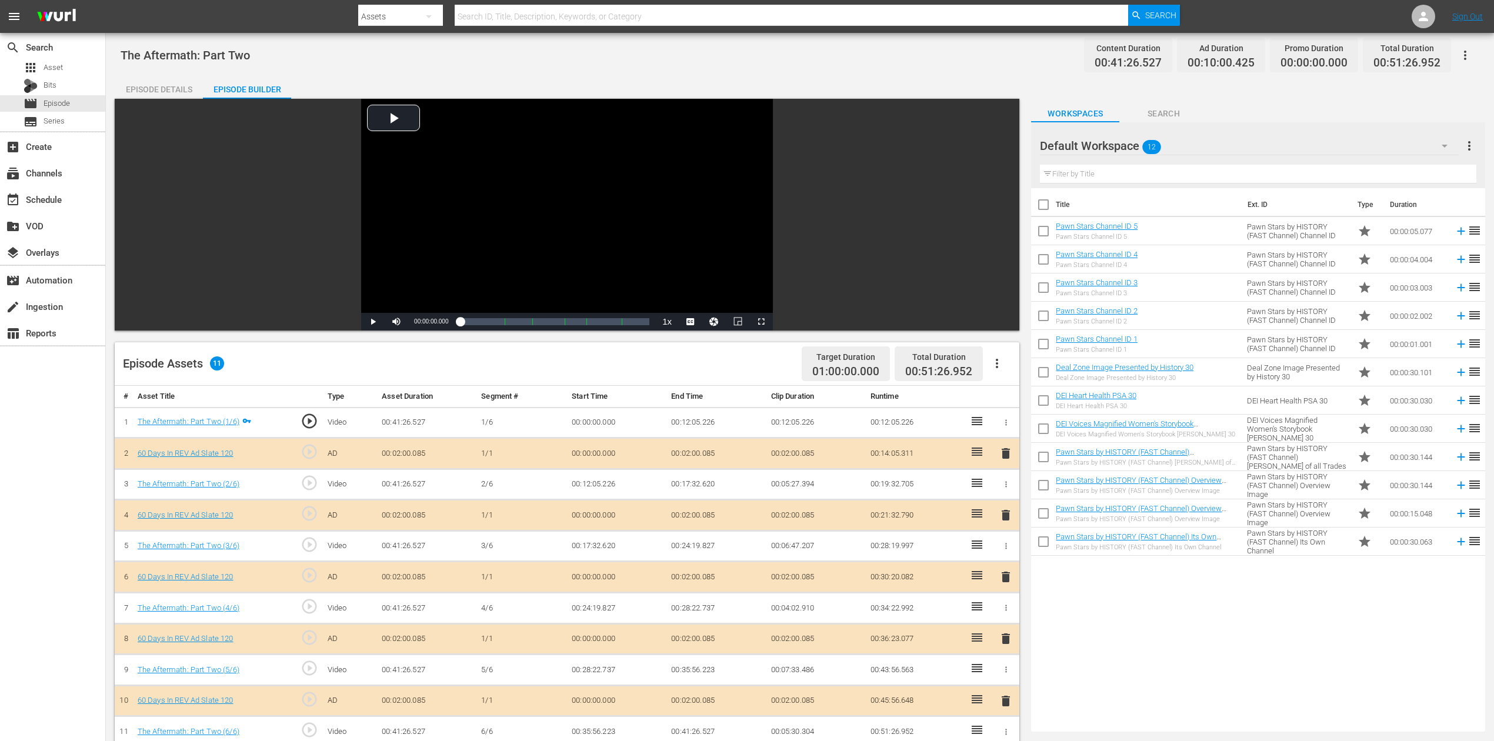
click at [1006, 555] on span "delete" at bounding box center [1006, 577] width 14 height 14
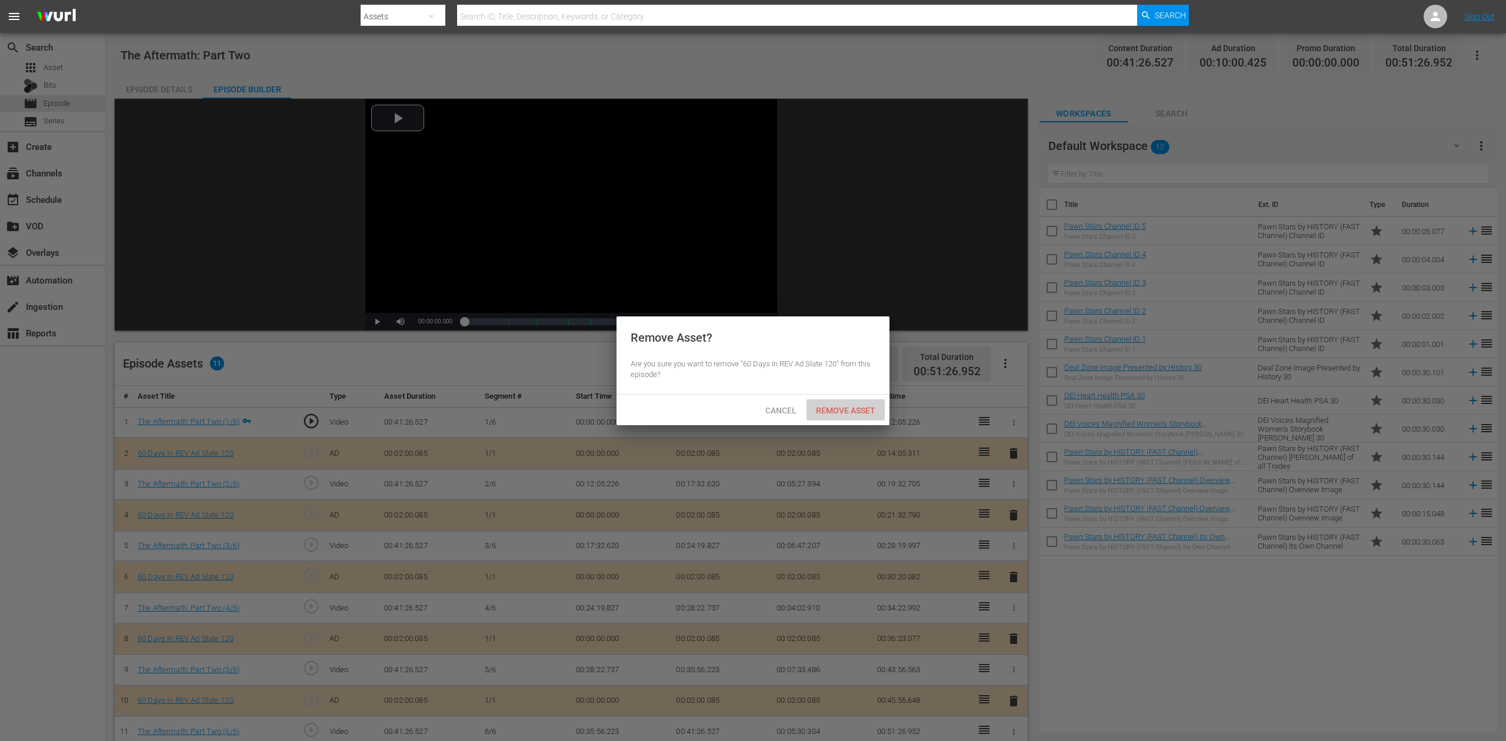
click at [851, 410] on span "Remove Asset" at bounding box center [846, 410] width 78 height 9
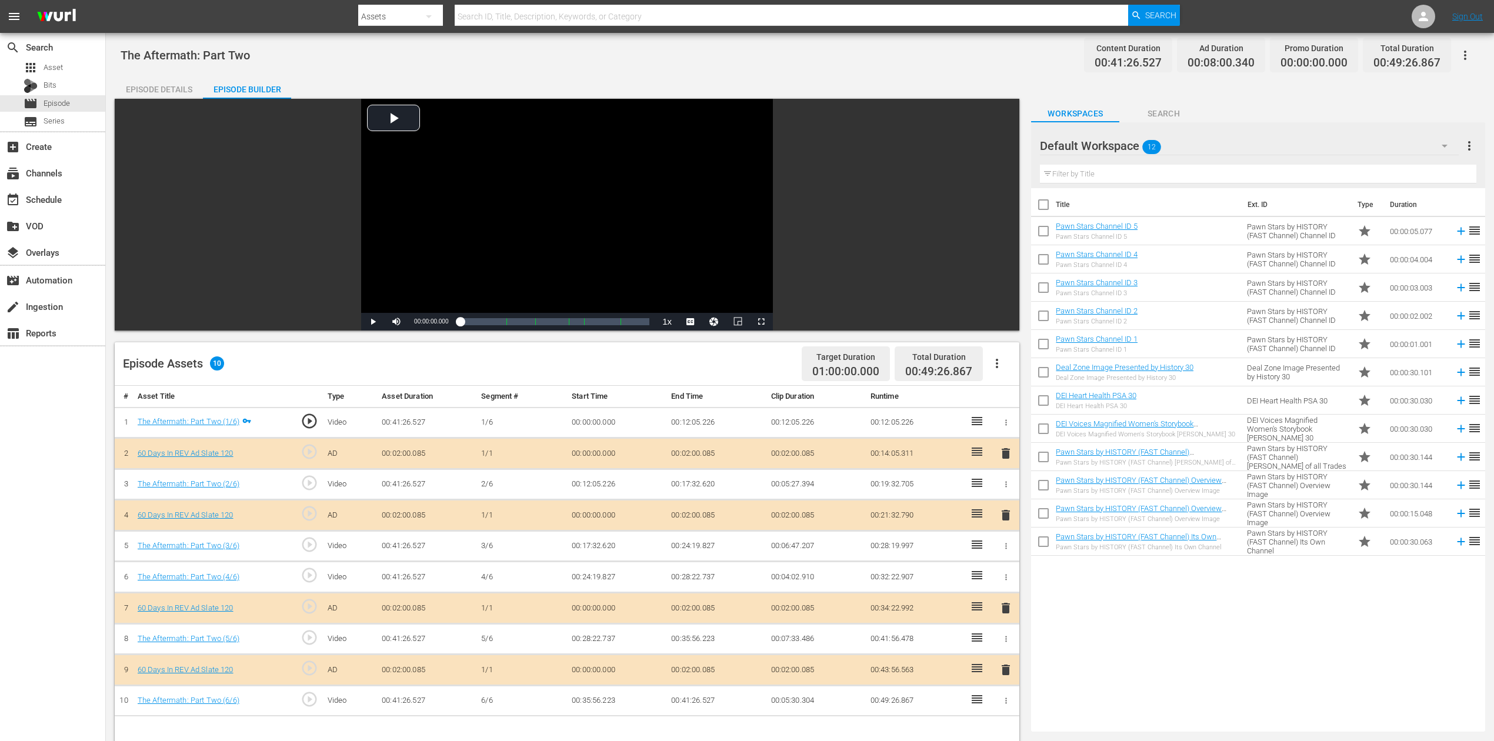
click at [1129, 142] on icon "button" at bounding box center [1445, 146] width 14 height 14
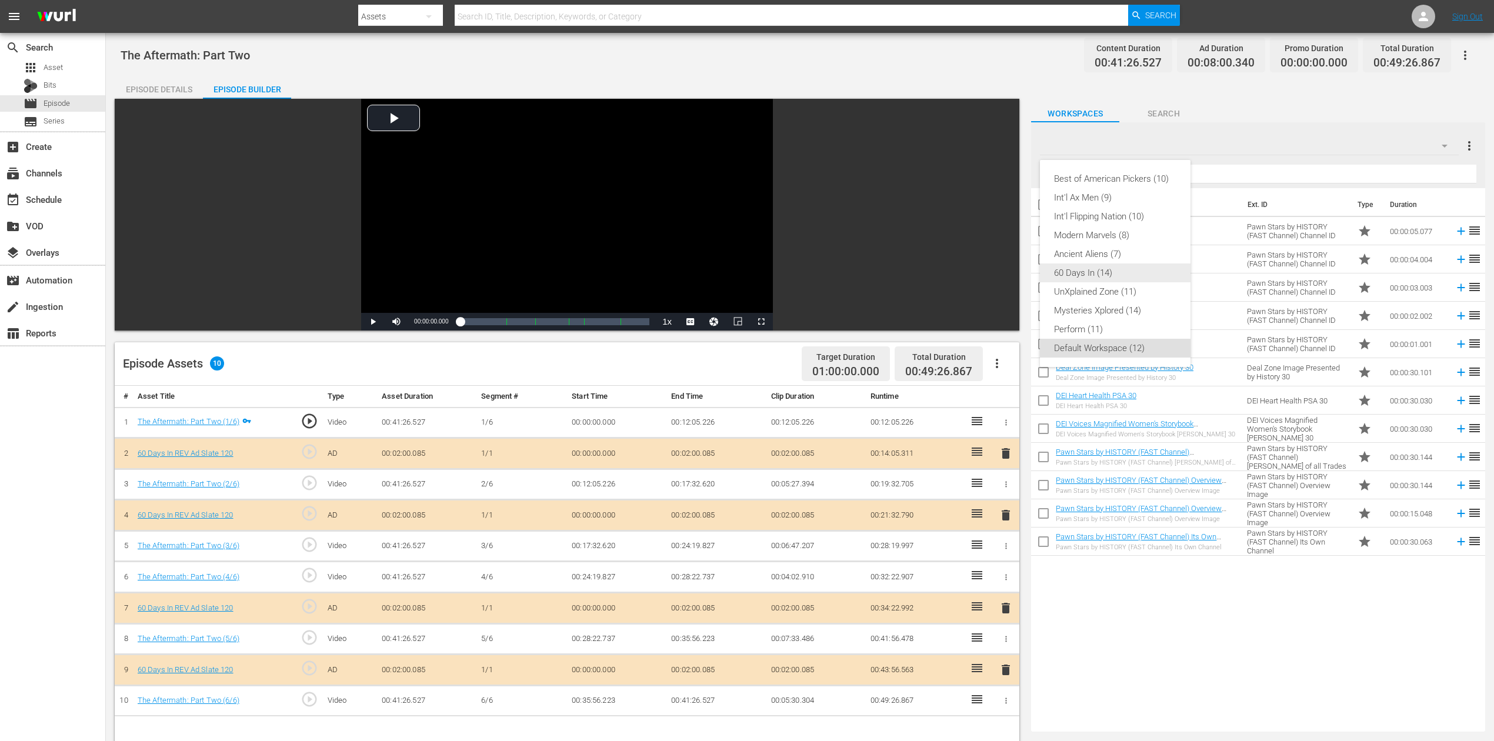
click at [1124, 272] on div "60 Days In (14)" at bounding box center [1115, 273] width 122 height 19
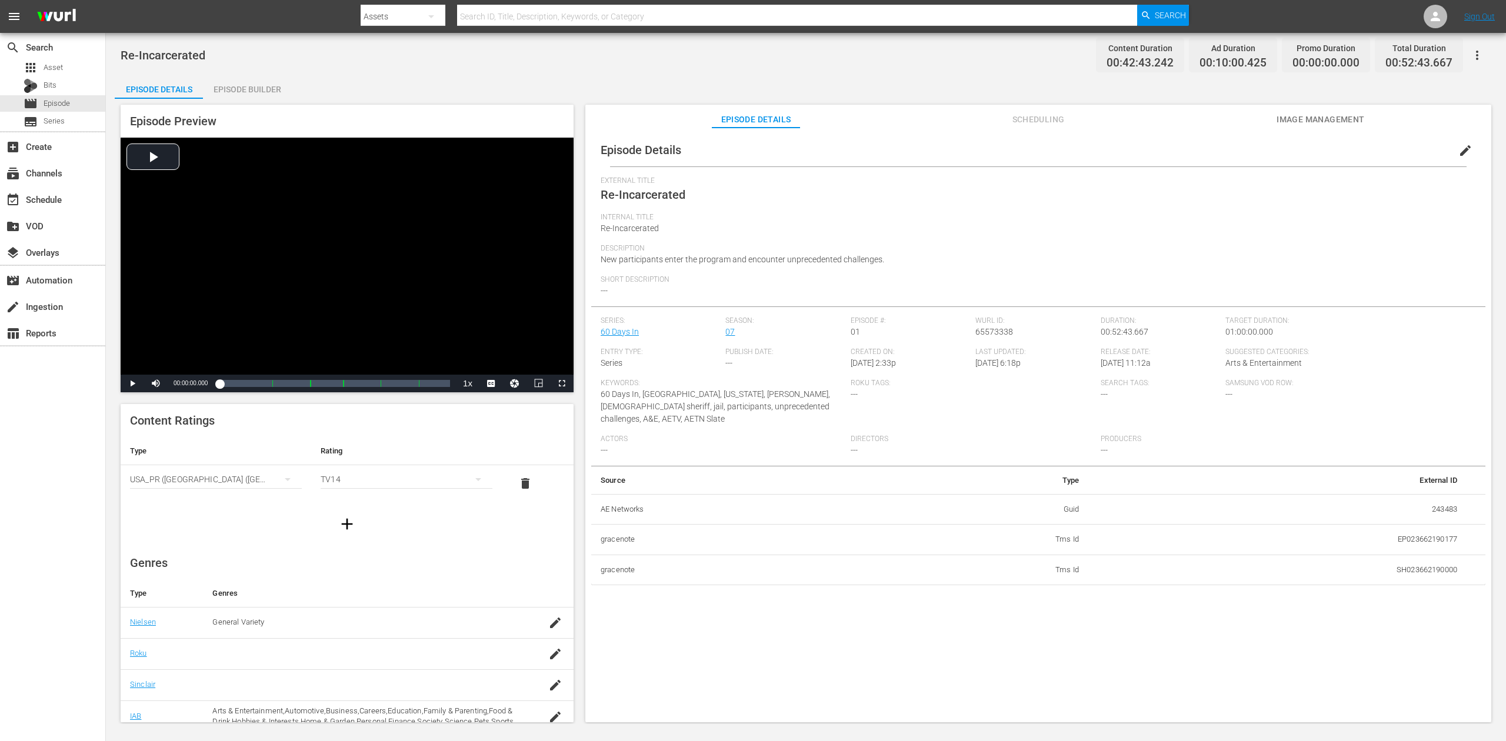
click at [249, 85] on div "Episode Builder" at bounding box center [247, 89] width 88 height 28
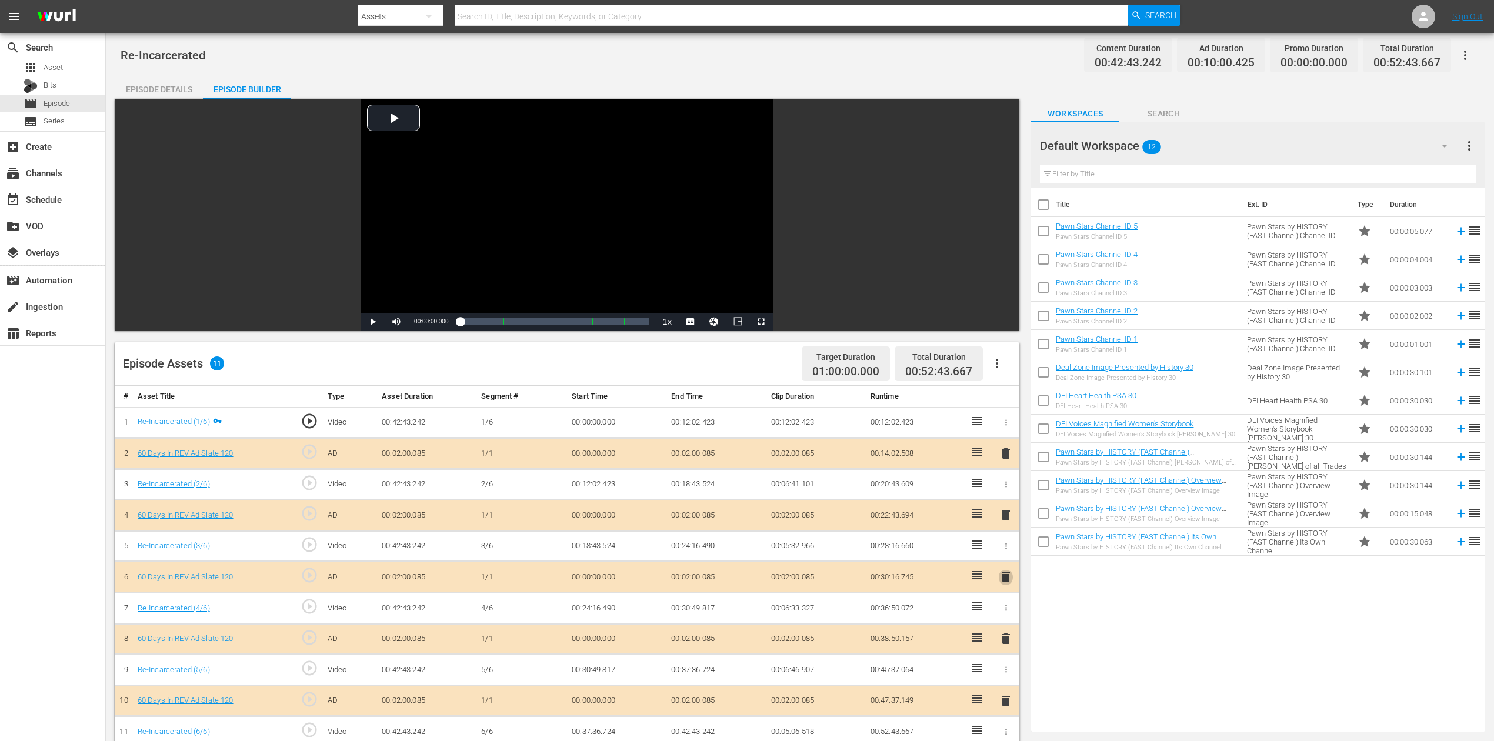
click at [1005, 555] on span "delete" at bounding box center [1006, 577] width 14 height 14
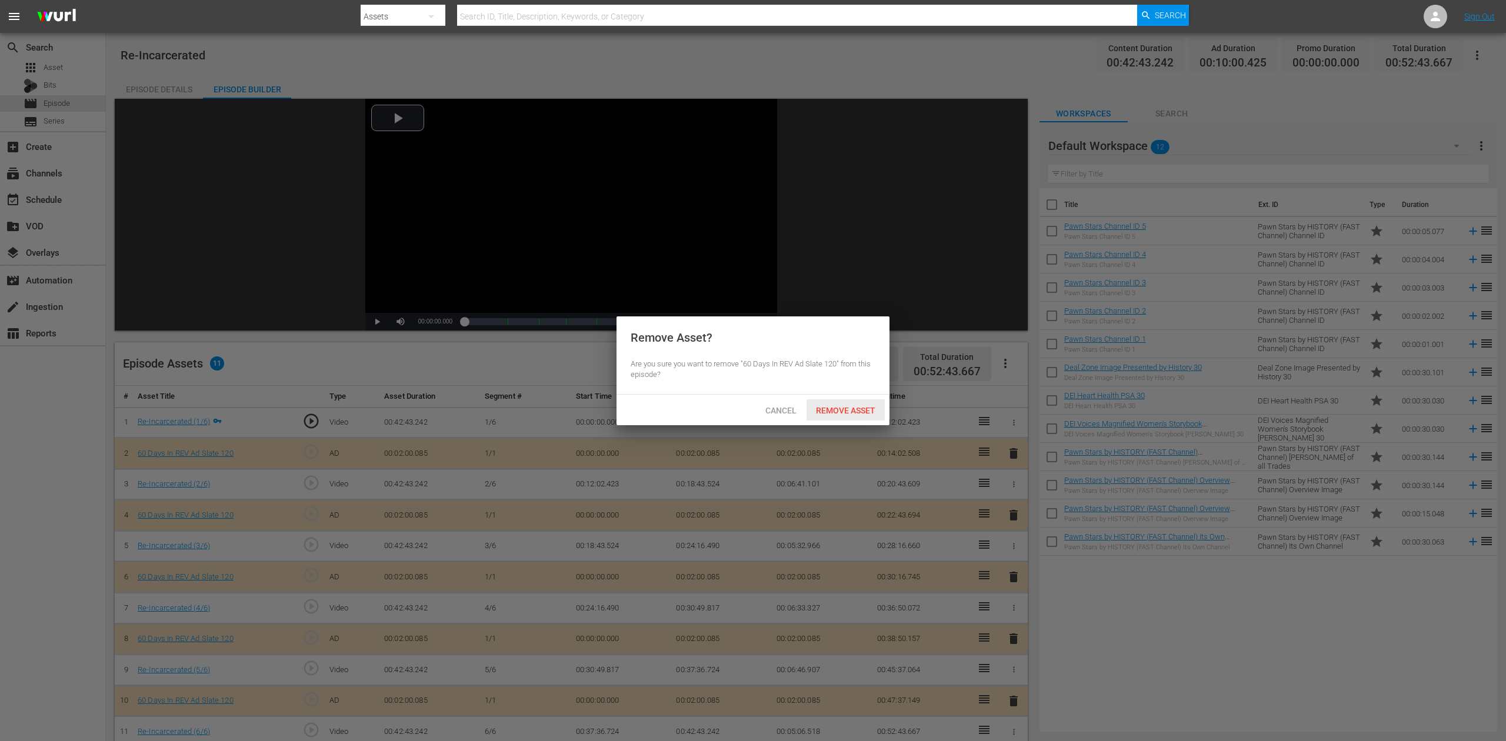
click at [846, 403] on div "Remove Asset" at bounding box center [846, 410] width 78 height 22
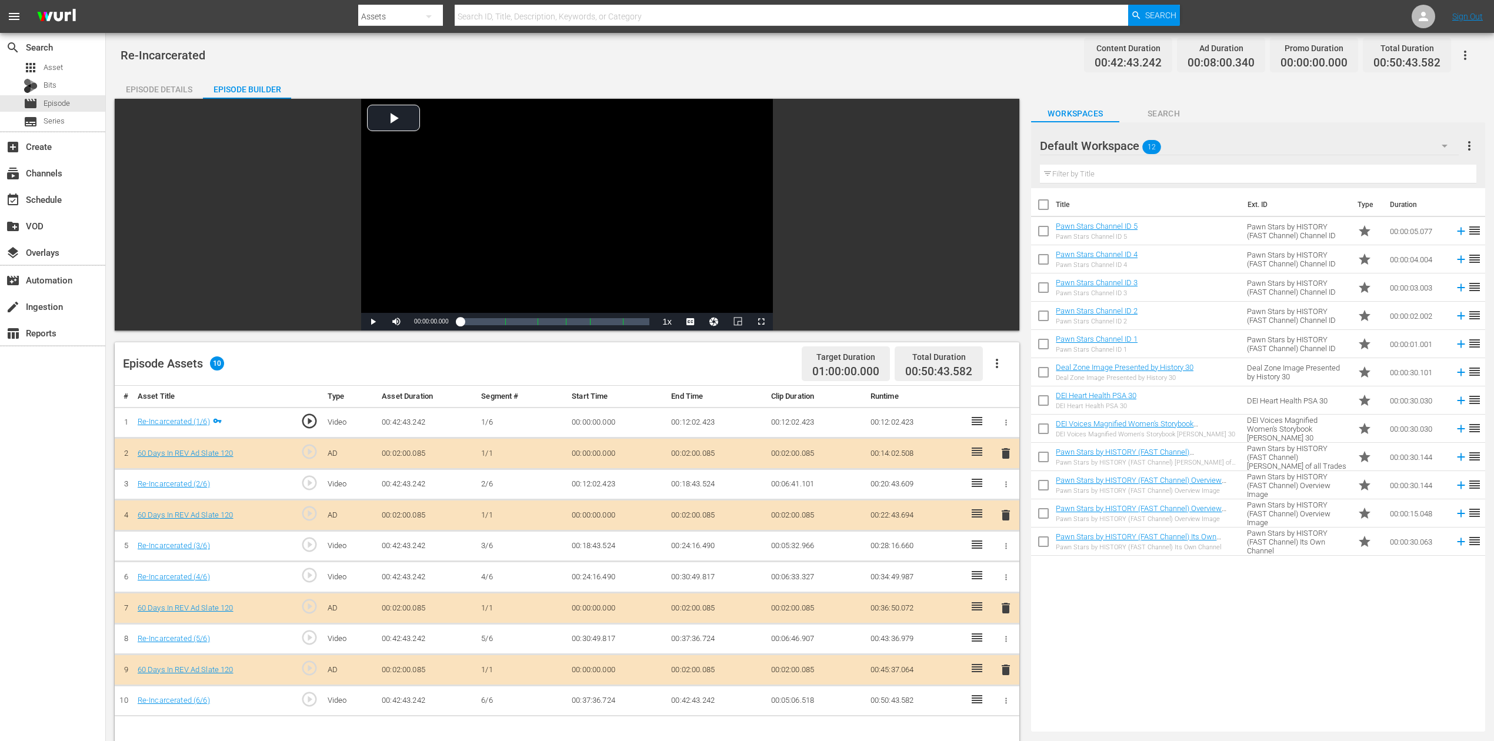
click at [1129, 145] on icon "button" at bounding box center [1445, 146] width 6 height 3
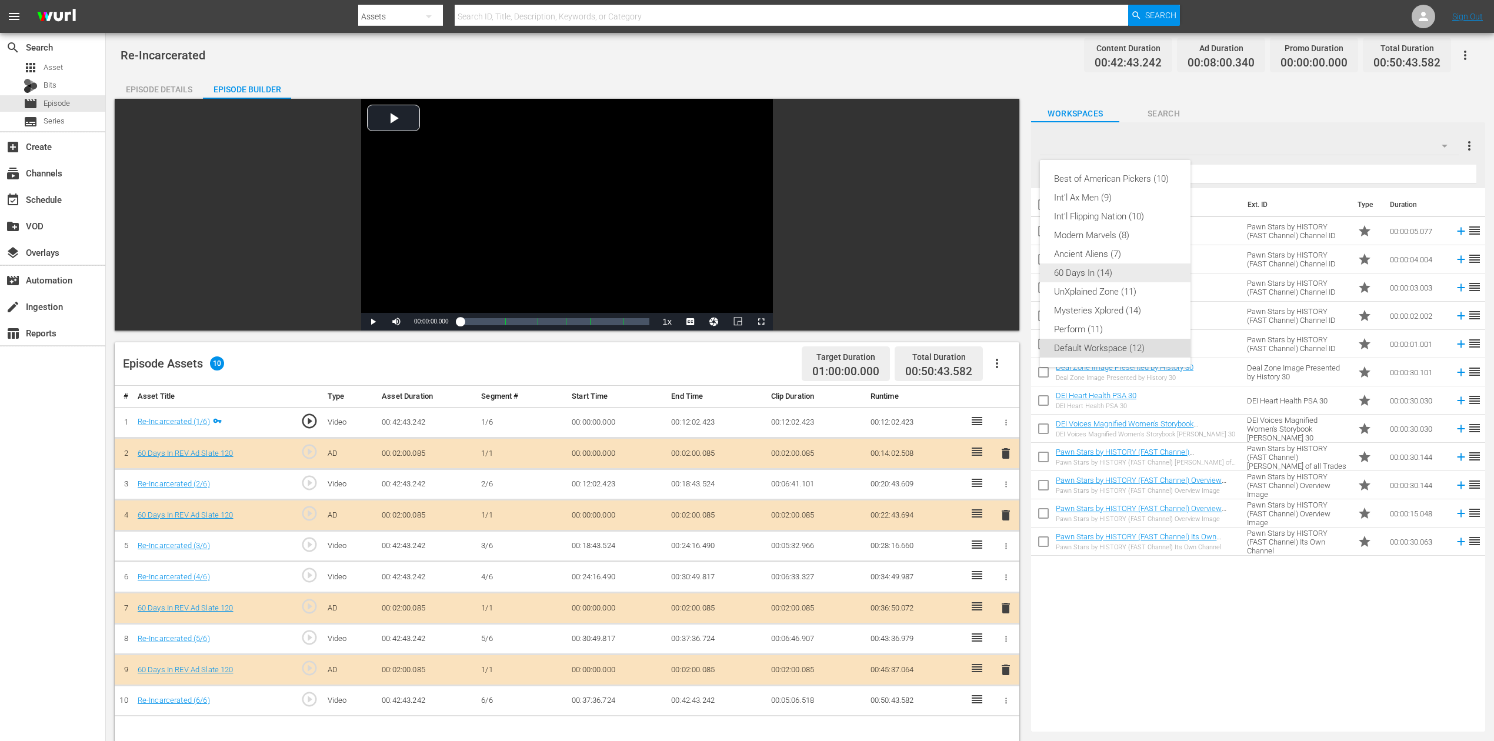
click at [1127, 278] on div "60 Days In (14)" at bounding box center [1115, 273] width 122 height 19
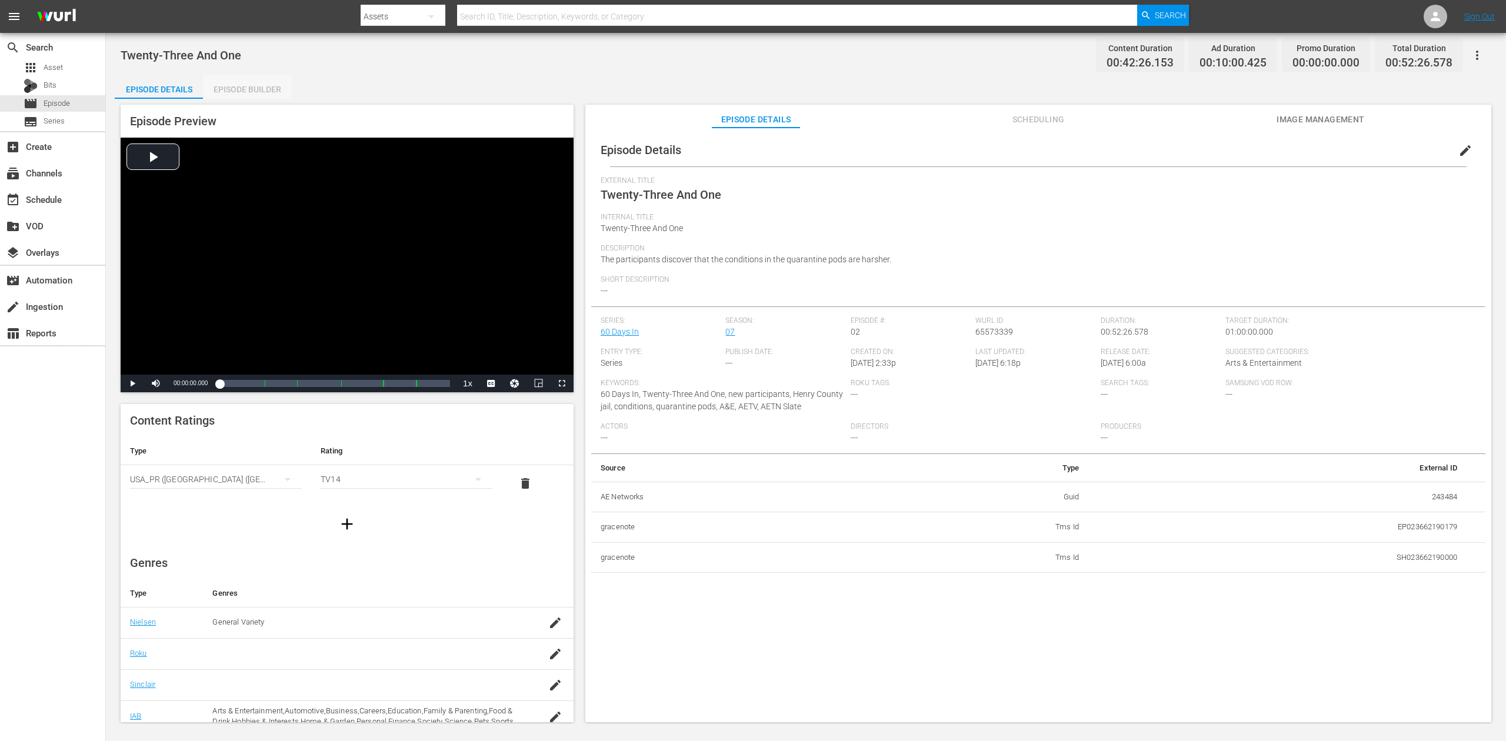
click at [259, 85] on div "Episode Builder" at bounding box center [247, 89] width 88 height 28
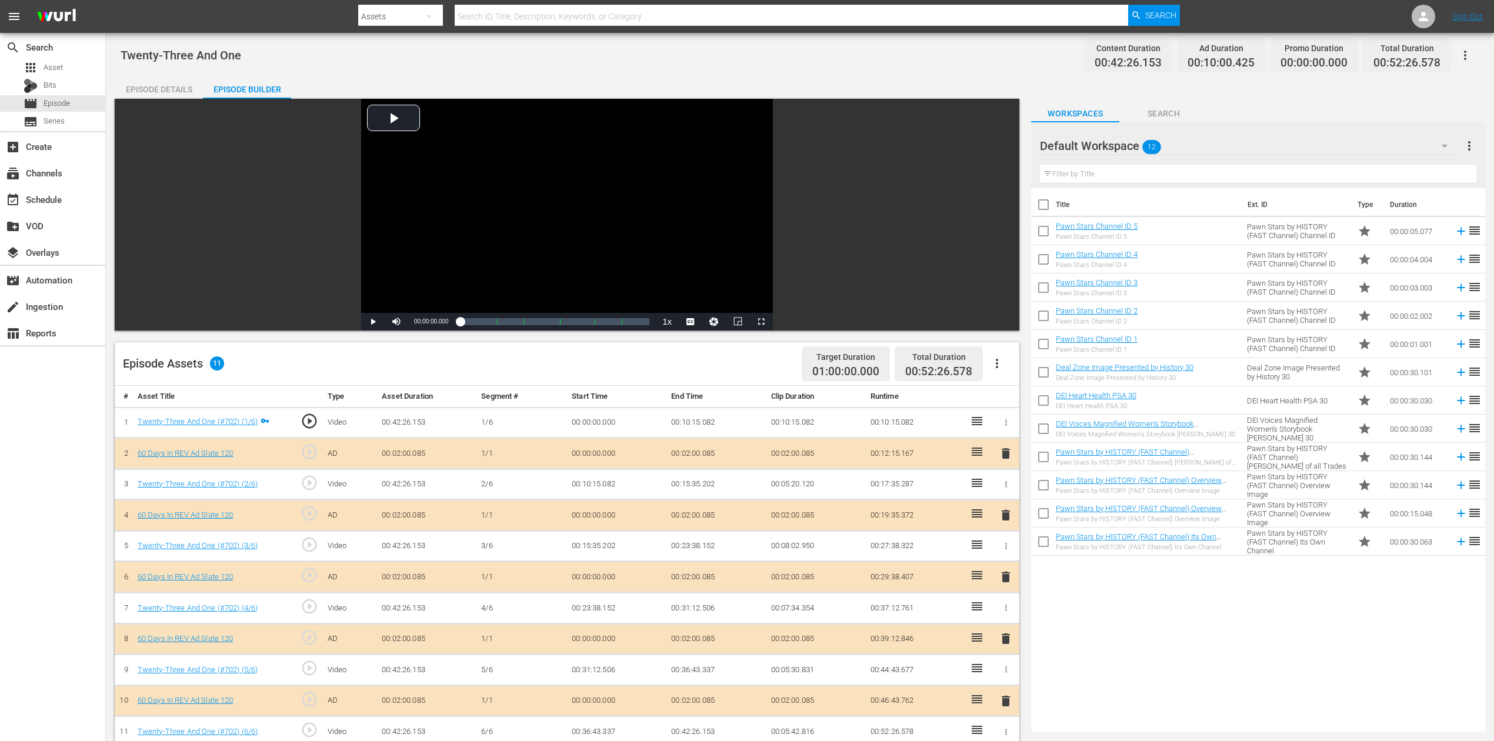
click at [1008, 555] on span "delete" at bounding box center [1006, 577] width 14 height 14
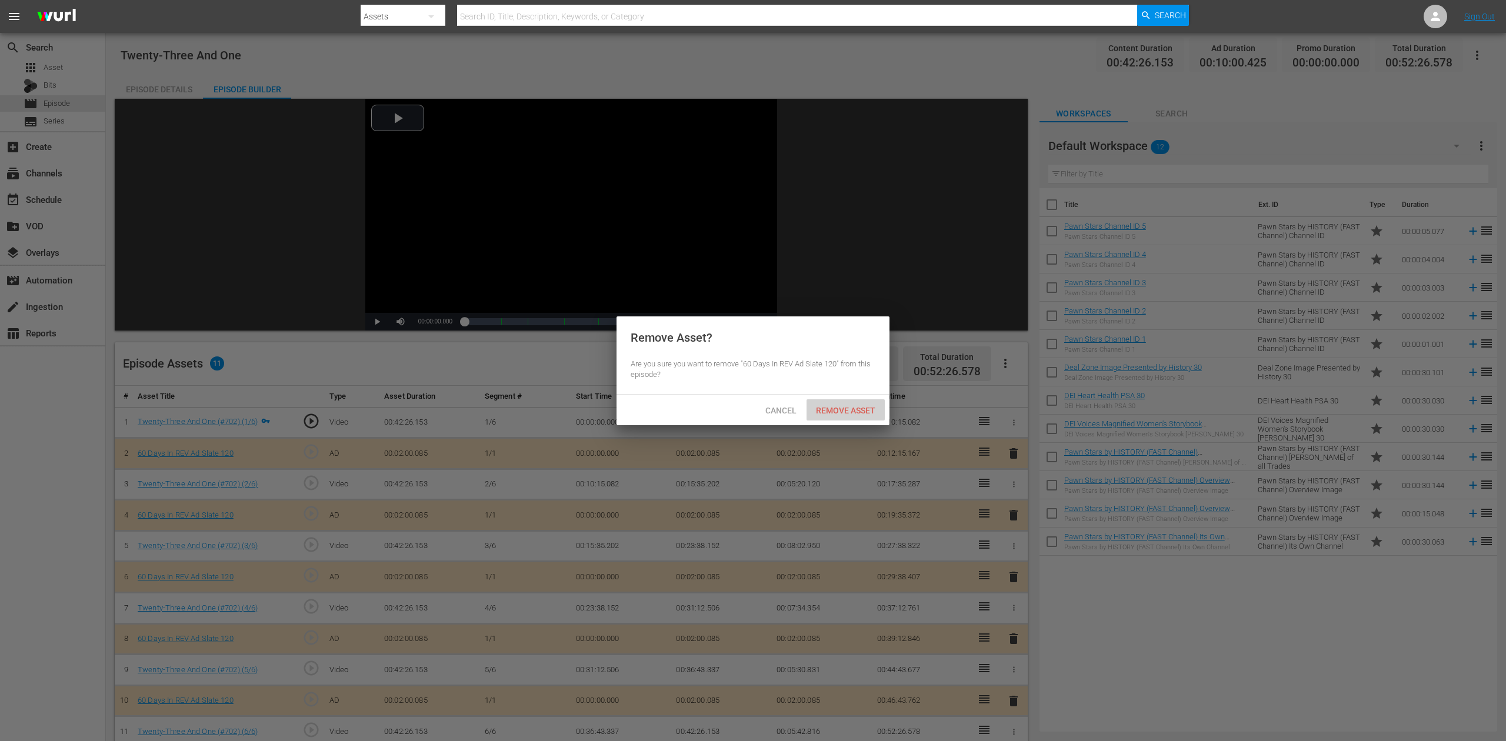
click at [846, 409] on span "Remove Asset" at bounding box center [846, 410] width 78 height 9
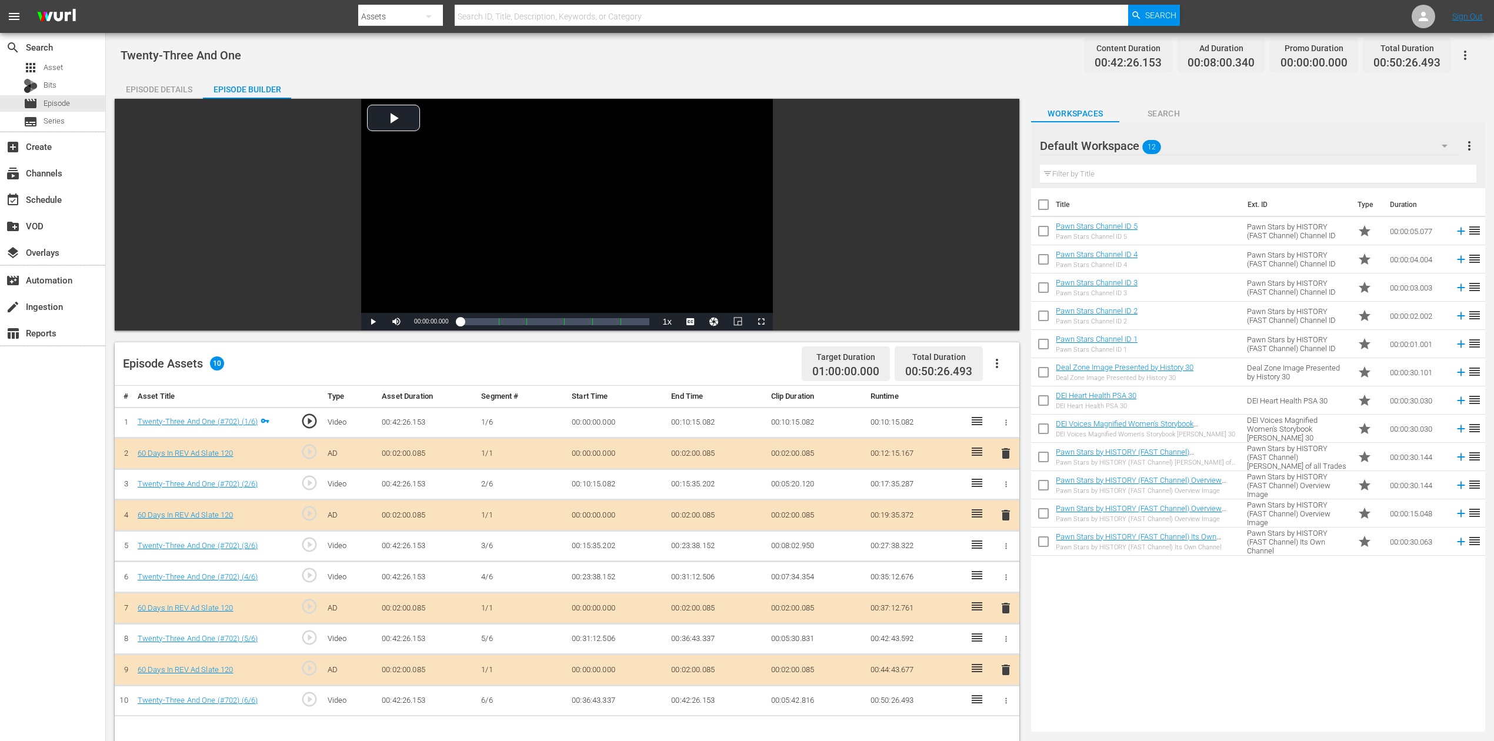
click at [1129, 142] on button "button" at bounding box center [1445, 146] width 28 height 28
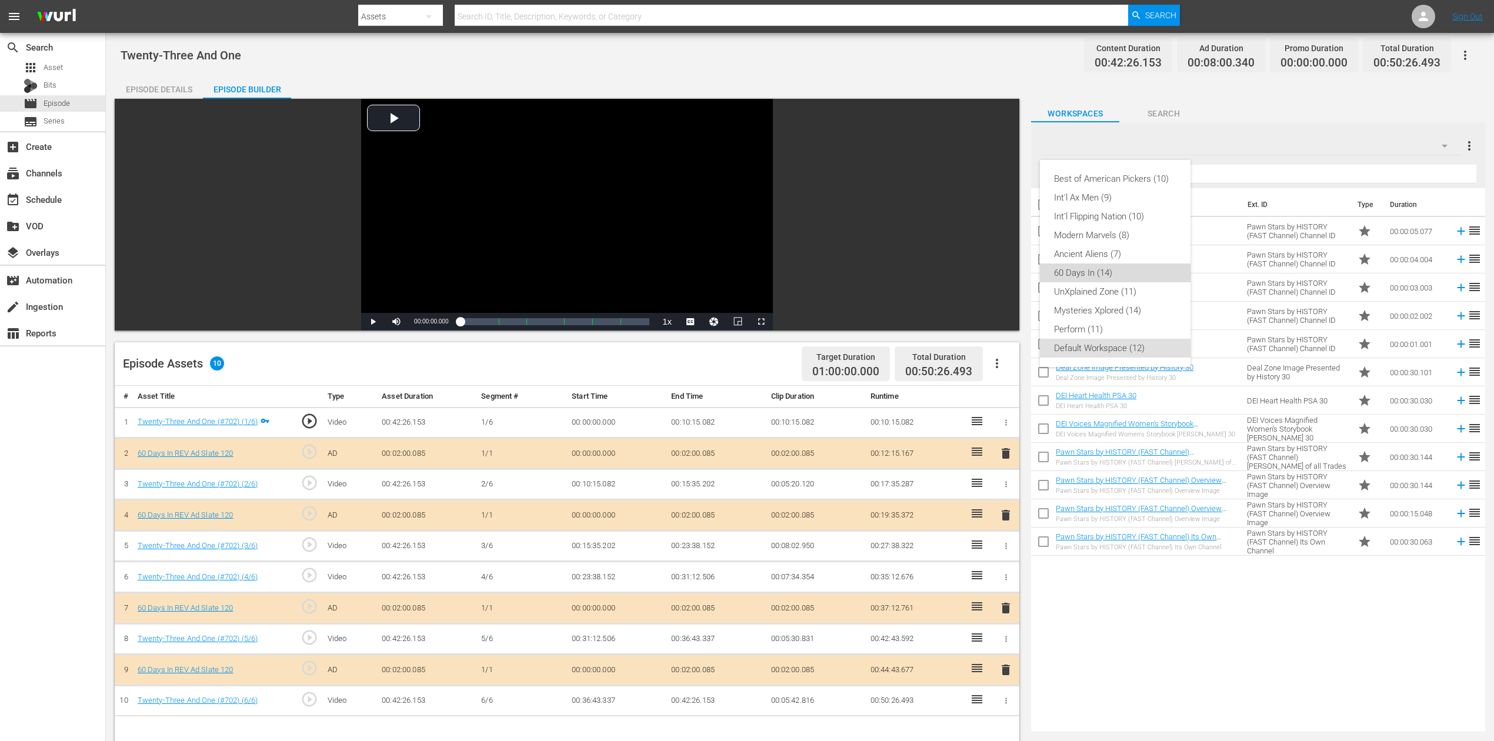
click at [1118, 269] on div "60 Days In (14)" at bounding box center [1115, 273] width 122 height 19
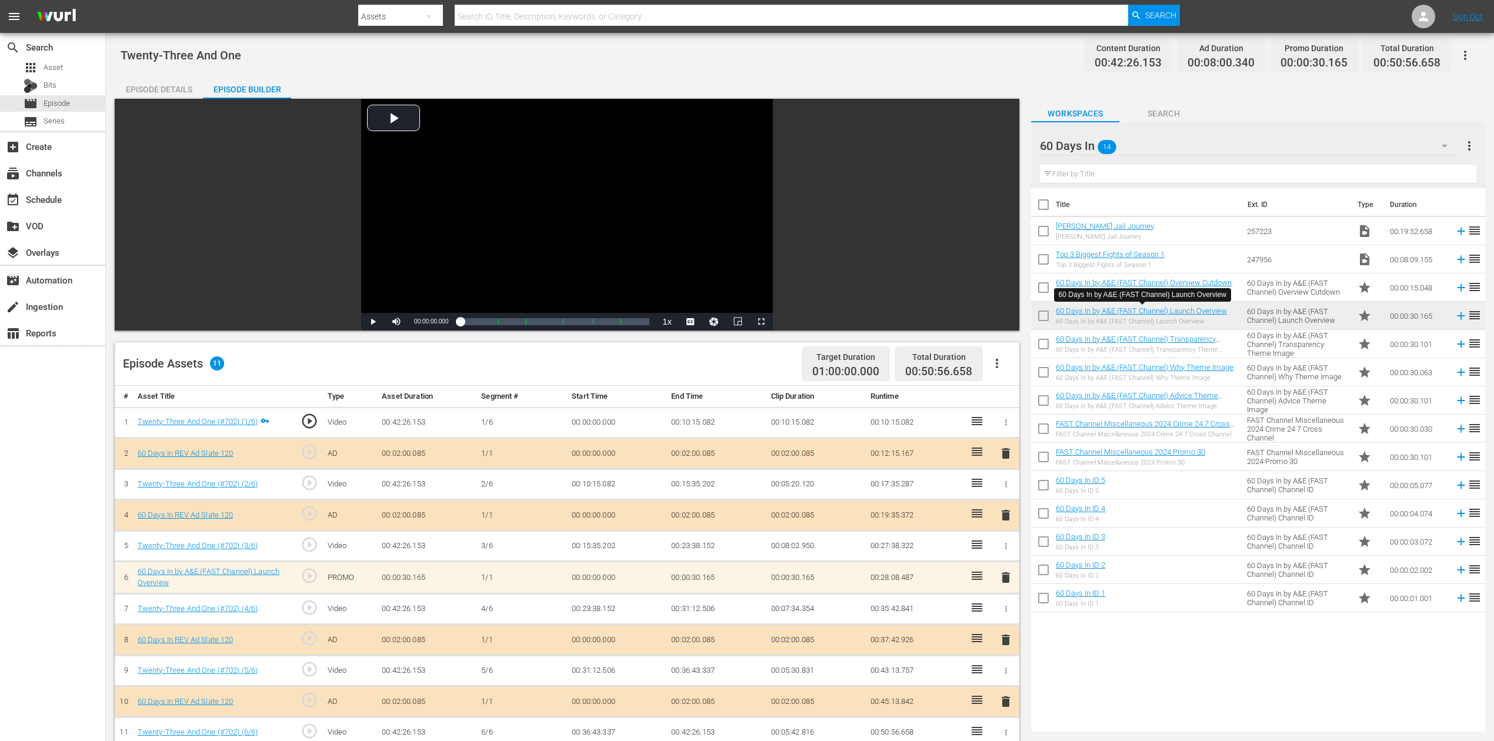
click at [1002, 555] on span "delete" at bounding box center [1006, 578] width 14 height 14
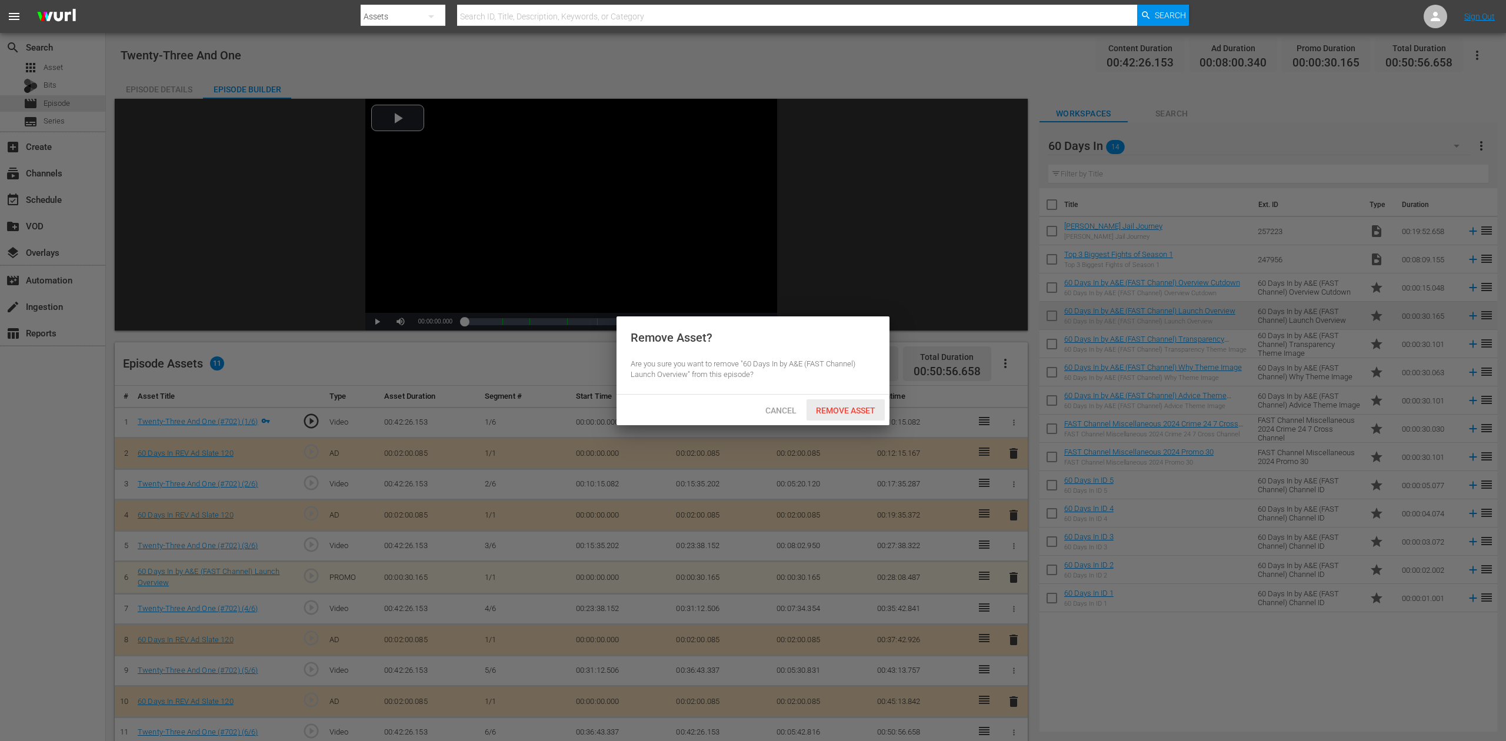
click at [860, 412] on span "Remove Asset" at bounding box center [846, 410] width 78 height 9
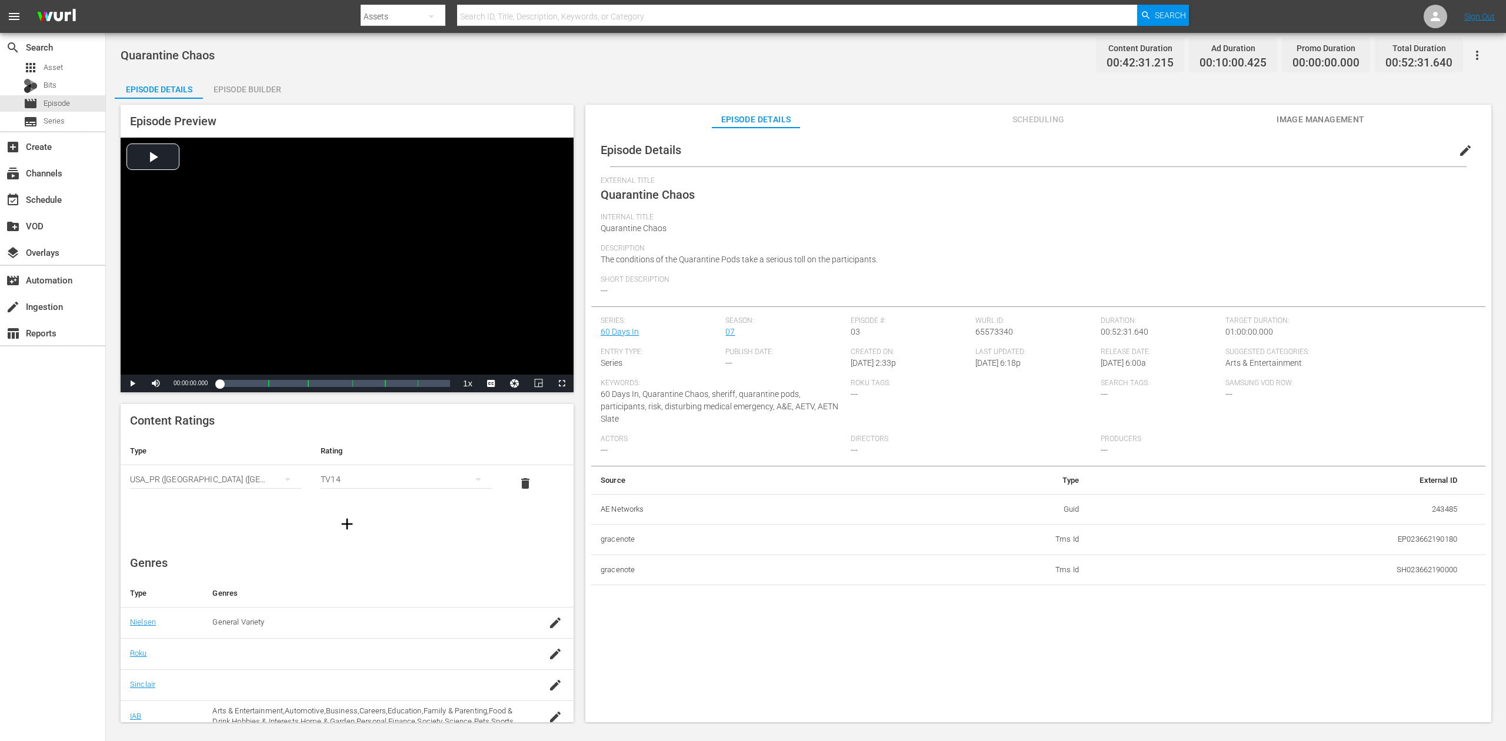
click at [236, 86] on div "Episode Builder" at bounding box center [247, 89] width 88 height 28
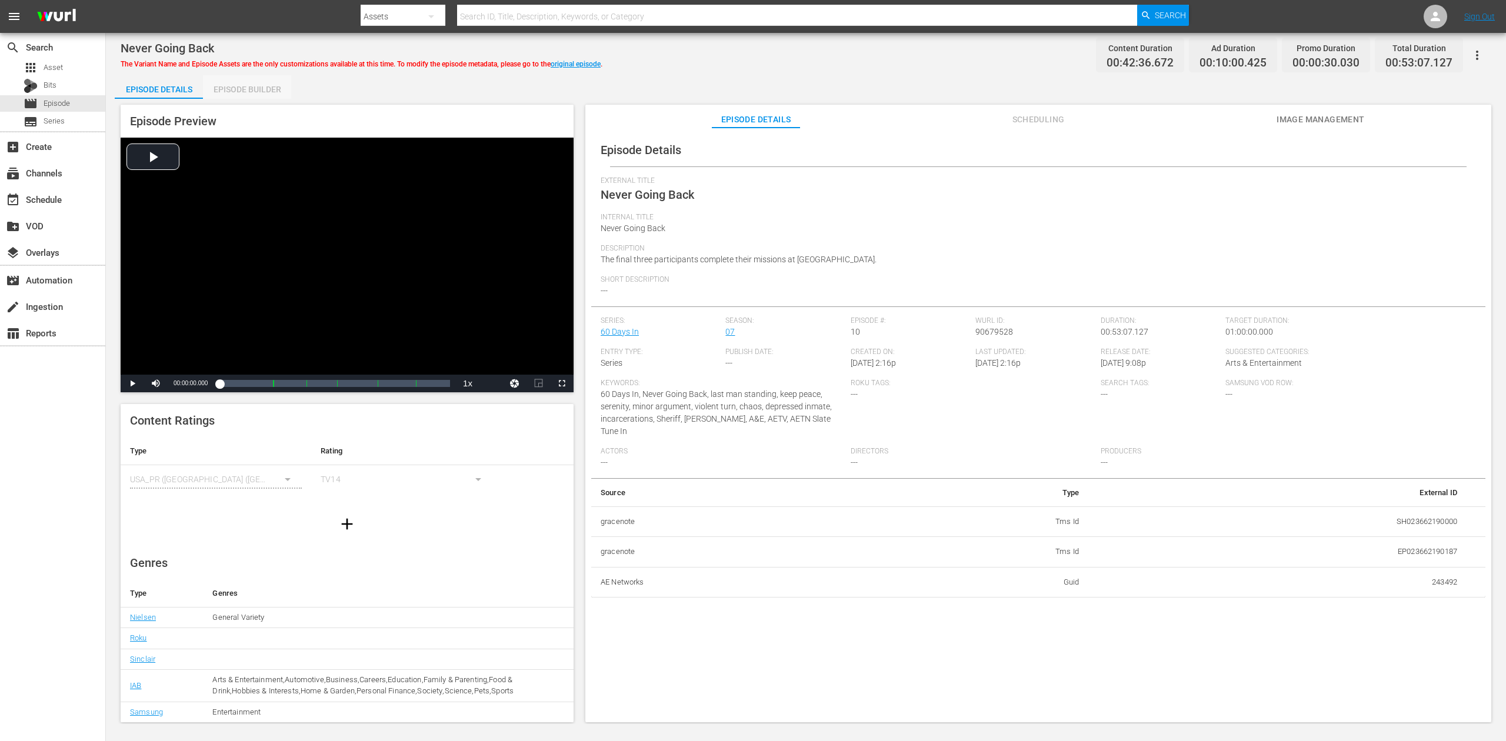
click at [234, 85] on div "Episode Builder" at bounding box center [247, 89] width 88 height 28
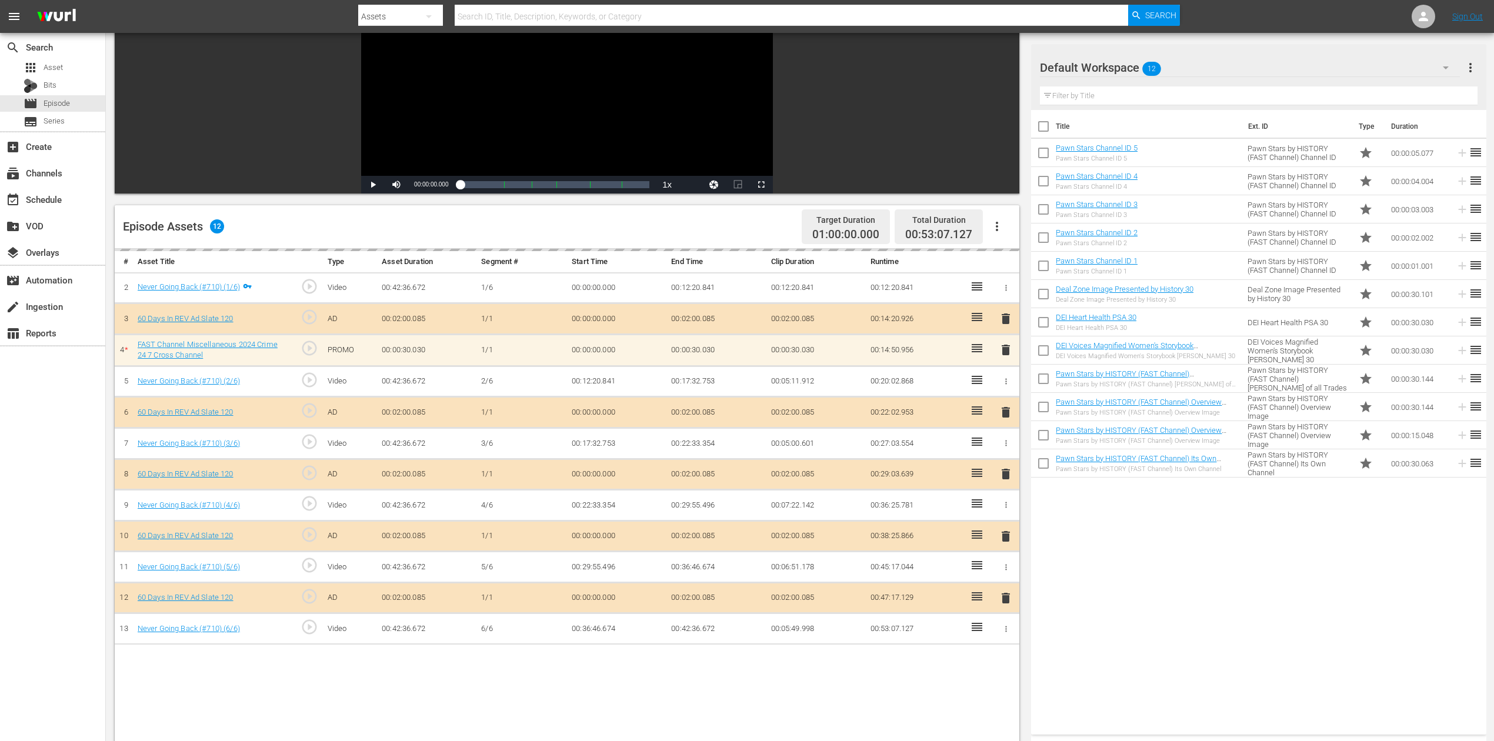
scroll to position [156, 0]
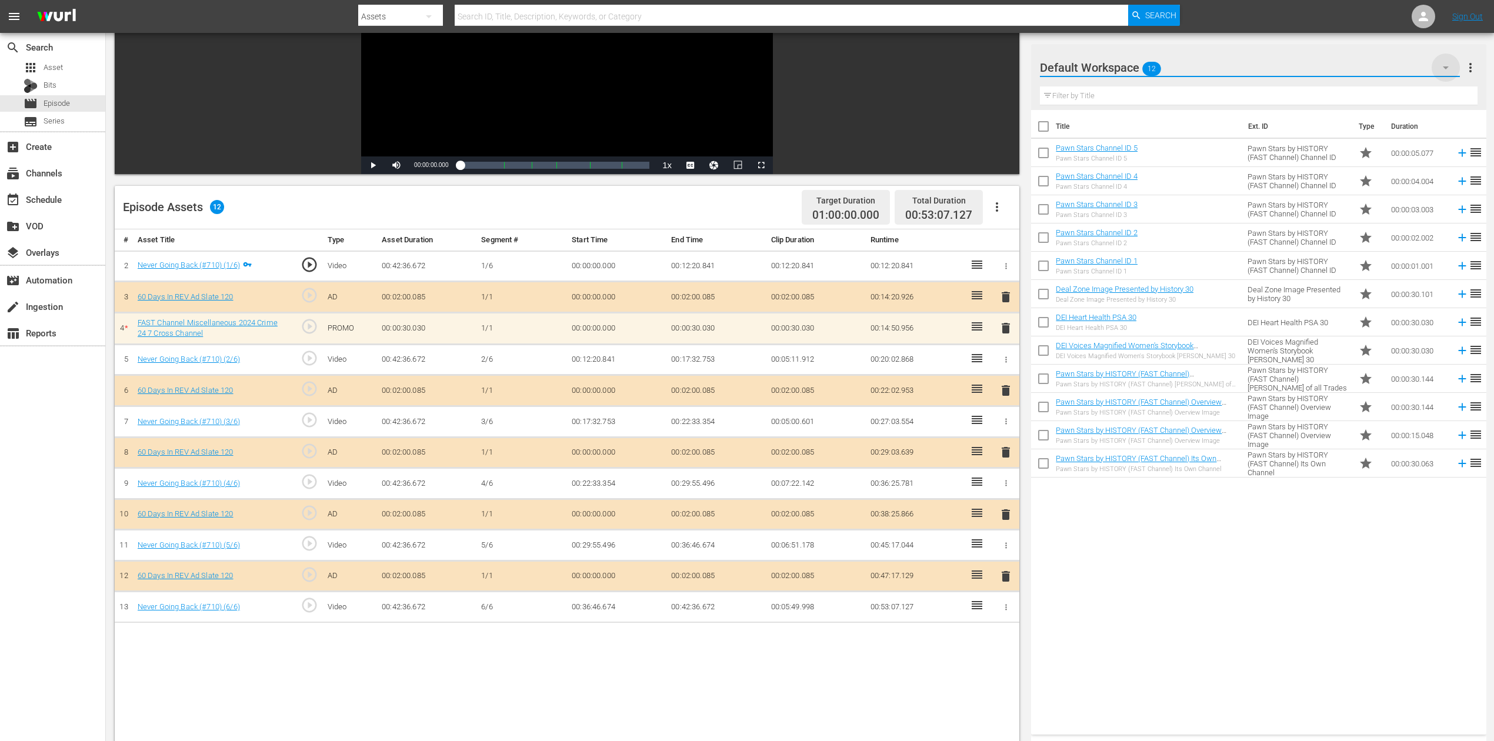
click at [1129, 66] on icon "button" at bounding box center [1446, 68] width 14 height 14
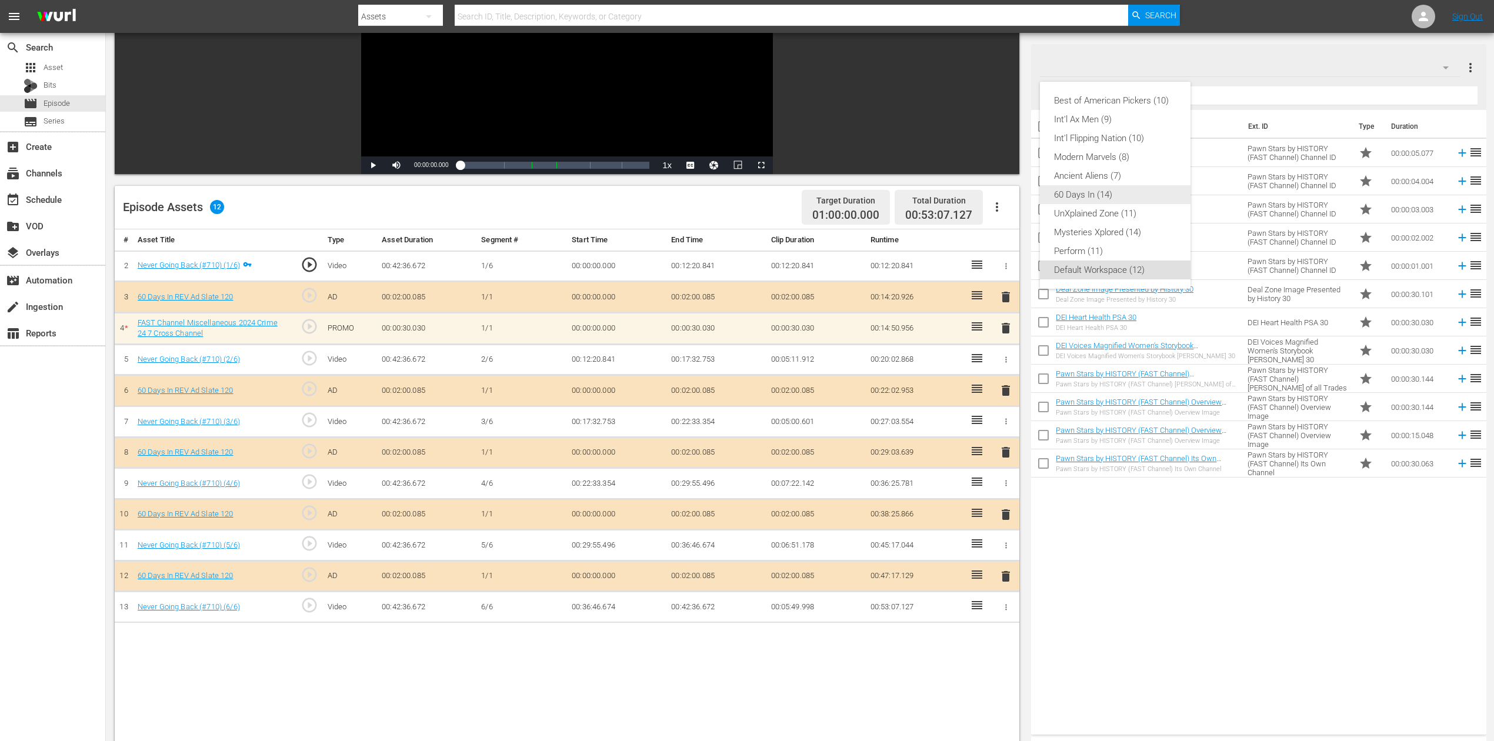
click at [1117, 200] on div "60 Days In (14)" at bounding box center [1115, 194] width 122 height 19
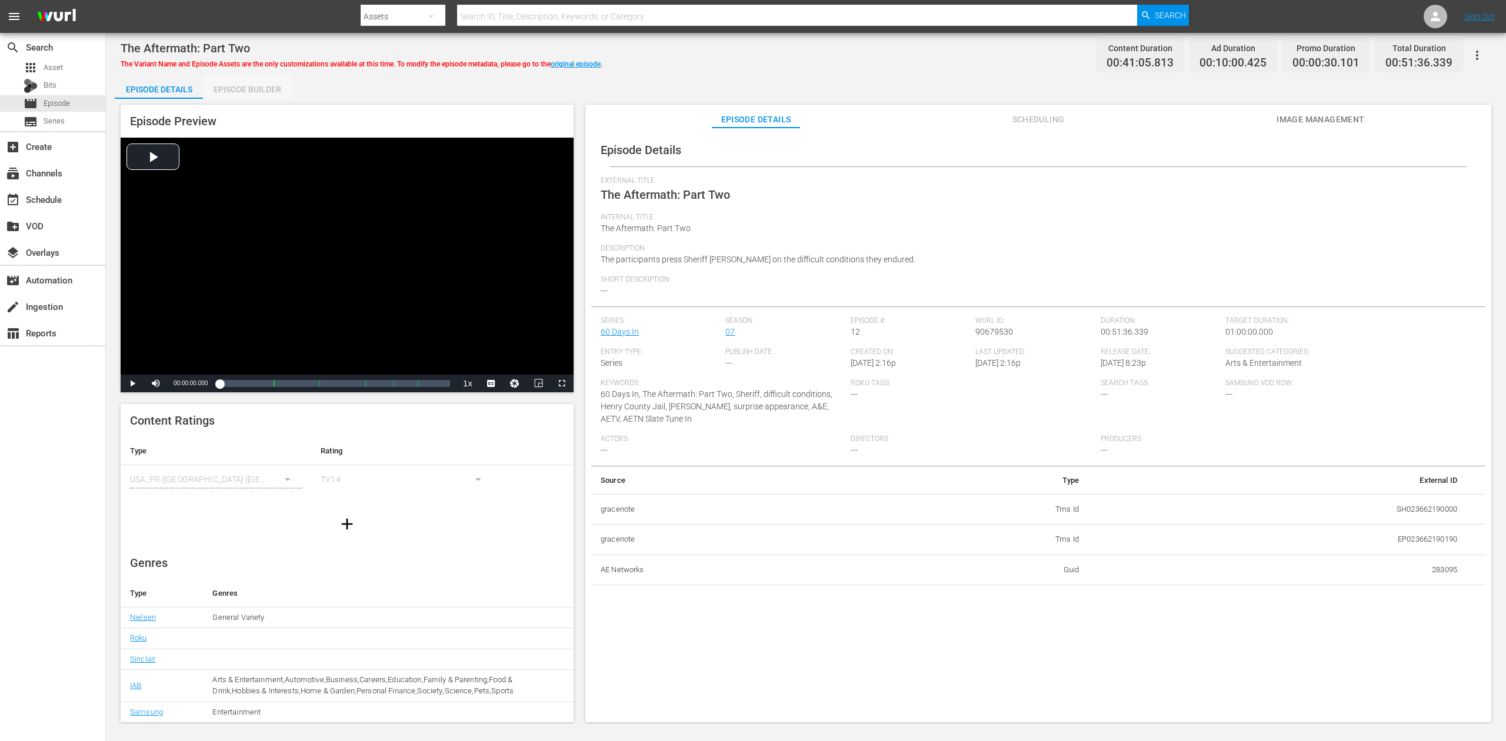
click at [254, 86] on div "Episode Builder" at bounding box center [247, 89] width 88 height 28
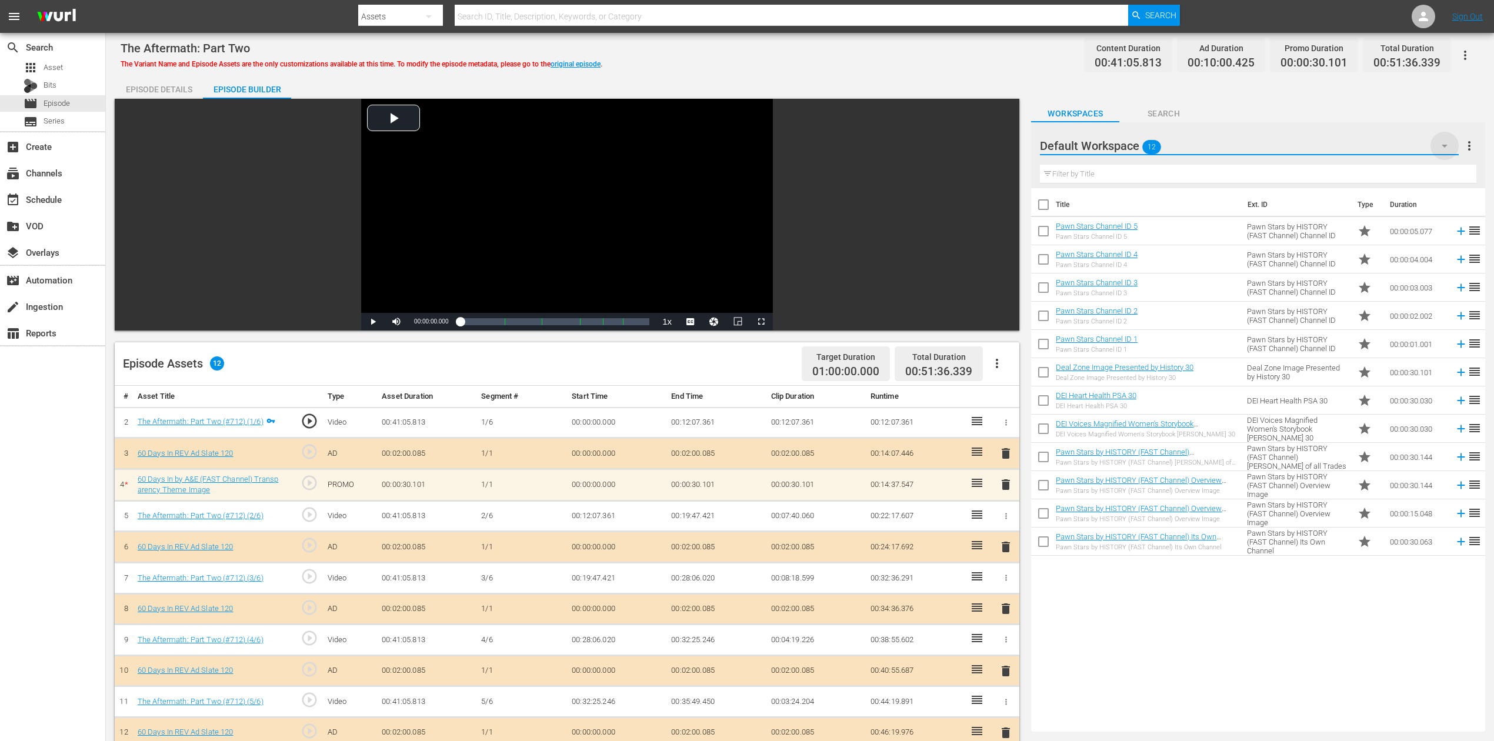
click at [1129, 144] on icon "button" at bounding box center [1445, 146] width 14 height 14
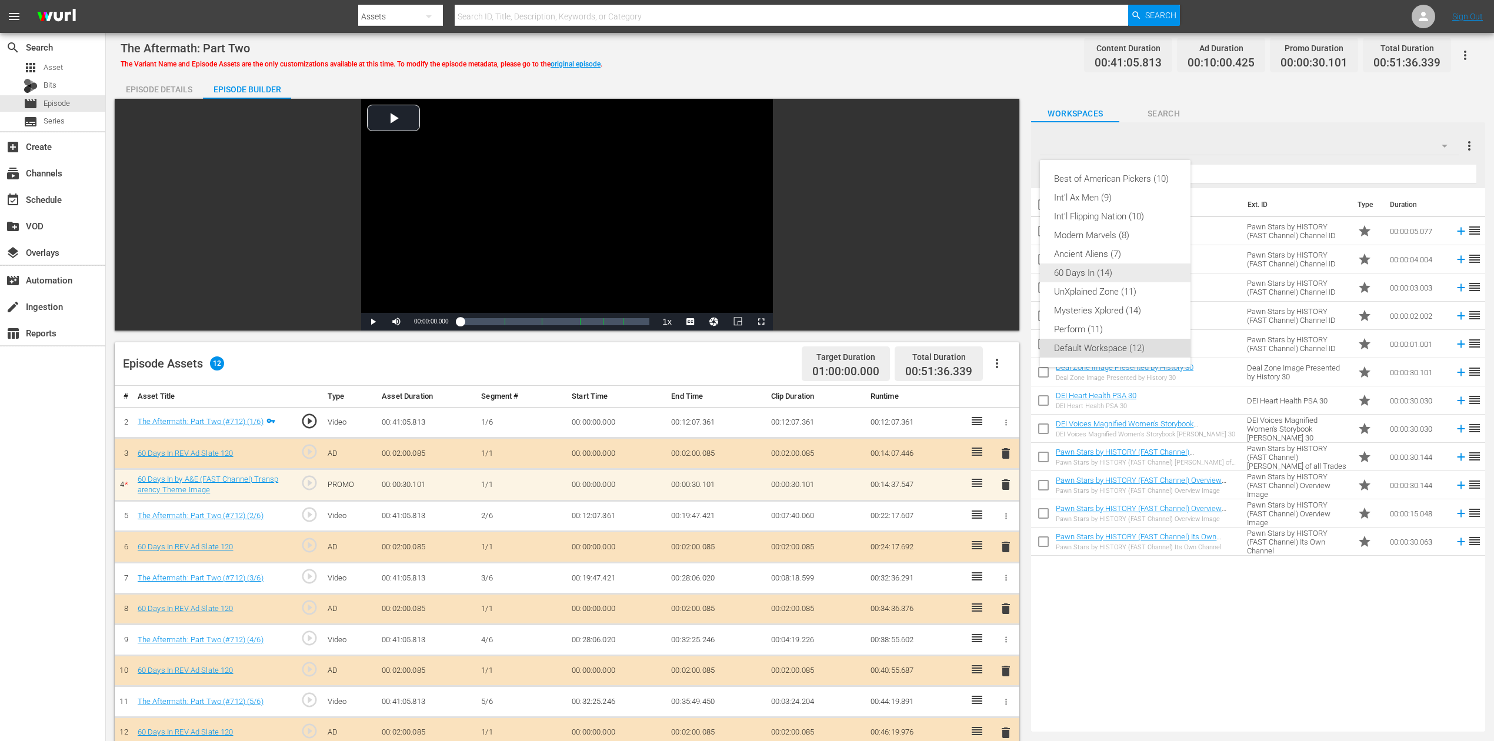
click at [1108, 269] on div "60 Days In (14)" at bounding box center [1115, 273] width 122 height 19
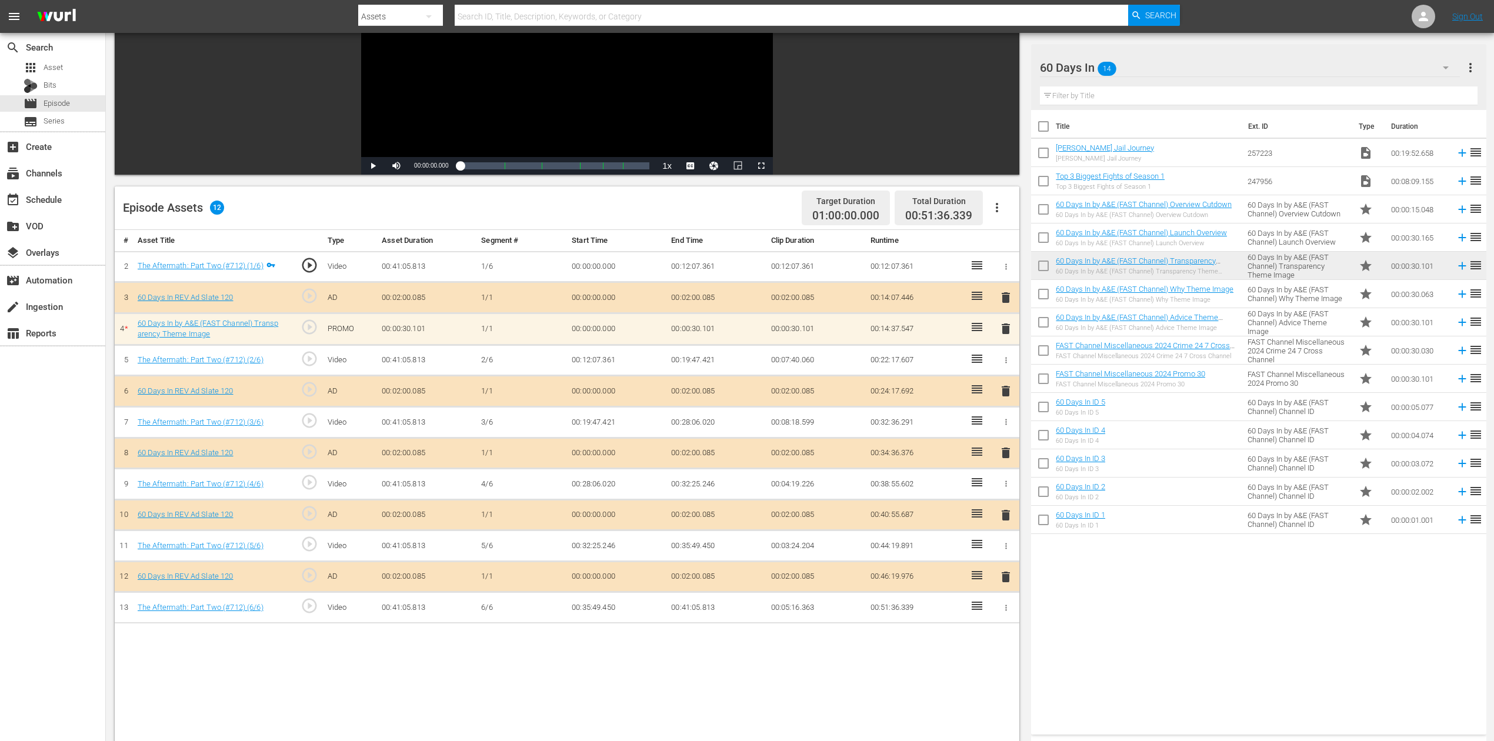
scroll to position [156, 0]
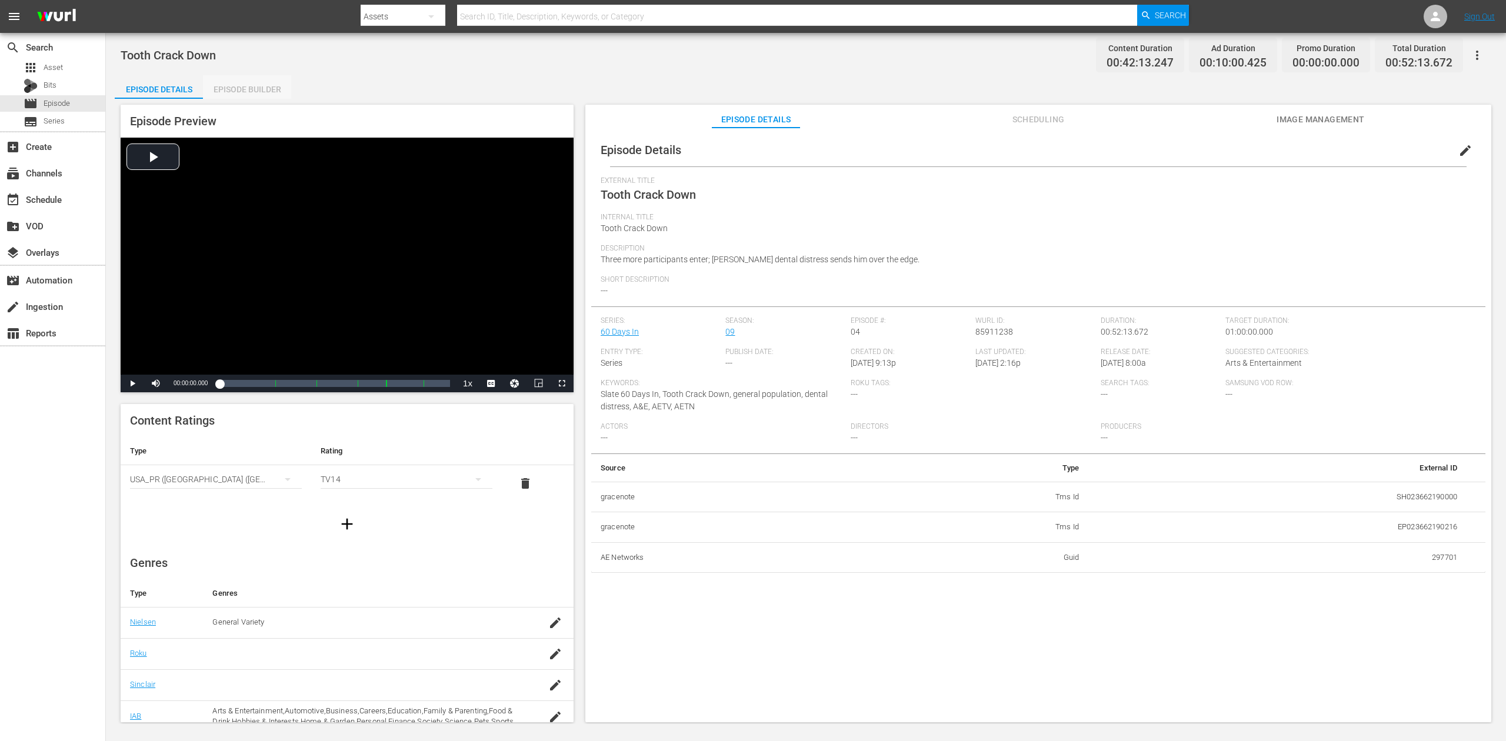
click at [246, 88] on div "Episode Builder" at bounding box center [247, 89] width 88 height 28
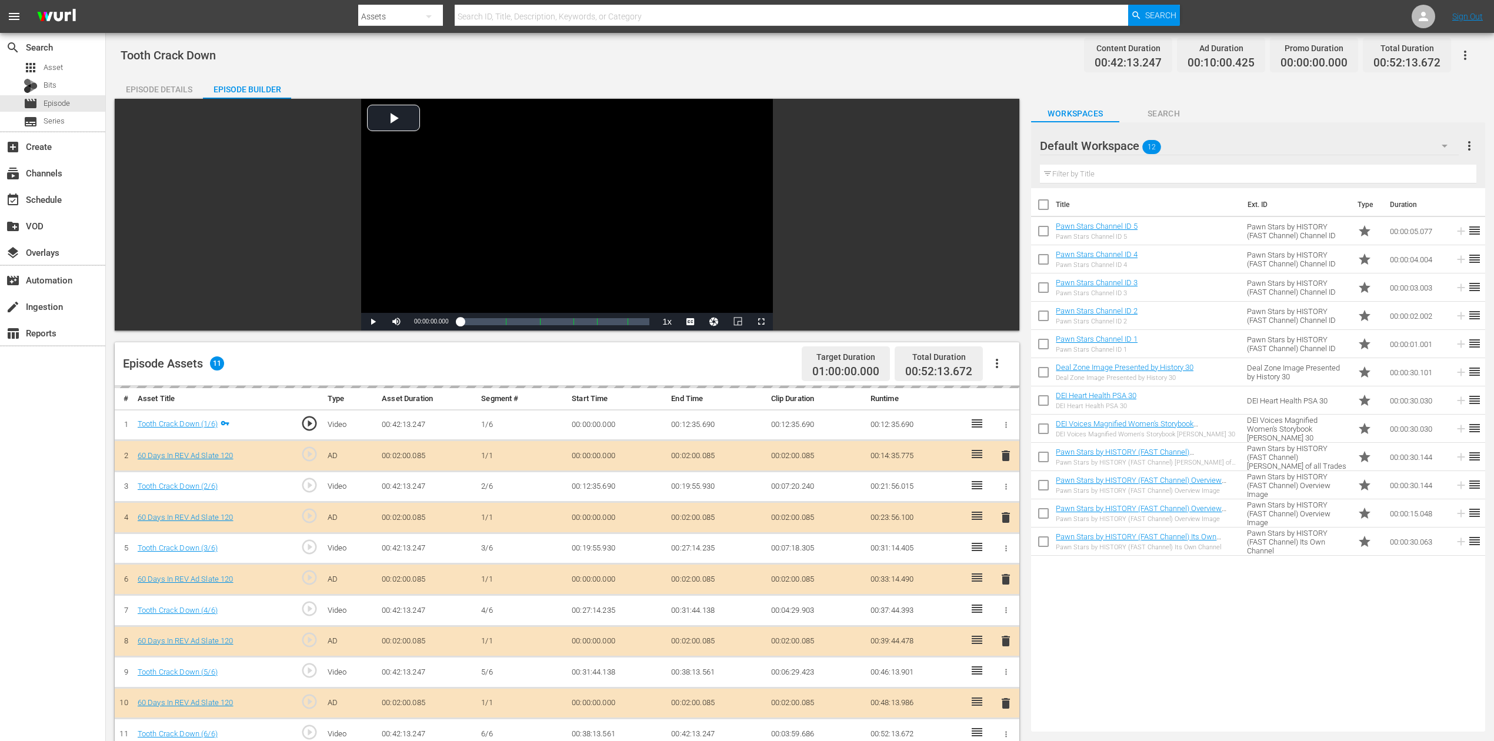
click at [1002, 555] on div "delete" at bounding box center [1006, 579] width 18 height 17
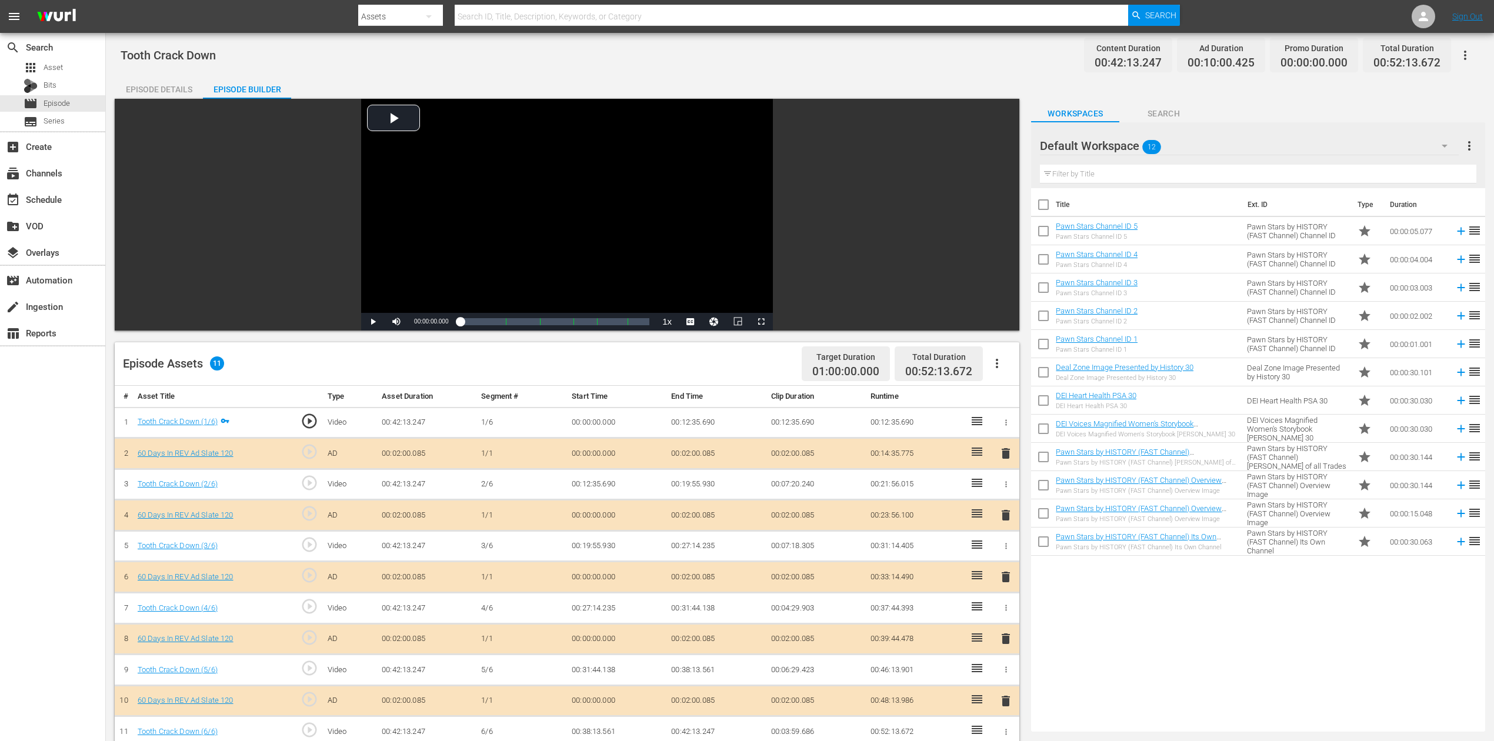
click at [1008, 555] on span "delete" at bounding box center [1006, 577] width 14 height 14
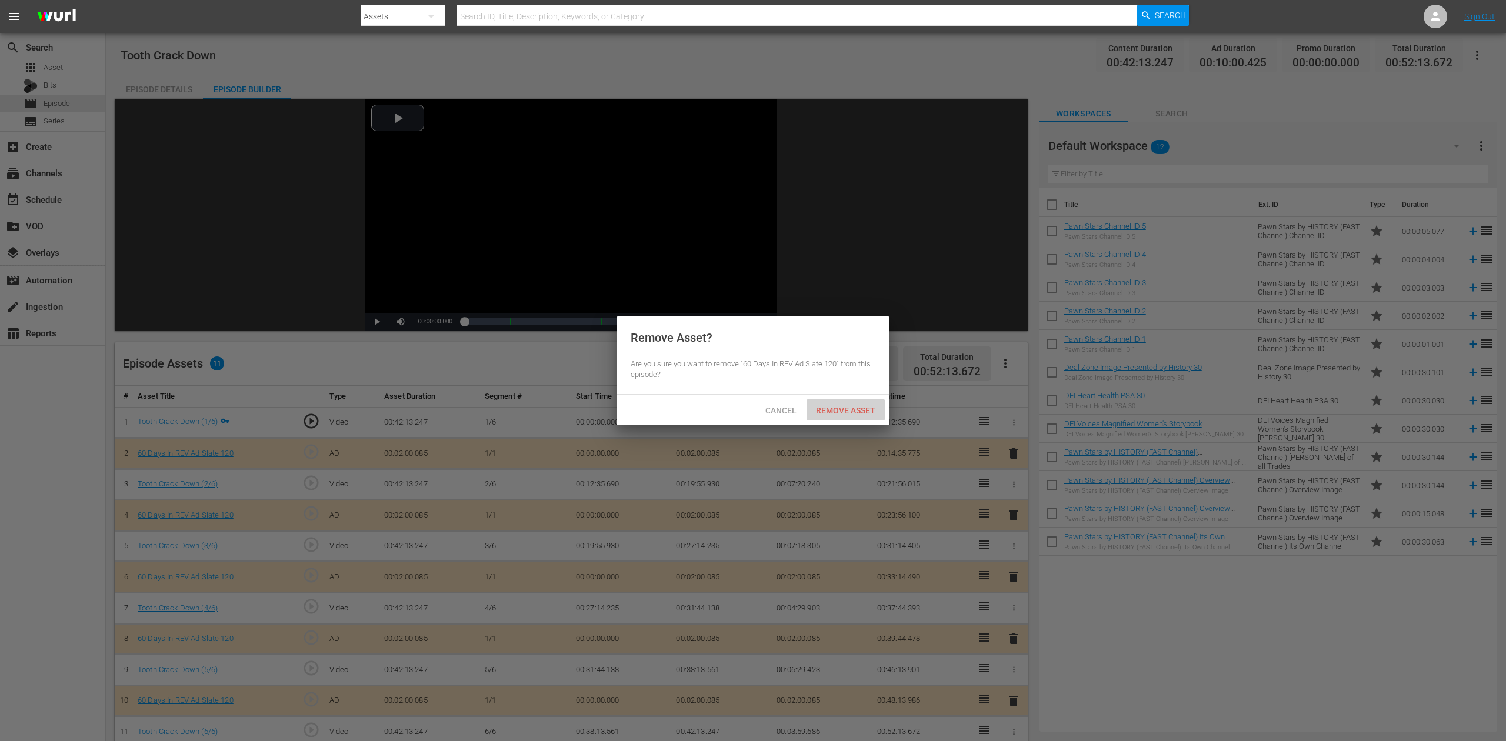
click at [859, 406] on span "Remove Asset" at bounding box center [846, 410] width 78 height 9
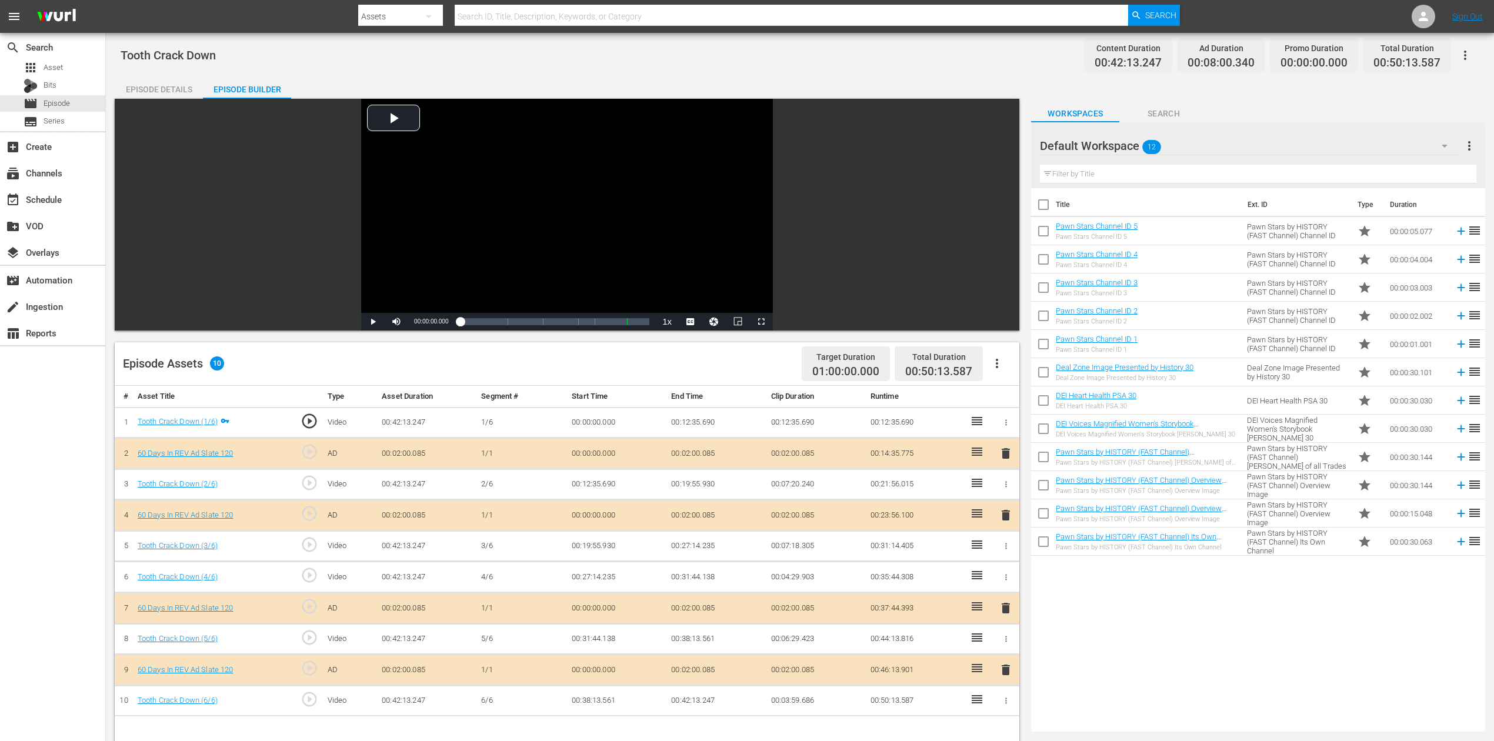
click at [1129, 145] on icon "button" at bounding box center [1445, 146] width 6 height 3
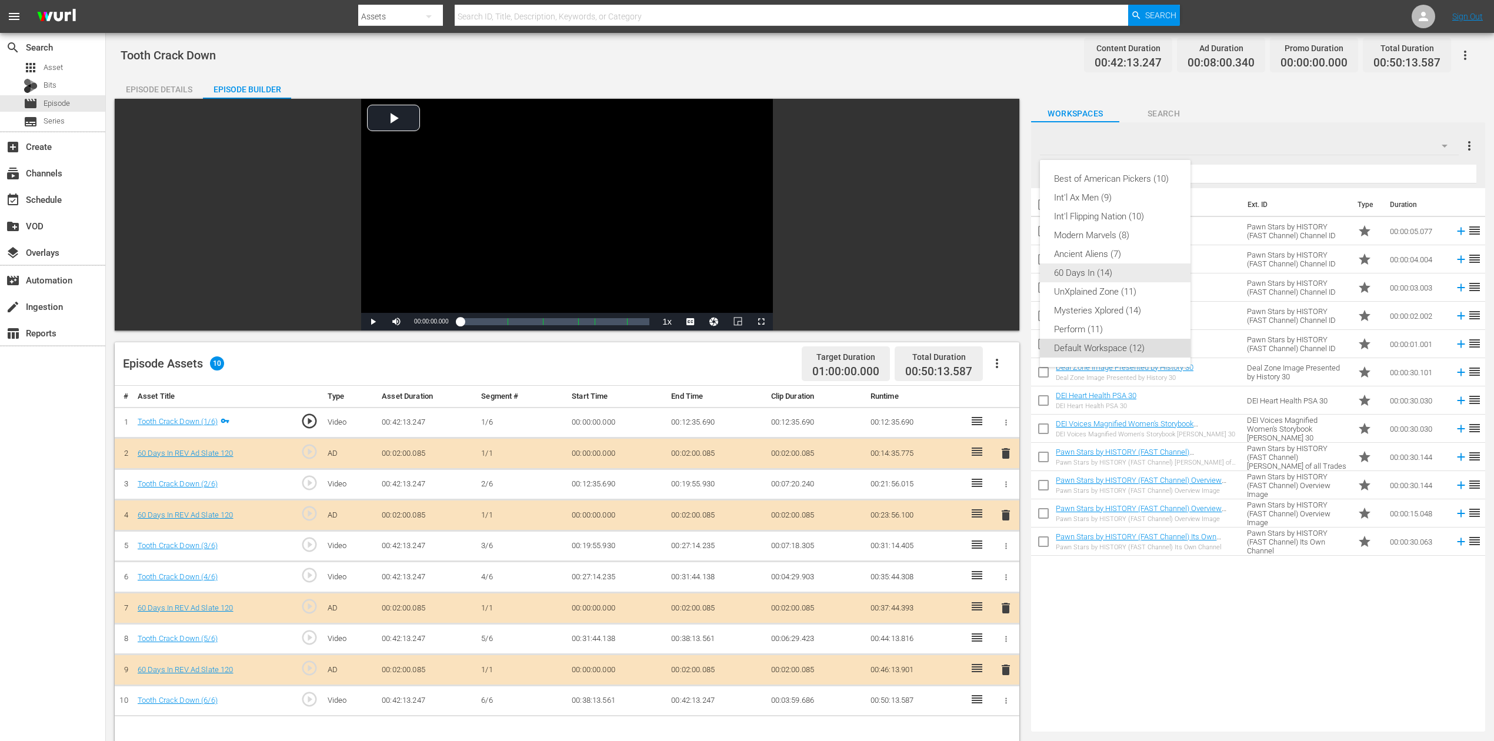
click at [1097, 276] on div "60 Days In (14)" at bounding box center [1115, 273] width 122 height 19
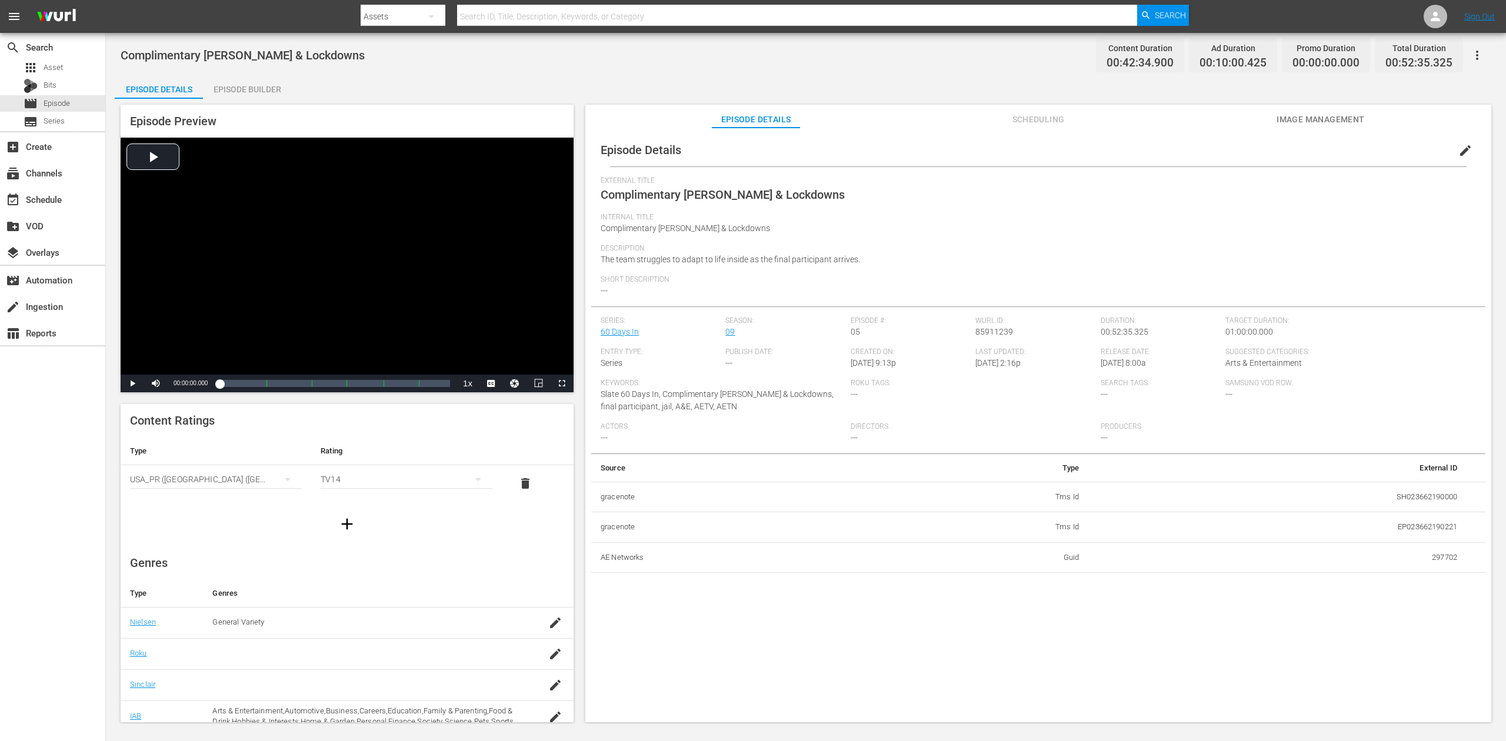
click at [255, 91] on div "Episode Builder" at bounding box center [247, 89] width 88 height 28
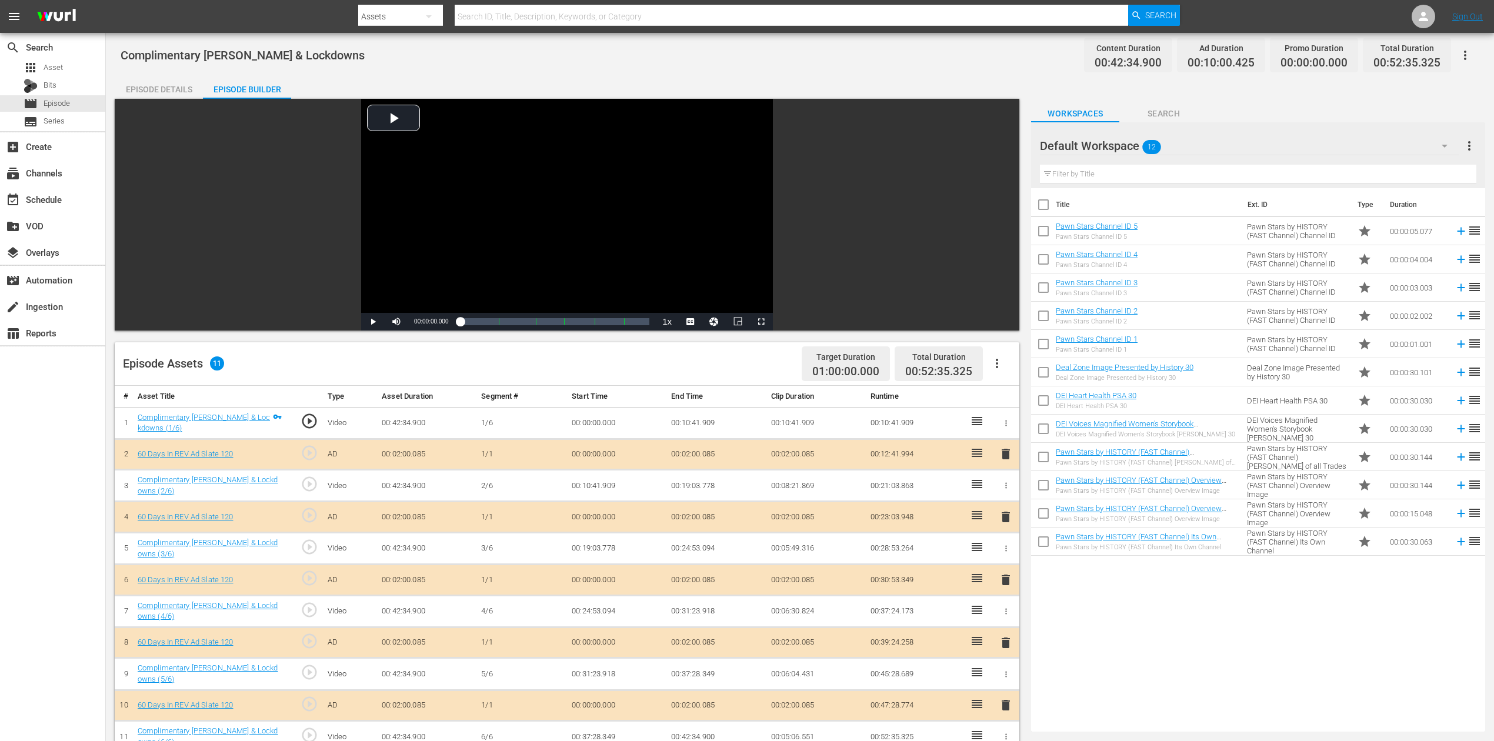
click at [1004, 555] on span "delete" at bounding box center [1006, 580] width 14 height 14
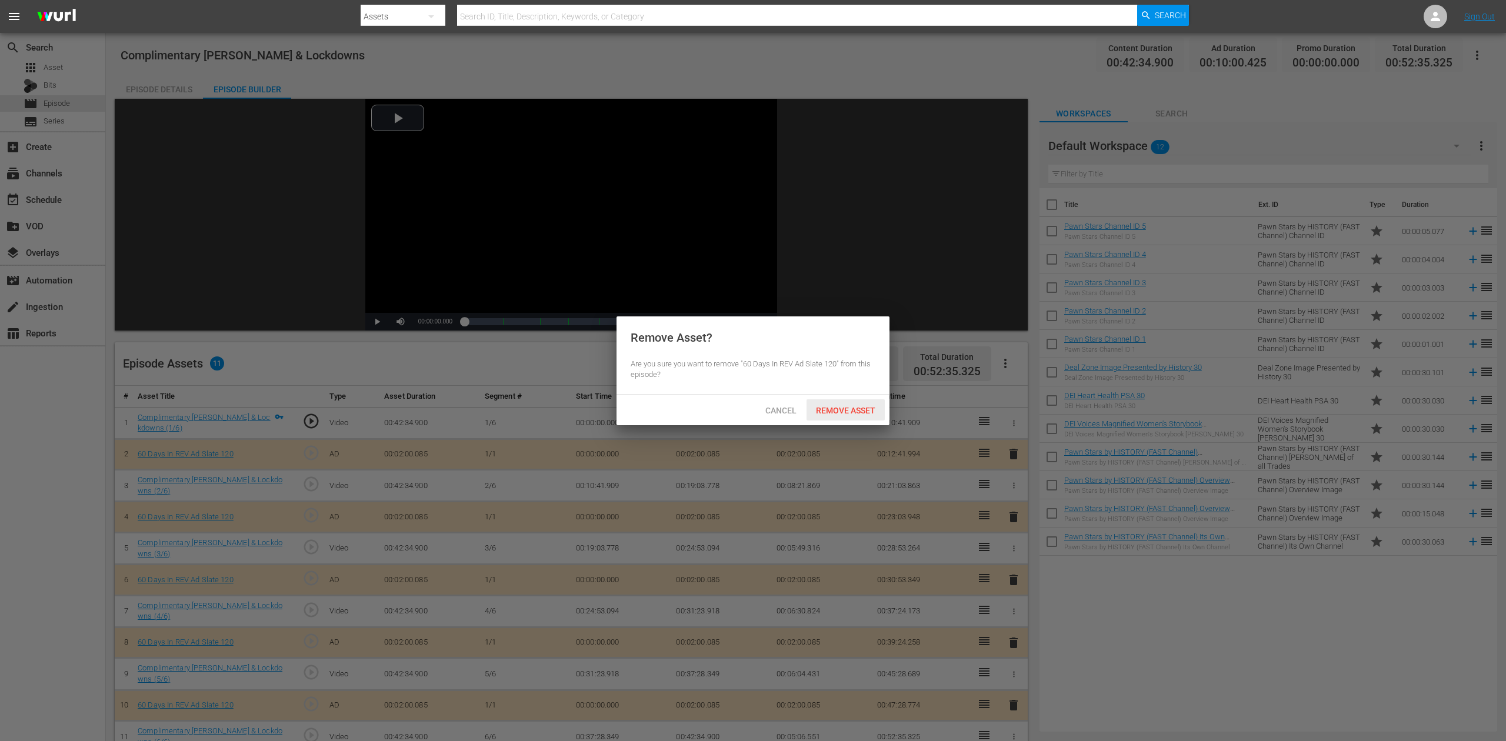
click at [851, 406] on span "Remove Asset" at bounding box center [846, 410] width 78 height 9
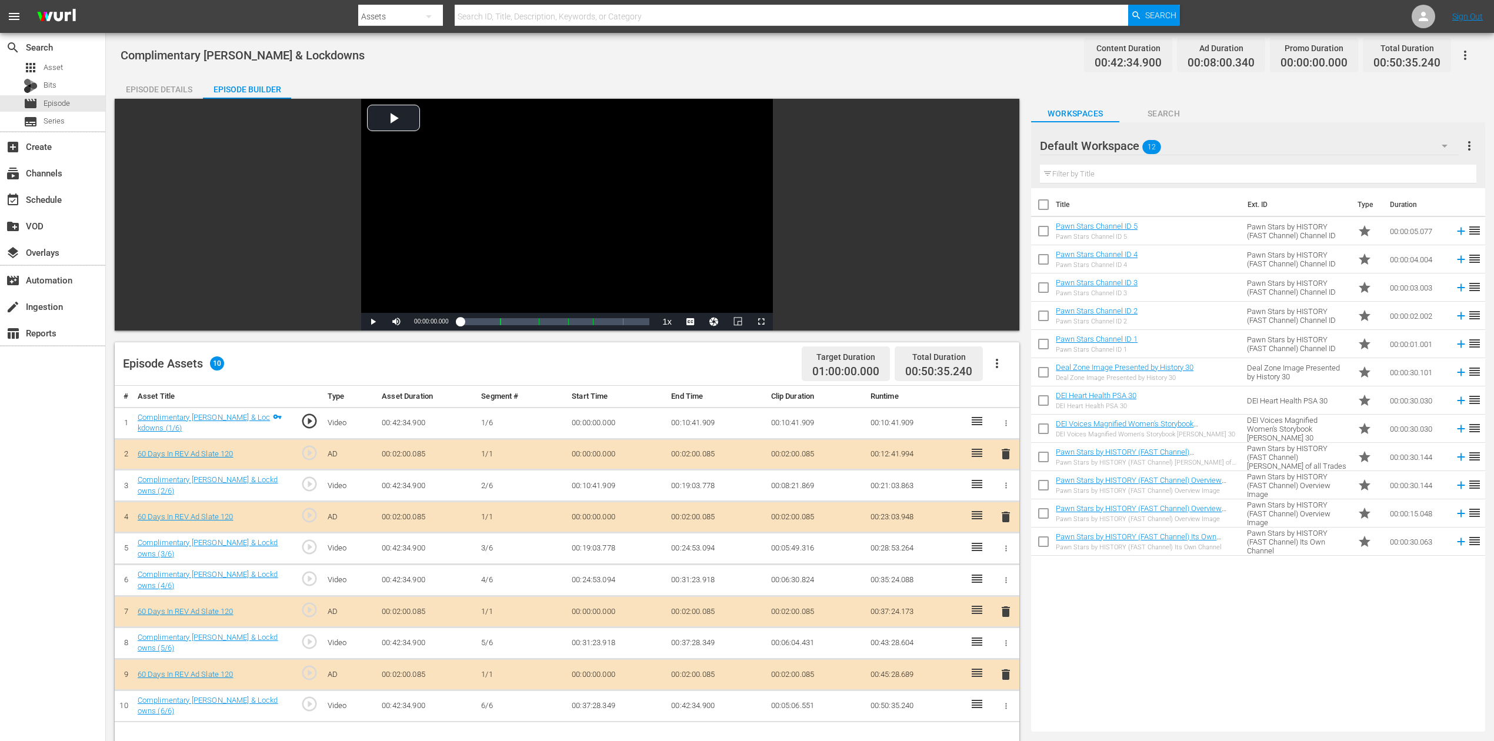
click at [1129, 141] on icon "button" at bounding box center [1445, 146] width 14 height 14
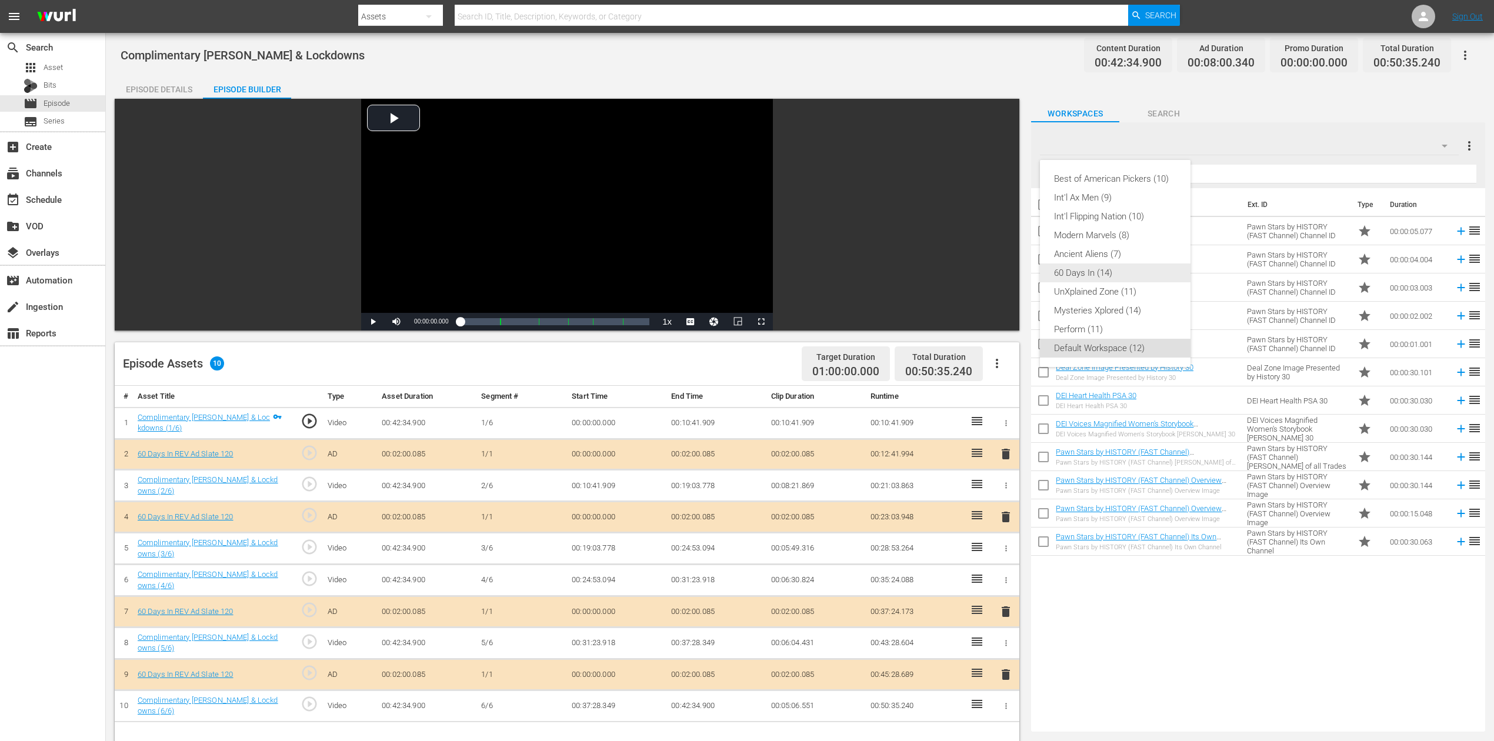
click at [1079, 278] on div "60 Days In (14)" at bounding box center [1115, 273] width 122 height 19
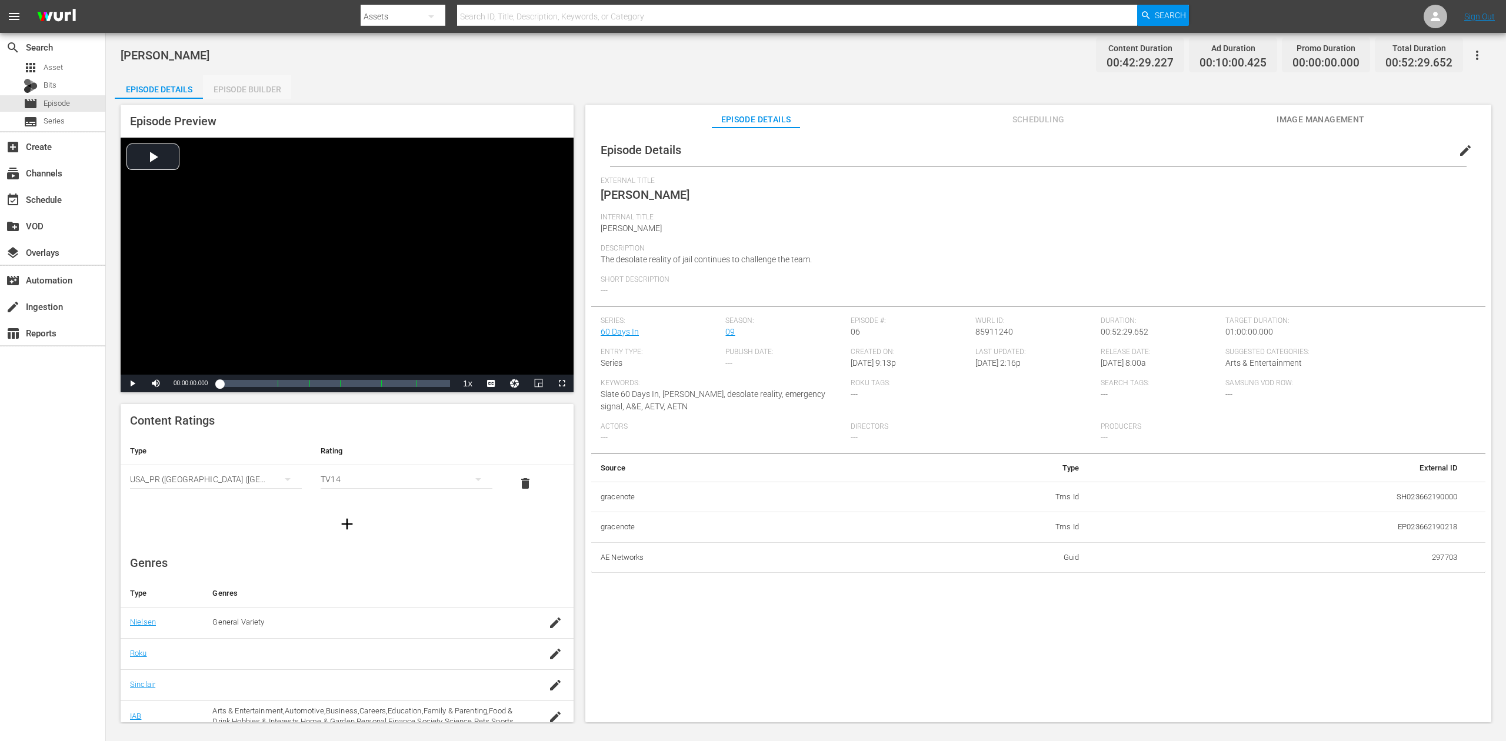
click at [261, 88] on div "Episode Builder" at bounding box center [247, 89] width 88 height 28
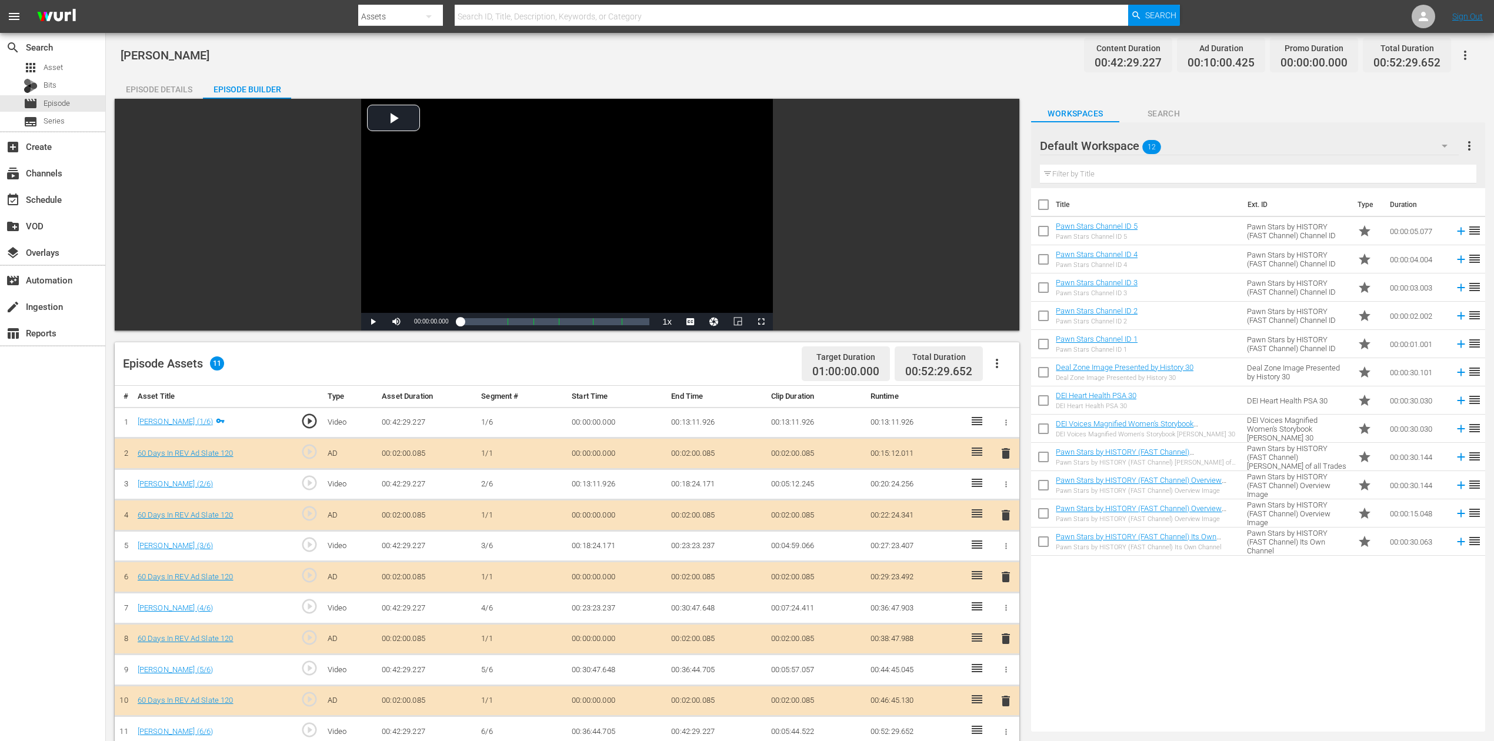
click at [1008, 555] on span "delete" at bounding box center [1006, 577] width 14 height 14
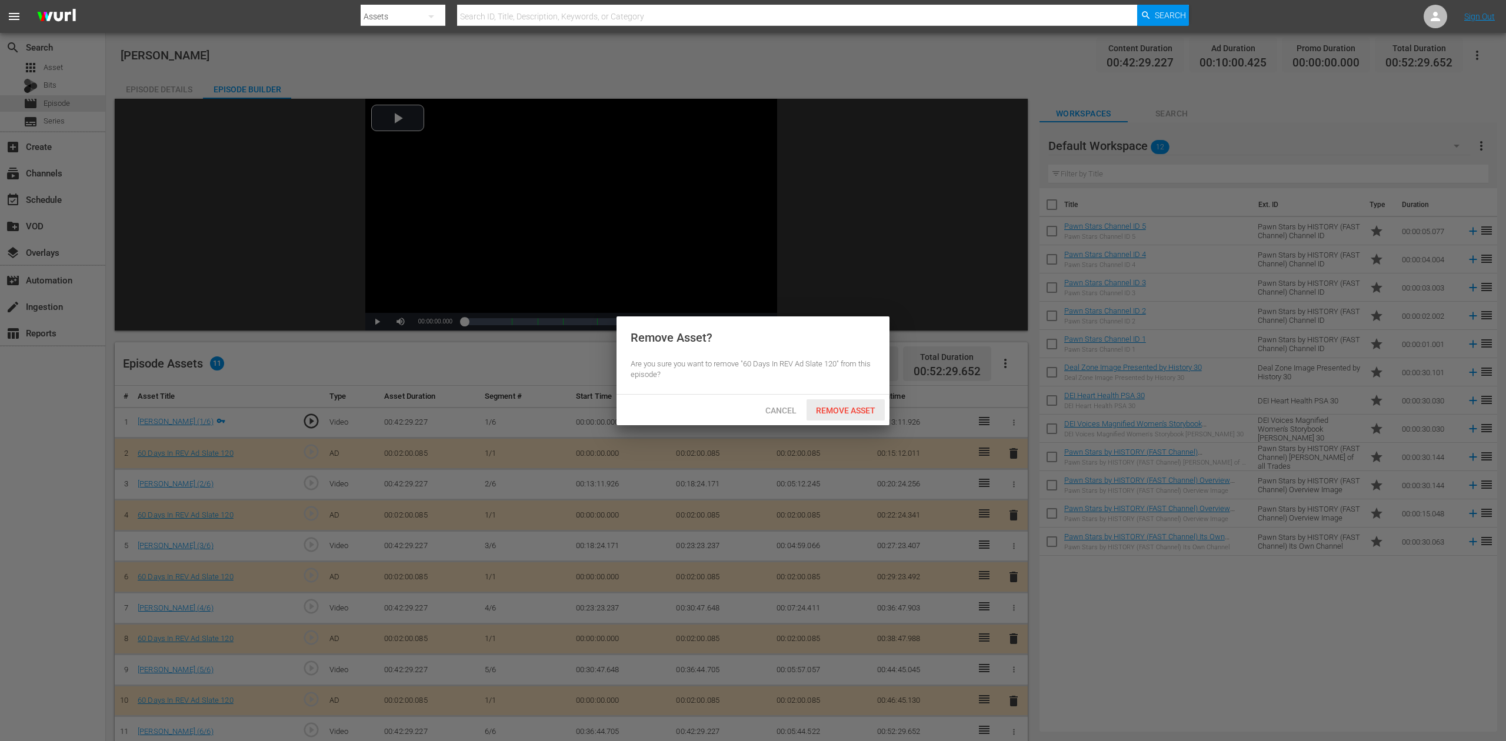
click at [864, 403] on div "Remove Asset" at bounding box center [846, 410] width 78 height 22
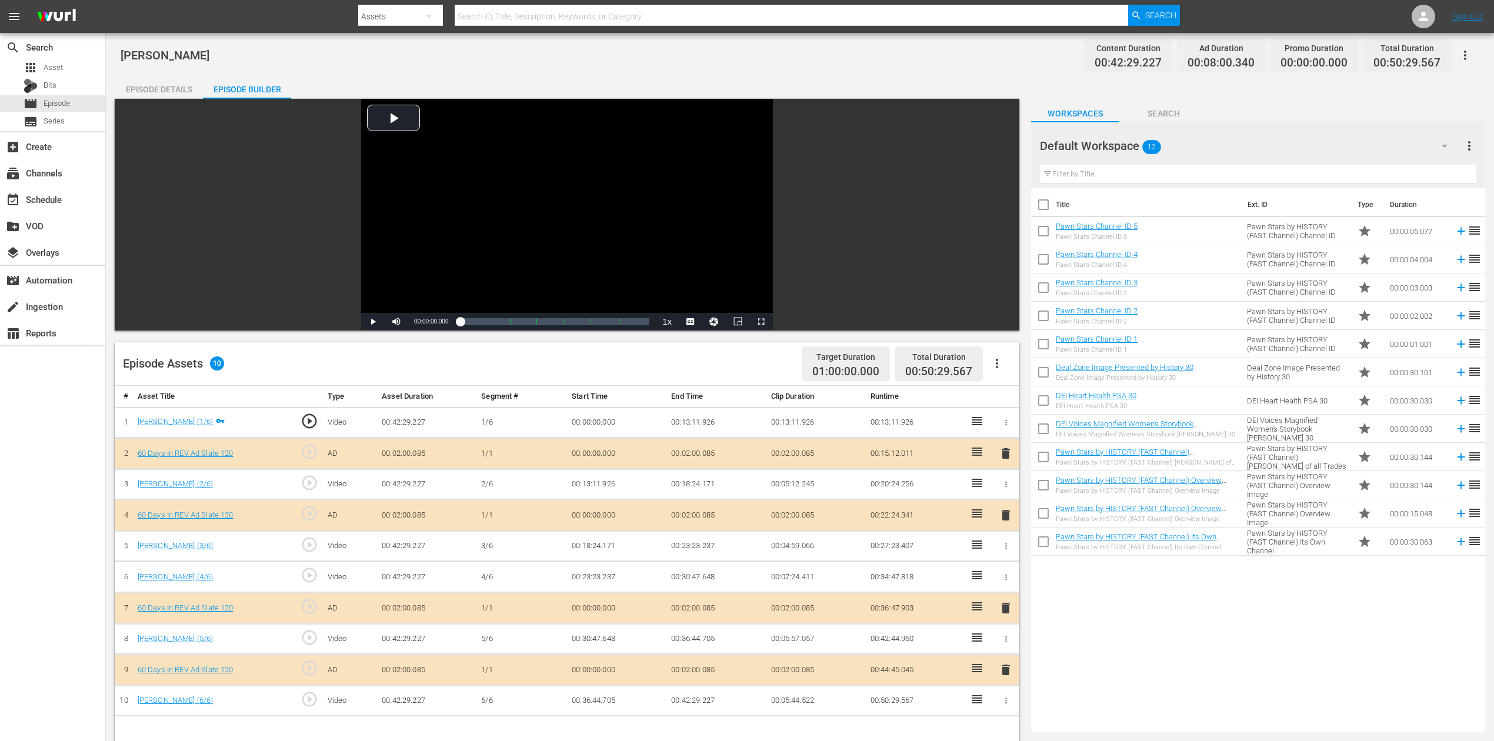
click at [1129, 146] on icon "button" at bounding box center [1445, 146] width 14 height 14
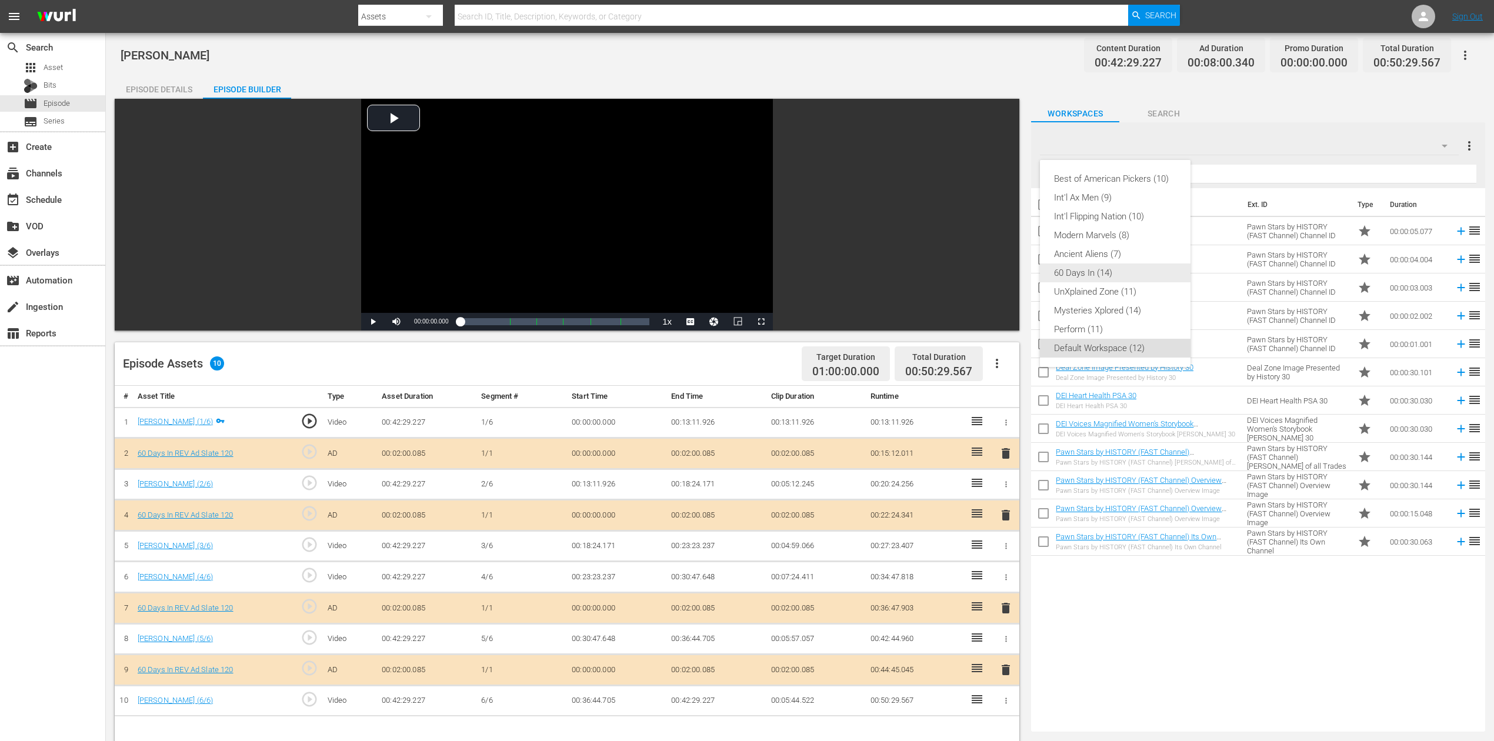
click at [1094, 269] on div "60 Days In (14)" at bounding box center [1115, 273] width 122 height 19
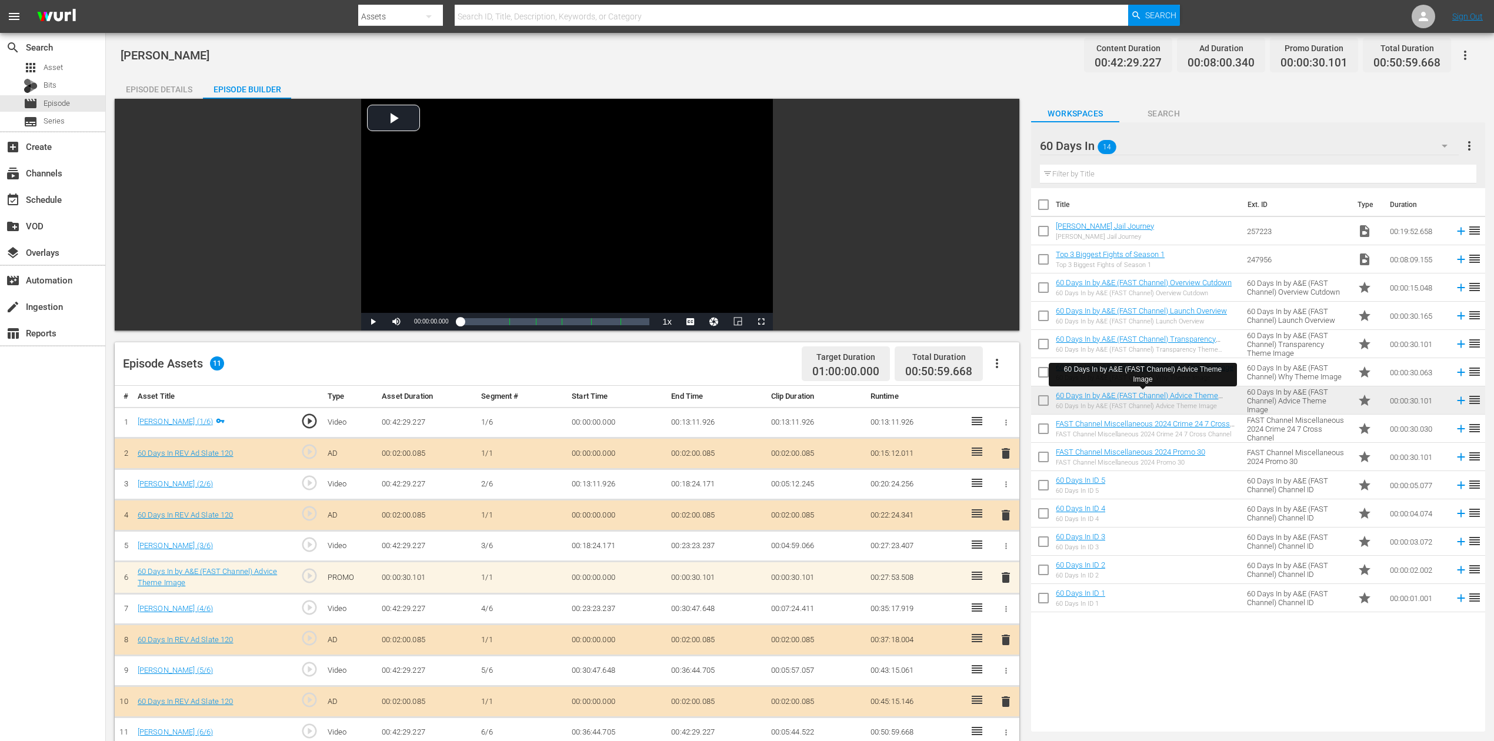
click at [1005, 555] on span "delete" at bounding box center [1006, 578] width 14 height 14
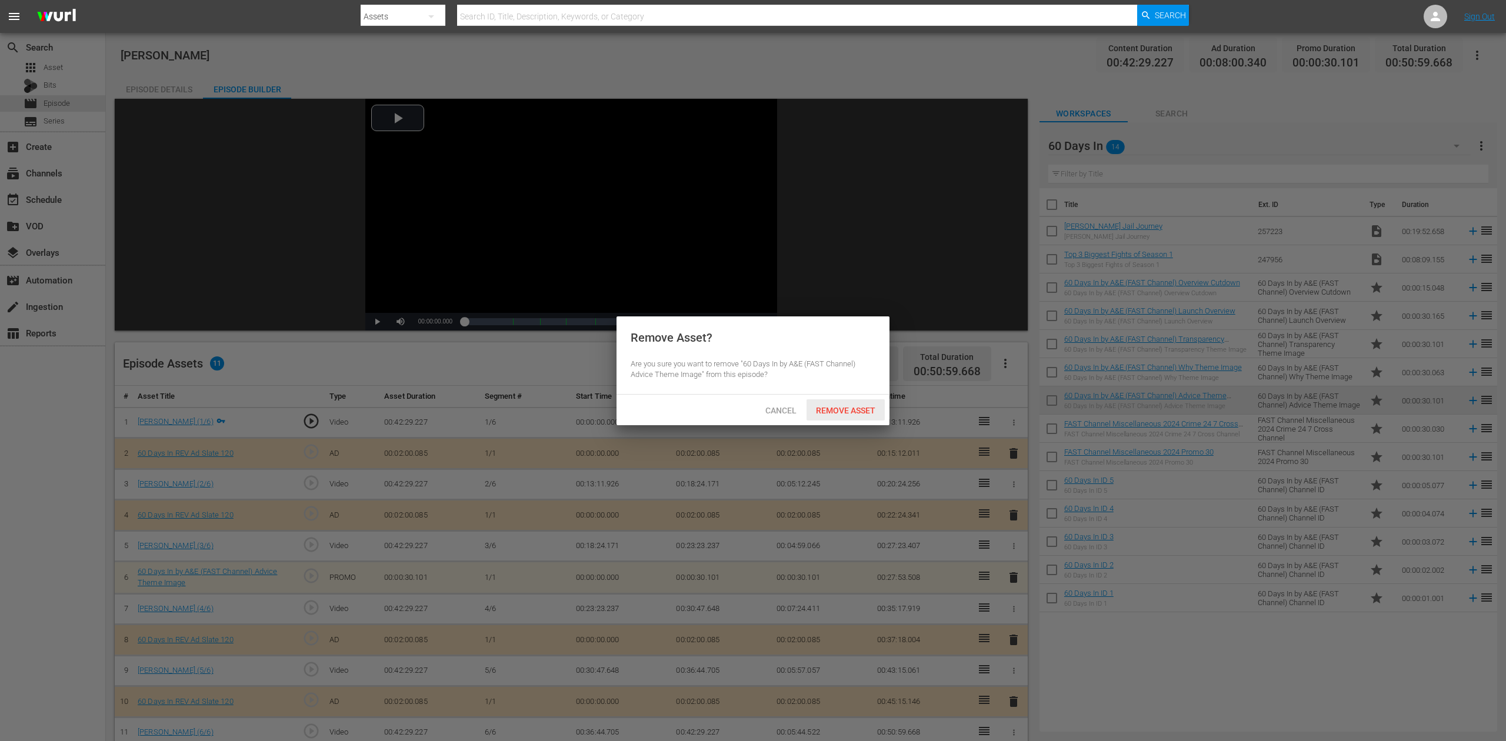
click at [855, 410] on span "Remove Asset" at bounding box center [846, 410] width 78 height 9
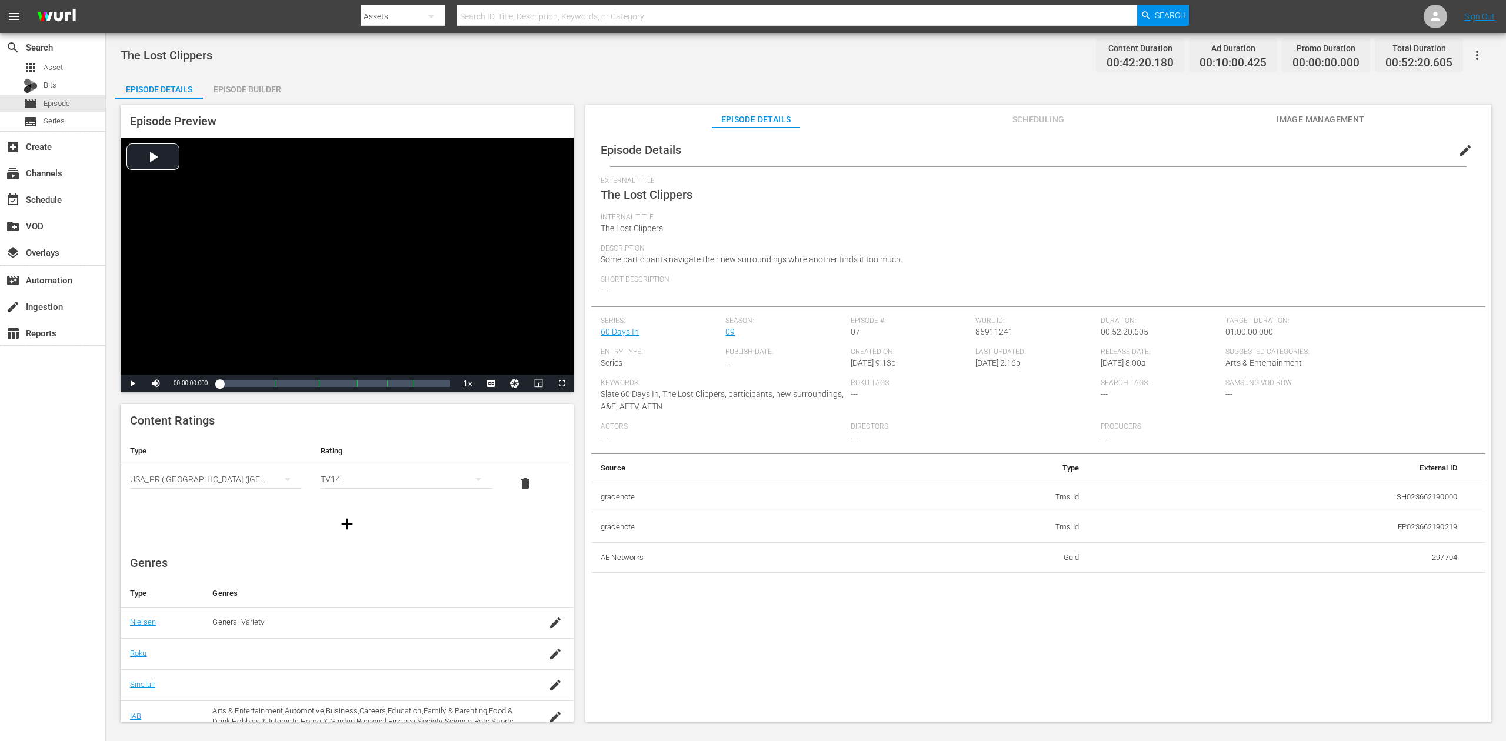
click at [262, 88] on div "Episode Builder" at bounding box center [247, 89] width 88 height 28
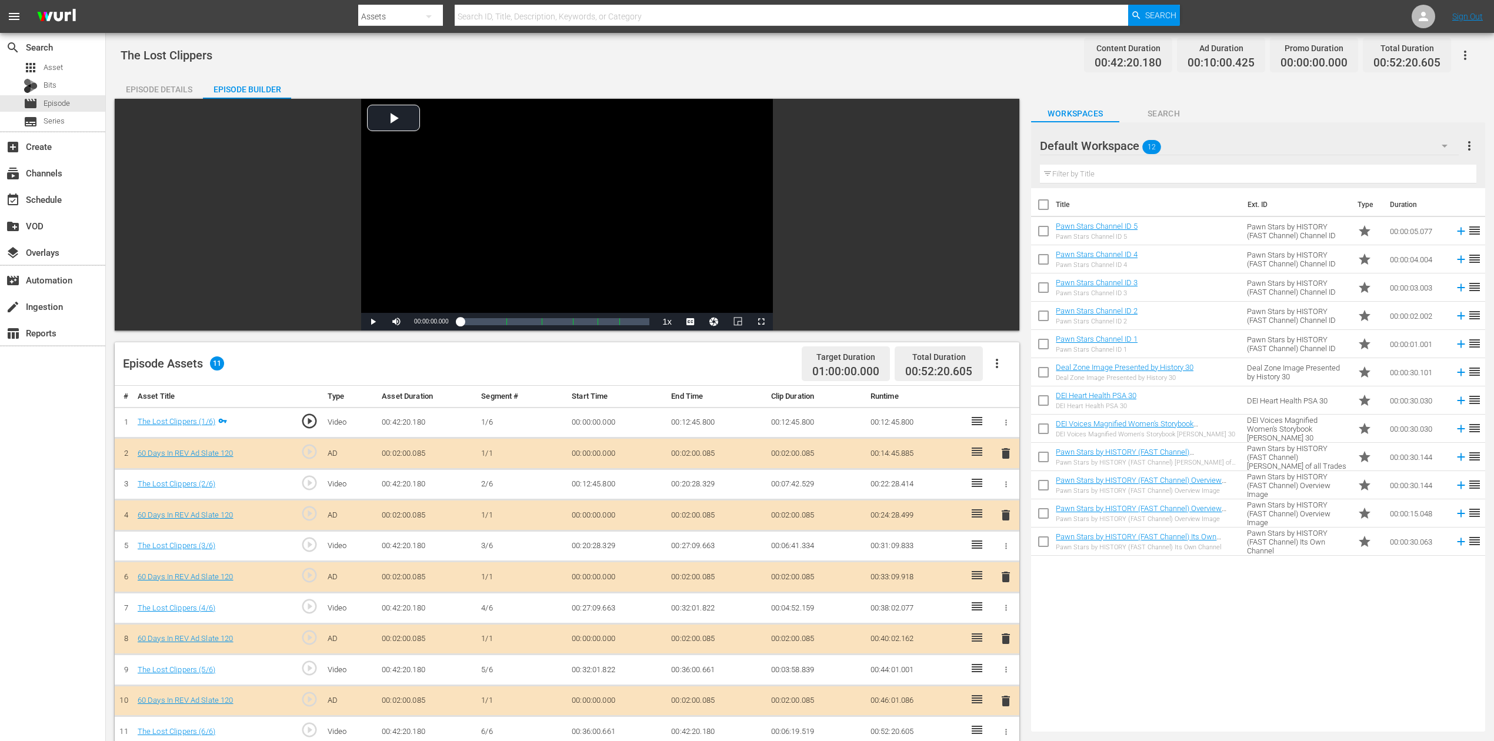
click at [1005, 555] on span "delete" at bounding box center [1006, 577] width 14 height 14
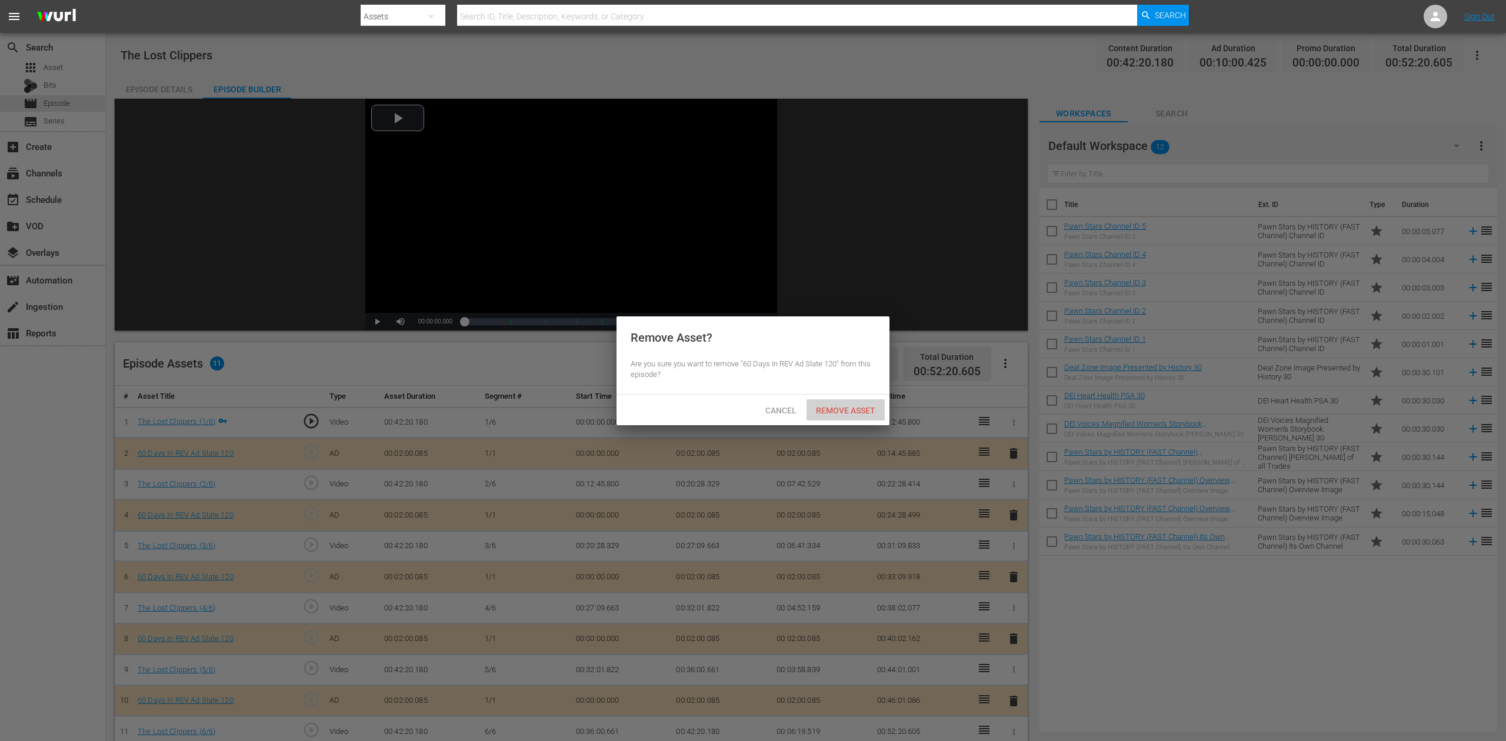
click at [845, 412] on span "Remove Asset" at bounding box center [846, 410] width 78 height 9
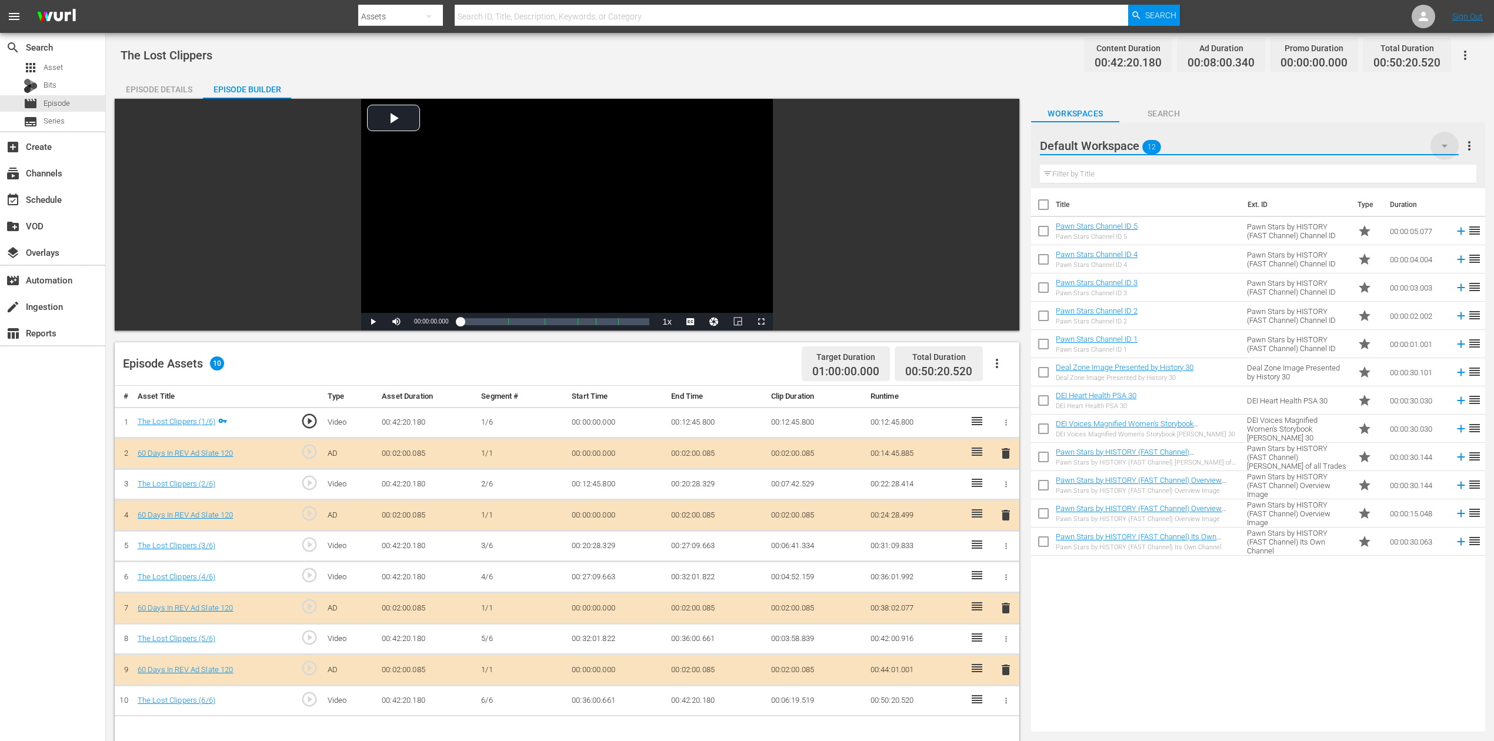
click at [1129, 142] on icon "button" at bounding box center [1445, 146] width 14 height 14
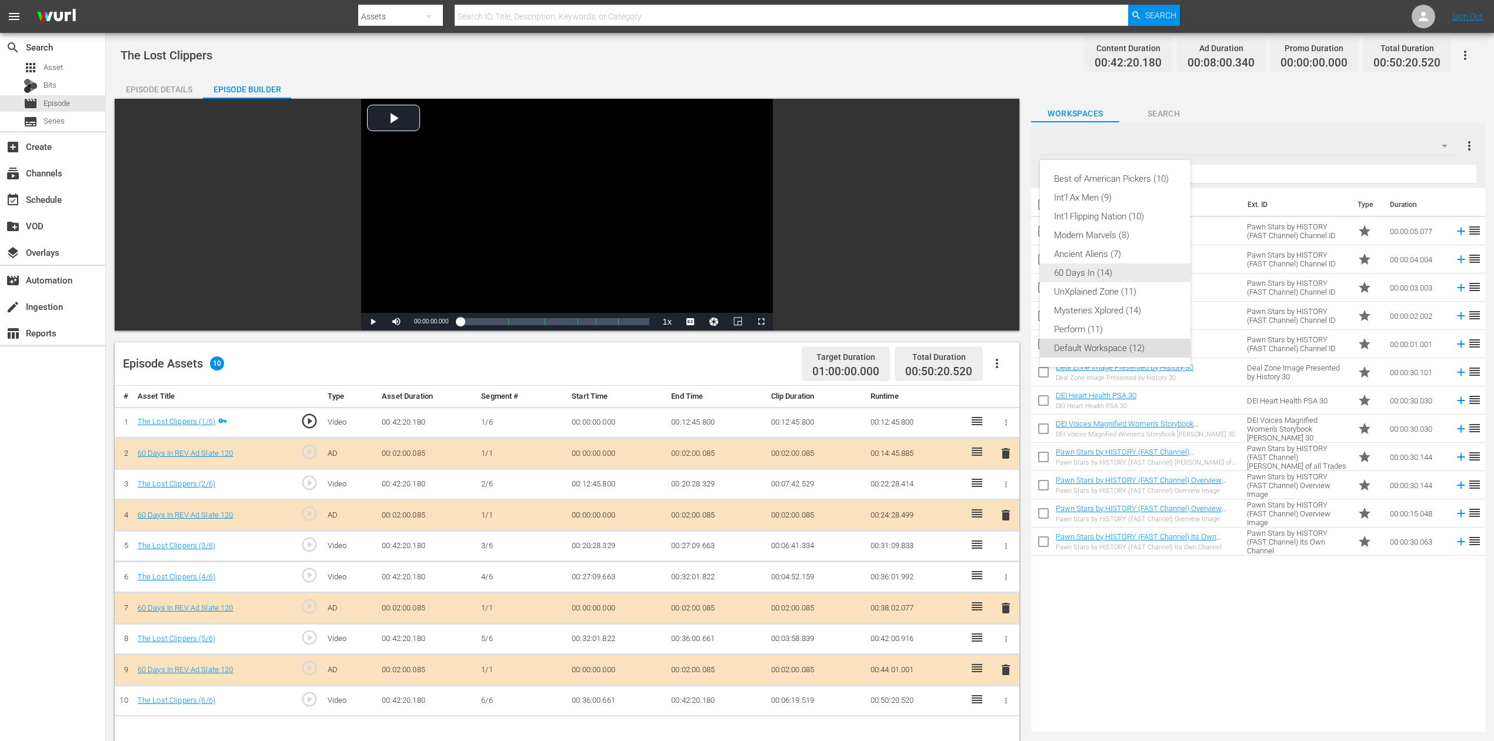
click at [1084, 274] on div "60 Days In (14)" at bounding box center [1115, 273] width 122 height 19
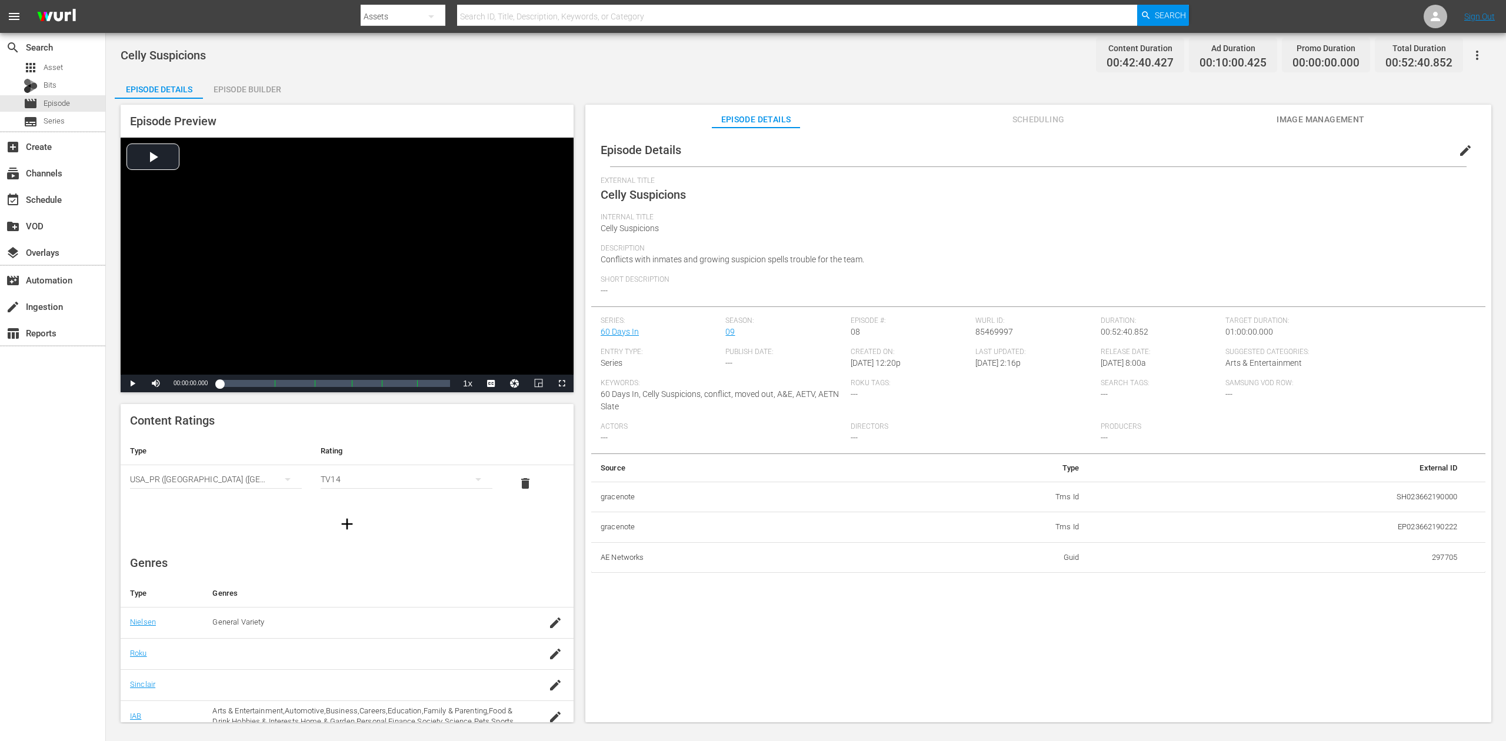
click at [264, 92] on div "Episode Builder" at bounding box center [247, 89] width 88 height 28
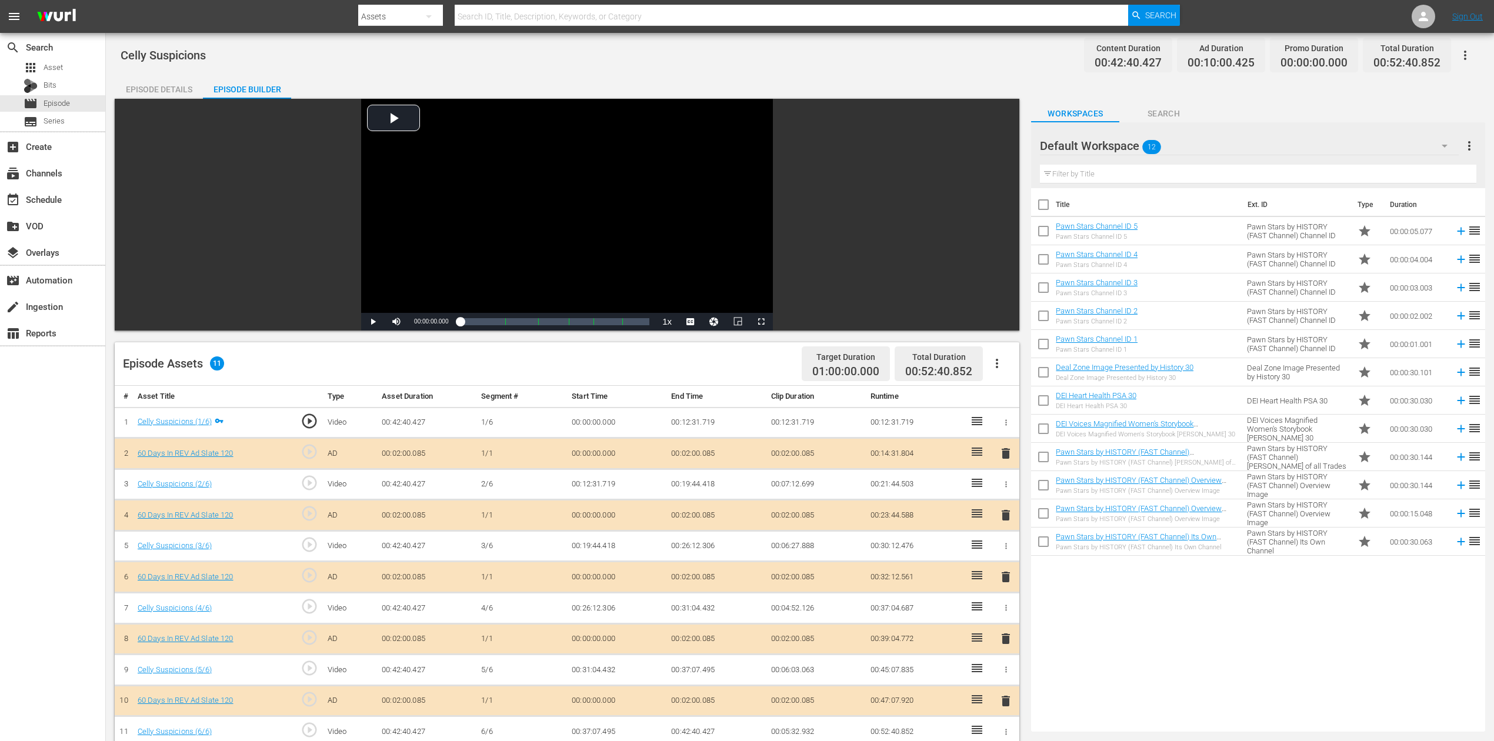
click at [1005, 555] on span "delete" at bounding box center [1006, 577] width 14 height 14
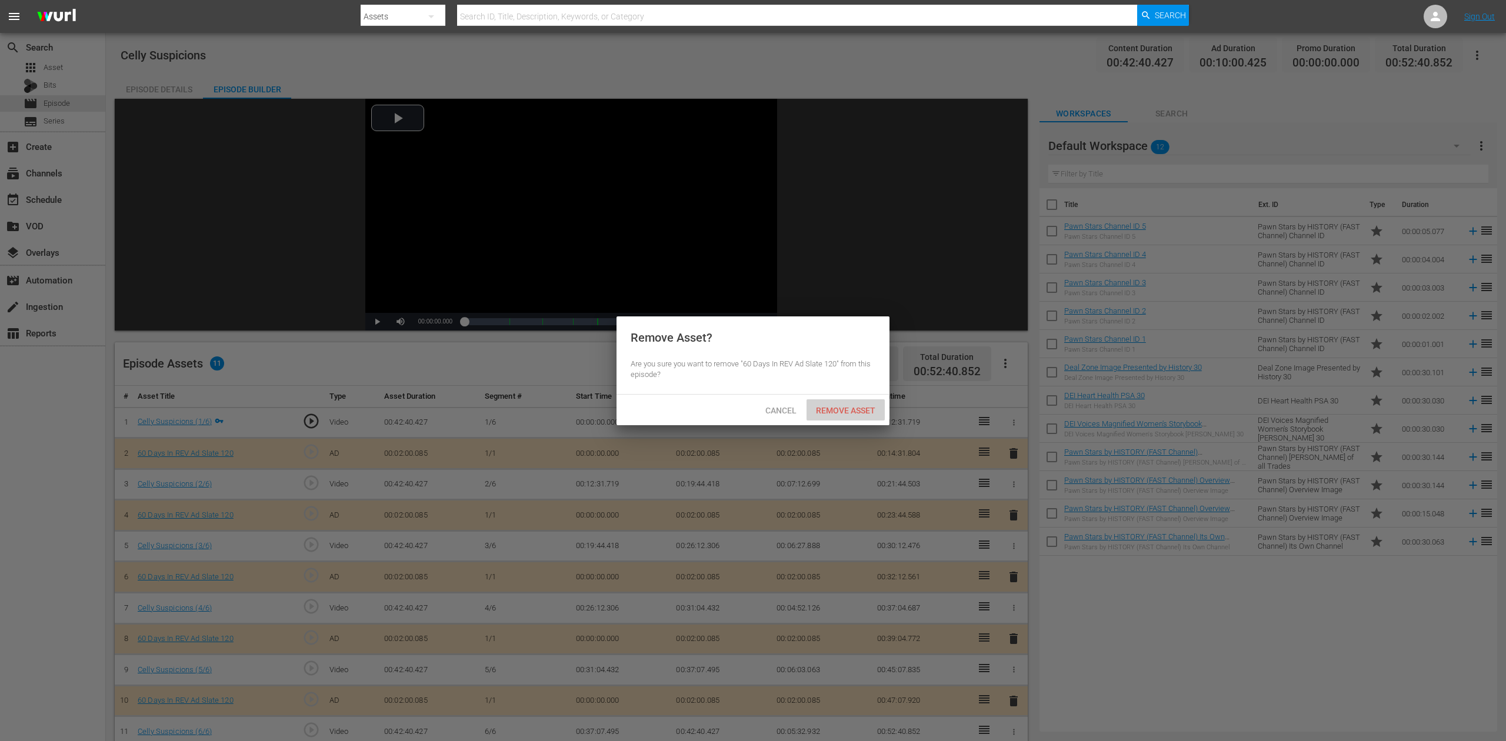
click at [842, 412] on span "Remove Asset" at bounding box center [846, 410] width 78 height 9
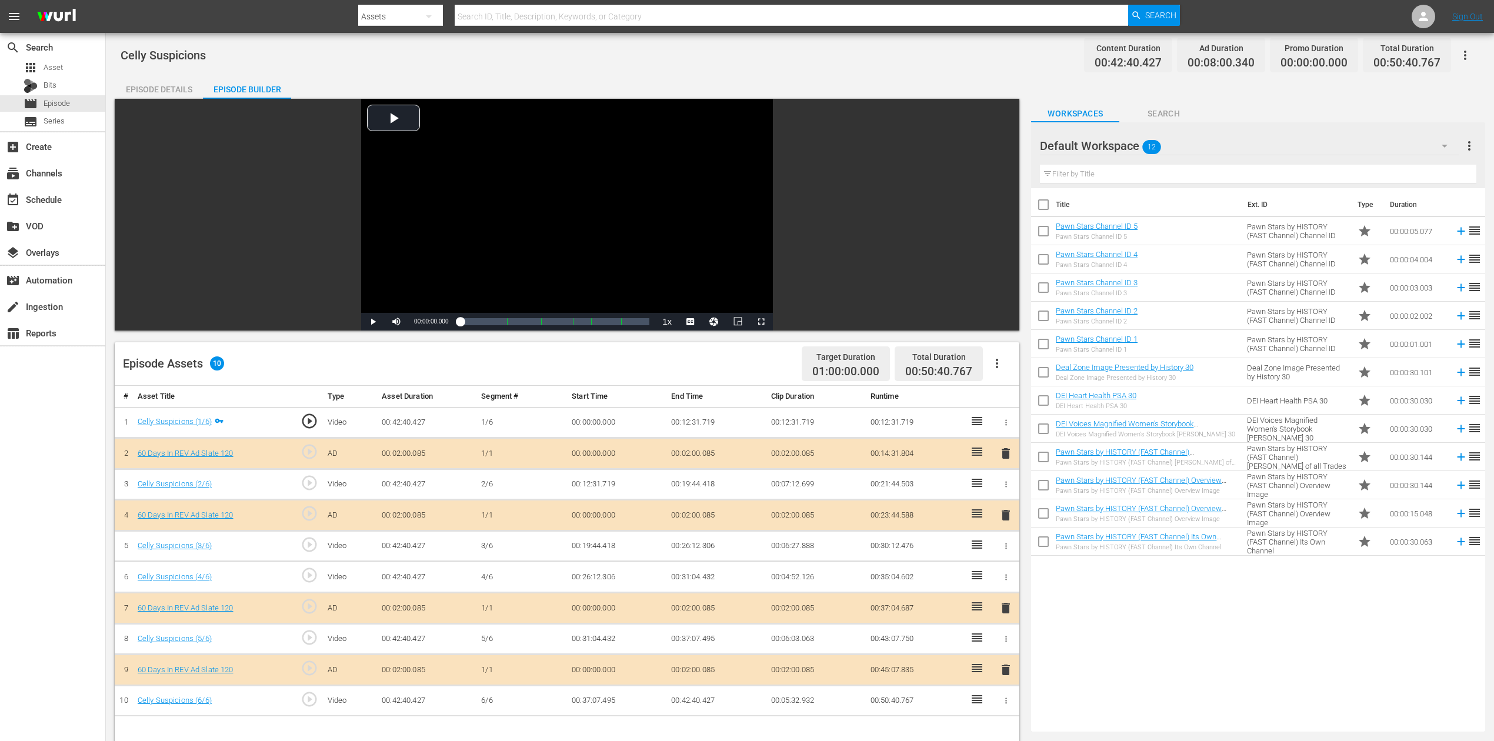
click at [1129, 145] on icon "button" at bounding box center [1445, 146] width 6 height 3
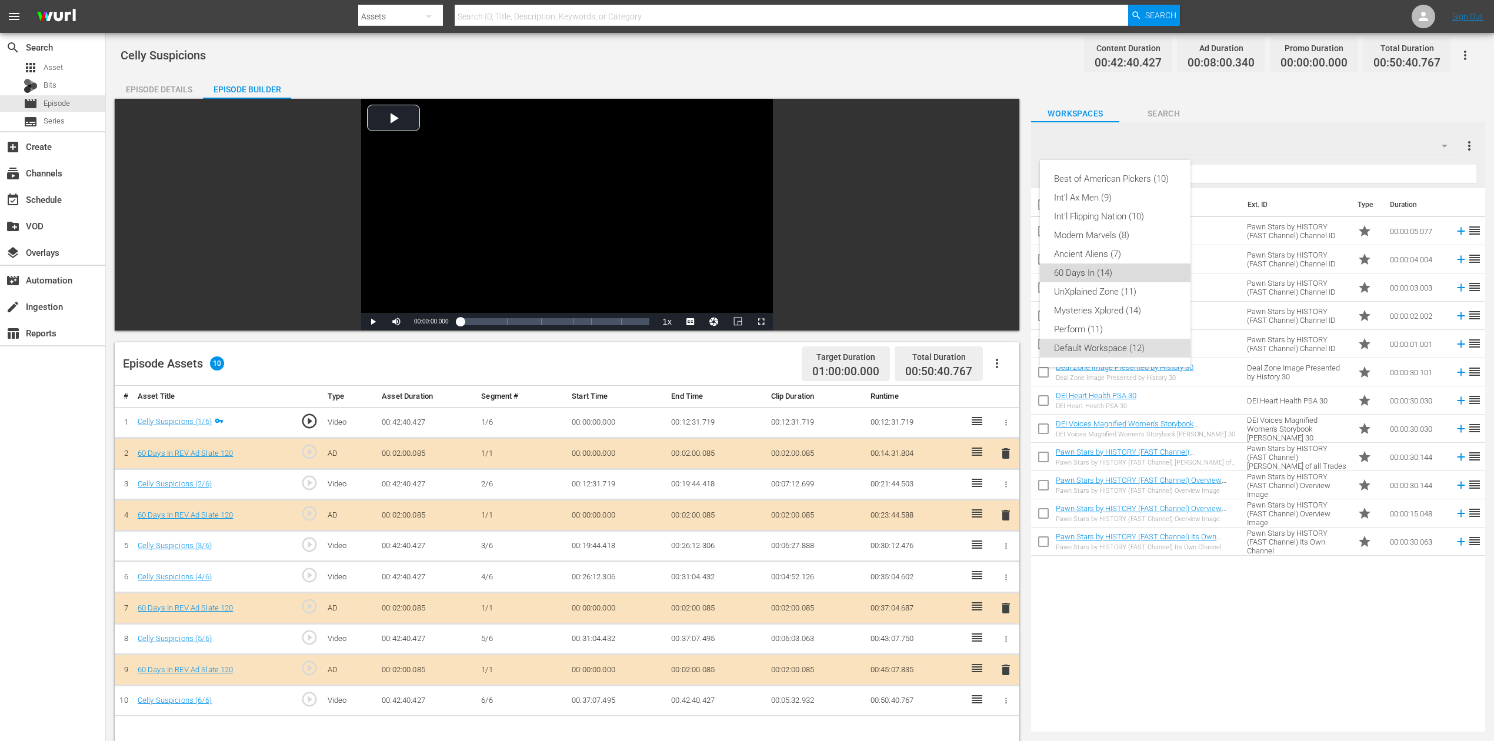
click at [1109, 268] on div "60 Days In (14)" at bounding box center [1115, 273] width 122 height 19
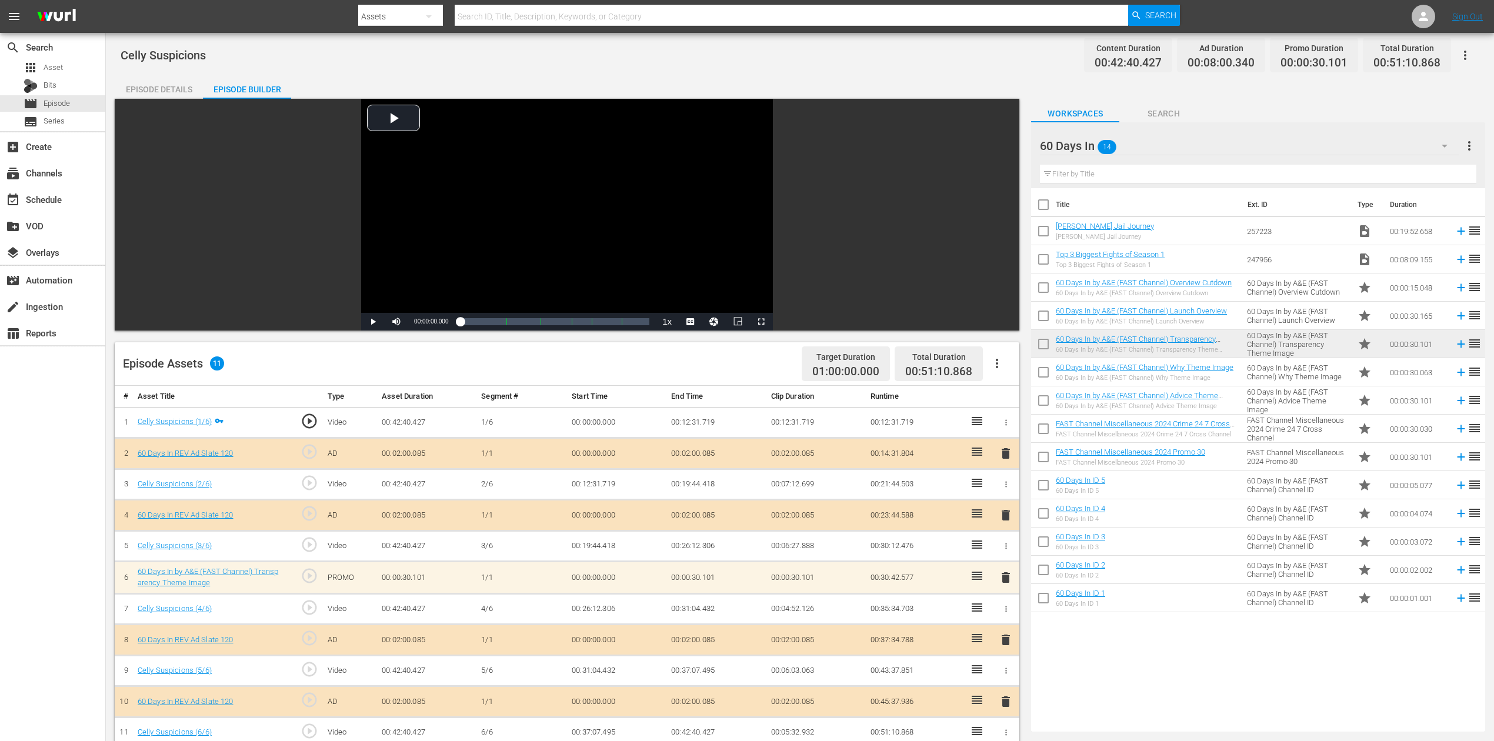
click at [1008, 555] on span "delete" at bounding box center [1006, 578] width 14 height 14
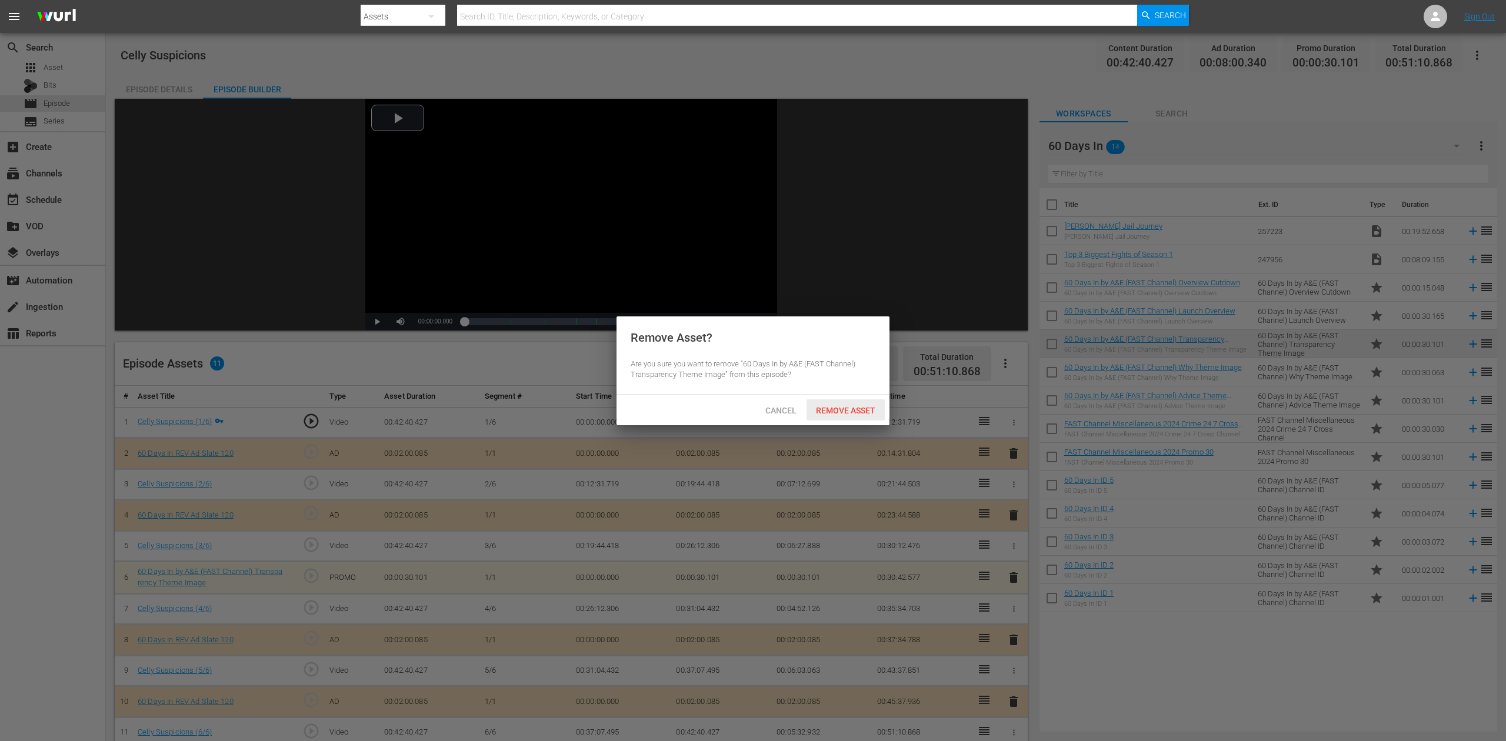
click at [869, 406] on span "Remove Asset" at bounding box center [846, 410] width 78 height 9
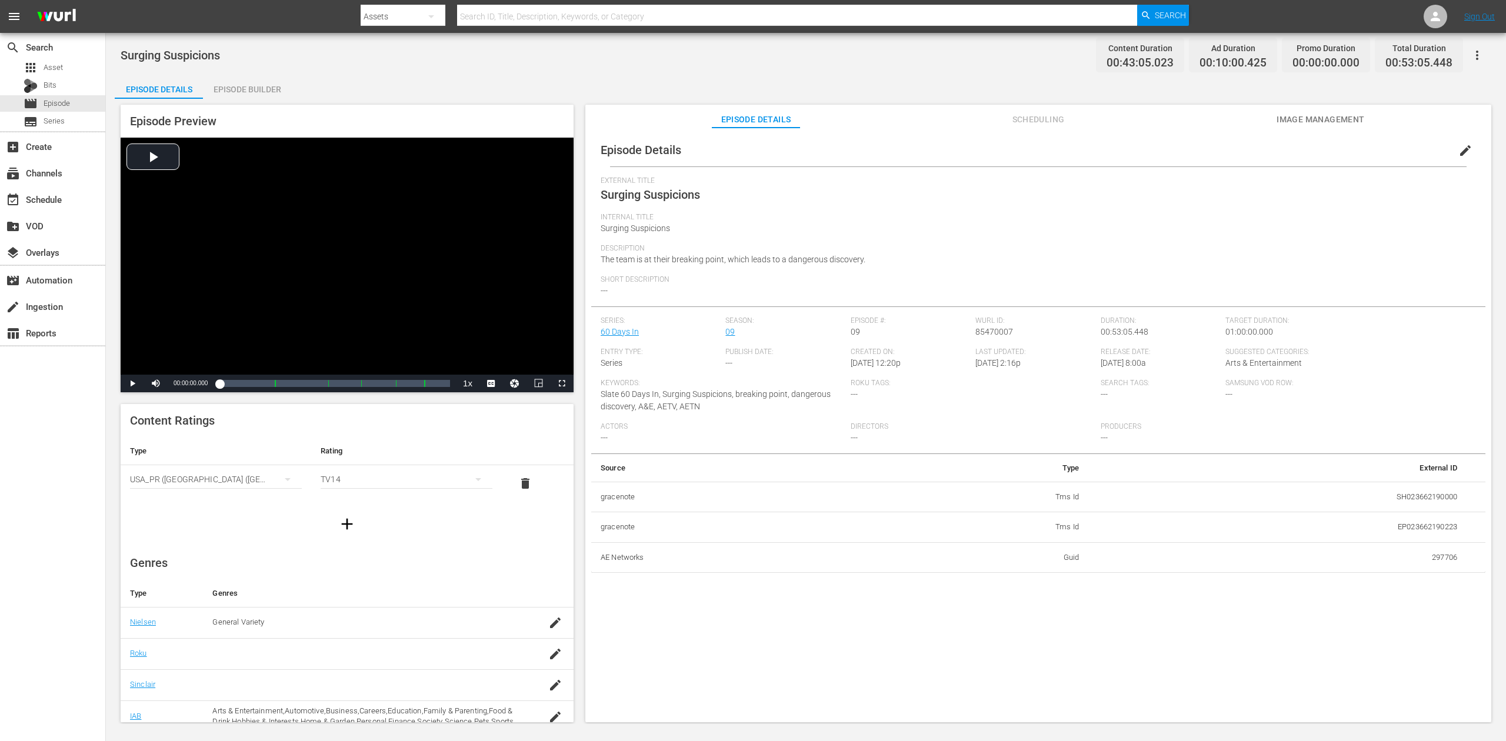
click at [232, 89] on div "Episode Builder" at bounding box center [247, 89] width 88 height 28
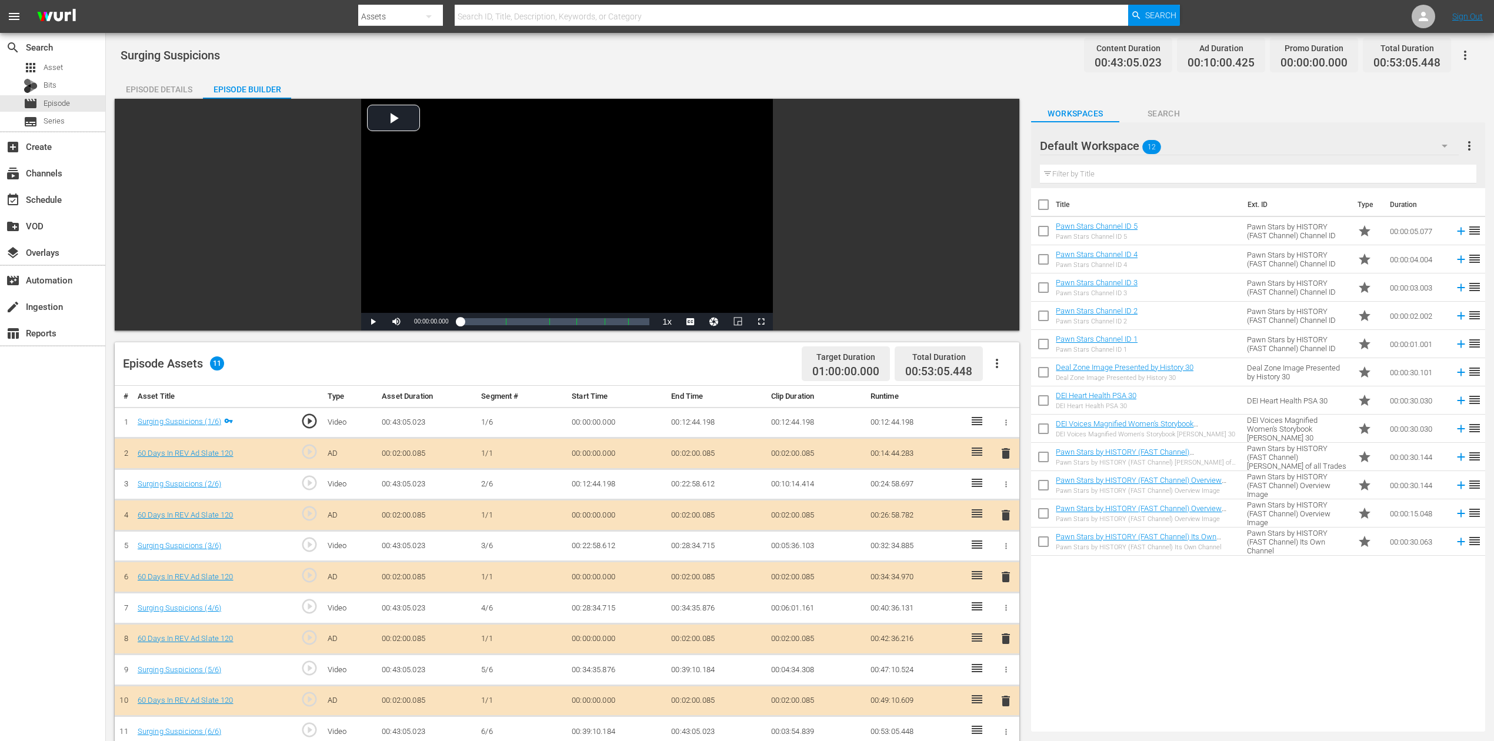
click at [1129, 140] on icon "button" at bounding box center [1445, 146] width 14 height 14
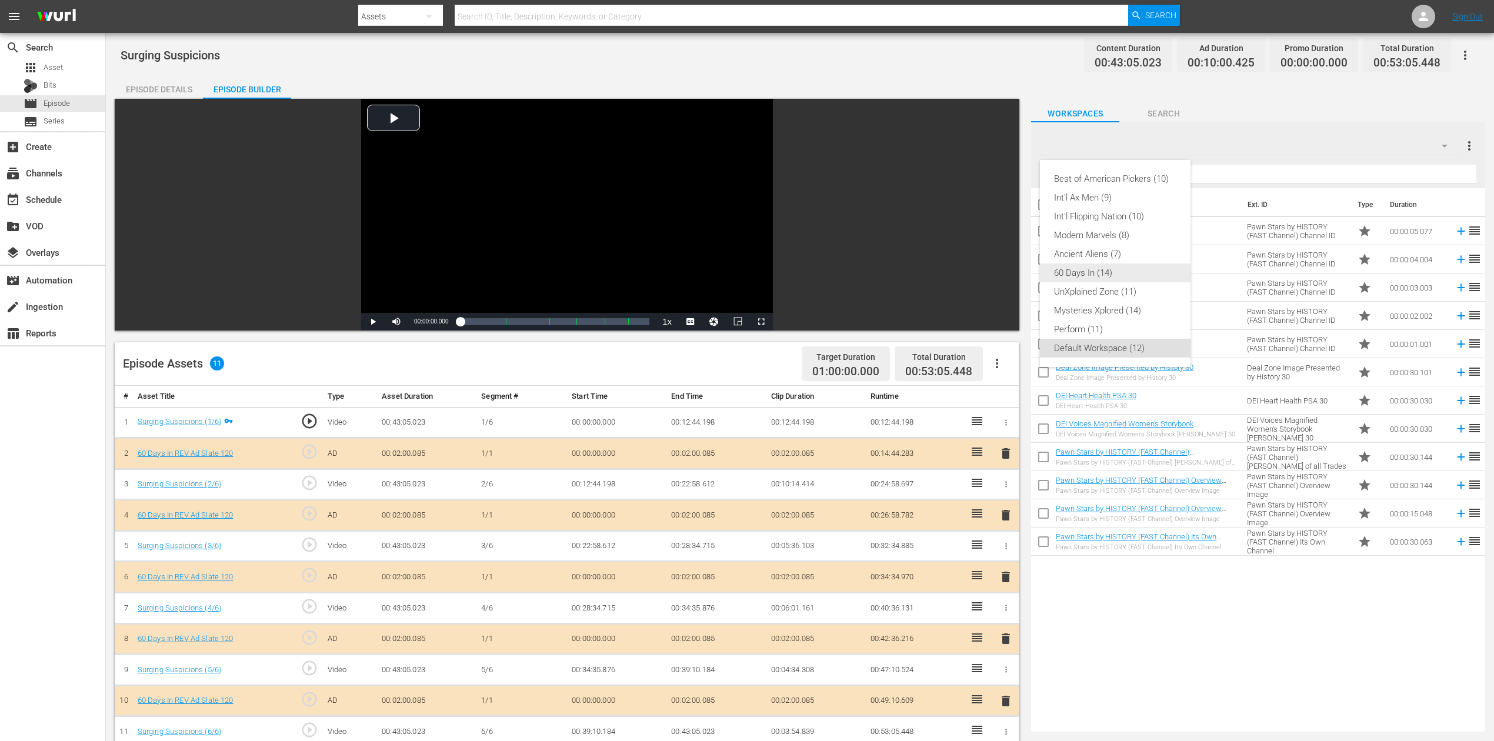
click at [1121, 269] on div "60 Days In (14)" at bounding box center [1115, 273] width 122 height 19
